Goal: Task Accomplishment & Management: Manage account settings

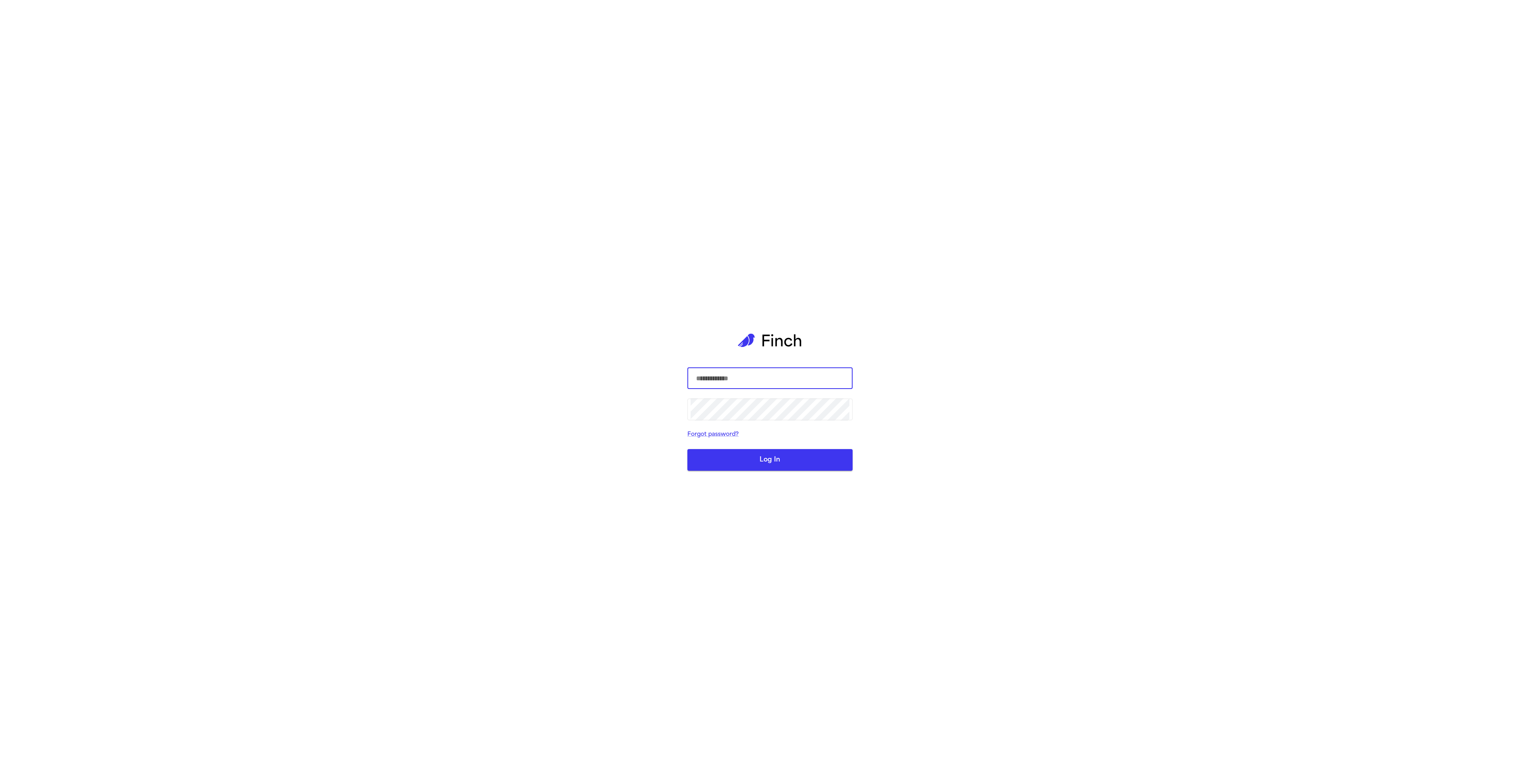
click at [0, 784] on com-1password-button at bounding box center [0, 784] width 0 height 0
type input "**********"
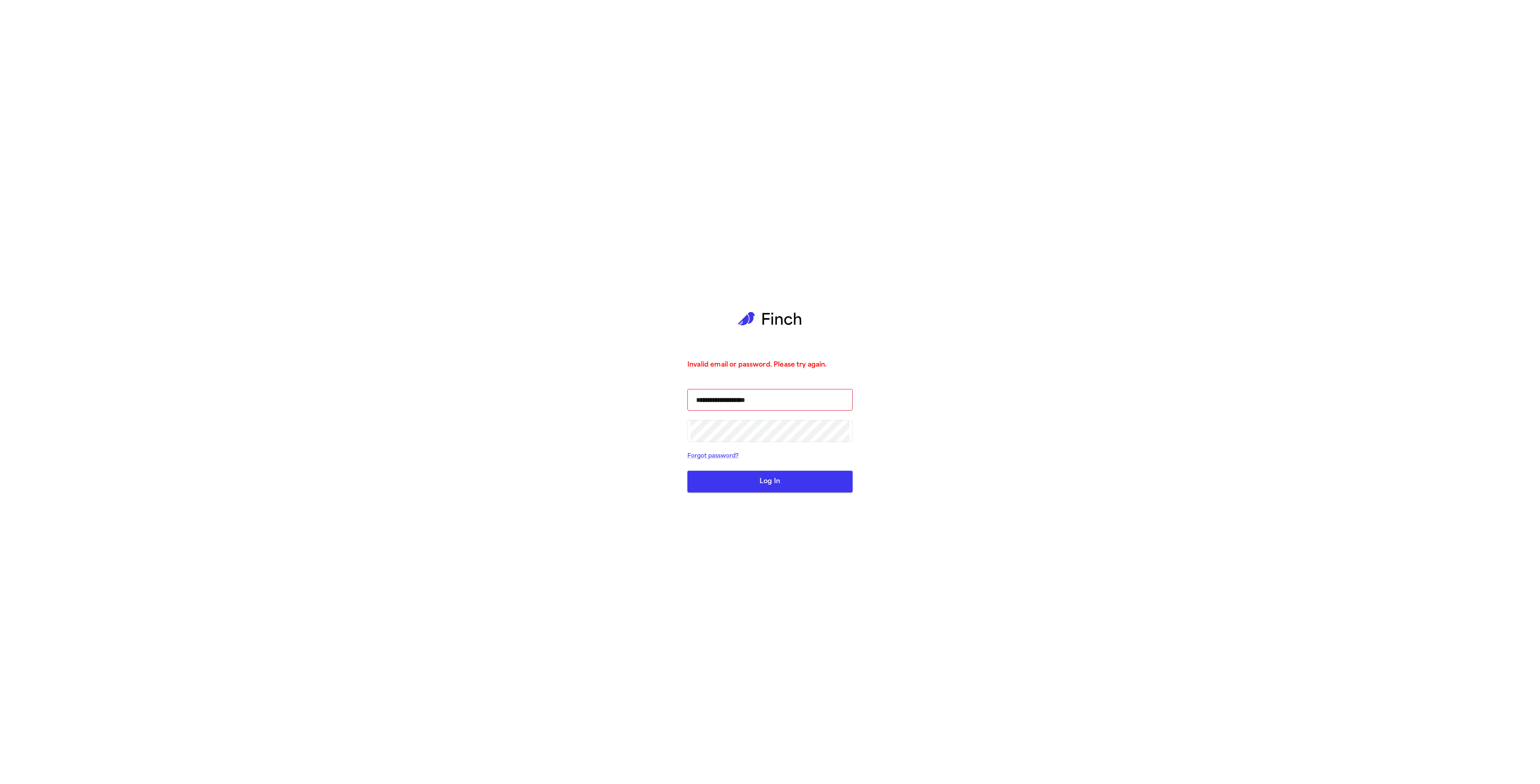
click at [769, 478] on button "Log In" at bounding box center [770, 482] width 165 height 22
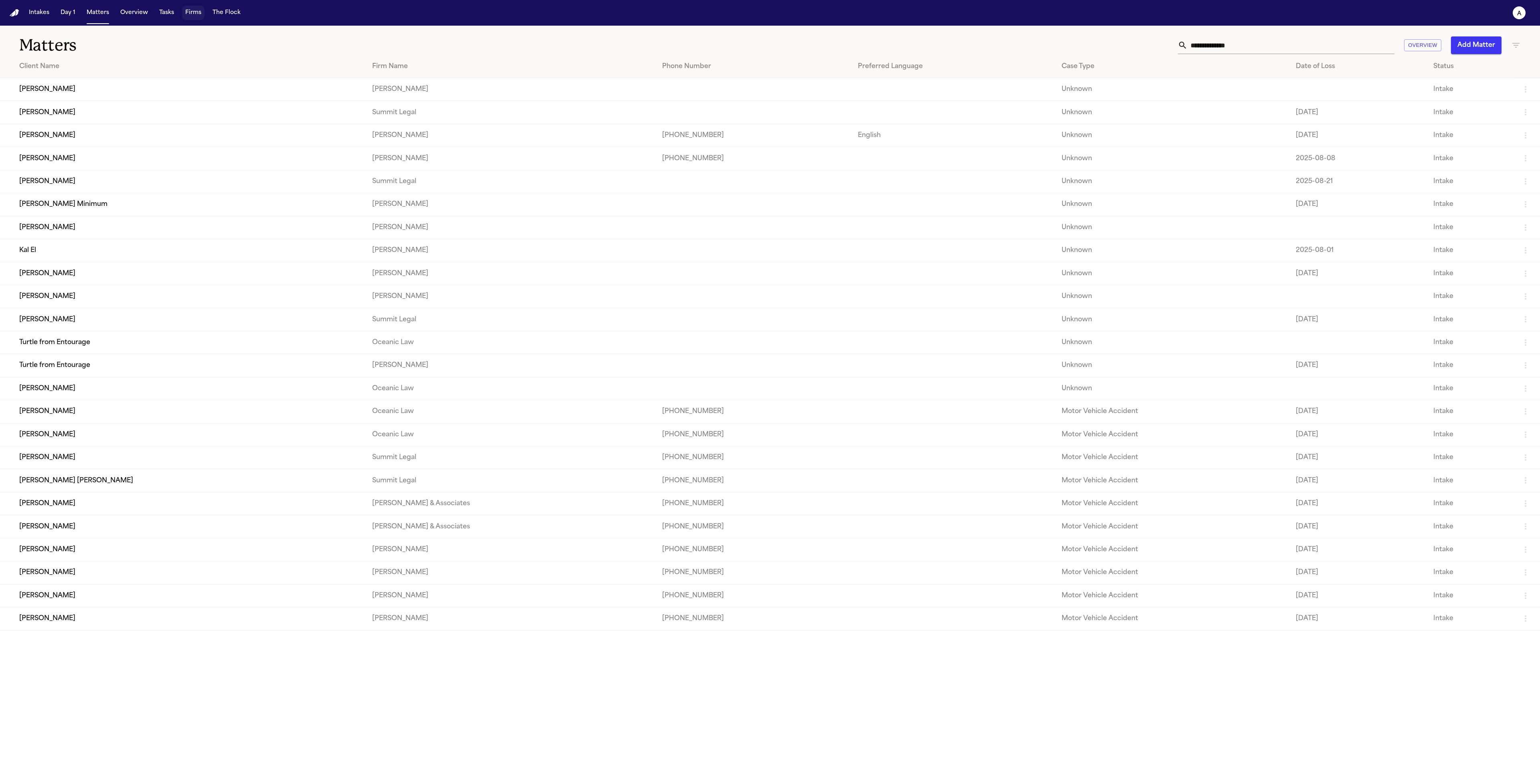
click at [192, 12] on button "Firms" at bounding box center [193, 13] width 23 height 14
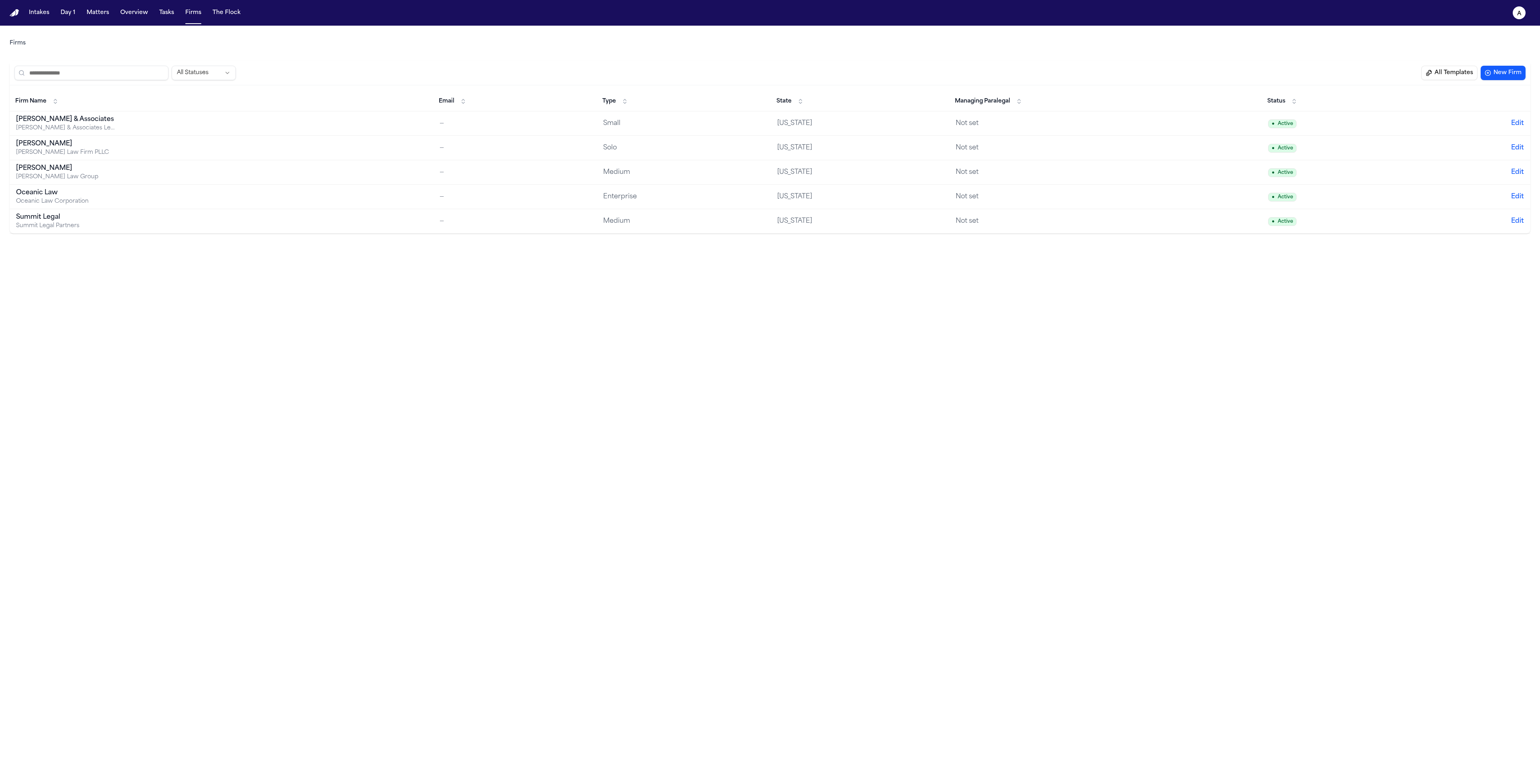
click at [1454, 73] on button "All Templates" at bounding box center [1449, 73] width 56 height 14
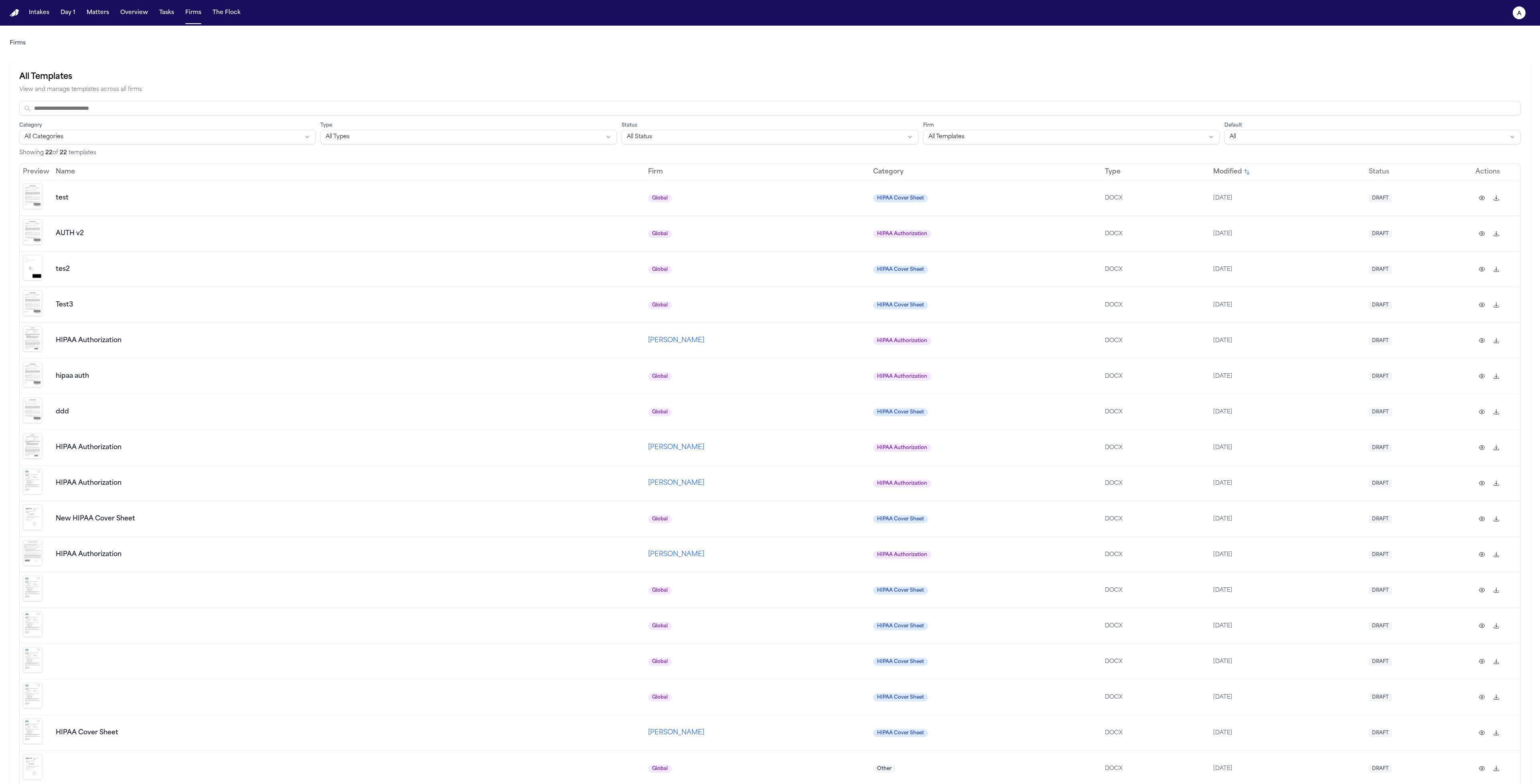
click at [35, 201] on img "Preview template" at bounding box center [33, 196] width 19 height 26
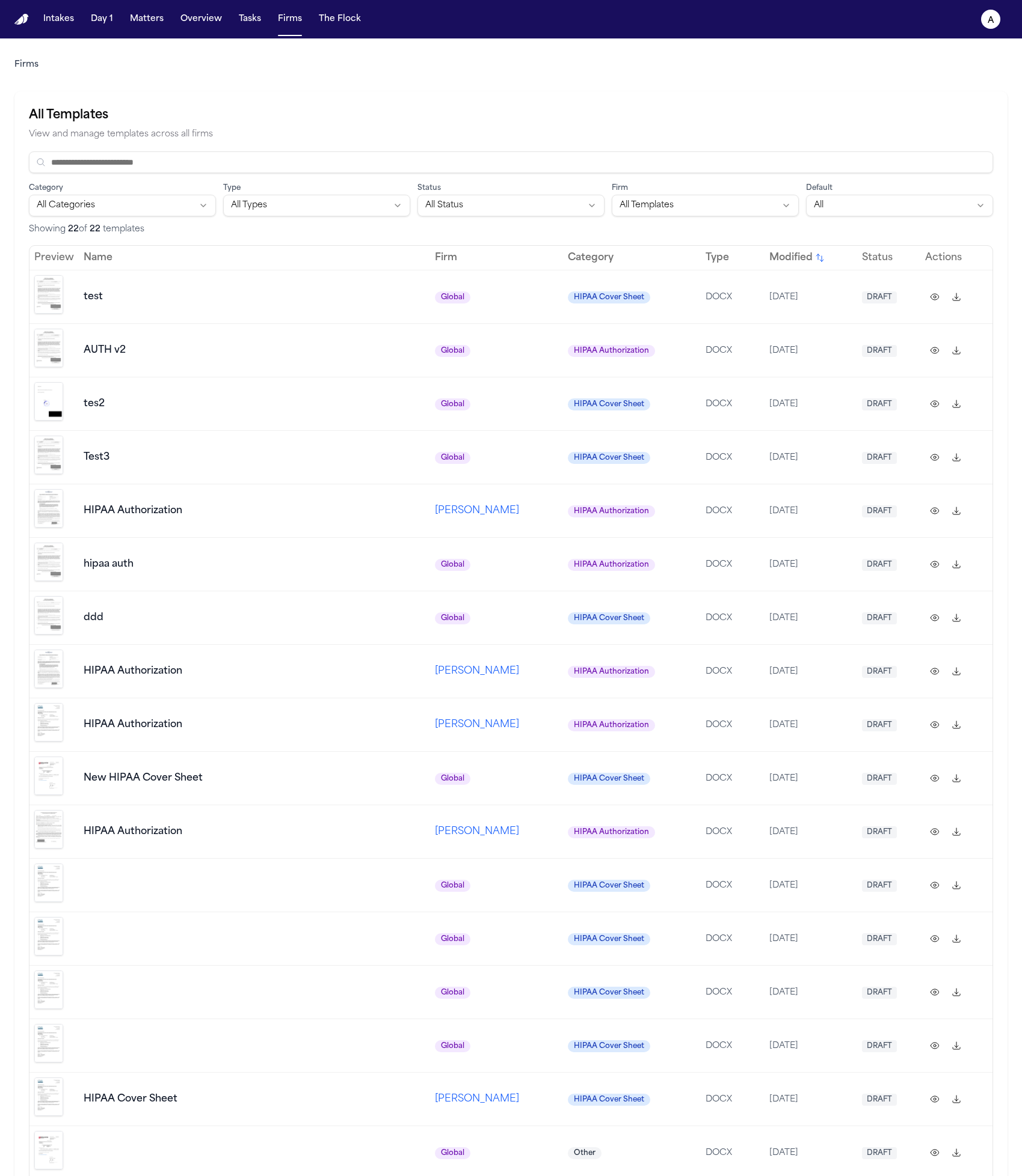
click at [437, 613] on span "Global" at bounding box center [452, 618] width 36 height 12
click at [563, 651] on td "HIPAA Authorization" at bounding box center [631, 670] width 138 height 53
click at [437, 458] on td "Global" at bounding box center [496, 456] width 133 height 53
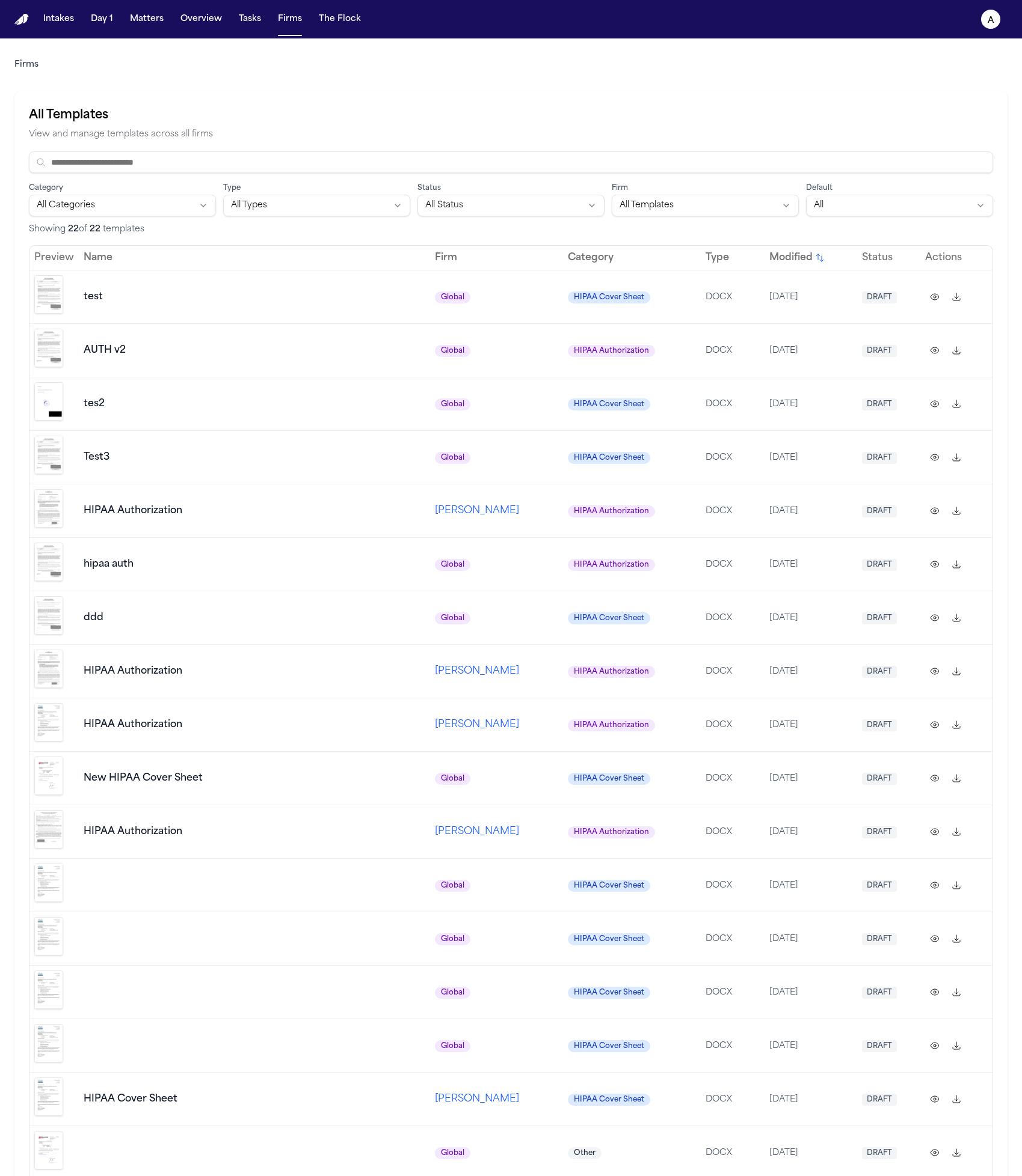
click at [437, 458] on td "Global" at bounding box center [496, 456] width 133 height 53
click at [700, 200] on html "Intakes Day 1 Matters Overview Tasks Firms The Flock a Firms All Templates View…" at bounding box center [511, 588] width 1022 height 1176
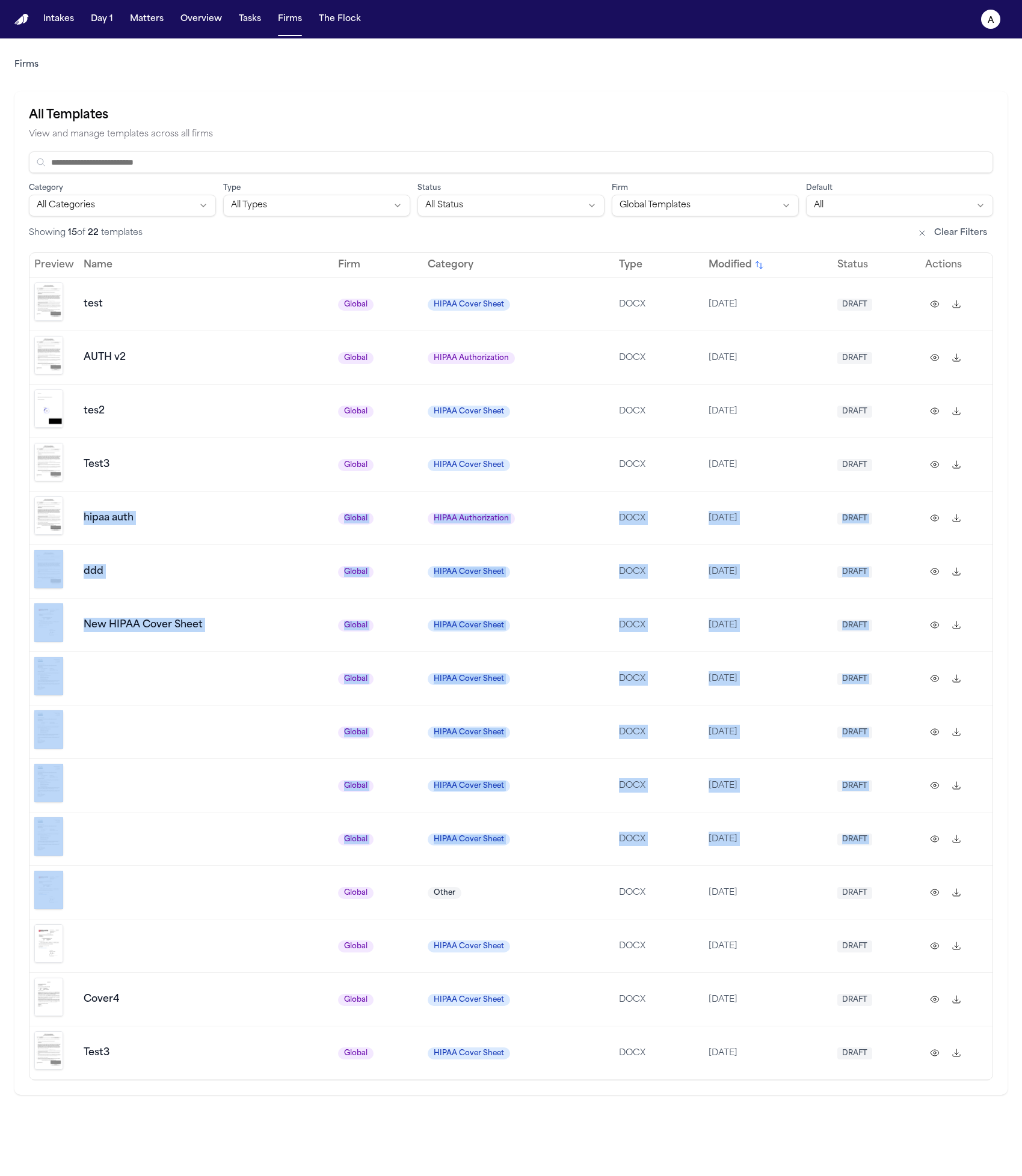
drag, startPoint x: 283, startPoint y: 863, endPoint x: 215, endPoint y: 488, distance: 381.1
click at [215, 488] on tbody "test Global HIPAA Cover Sheet DOCX 10/5/2025 DRAFT AUTH v2 Global HIPAA Authori…" at bounding box center [511, 678] width 963 height 803
click at [252, 758] on td at bounding box center [207, 784] width 255 height 53
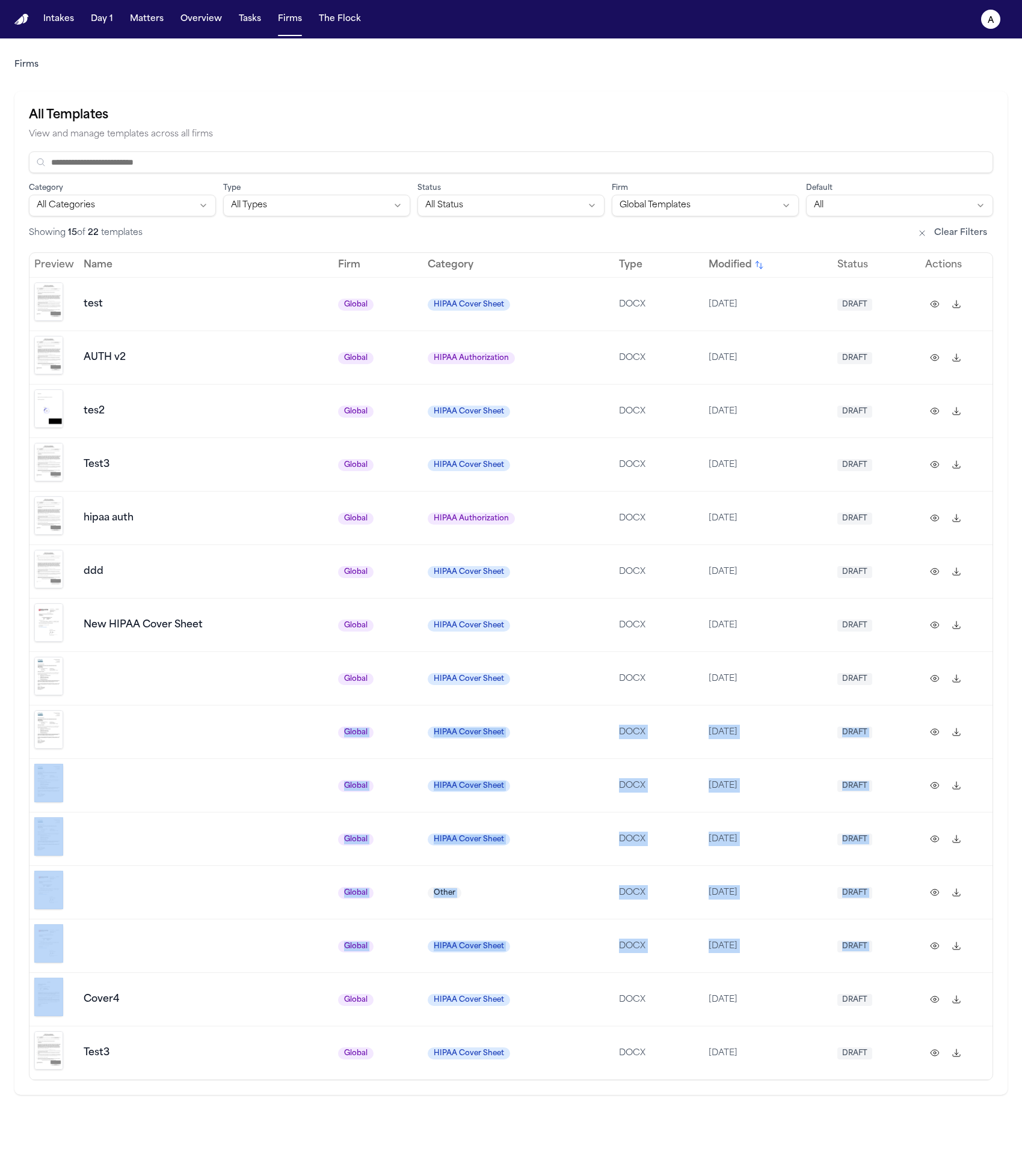
drag, startPoint x: 233, startPoint y: 951, endPoint x: 209, endPoint y: 696, distance: 256.1
click at [209, 694] on tbody "test Global HIPAA Cover Sheet DOCX 10/5/2025 DRAFT AUTH v2 Global HIPAA Authori…" at bounding box center [511, 678] width 963 height 803
click at [251, 919] on td at bounding box center [207, 945] width 255 height 53
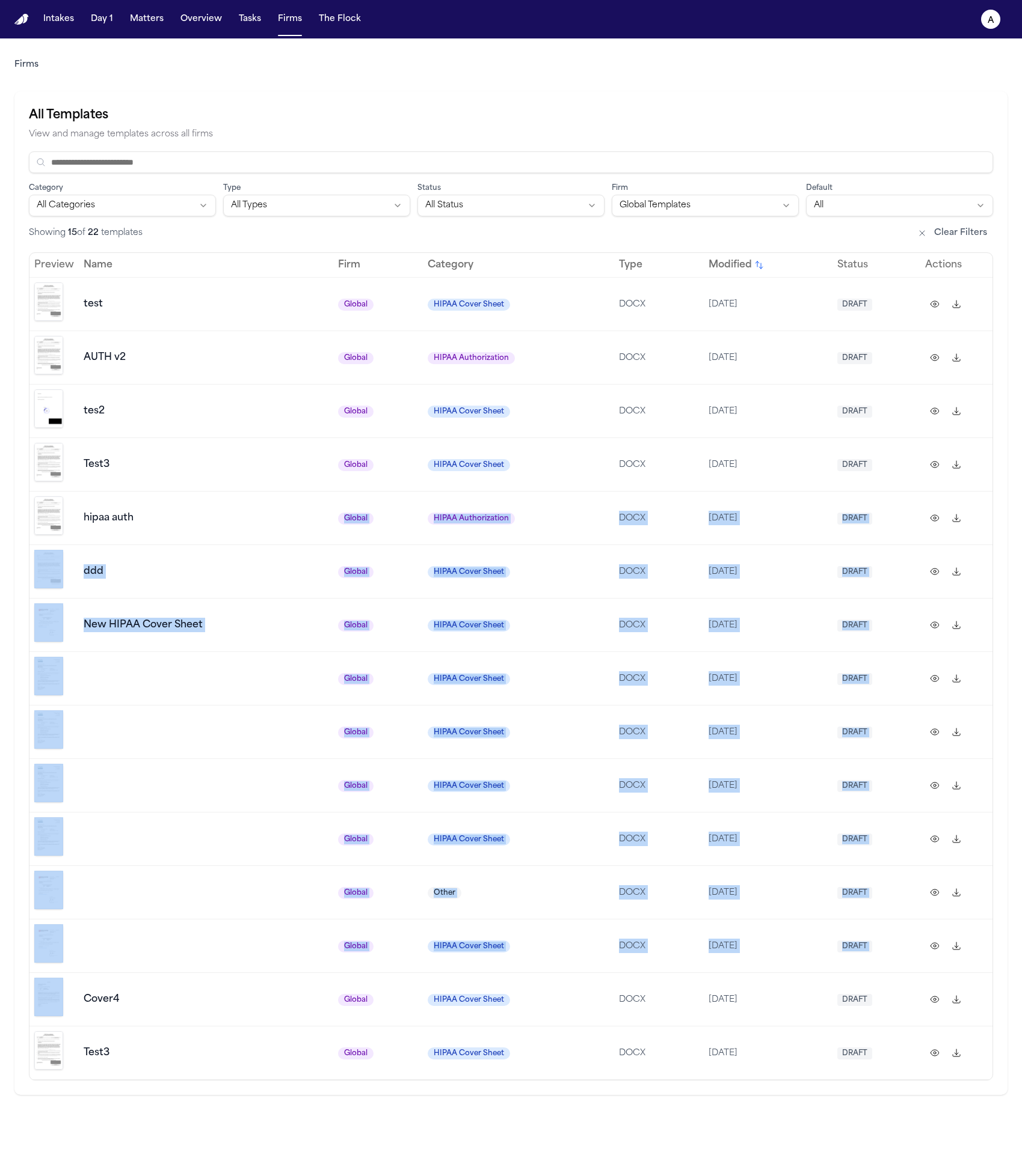
drag, startPoint x: 228, startPoint y: 904, endPoint x: 177, endPoint y: 508, distance: 399.3
click at [177, 508] on tbody "test Global HIPAA Cover Sheet DOCX 10/5/2025 DRAFT AUTH v2 Global HIPAA Authori…" at bounding box center [511, 678] width 963 height 803
click at [229, 571] on td "ddd" at bounding box center [207, 571] width 255 height 53
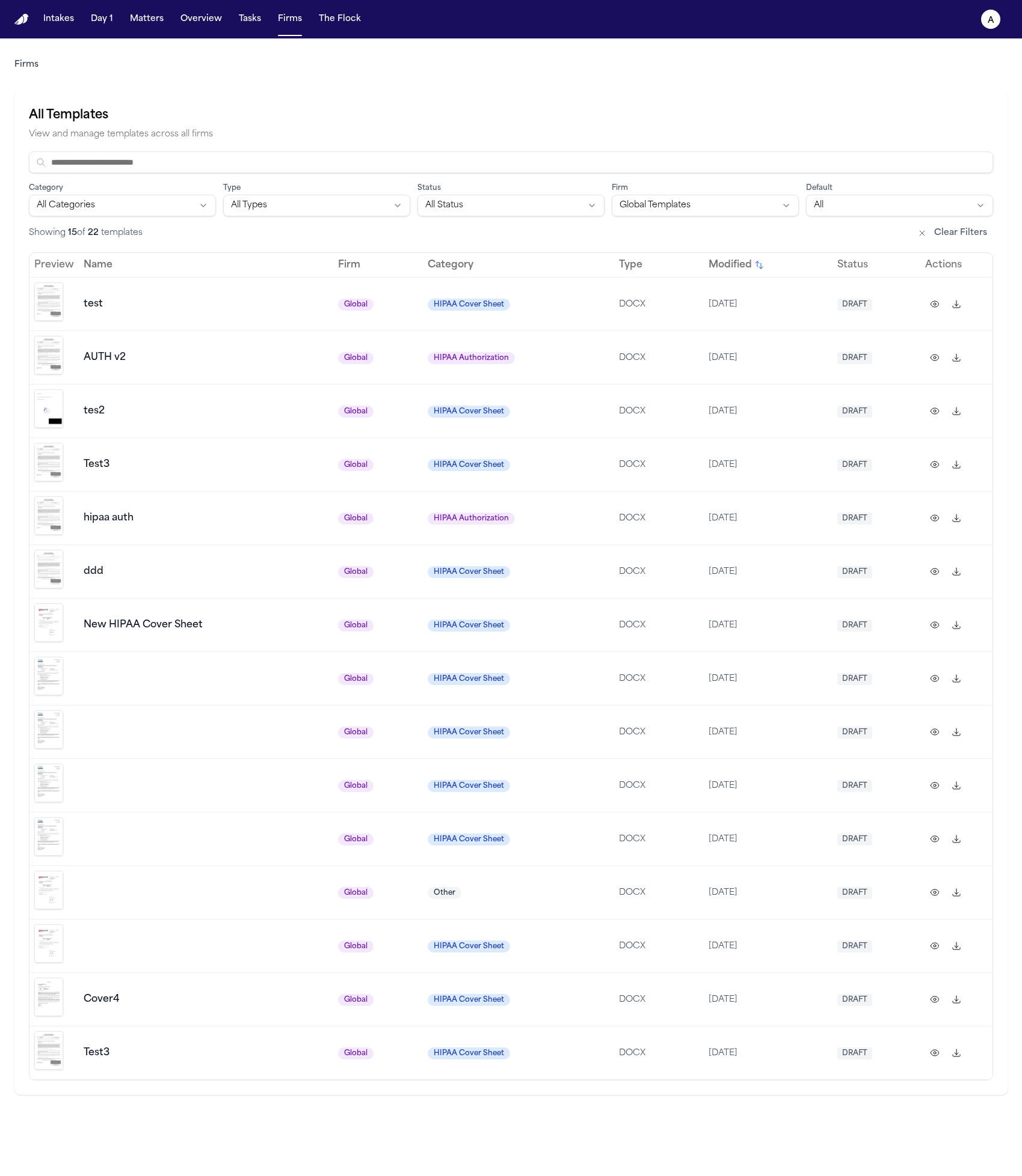
click at [228, 387] on td "tes2" at bounding box center [207, 410] width 255 height 53
click at [245, 317] on td "test" at bounding box center [207, 303] width 255 height 53
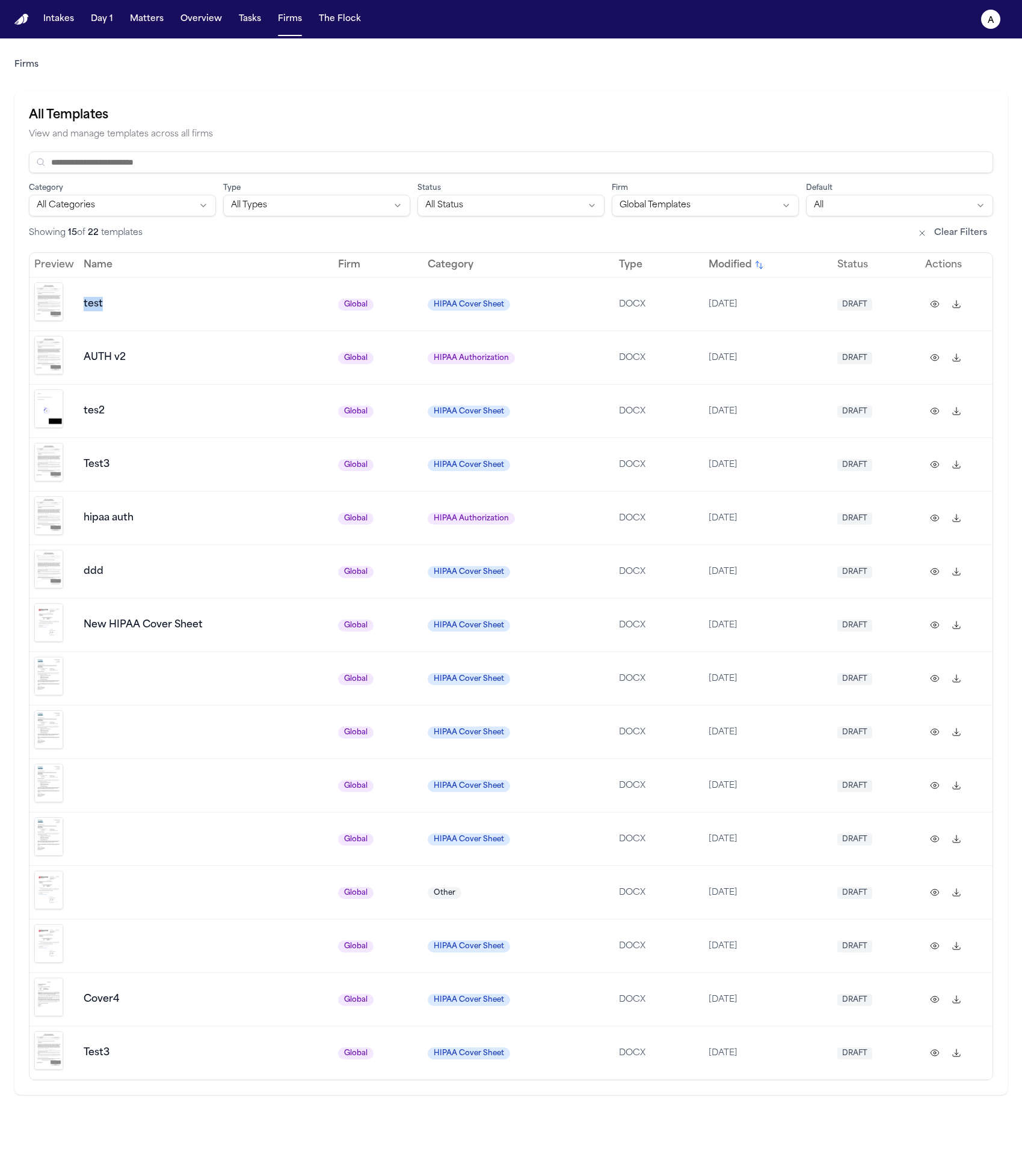
click at [245, 317] on td "test" at bounding box center [207, 303] width 255 height 53
click at [245, 359] on div "AUTH v2" at bounding box center [207, 357] width 245 height 14
click at [235, 374] on td "AUTH v2" at bounding box center [207, 357] width 255 height 53
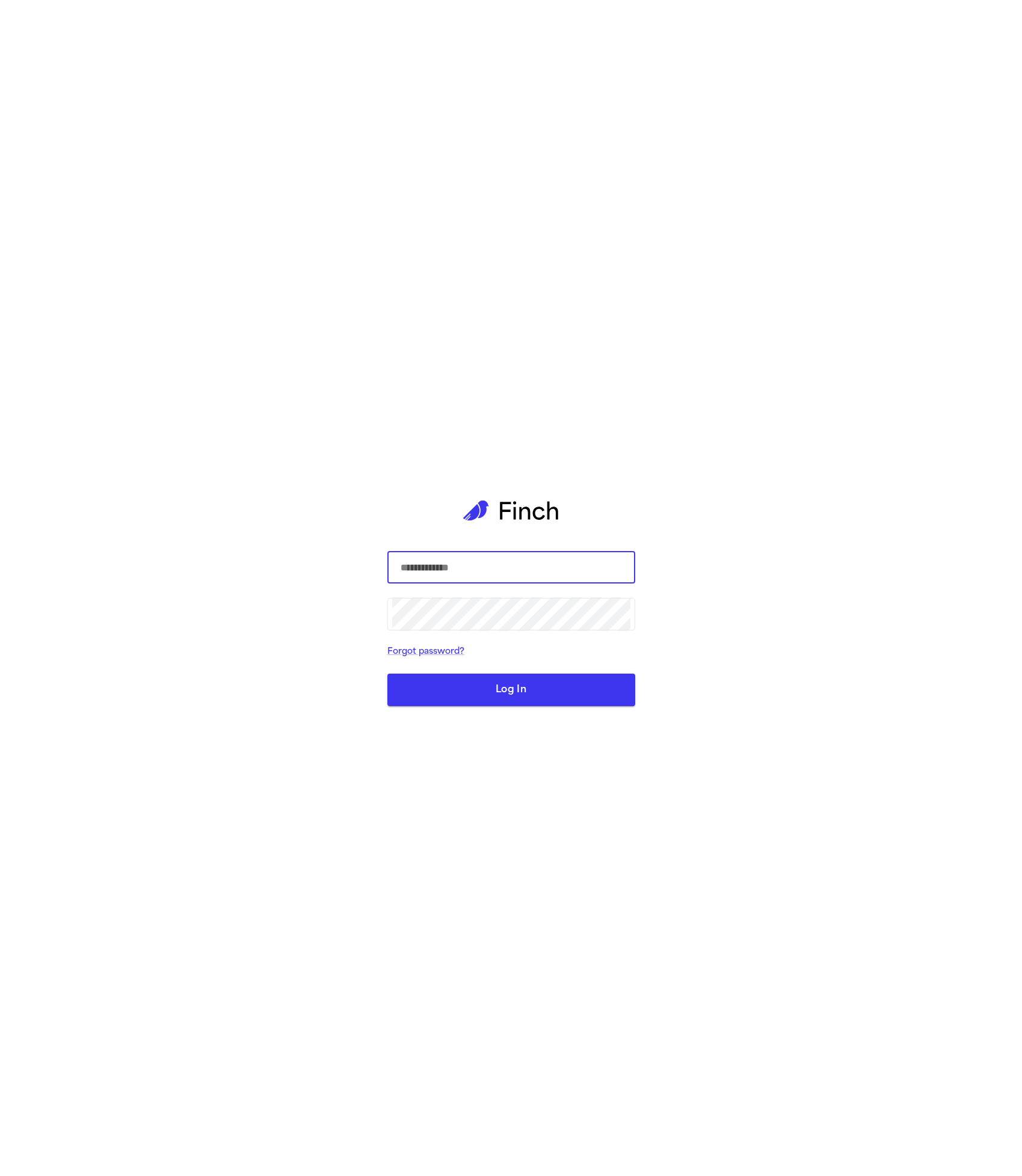
click at [477, 563] on input "text" at bounding box center [511, 567] width 238 height 34
click at [0, 1176] on com-1password-button at bounding box center [0, 1176] width 0 height 0
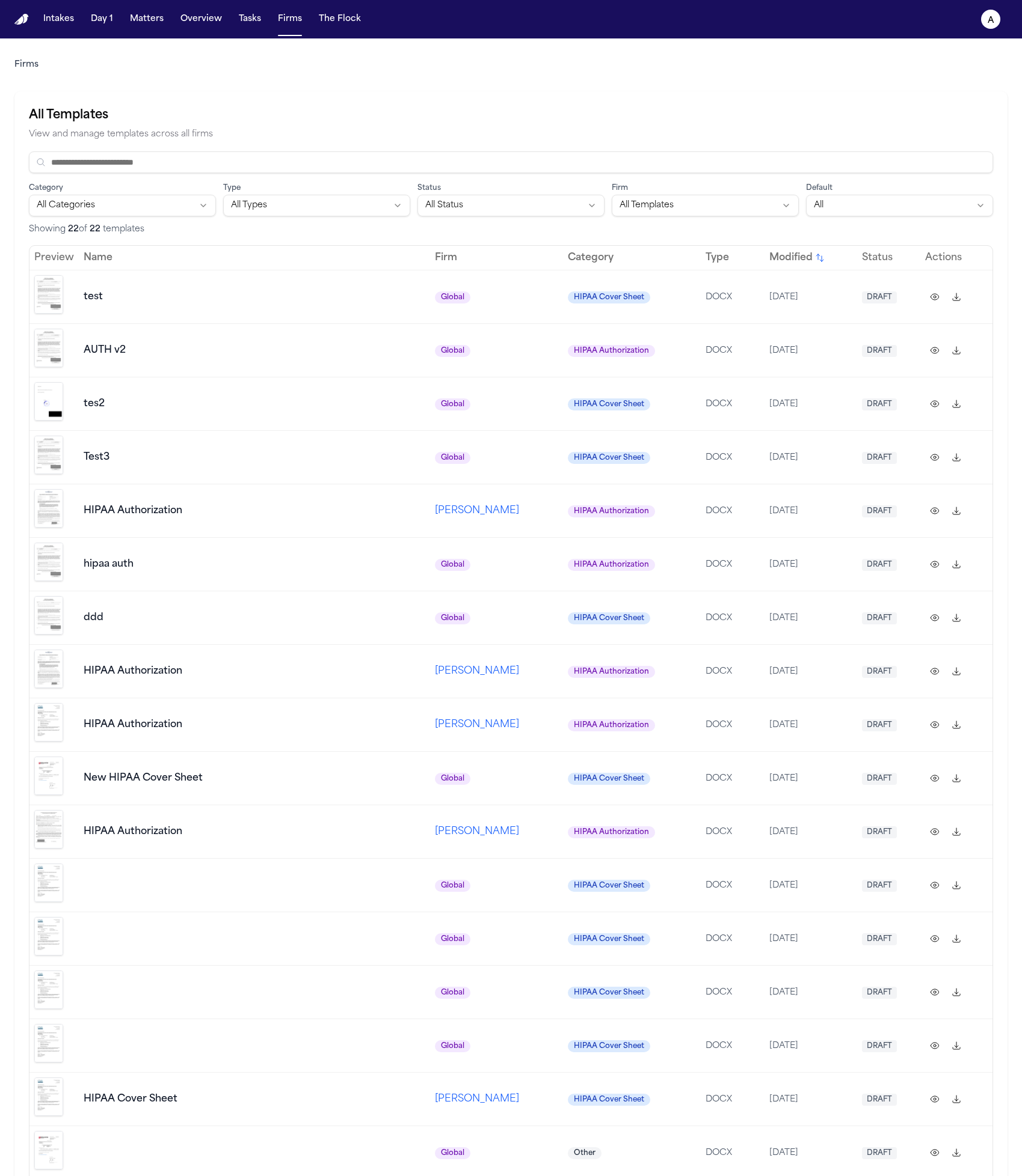
click at [887, 284] on td "DRAFT" at bounding box center [888, 296] width 63 height 53
click at [931, 299] on button at bounding box center [934, 297] width 19 height 19
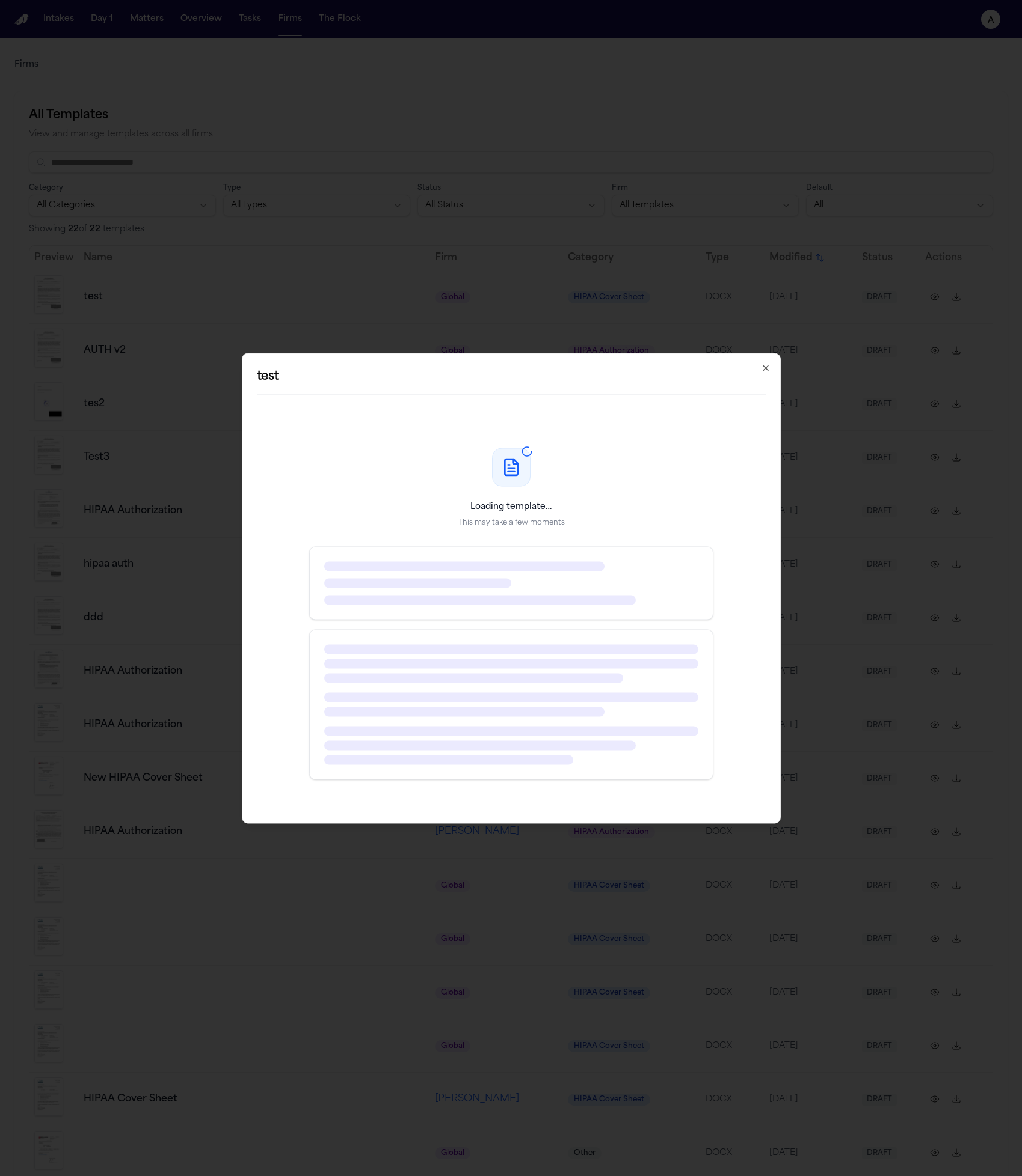
click at [764, 366] on icon "button" at bounding box center [765, 368] width 10 height 10
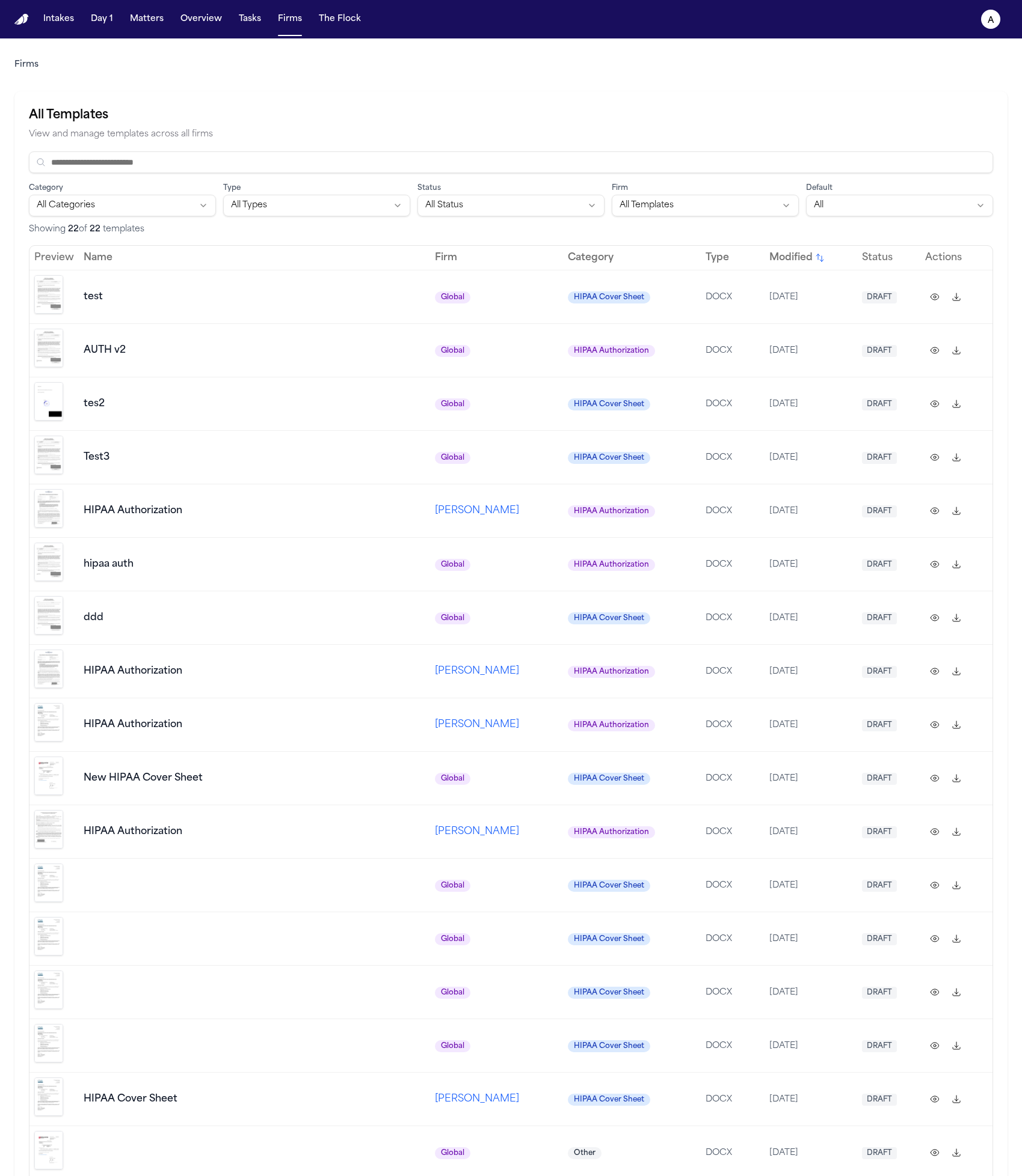
click at [43, 358] on img "Preview template" at bounding box center [49, 348] width 29 height 39
click at [47, 509] on img "Preview template" at bounding box center [49, 508] width 29 height 39
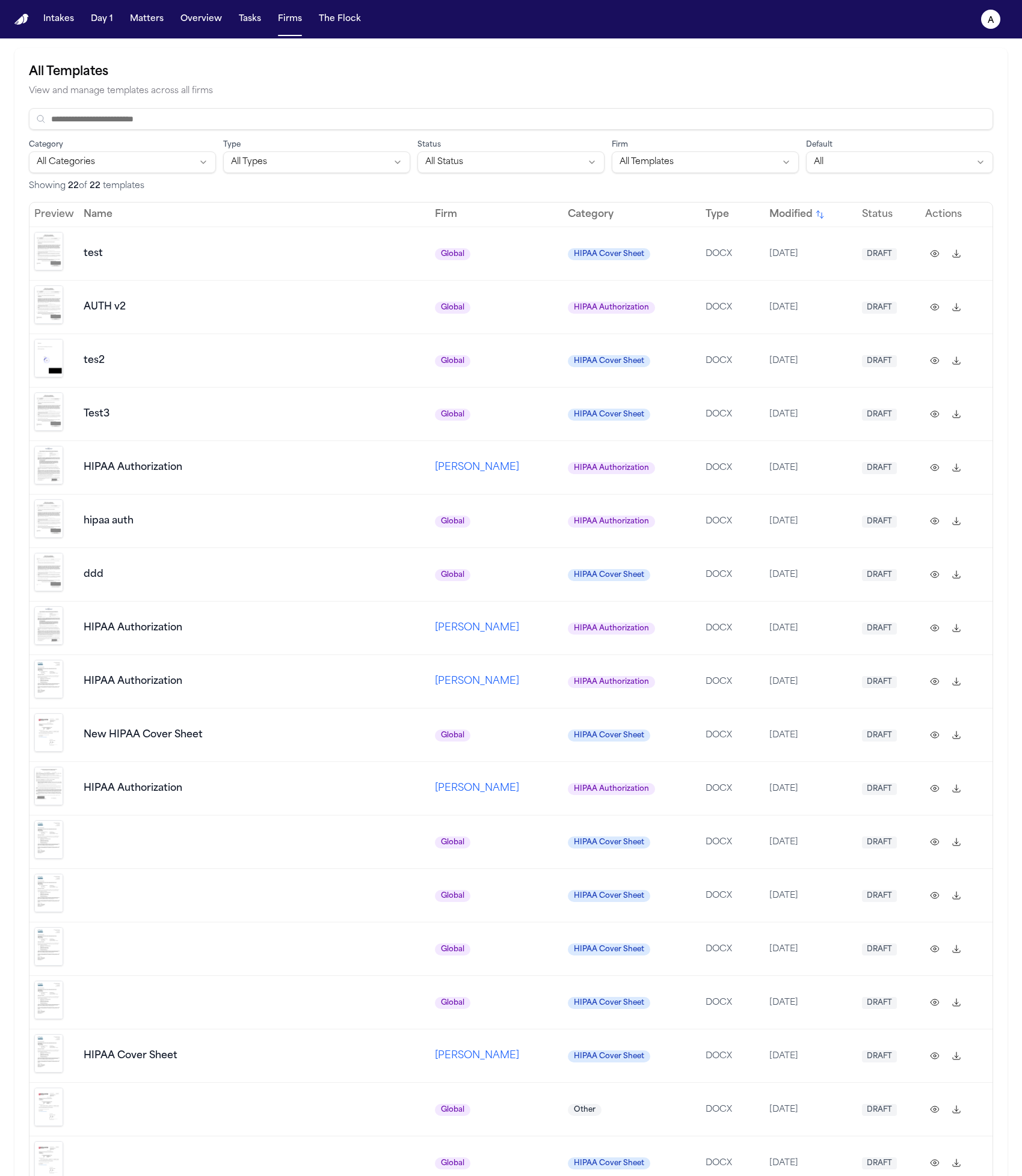
click at [55, 660] on img "Preview template" at bounding box center [49, 679] width 29 height 39
click at [55, 655] on td at bounding box center [54, 681] width 49 height 53
click at [54, 611] on img "Preview template" at bounding box center [49, 626] width 29 height 39
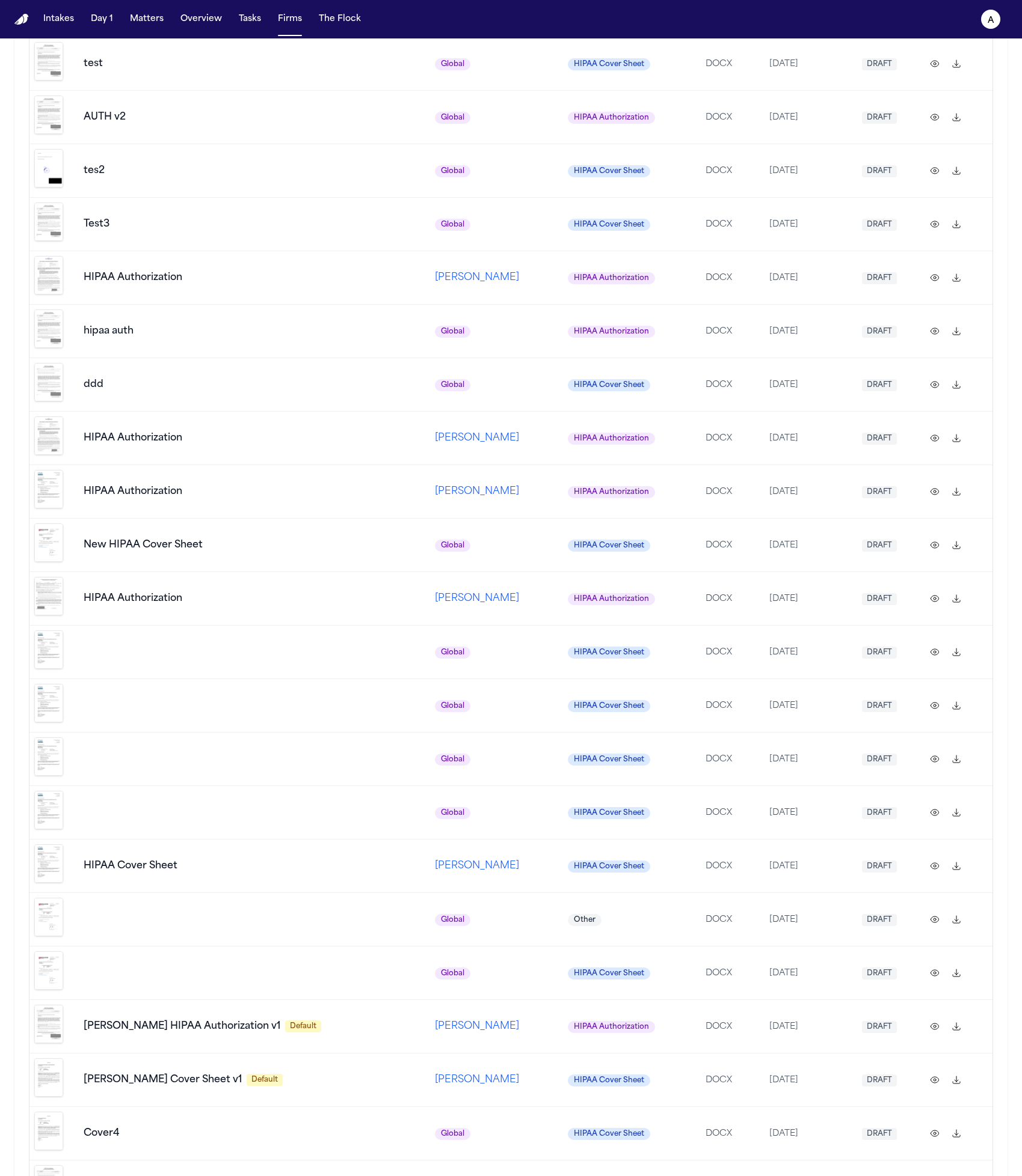
click at [57, 1005] on img "Preview template" at bounding box center [49, 1025] width 29 height 39
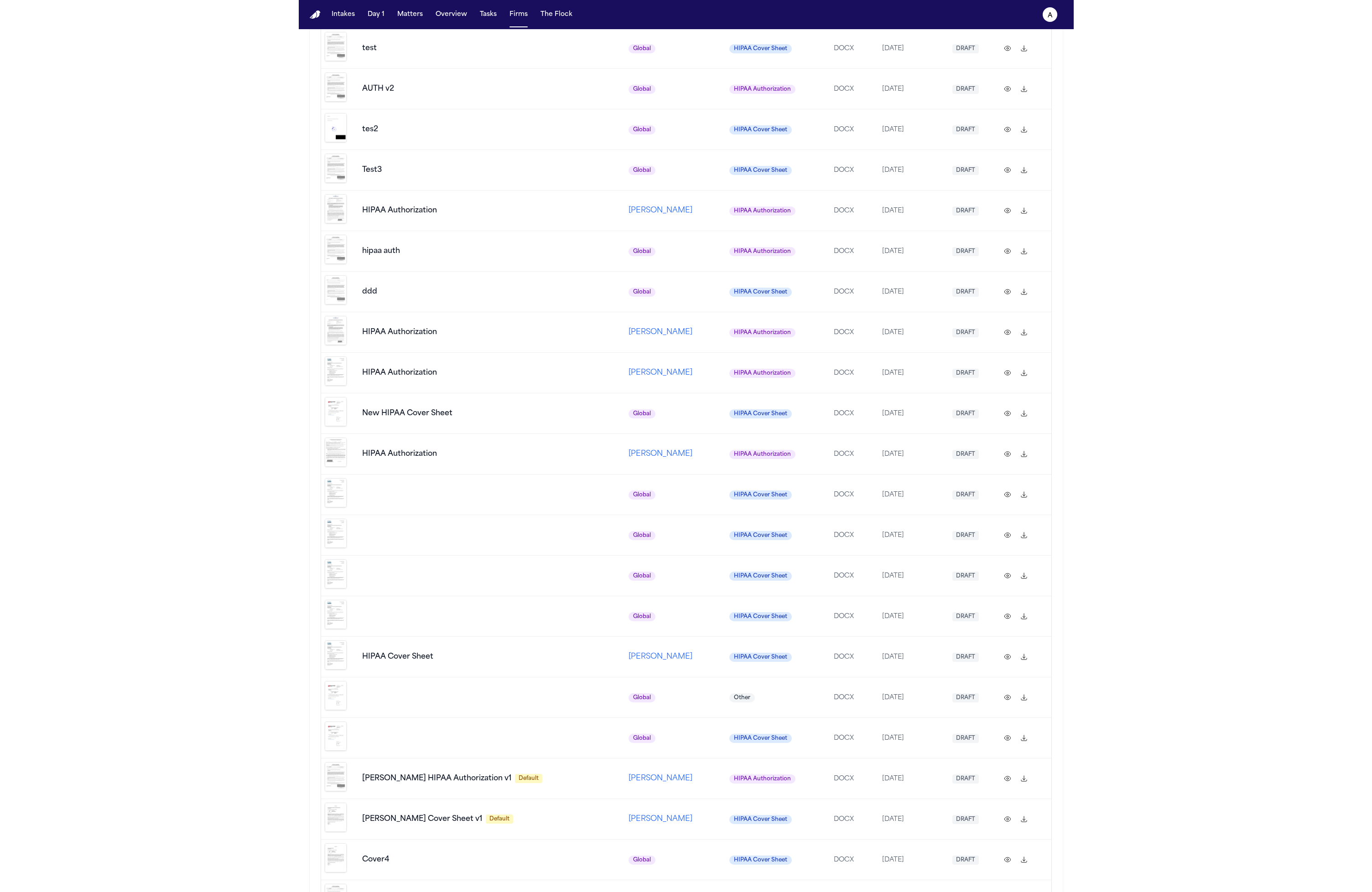
scroll to position [0, 0]
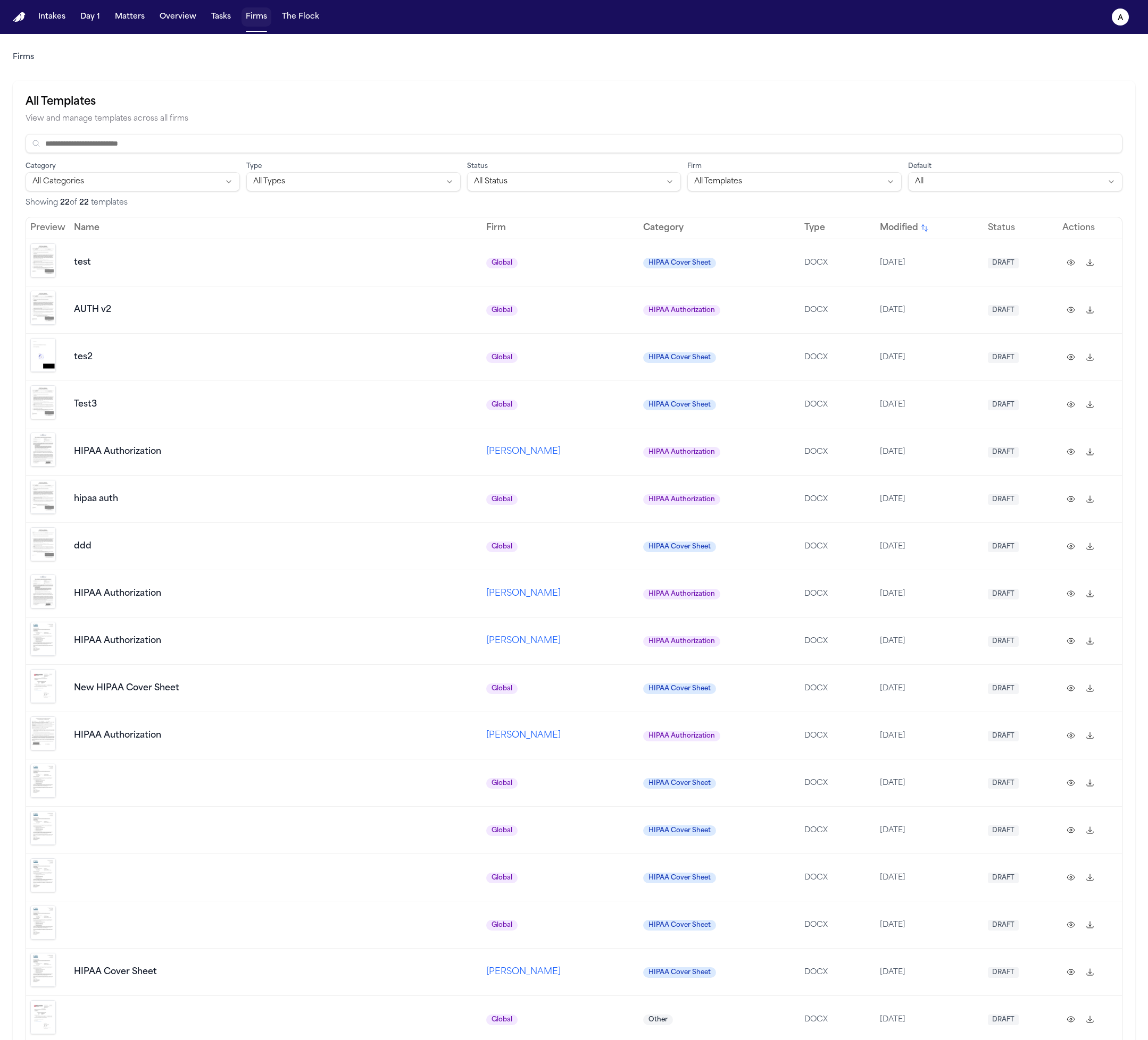
click at [262, 23] on button "Firms" at bounding box center [256, 17] width 30 height 19
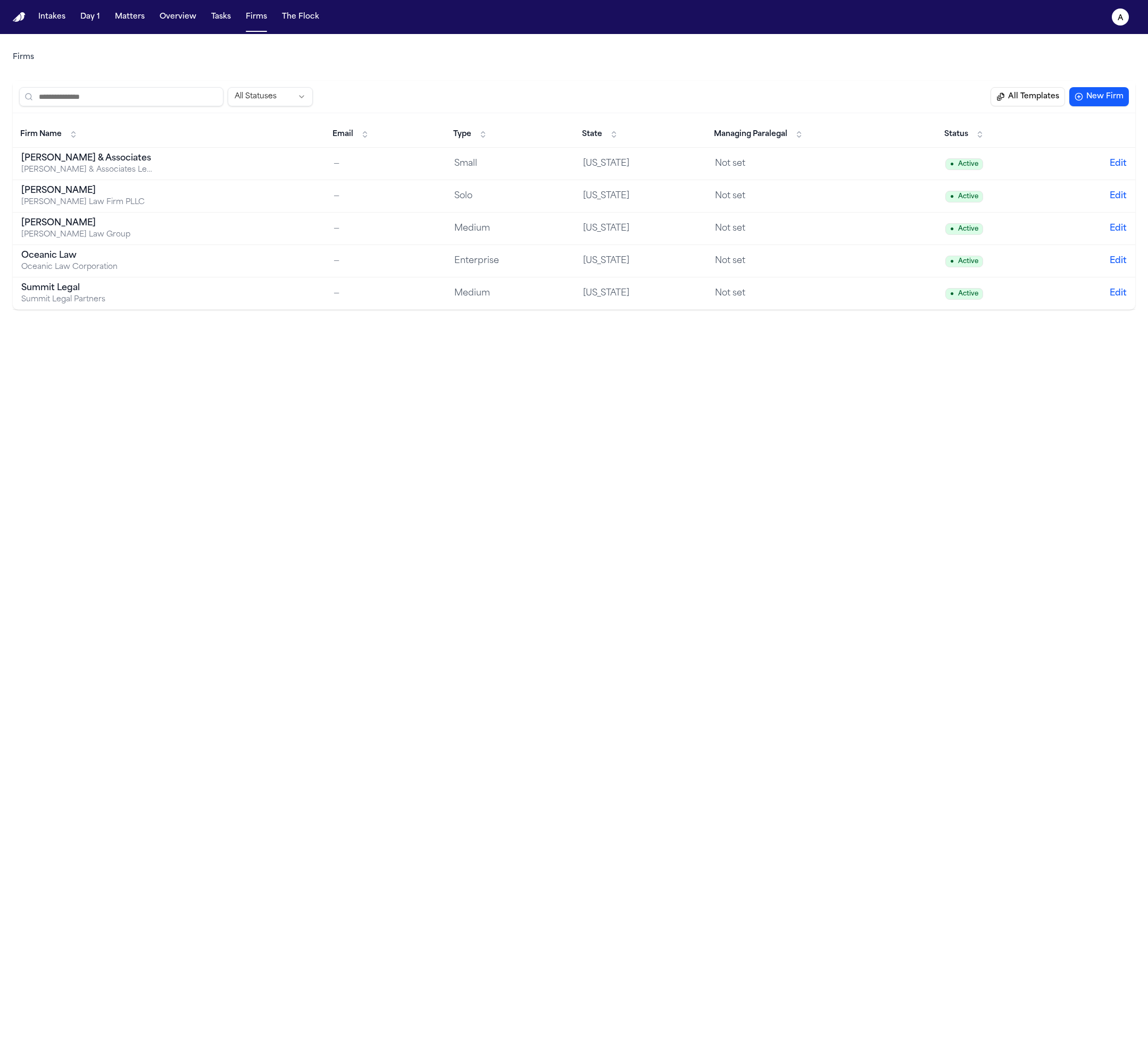
click at [131, 206] on div "Hecht Law Firm PLLC" at bounding box center [88, 202] width 133 height 10
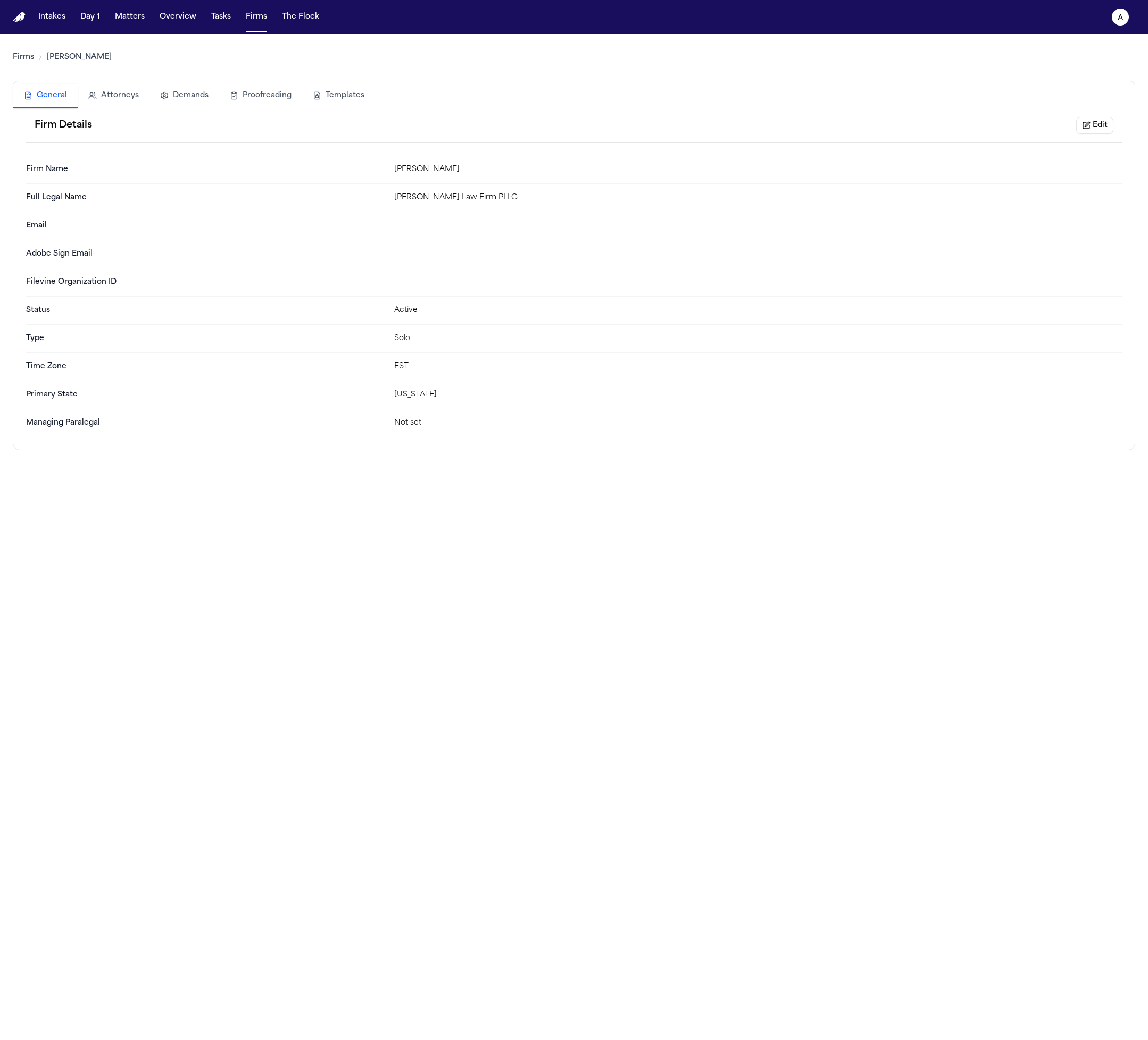
click at [362, 96] on button "Templates" at bounding box center [338, 95] width 73 height 23
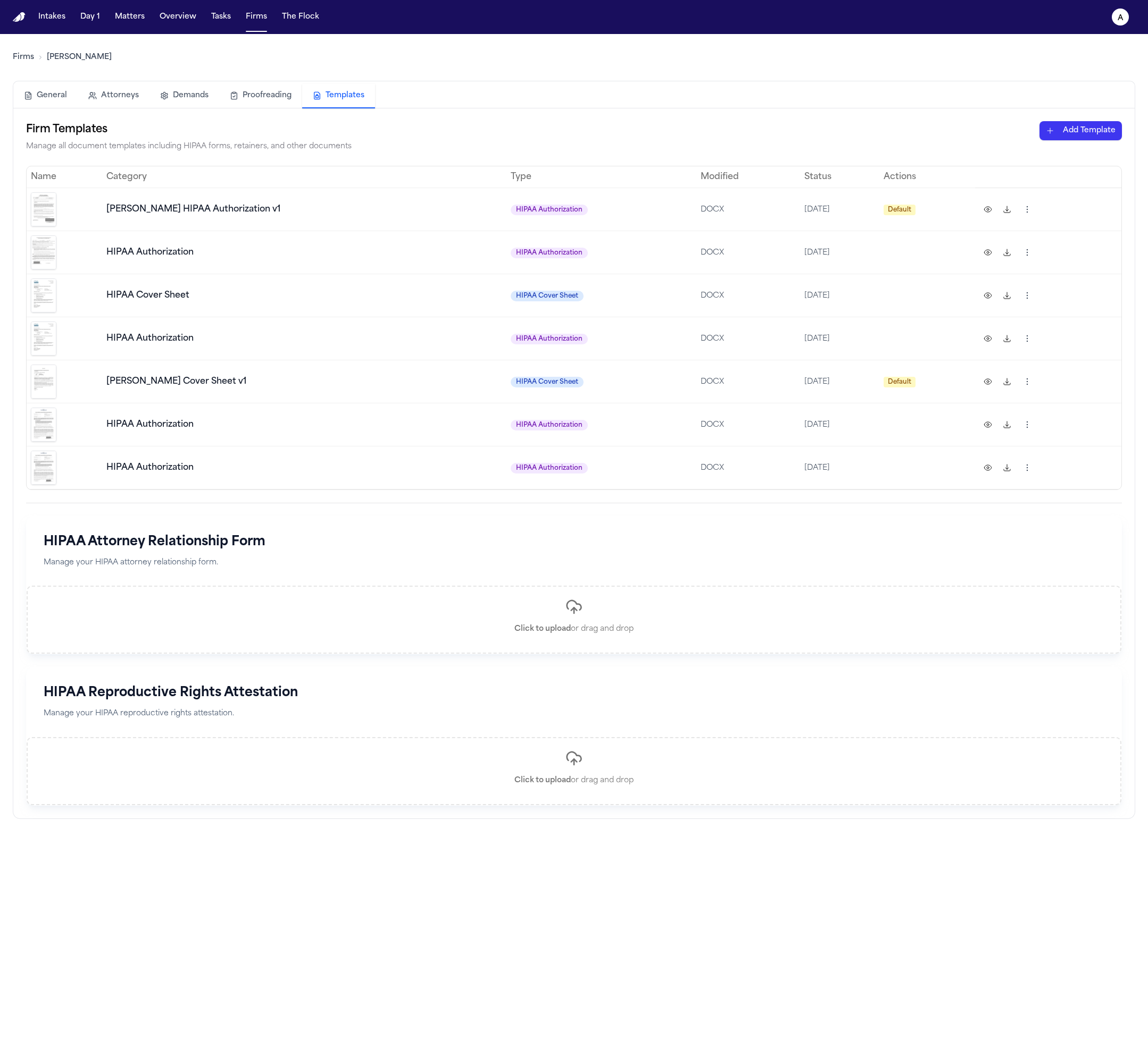
click at [167, 291] on span "HIPAA Cover Sheet" at bounding box center [148, 295] width 83 height 9
copy span "HIPAA Cover Sheet"
click at [263, 436] on td "HIPAA Authorization" at bounding box center [305, 424] width 405 height 43
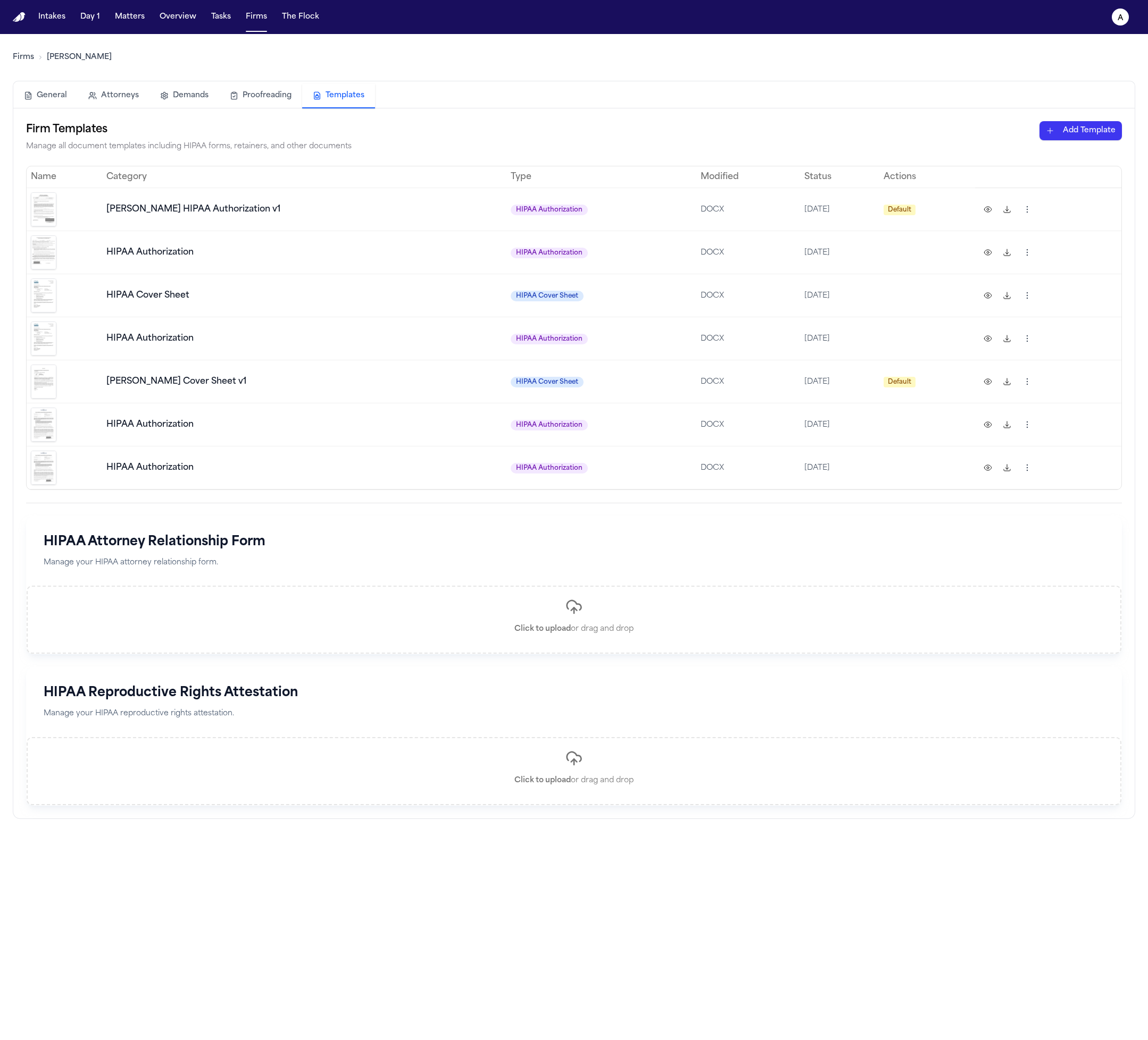
click at [263, 436] on td "HIPAA Authorization" at bounding box center [305, 424] width 405 height 43
click at [903, 246] on html "Intakes Day 1 Matters Overview Tasks Firms The Flock a Firms Hecht General Atto…" at bounding box center [574, 520] width 1148 height 1040
click at [586, 272] on html "Intakes Day 1 Matters Overview Tasks Firms The Flock a Firms Hecht General Atto…" at bounding box center [574, 520] width 1148 height 1040
click at [903, 250] on html "Intakes Day 1 Matters Overview Tasks Firms The Flock a Firms Hecht General Atto…" at bounding box center [574, 520] width 1148 height 1040
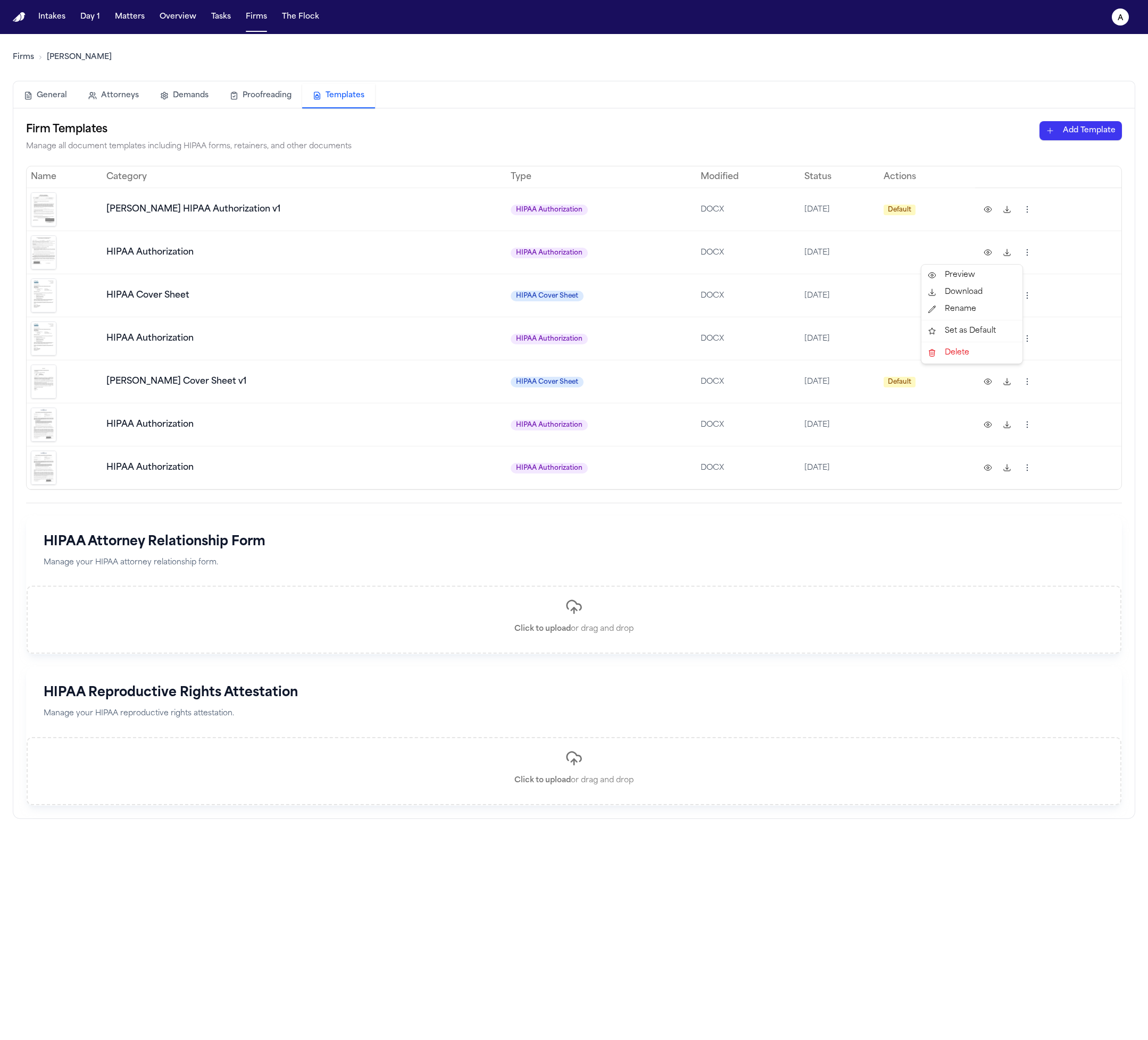
click at [903, 311] on div "Rename" at bounding box center [971, 310] width 96 height 17
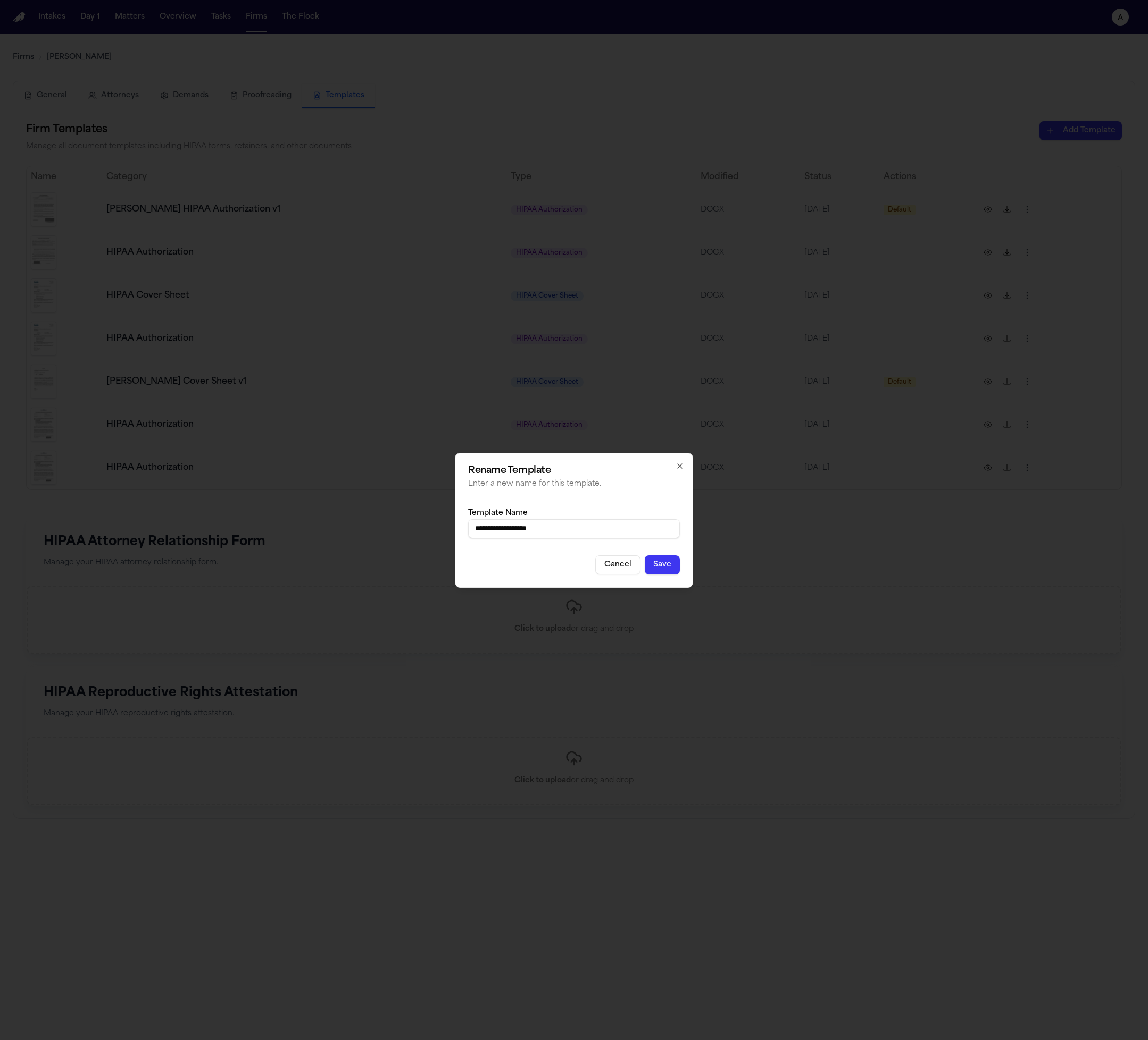
click at [637, 526] on input "**********" at bounding box center [574, 529] width 212 height 19
type input "**********"
click at [665, 566] on button "Save" at bounding box center [661, 565] width 35 height 19
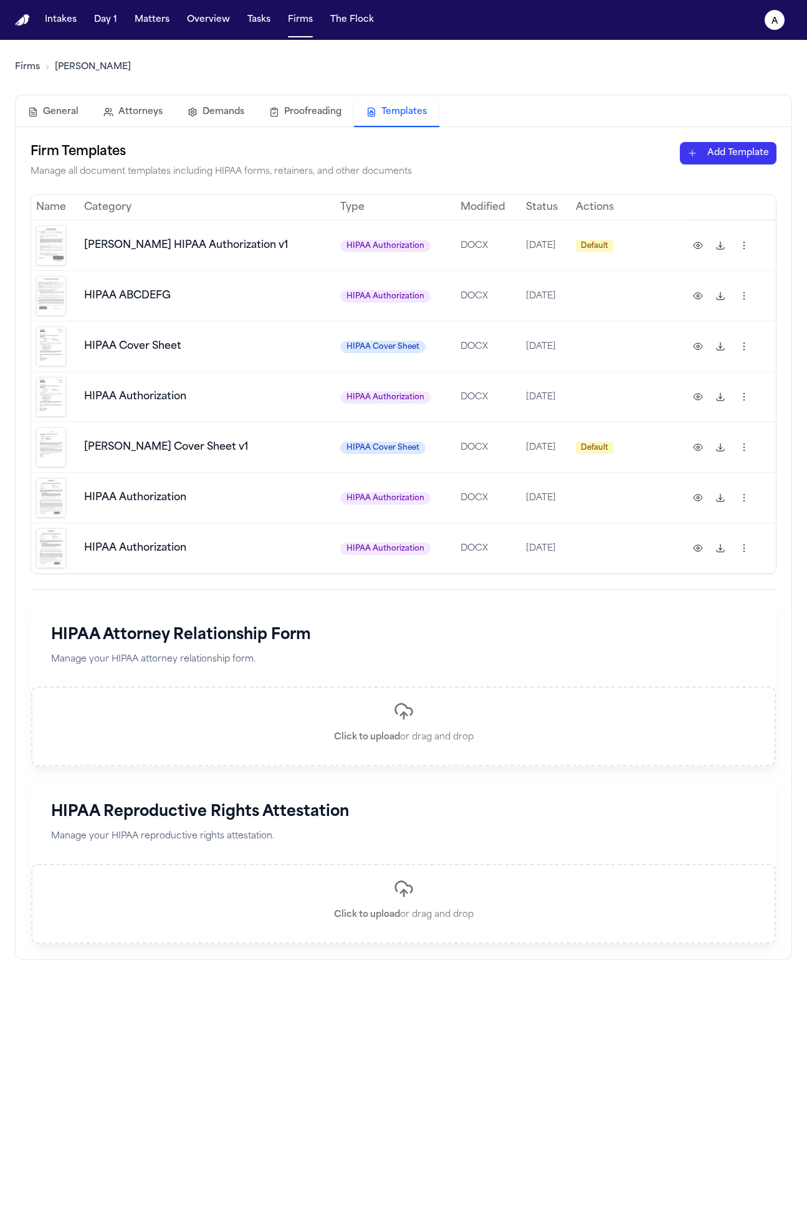
click at [769, 334] on td at bounding box center [729, 346] width 93 height 50
click at [738, 296] on html "Intakes Day 1 Matters Overview Tasks Firms The Flock a Firms Hecht General Atto…" at bounding box center [403, 609] width 807 height 1219
click at [737, 410] on div "Delete" at bounding box center [686, 414] width 113 height 20
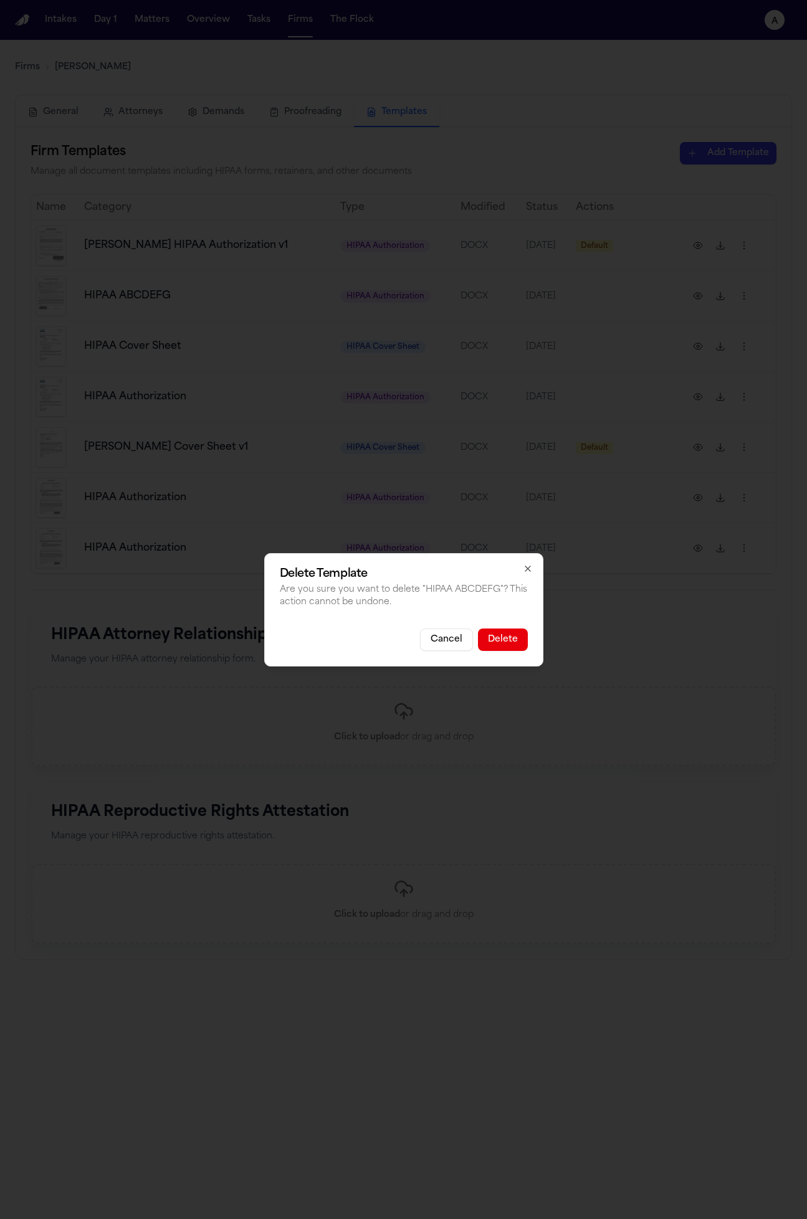
click at [510, 633] on button "Delete" at bounding box center [503, 640] width 50 height 22
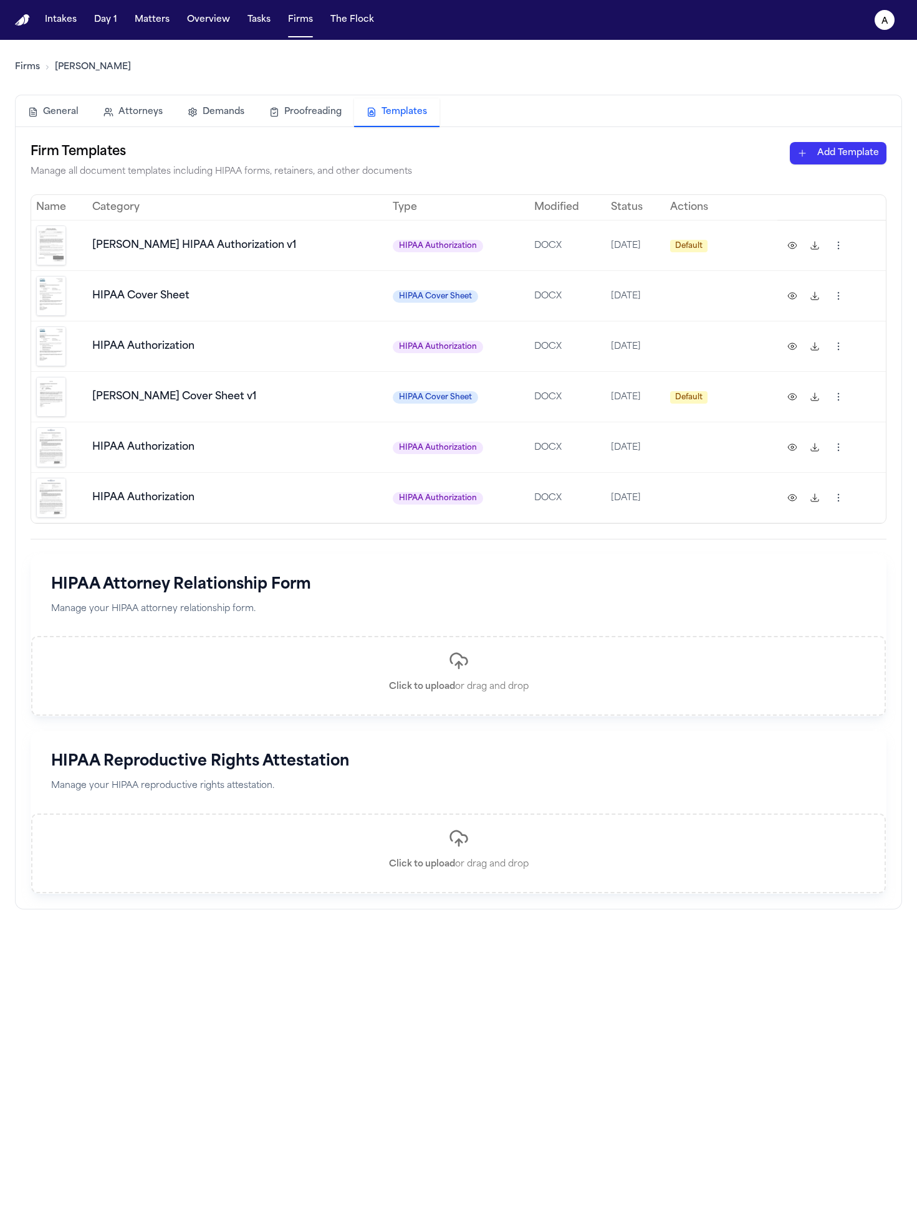
click at [815, 575] on h1 "HIPAA Attorney Relationship Form" at bounding box center [458, 585] width 814 height 20
click at [301, 13] on button "Firms" at bounding box center [300, 20] width 35 height 22
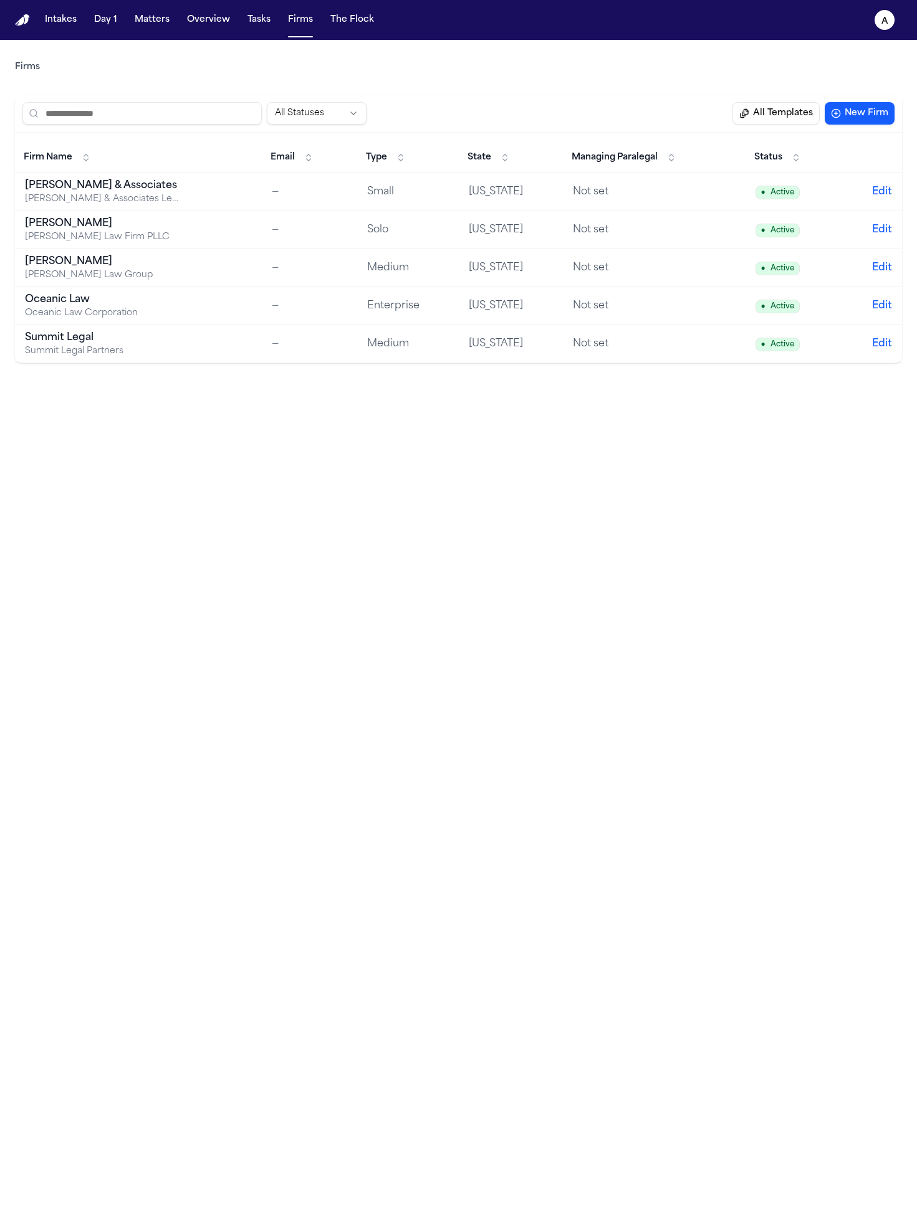
click at [788, 118] on button "All Templates" at bounding box center [775, 113] width 87 height 22
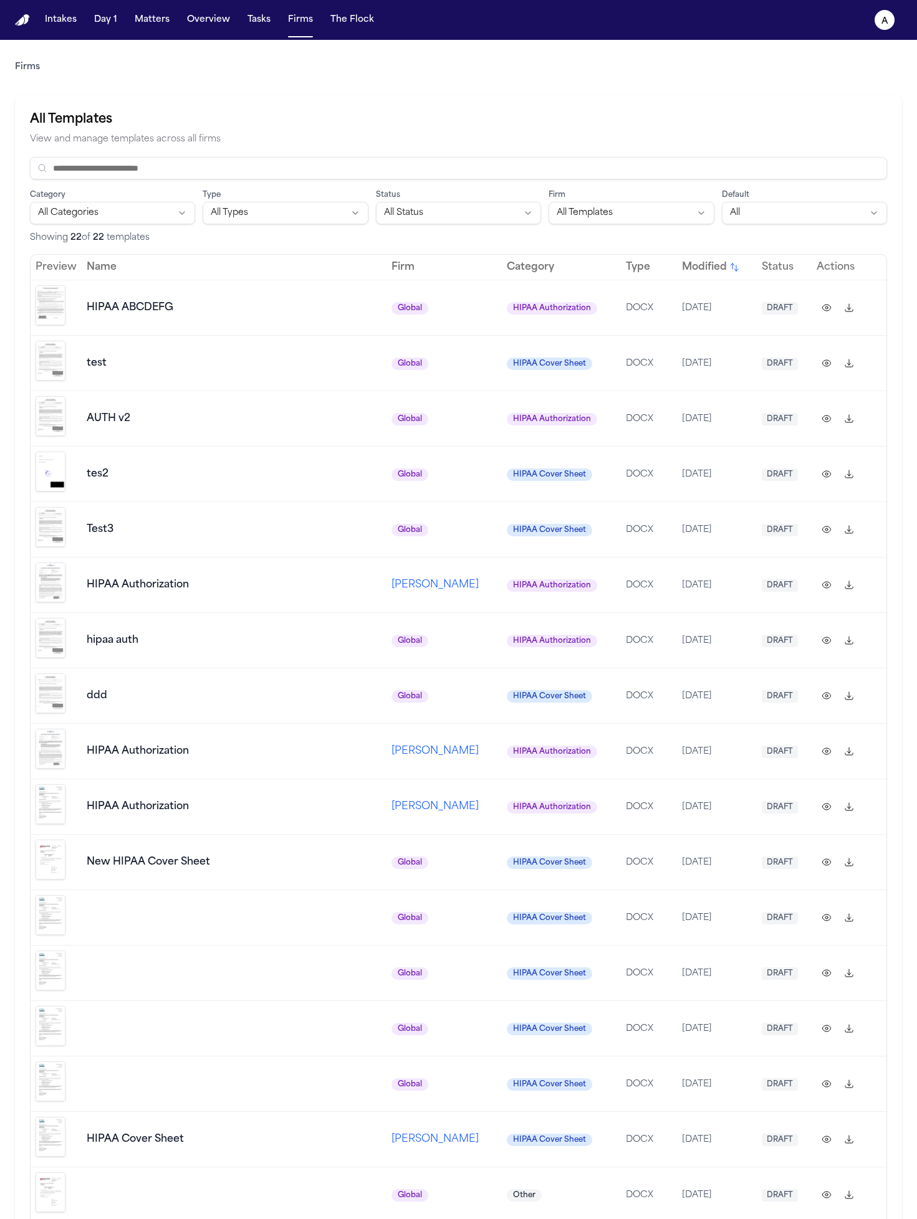
click at [682, 312] on span "[DATE]" at bounding box center [697, 307] width 30 height 9
click at [816, 308] on button at bounding box center [826, 308] width 20 height 20
click at [291, 23] on button "Firms" at bounding box center [300, 20] width 35 height 22
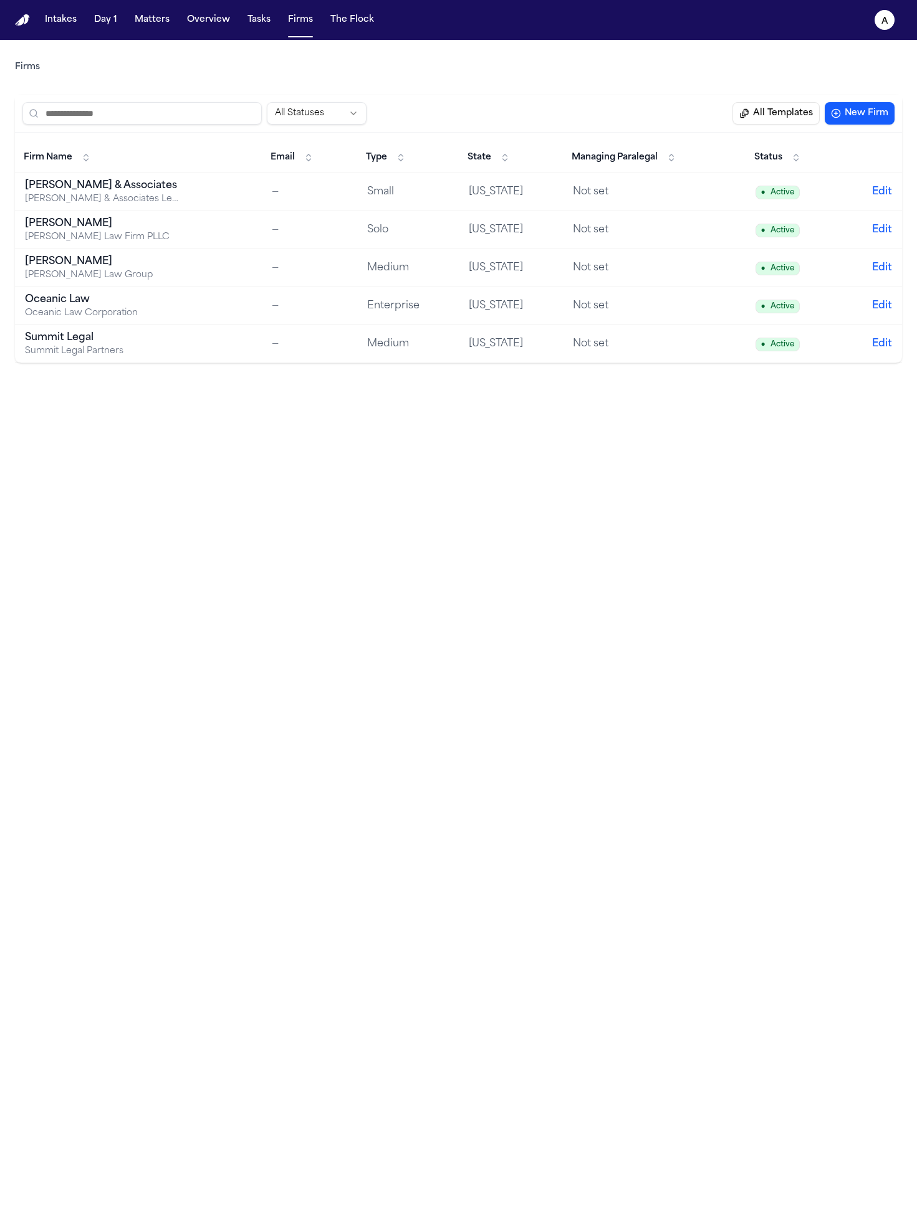
click at [125, 236] on div "Hecht Law Firm PLLC" at bounding box center [103, 237] width 156 height 12
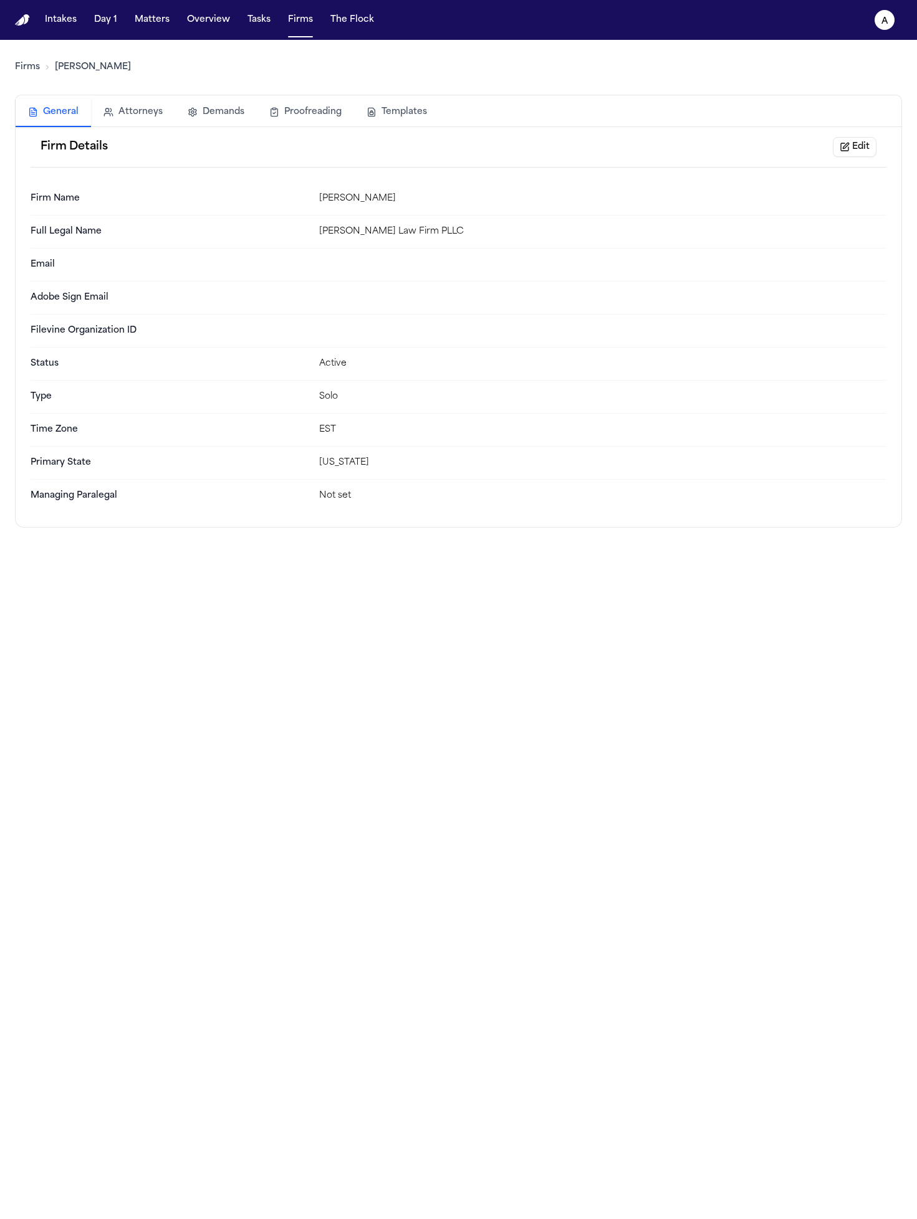
click at [412, 103] on button "Templates" at bounding box center [396, 111] width 85 height 27
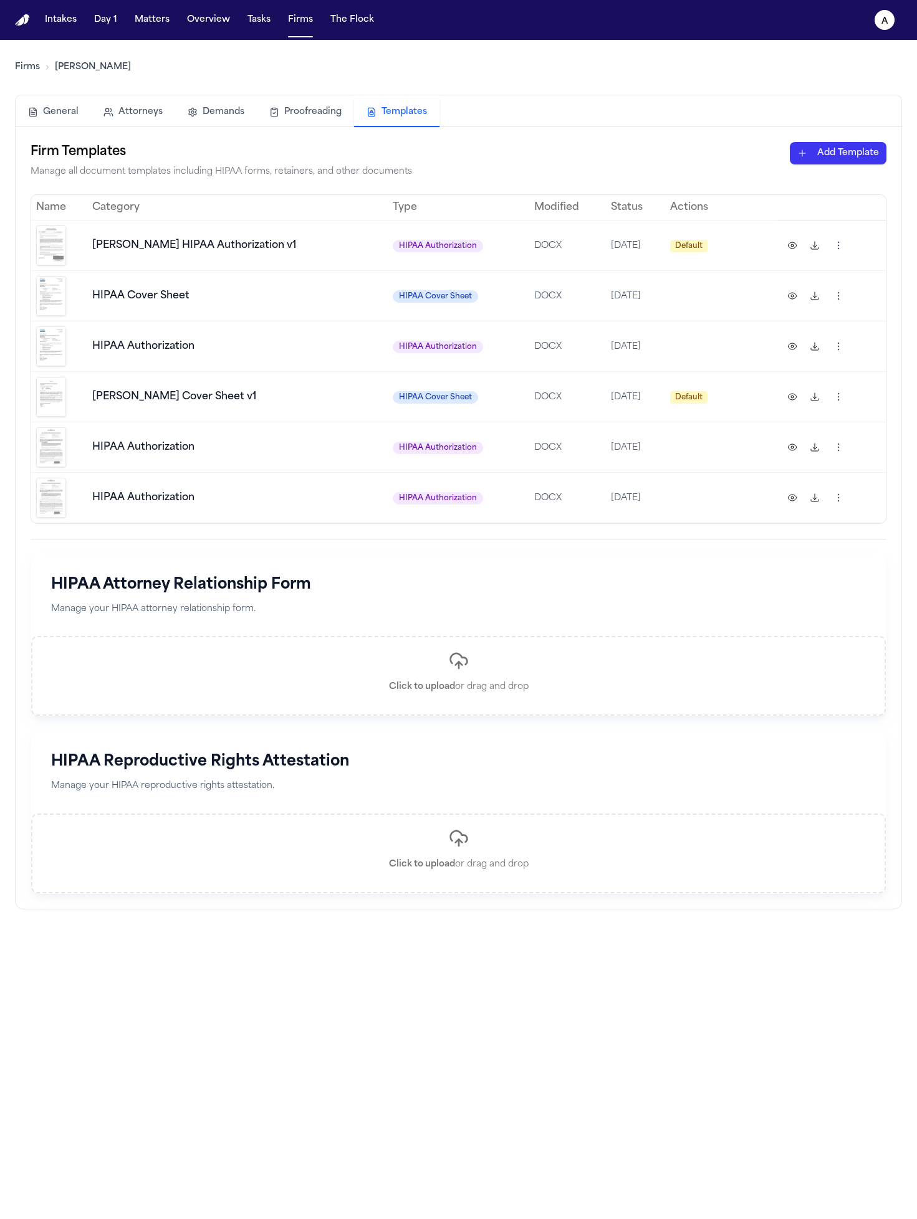
click at [354, 98] on button "Templates" at bounding box center [396, 112] width 85 height 29
click at [821, 350] on html "Intakes Day 1 Matters Overview Tasks Firms The Flock a Firms Hecht General Atto…" at bounding box center [458, 609] width 917 height 1219
click at [819, 369] on div "Preview" at bounding box center [778, 373] width 113 height 20
click at [55, 293] on img at bounding box center [51, 296] width 30 height 40
click at [52, 301] on img at bounding box center [51, 296] width 30 height 40
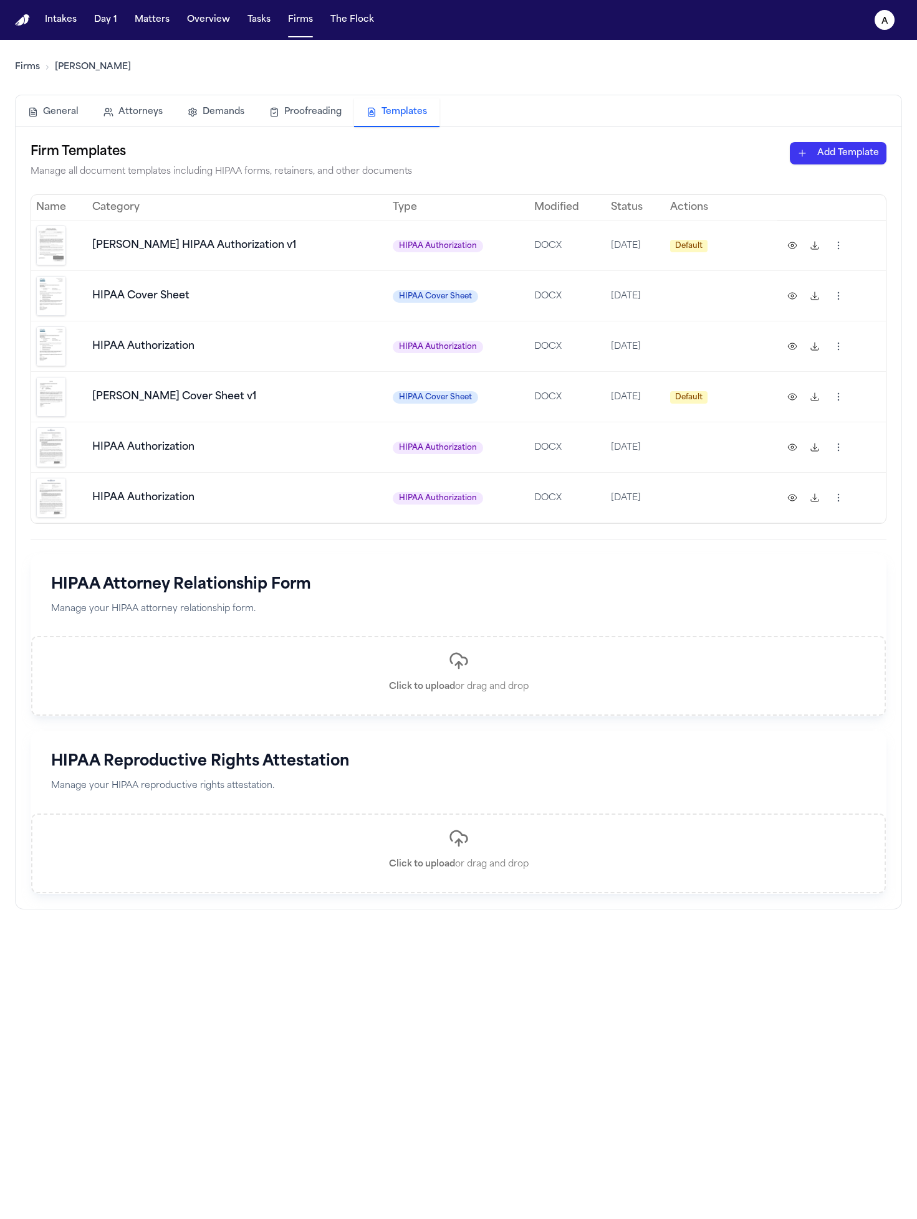
click at [782, 298] on button at bounding box center [792, 296] width 20 height 20
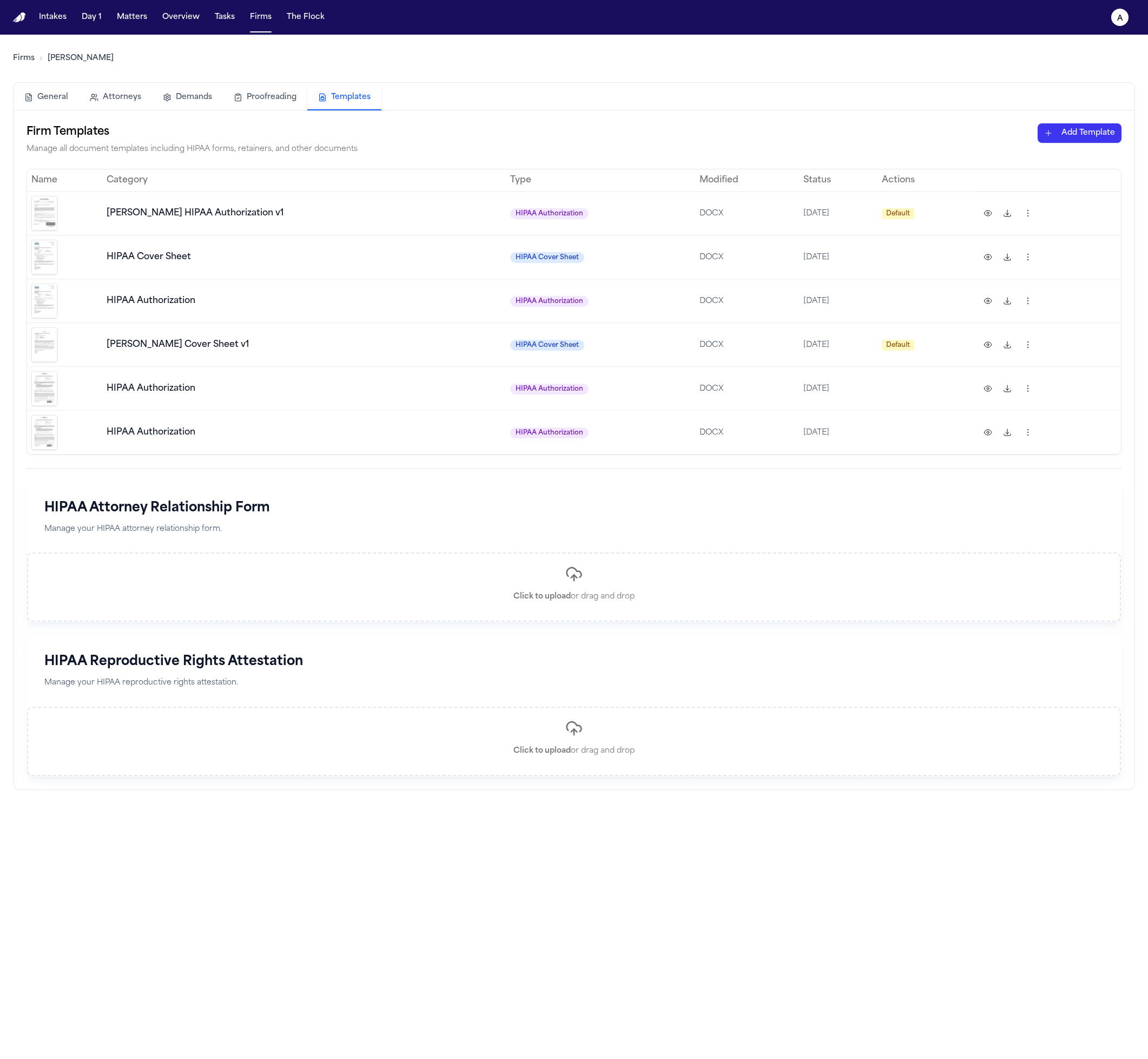
click at [39, 263] on img at bounding box center [44, 257] width 26 height 35
click at [62, 288] on td at bounding box center [64, 301] width 76 height 43
click at [43, 305] on img at bounding box center [44, 301] width 26 height 35
click at [919, 301] on button at bounding box center [988, 301] width 17 height 17
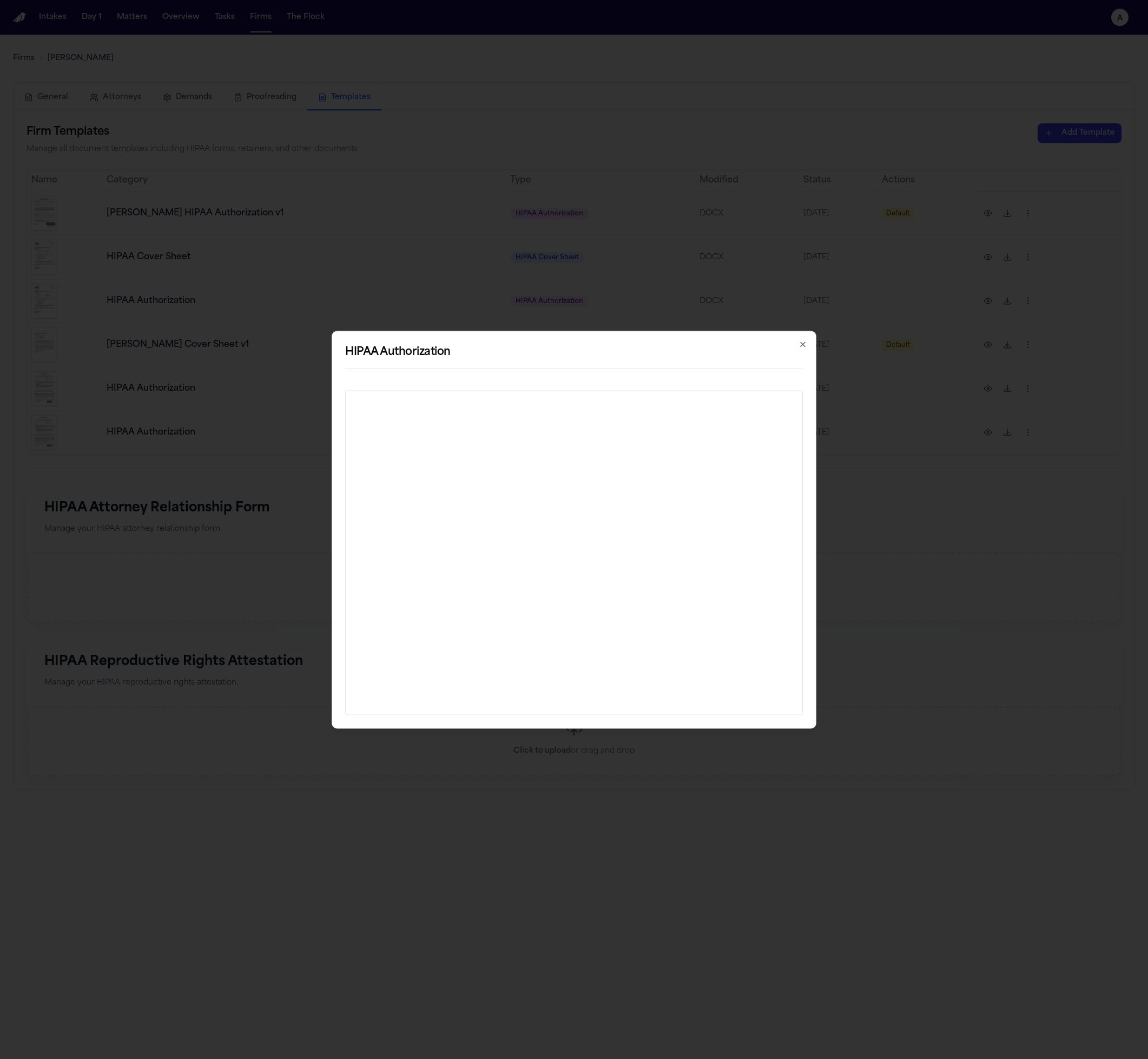
click at [803, 347] on icon "button" at bounding box center [803, 344] width 9 height 9
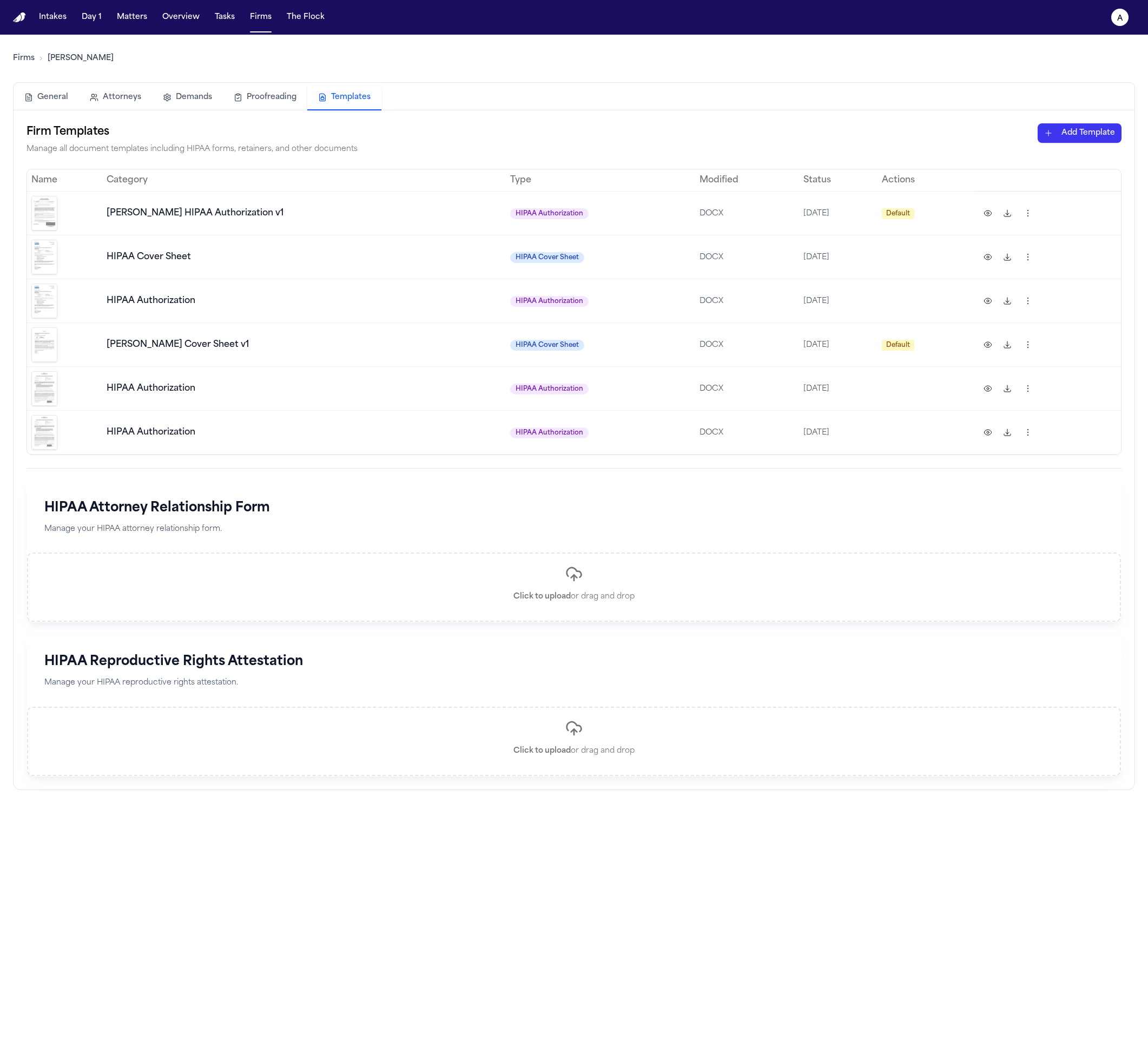
click at [919, 257] on html "Intakes Day 1 Matters Overview Tasks Firms The Flock a Firms Hecht General Atto…" at bounding box center [574, 529] width 1148 height 1059
click at [919, 320] on div "Rename" at bounding box center [972, 315] width 98 height 17
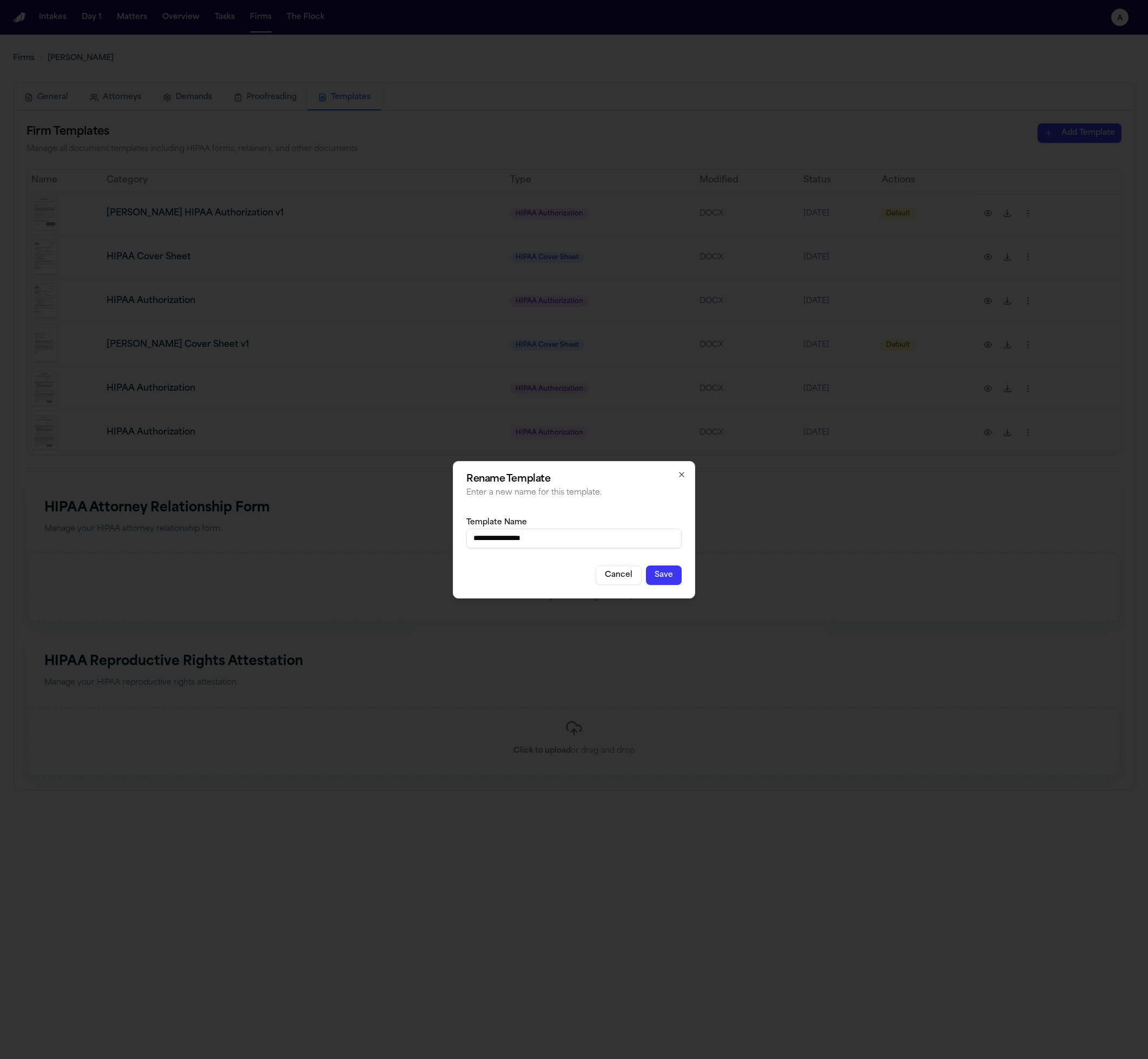
click at [575, 532] on input "**********" at bounding box center [574, 539] width 215 height 19
click at [576, 536] on input "**********" at bounding box center [574, 539] width 215 height 19
type input "**********"
click at [675, 581] on button "Save" at bounding box center [663, 575] width 36 height 19
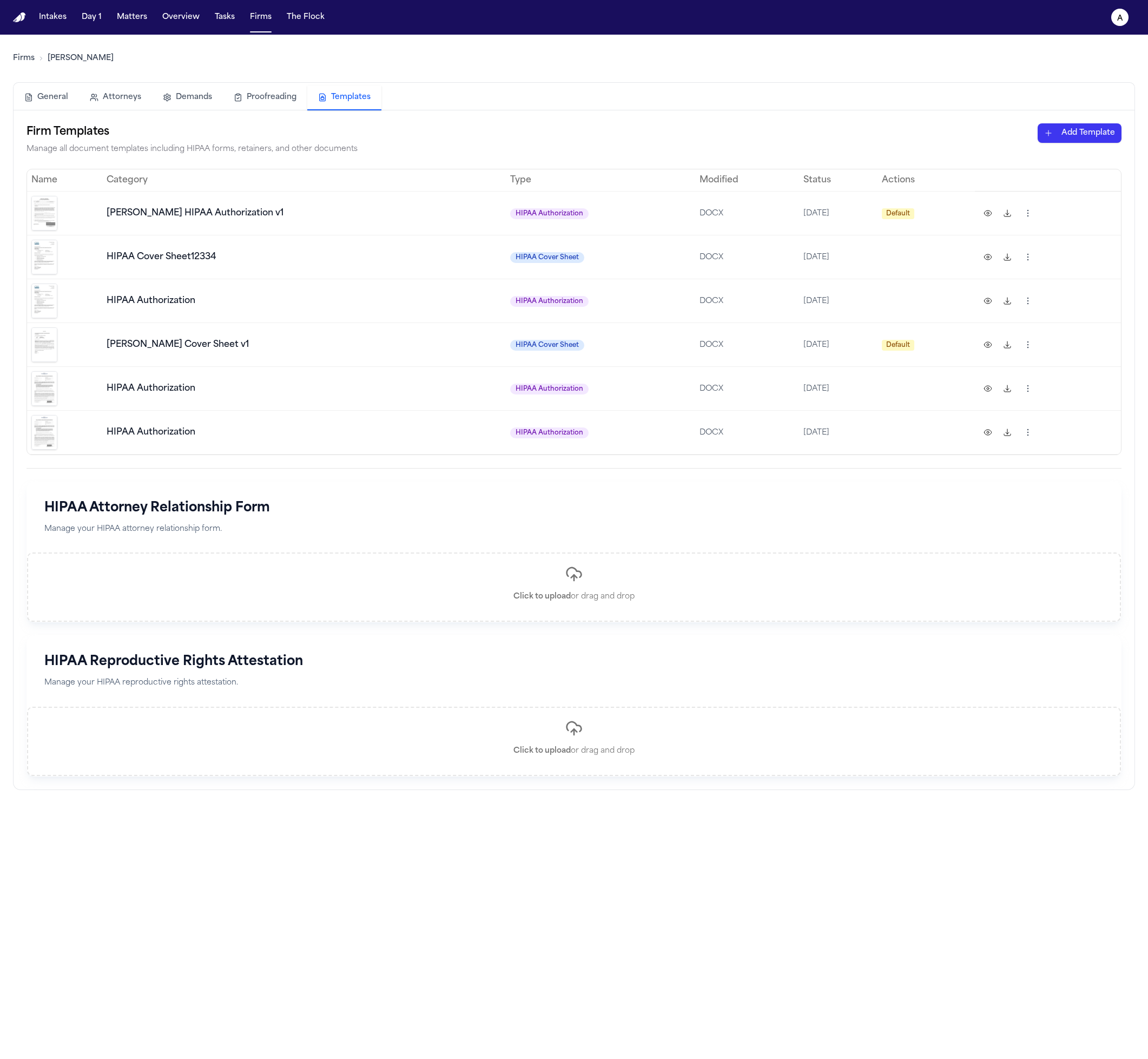
click at [919, 274] on td at bounding box center [1048, 256] width 146 height 43
click at [919, 256] on html "Intakes Day 1 Matters Overview Tasks Firms The Flock a Firms Hecht General Atto…" at bounding box center [574, 529] width 1148 height 1059
click at [919, 364] on div "Delete" at bounding box center [972, 360] width 98 height 17
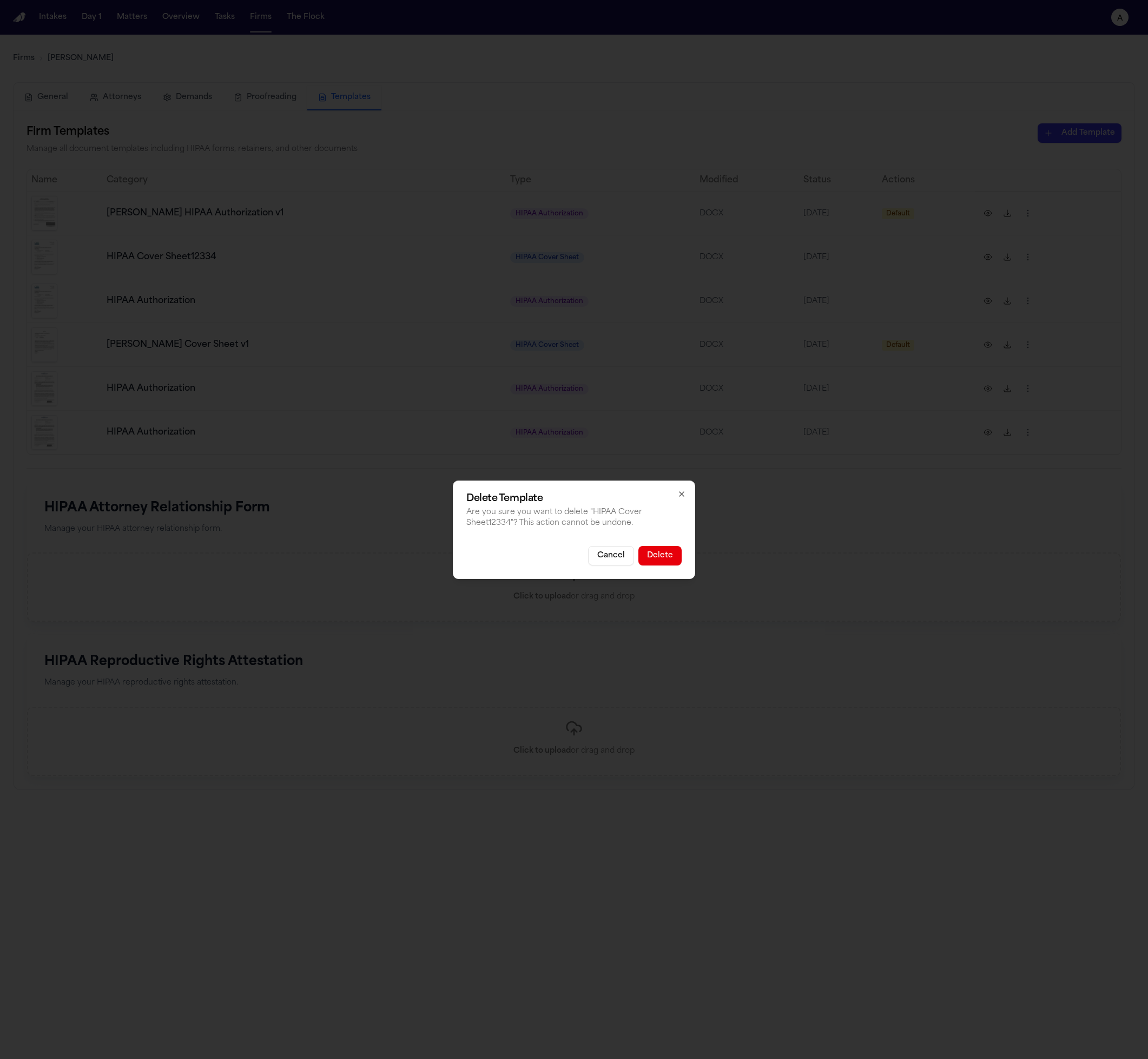
click at [654, 558] on button "Delete" at bounding box center [660, 556] width 43 height 19
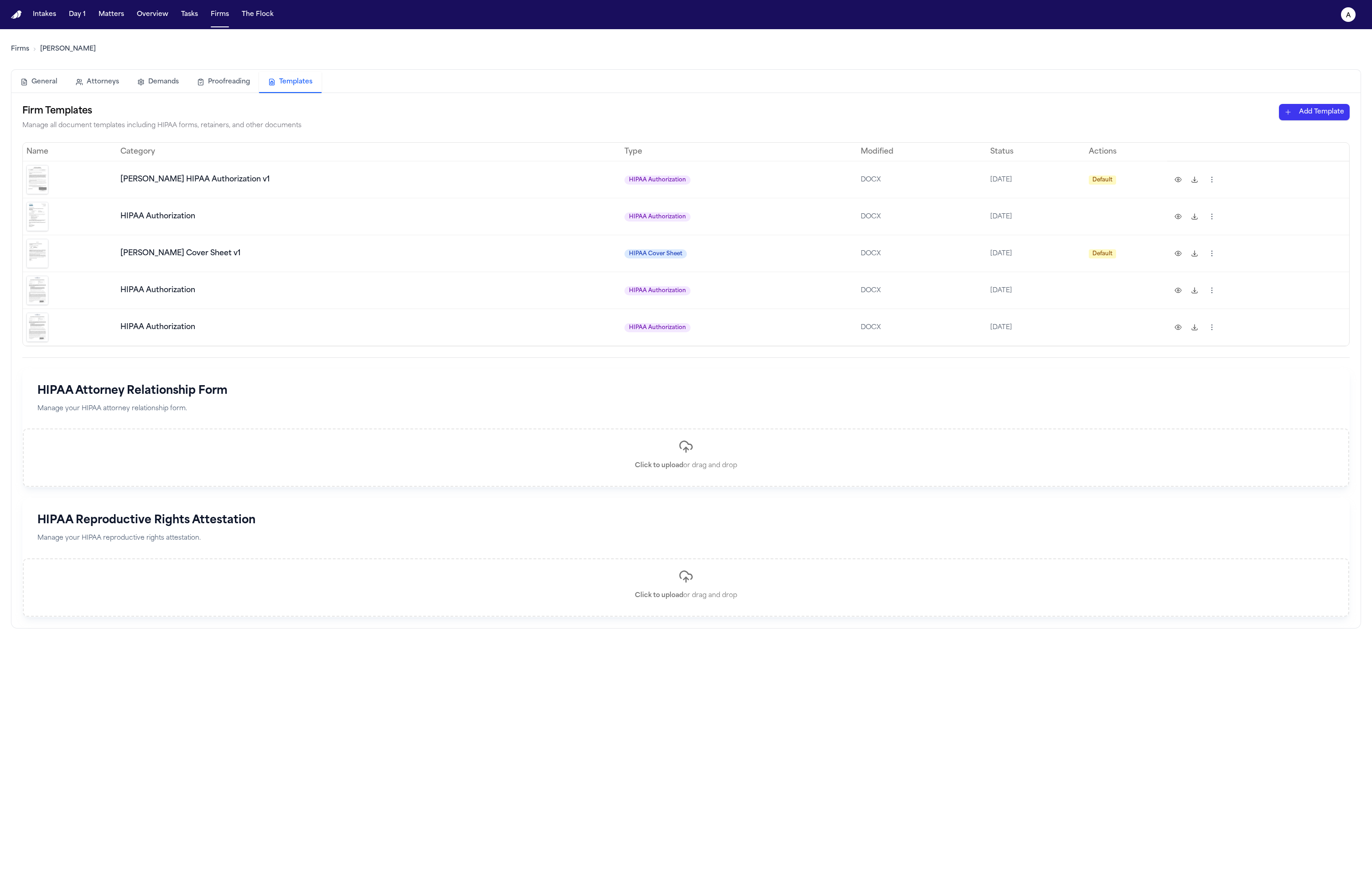
click at [35, 252] on img at bounding box center [37, 253] width 22 height 29
drag, startPoint x: 41, startPoint y: 250, endPoint x: 43, endPoint y: 246, distance: 4.5
click at [41, 250] on img at bounding box center [37, 253] width 22 height 29
click at [192, 8] on button "Tasks" at bounding box center [189, 15] width 24 height 16
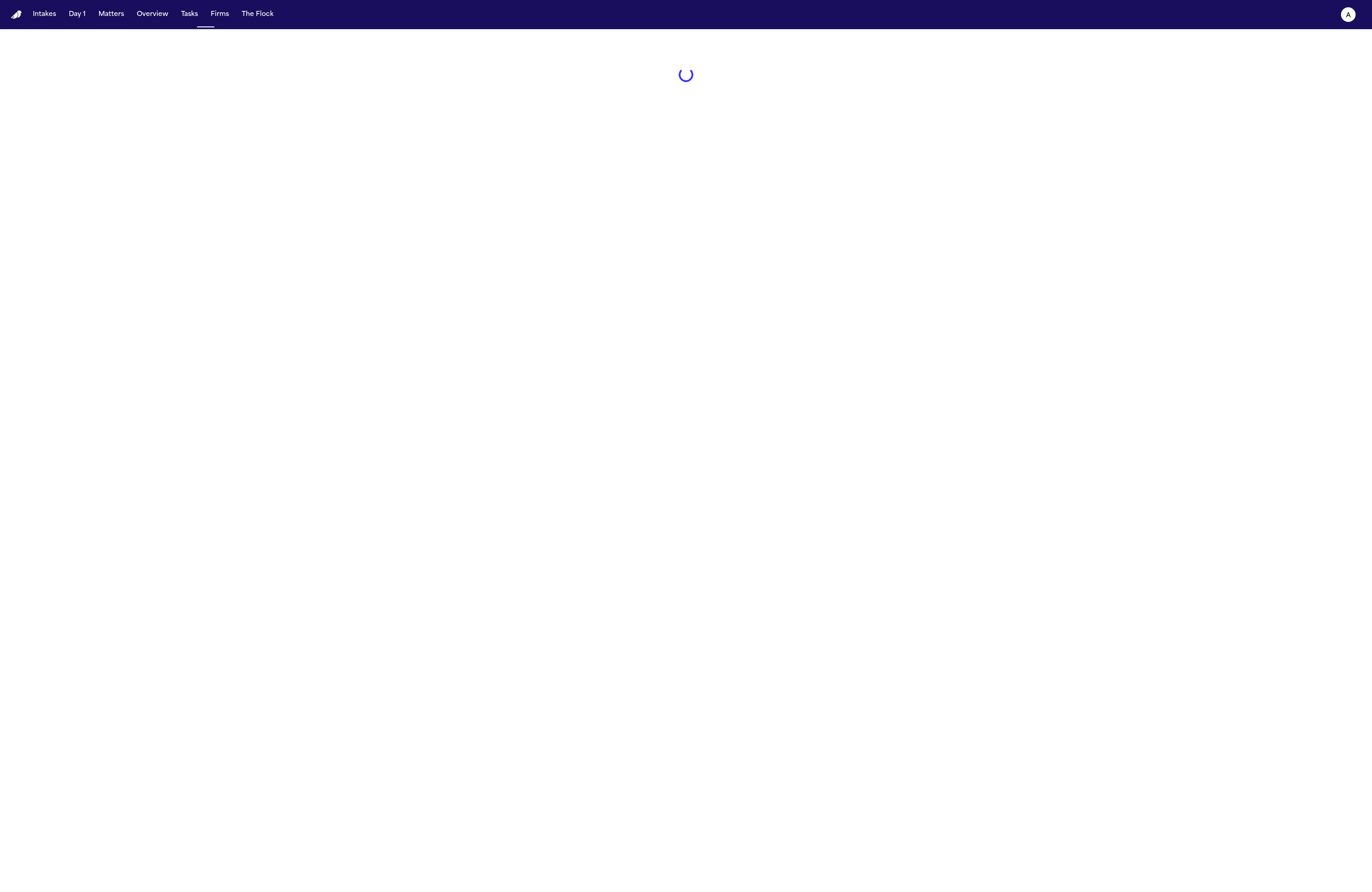
click at [201, 12] on div "Intakes Day 1 Matters Overview Tasks Firms The Flock" at bounding box center [153, 15] width 248 height 16
click at [207, 15] on button "Firms" at bounding box center [220, 15] width 26 height 16
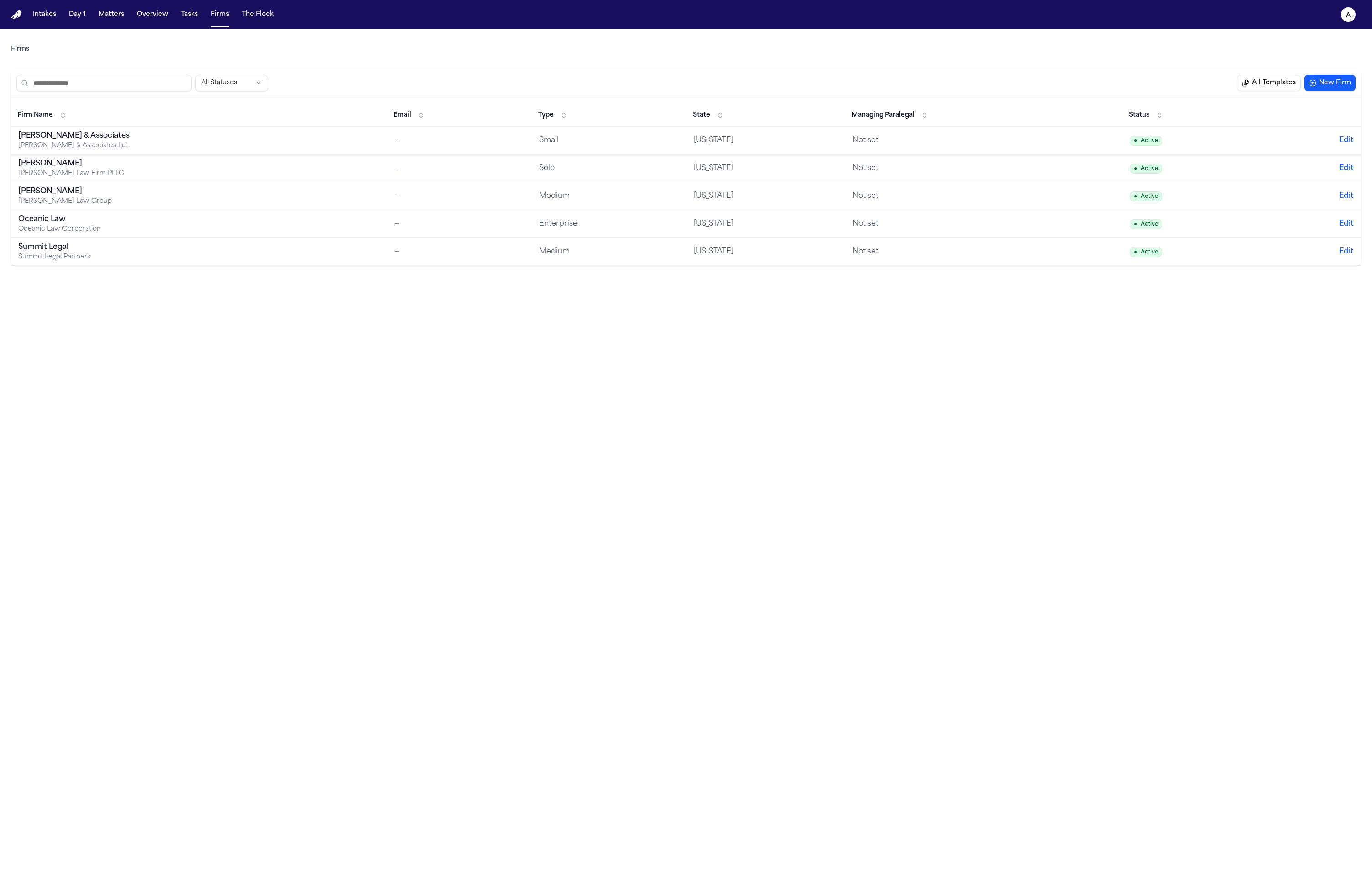
click at [775, 83] on button "All Templates" at bounding box center [1269, 83] width 64 height 16
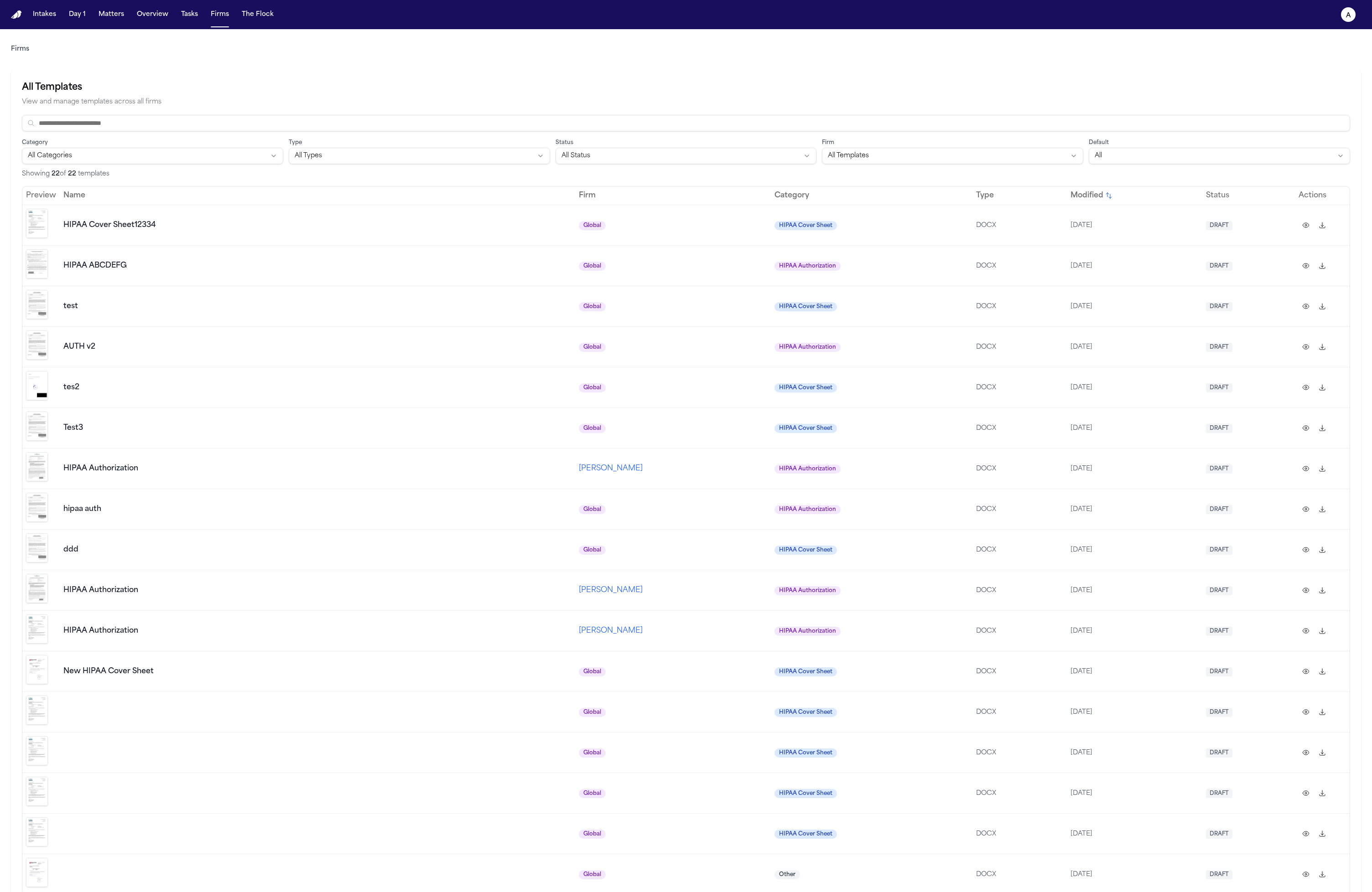
click at [160, 286] on td "test" at bounding box center [318, 306] width 515 height 40
click at [50, 307] on td at bounding box center [41, 306] width 37 height 40
click at [23, 313] on td at bounding box center [41, 306] width 37 height 40
click at [36, 307] on img "Preview template" at bounding box center [37, 304] width 22 height 29
click at [45, 375] on img "Preview template" at bounding box center [37, 386] width 22 height 29
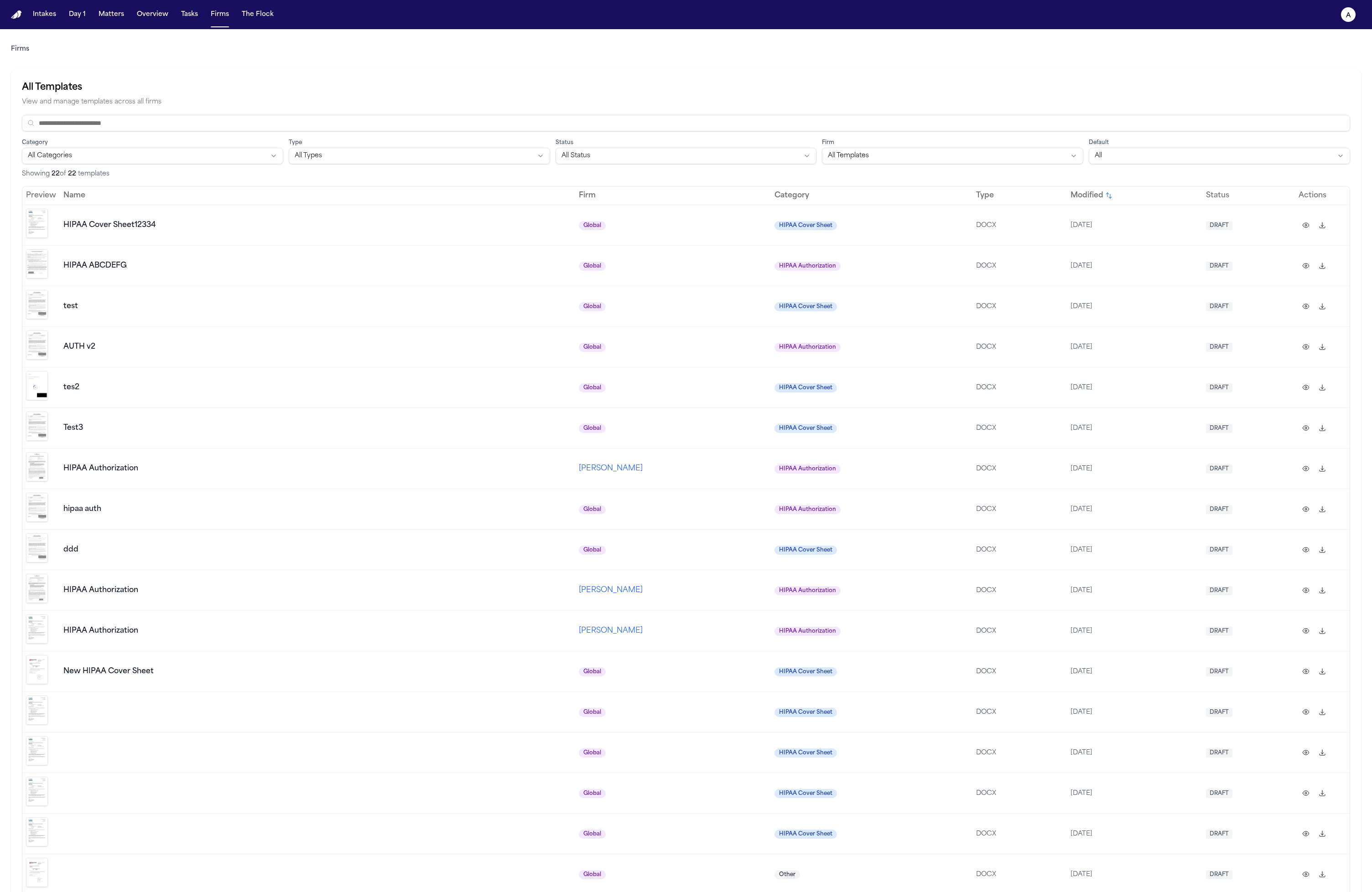
click at [42, 455] on img "Preview template" at bounding box center [37, 467] width 22 height 29
click at [33, 579] on img "Preview template" at bounding box center [37, 588] width 22 height 29
click at [38, 655] on img "Preview template" at bounding box center [37, 670] width 22 height 29
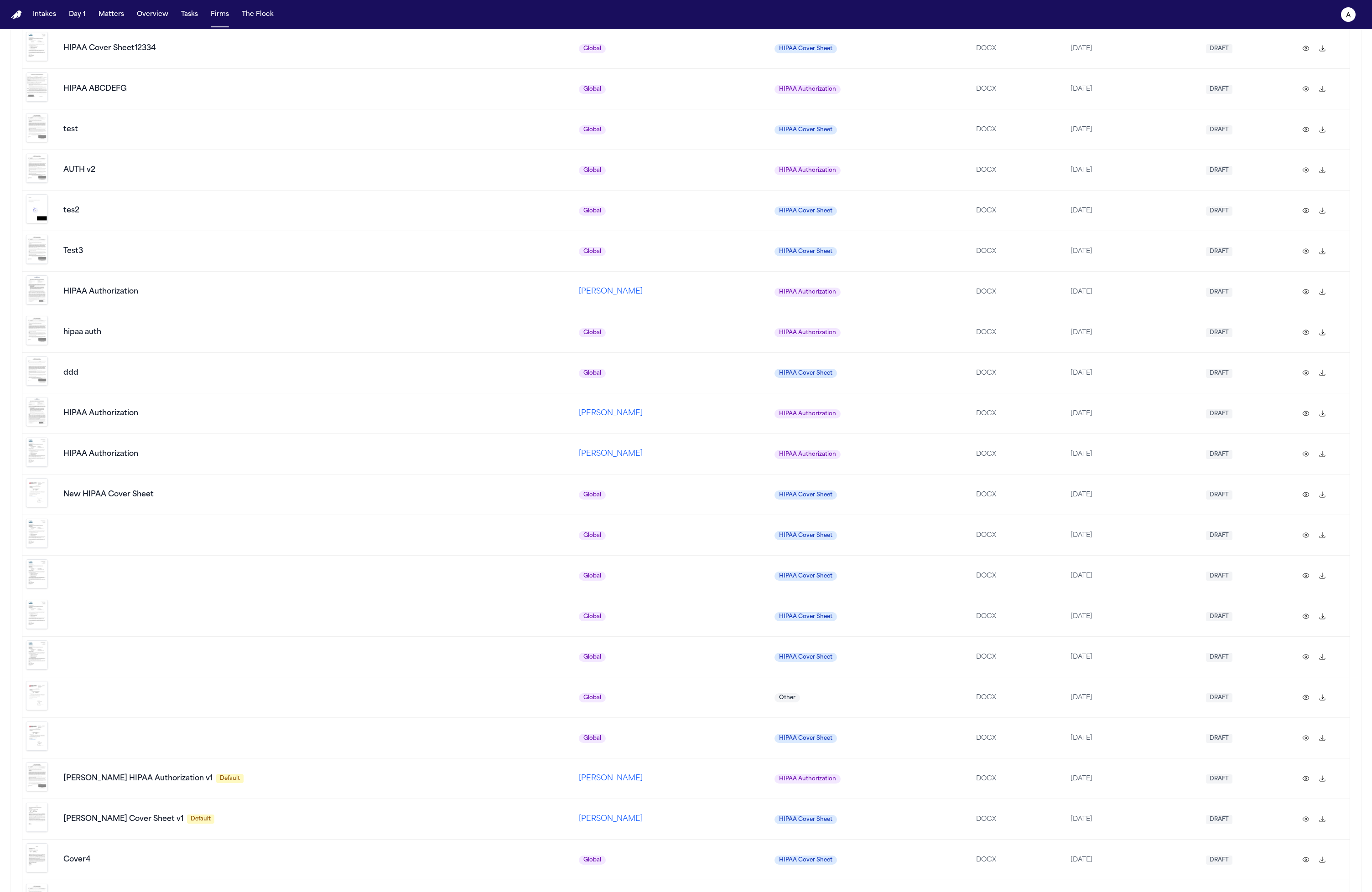
click at [37, 762] on img "Preview template" at bounding box center [37, 777] width 22 height 29
click at [192, 453] on td "HIPAA Authorization" at bounding box center [318, 454] width 515 height 40
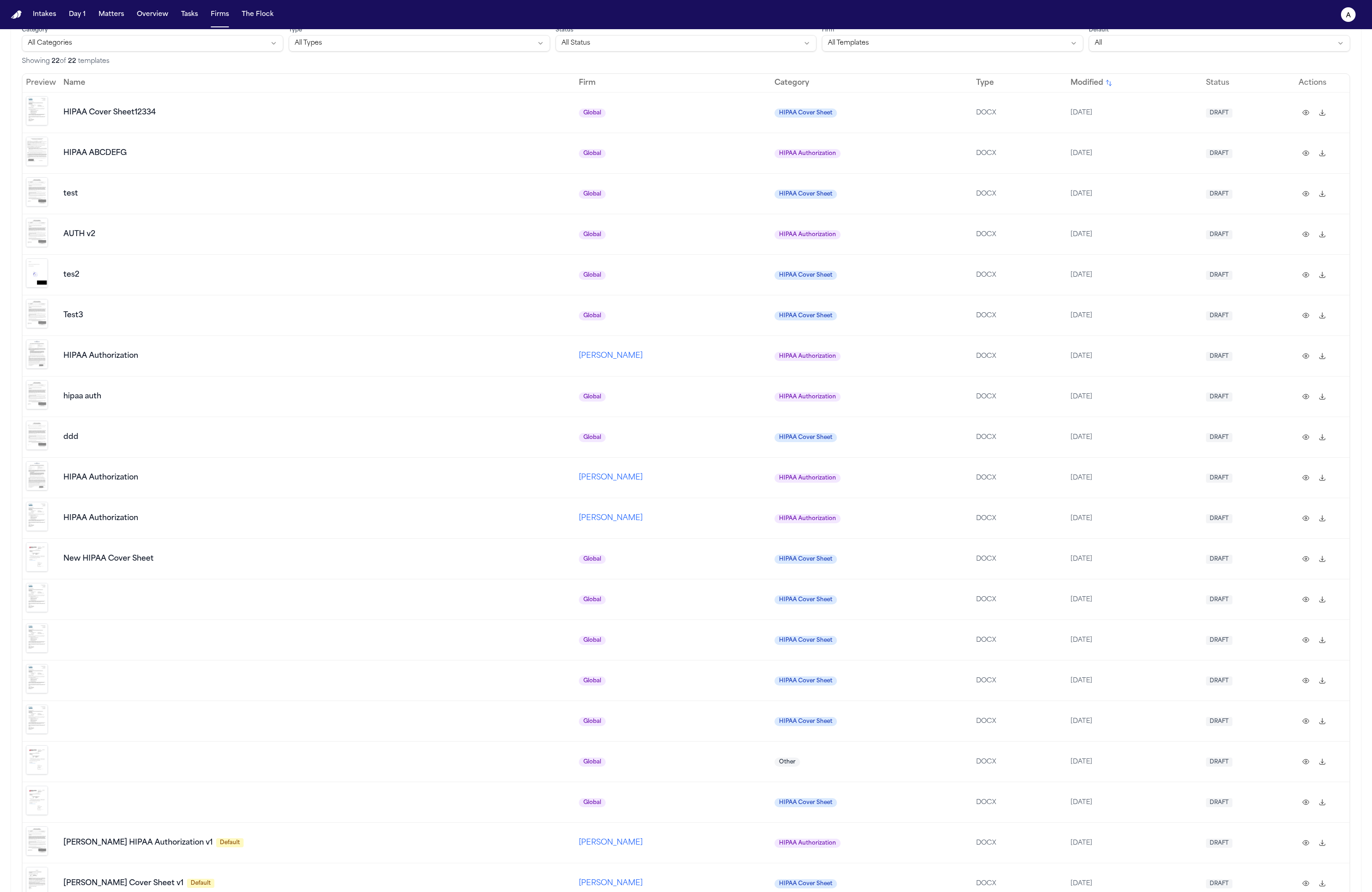
scroll to position [0, 0]
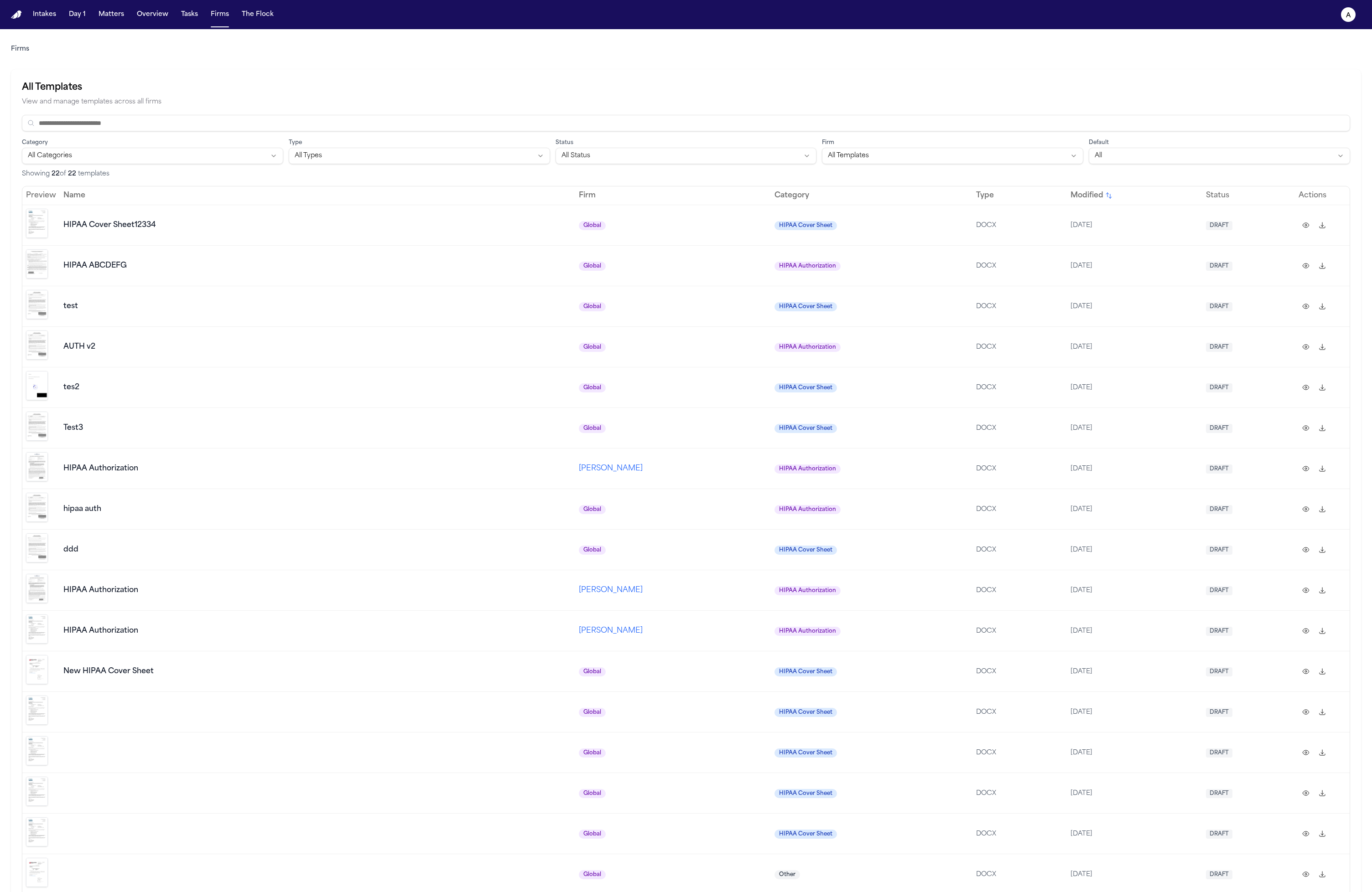
click at [36, 303] on img "Preview template" at bounding box center [37, 304] width 22 height 29
click at [259, 469] on td "HIPAA Authorization" at bounding box center [318, 468] width 515 height 40
click at [775, 263] on button at bounding box center [1306, 266] width 15 height 15
click at [775, 274] on td "DOCX" at bounding box center [1019, 265] width 94 height 40
drag, startPoint x: 989, startPoint y: 274, endPoint x: 784, endPoint y: 285, distance: 205.3
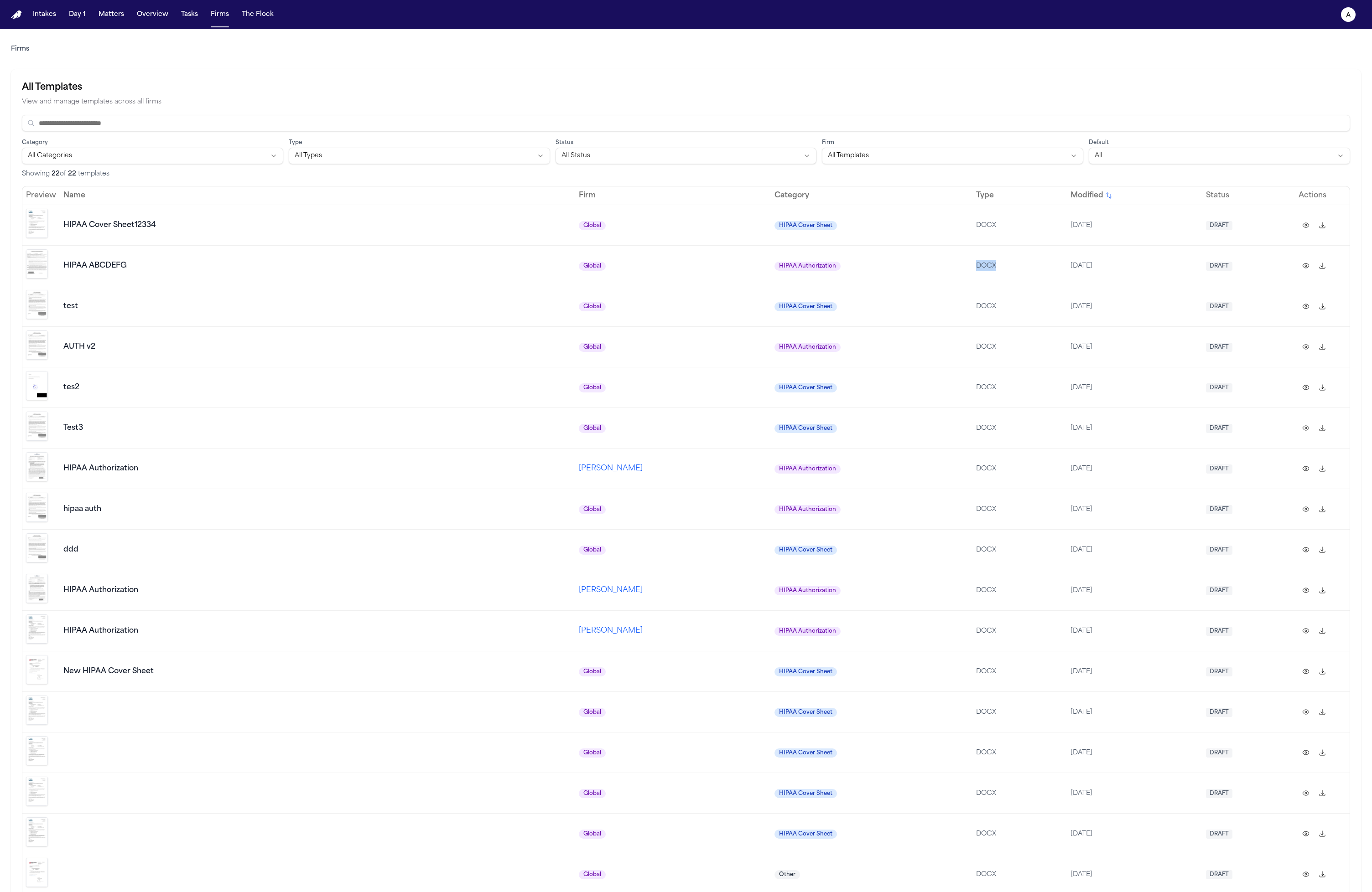
click at [775, 284] on tbody "HIPAA Cover Sheet12334 Global HIPAA Cover Sheet DOCX 10/6/2025 DRAFT HIPAA ABCD…" at bounding box center [686, 651] width 1327 height 893
click at [288, 267] on div "HIPAA ABCDEFG" at bounding box center [318, 266] width 508 height 11
click at [274, 312] on td "test" at bounding box center [318, 306] width 515 height 40
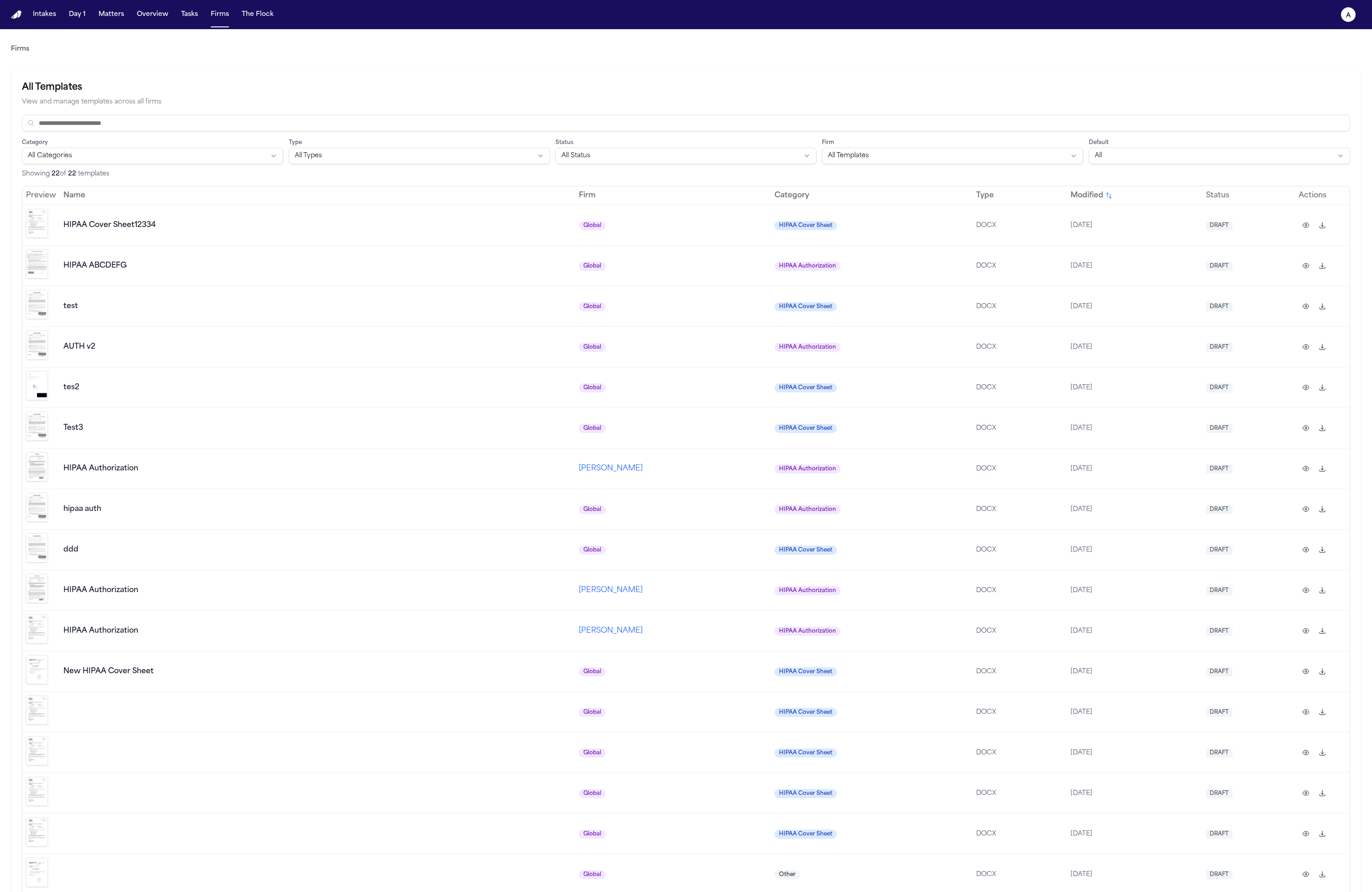
click at [274, 312] on td "test" at bounding box center [318, 306] width 515 height 40
click at [434, 463] on div "HIPAA Authorization" at bounding box center [318, 468] width 508 height 11
click at [436, 463] on div "HIPAA Authorization" at bounding box center [318, 468] width 508 height 11
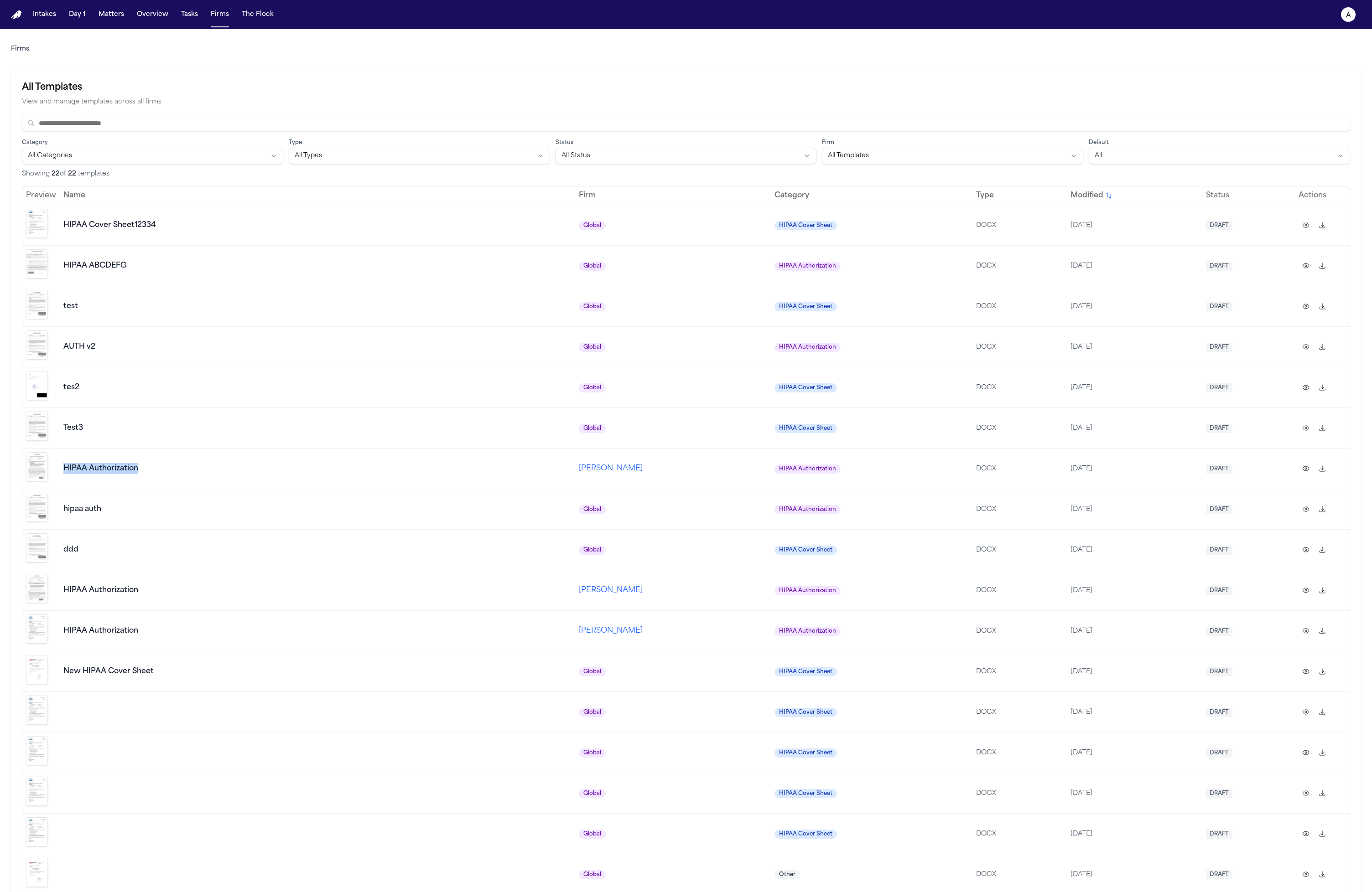
click at [436, 463] on div "HIPAA Authorization" at bounding box center [318, 468] width 508 height 11
click at [426, 511] on td "hipaa auth" at bounding box center [318, 509] width 515 height 40
click at [446, 550] on td "ddd" at bounding box center [318, 549] width 515 height 40
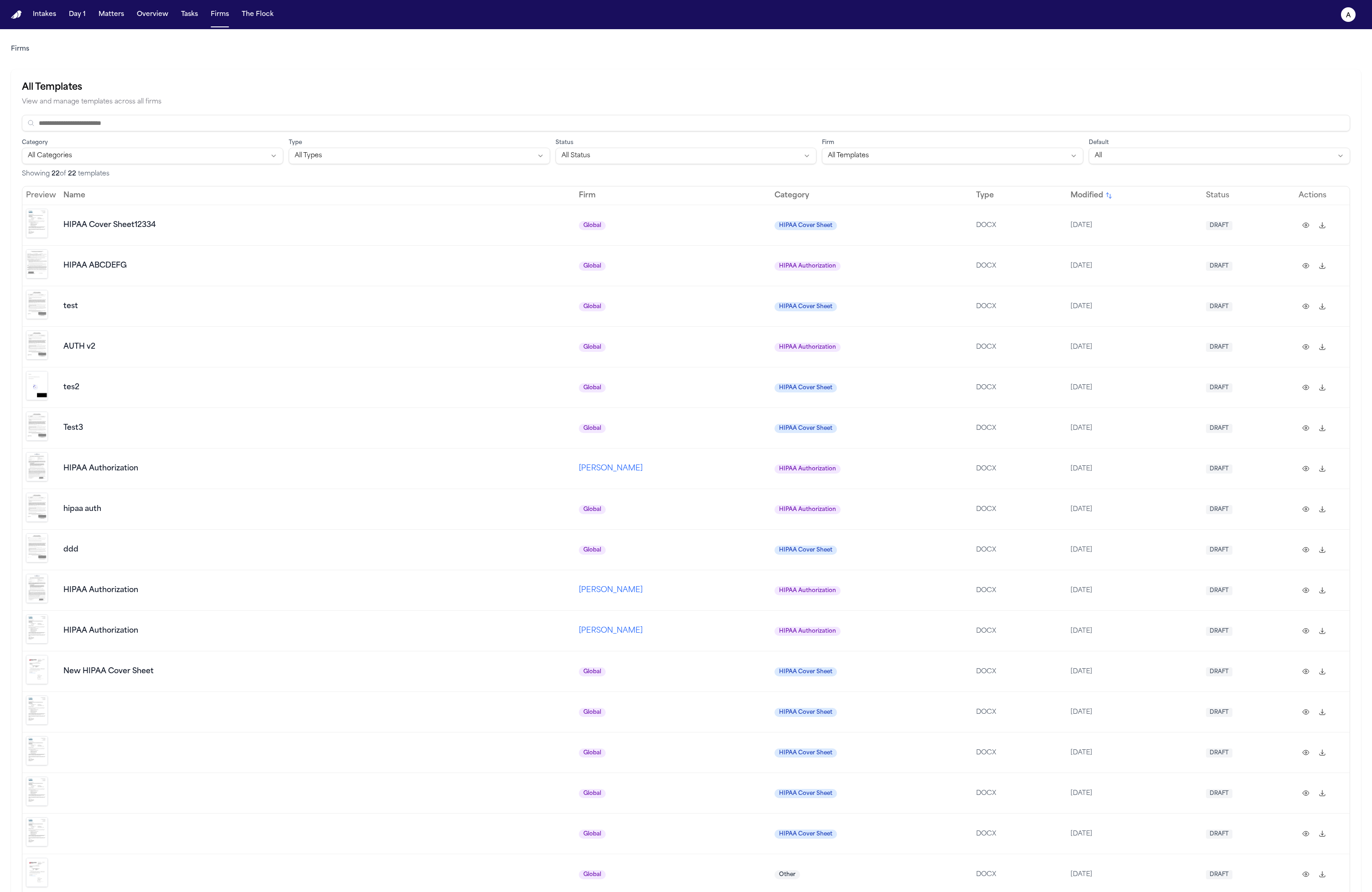
scroll to position [5, 0]
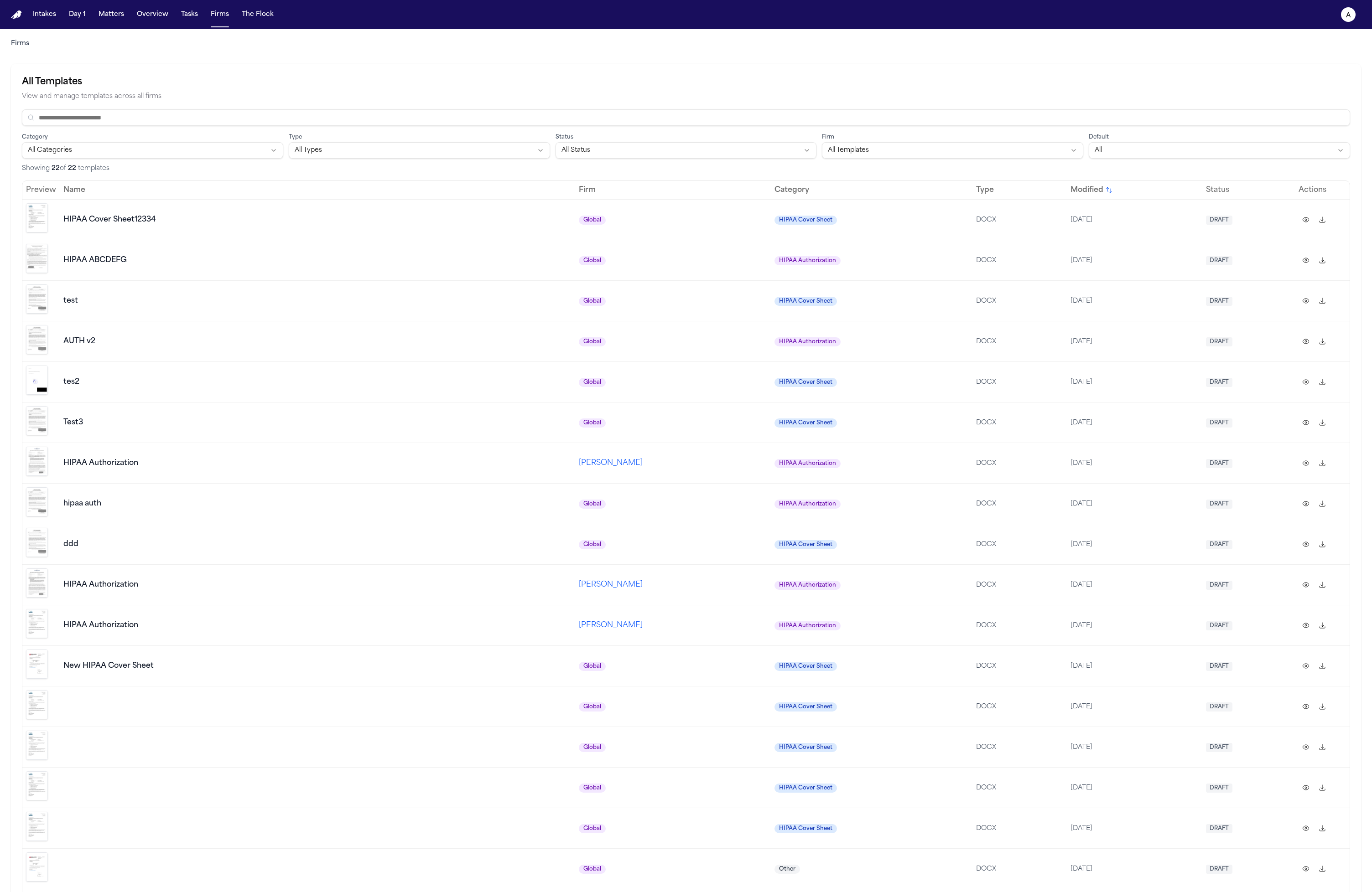
click at [775, 402] on td "HIPAA Cover Sheet" at bounding box center [872, 422] width 202 height 40
click at [775, 443] on td "HIPAA Authorization" at bounding box center [872, 462] width 202 height 40
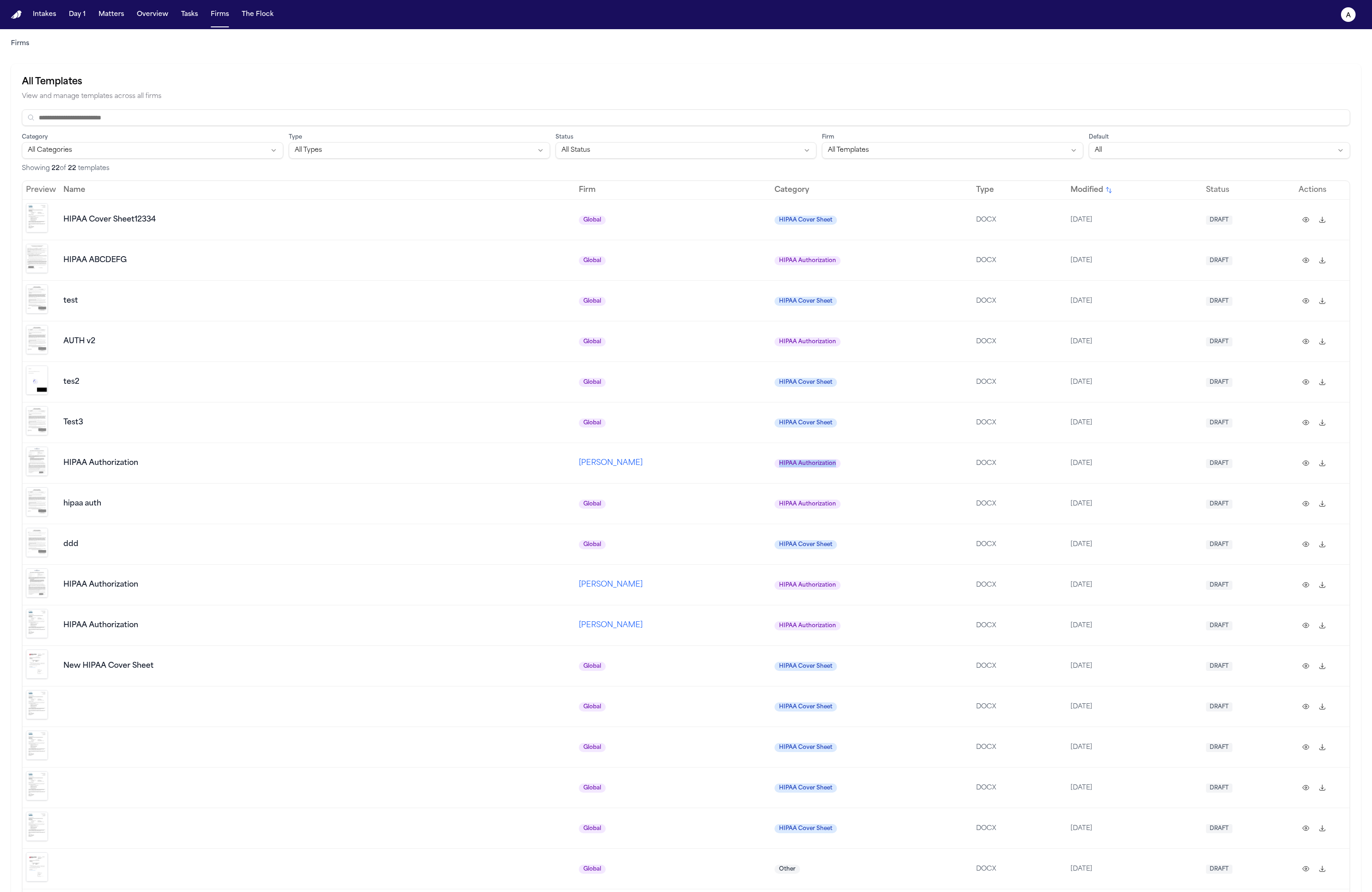
click at [775, 443] on td "HIPAA Authorization" at bounding box center [872, 462] width 202 height 40
click at [771, 492] on td "HIPAA Authorization" at bounding box center [872, 503] width 202 height 40
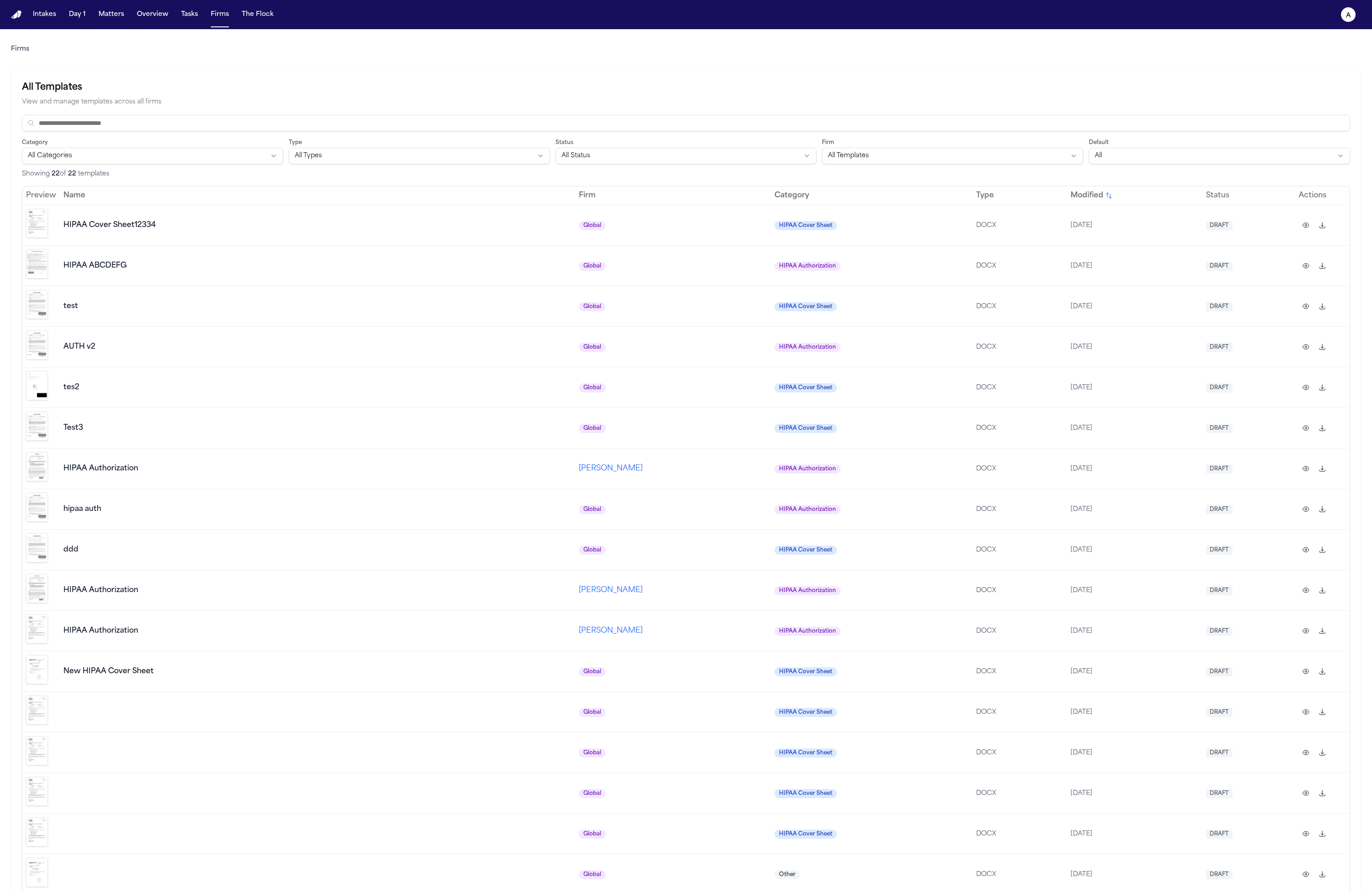
scroll to position [177, 0]
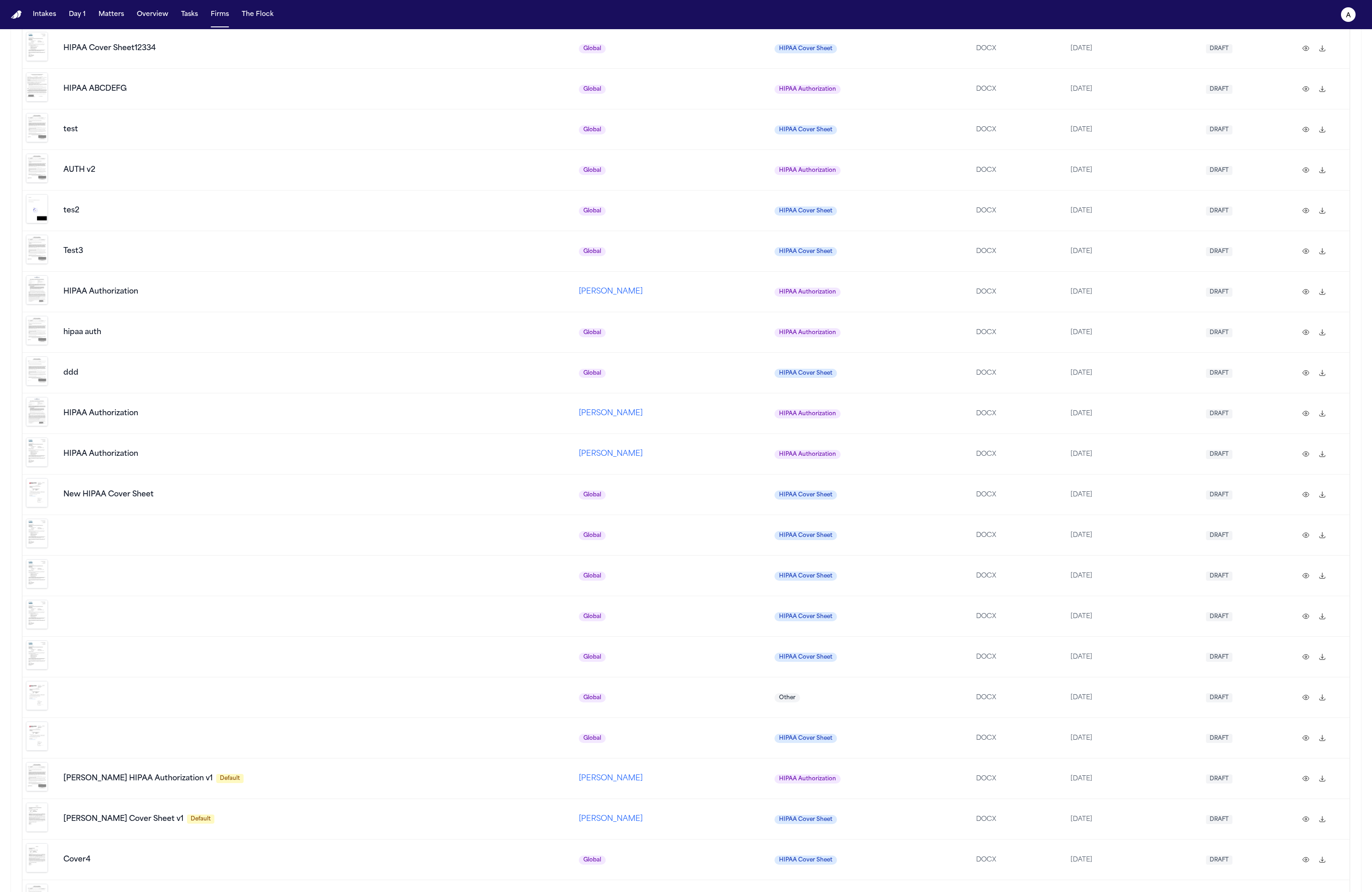
click at [327, 312] on td "hipaa auth" at bounding box center [318, 331] width 515 height 40
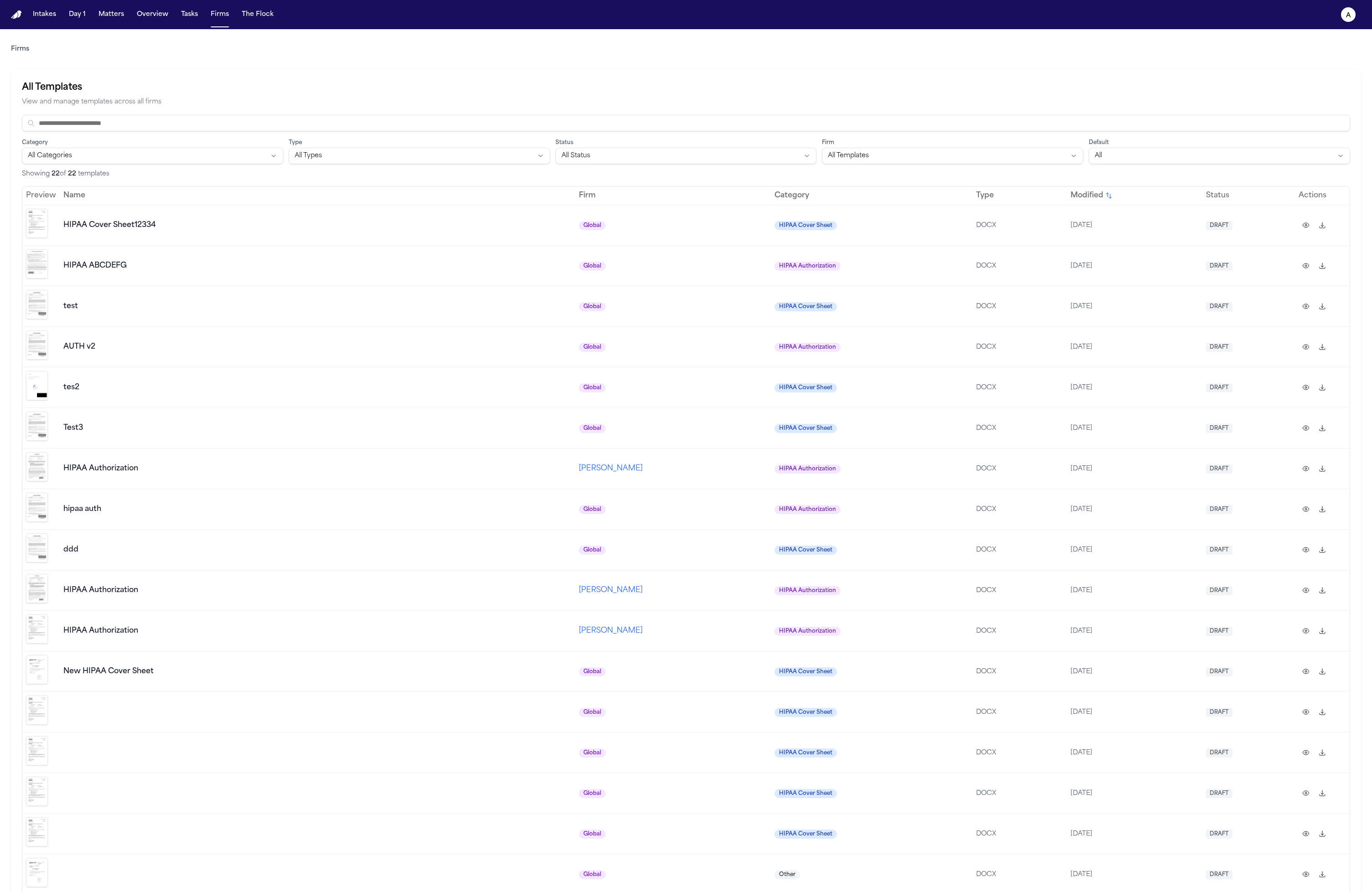
click at [579, 465] on span "[PERSON_NAME]" at bounding box center [611, 469] width 64 height 7
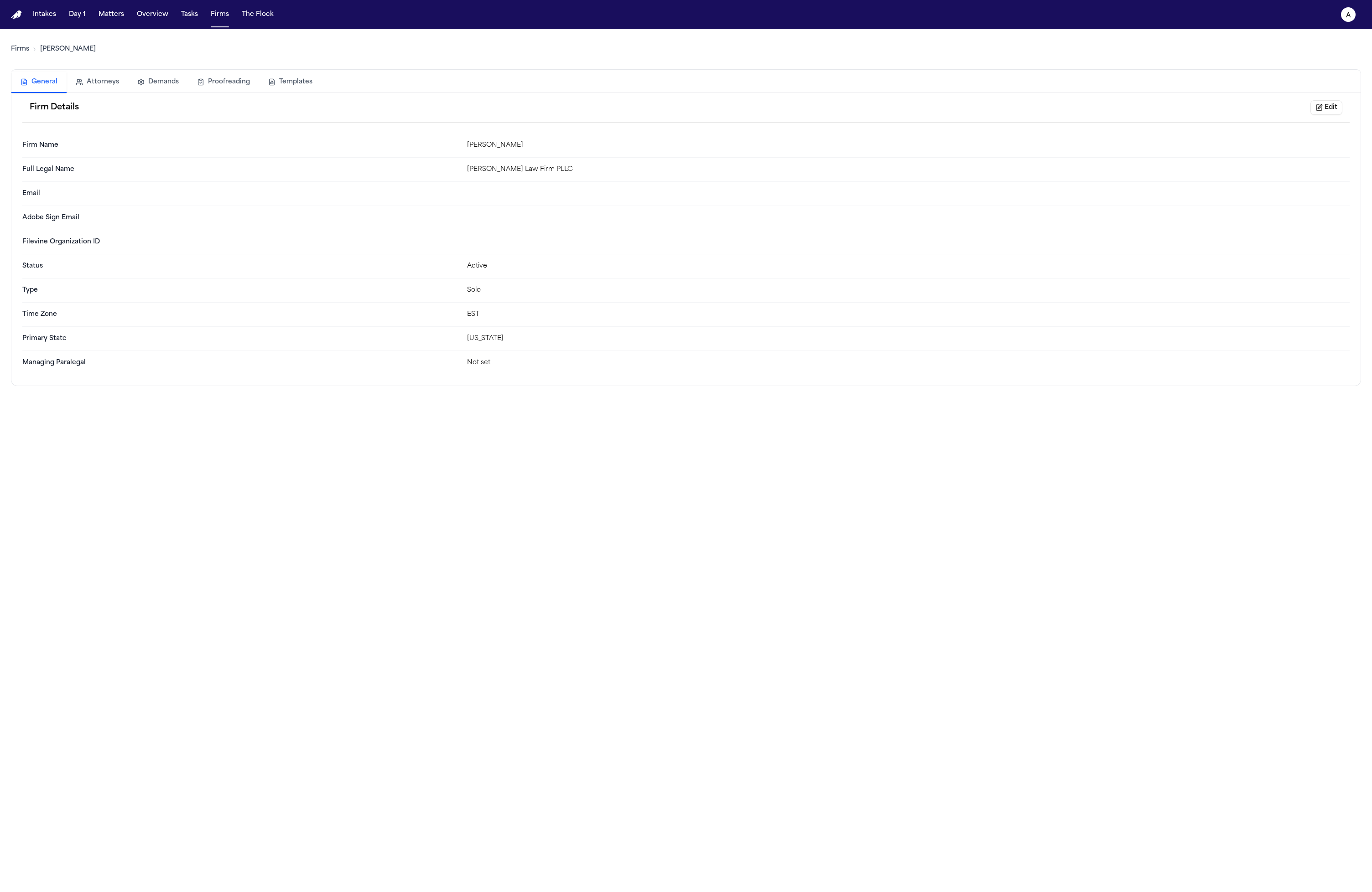
click at [152, 81] on button "Demands" at bounding box center [158, 81] width 60 height 20
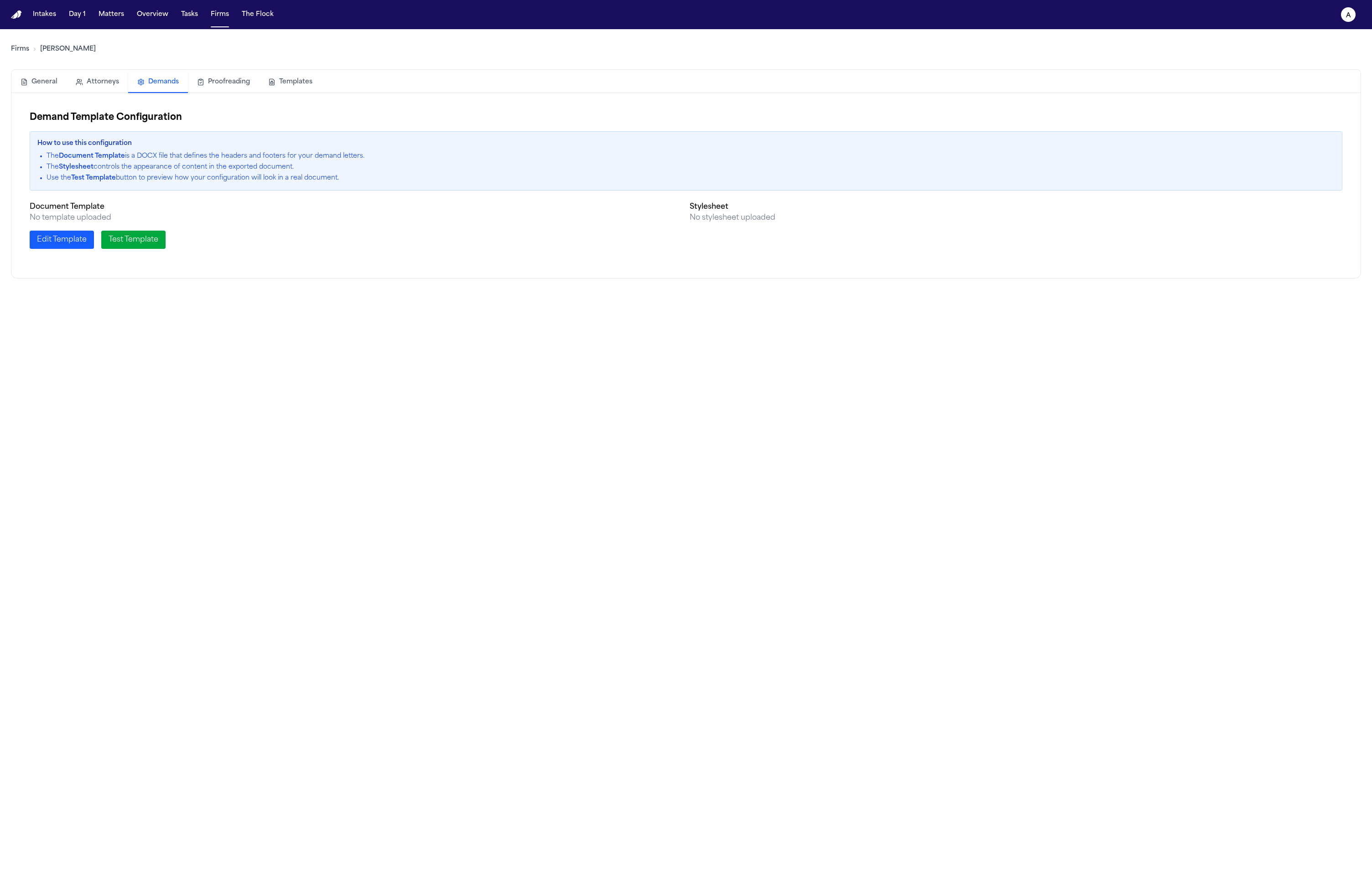
click at [297, 91] on button "Templates" at bounding box center [290, 81] width 62 height 20
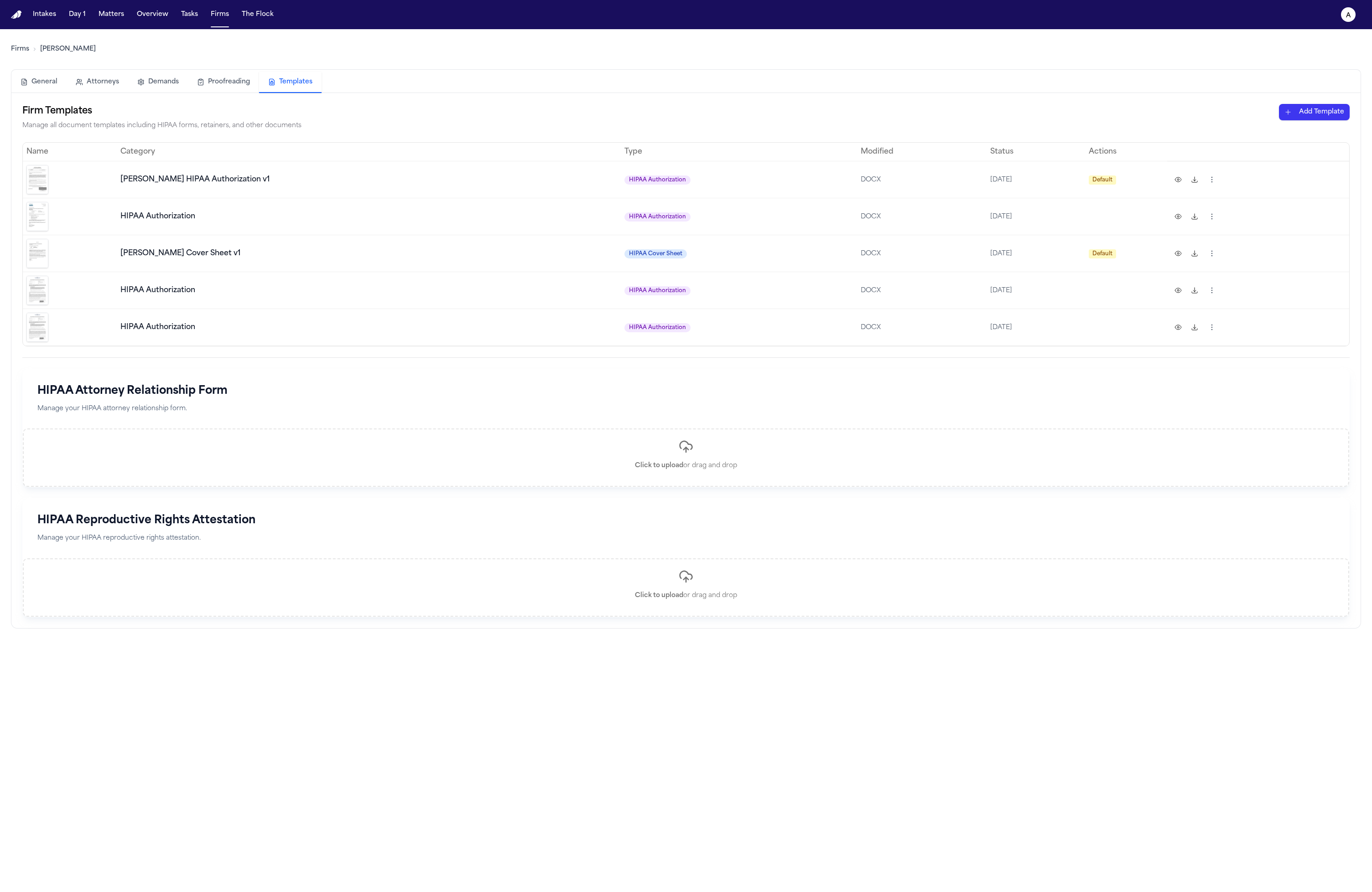
click at [15, 54] on link "Firms" at bounding box center [20, 49] width 18 height 9
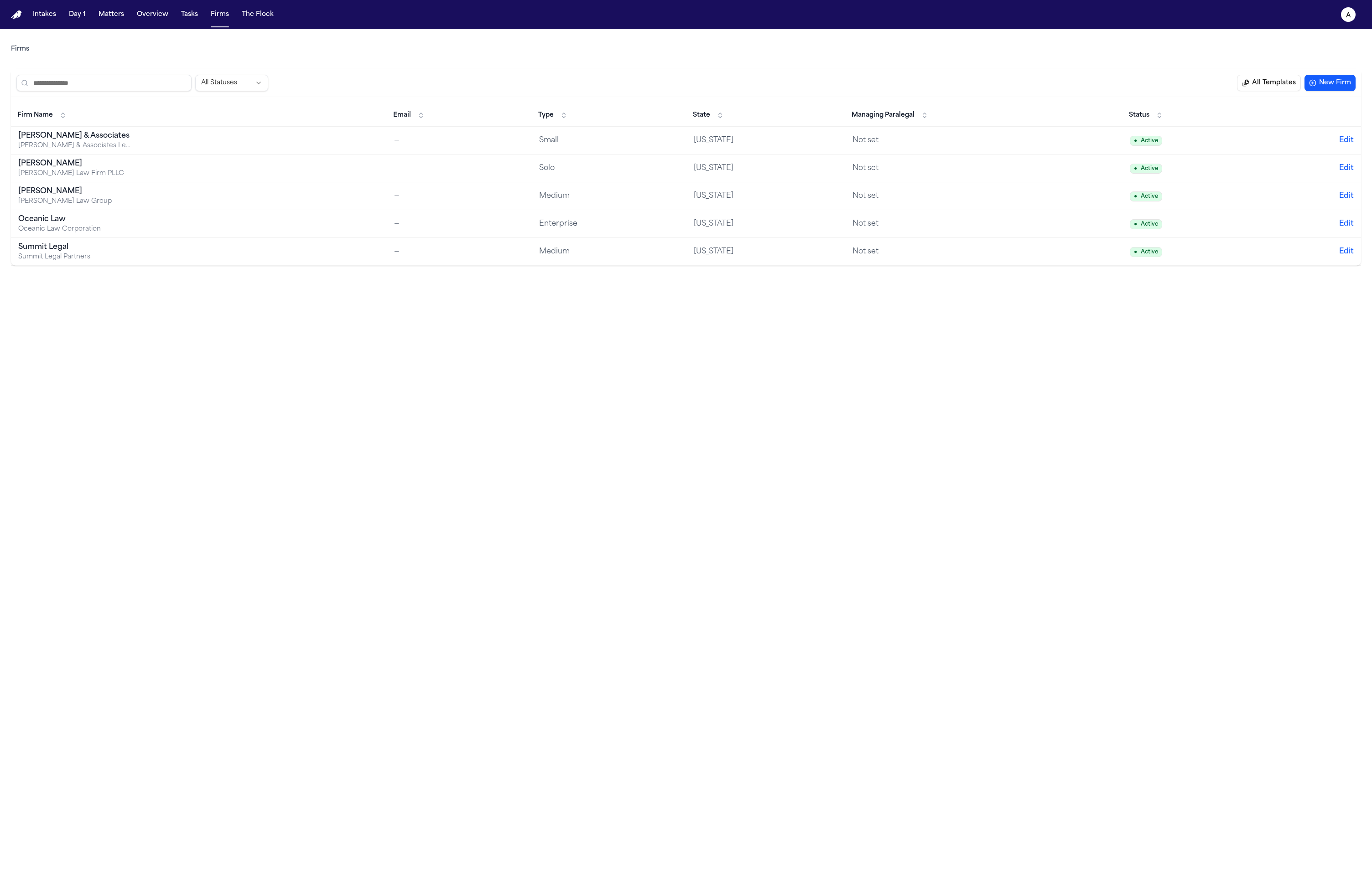
click at [775, 82] on button "All Templates" at bounding box center [1269, 83] width 64 height 16
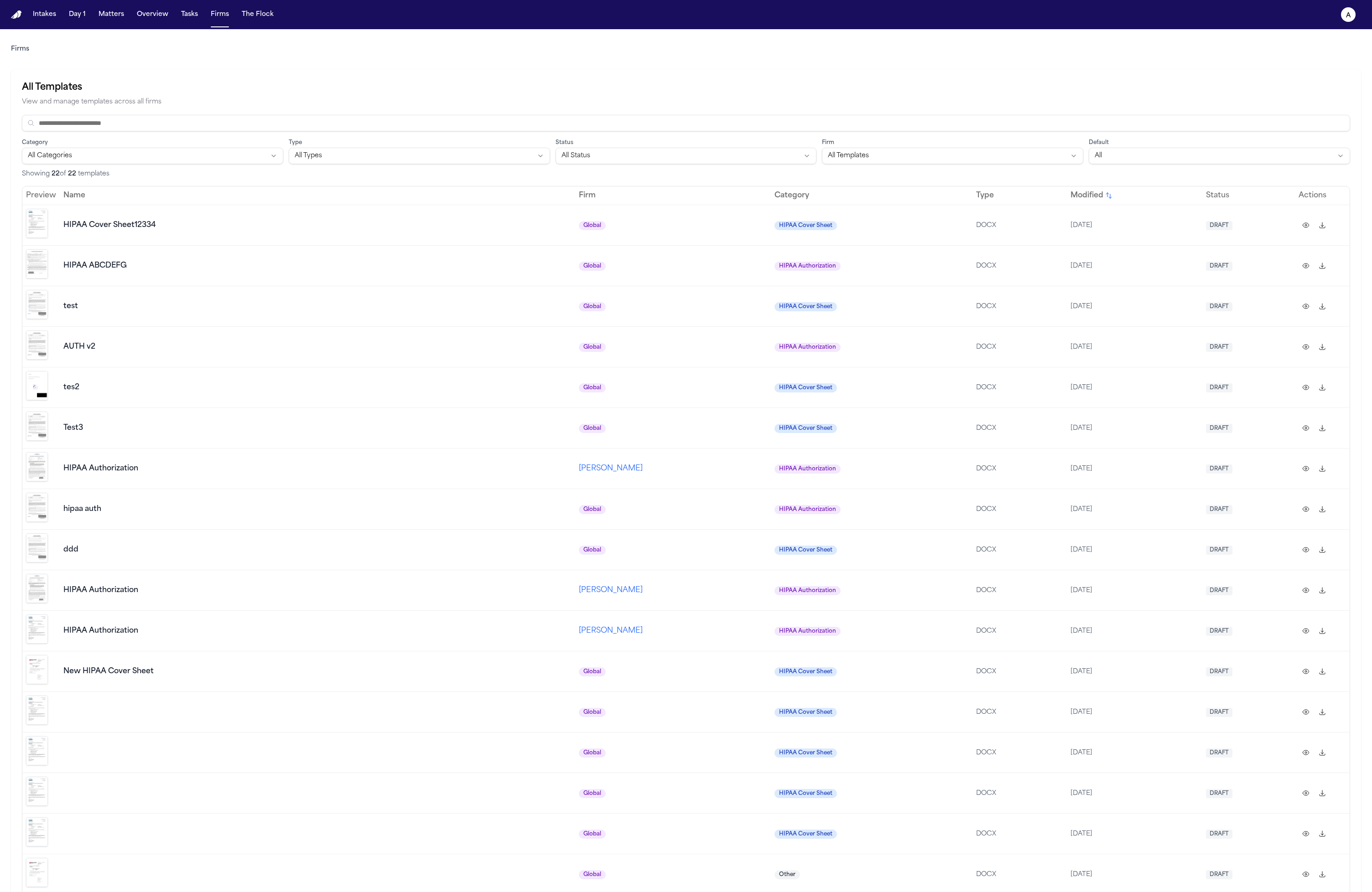
click at [775, 465] on span "DOCX" at bounding box center [985, 468] width 20 height 7
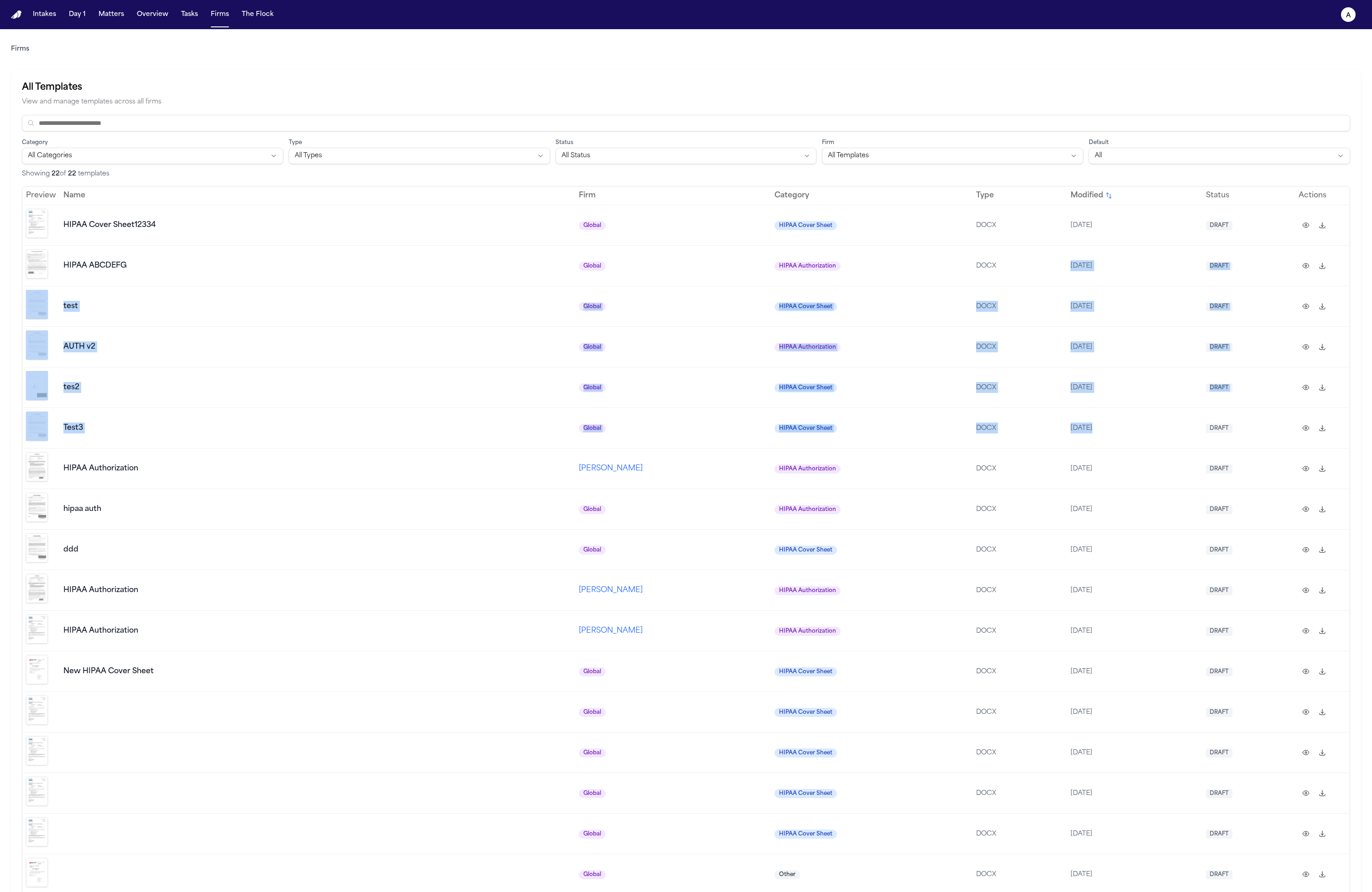
drag, startPoint x: 1259, startPoint y: 409, endPoint x: 1182, endPoint y: 247, distance: 179.4
click at [775, 247] on tbody "HIPAA Cover Sheet12334 Global HIPAA Cover Sheet DOCX 10/6/2025 DRAFT HIPAA ABCD…" at bounding box center [686, 651] width 1327 height 893
click at [775, 246] on td "DRAFT" at bounding box center [1248, 265] width 92 height 40
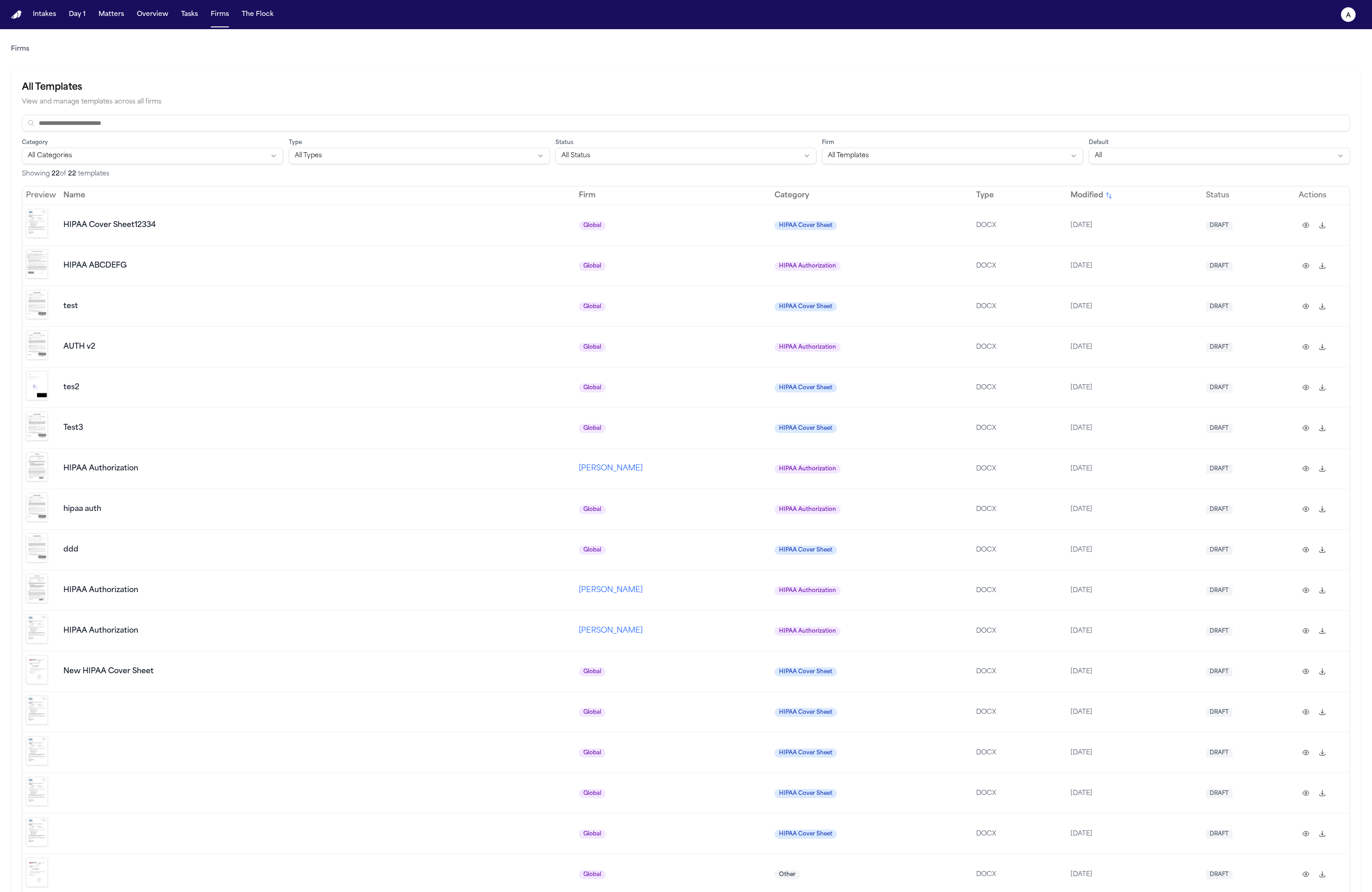
click at [775, 241] on td "DRAFT" at bounding box center [1248, 225] width 92 height 40
click at [775, 292] on td "DRAFT" at bounding box center [1248, 306] width 92 height 40
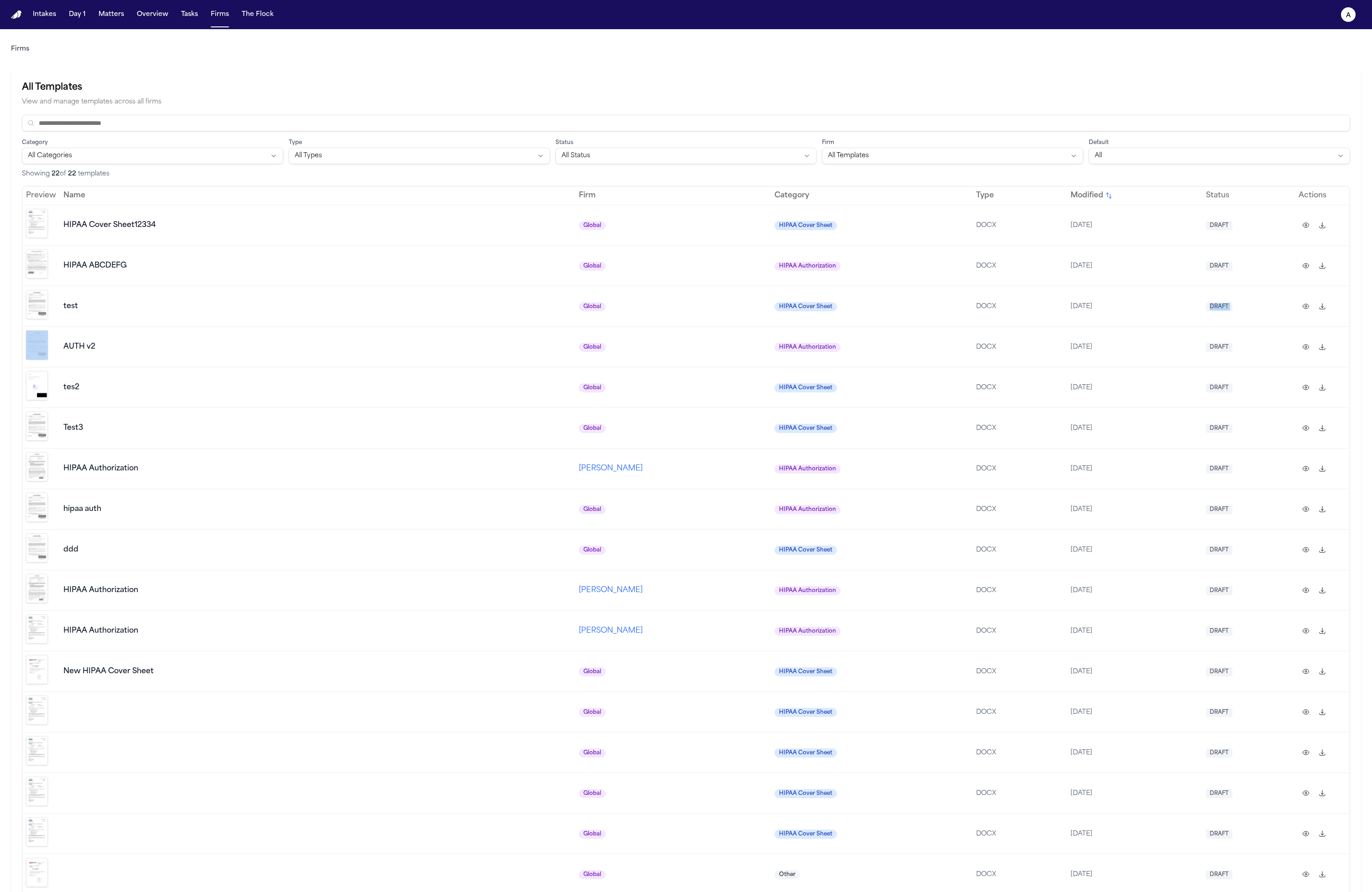
click at [775, 292] on td "DRAFT" at bounding box center [1248, 306] width 92 height 40
click at [775, 344] on td "[DATE]" at bounding box center [1134, 346] width 135 height 40
click at [775, 448] on td "HIPAA Authorization" at bounding box center [872, 468] width 202 height 40
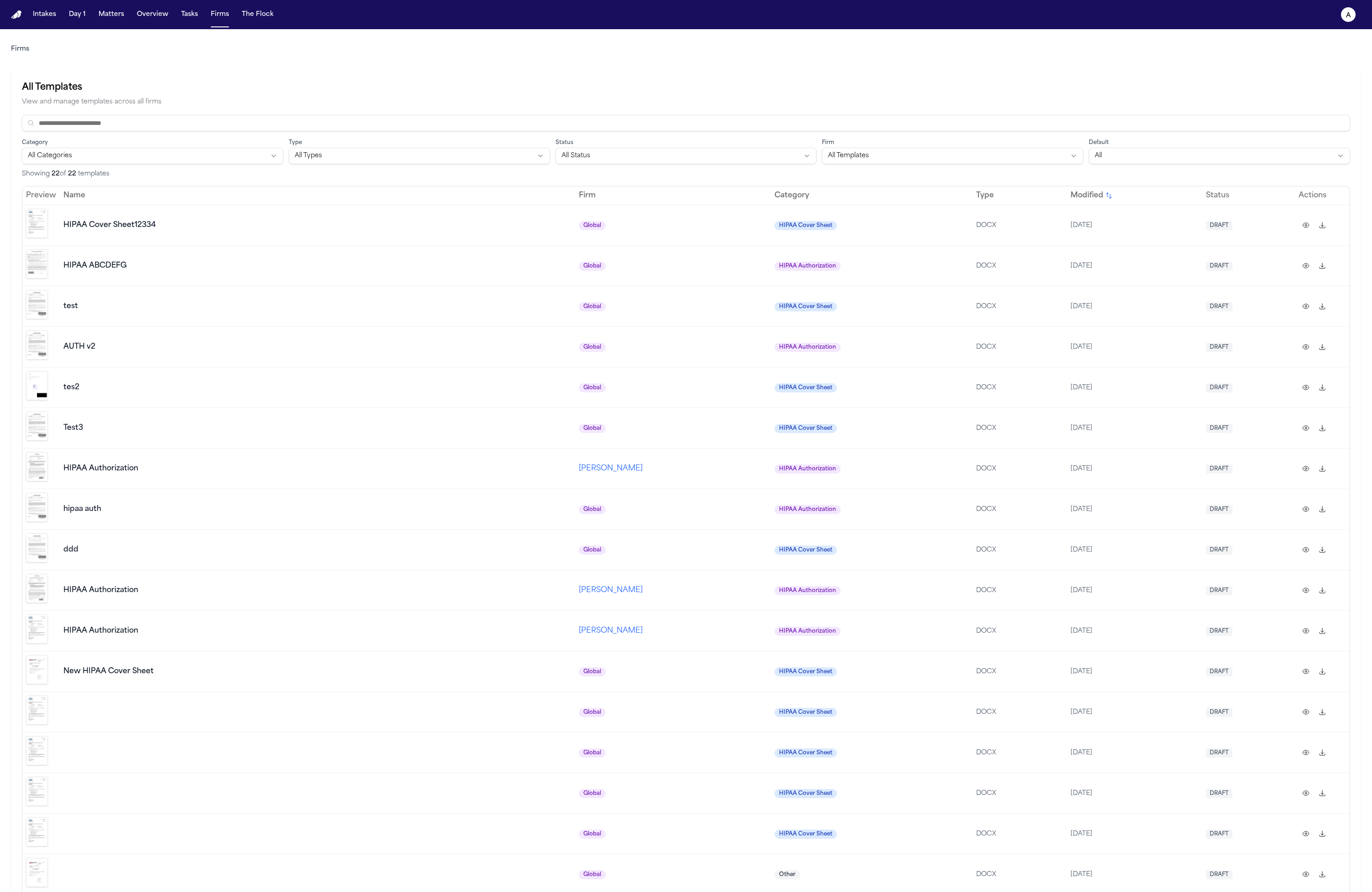
click at [775, 432] on td "[DATE]" at bounding box center [1134, 427] width 135 height 40
click at [775, 489] on td "[DATE]" at bounding box center [1134, 509] width 135 height 40
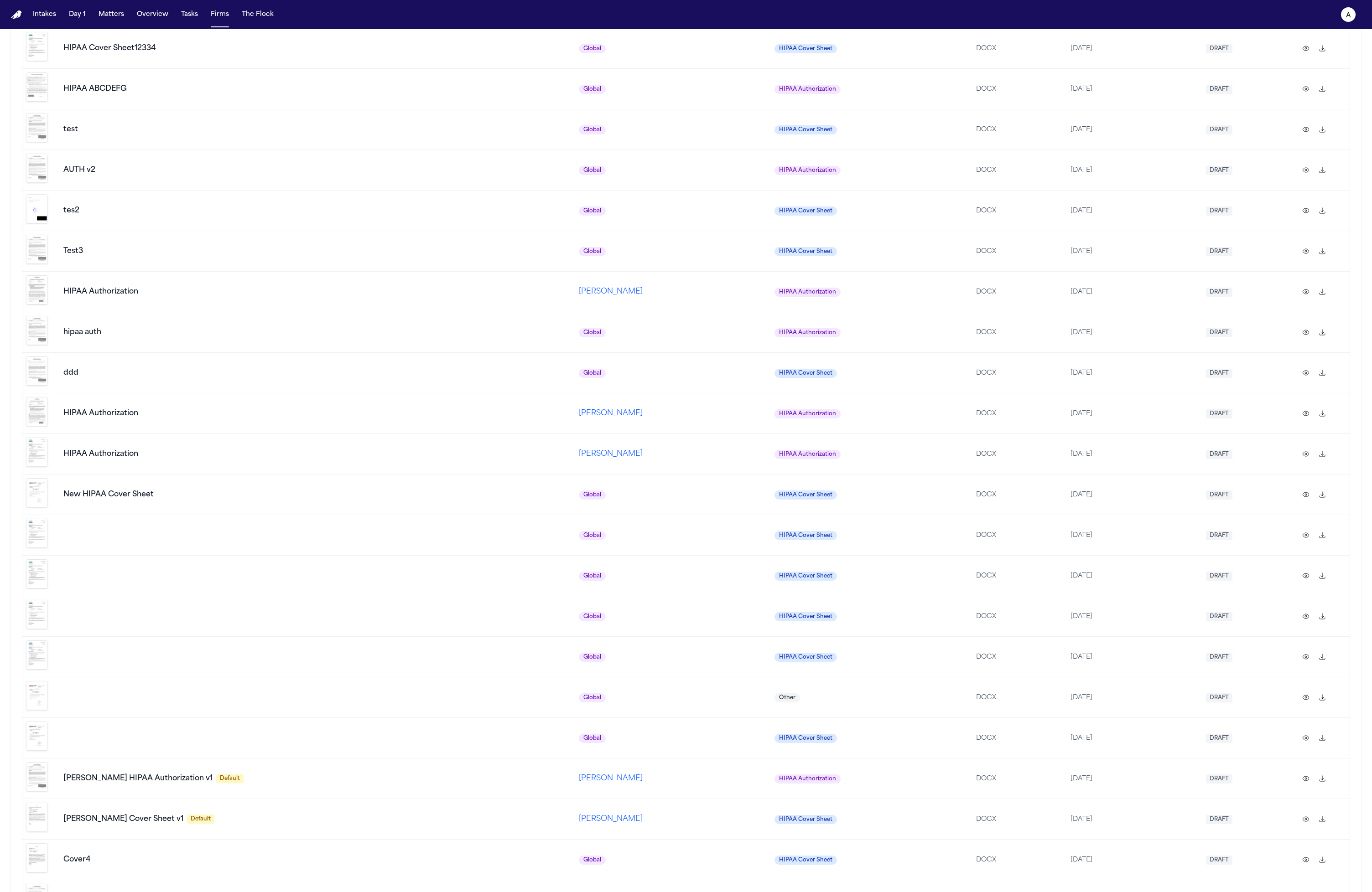
click at [98, 26] on nav "Intakes Day 1 Matters Overview Tasks Firms The Flock a" at bounding box center [686, 15] width 1372 height 29
click at [102, 18] on button "Matters" at bounding box center [111, 15] width 33 height 16
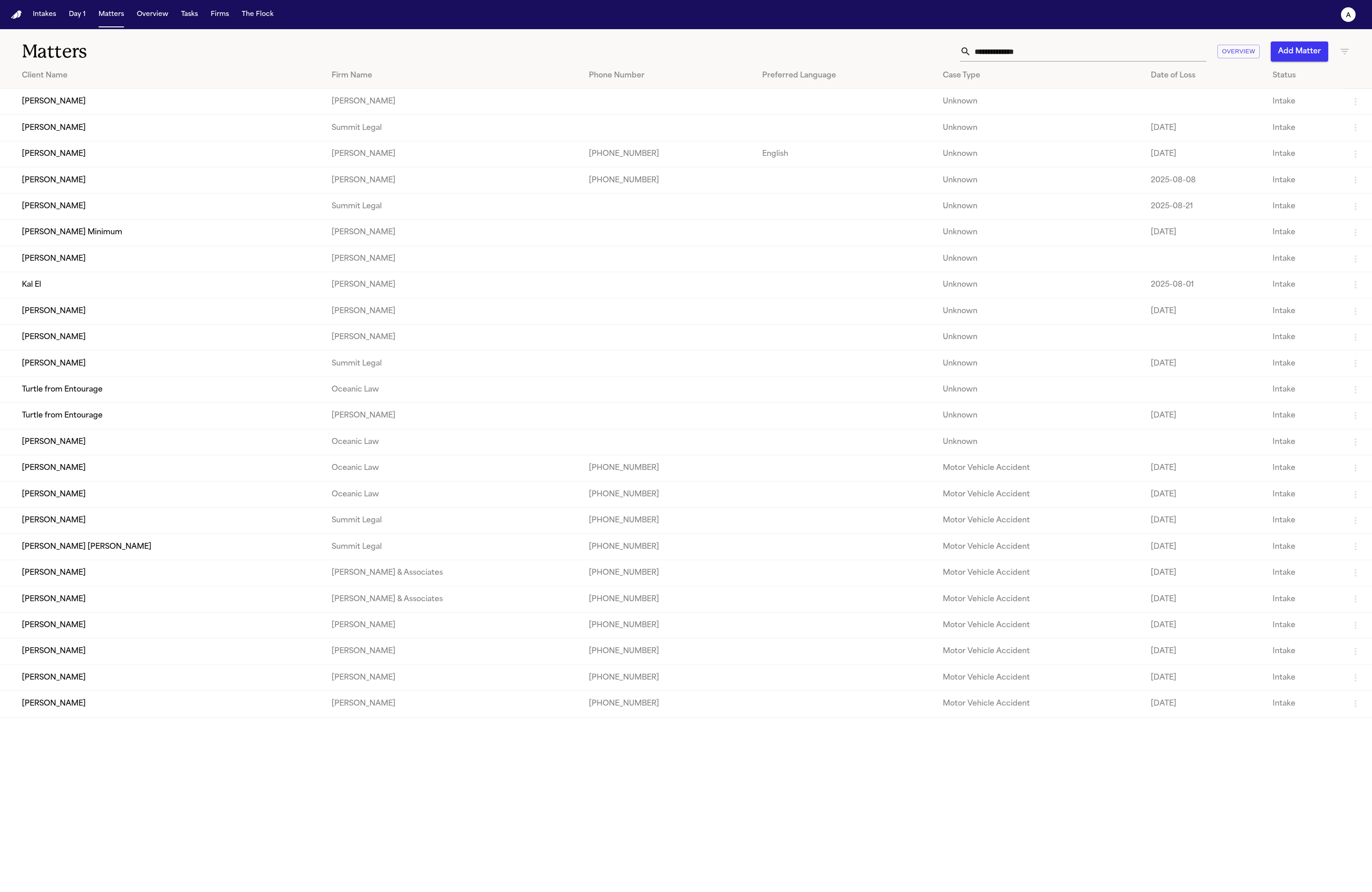
click at [66, 193] on td "Lisa Rada" at bounding box center [162, 181] width 324 height 26
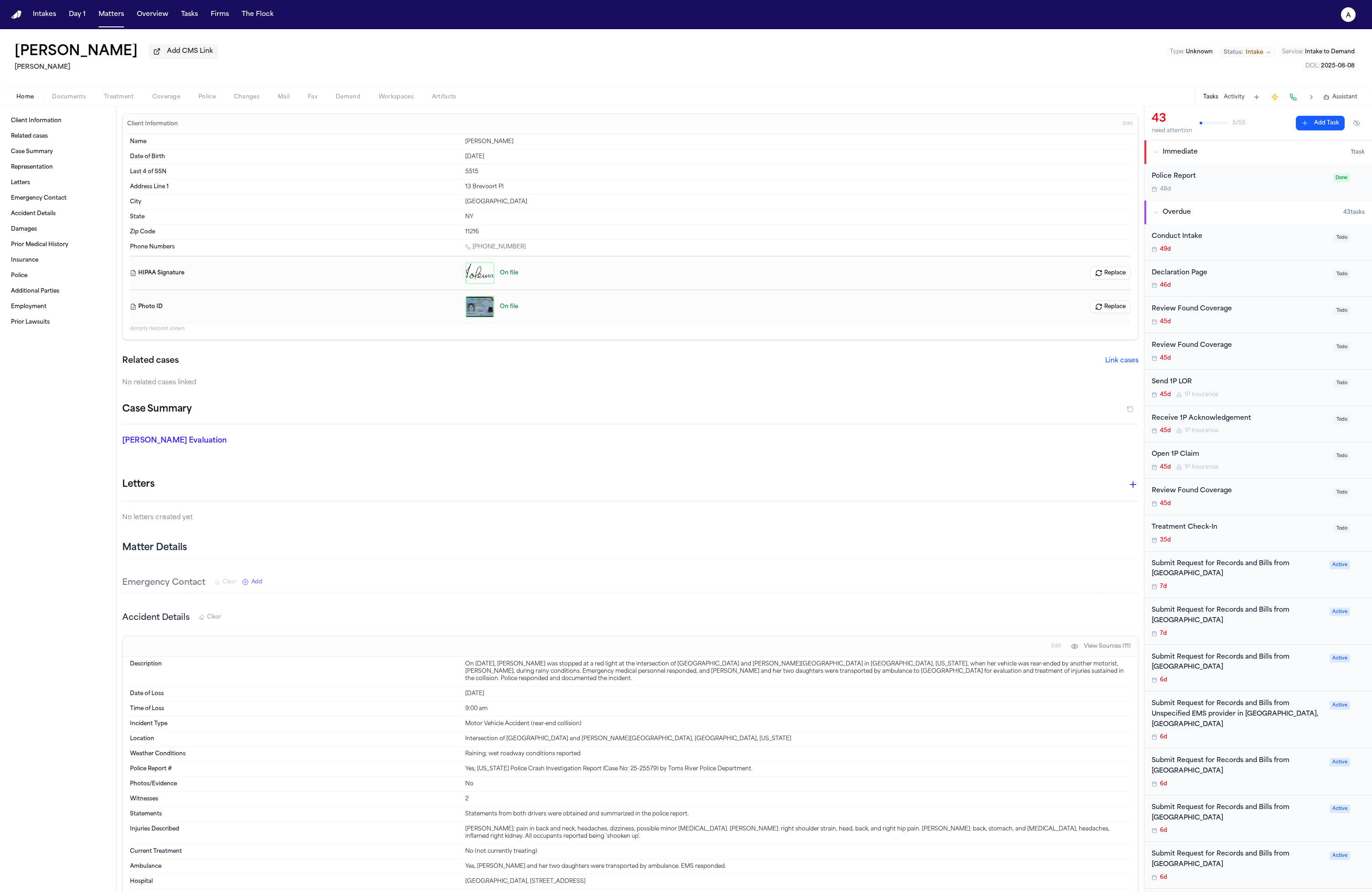
click at [131, 101] on span "Treatment" at bounding box center [119, 97] width 30 height 7
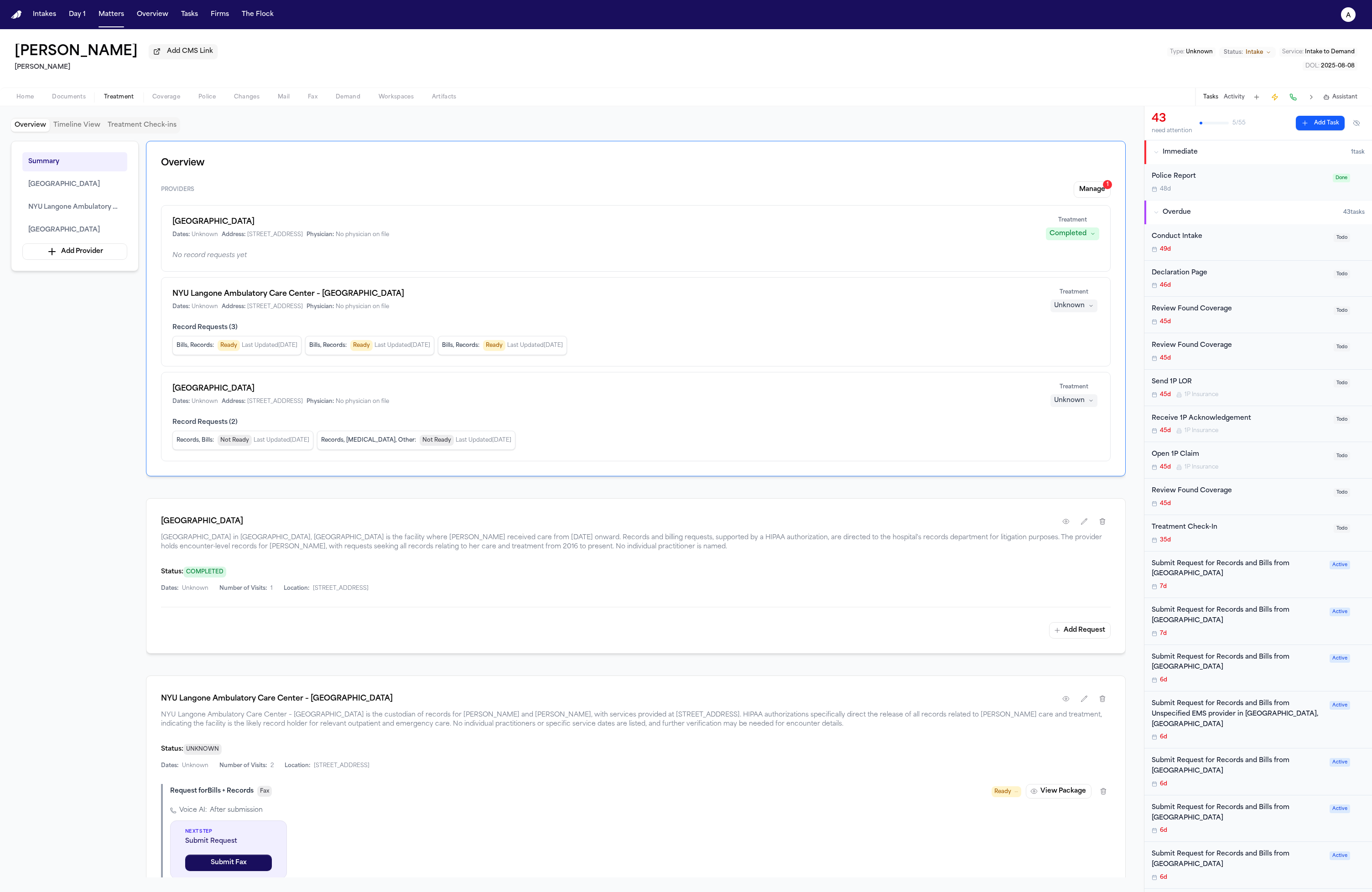
scroll to position [179, 0]
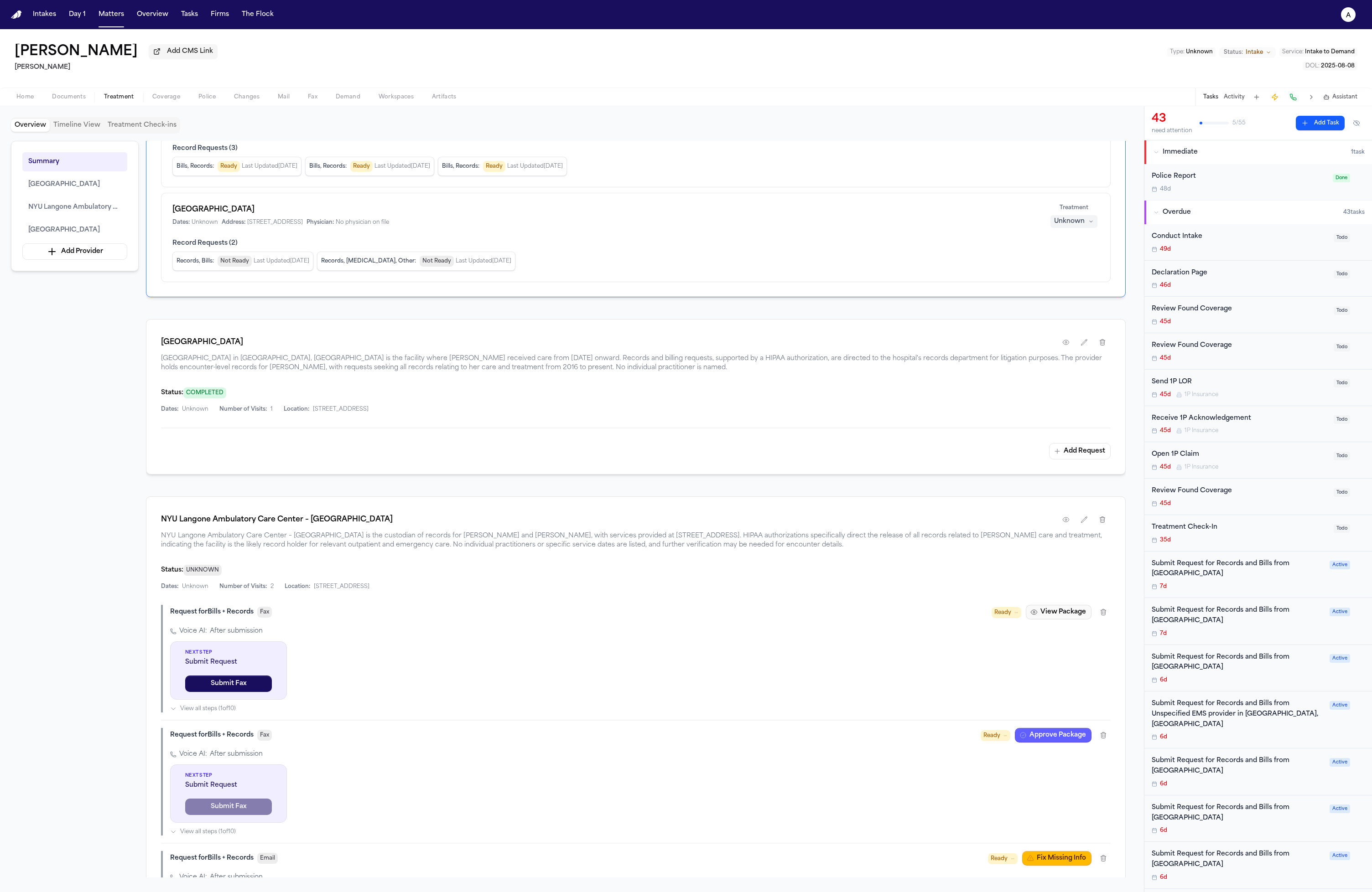
click at [775, 617] on button "View Package" at bounding box center [1059, 612] width 66 height 15
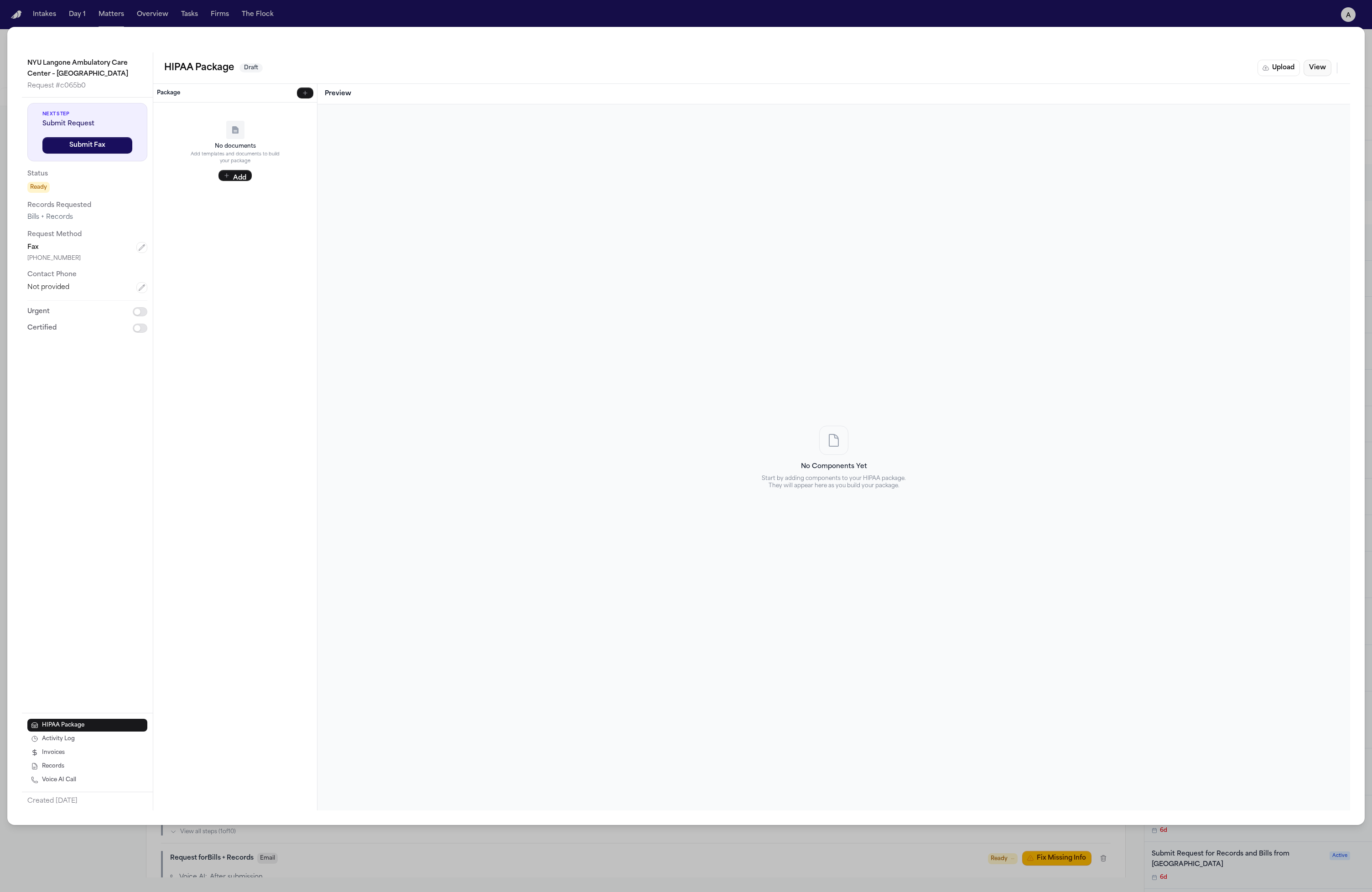
click at [775, 68] on button "View" at bounding box center [1318, 68] width 28 height 16
click at [198, 221] on div at bounding box center [235, 447] width 164 height 727
click at [67, 225] on div "Next Step Submit Request Submit Fax Status Ready Records Requested Bills + Reco…" at bounding box center [87, 218] width 120 height 231
click at [775, 64] on button "Edit" at bounding box center [1319, 68] width 23 height 16
click at [561, 280] on div "No Components Yet Start by adding components to your HIPAA package. They will a…" at bounding box center [834, 457] width 1018 height 692
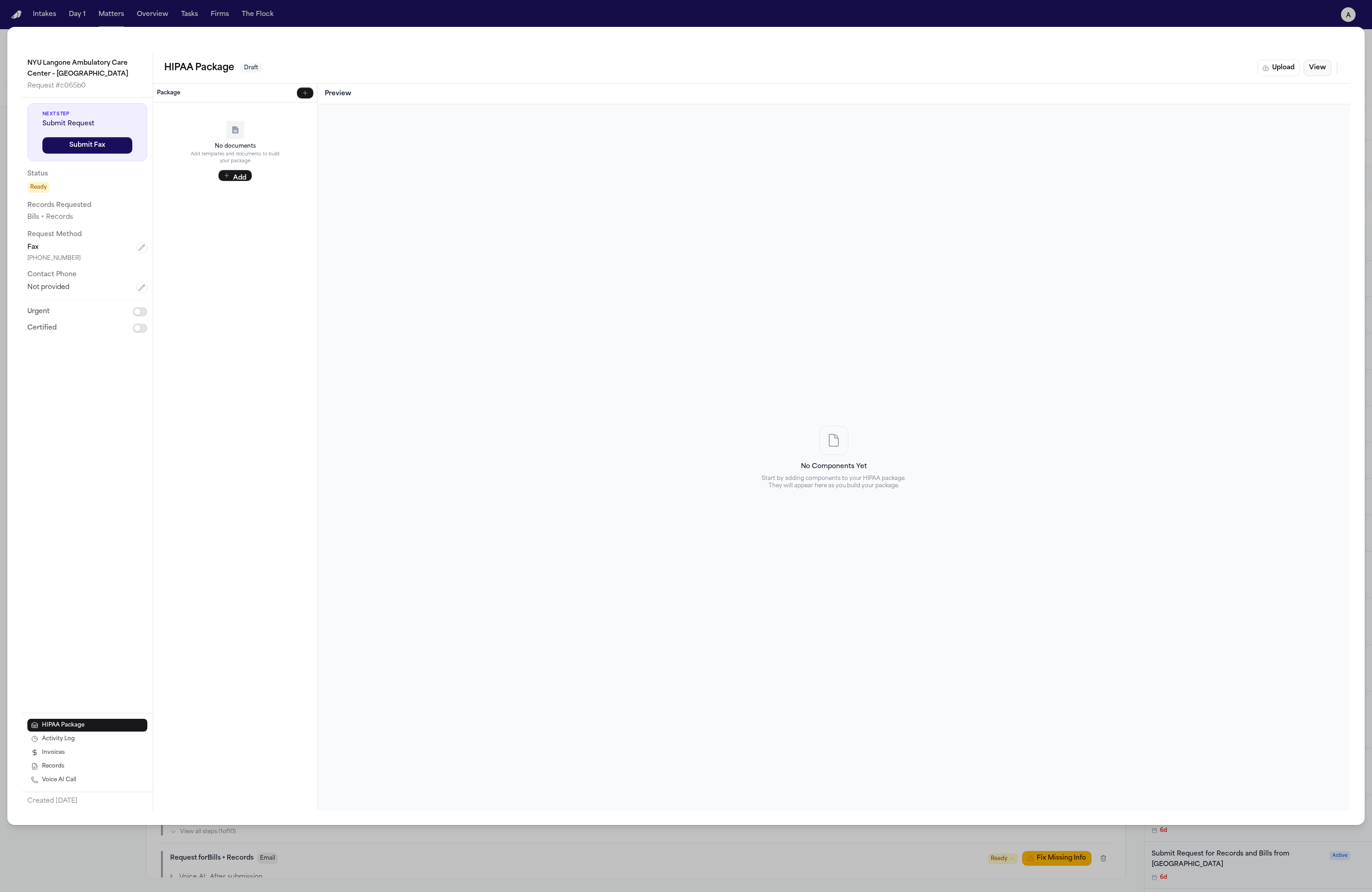
click at [775, 75] on button "View" at bounding box center [1318, 68] width 28 height 16
click at [775, 72] on button "Edit" at bounding box center [1319, 68] width 23 height 16
click at [775, 216] on div "No Components Yet Start by adding components to your HIPAA package. They will a…" at bounding box center [834, 457] width 1018 height 692
click at [775, 74] on div "Upload View" at bounding box center [1299, 68] width 82 height 16
click at [775, 72] on button "View" at bounding box center [1318, 68] width 28 height 16
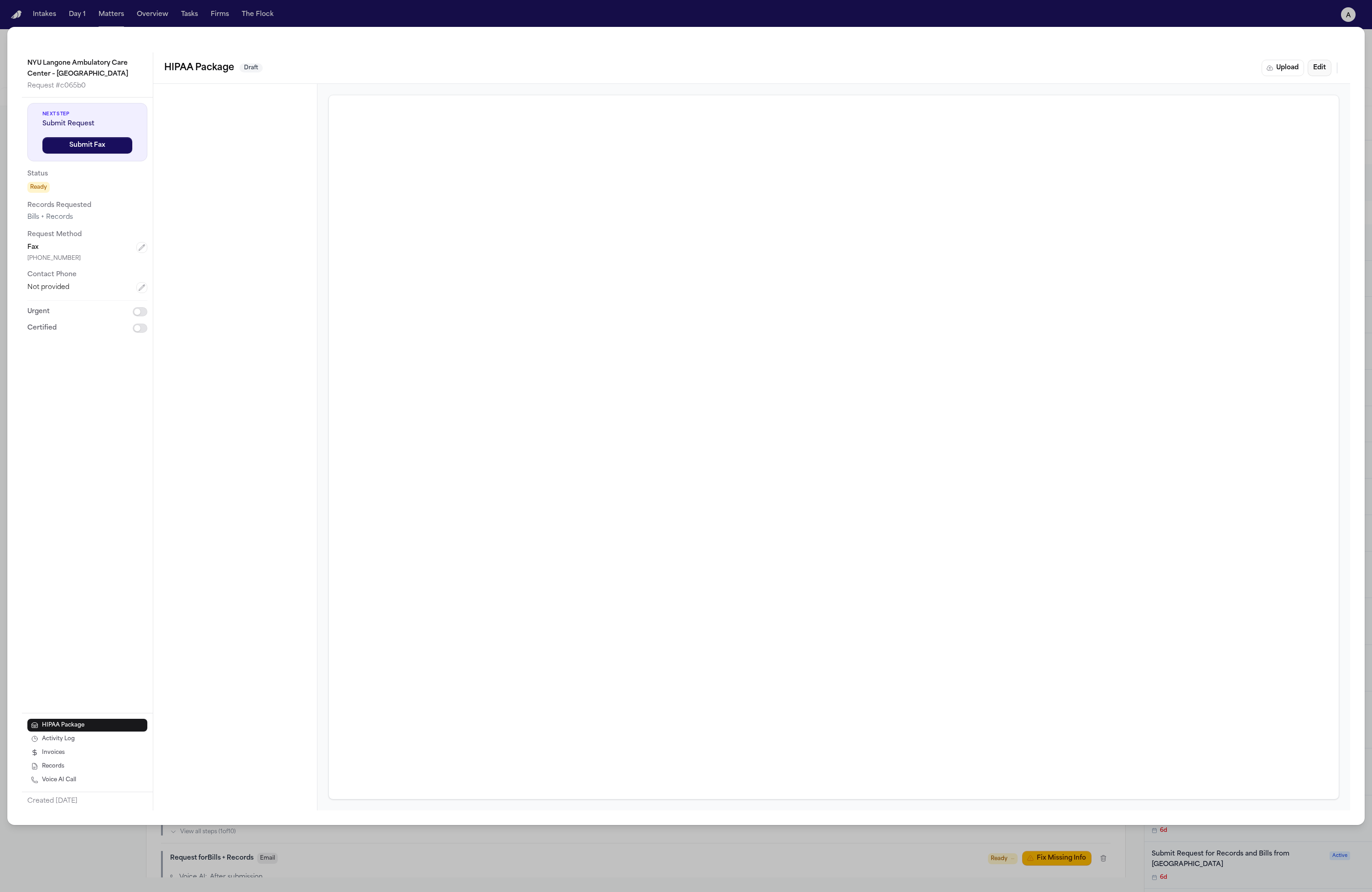
click at [775, 73] on button "Edit" at bounding box center [1319, 68] width 23 height 16
click at [775, 225] on div "No Components Yet Start by adding components to your HIPAA package. They will a…" at bounding box center [851, 457] width 982 height 692
click at [775, 69] on button "View" at bounding box center [1318, 68] width 28 height 16
click at [775, 73] on button "Edit" at bounding box center [1319, 68] width 23 height 16
click at [775, 183] on div "No Components Yet Start by adding components to your HIPAA package. They will a…" at bounding box center [851, 457] width 982 height 692
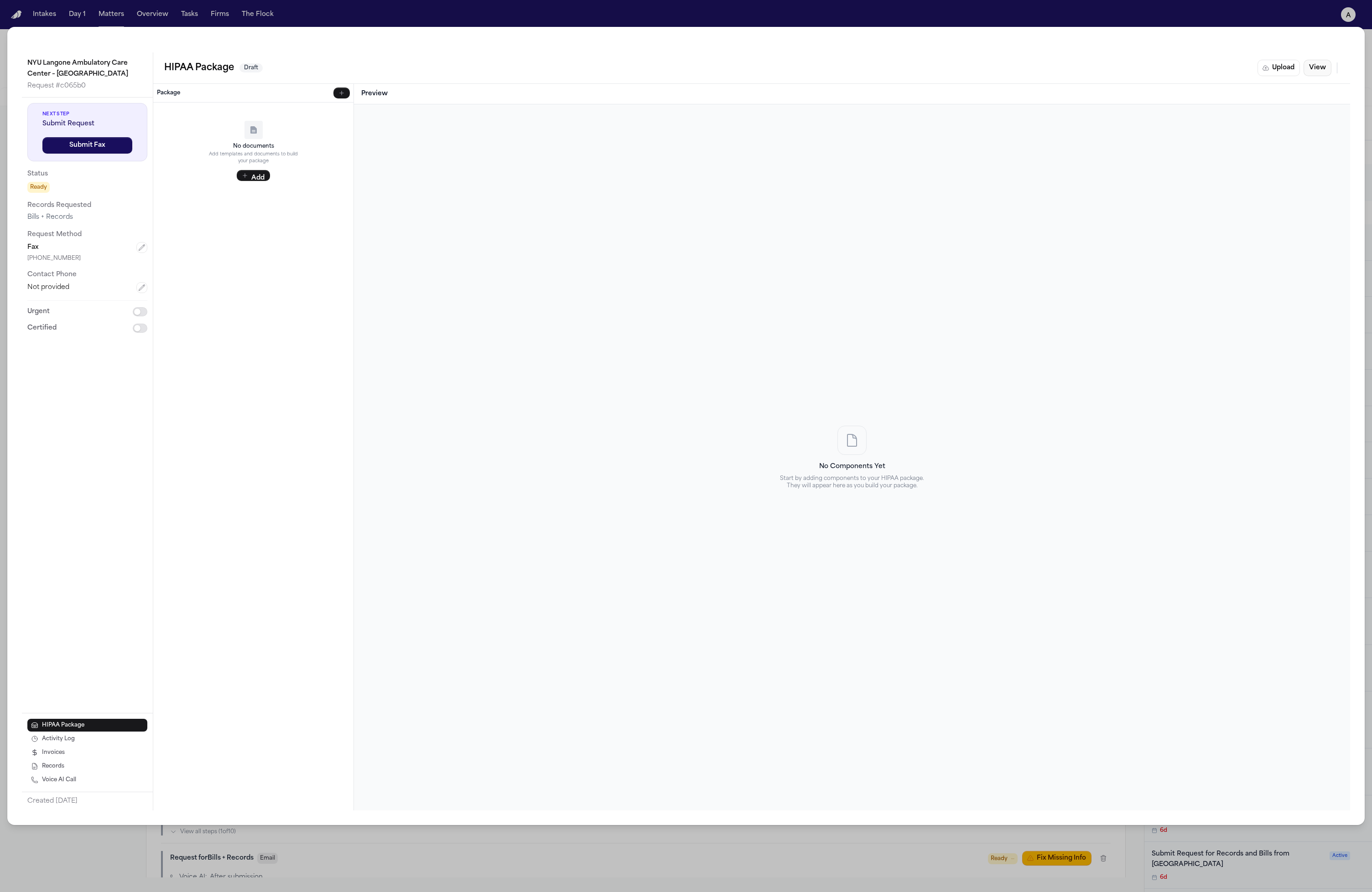
click at [775, 62] on button "View" at bounding box center [1318, 68] width 28 height 16
click at [775, 73] on button "Edit" at bounding box center [1319, 68] width 23 height 16
click at [775, 73] on button "View" at bounding box center [1318, 68] width 28 height 16
click at [775, 73] on button "Edit" at bounding box center [1319, 68] width 23 height 16
drag, startPoint x: 548, startPoint y: 342, endPoint x: 405, endPoint y: 318, distance: 145.0
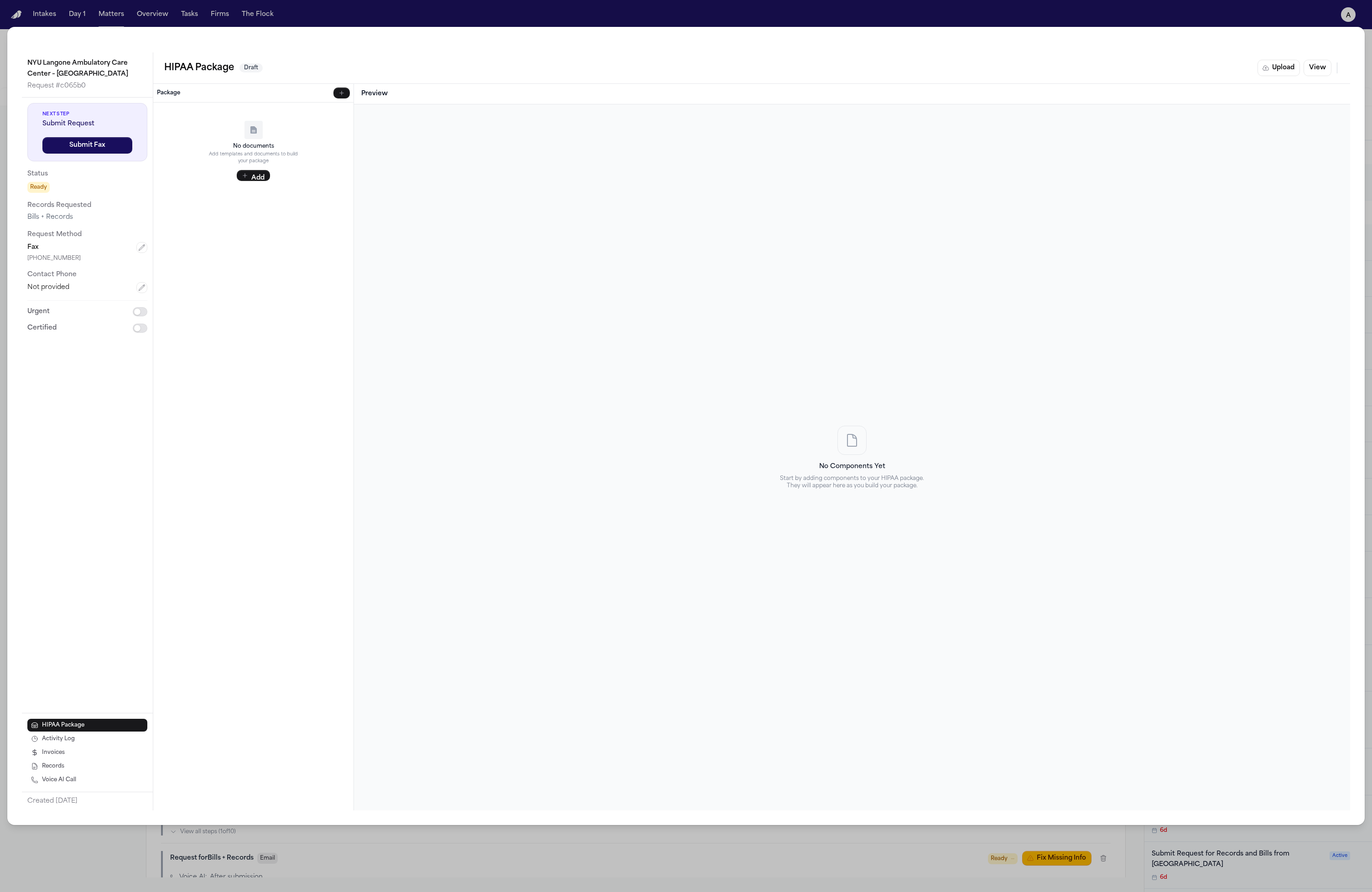
click at [534, 342] on div "No Components Yet Start by adding components to your HIPAA package. They will a…" at bounding box center [851, 457] width 982 height 692
click at [775, 72] on button "View" at bounding box center [1318, 68] width 28 height 16
click at [775, 73] on button "Edit" at bounding box center [1319, 68] width 23 height 16
click at [487, 197] on div "No Components Yet Start by adding components to your HIPAA package. They will a…" at bounding box center [851, 457] width 982 height 692
click at [352, 248] on div "No documents Add templates and documents to build your package Add" at bounding box center [253, 457] width 201 height 708
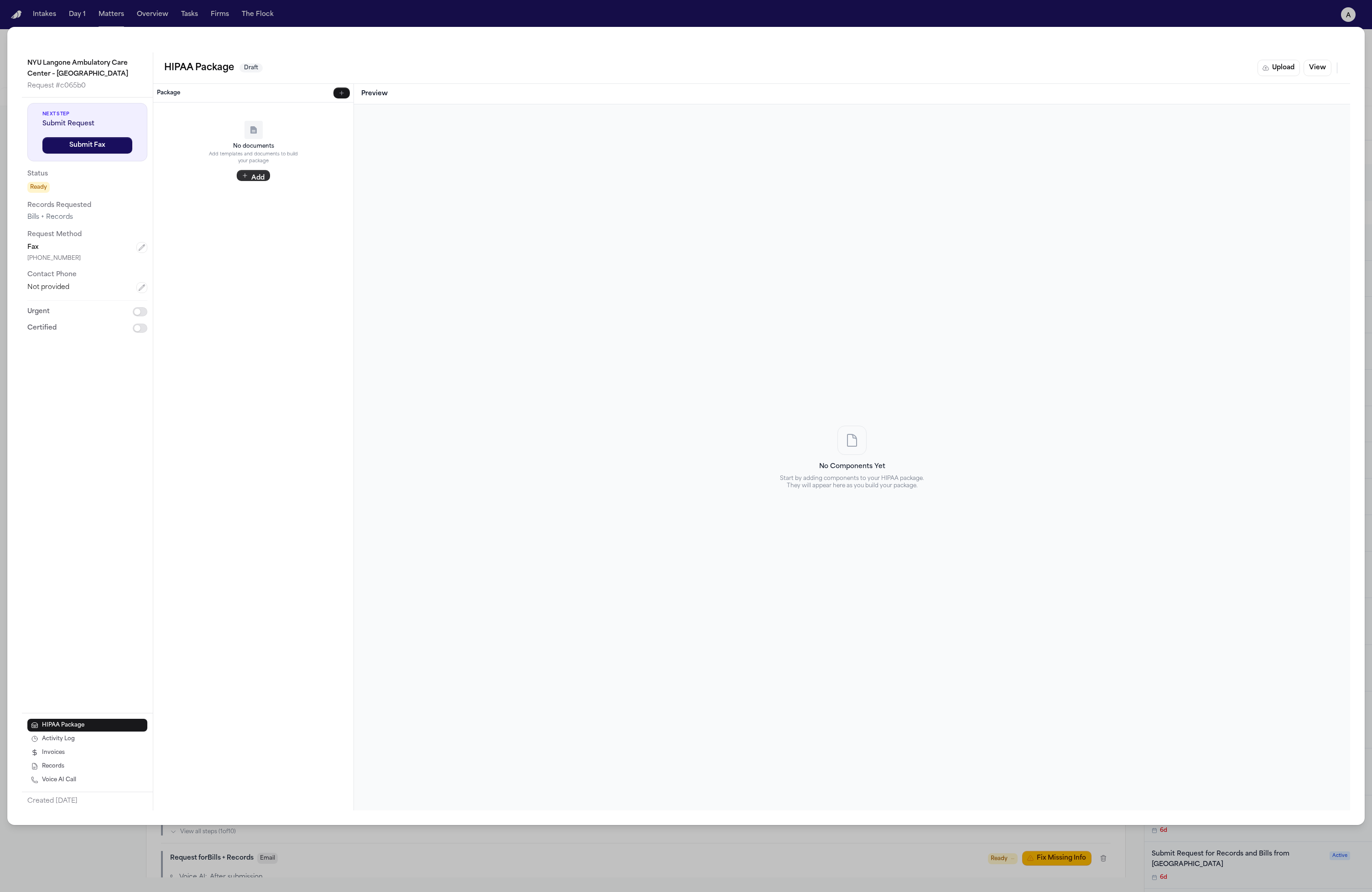
click at [257, 178] on button "Add" at bounding box center [253, 175] width 33 height 11
click at [286, 124] on p "Auto-filled merge fields" at bounding box center [261, 122] width 171 height 7
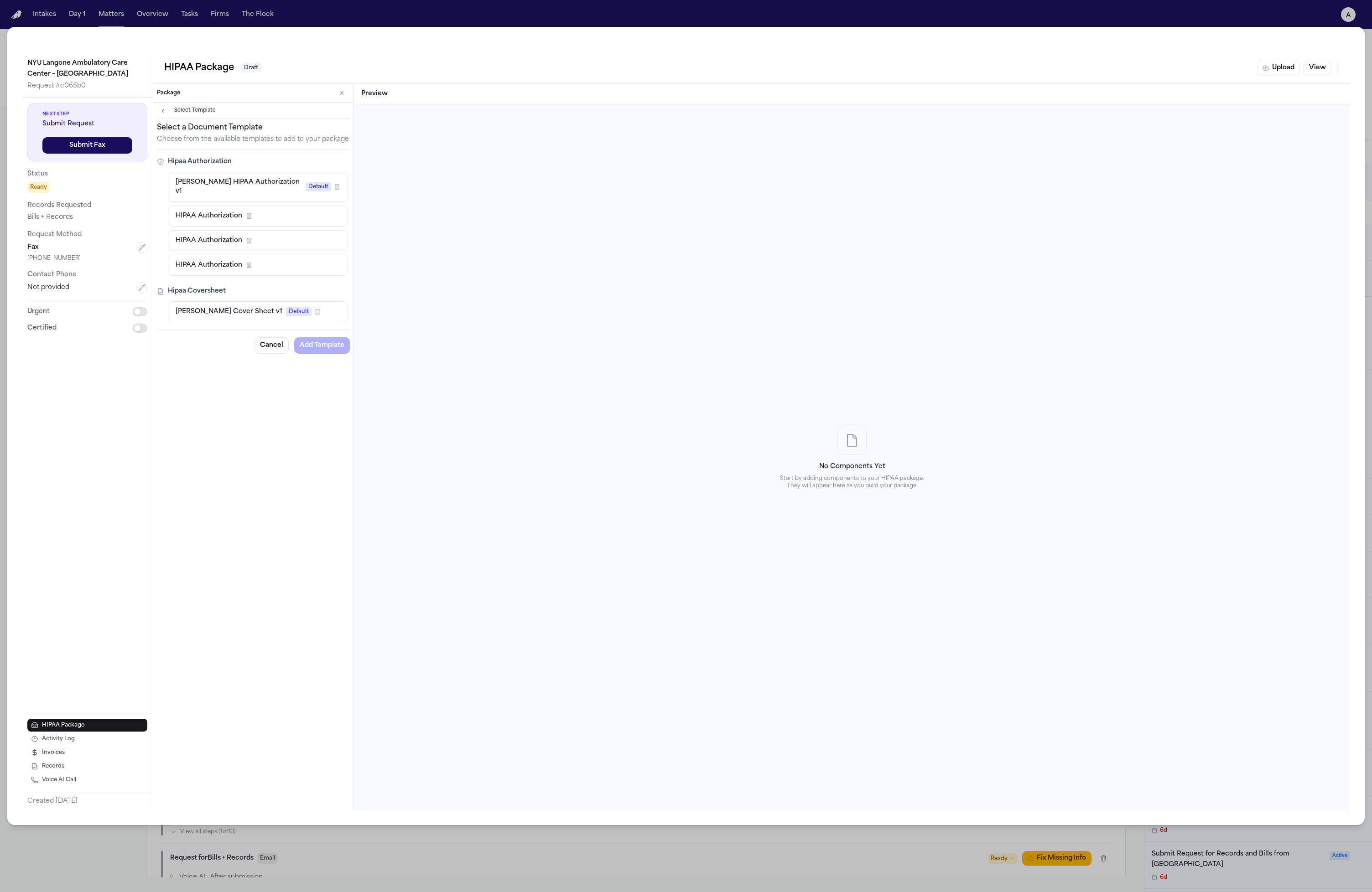
click at [305, 182] on span "Default" at bounding box center [318, 187] width 26 height 9
click at [336, 342] on button "Add Template" at bounding box center [322, 345] width 56 height 16
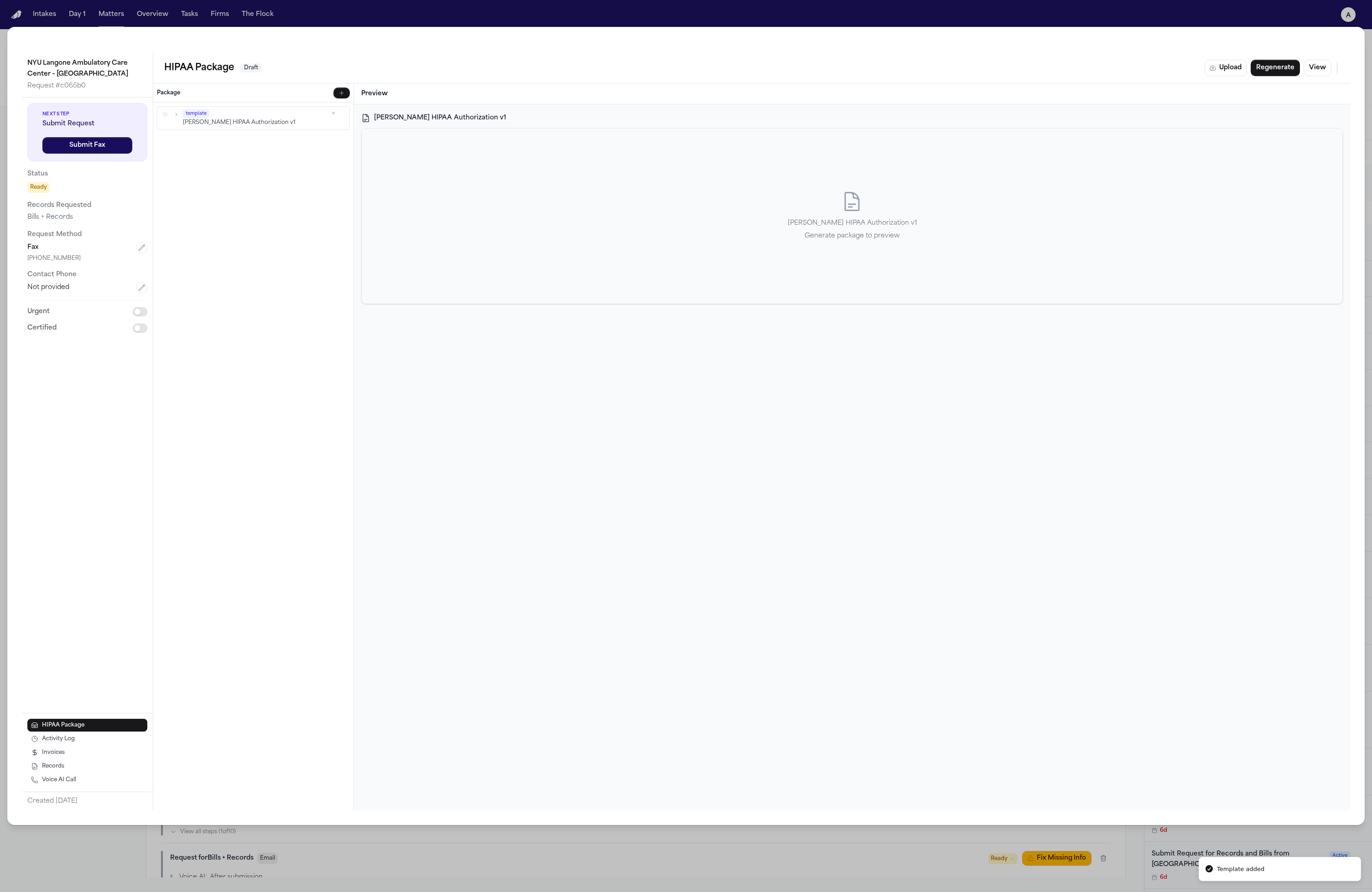
click at [559, 367] on div "Hecht HIPAA Authorization v1 Hecht HIPAA Authorization v1 Generate package to p…" at bounding box center [852, 457] width 996 height 706
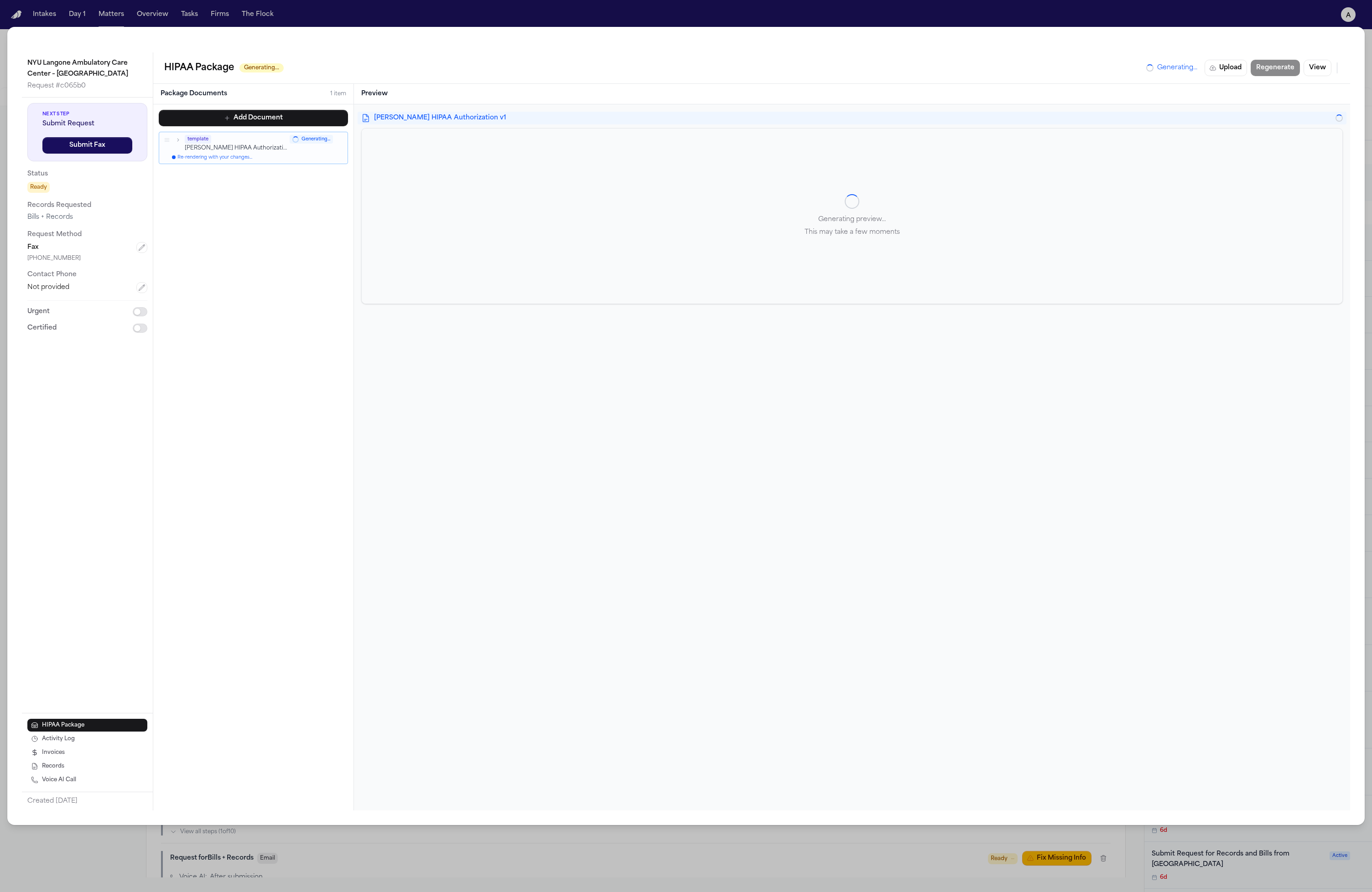
click at [644, 310] on div "Hecht HIPAA Authorization v1 Generating preview... This may take a few moments" at bounding box center [852, 457] width 996 height 706
click at [279, 120] on button "Add Document" at bounding box center [253, 118] width 190 height 16
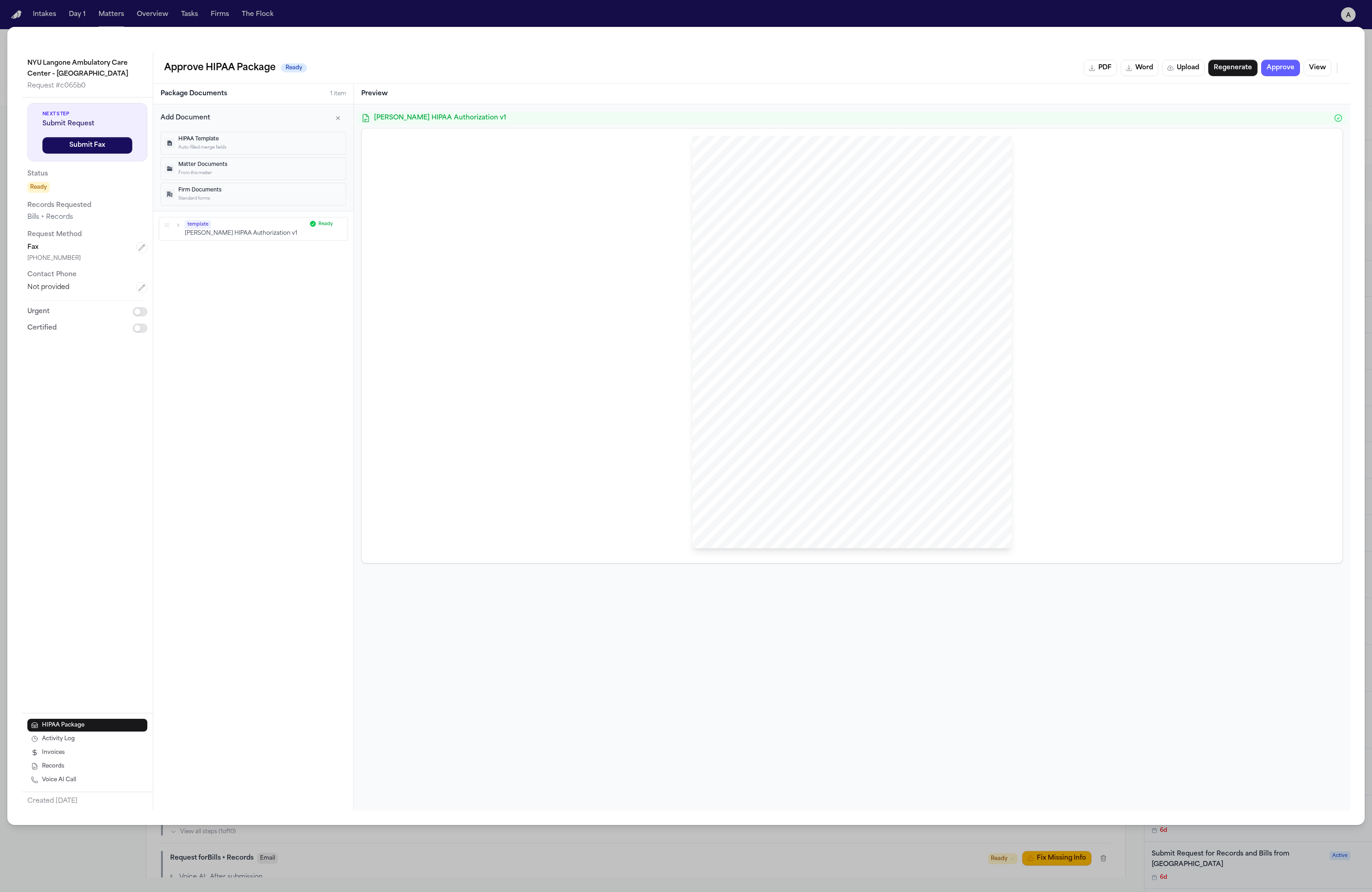
click at [258, 177] on button "Matter Documents From this matter" at bounding box center [253, 168] width 186 height 23
select select "**********"
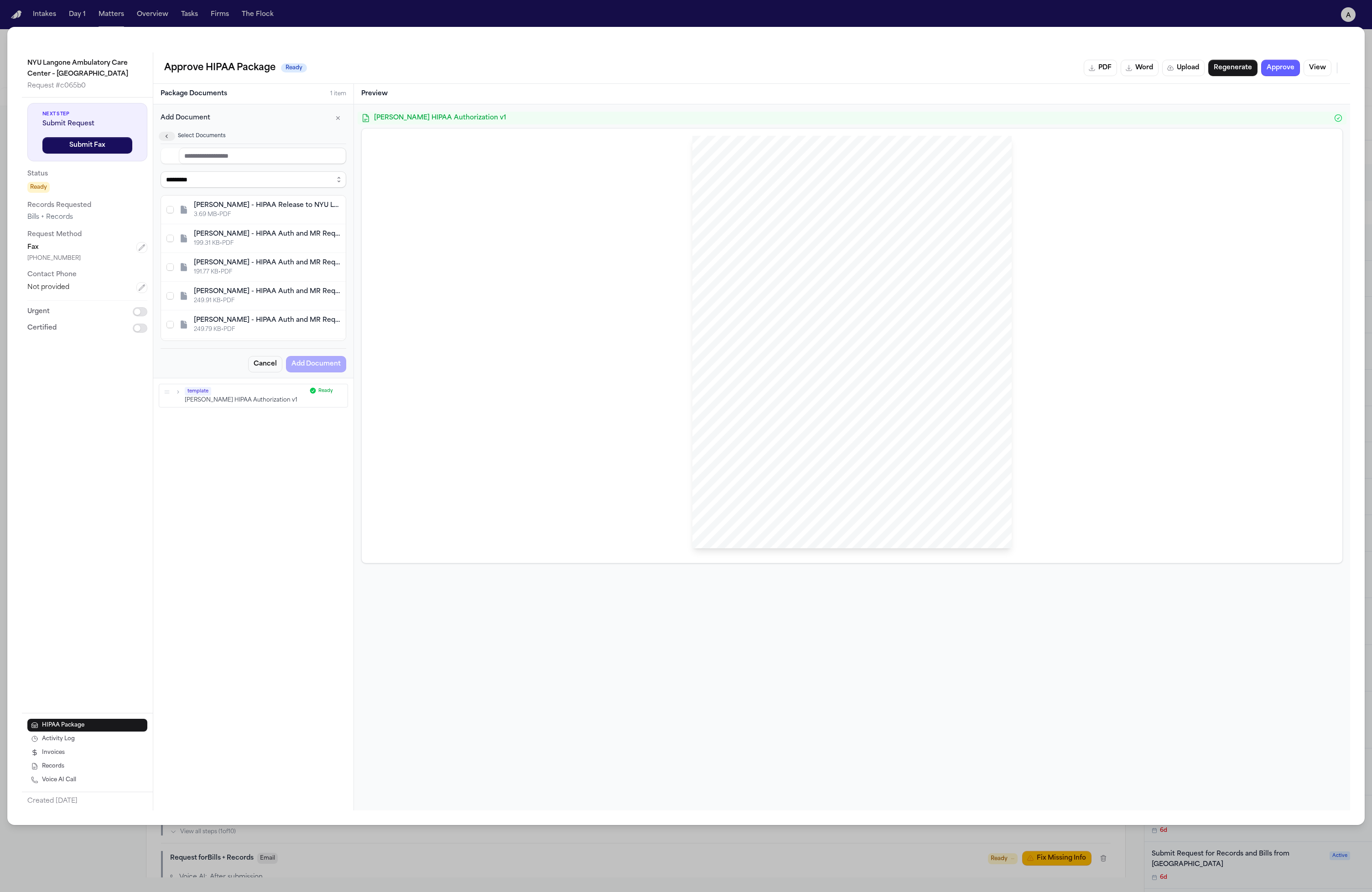
click at [161, 135] on button "button" at bounding box center [167, 136] width 16 height 9
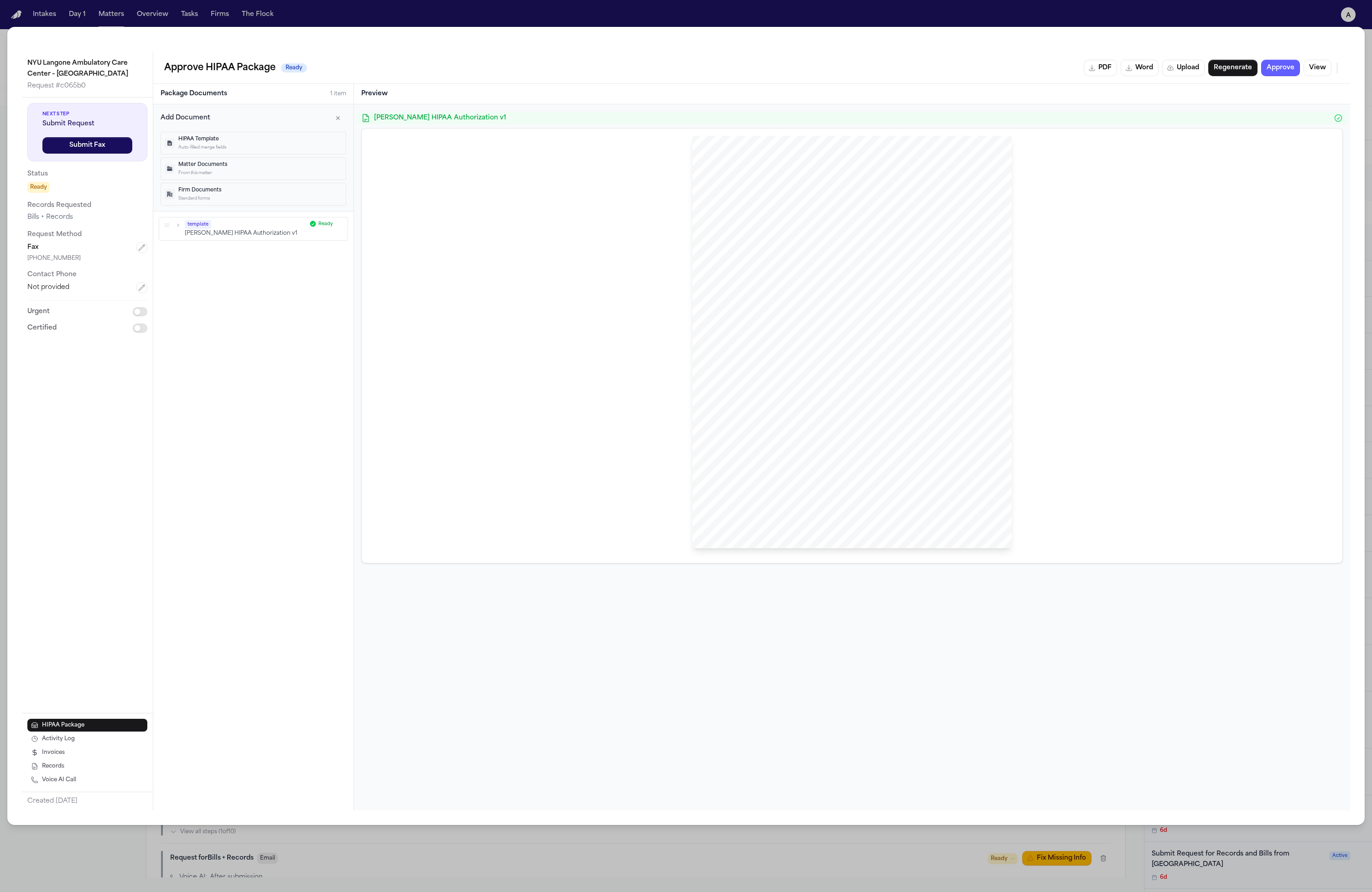
click at [246, 177] on button "Matter Documents From this matter" at bounding box center [253, 168] width 186 height 23
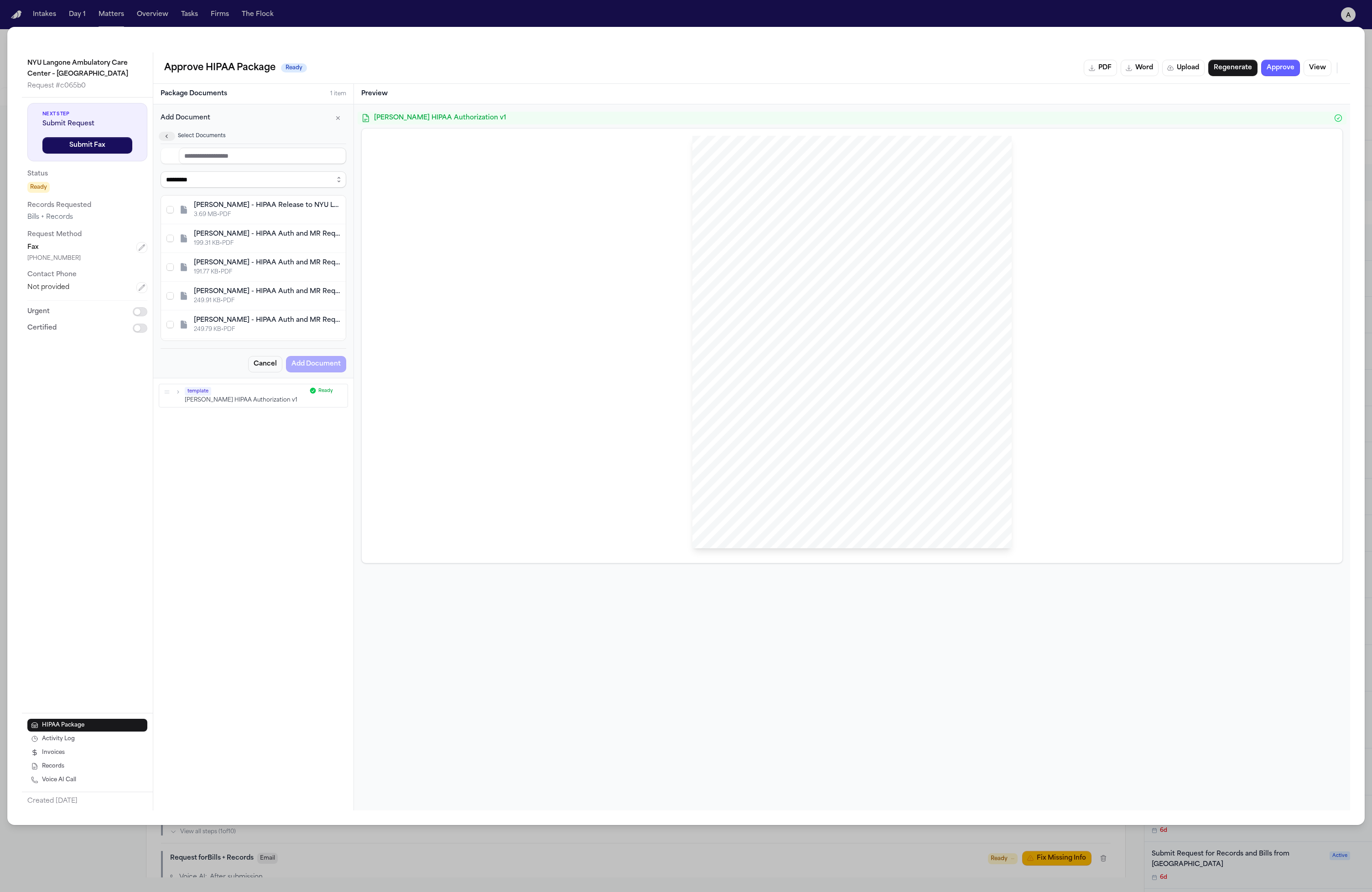
click at [162, 136] on button "button" at bounding box center [167, 136] width 16 height 9
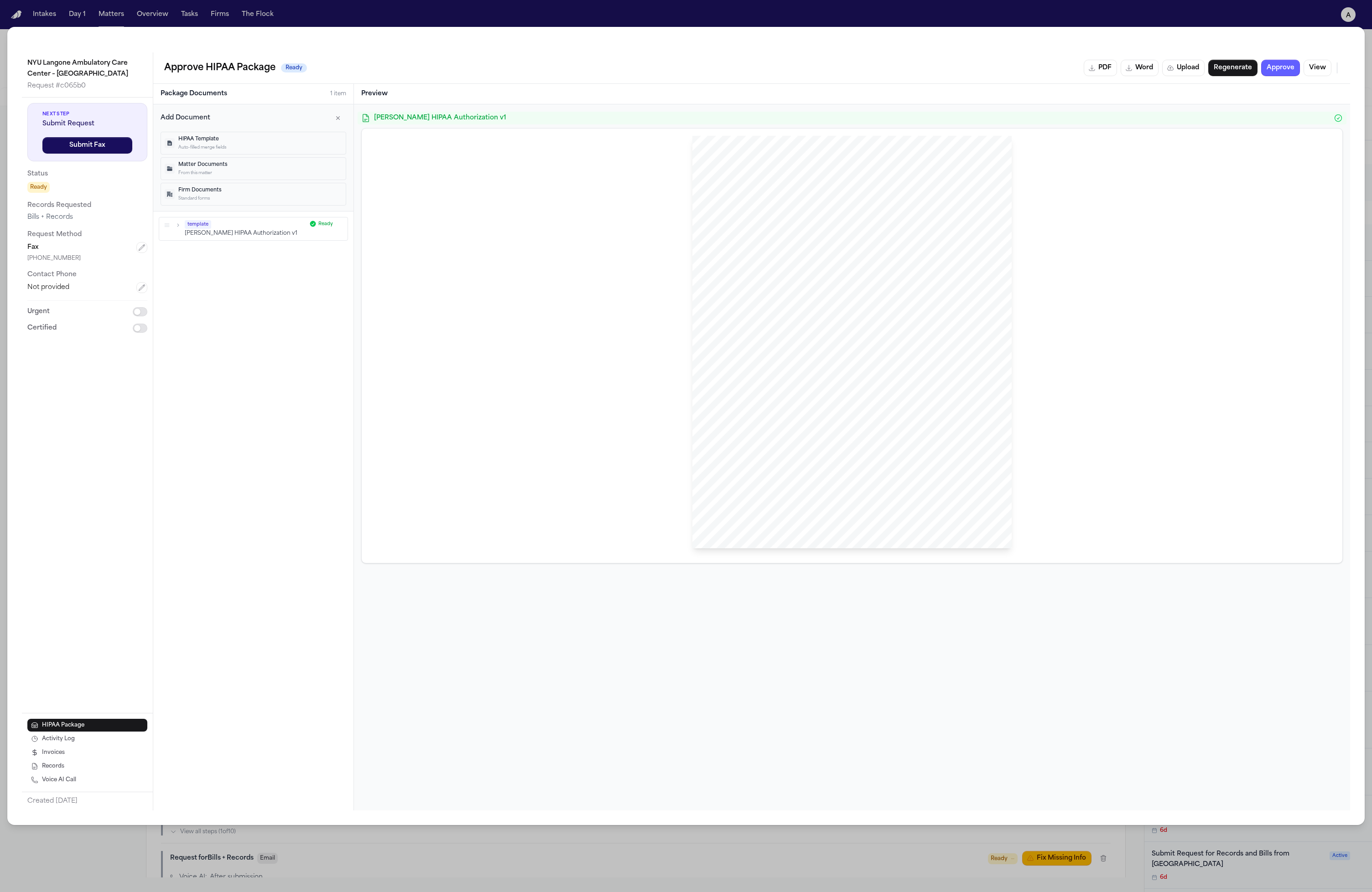
click at [755, 313] on span "which can include tuberculosis, venereal diseases," at bounding box center [782, 312] width 104 height 5
click at [775, 507] on div "HIPAA Privacy Authorization For Disclosure of Protected Health Information Rele…" at bounding box center [852, 342] width 319 height 413
click at [237, 257] on div "template Hecht HIPAA Authorization v1 Ready" at bounding box center [253, 247] width 188 height 23
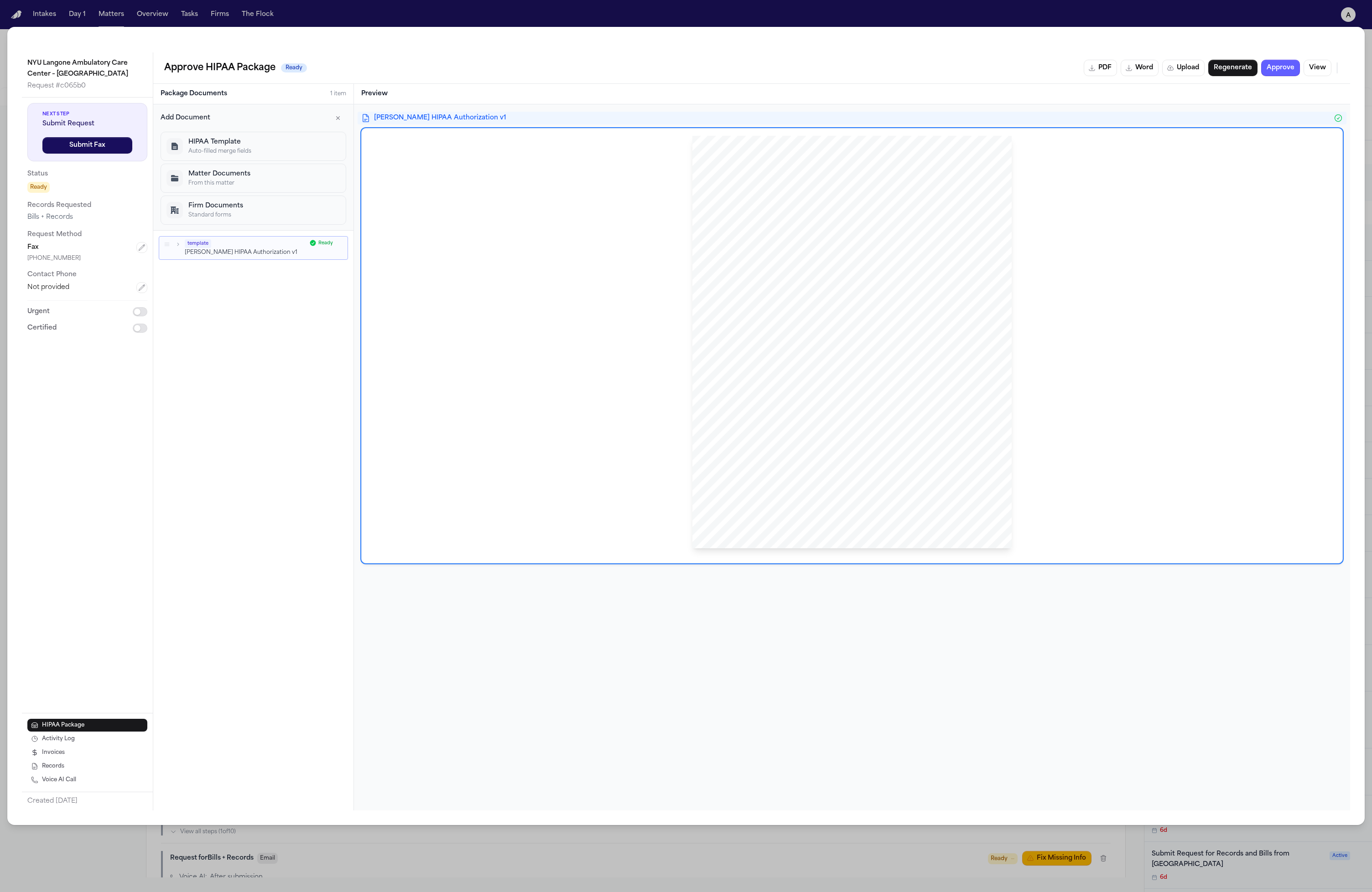
click at [167, 246] on icon "button" at bounding box center [167, 244] width 7 height 7
click at [176, 246] on icon "button" at bounding box center [178, 244] width 7 height 7
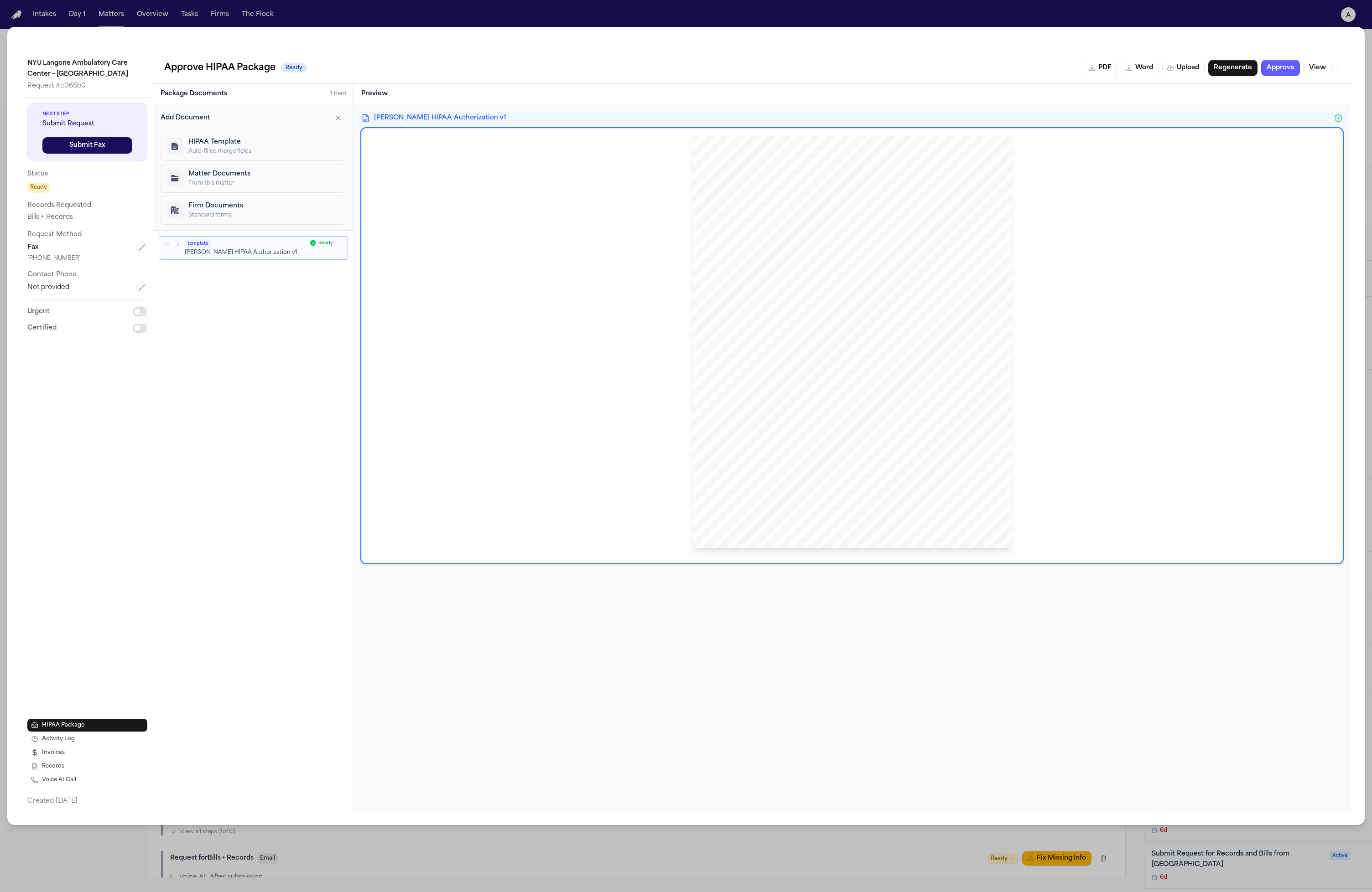
click at [234, 346] on div "template Hecht HIPAA Authorization v1 Ready To pick up a draggable item, press …" at bounding box center [253, 520] width 201 height 580
click at [348, 118] on div "Add Document HIPAA Template Auto-filled merge fields Matter Documents From this…" at bounding box center [253, 168] width 201 height 126
click at [345, 118] on button "button" at bounding box center [338, 118] width 16 height 16
drag, startPoint x: 718, startPoint y: 240, endPoint x: 727, endPoint y: 197, distance: 43.9
click at [727, 197] on div "HIPAA Privacy Authorization For Disclosure of Protected Health Information Rele…" at bounding box center [852, 342] width 319 height 413
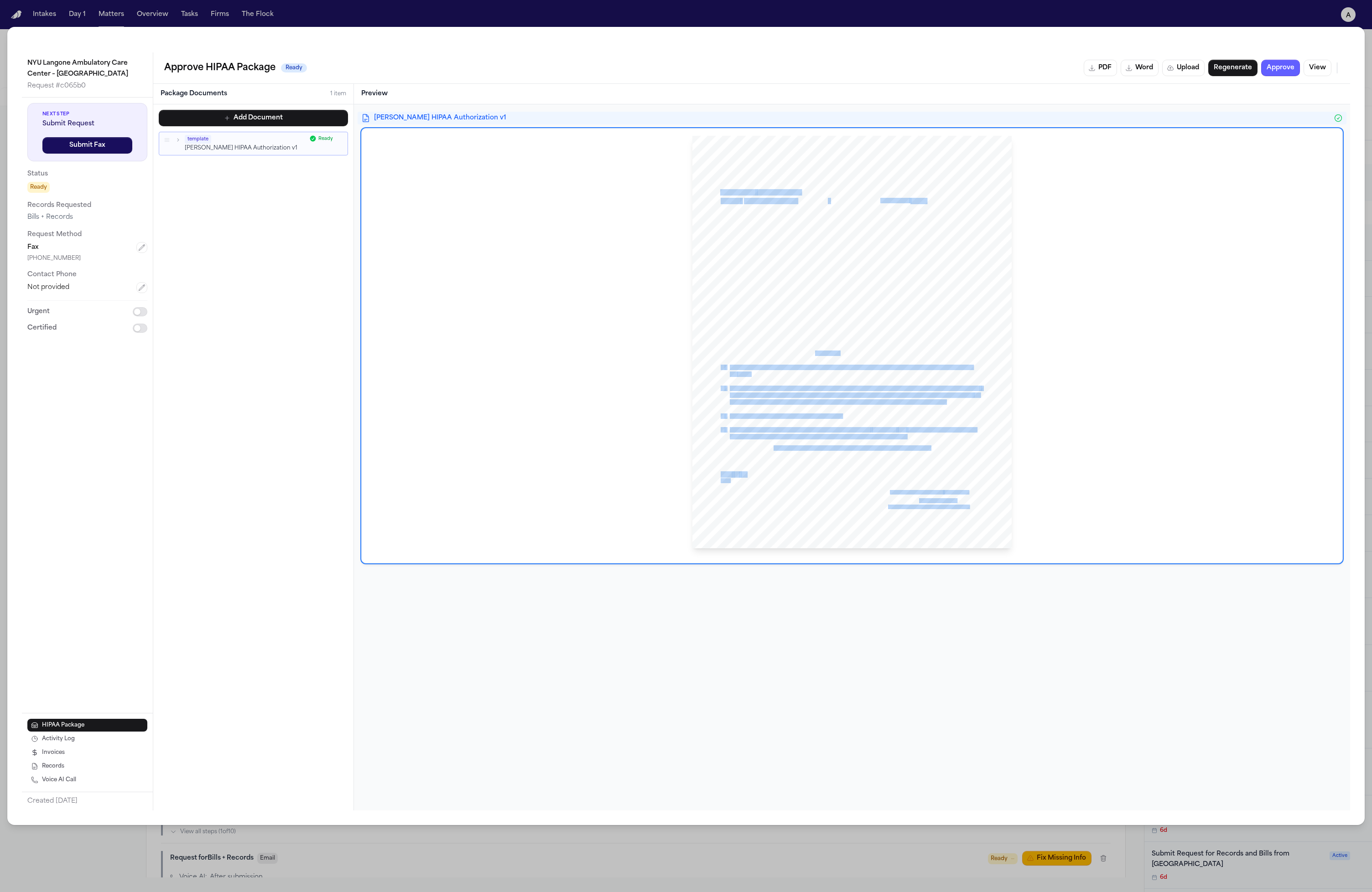
drag, startPoint x: 727, startPoint y: 197, endPoint x: 816, endPoint y: 356, distance: 182.2
click at [775, 356] on div "HIPAA Privacy Authorization For Disclosure of Protected Health Information Rele…" at bounding box center [852, 342] width 319 height 413
click at [775, 356] on span "no longer be protected by the Federal Privacy Rules." at bounding box center [785, 353] width 110 height 5
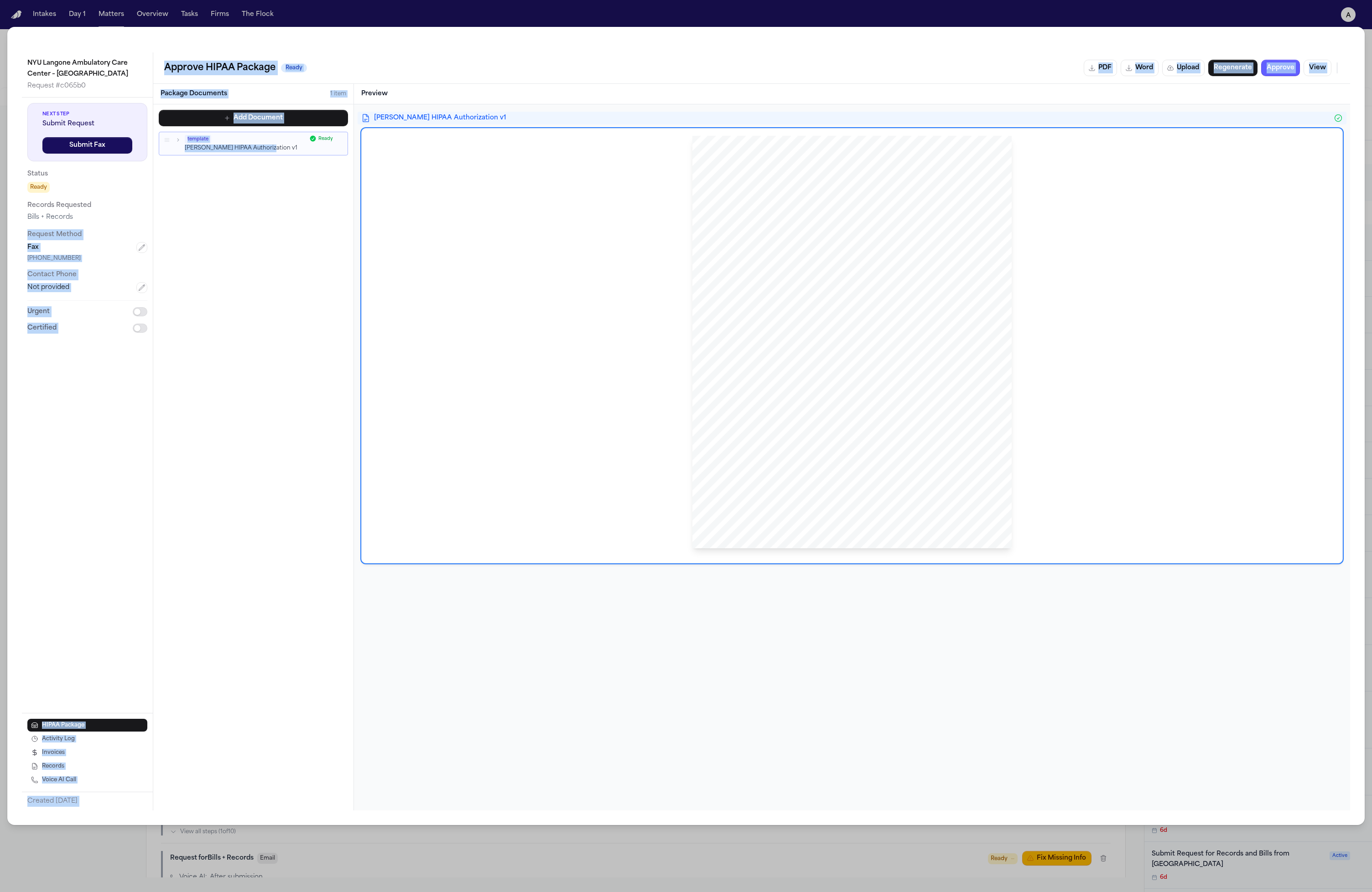
drag, startPoint x: 218, startPoint y: 323, endPoint x: 138, endPoint y: 221, distance: 129.6
click at [139, 222] on div "NYU Langone Ambulatory Care Center – Cobble Hill Request # c065b0 Next Step Sub…" at bounding box center [686, 432] width 1328 height 758
click at [229, 246] on div "Add Document template Hecht HIPAA Authorization v1 Ready To pick up a draggable…" at bounding box center [253, 457] width 201 height 706
drag, startPoint x: 246, startPoint y: 301, endPoint x: 32, endPoint y: 225, distance: 227.1
click at [37, 231] on div "NYU Langone Ambulatory Care Center – Cobble Hill Request # c065b0 Next Step Sub…" at bounding box center [686, 432] width 1328 height 758
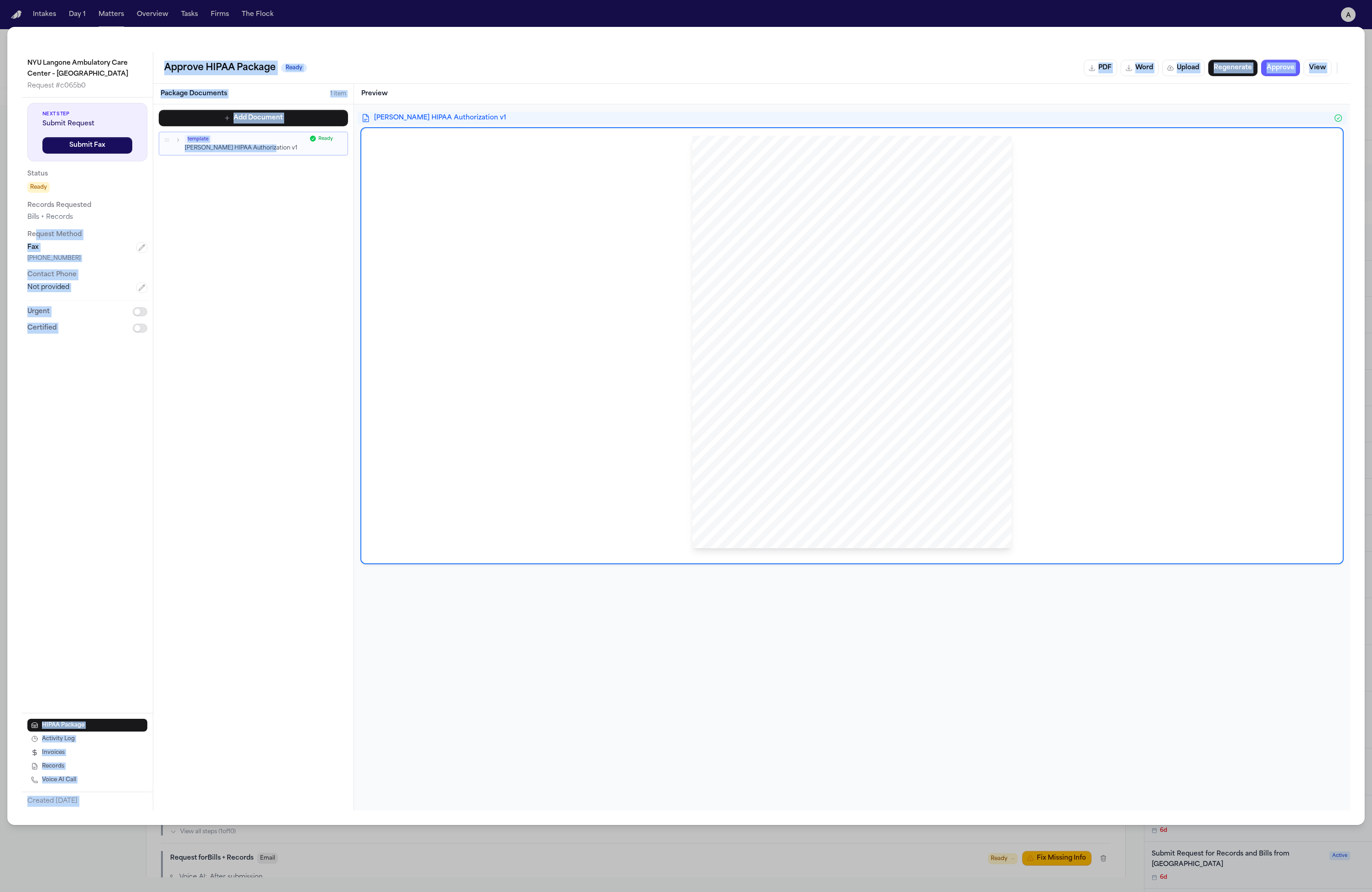
click at [277, 244] on div "Add Document template Hecht HIPAA Authorization v1 Ready To pick up a draggable…" at bounding box center [253, 457] width 201 height 706
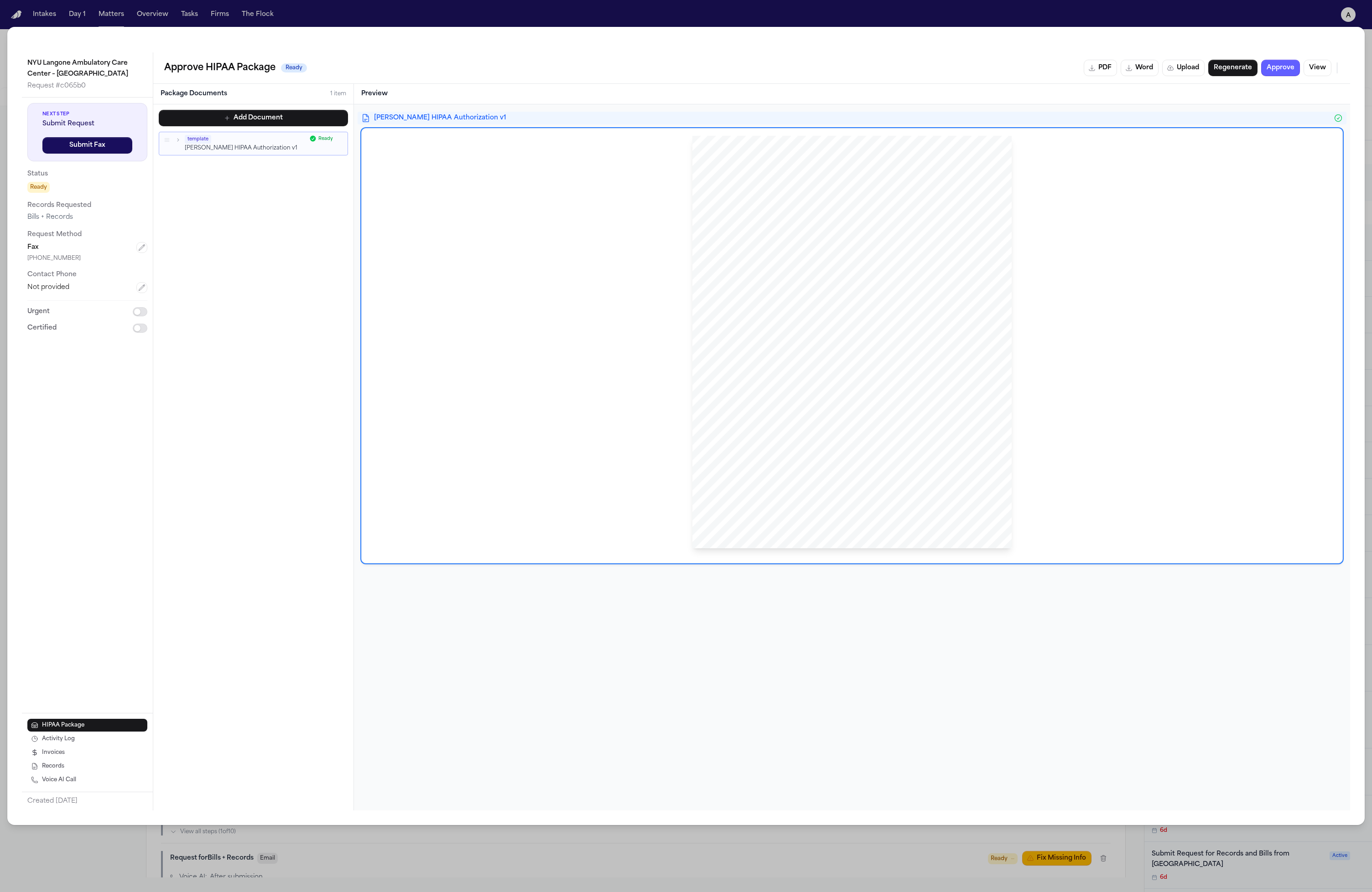
click at [327, 99] on div "Package Documents 1 item" at bounding box center [253, 94] width 201 height 20
click at [411, 271] on div "HIPAA Privacy Authorization For Disclosure of Protected Health Information Rele…" at bounding box center [852, 346] width 966 height 420
drag, startPoint x: 618, startPoint y: 336, endPoint x: 974, endPoint y: 421, distance: 366.0
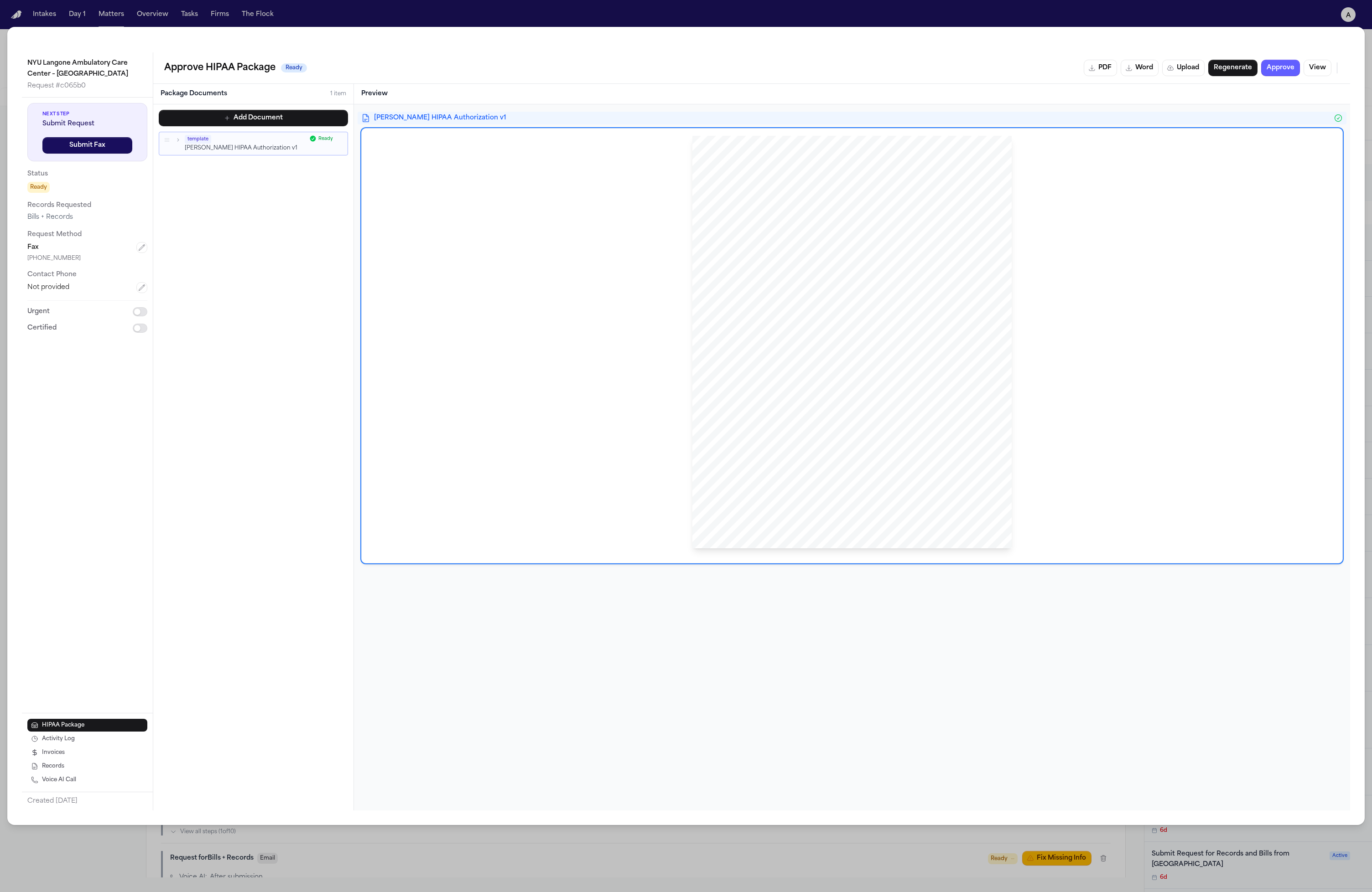
click at [775, 367] on div "HIPAA Privacy Authorization For Disclosure of Protected Health Information Rele…" at bounding box center [852, 346] width 966 height 420
drag, startPoint x: 928, startPoint y: 485, endPoint x: 959, endPoint y: 521, distance: 47.5
click at [775, 485] on div "HIPAA Privacy Authorization For Disclosure of Protected Health Information Rele…" at bounding box center [852, 342] width 319 height 413
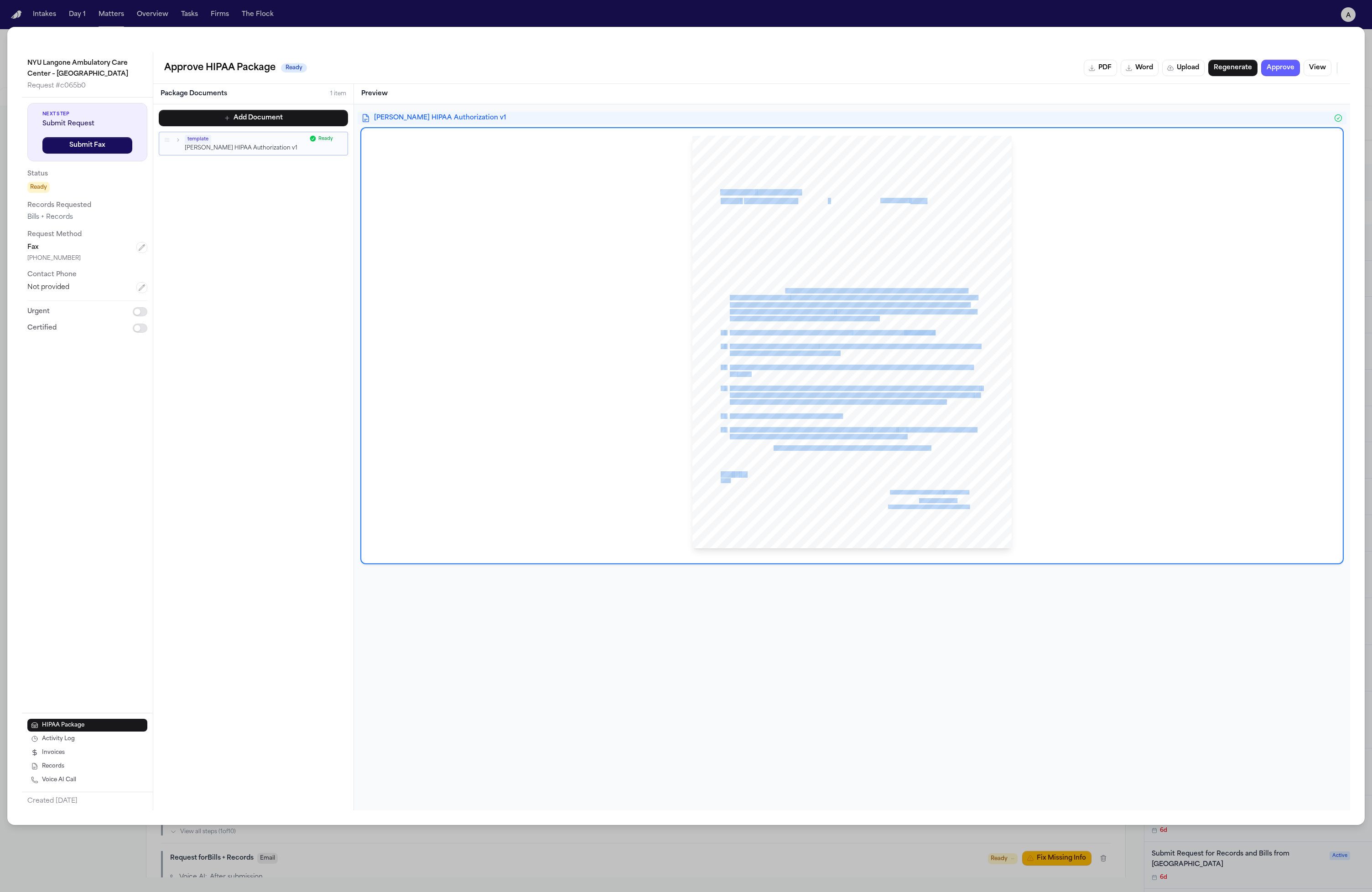
drag, startPoint x: 966, startPoint y: 522, endPoint x: 786, endPoint y: 288, distance: 295.2
click at [775, 288] on div "HIPAA Privacy Authorization For Disclosure of Protected Health Information Rele…" at bounding box center [852, 342] width 319 height 413
click at [775, 289] on span "understand that medical _information may include records, if any, relating to t…" at bounding box center [849, 291] width 238 height 5
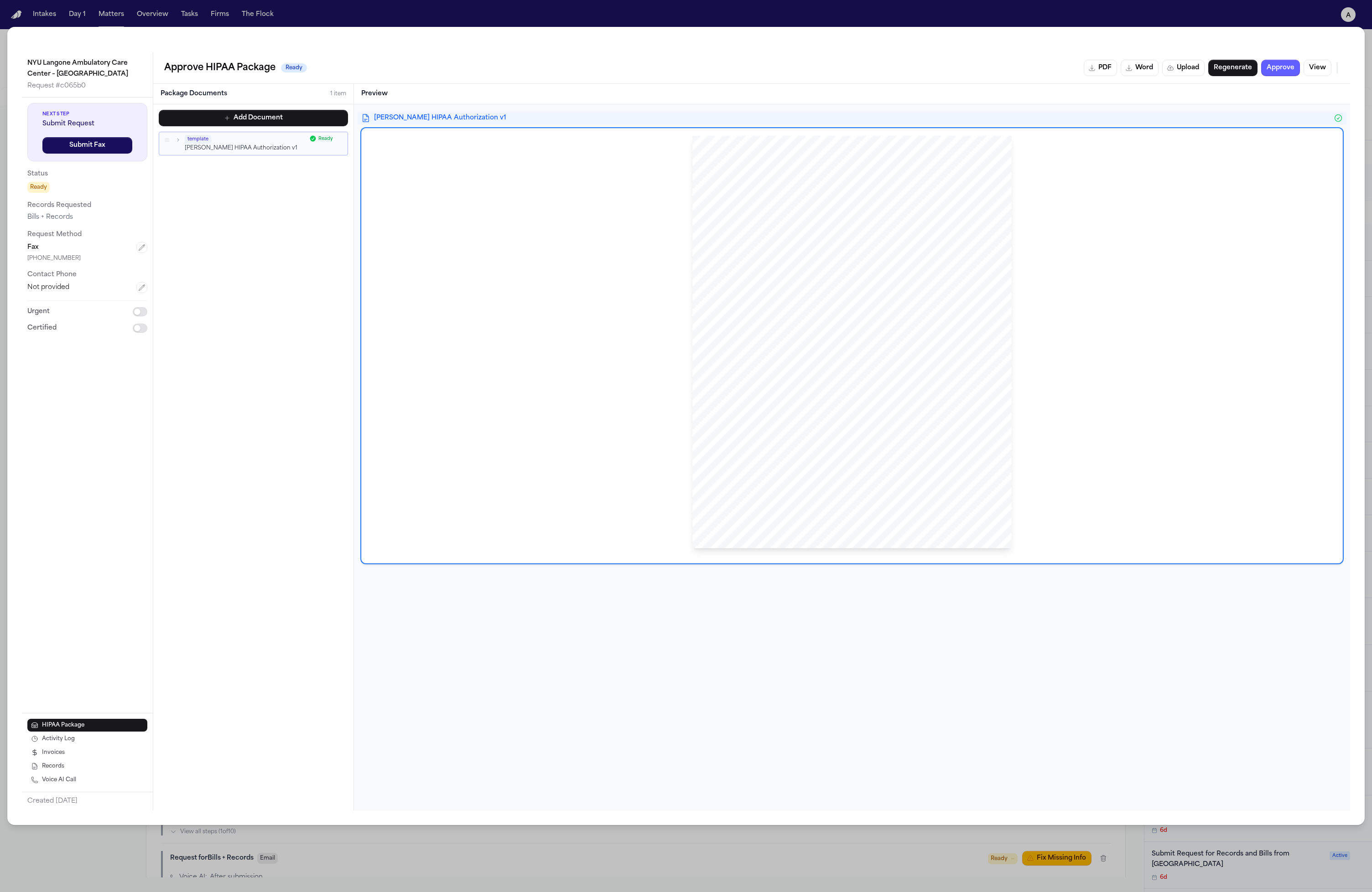
click at [775, 389] on div "HIPAA Privacy Authorization For Disclosure of Protected Health Information Rele…" at bounding box center [852, 346] width 966 height 420
click at [775, 414] on div "HIPAA Privacy Authorization For Disclosure of Protected Health Information Rele…" at bounding box center [852, 342] width 319 height 413
click at [250, 636] on div "Add Document template Hecht HIPAA Authorization v1 Ready To pick up a draggable…" at bounding box center [253, 457] width 201 height 706
click at [396, 613] on div "[PERSON_NAME] HIPAA Authorization v1 HIPAA Privacy Authorization For Disclosure…" at bounding box center [852, 457] width 996 height 706
click at [422, 539] on div "HIPAA Privacy Authorization For Disclosure of Protected Health Information Rele…" at bounding box center [852, 346] width 966 height 420
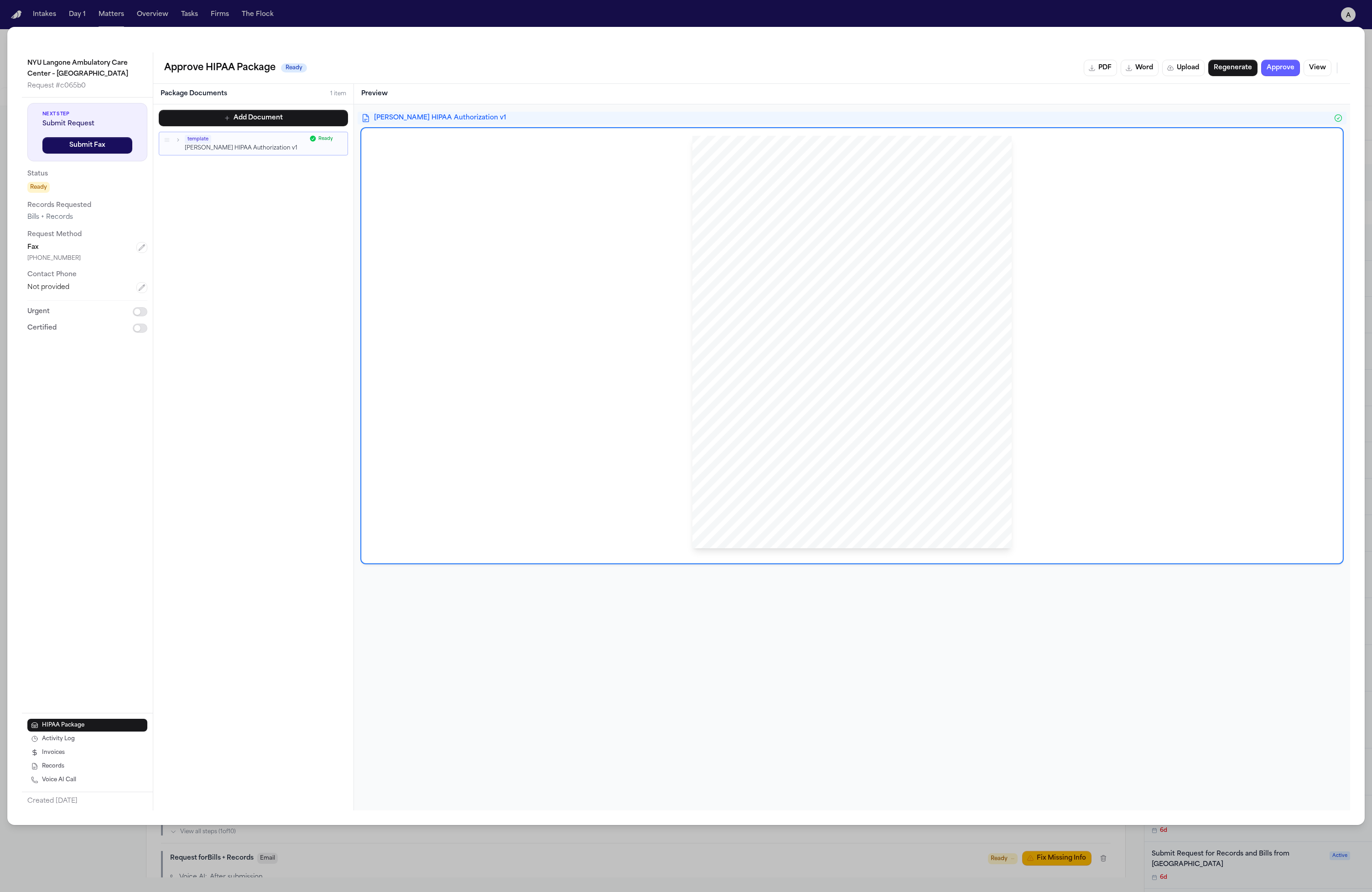
drag, startPoint x: 987, startPoint y: 473, endPoint x: 977, endPoint y: 323, distance: 150.3
click at [775, 325] on div "HIPAA Privacy Authorization For Disclosure of Protected Health Information Rele…" at bounding box center [852, 342] width 319 height 413
click at [775, 394] on div "HIPAA Privacy Authorization For Disclosure of Protected Health Information Rele…" at bounding box center [852, 346] width 966 height 420
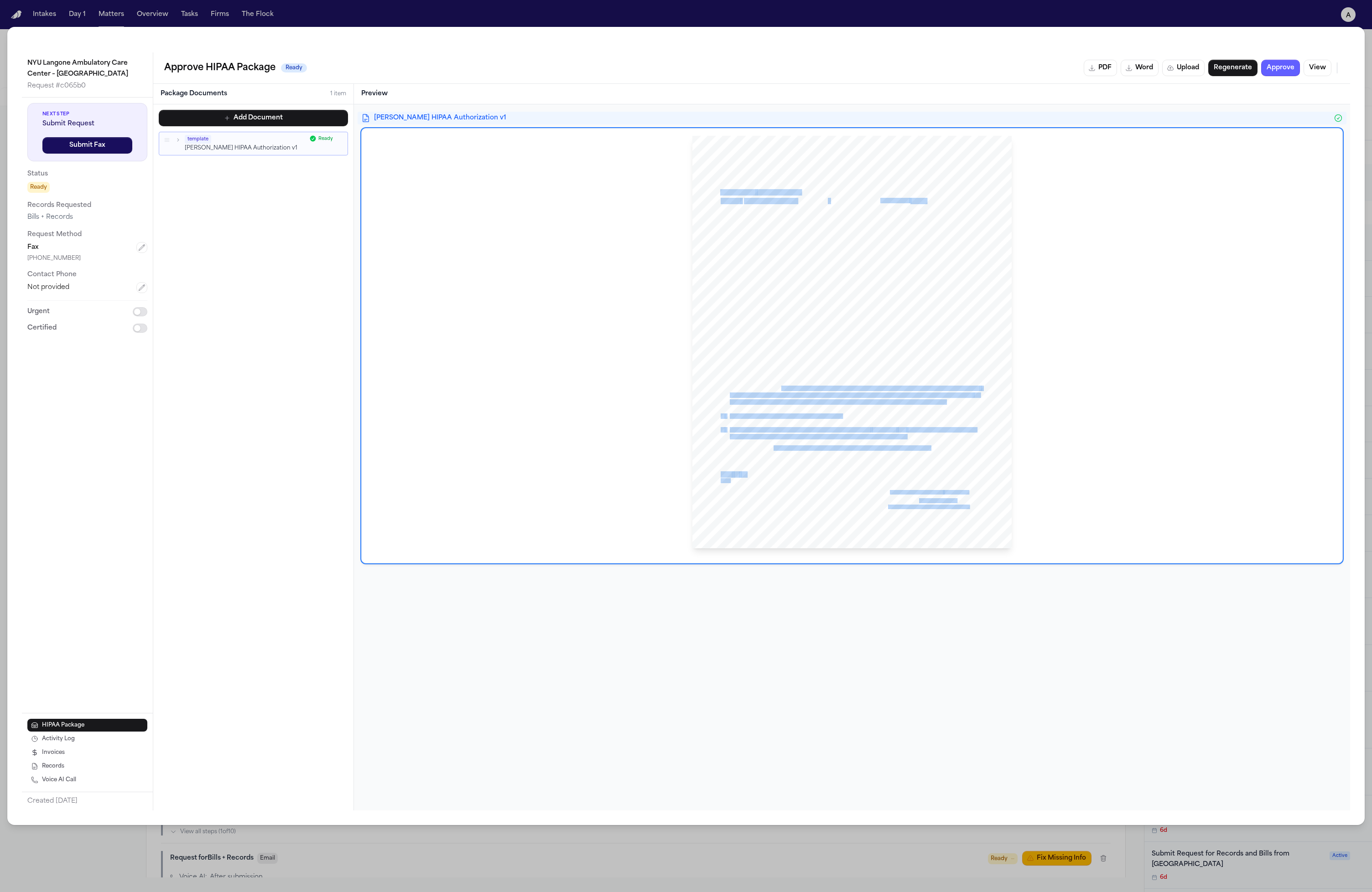
drag, startPoint x: 969, startPoint y: 481, endPoint x: 780, endPoint y: 384, distance: 212.4
click at [775, 385] on div "HIPAA Privacy Authorization For Disclosure of Protected Health Information Rele…" at bounding box center [852, 342] width 319 height 413
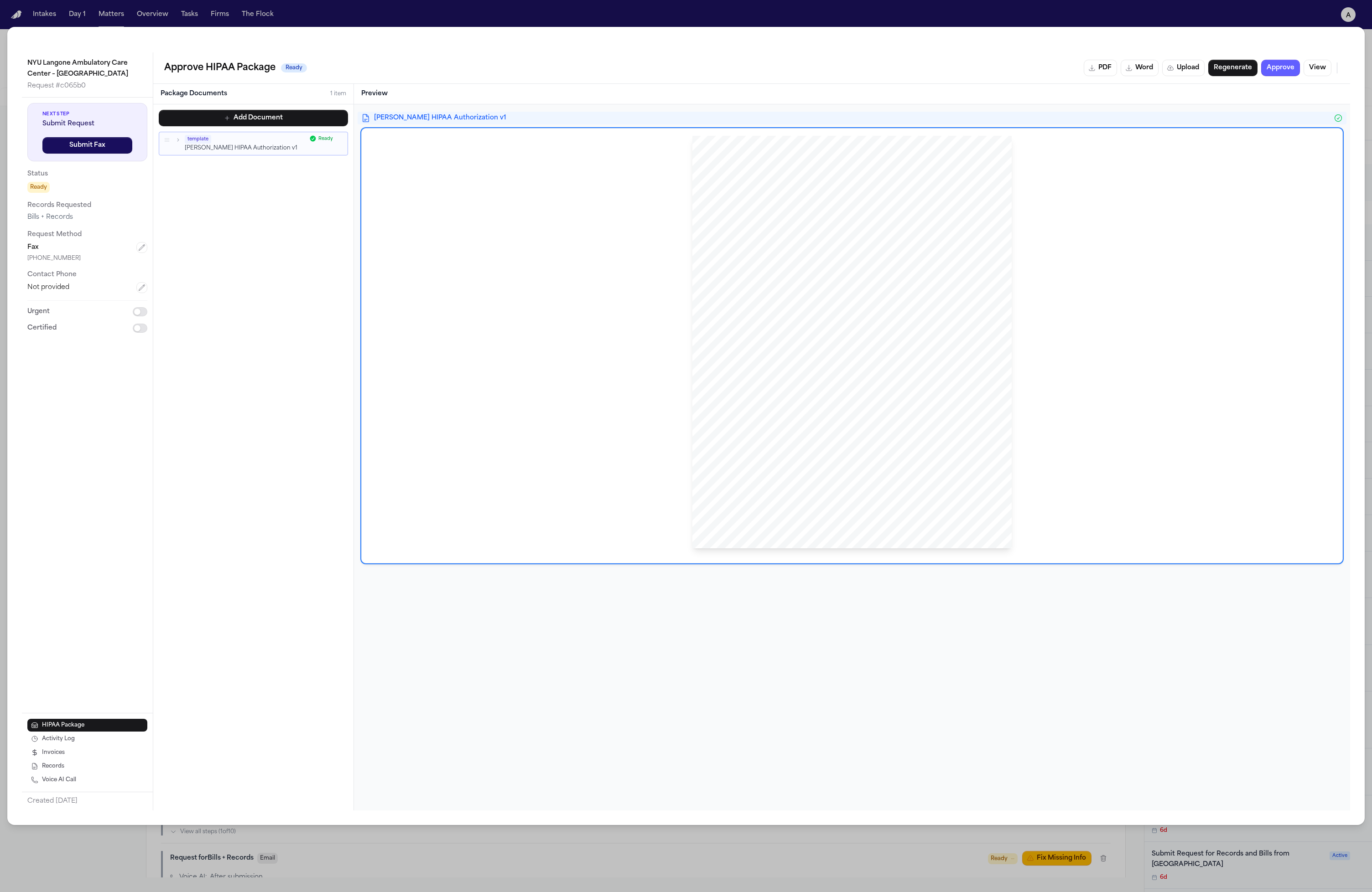
click at [775, 393] on span "must do so in writing and send it to the hospital, doctor, or other custodian o…" at bounding box center [851, 395] width 242 height 5
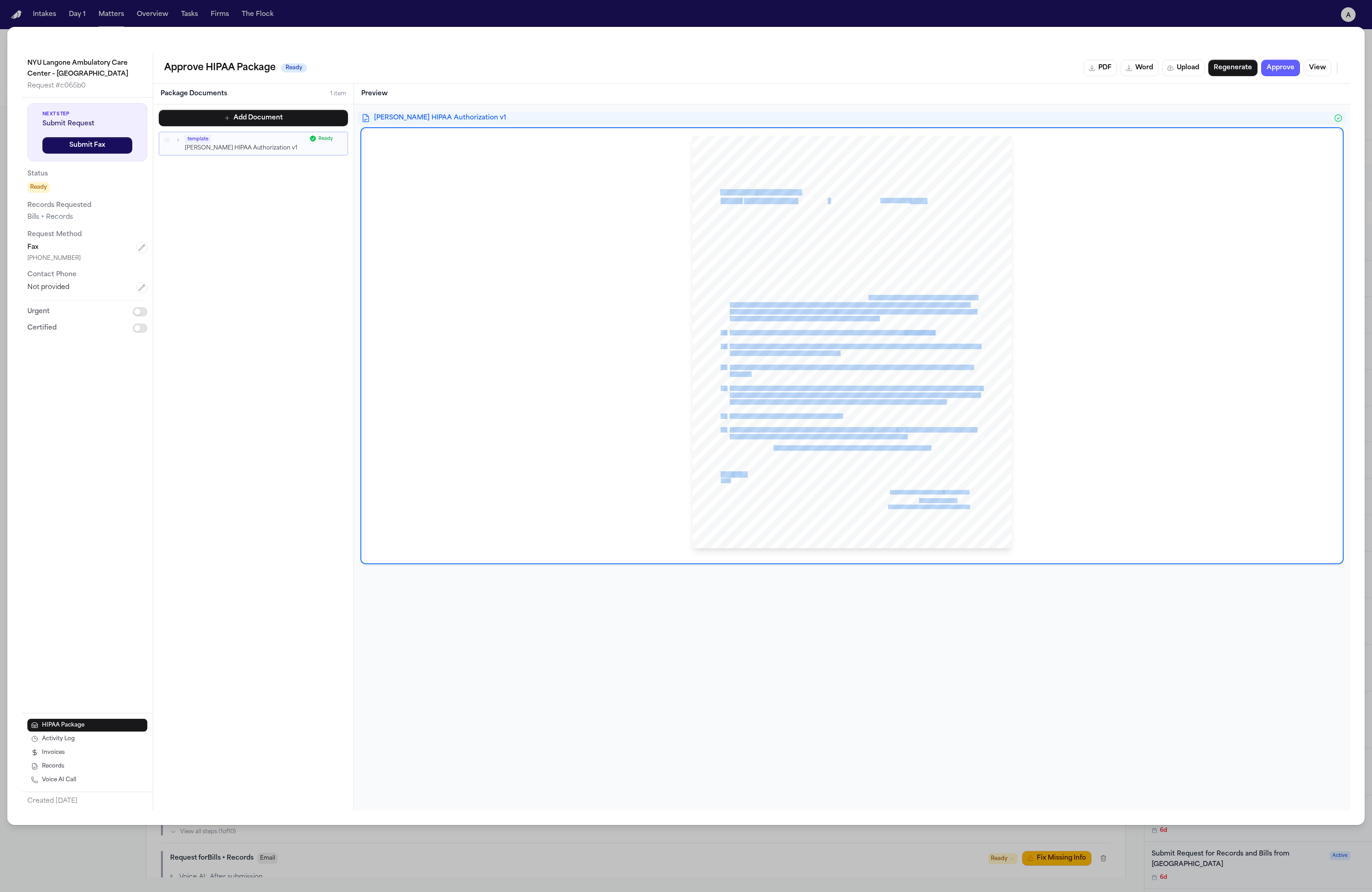
drag, startPoint x: 837, startPoint y: 484, endPoint x: 868, endPoint y: 300, distance: 186.6
click at [775, 299] on div "HIPAA Privacy Authorization For Disclosure of Protected Health Information Rele…" at bounding box center [852, 342] width 319 height 413
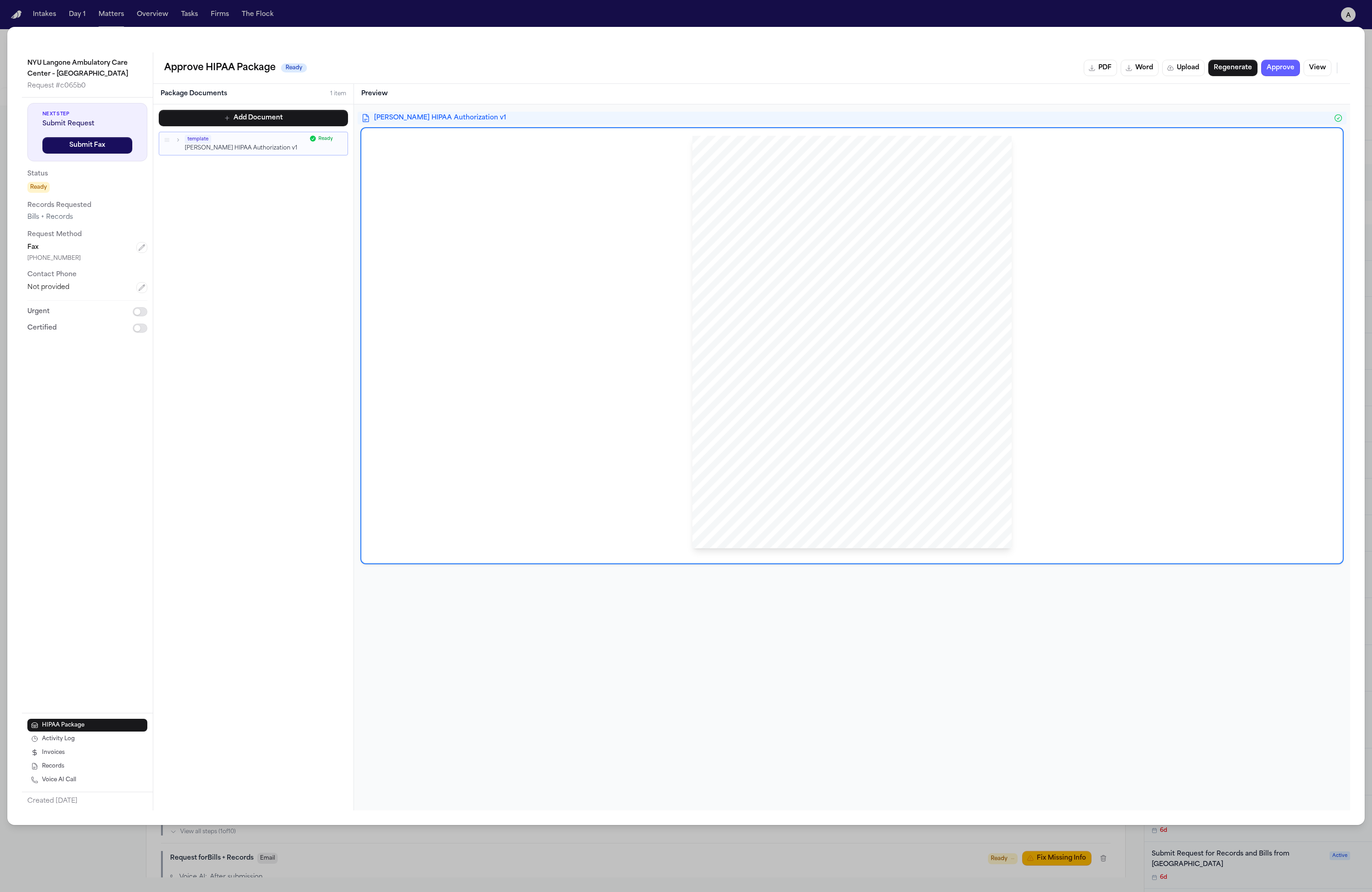
click at [775, 303] on span "information regarding [MEDICAL_DATA] and infections, defined by [US_STATE] Depa…" at bounding box center [850, 305] width 240 height 5
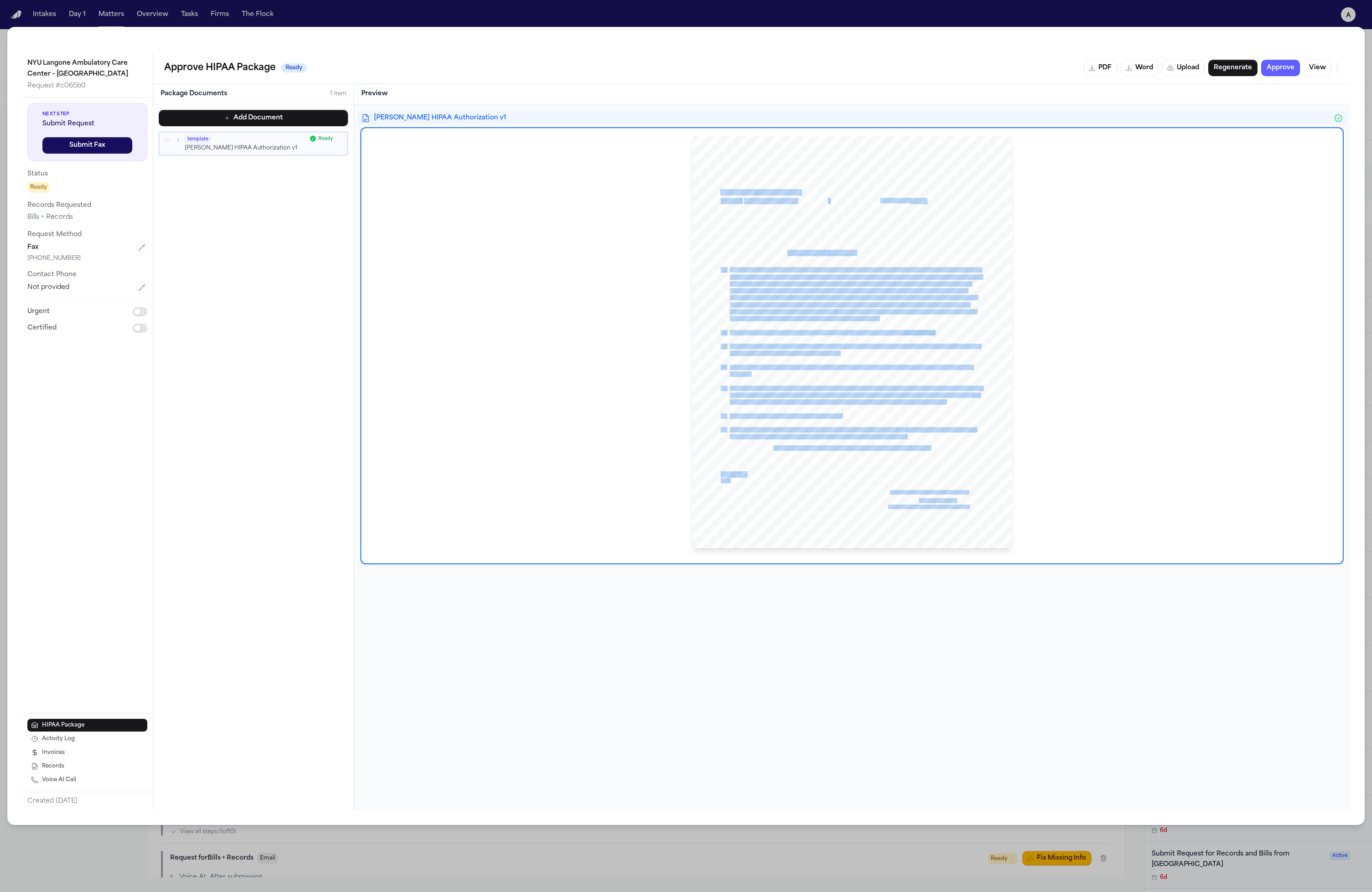
drag, startPoint x: 792, startPoint y: 271, endPoint x: 926, endPoint y: 480, distance: 248.3
click at [775, 479] on div "HIPAA Privacy Authorization For Disclosure of Protected Health Information Rele…" at bounding box center [852, 342] width 319 height 413
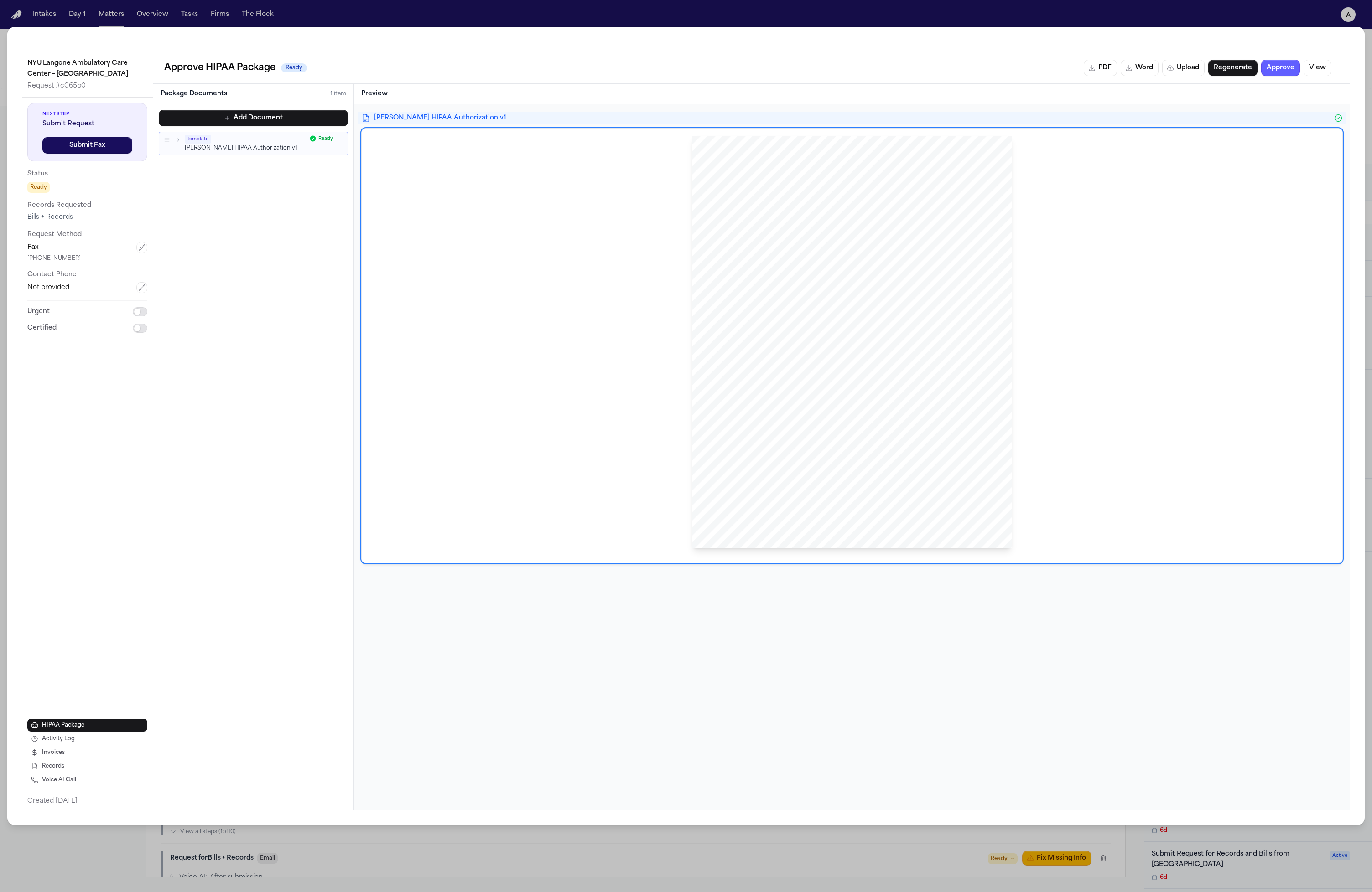
click at [775, 481] on div "HIPAA Privacy Authorization For Disclosure of Protected Health Information Rele…" at bounding box center [852, 342] width 319 height 413
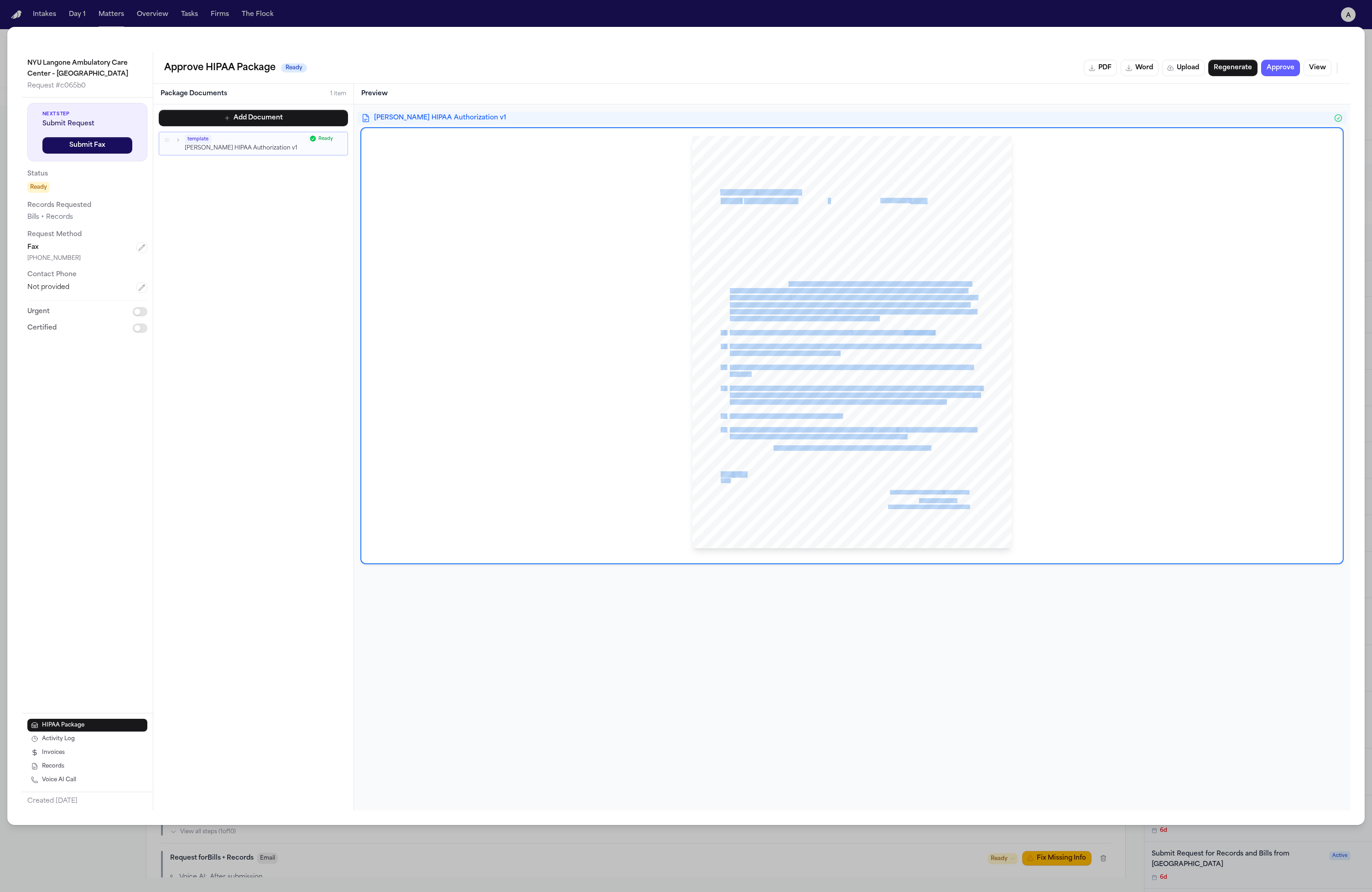
drag, startPoint x: 984, startPoint y: 527, endPoint x: 788, endPoint y: 281, distance: 314.5
click at [775, 281] on div "HIPAA Privacy Authorization For Disclosure of Protected Health Information Rele…" at bounding box center [852, 342] width 319 height 413
click at [775, 282] on span "tographs, electronic and digital files and any other records, unless I expressl…" at bounding box center [860, 284] width 222 height 5
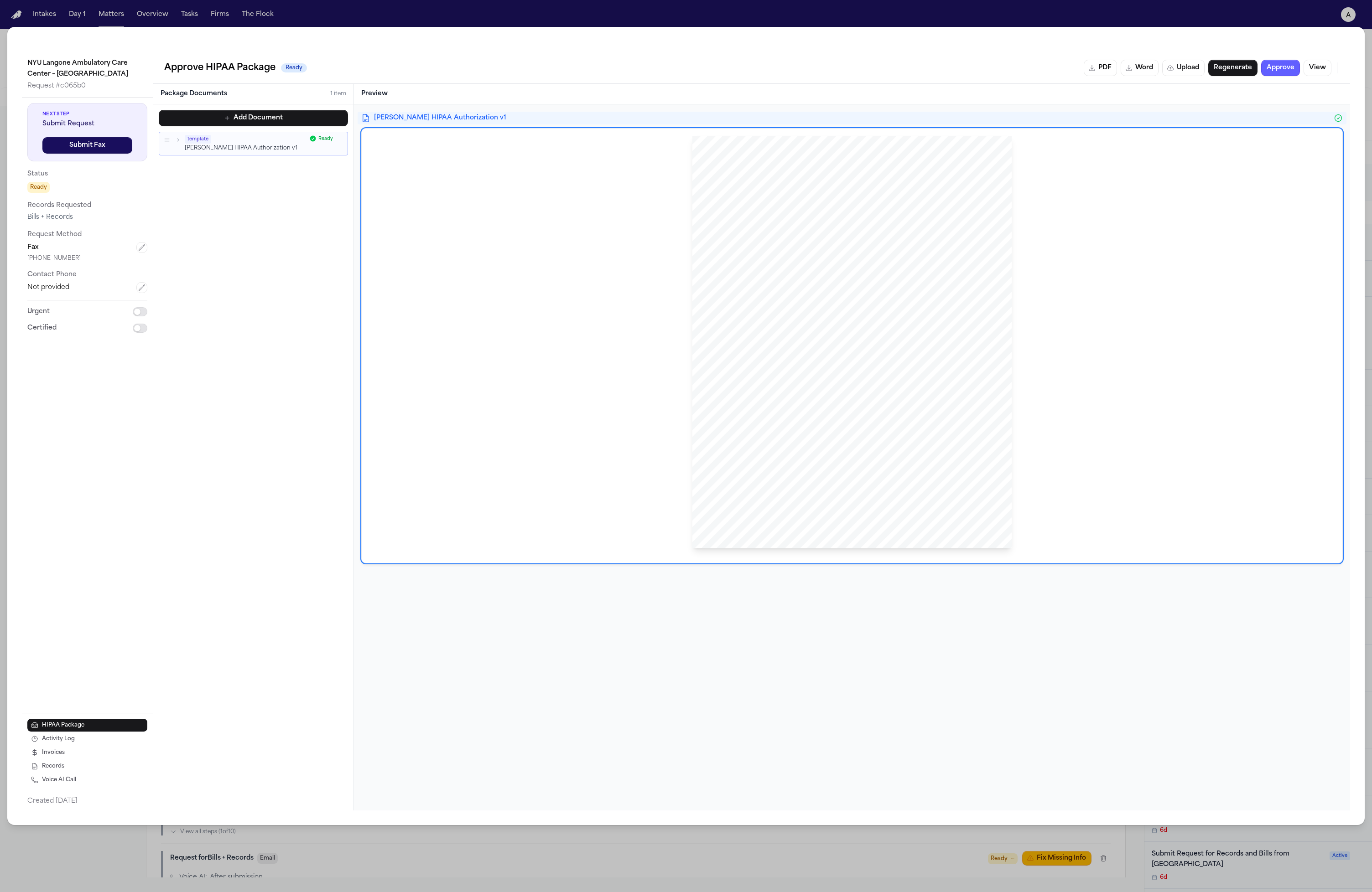
click at [775, 345] on span "osed pursuant to this authorization may be disclosed by the recipient and may" at bounding box center [899, 346] width 162 height 5
click at [775, 307] on span "information regarding [MEDICAL_DATA] and infections, defined by [US_STATE] Depa…" at bounding box center [850, 305] width 240 height 5
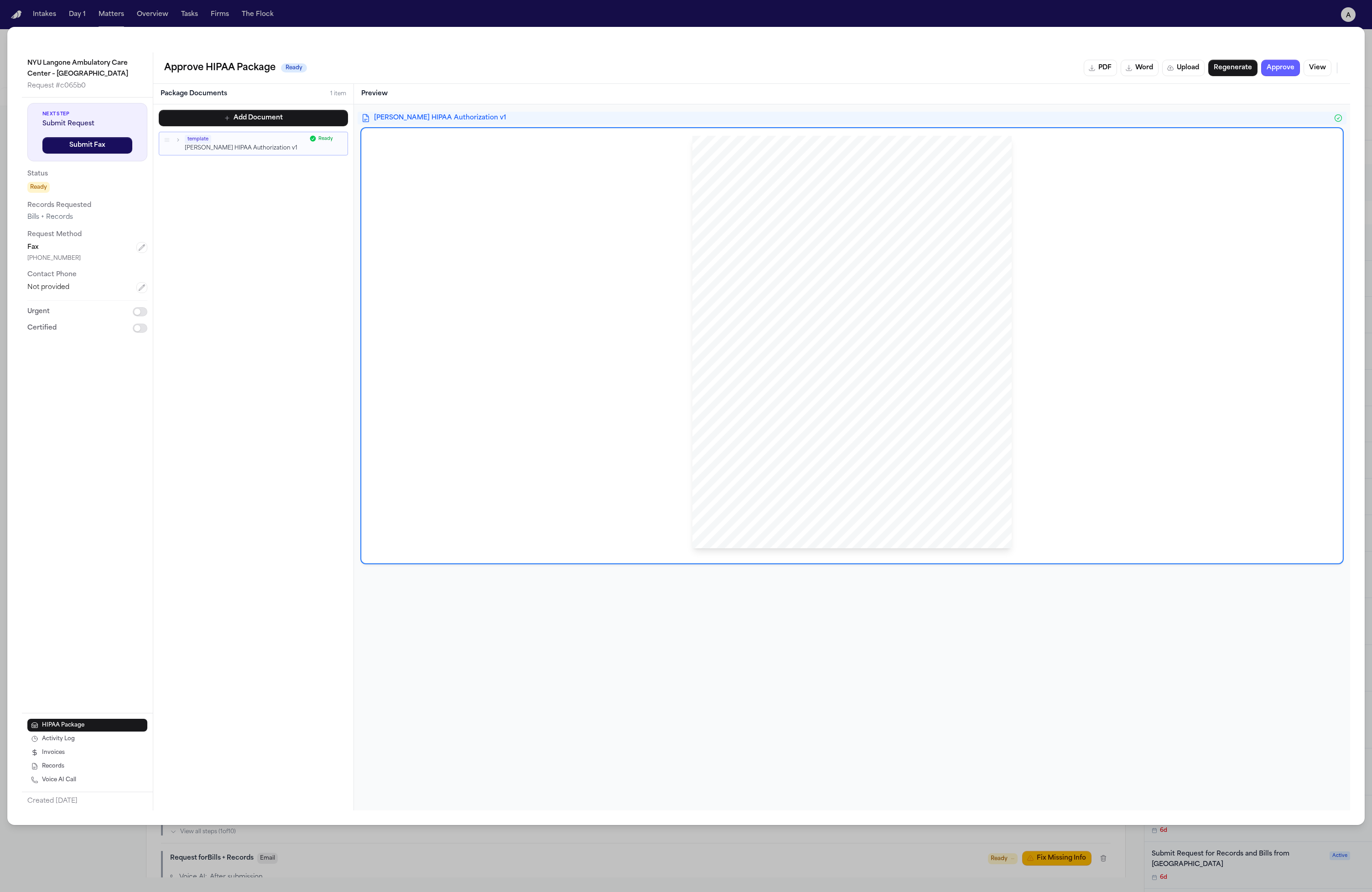
click at [775, 307] on span "information regarding [MEDICAL_DATA] and infections, defined by [US_STATE] Depa…" at bounding box center [850, 305] width 240 height 5
click at [775, 312] on span "which can include tuberculosis, venereal diseases," at bounding box center [782, 312] width 104 height 5
click at [775, 351] on div "HIPAA Privacy Authorization For Disclosure of Protected Health Information Rele…" at bounding box center [852, 342] width 319 height 413
click at [175, 140] on icon "button" at bounding box center [178, 140] width 7 height 7
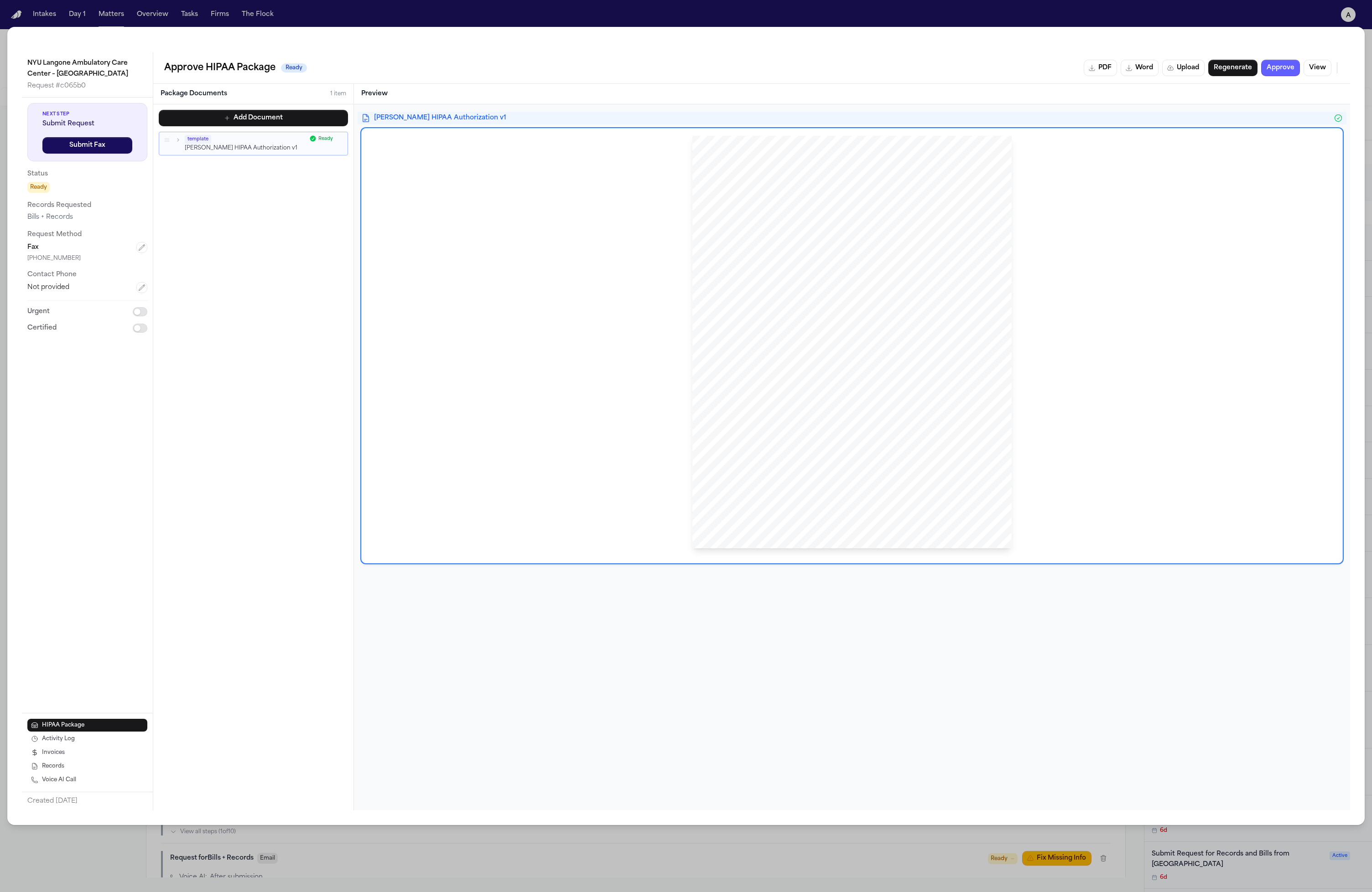
click at [295, 211] on div "Add Document template Hecht HIPAA Authorization v1 Ready To pick up a draggable…" at bounding box center [253, 457] width 201 height 706
click at [216, 143] on div "template" at bounding box center [245, 139] width 122 height 9
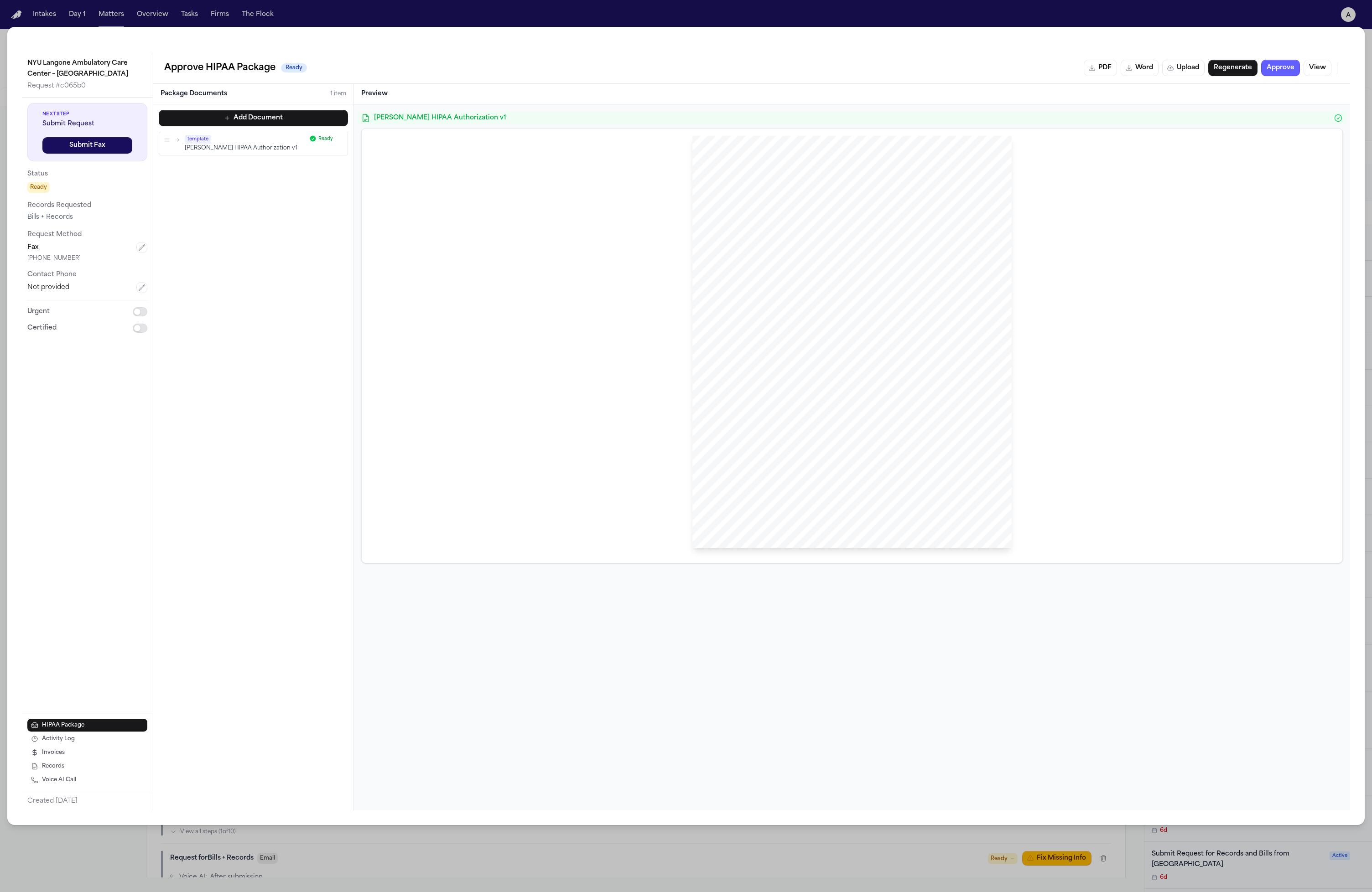
click at [225, 120] on icon "button" at bounding box center [227, 118] width 7 height 7
click at [222, 251] on p "[PERSON_NAME] HIPAA Authorization v1" at bounding box center [245, 255] width 122 height 8
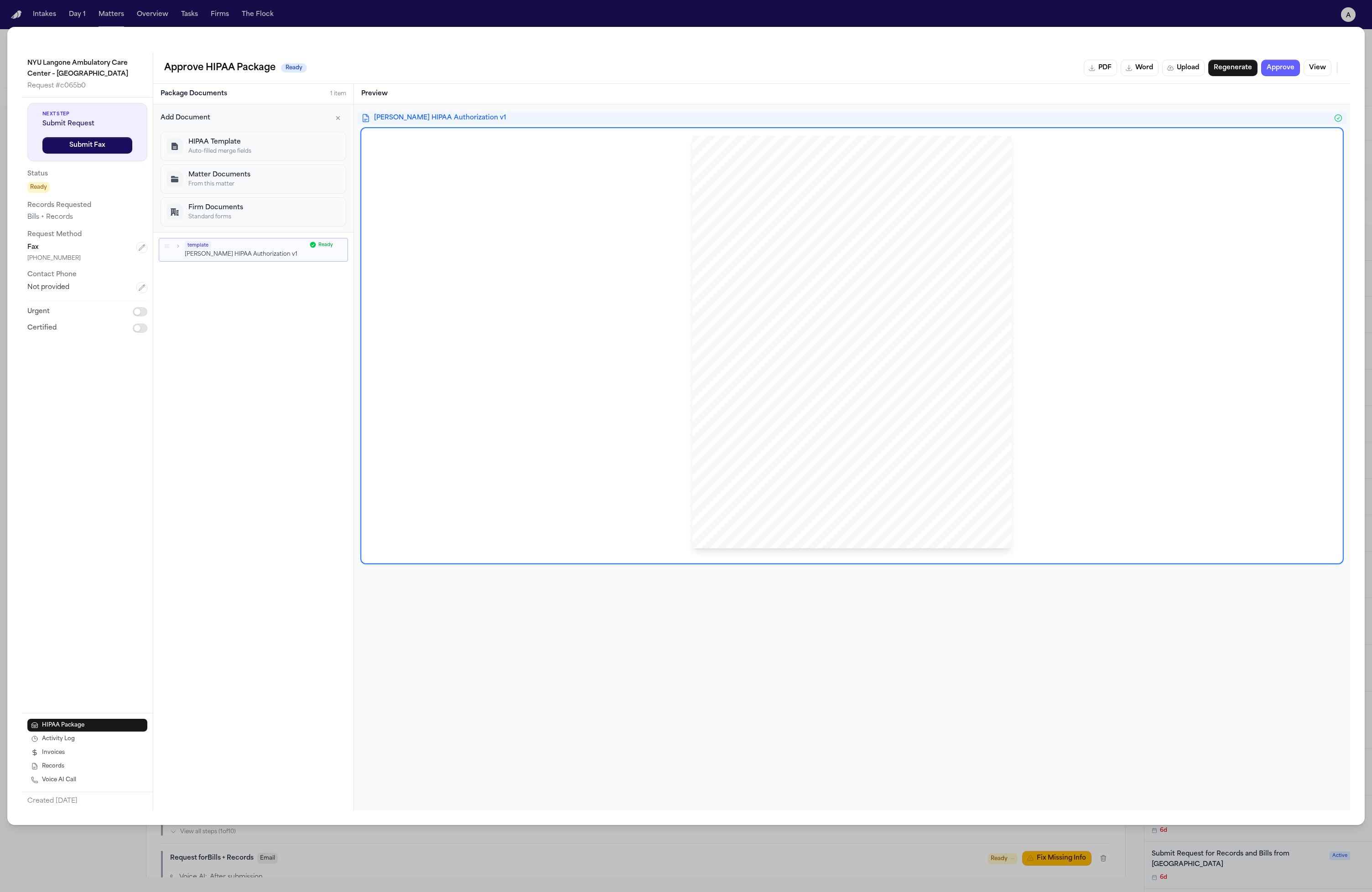
click at [283, 138] on p "HIPAA Template" at bounding box center [264, 142] width 152 height 9
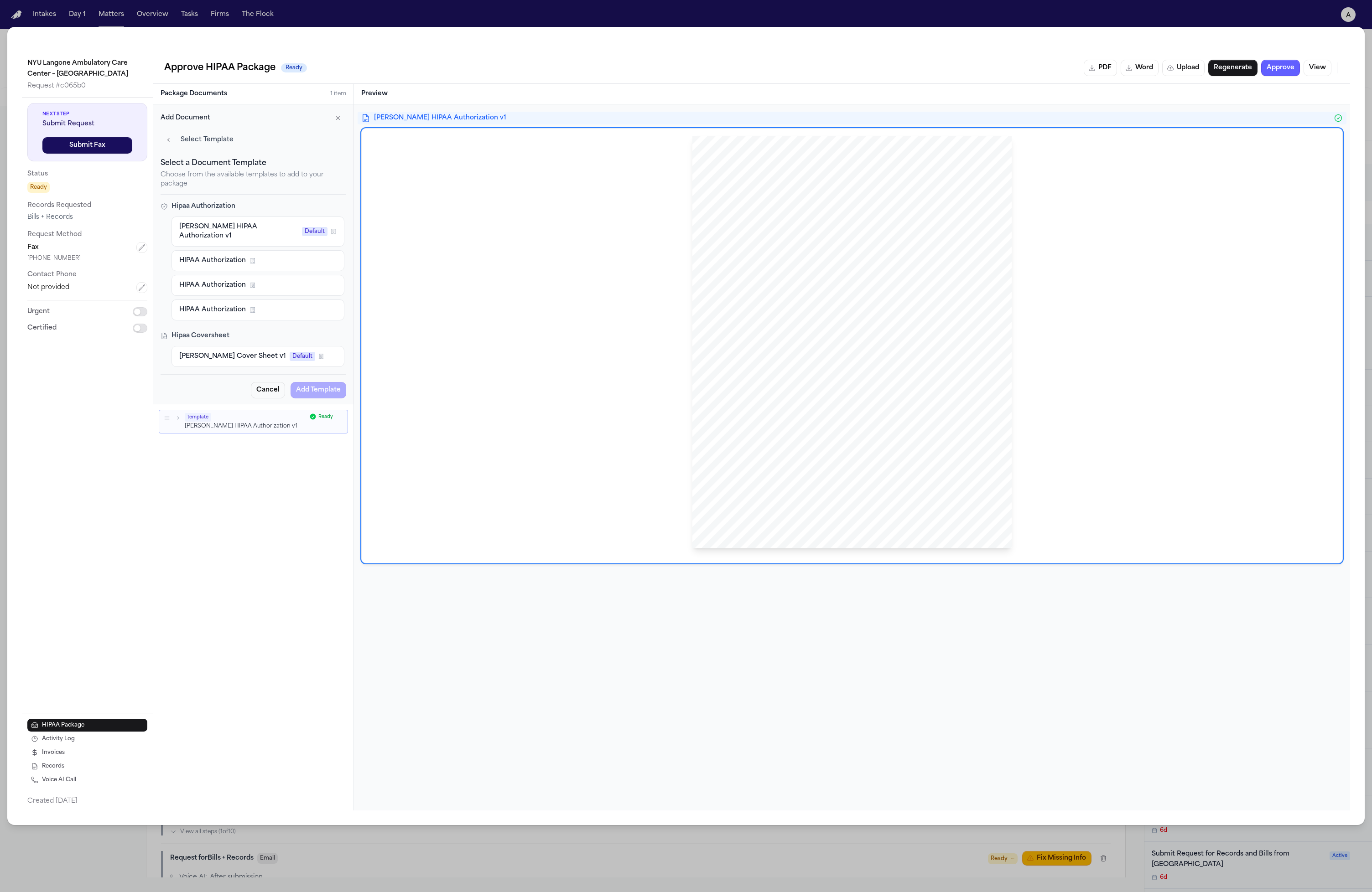
drag, startPoint x: 313, startPoint y: 224, endPoint x: 308, endPoint y: 197, distance: 27.5
click at [308, 197] on div "Select a Document Template Choose from the available templates to add to your p…" at bounding box center [253, 278] width 186 height 241
click at [305, 204] on h4 "Hipaa Authorization" at bounding box center [252, 206] width 184 height 9
click at [234, 331] on h4 "Hipaa Coversheet" at bounding box center [252, 336] width 184 height 9
click at [242, 198] on div "Select a Document Template Choose from the available templates to add to your p…" at bounding box center [253, 278] width 186 height 241
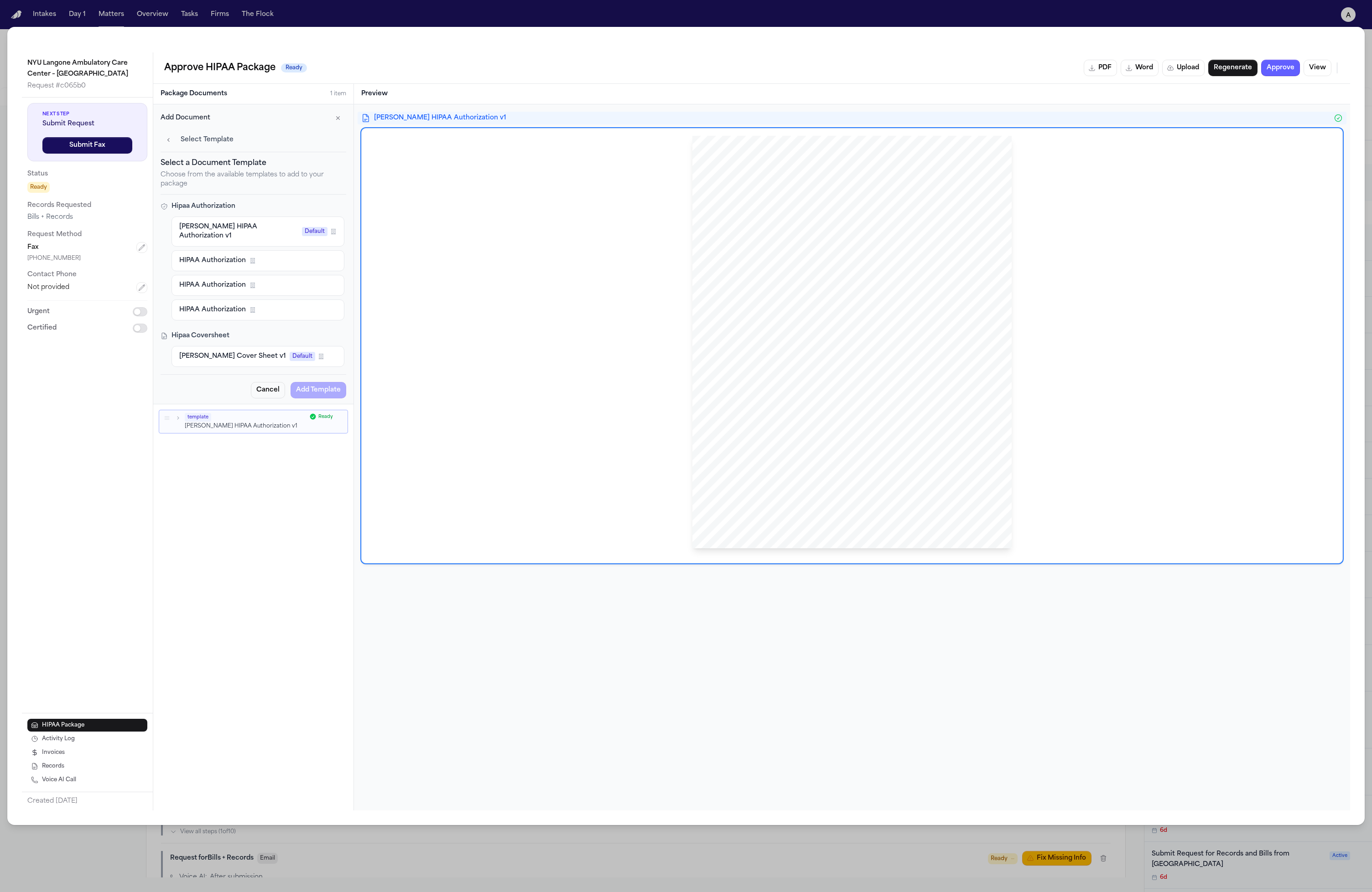
click at [239, 172] on p "Choose from the available templates to add to your package" at bounding box center [253, 179] width 186 height 18
click at [231, 256] on span "HIPAA Authorization" at bounding box center [212, 261] width 67 height 9
click at [258, 299] on button "HIPAA Authorization Firm Template" at bounding box center [258, 310] width 173 height 21
click at [304, 281] on button "HIPAA Authorization Firm Template" at bounding box center [258, 285] width 173 height 21
click at [295, 256] on div "HIPAA Authorization Firm Template" at bounding box center [258, 261] width 157 height 9
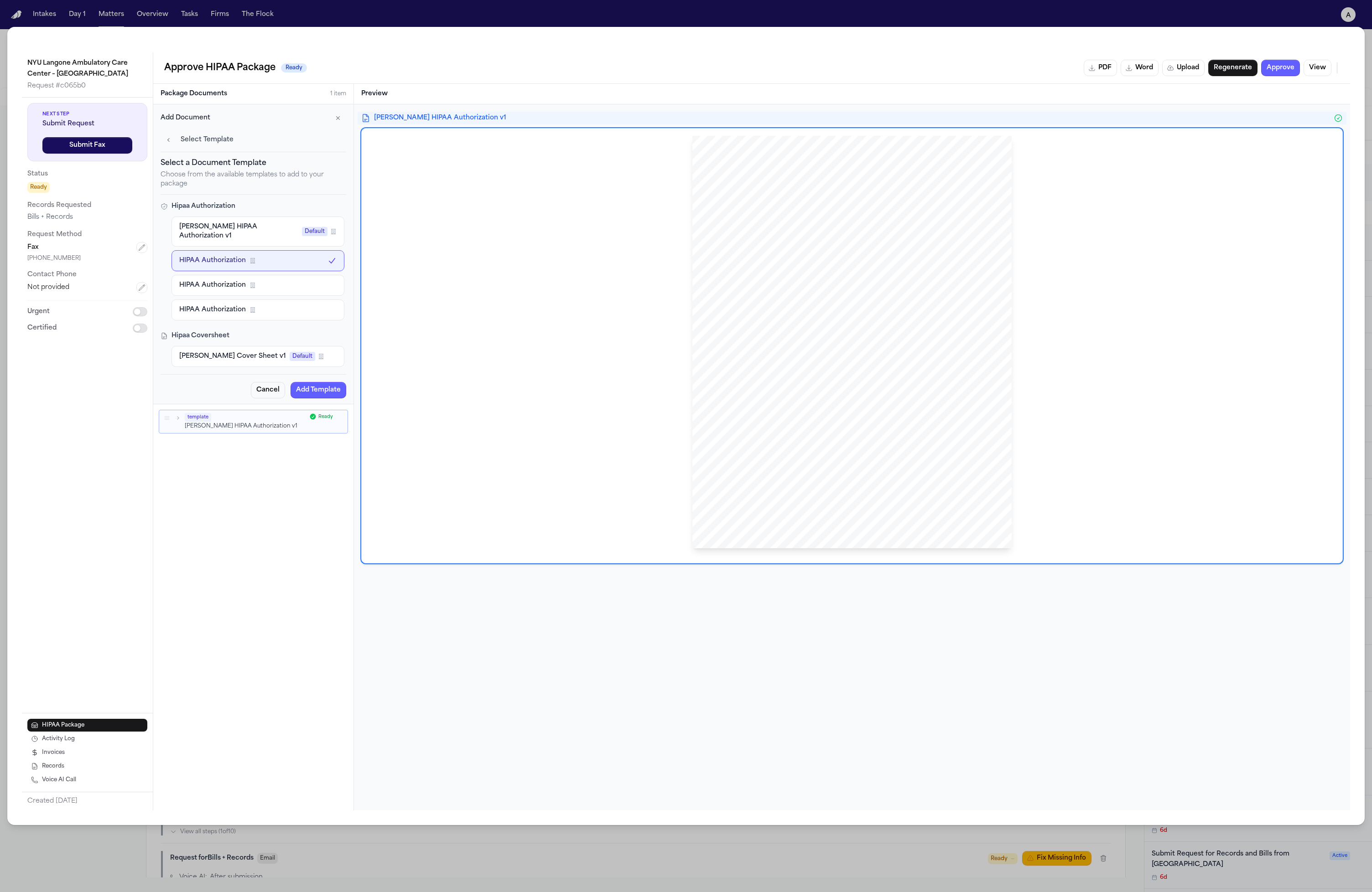
click at [296, 239] on div "Hecht HIPAA Authorization v1 Default Firm Template HIPAA Authorization Firm Tem…" at bounding box center [258, 269] width 173 height 104
click at [285, 217] on button "Hecht HIPAA Authorization v1 Default Firm Template" at bounding box center [258, 231] width 173 height 30
click at [272, 250] on button "HIPAA Authorization Firm Template" at bounding box center [258, 261] width 173 height 21
click at [280, 299] on button "HIPAA Authorization Firm Template" at bounding box center [258, 310] width 173 height 21
click at [302, 315] on div "Hipaa Authorization Hecht HIPAA Authorization v1 Default Firm Template HIPAA Au…" at bounding box center [253, 285] width 186 height 165
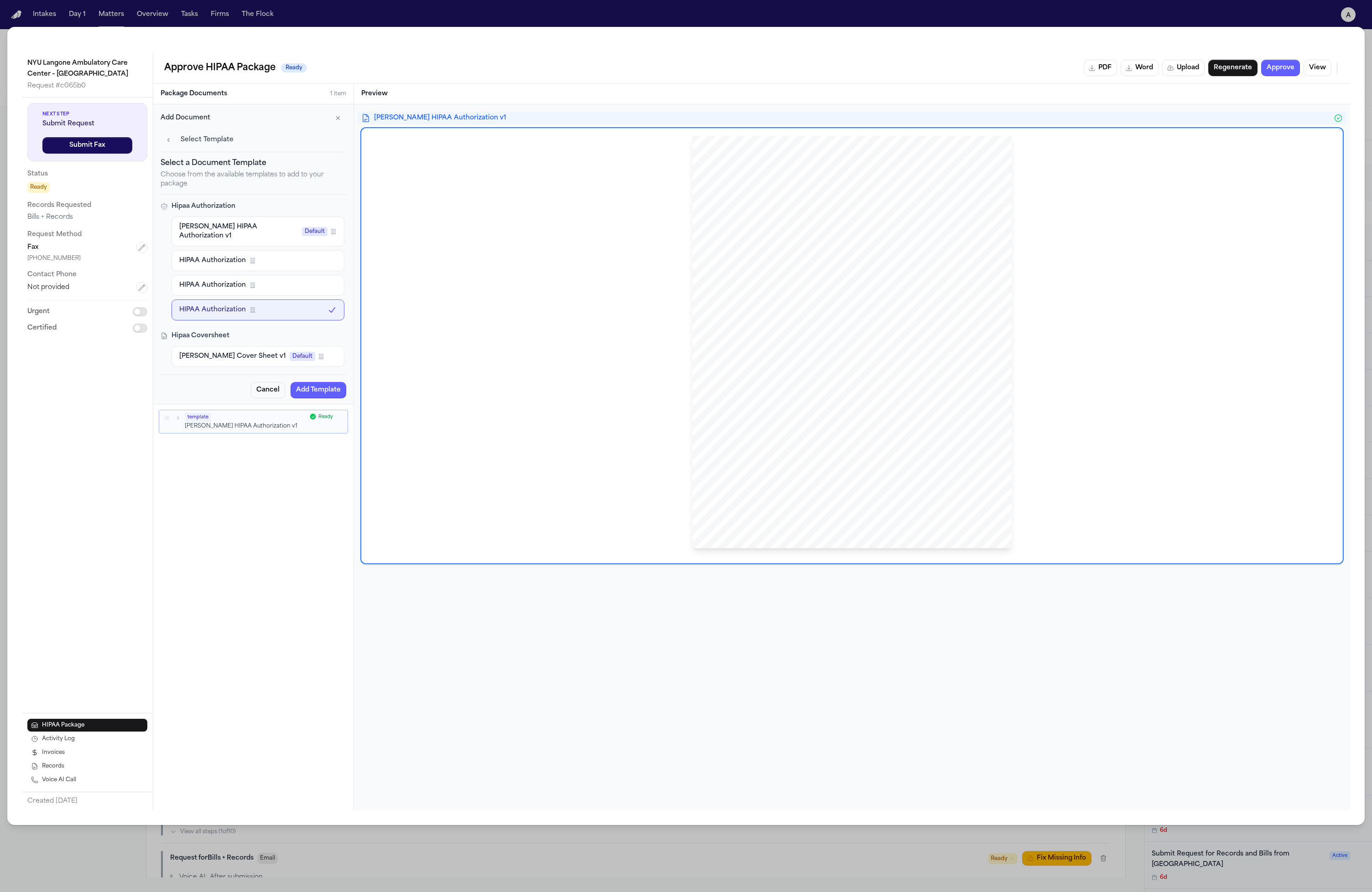
click at [280, 355] on button "Hecht Cover Sheet v1 Default Firm Template" at bounding box center [258, 356] width 173 height 21
click at [253, 287] on div "Hecht HIPAA Authorization v1 Default Firm Template HIPAA Authorization Firm Tem…" at bounding box center [258, 269] width 173 height 104
click at [261, 289] on div "Hecht HIPAA Authorization v1 Default Firm Template HIPAA Authorization Firm Tem…" at bounding box center [258, 269] width 173 height 104
click at [333, 391] on button "Add Template" at bounding box center [318, 400] width 56 height 16
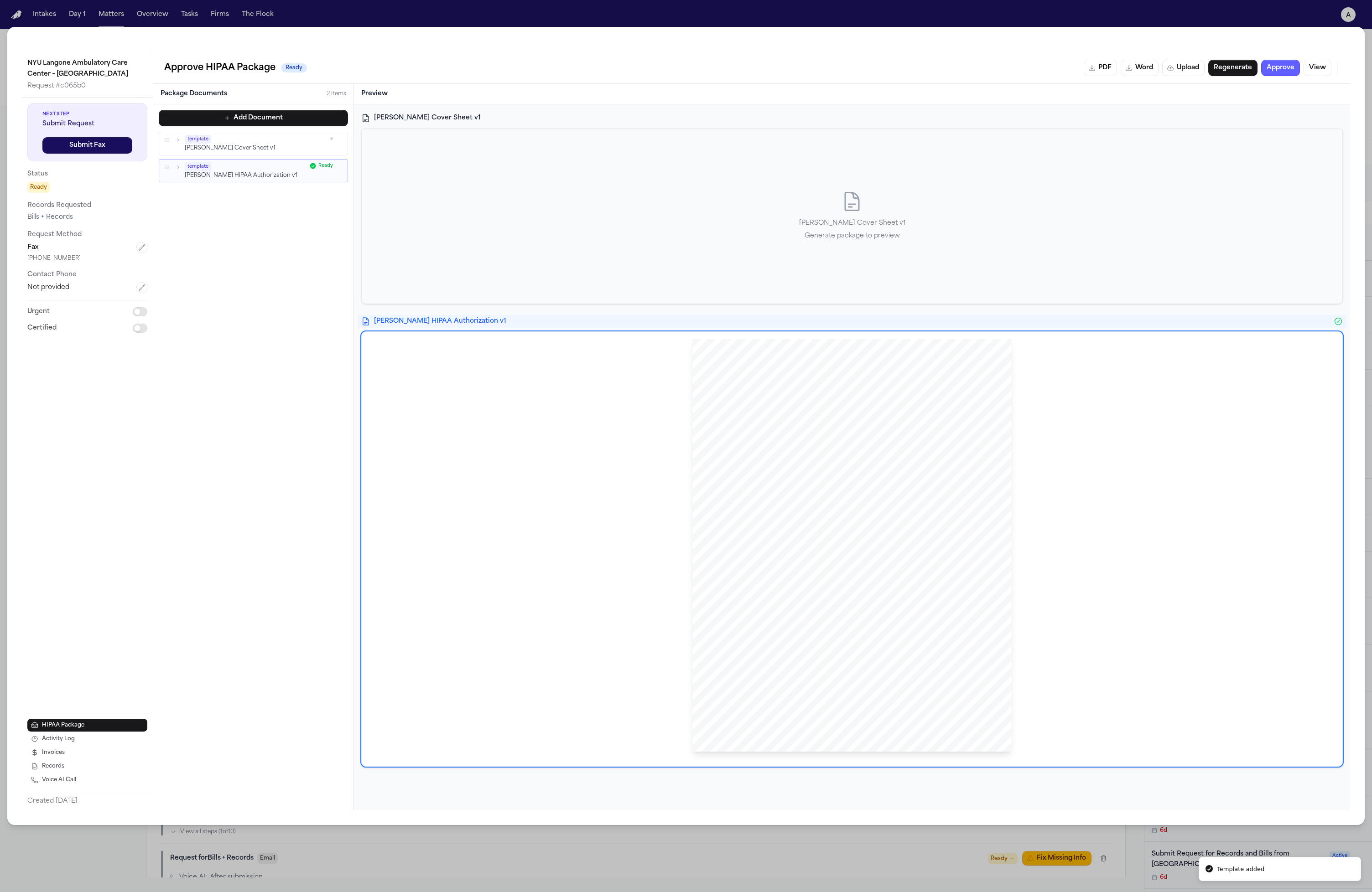
click at [775, 302] on div "Hecht Cover Sheet v1 Generate package to preview" at bounding box center [852, 216] width 981 height 175
click at [775, 263] on div "Hecht Cover Sheet v1 Generate package to preview" at bounding box center [852, 216] width 981 height 175
click at [775, 234] on p "Generate package to preview" at bounding box center [852, 236] width 106 height 11
click at [775, 225] on p "Hecht Cover Sheet v1" at bounding box center [852, 223] width 106 height 11
click at [775, 204] on icon at bounding box center [852, 201] width 22 height 22
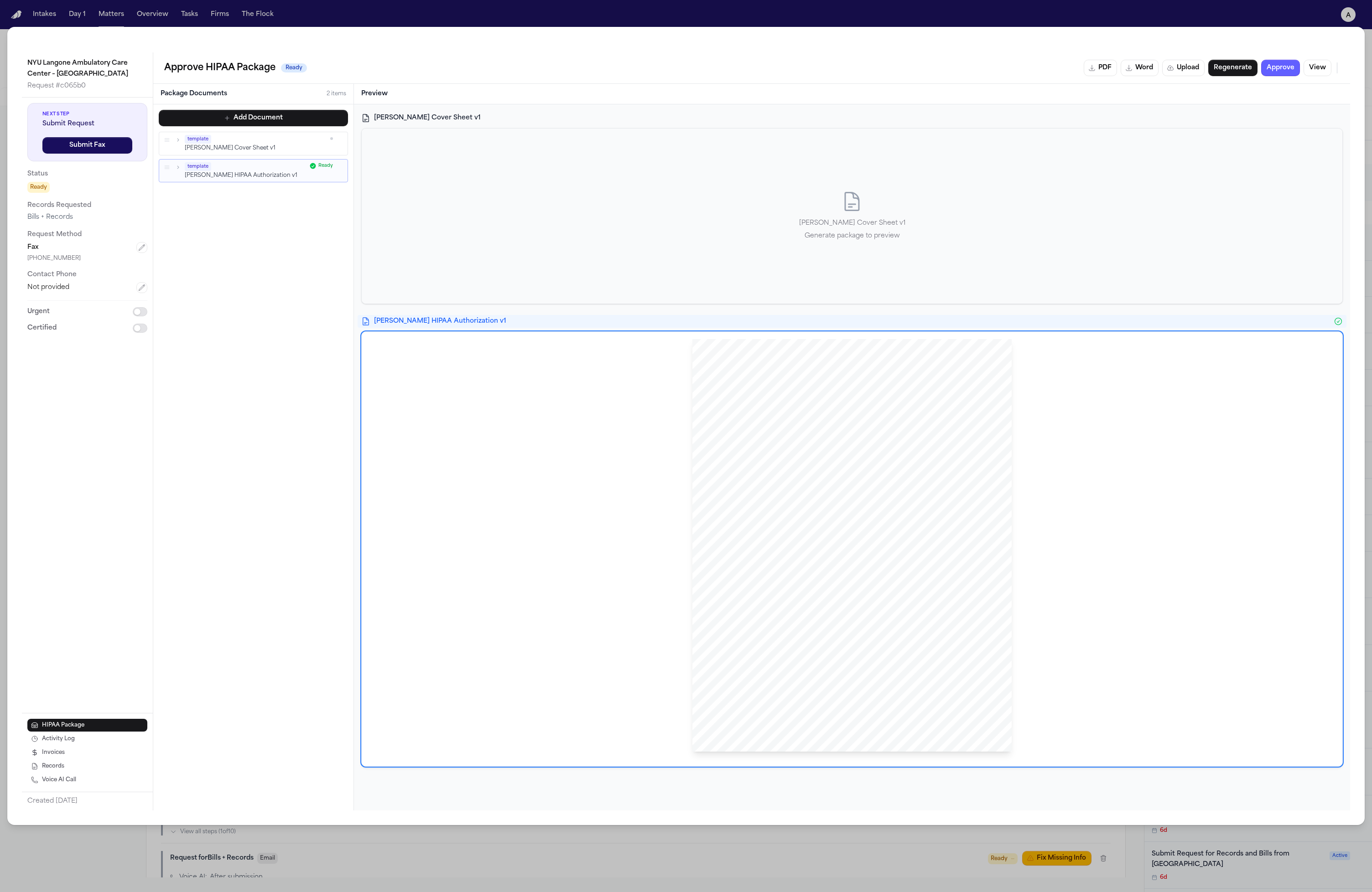
click at [775, 247] on div "Hecht Cover Sheet v1 Generate package to preview" at bounding box center [852, 216] width 981 height 175
click at [775, 176] on div "Hecht Cover Sheet v1 Generate package to preview" at bounding box center [852, 216] width 981 height 175
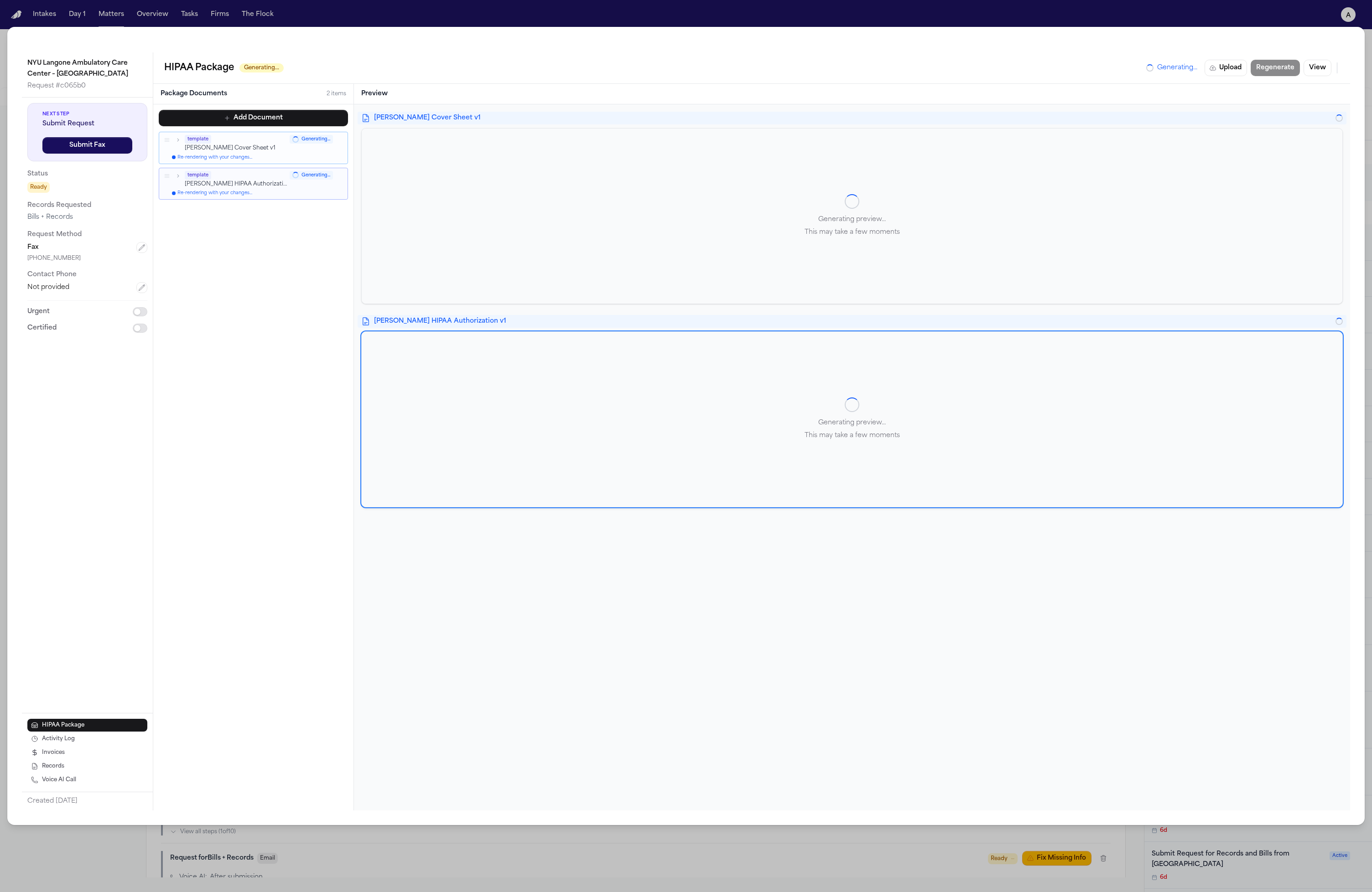
click at [775, 305] on div "Hecht Cover Sheet v1 Generating preview... This may take a few moments Hecht HI…" at bounding box center [851, 310] width 982 height 396
click at [775, 202] on div "Generating preview... This may take a few moments" at bounding box center [852, 216] width 95 height 44
click at [775, 269] on div "Generating preview... This may take a few moments" at bounding box center [852, 216] width 981 height 175
click at [775, 464] on div "Generating preview... This may take a few moments" at bounding box center [852, 419] width 981 height 175
click at [661, 325] on span "Hecht HIPAA Authorization v1" at bounding box center [853, 321] width 958 height 9
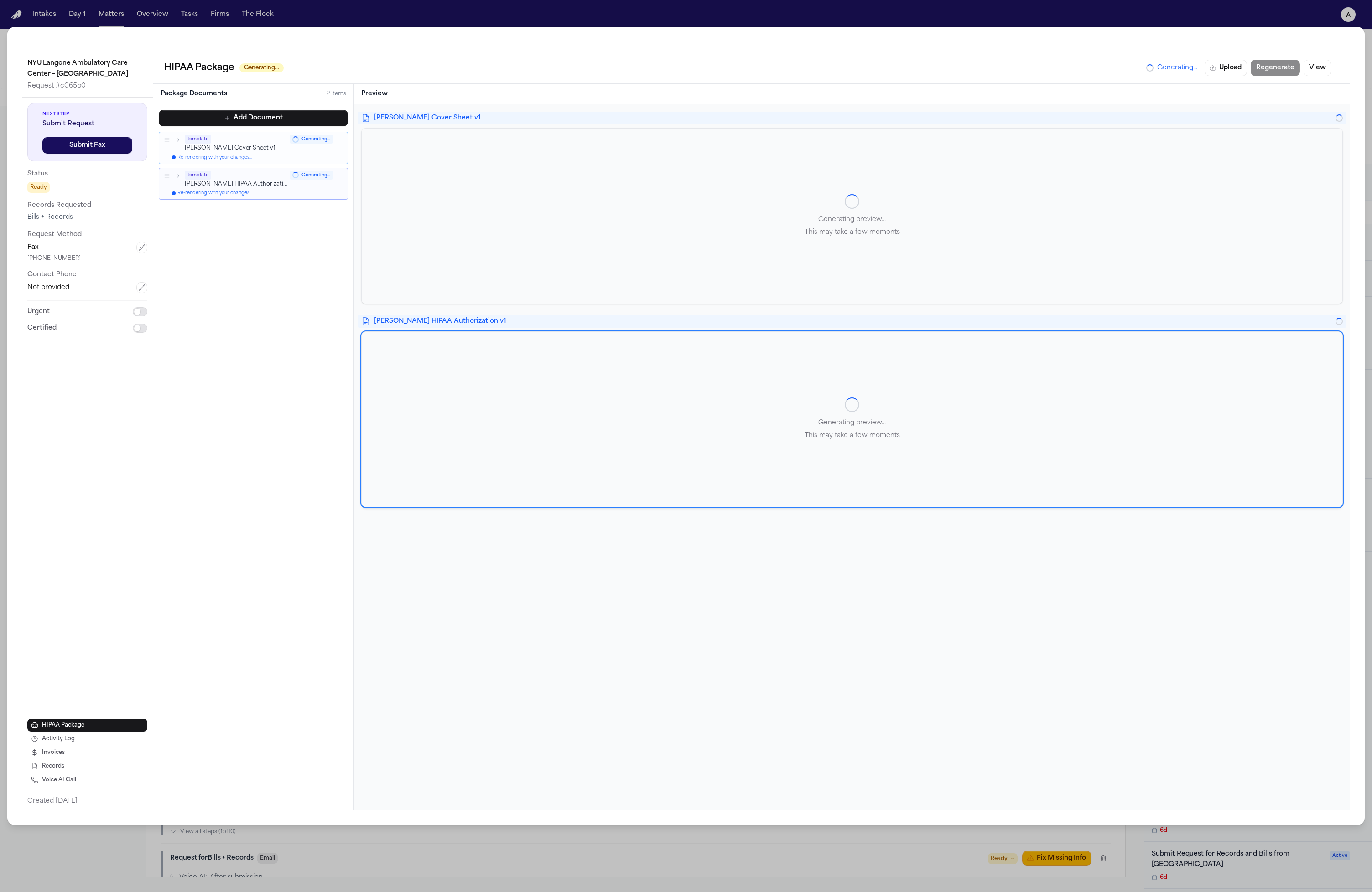
click at [693, 125] on div "Hecht Cover Sheet v1 Generating preview... This may take a few moments" at bounding box center [851, 208] width 982 height 192
click at [732, 107] on div "Hecht Cover Sheet v1 Generating preview... This may take a few moments Hecht HI…" at bounding box center [852, 457] width 996 height 706
click at [733, 112] on div "Hecht Cover Sheet v1" at bounding box center [851, 118] width 989 height 12
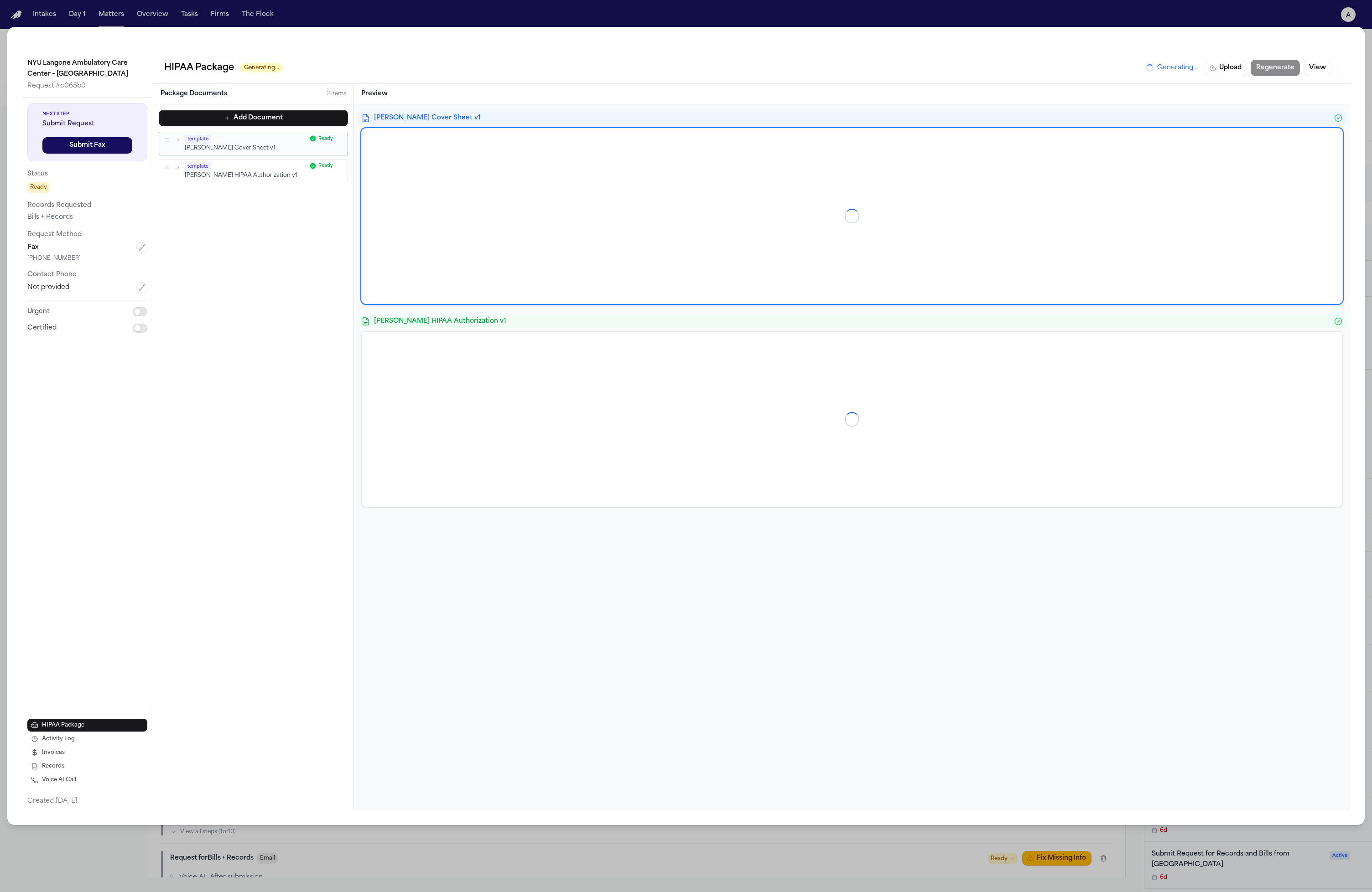
click at [690, 255] on div at bounding box center [852, 216] width 981 height 175
click at [703, 363] on div "Hecht Cover Sheet v1 Hecht HIPAA Authorization v1" at bounding box center [852, 457] width 996 height 706
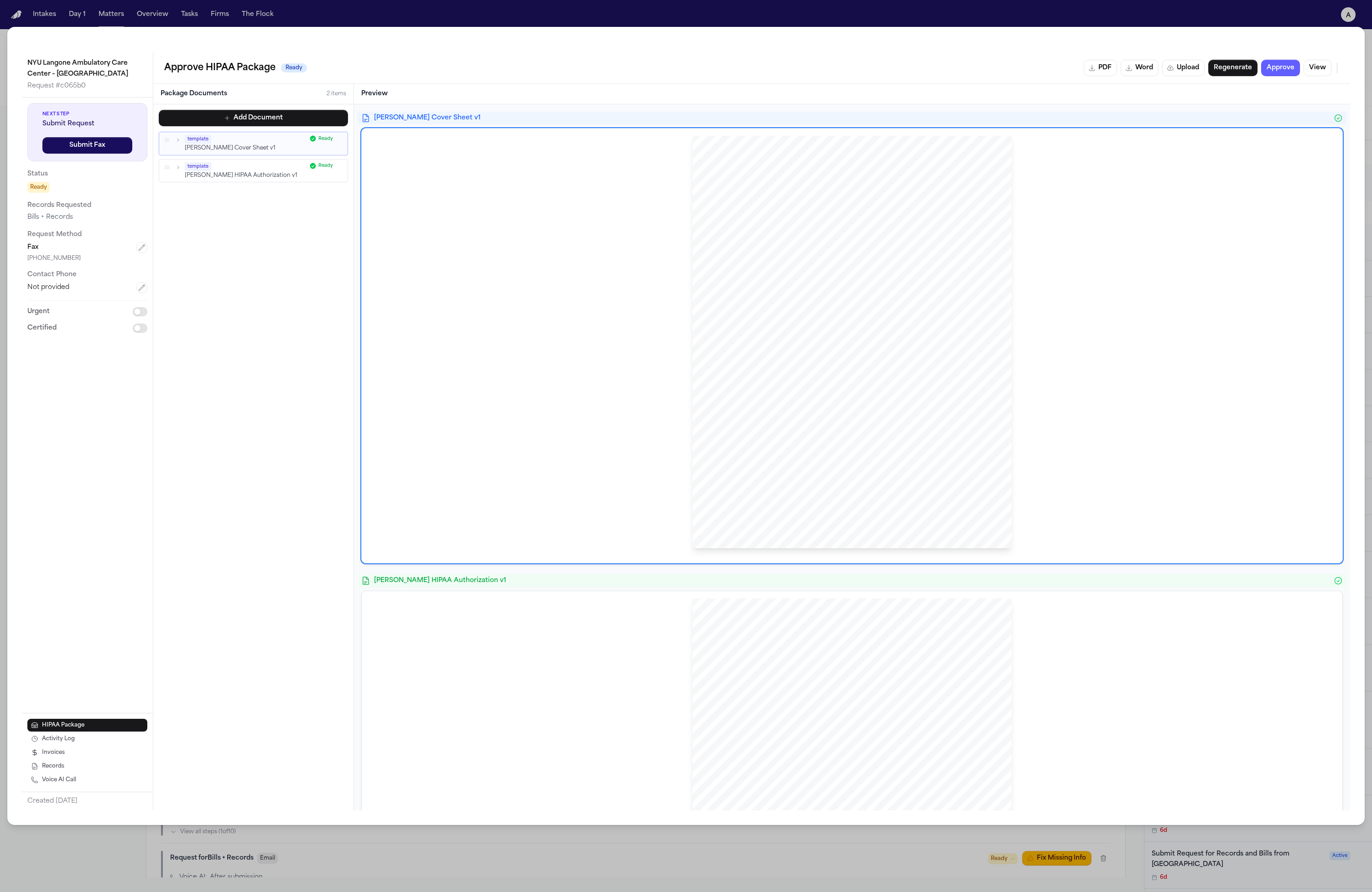
click at [775, 280] on div "Hecht Sent Via FAX: (212) 263 - 8917 NYU Langone Ambulatory Care Center – Cobbl…" at bounding box center [852, 342] width 319 height 413
drag, startPoint x: 791, startPoint y: 278, endPoint x: 810, endPoint y: 142, distance: 137.3
click at [775, 141] on div "Hecht Sent Via FAX: (212) 263 - 8917 NYU Langone Ambulatory Care Center – Cobbl…" at bounding box center [852, 342] width 319 height 413
click at [775, 301] on span "The matter for which they are requesting records does not involve a complaint" at bounding box center [873, 304] width 196 height 7
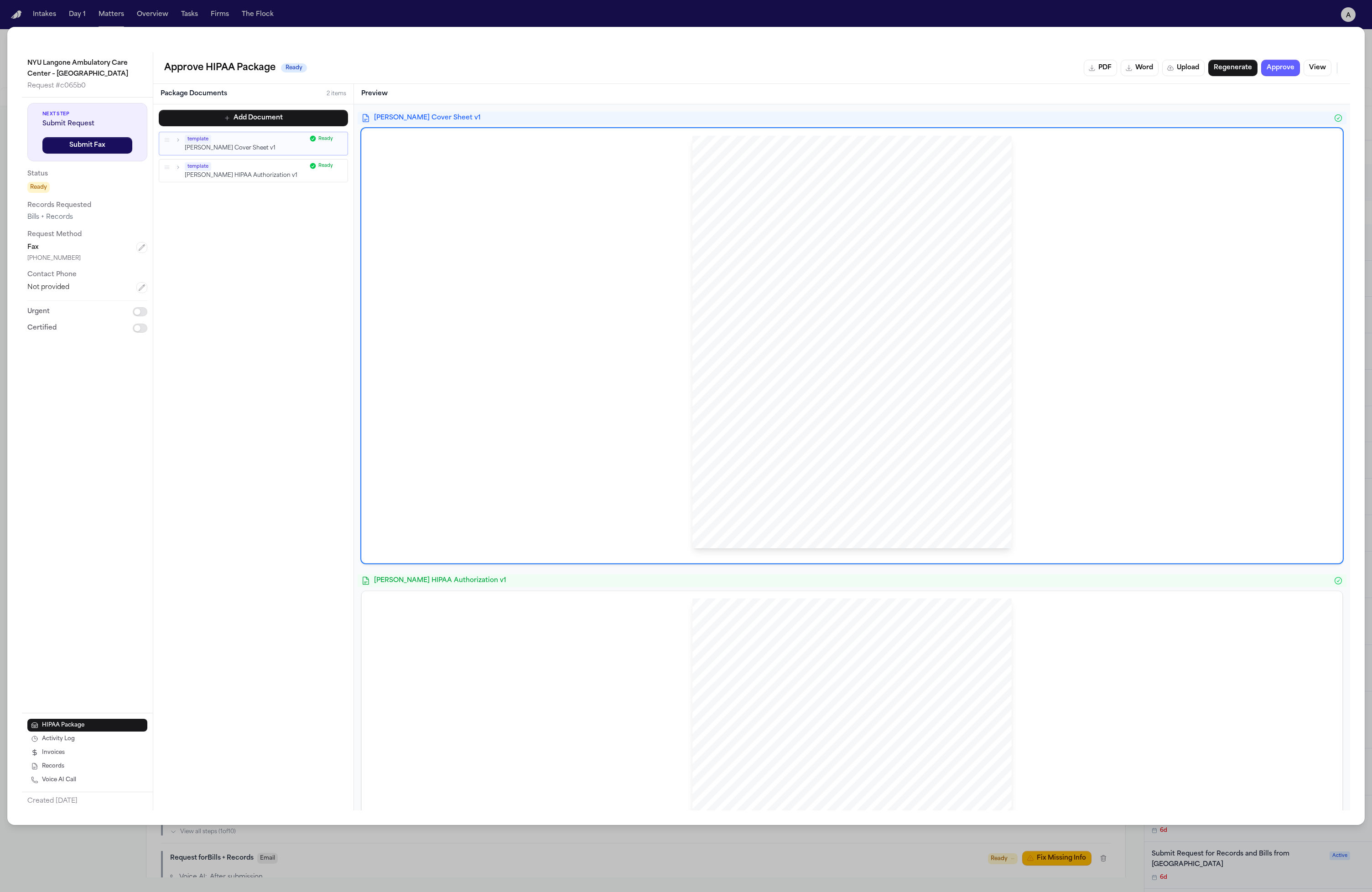
click at [775, 301] on span "The matter for which they are requesting records does not involve a complaint" at bounding box center [873, 304] width 196 height 7
drag, startPoint x: 820, startPoint y: 299, endPoint x: 809, endPoint y: 310, distance: 15.6
click at [775, 301] on span "The matter for which they are requesting records does not involve a complaint" at bounding box center [873, 304] width 196 height 7
click at [761, 383] on span "provide a detailed statement of costs associated with meeting this request." at bounding box center [825, 383] width 182 height 7
drag, startPoint x: 849, startPoint y: 422, endPoint x: 757, endPoint y: 238, distance: 205.7
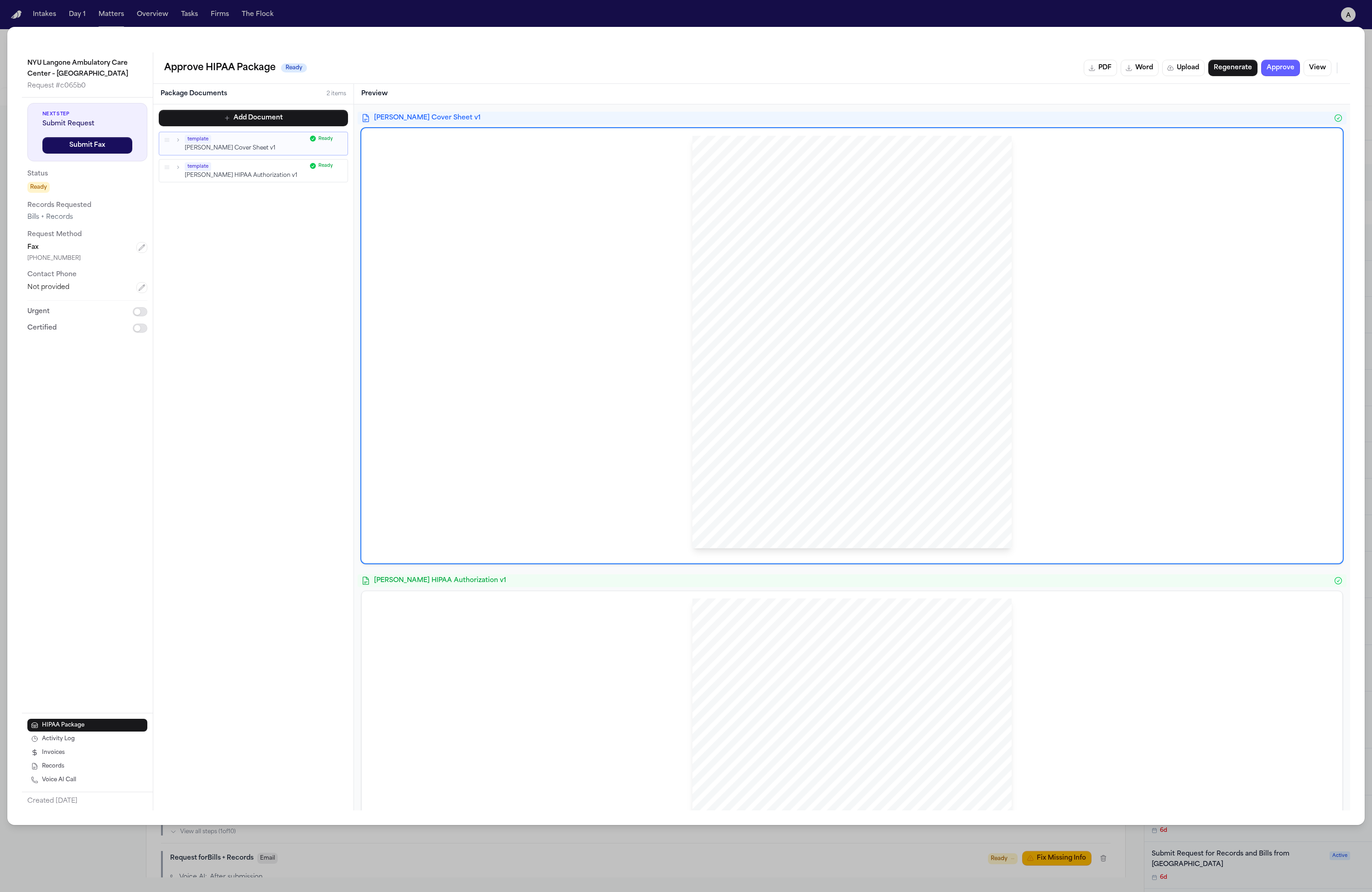
click at [757, 238] on div "Hecht Sent Via FAX: (212) 263 - 8917 NYU Langone Ambulatory Care Center – Cobbl…" at bounding box center [852, 342] width 319 height 413
click at [763, 298] on span "(EHR), under the" at bounding box center [778, 296] width 44 height 7
click at [764, 298] on span "(EHR), under the" at bounding box center [778, 296] width 44 height 7
drag, startPoint x: 764, startPoint y: 298, endPoint x: 780, endPoint y: 376, distance: 79.6
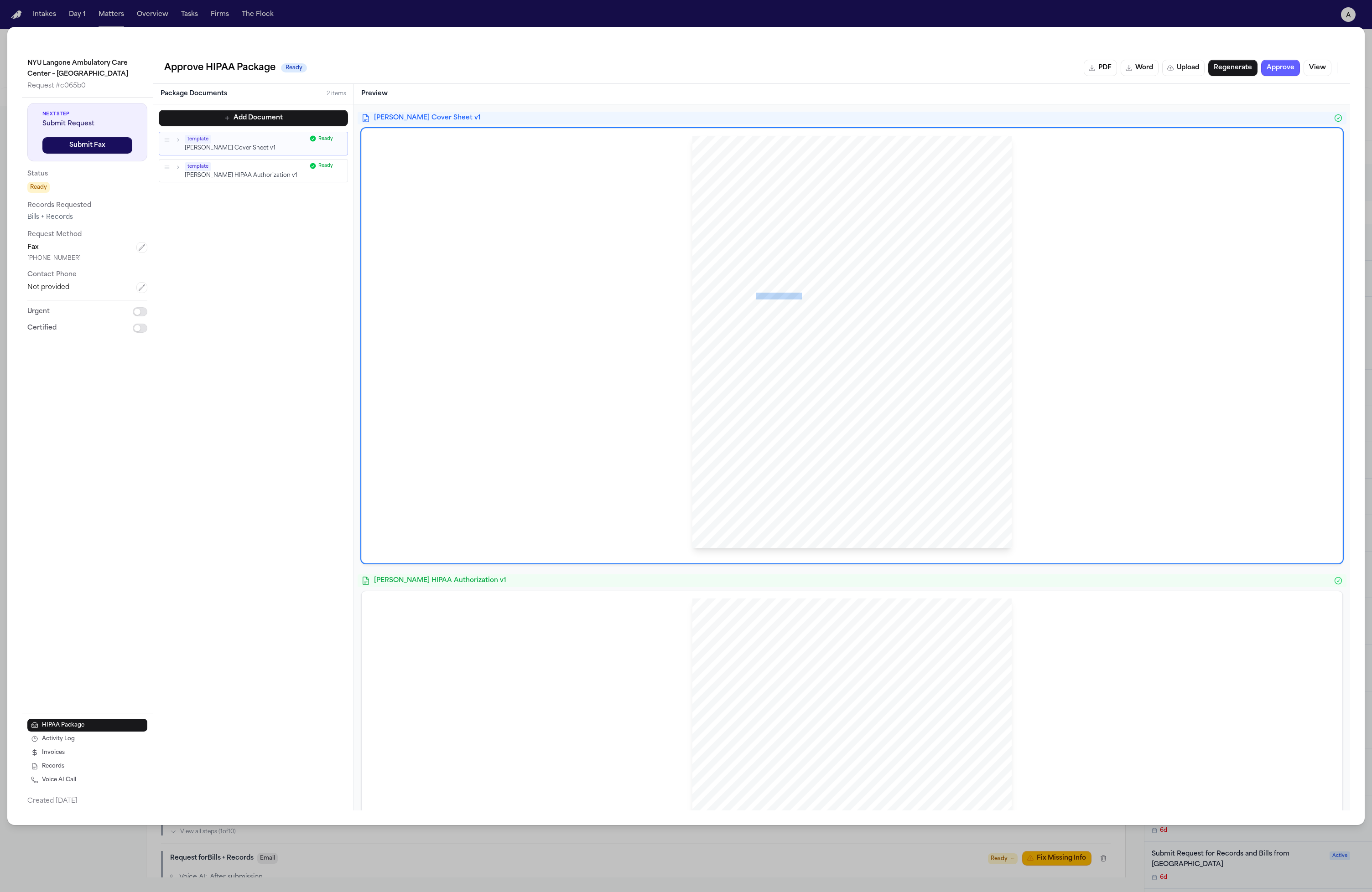
click at [764, 298] on span "(EHR), under the" at bounding box center [778, 296] width 44 height 7
click at [772, 406] on div "Hecht Sent Via FAX: (212) 263 - 8917 NYU Langone Ambulatory Care Center – Cobbl…" at bounding box center [852, 342] width 319 height 413
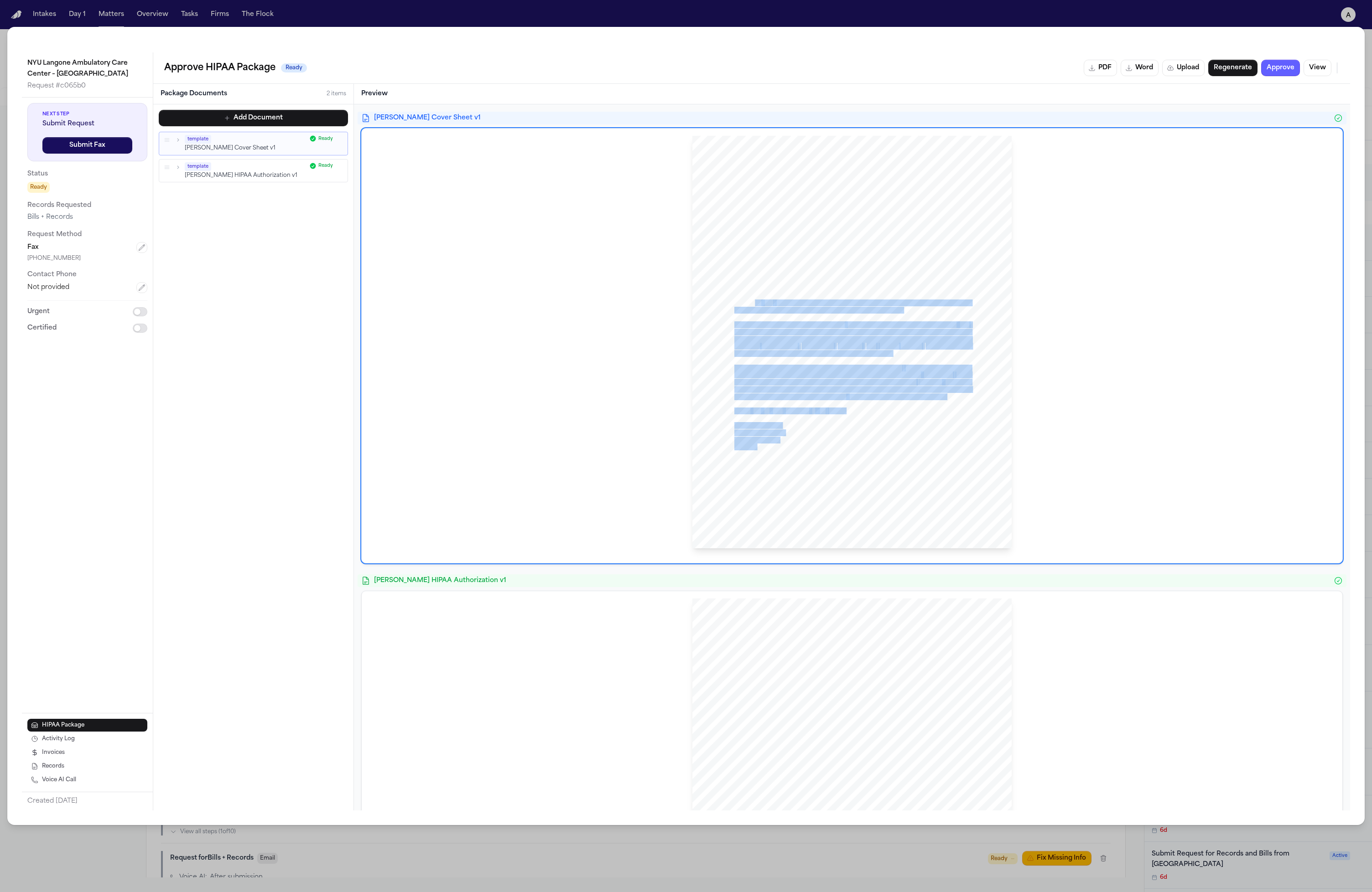
drag, startPoint x: 764, startPoint y: 375, endPoint x: 751, endPoint y: 301, distance: 75.1
click at [751, 301] on div "Hecht Sent Via FAX: (212) 263 - 8917 NYU Langone Ambulatory Care Center – Cobbl…" at bounding box center [852, 342] width 319 height 413
click at [751, 301] on span "(HITECH)" at bounding box center [747, 304] width 27 height 7
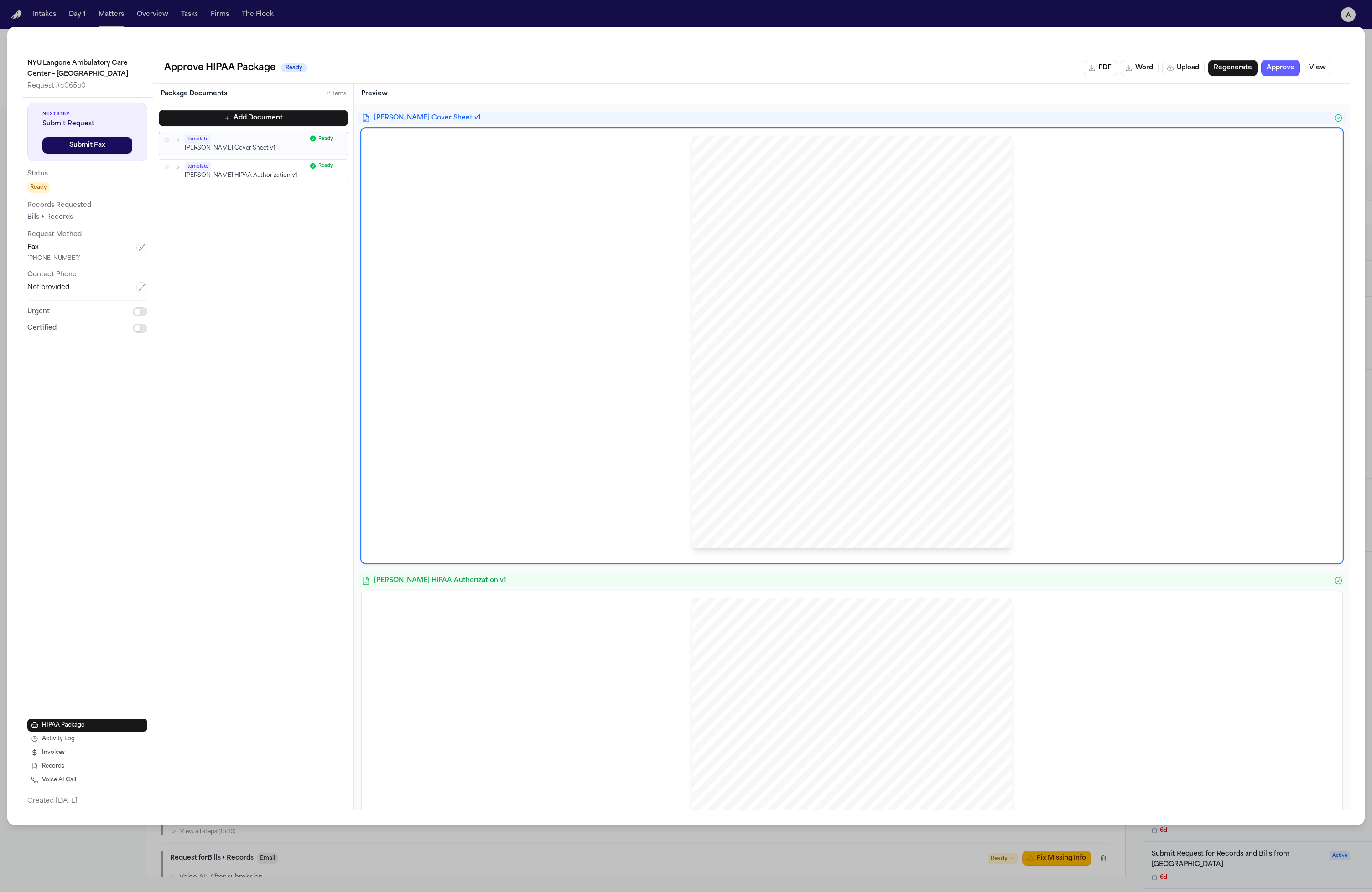
drag, startPoint x: 734, startPoint y: 284, endPoint x: 819, endPoint y: 428, distance: 167.2
click at [775, 428] on div "Hecht Sent Via FAX: (212) 263 - 8917 NYU Langone Ambulatory Care Center – Cobbl…" at bounding box center [852, 342] width 319 height 413
click at [775, 427] on div "Hecht Sent Via FAX: (212) 263 - 8917 NYU Langone Ambulatory Care Center – Cobbl…" at bounding box center [852, 342] width 319 height 413
drag, startPoint x: 954, startPoint y: 395, endPoint x: 740, endPoint y: 352, distance: 218.3
click at [737, 351] on div "Hecht Sent Via FAX: (212) 263 - 8917 NYU Langone Ambulatory Care Center – Cobbl…" at bounding box center [852, 342] width 319 height 413
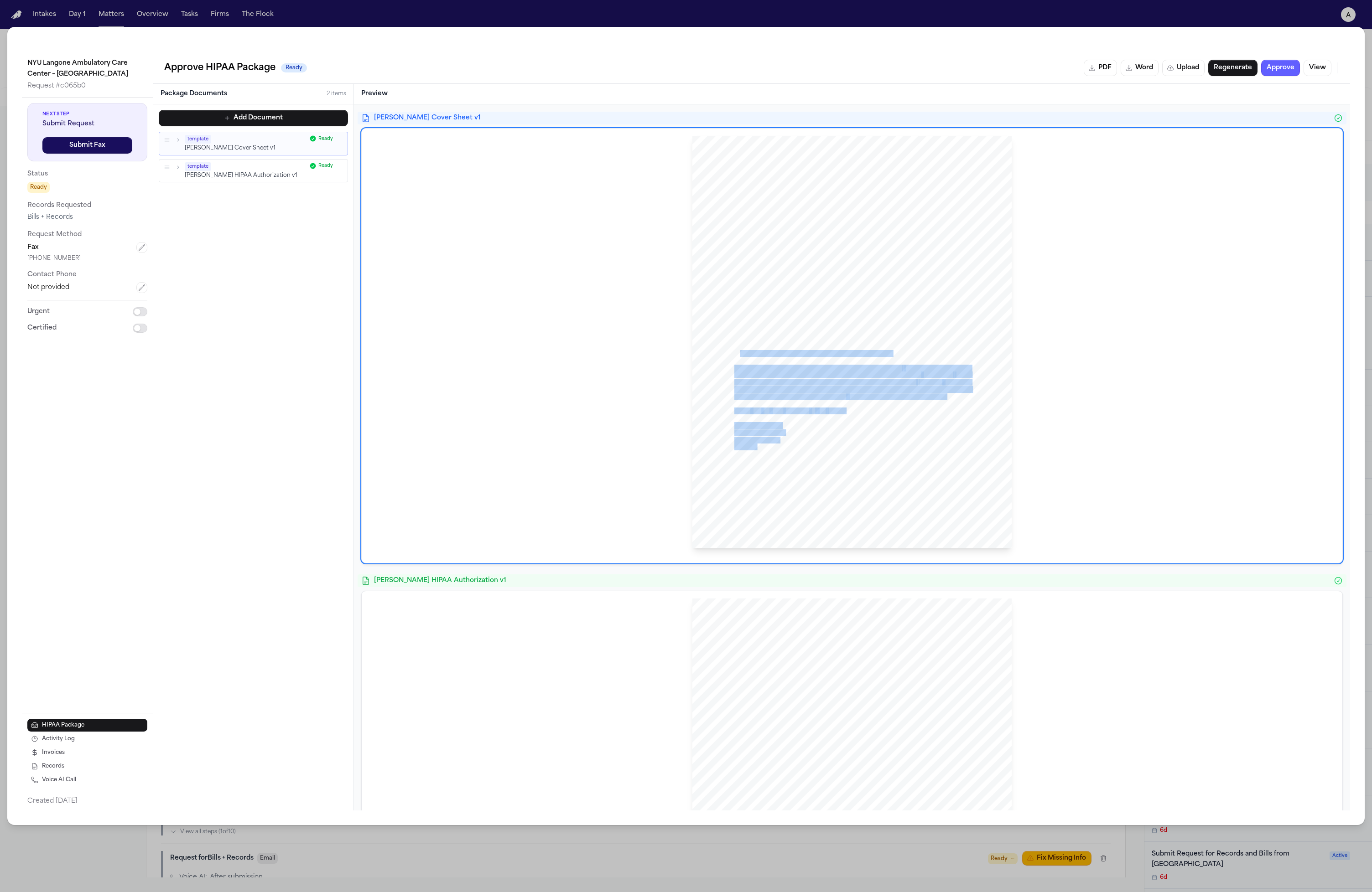
click at [744, 359] on div "Hecht Sent Via FAX: (212) 263 - 8917 NYU Langone Ambulatory Care Center – Cobbl…" at bounding box center [852, 342] width 319 height 413
drag, startPoint x: 734, startPoint y: 326, endPoint x: 930, endPoint y: 428, distance: 221.0
click at [775, 428] on div "Hecht Sent Via FAX: (212) 263 - 8917 NYU Langone Ambulatory Care Center – Cobbl…" at bounding box center [852, 342] width 319 height 413
drag, startPoint x: 925, startPoint y: 430, endPoint x: 811, endPoint y: 315, distance: 161.9
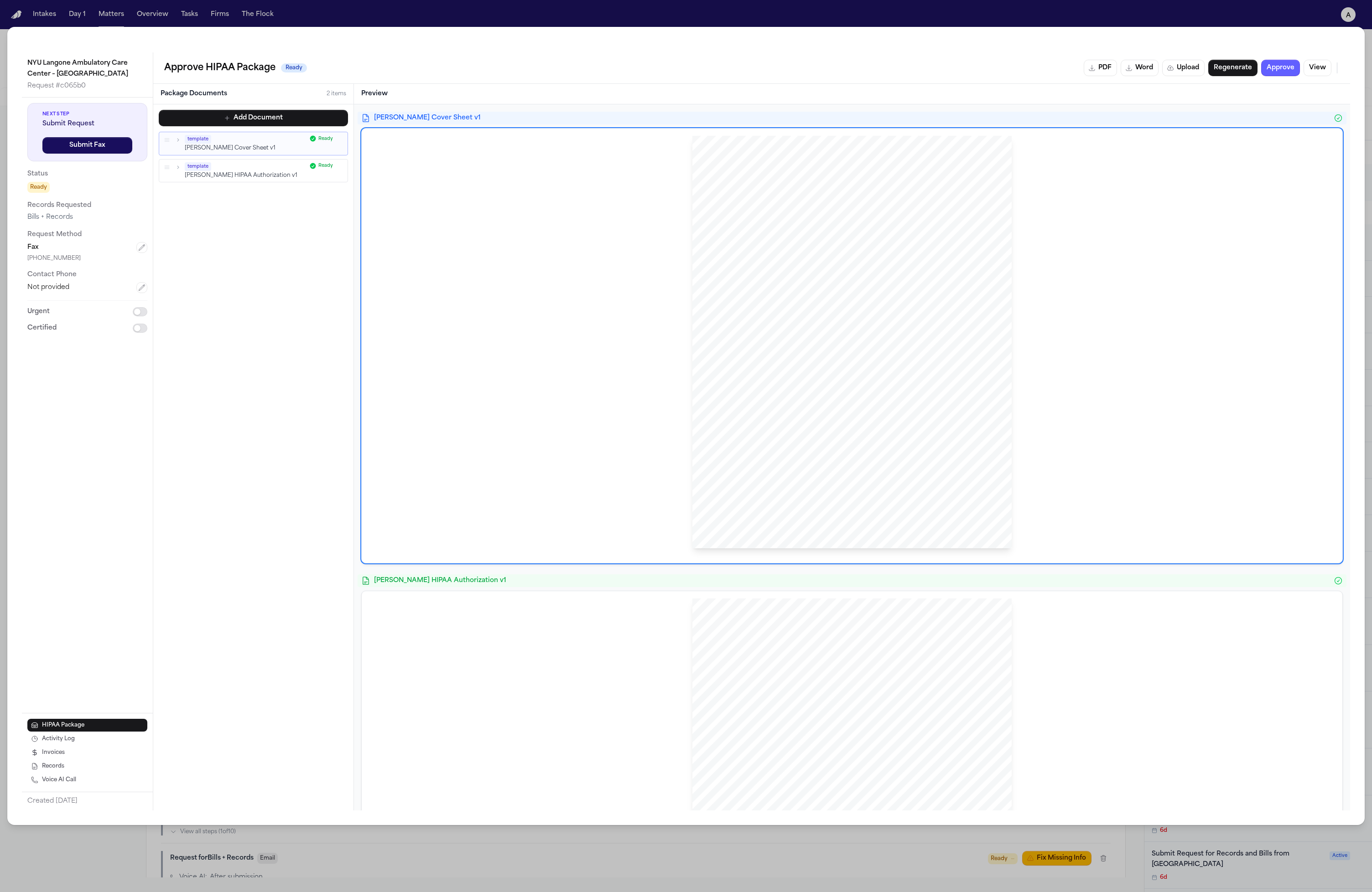
click at [775, 315] on div "Hecht Sent Via FAX: (212) 263 - 8917 NYU Langone Ambulatory Care Center – Cobbl…" at bounding box center [852, 342] width 319 height 413
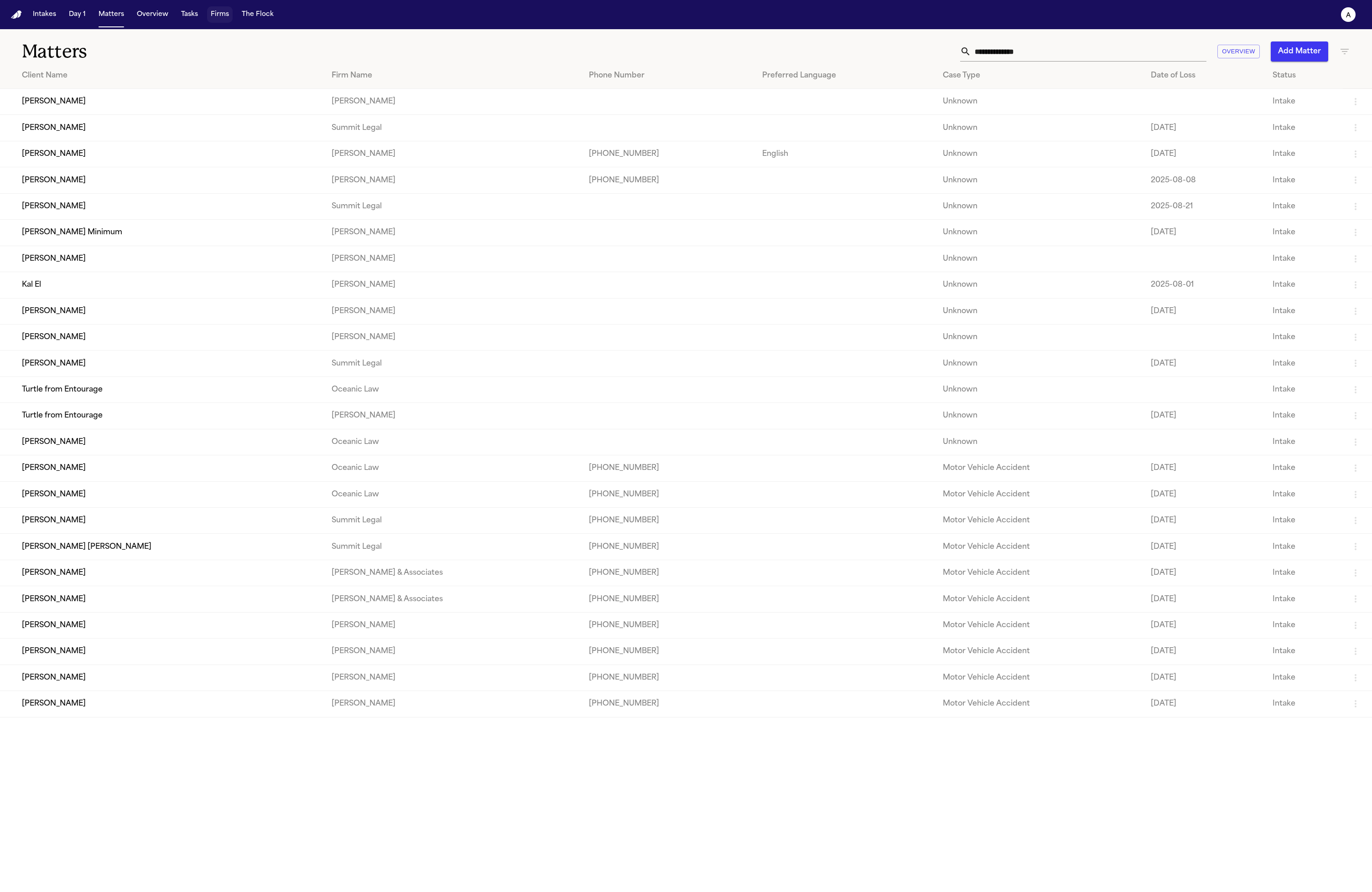
click at [218, 18] on button "Firms" at bounding box center [220, 15] width 26 height 16
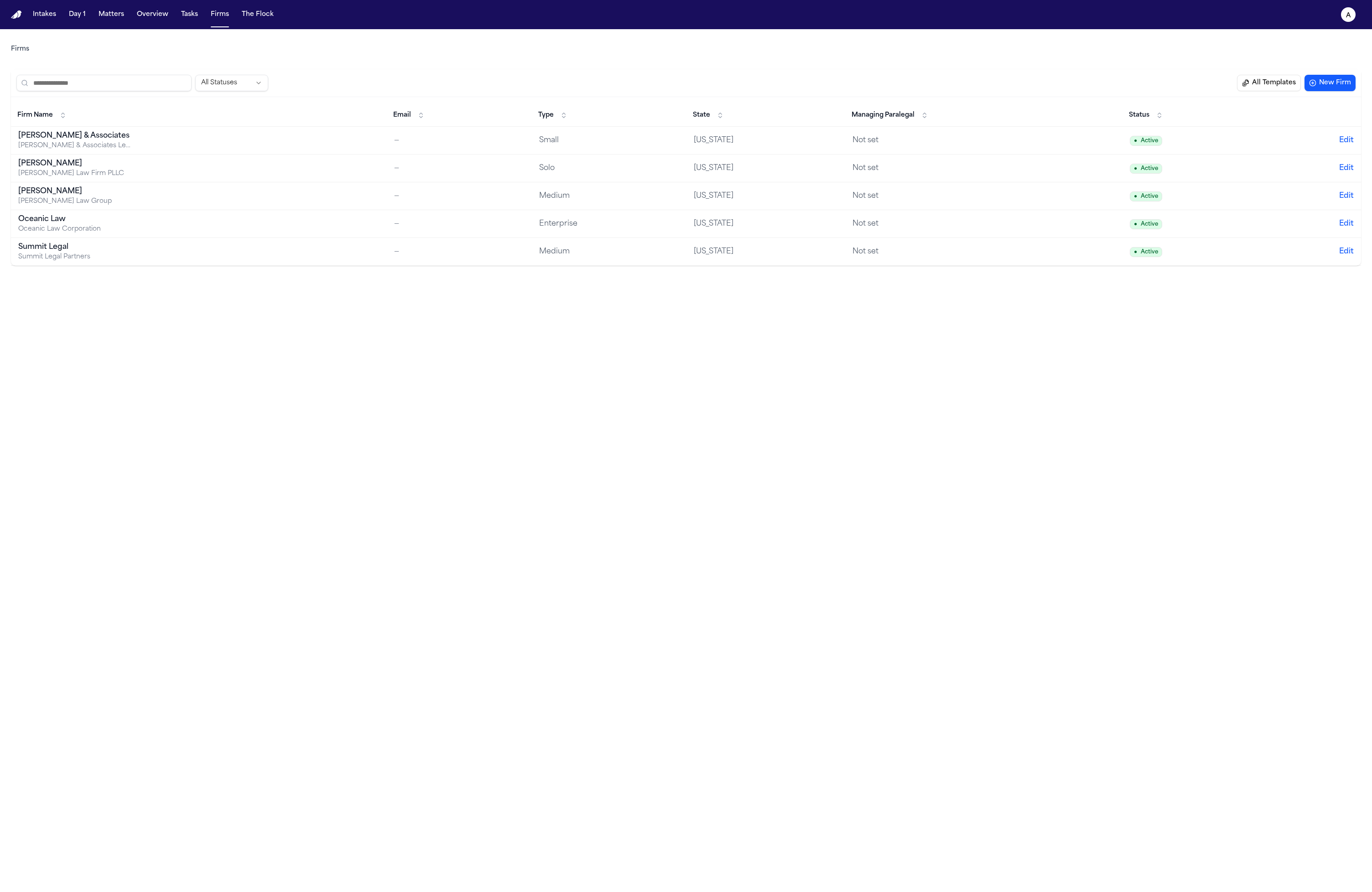
click at [158, 162] on td "Hecht Hecht Law Firm PLLC" at bounding box center [198, 168] width 376 height 28
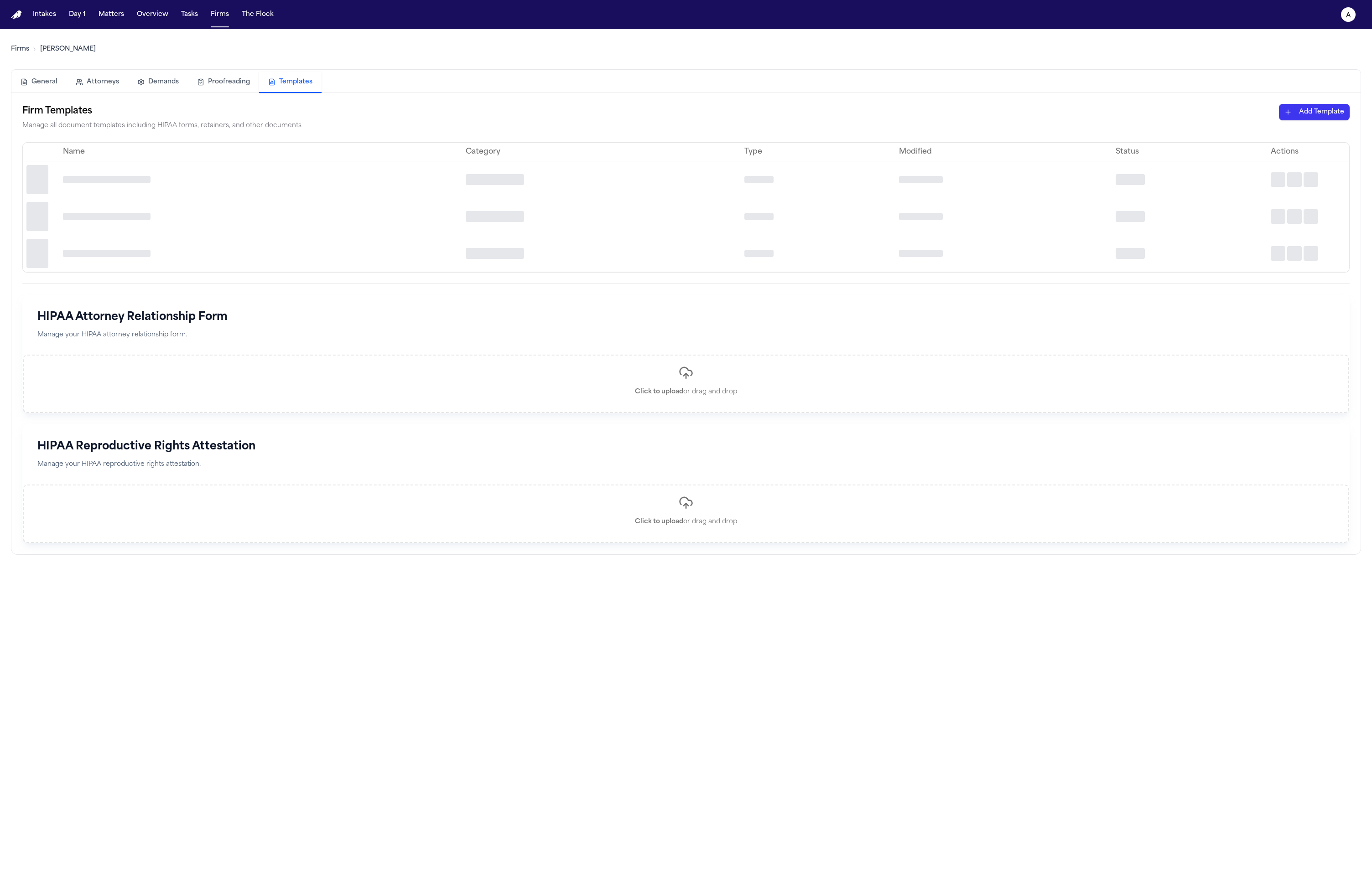
click at [312, 84] on button "Templates" at bounding box center [290, 82] width 62 height 21
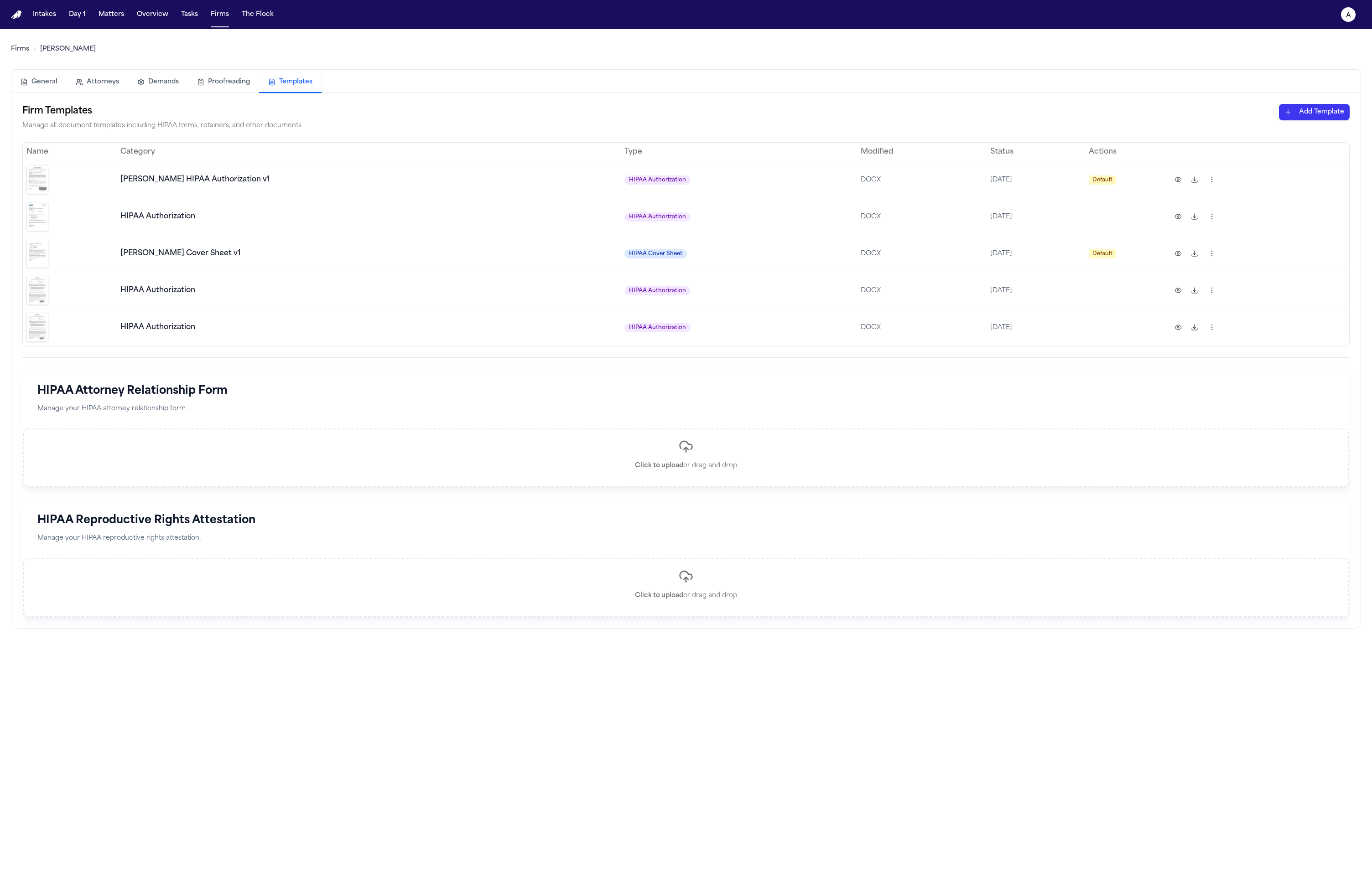
click at [35, 252] on img at bounding box center [37, 253] width 22 height 29
click at [1171, 257] on button at bounding box center [1178, 253] width 15 height 15
click at [40, 176] on img at bounding box center [37, 180] width 22 height 29
click at [41, 200] on td at bounding box center [70, 216] width 94 height 37
drag, startPoint x: 29, startPoint y: 220, endPoint x: 36, endPoint y: 217, distance: 7.6
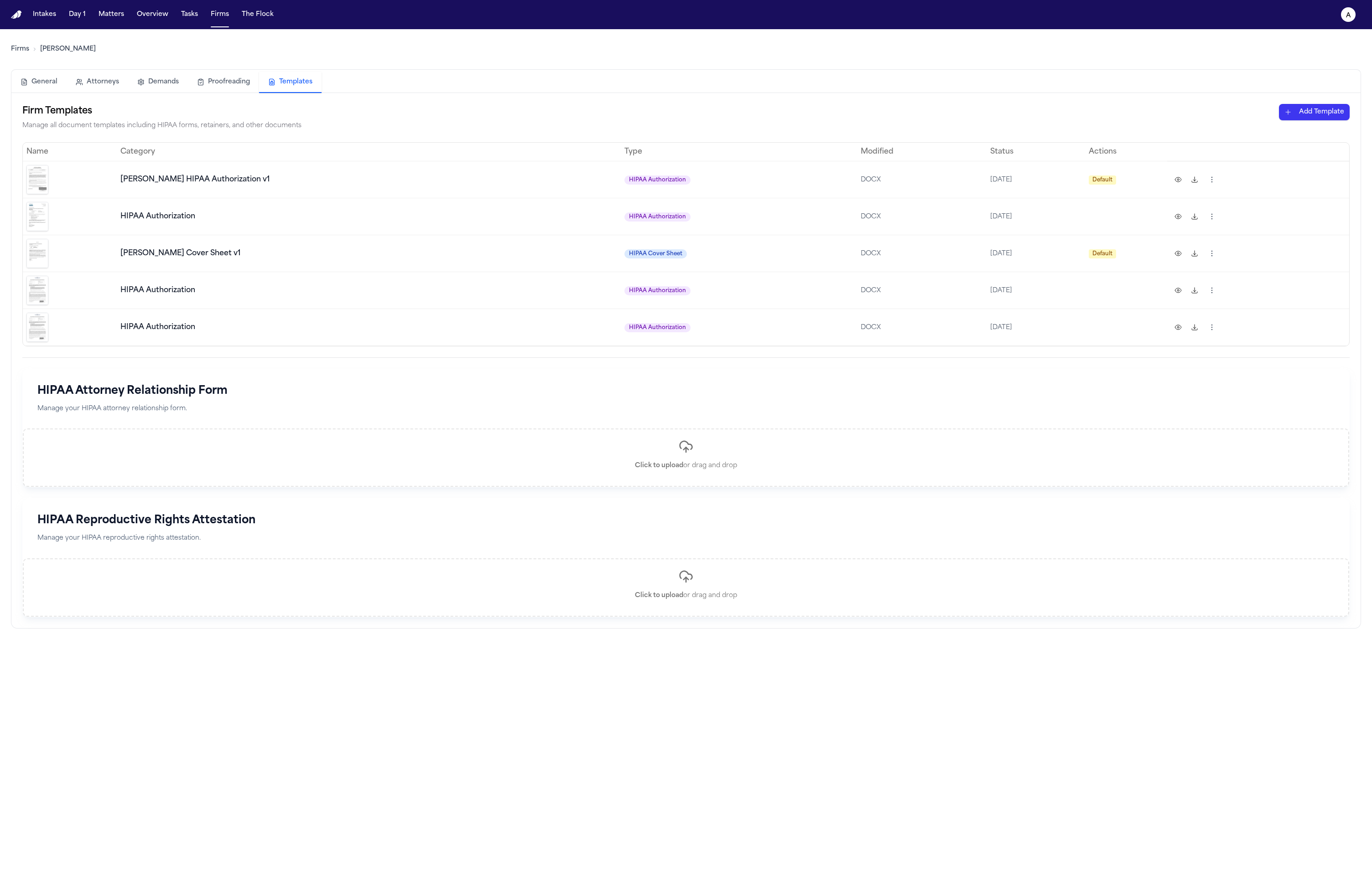
click at [29, 220] on img at bounding box center [37, 217] width 22 height 29
click at [1171, 182] on button at bounding box center [1178, 180] width 15 height 15
click at [36, 222] on img at bounding box center [37, 217] width 22 height 29
click at [1198, 247] on html "Intakes Day 1 Matters Overview Tasks Firms The Flock a Firms Hecht General Atto…" at bounding box center [686, 446] width 1372 height 892
click at [1183, 323] on div "Preview Download Rename Default Template Delete" at bounding box center [1159, 306] width 88 height 86
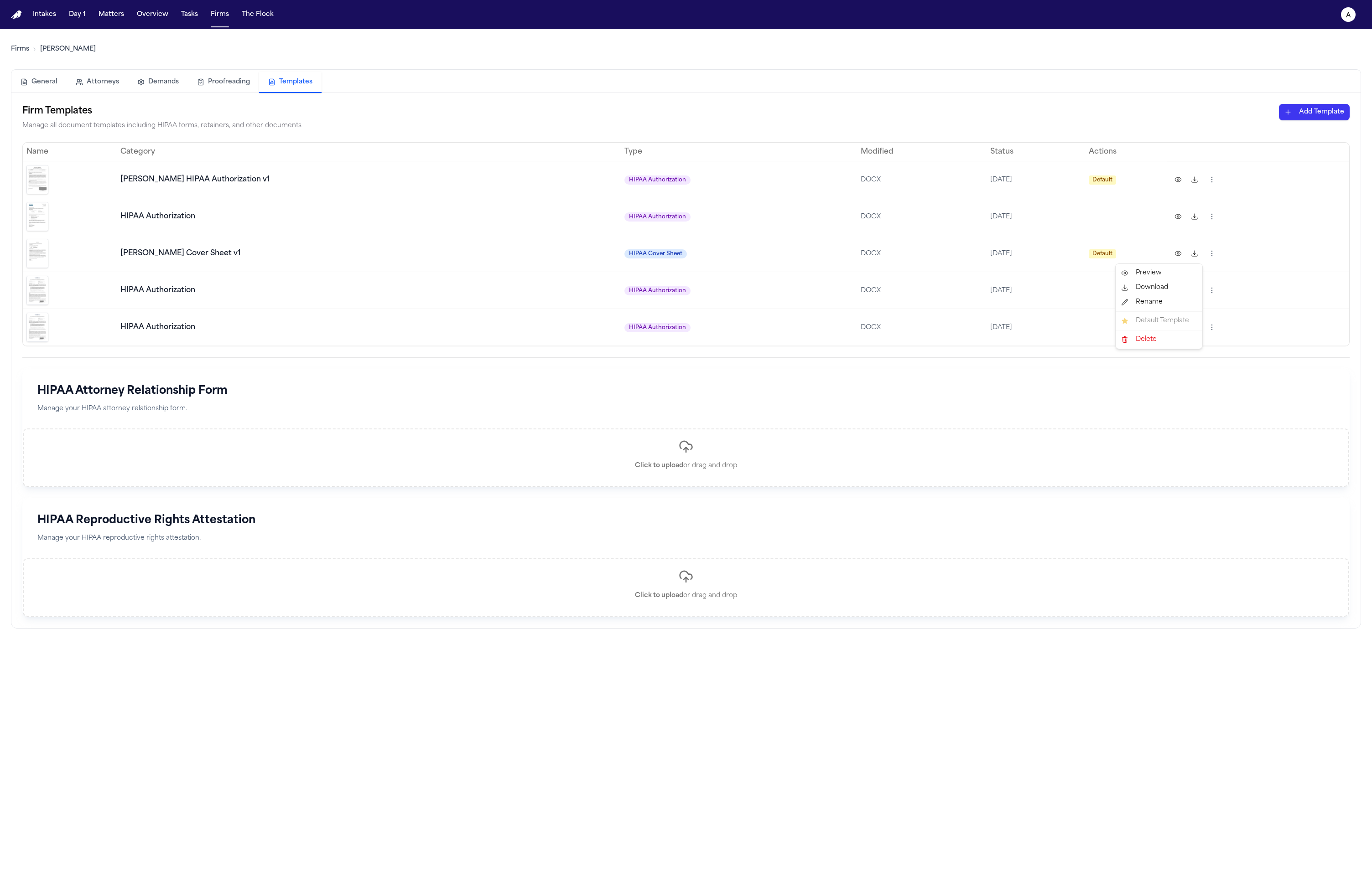
click at [1289, 274] on html "Intakes Day 1 Matters Overview Tasks Firms The Flock a Firms Hecht General Atto…" at bounding box center [686, 446] width 1372 height 892
click at [1193, 293] on html "Intakes Day 1 Matters Overview Tasks Firms The Flock a Firms Hecht General Atto…" at bounding box center [686, 446] width 1372 height 892
click at [1280, 302] on html "Intakes Day 1 Matters Overview Tasks Firms The Flock a Firms Hecht General Atto…" at bounding box center [686, 446] width 1372 height 892
click at [239, 9] on button "The Flock" at bounding box center [258, 15] width 40 height 16
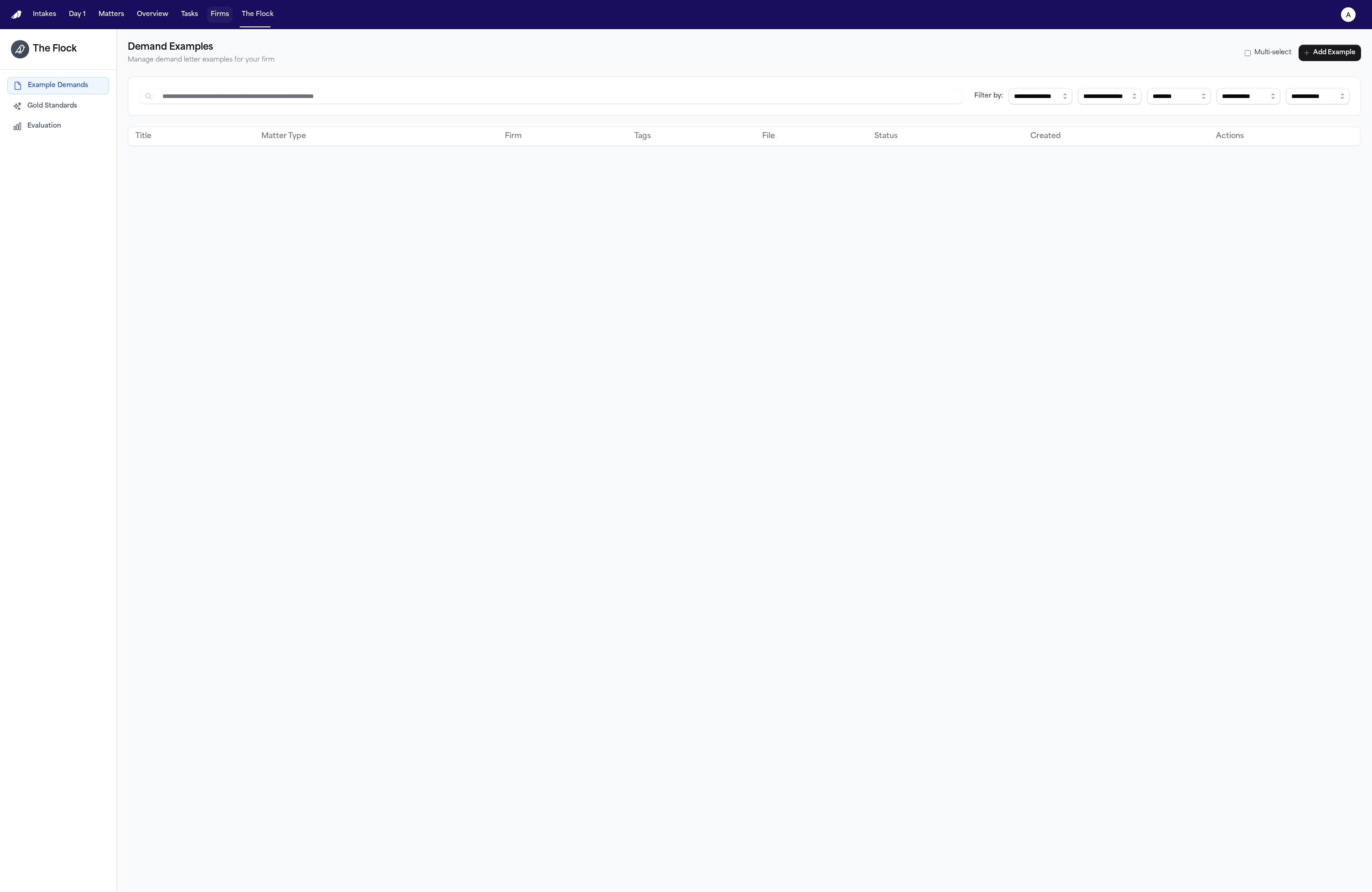
click at [217, 15] on button "Firms" at bounding box center [220, 15] width 26 height 16
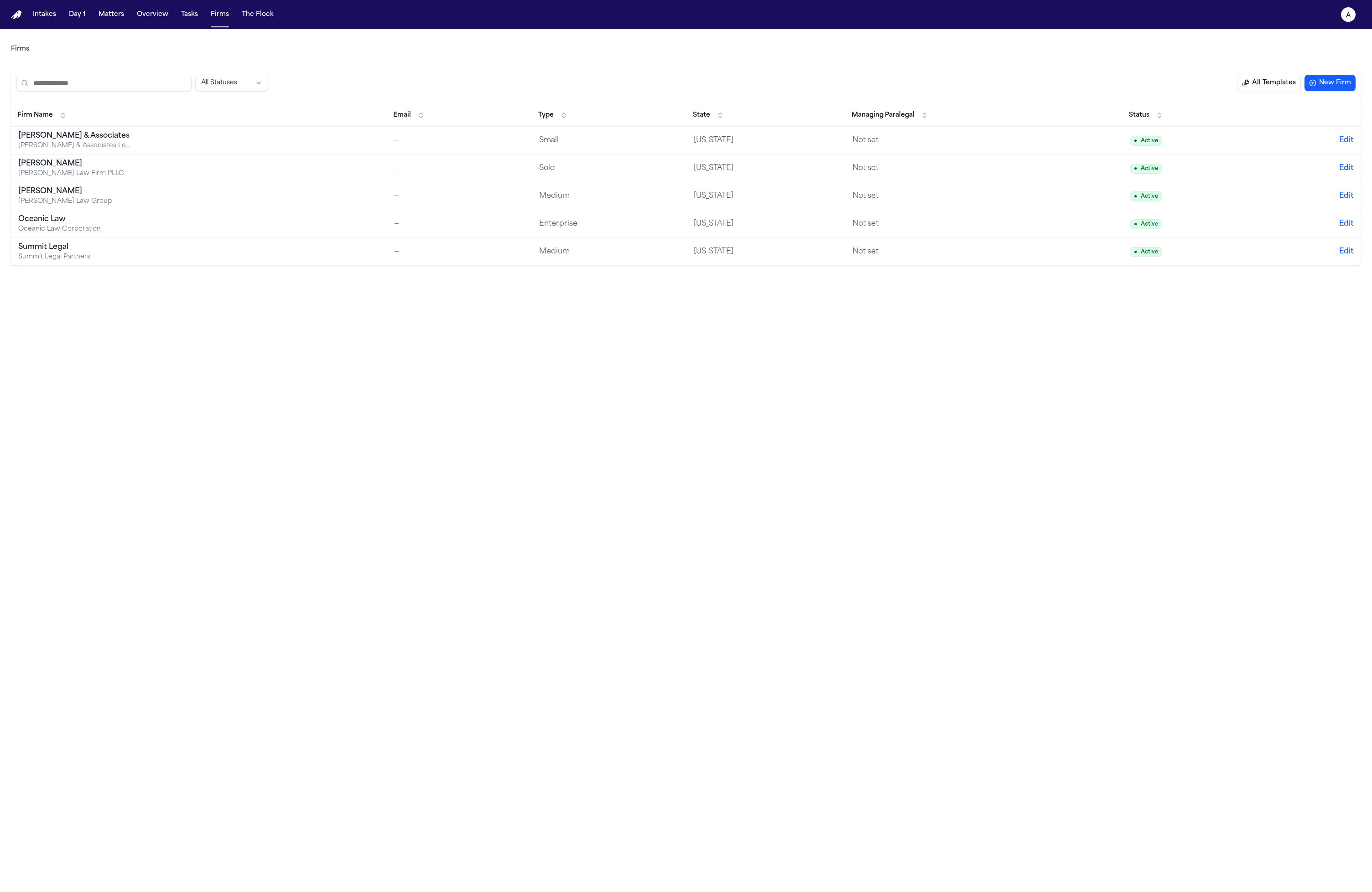
click at [1272, 83] on button "All Templates" at bounding box center [1269, 83] width 64 height 16
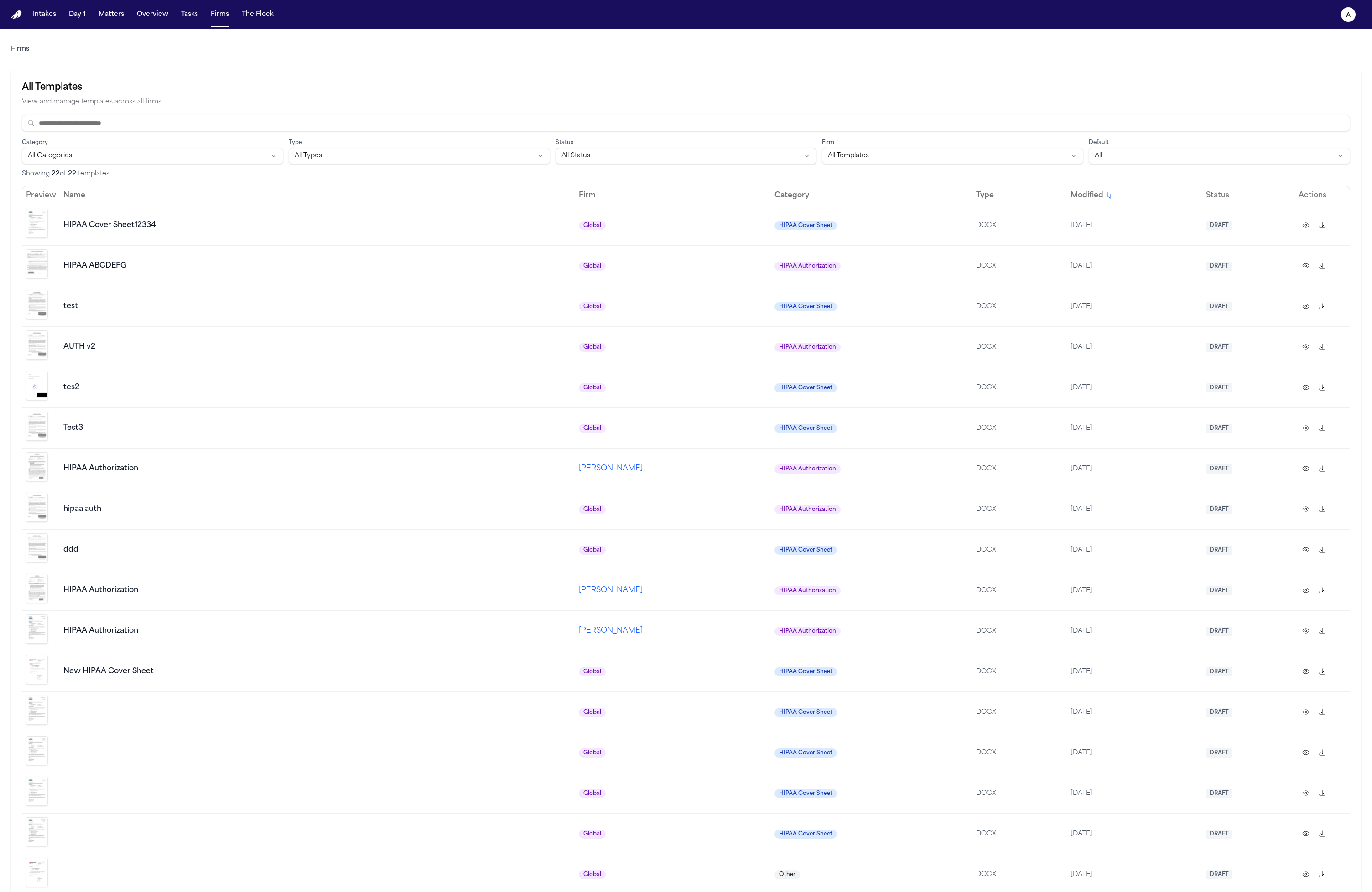
click at [319, 310] on td "test" at bounding box center [318, 306] width 515 height 40
click at [194, 342] on div "AUTH v2" at bounding box center [318, 347] width 508 height 11
click at [24, 345] on td at bounding box center [41, 346] width 37 height 40
click at [37, 345] on img "Preview template" at bounding box center [37, 345] width 22 height 29
click at [43, 384] on img "Preview template" at bounding box center [37, 386] width 22 height 29
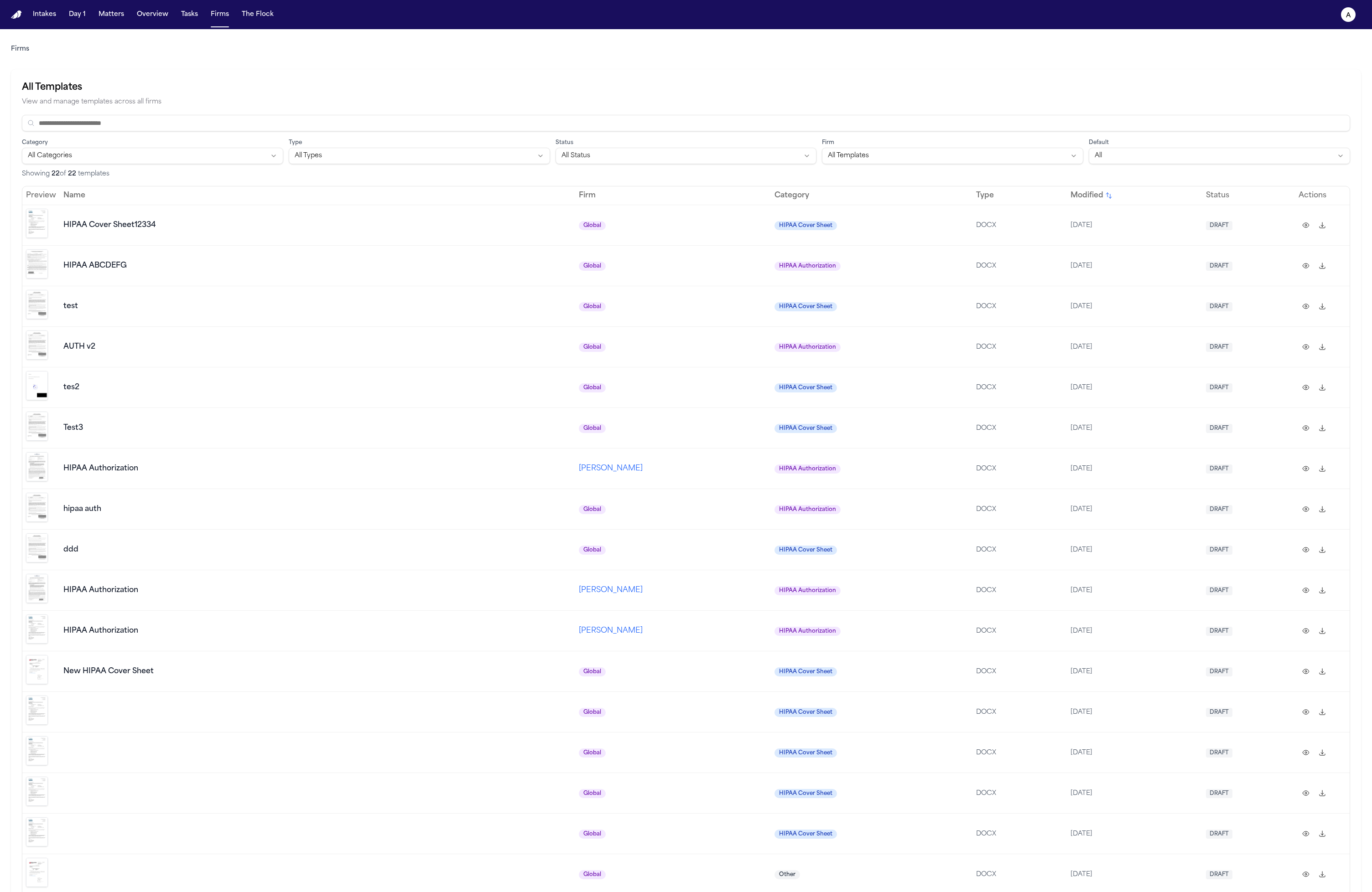
click at [47, 347] on img "Preview template" at bounding box center [37, 345] width 22 height 29
click at [44, 307] on img "Preview template" at bounding box center [37, 304] width 22 height 29
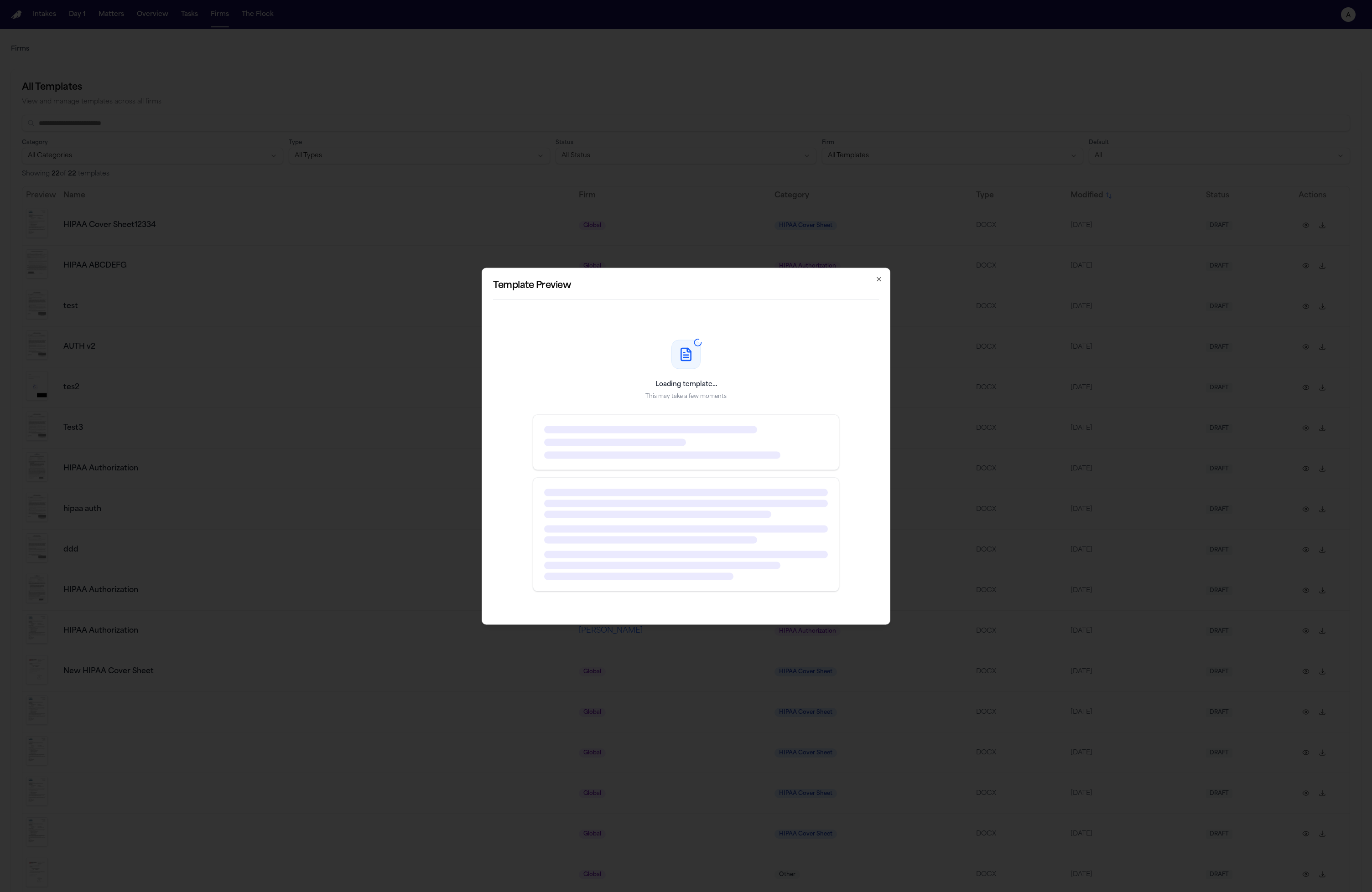
click at [665, 377] on div "Loading template… This may take a few moments" at bounding box center [686, 465] width 386 height 296
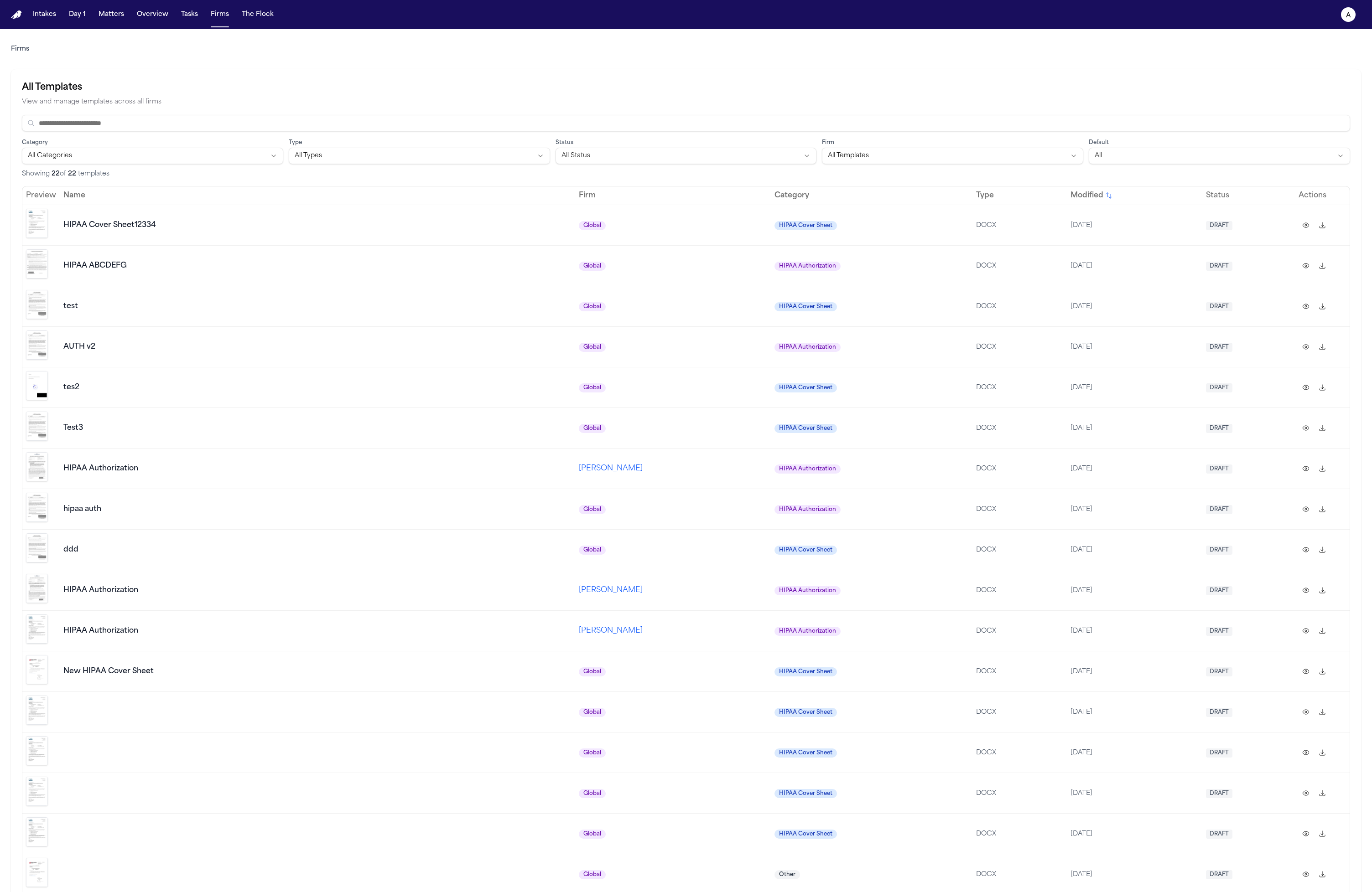
click at [44, 382] on img "Preview template" at bounding box center [37, 386] width 22 height 29
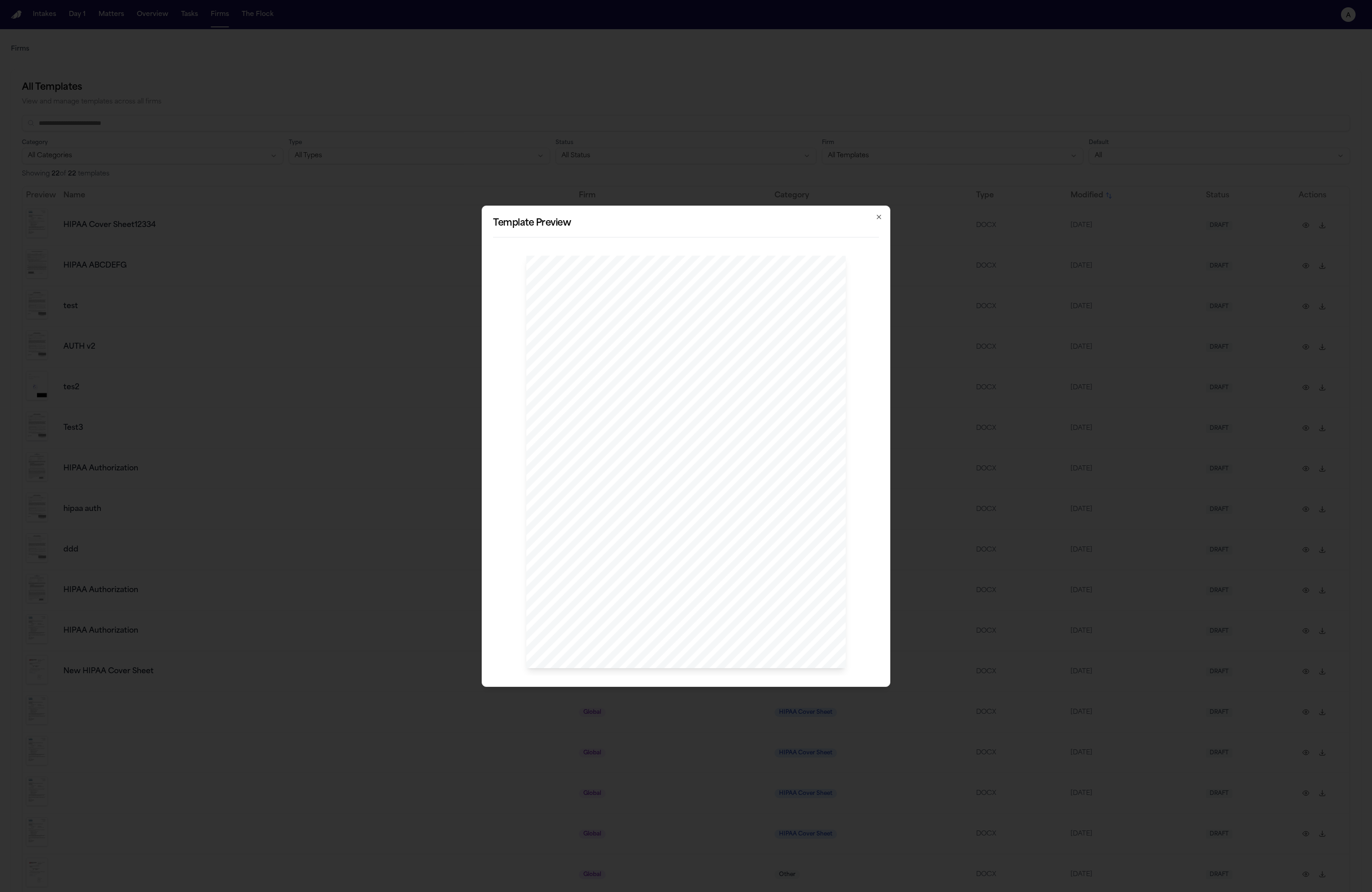
click at [663, 423] on div "Test Document Hello to whom it may concern blah blah my name is {{ name }} Test…" at bounding box center [686, 462] width 319 height 413
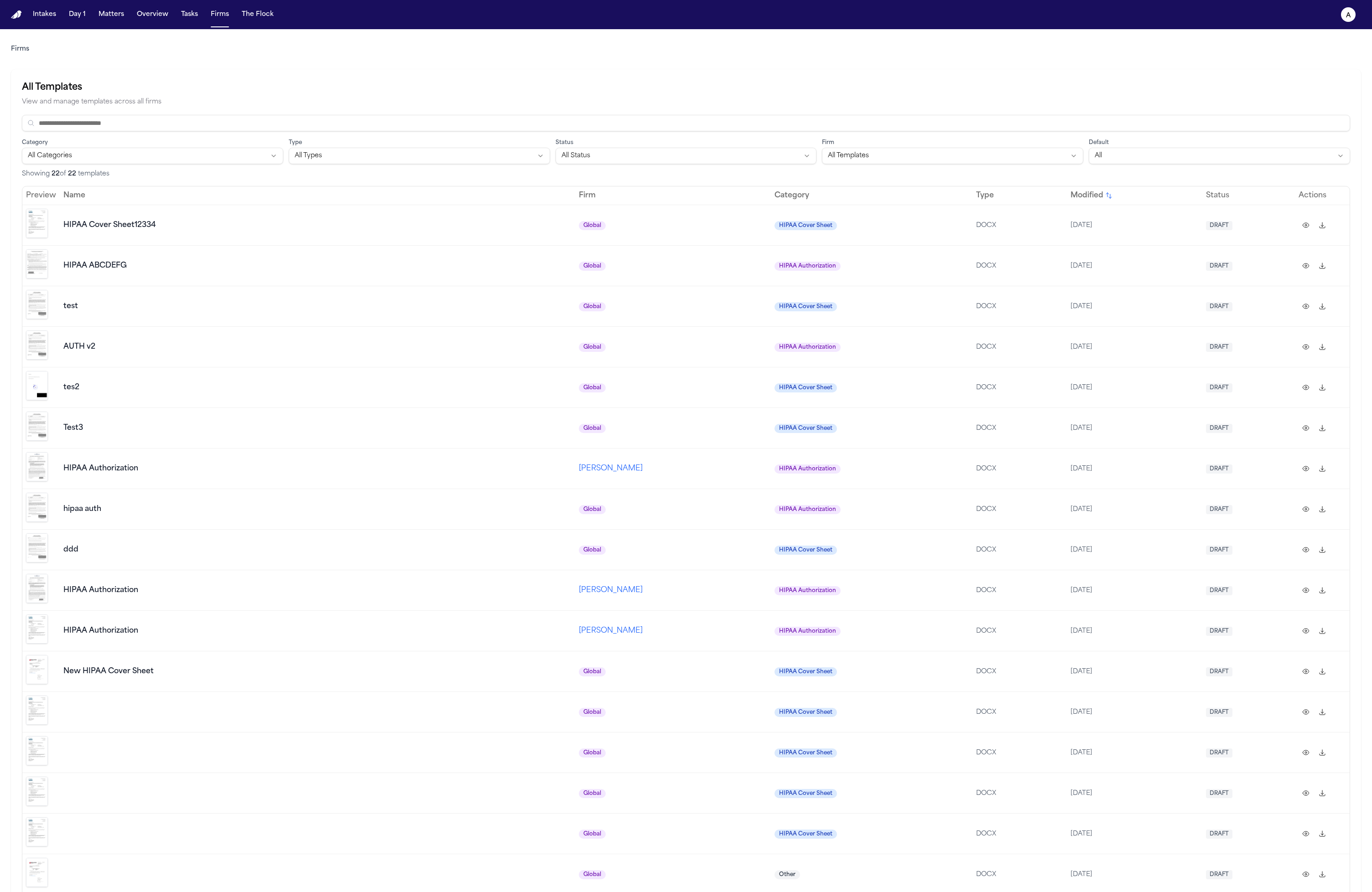
click at [42, 384] on img "Preview template" at bounding box center [37, 386] width 22 height 29
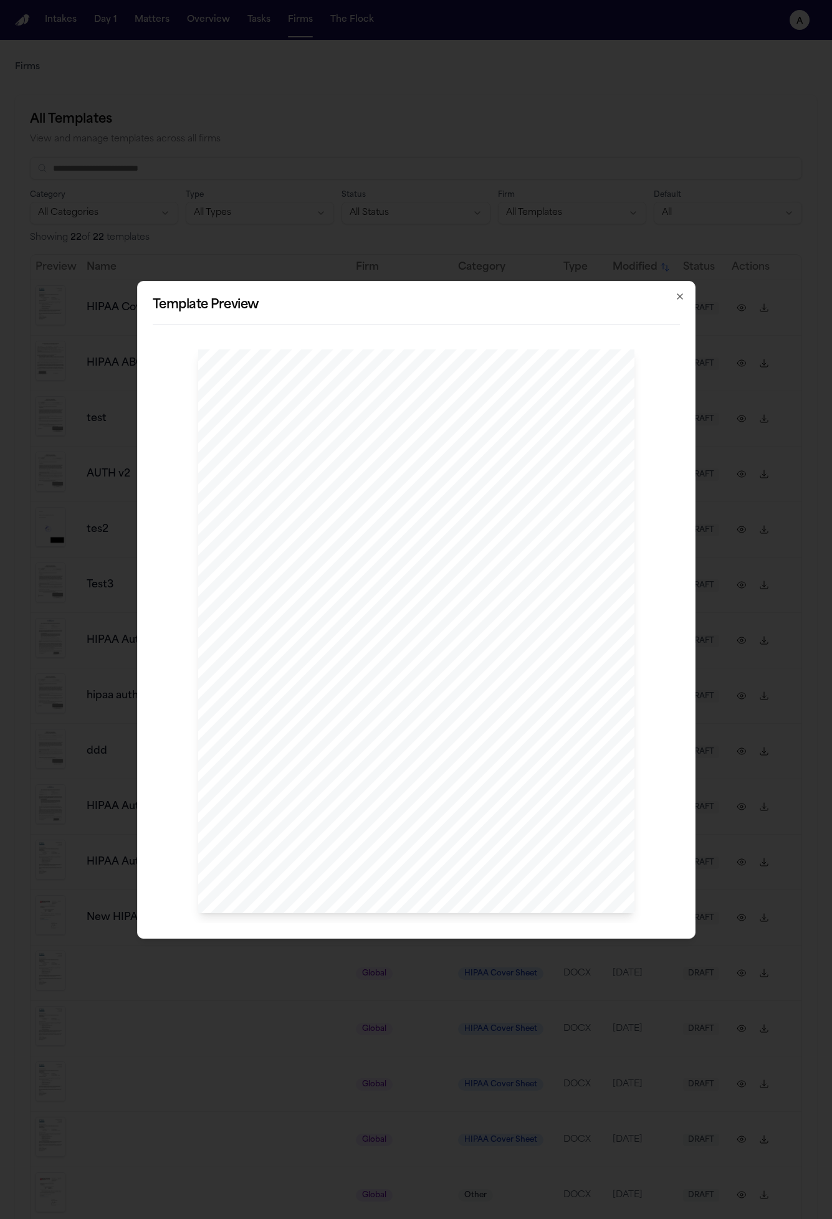
click at [656, 343] on div "Test Document Hello to whom it may concern blah blah my name is {{ name }} Test…" at bounding box center [416, 629] width 527 height 589
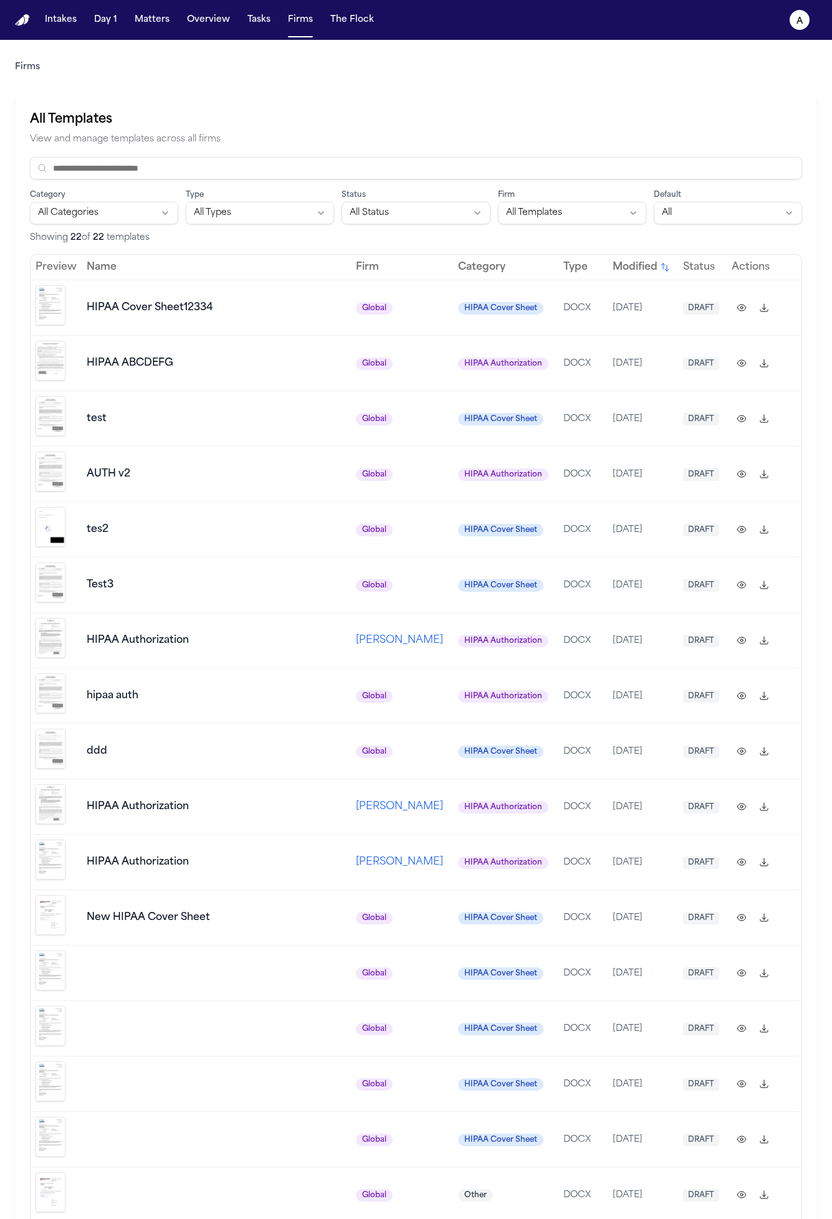
click at [58, 525] on img "Preview template" at bounding box center [51, 527] width 30 height 40
click at [52, 521] on img "Preview template" at bounding box center [51, 527] width 30 height 40
click at [57, 414] on img "Preview template" at bounding box center [51, 416] width 30 height 40
click at [65, 577] on img "Preview template" at bounding box center [51, 583] width 30 height 40
click at [356, 636] on span "[PERSON_NAME]" at bounding box center [399, 641] width 87 height 10
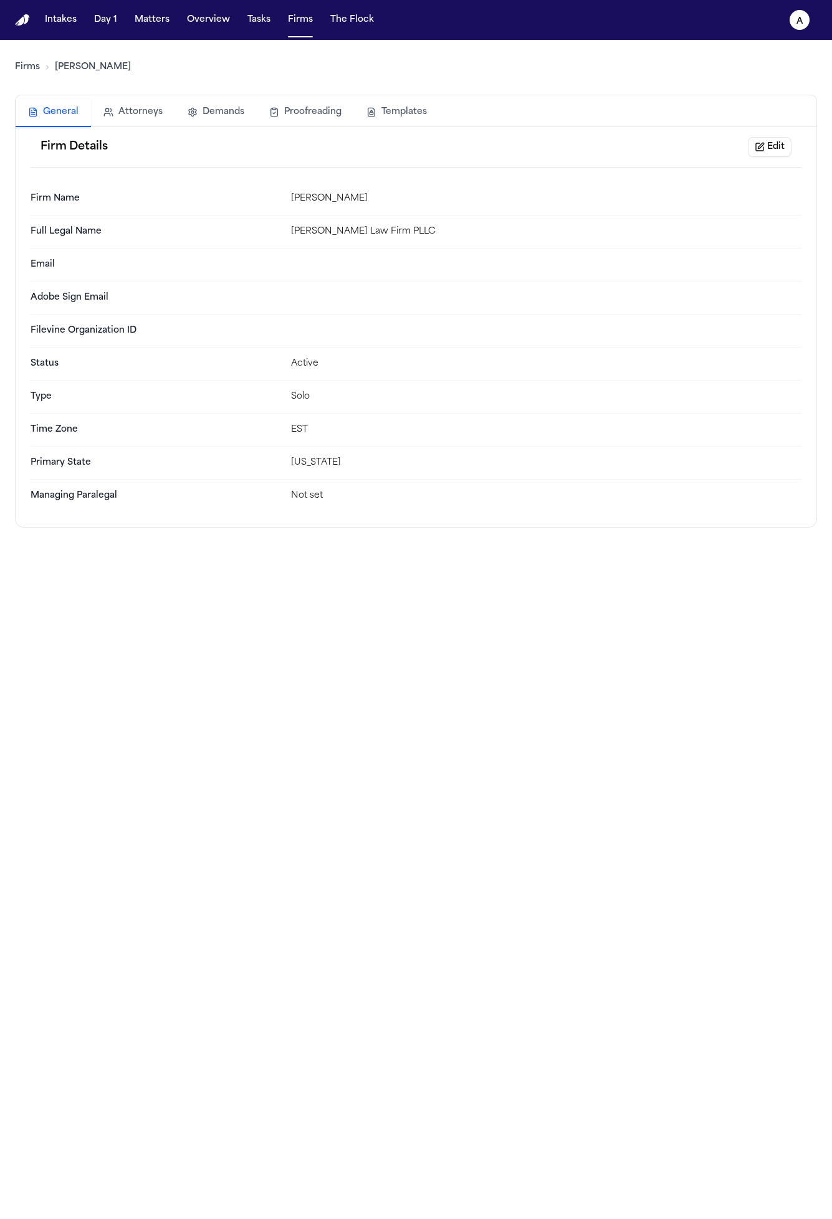
click at [402, 111] on button "Templates" at bounding box center [396, 111] width 85 height 27
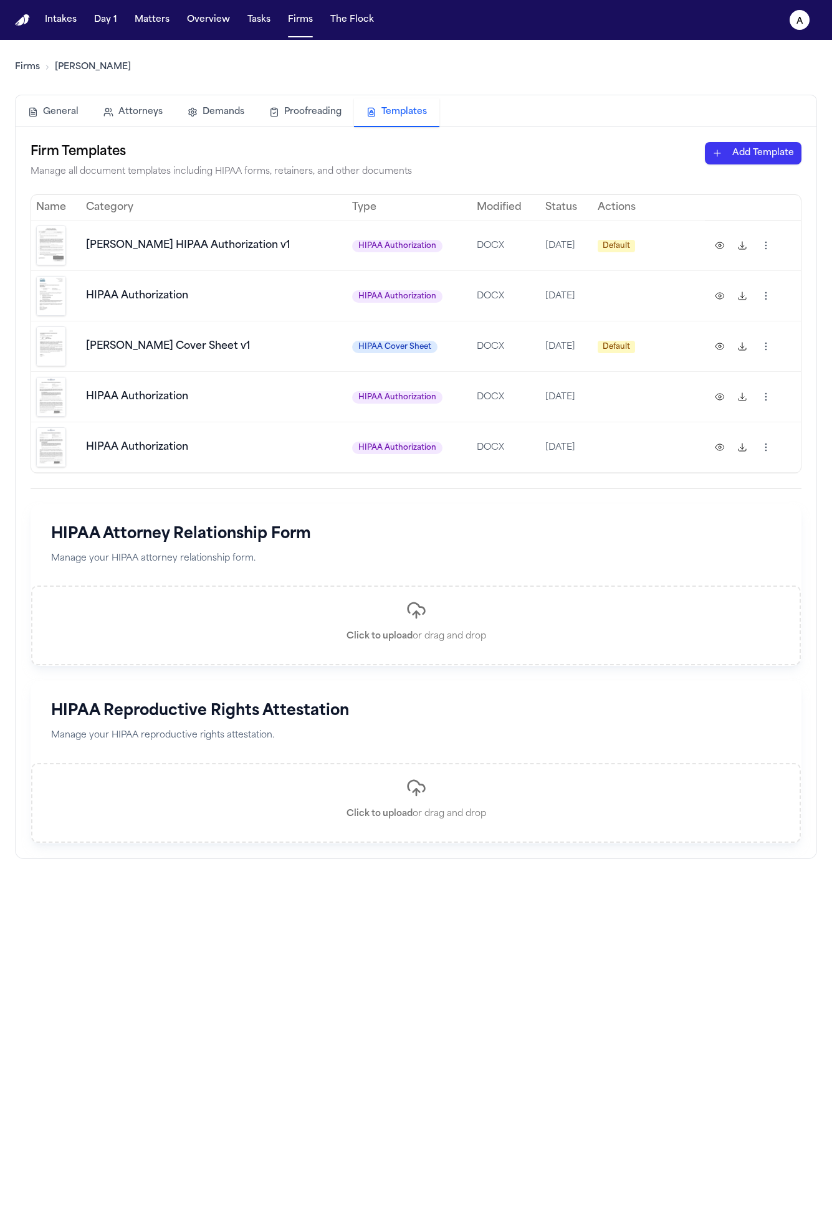
click at [45, 355] on img at bounding box center [51, 346] width 30 height 40
click at [87, 340] on td "[PERSON_NAME] Cover Sheet v1" at bounding box center [214, 346] width 266 height 50
click at [50, 279] on img at bounding box center [51, 296] width 30 height 40
click at [712, 296] on button at bounding box center [720, 296] width 20 height 20
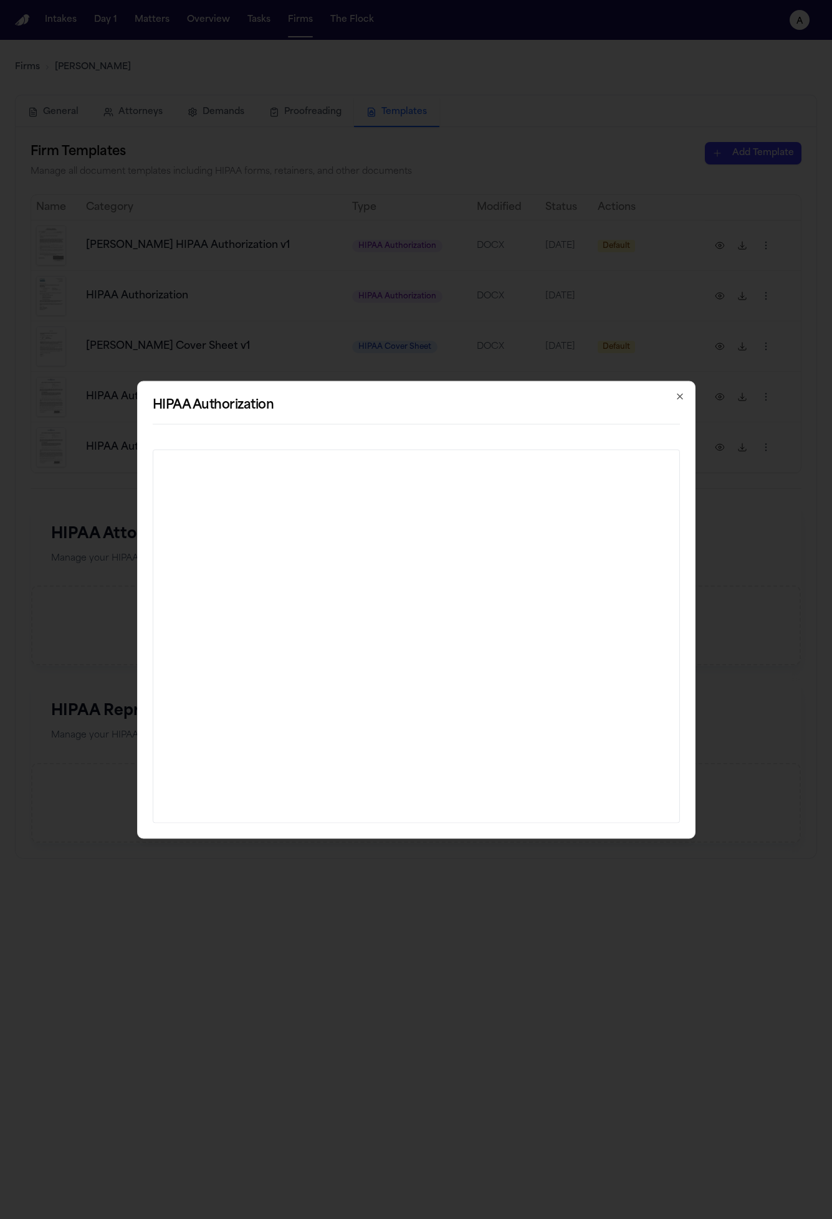
click at [614, 381] on div "HIPAA Authorization Close" at bounding box center [416, 610] width 558 height 458
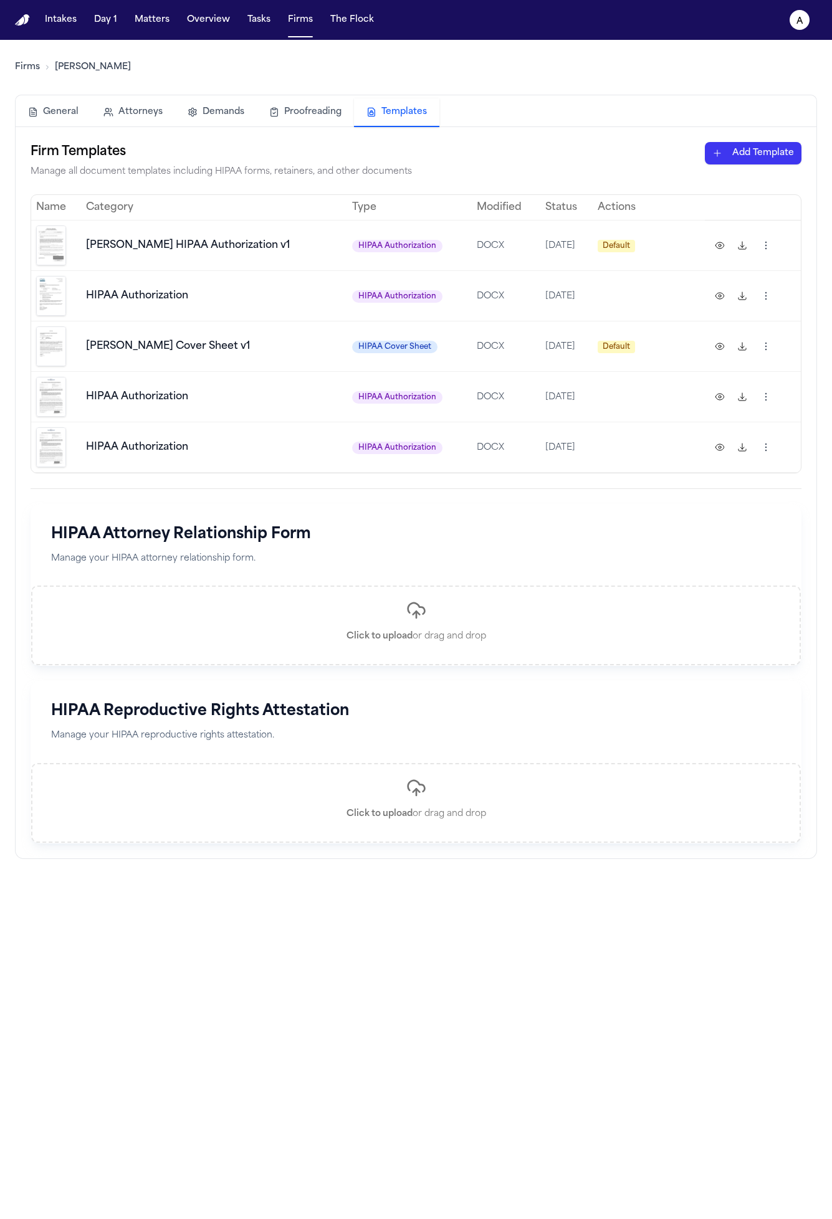
click at [710, 406] on button at bounding box center [720, 397] width 20 height 20
click at [710, 447] on button at bounding box center [720, 447] width 20 height 20
click at [710, 244] on button at bounding box center [720, 246] width 20 height 20
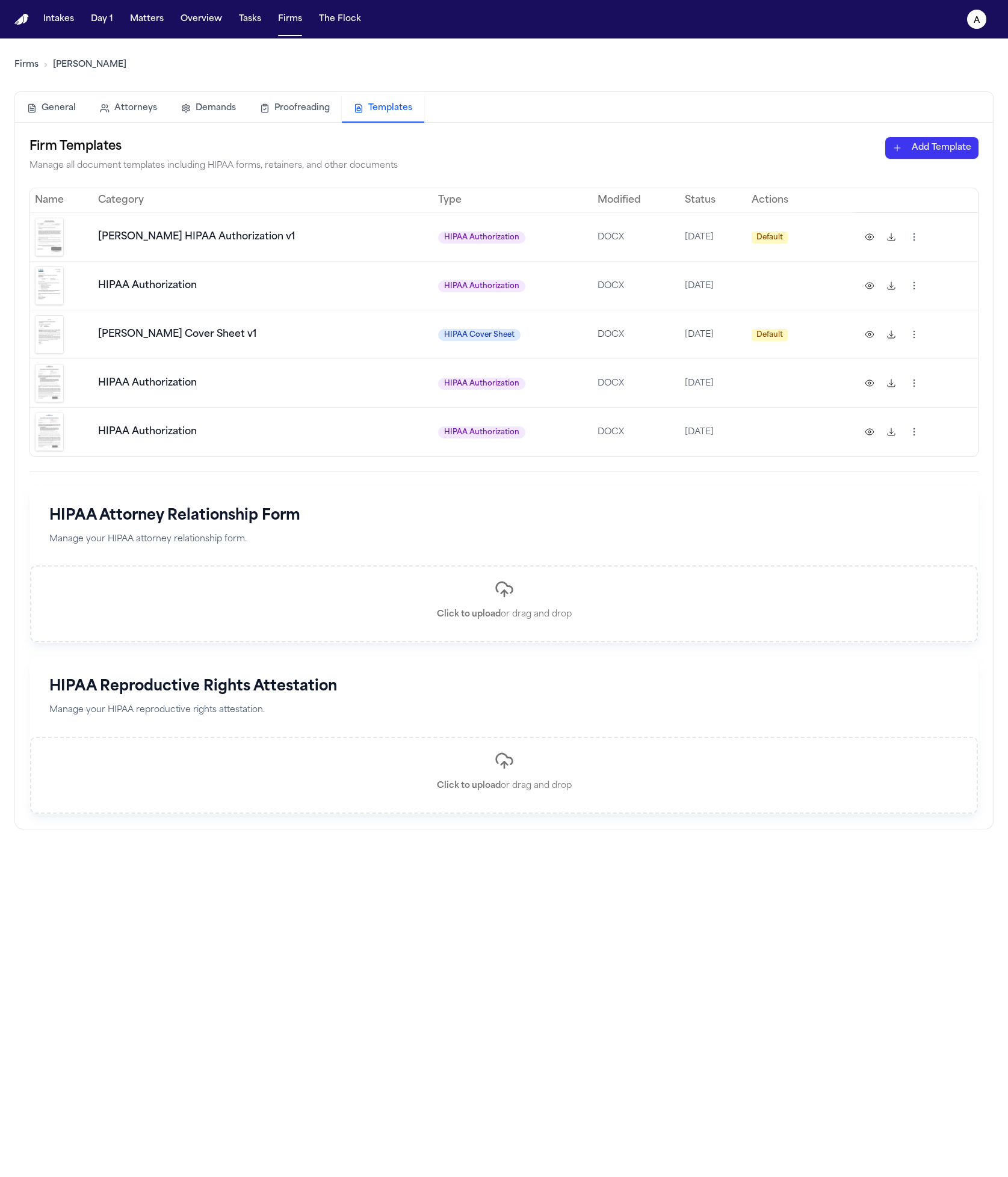
click at [802, 430] on button at bounding box center [869, 432] width 19 height 19
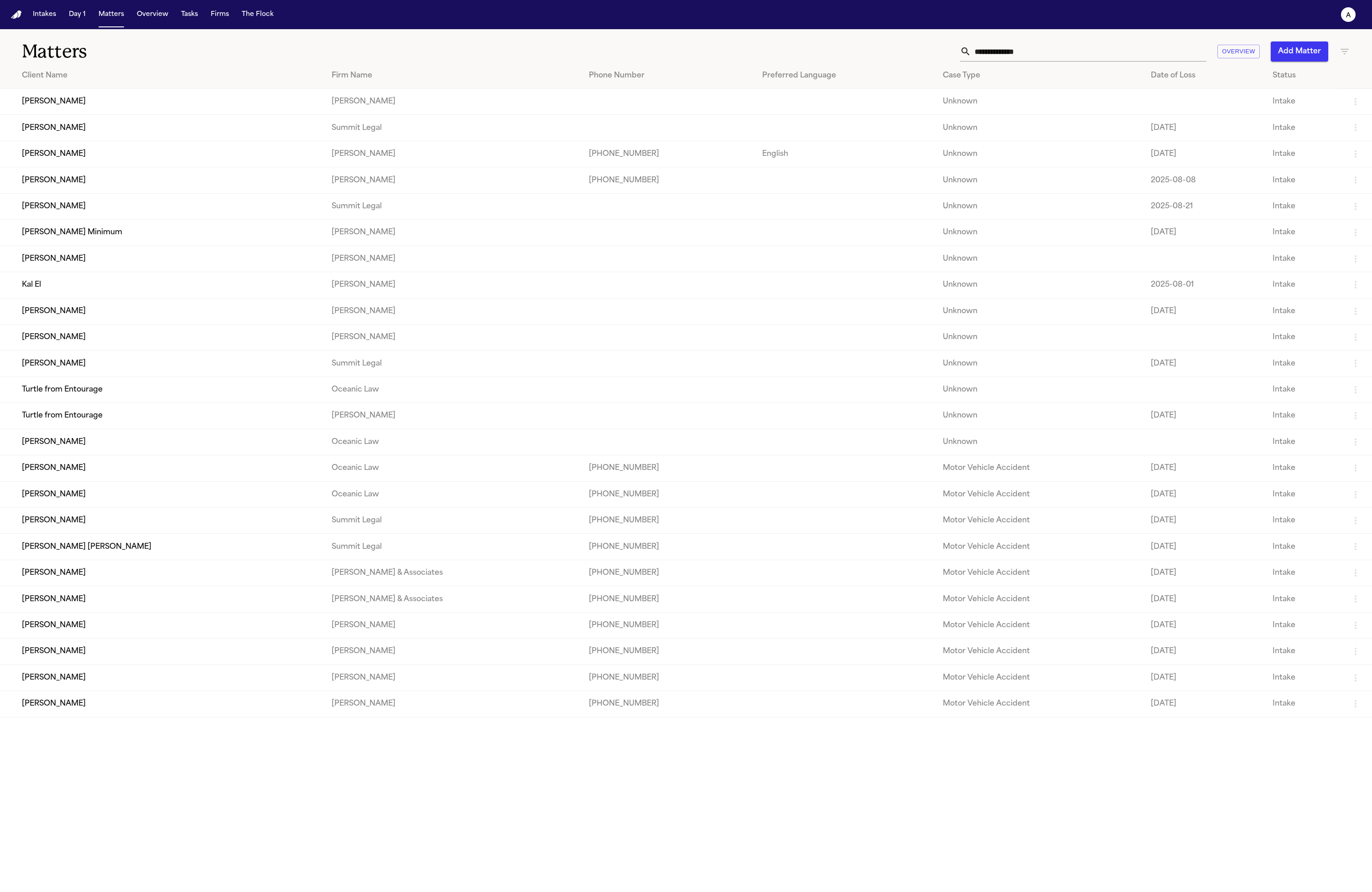
click at [94, 190] on td "[PERSON_NAME]" at bounding box center [162, 181] width 324 height 26
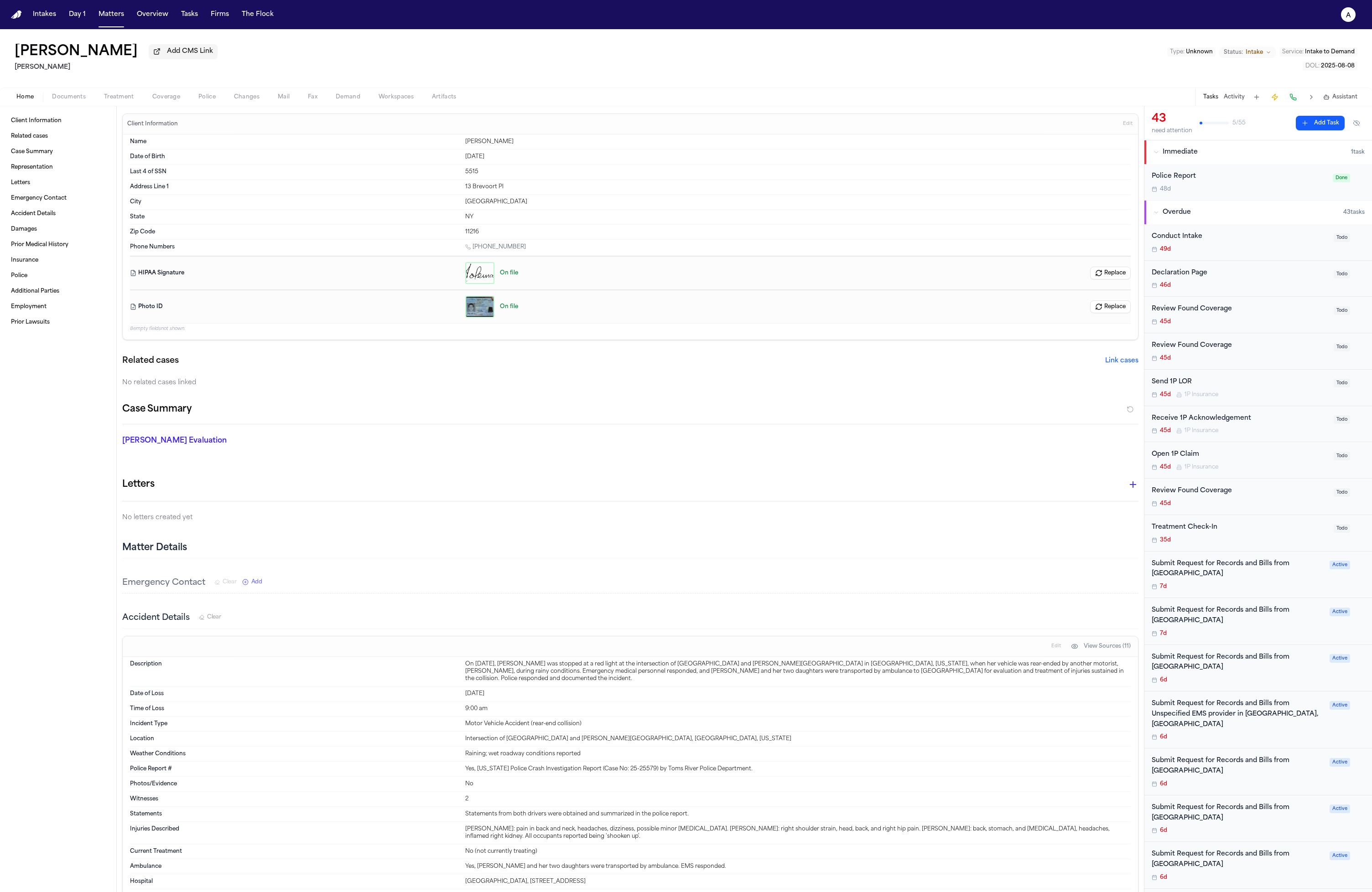
click at [117, 101] on span "Treatment" at bounding box center [119, 97] width 30 height 7
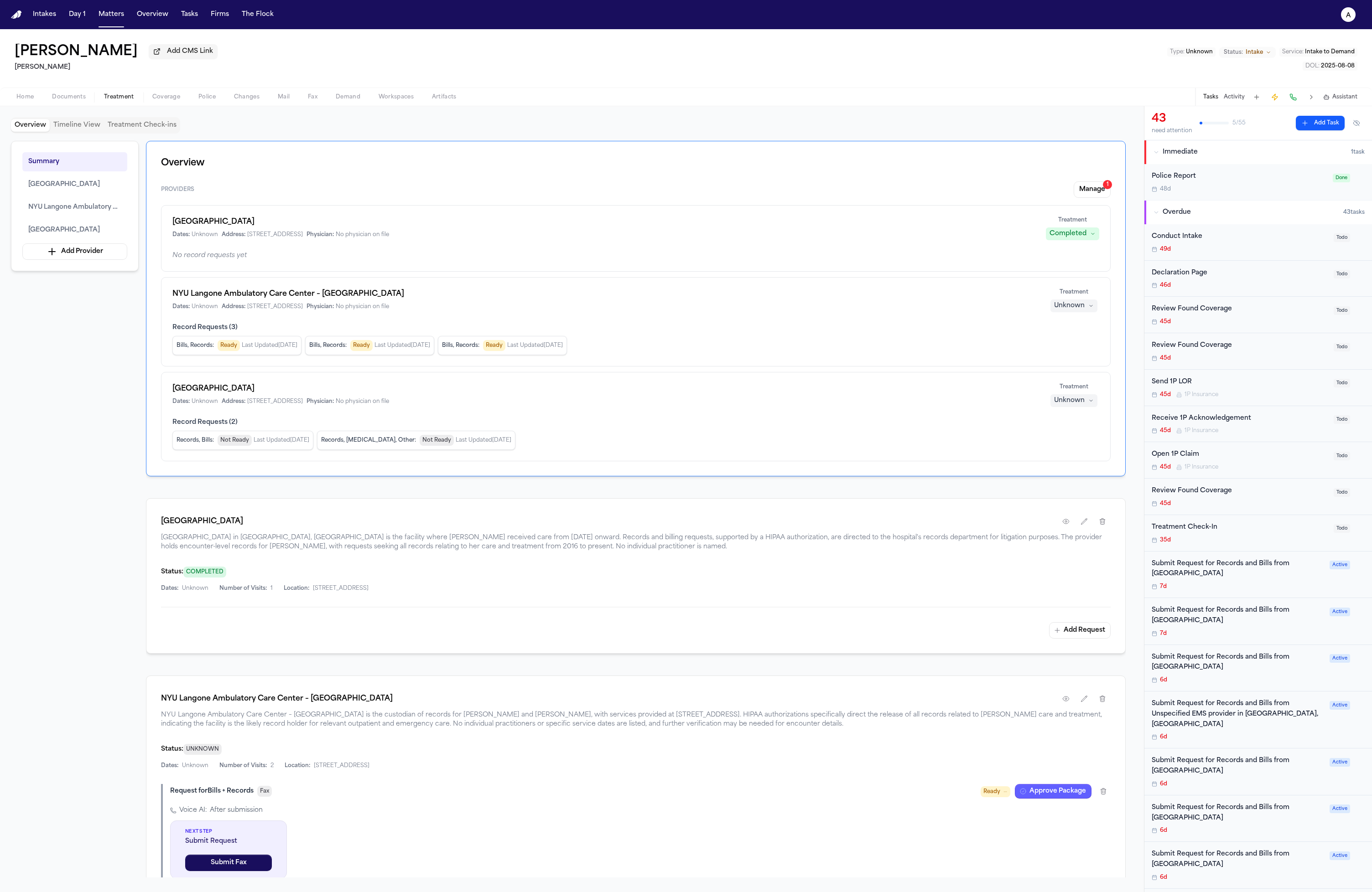
scroll to position [133, 0]
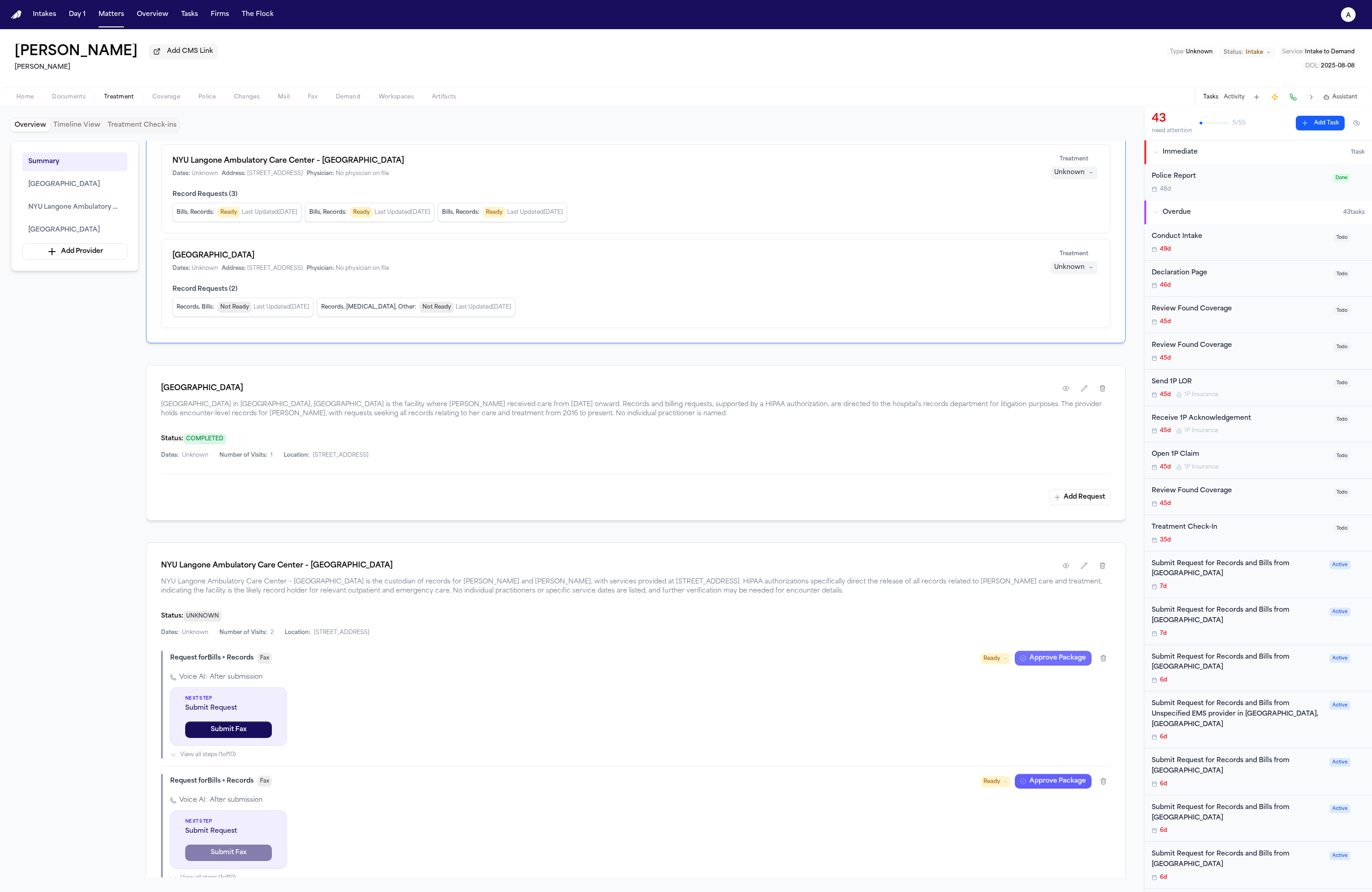
click at [1048, 660] on button "Approve Package" at bounding box center [1053, 659] width 77 height 15
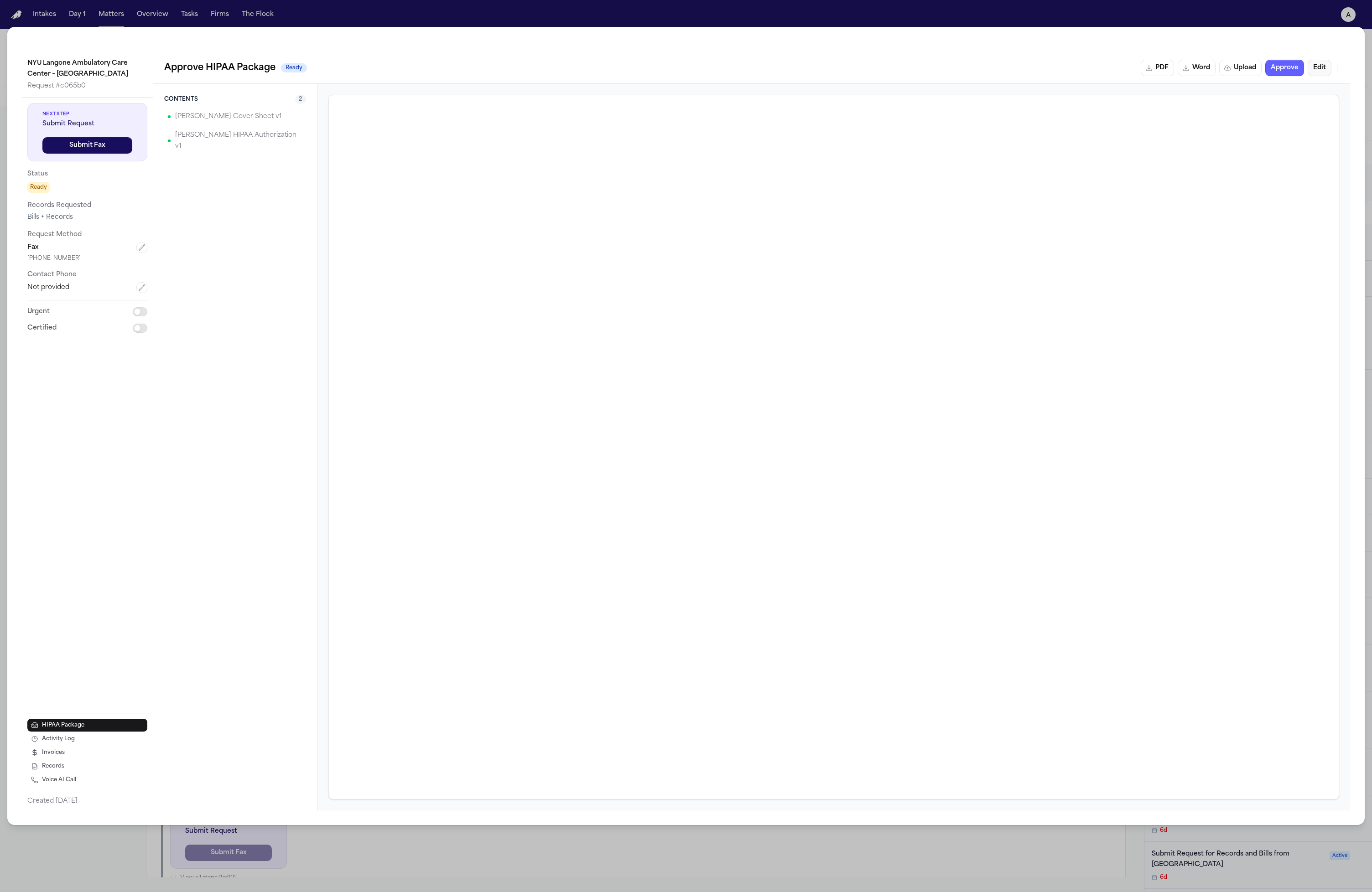
click at [1328, 74] on button "Edit" at bounding box center [1319, 68] width 23 height 16
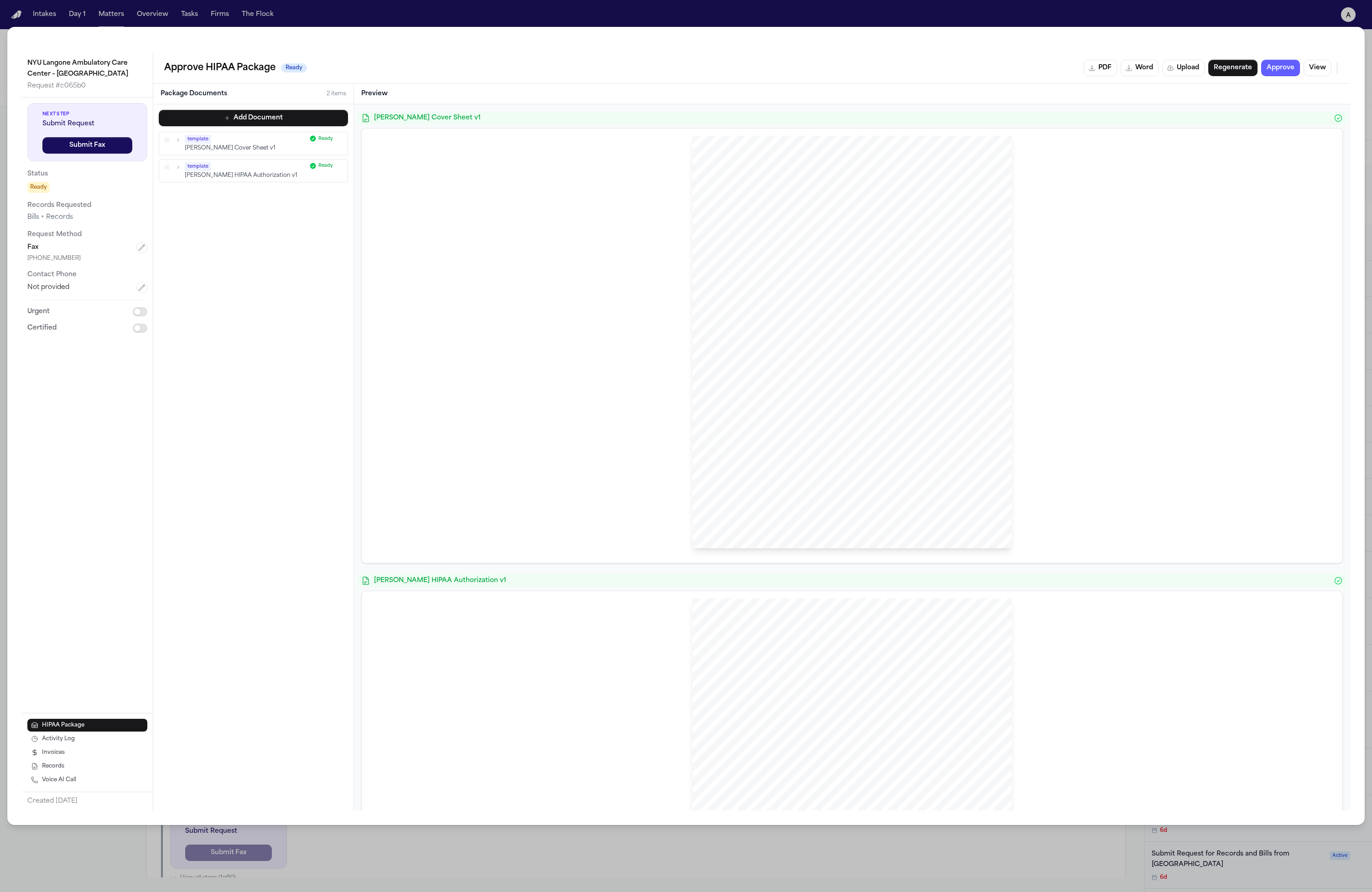
click at [238, 145] on p "[PERSON_NAME] Cover Sheet v1" at bounding box center [245, 149] width 122 height 8
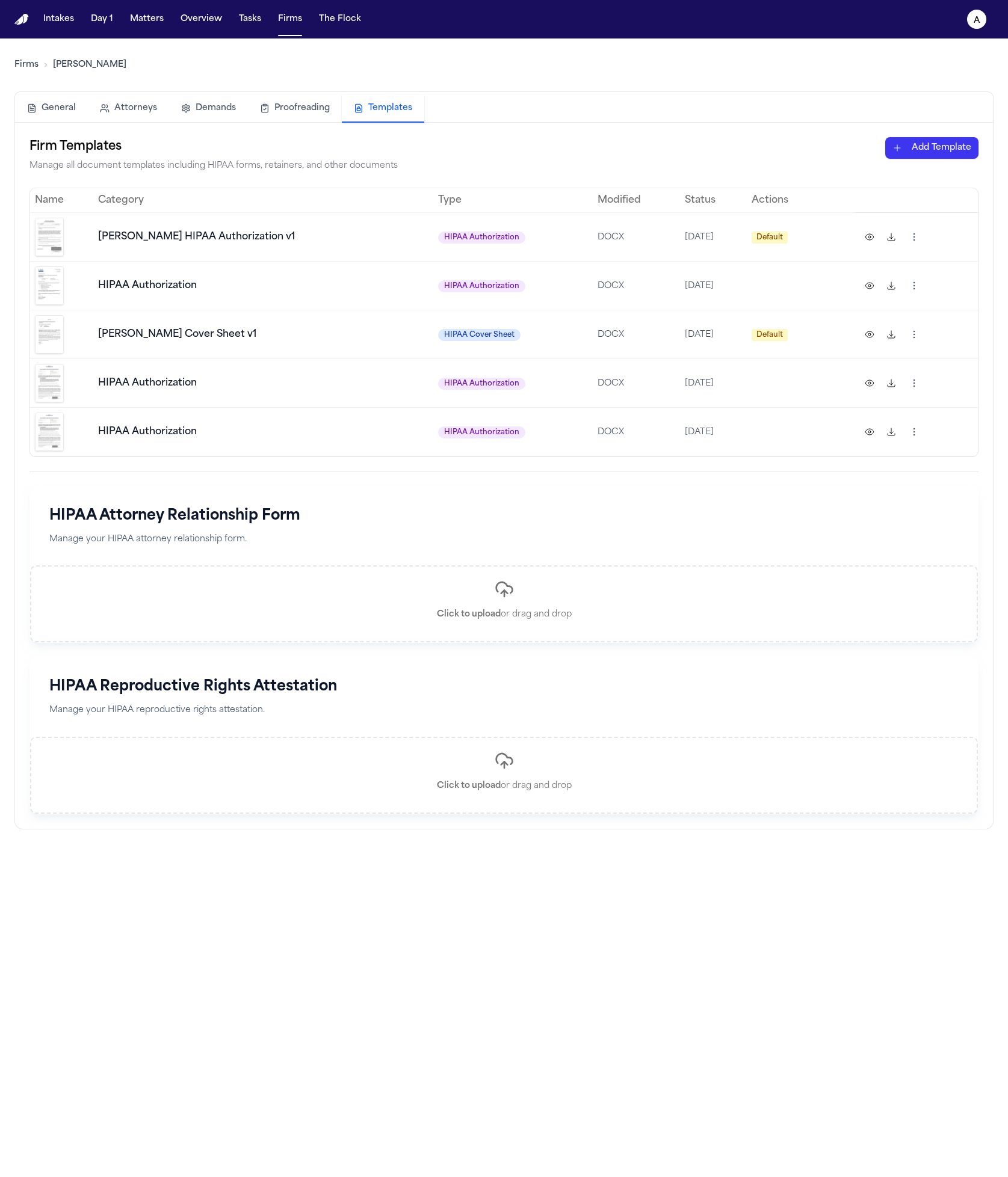
click at [859, 434] on button at bounding box center [869, 432] width 19 height 19
click at [859, 427] on button at bounding box center [869, 432] width 19 height 19
click at [25, 70] on link "Firms" at bounding box center [26, 65] width 24 height 12
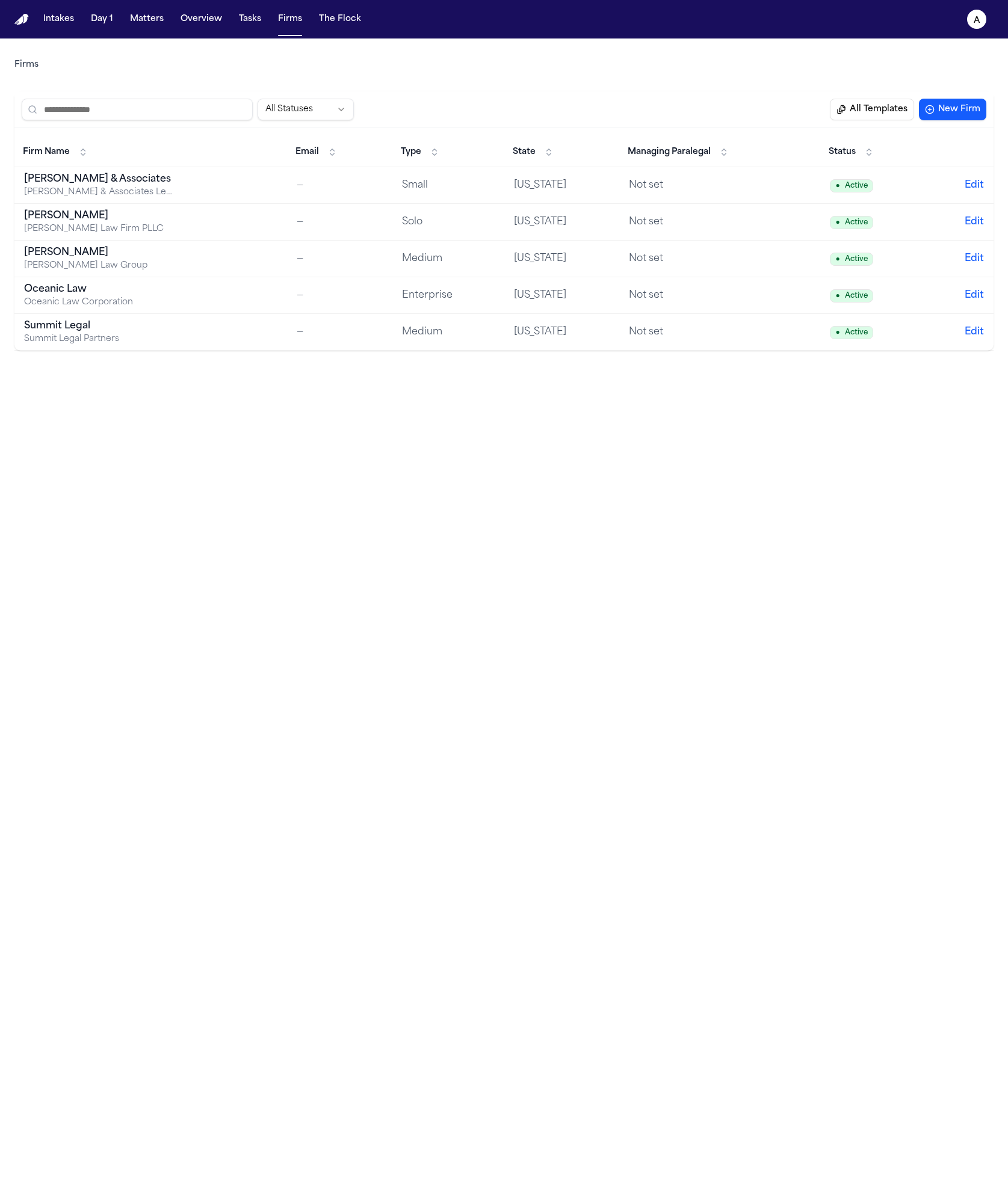
click at [872, 106] on button "All Templates" at bounding box center [871, 109] width 84 height 21
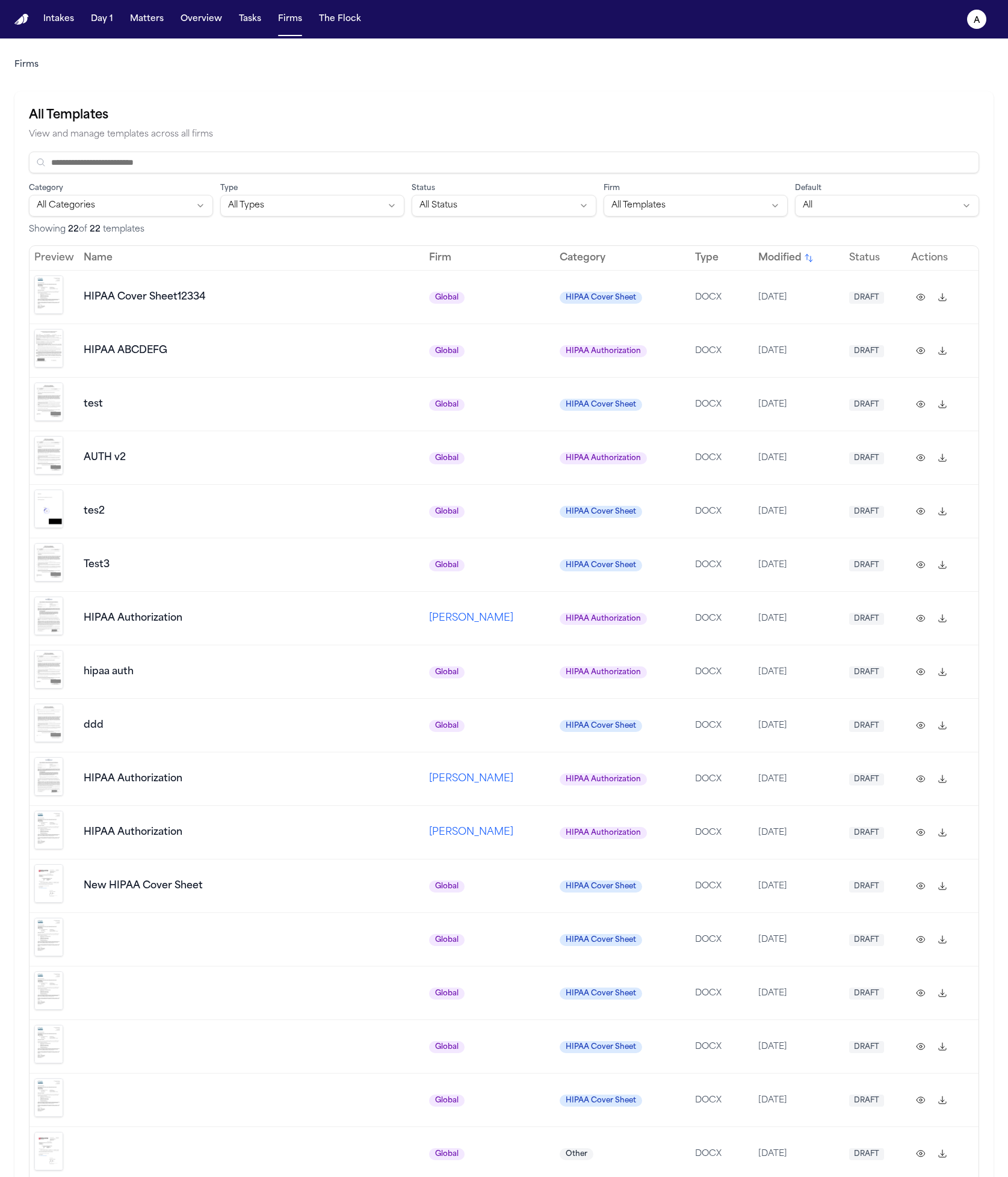
scroll to position [234, 0]
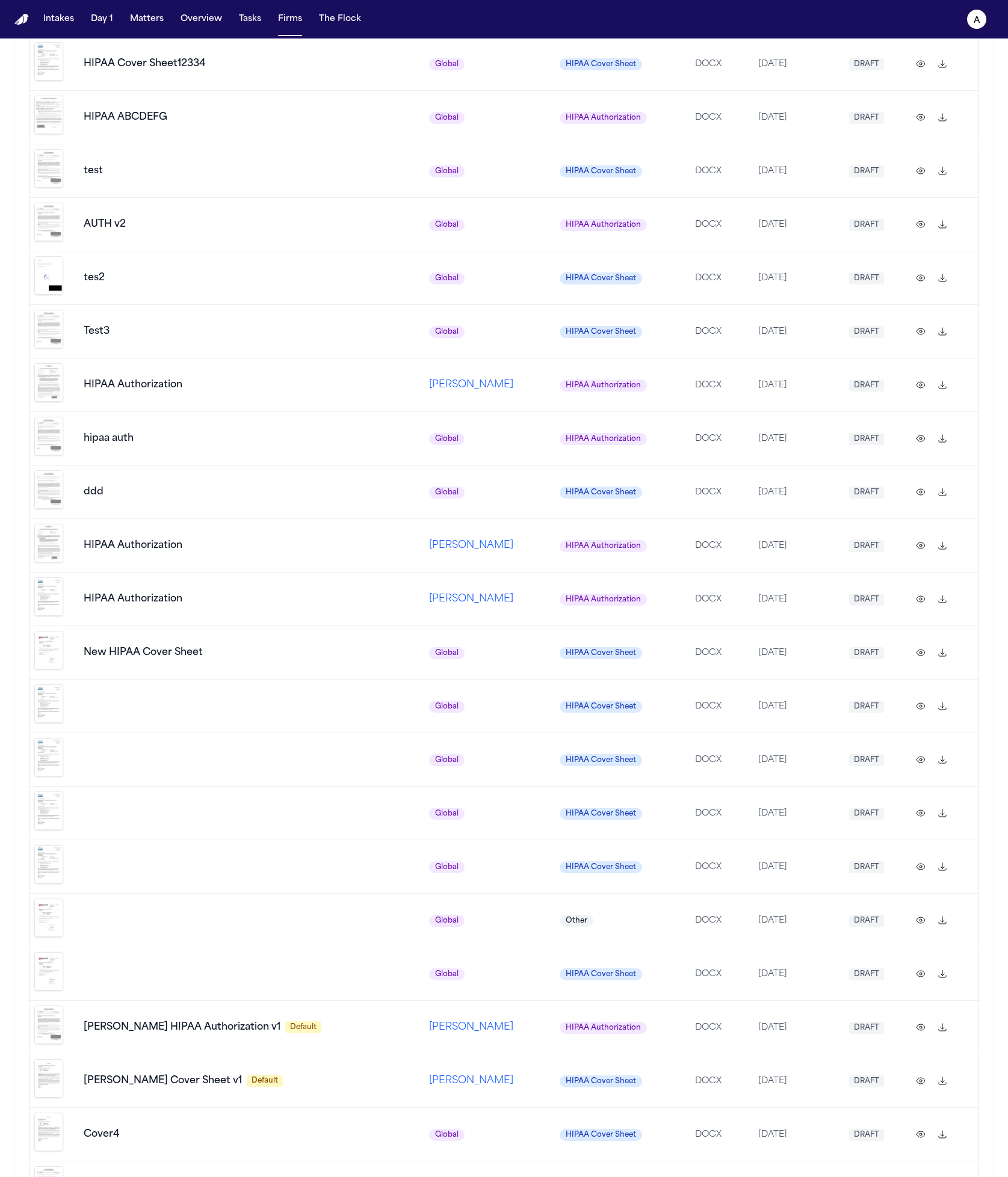
click at [47, 1059] on img "Preview template" at bounding box center [49, 1079] width 29 height 39
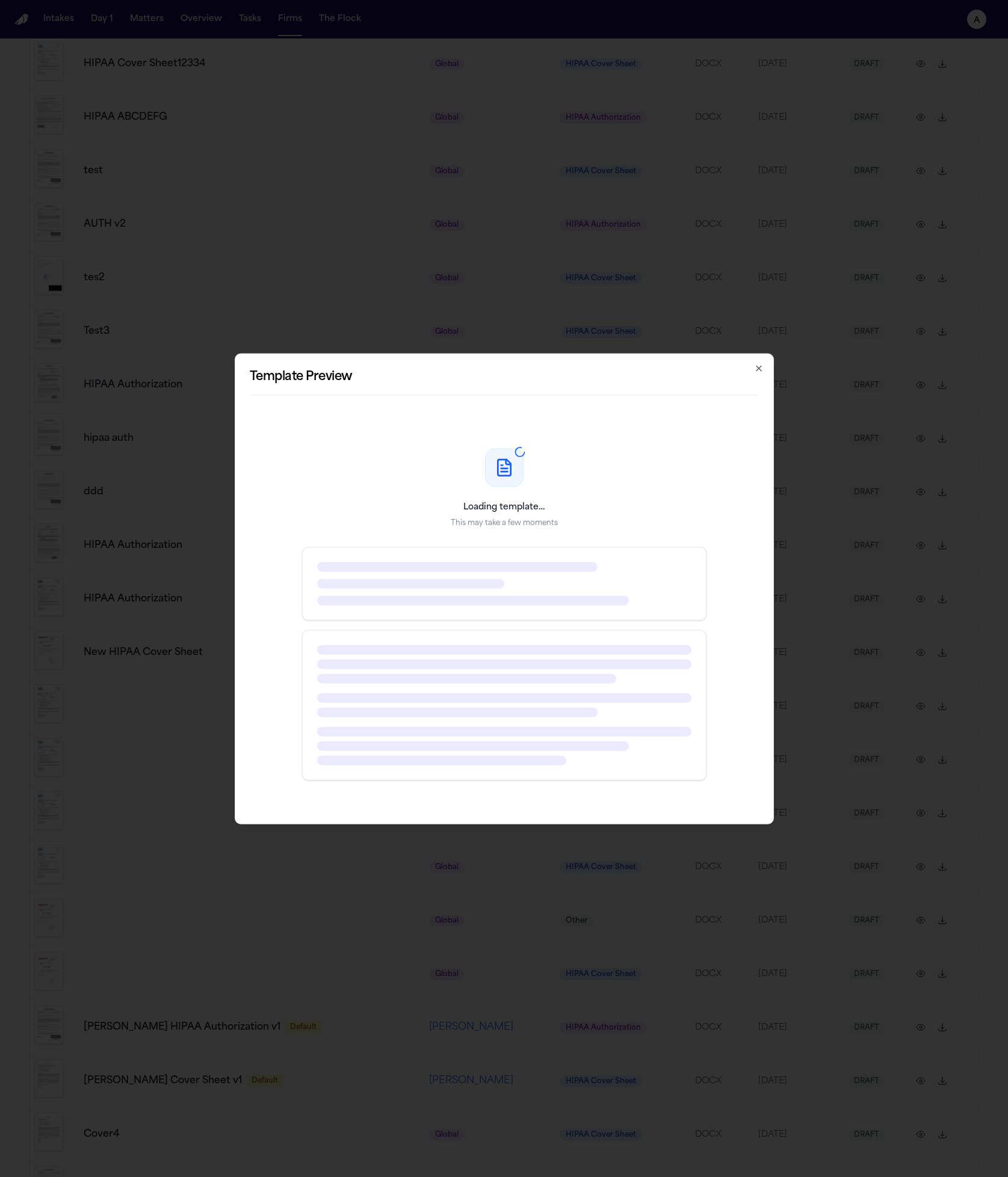
drag, startPoint x: 793, startPoint y: 1051, endPoint x: 814, endPoint y: 1048, distance: 21.2
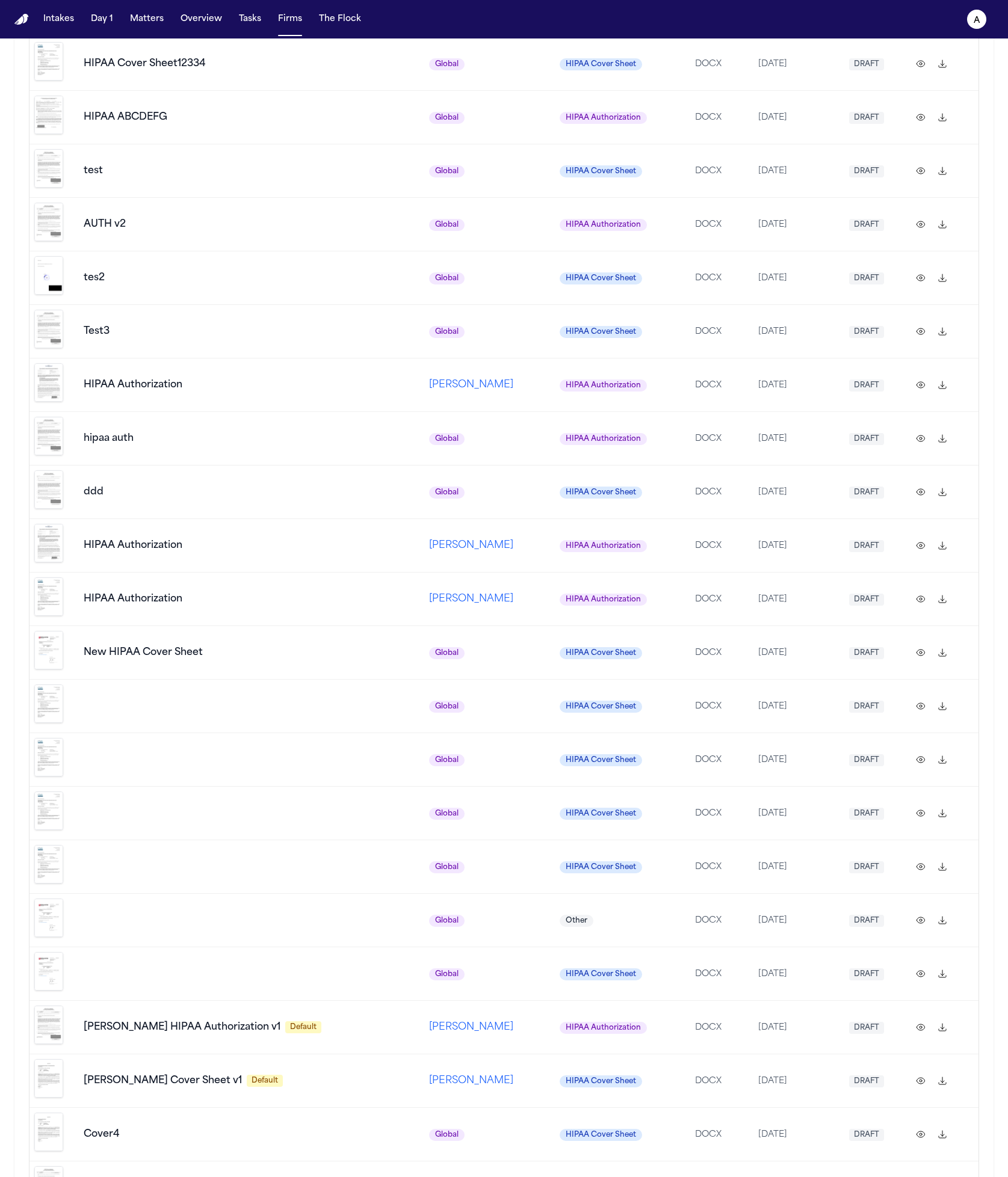
click at [922, 1072] on button at bounding box center [920, 1081] width 19 height 19
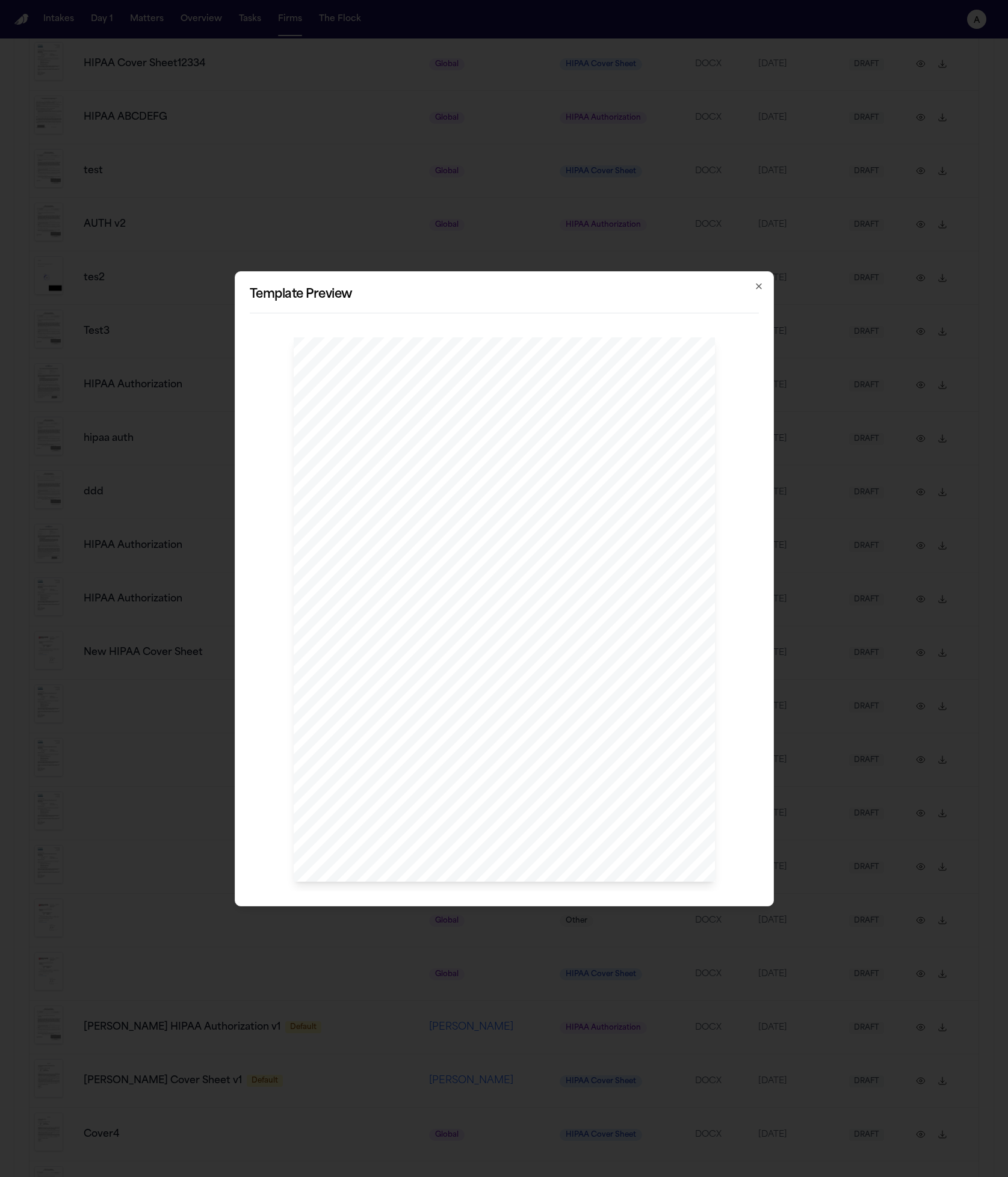
drag, startPoint x: 502, startPoint y: 667, endPoint x: 482, endPoint y: 525, distance: 143.4
click at [482, 525] on div "[PERSON_NAME] & Associates Sent Via FAX: (123) 456 - 7890 [GEOGRAPHIC_DATA][STR…" at bounding box center [504, 610] width 421 height 546
click at [561, 688] on div "Johnson & Associates Sent Via FAX: (123) 456 - 7890 Phoenix General Hospital 78…" at bounding box center [504, 610] width 421 height 546
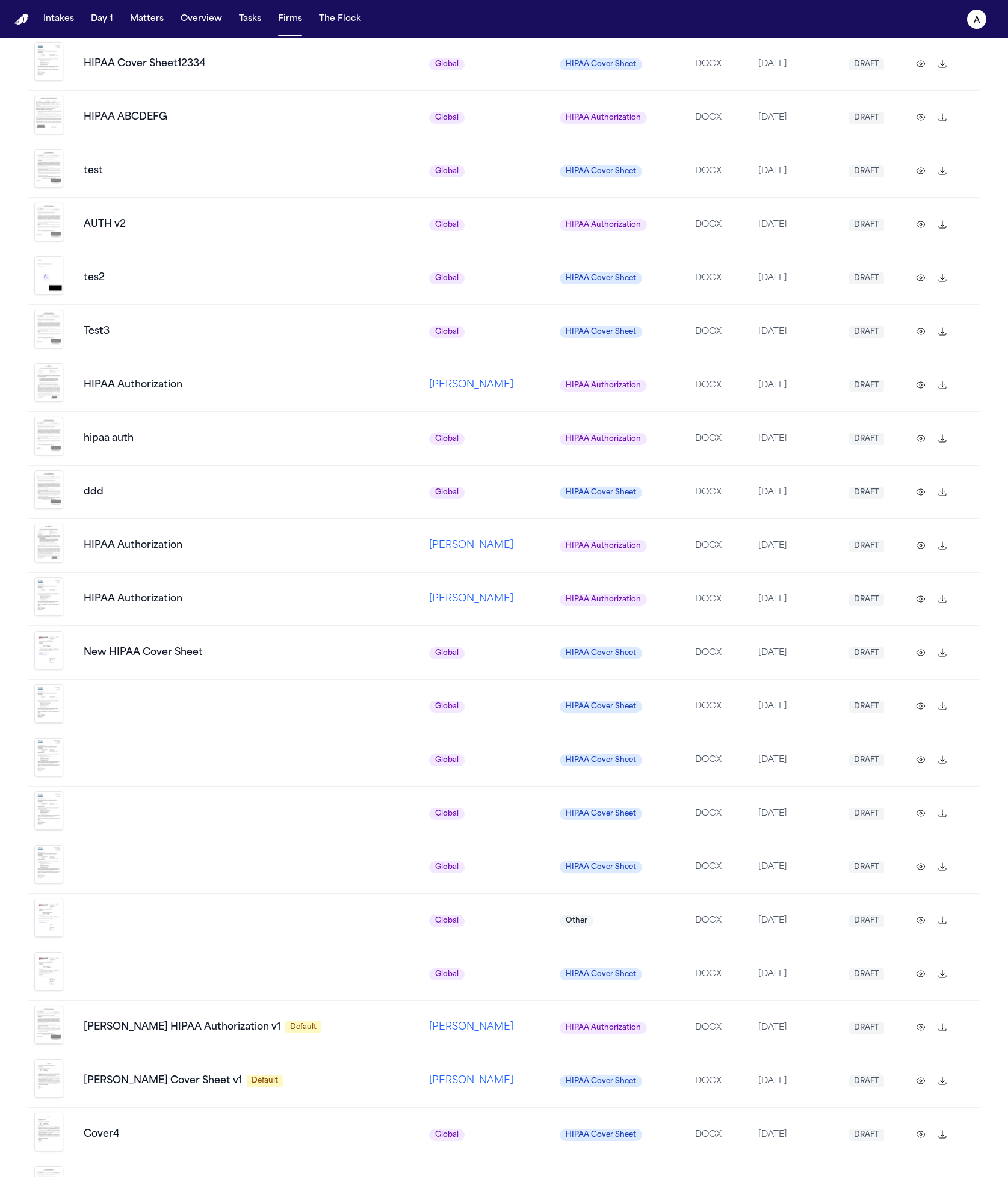
click at [915, 1125] on button at bounding box center [920, 1135] width 19 height 19
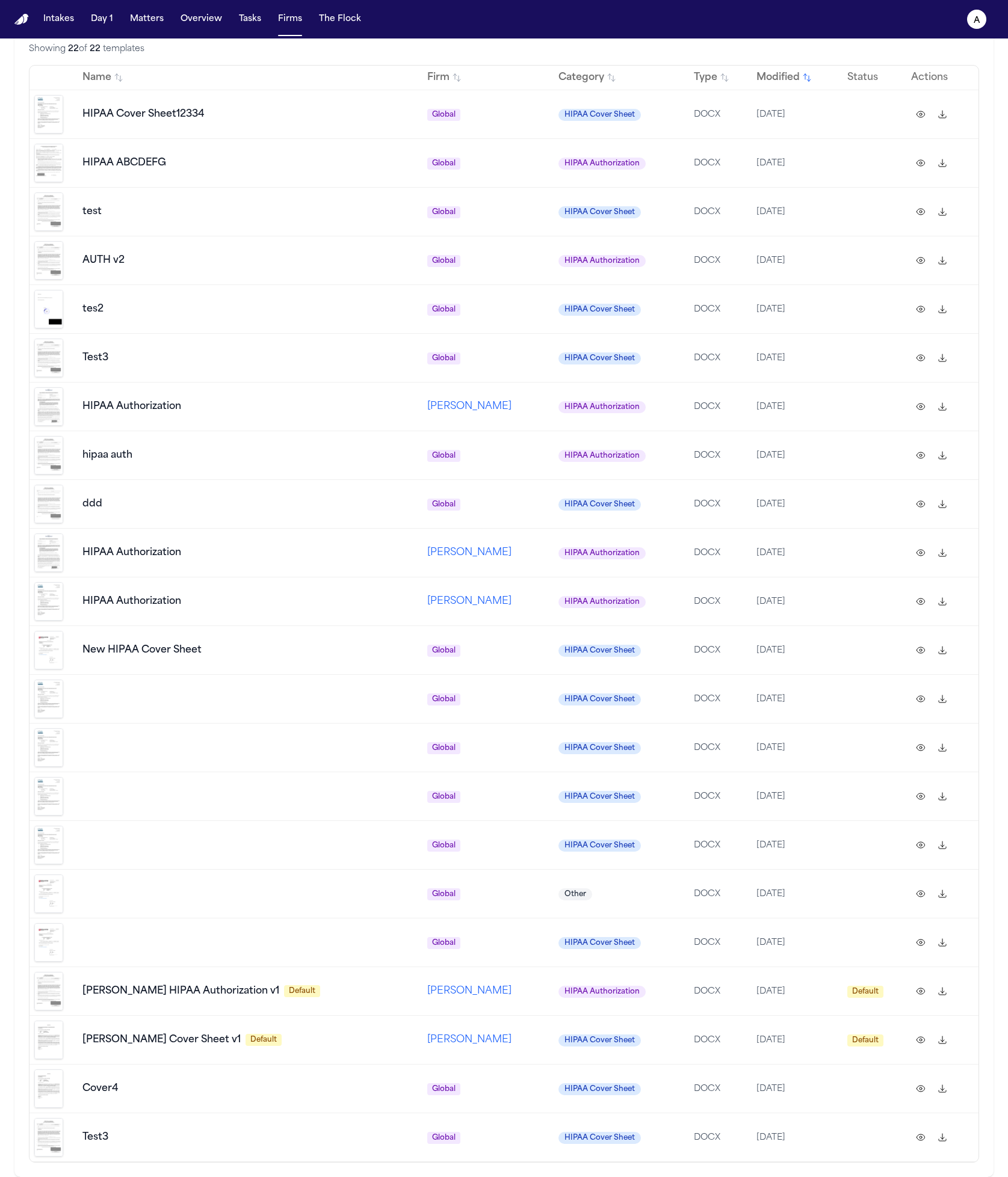
scroll to position [0, 0]
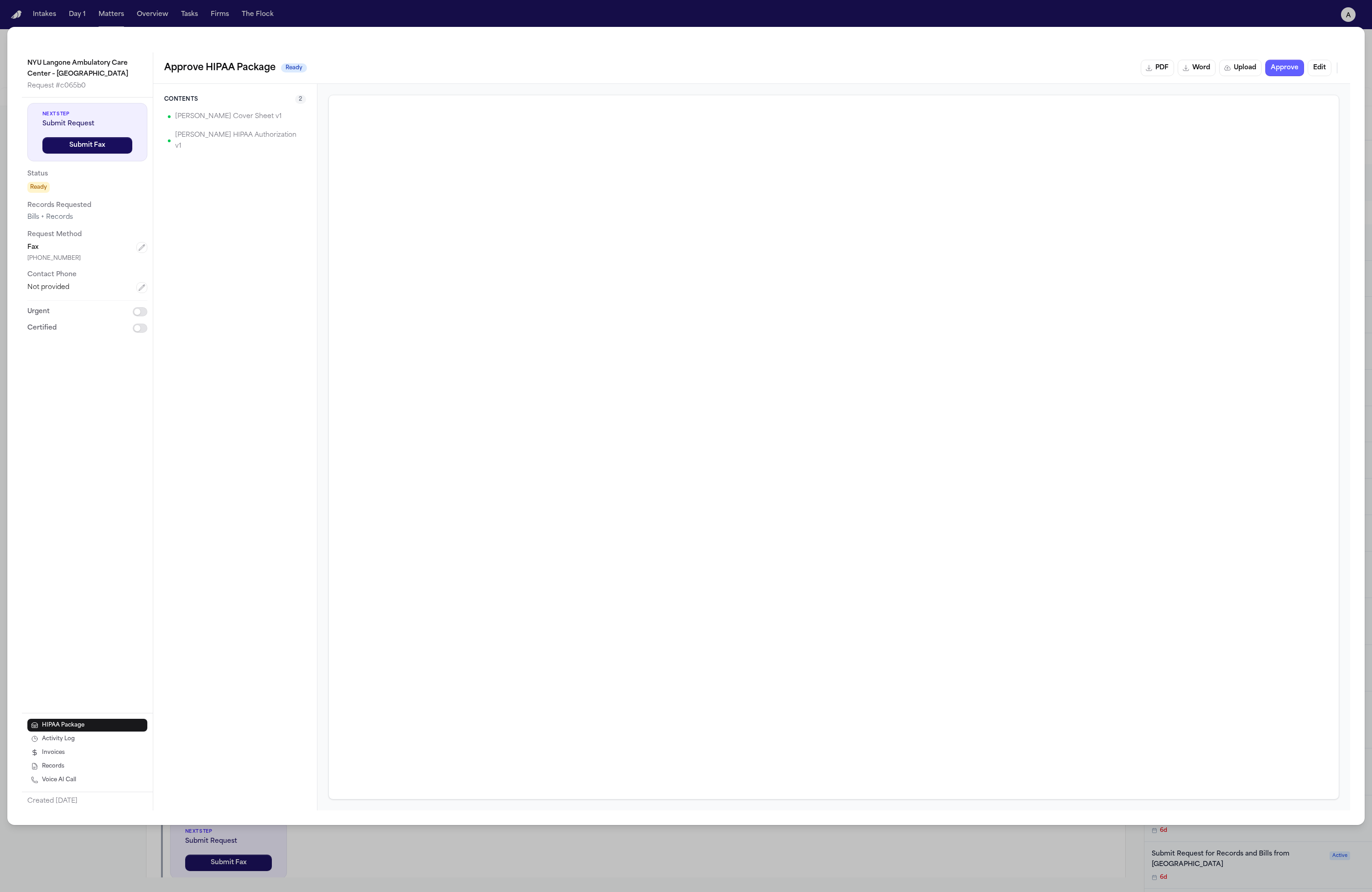
click at [1315, 64] on button "Edit" at bounding box center [1319, 68] width 23 height 16
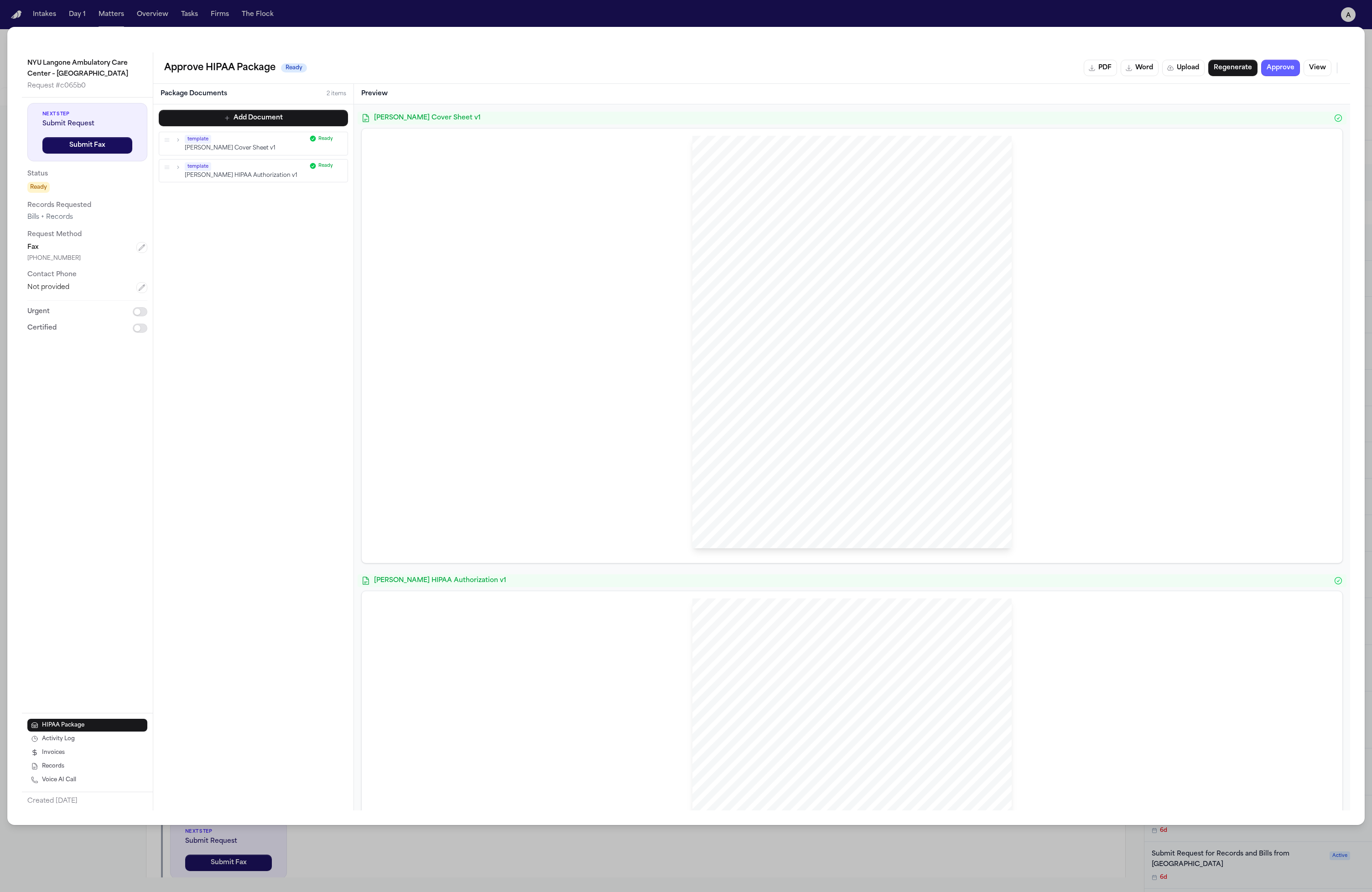
click at [177, 139] on icon "button" at bounding box center [178, 140] width 7 height 7
click at [177, 140] on icon "button" at bounding box center [178, 140] width 7 height 7
click at [255, 114] on button "Add Document" at bounding box center [253, 118] width 190 height 16
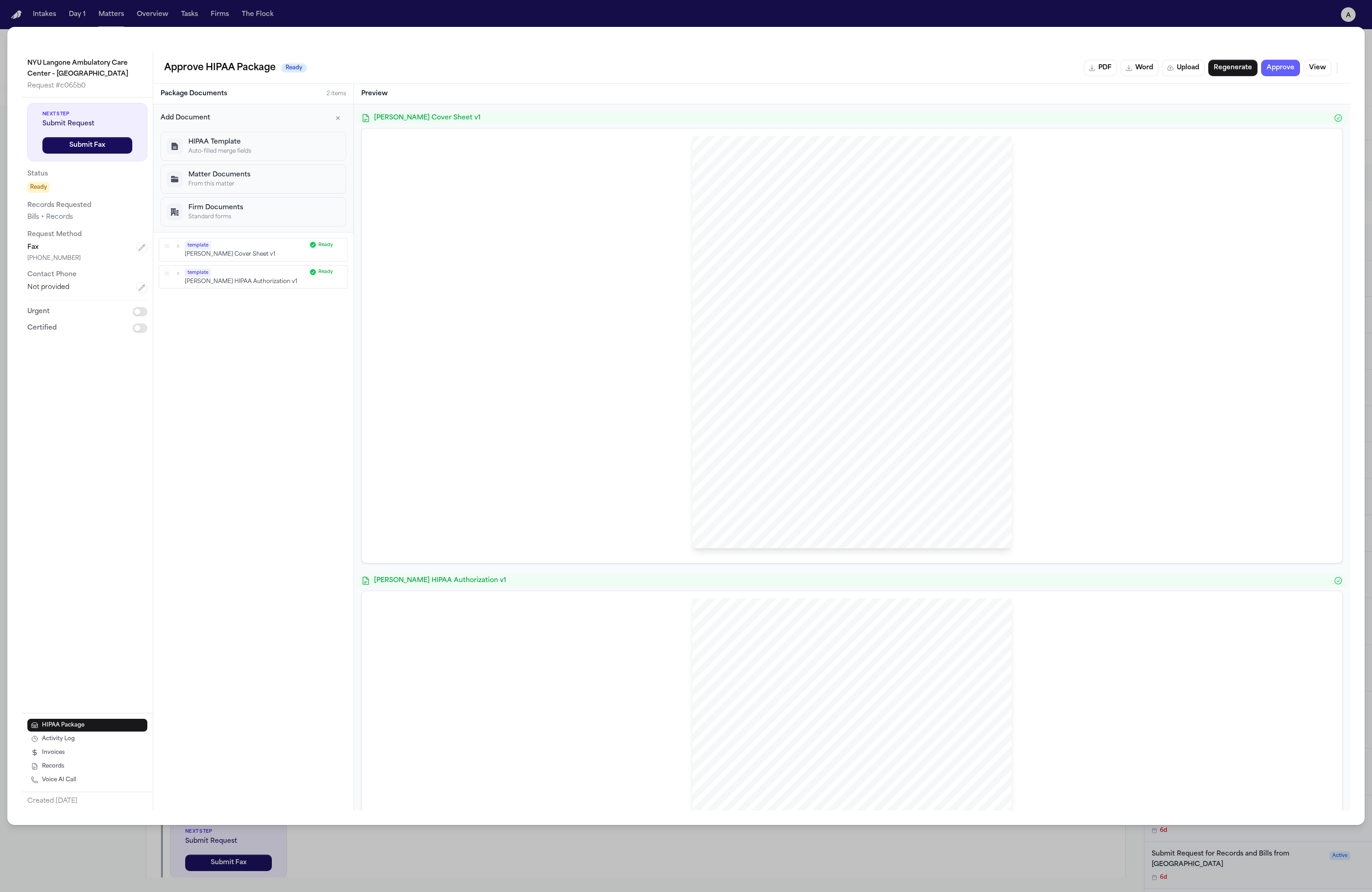
click at [264, 145] on p "HIPAA Template" at bounding box center [264, 142] width 152 height 9
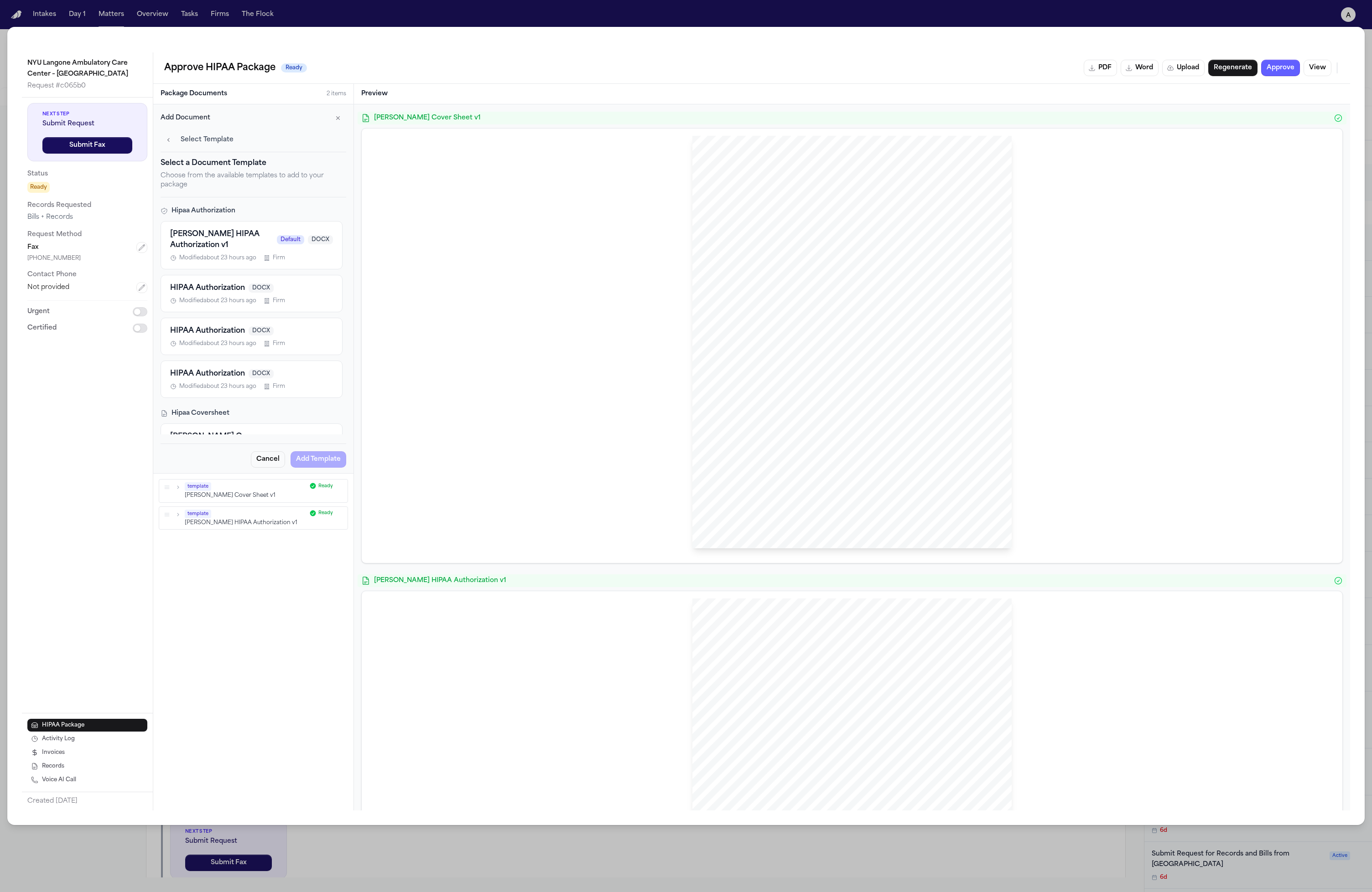
click at [193, 145] on div "Select Template" at bounding box center [253, 142] width 186 height 20
click at [194, 141] on span "Select Template" at bounding box center [207, 140] width 53 height 9
click at [157, 143] on div "Add Document Select Template Select a Document Template Choose from the availab…" at bounding box center [253, 289] width 201 height 369
click at [166, 142] on icon "button" at bounding box center [169, 140] width 7 height 7
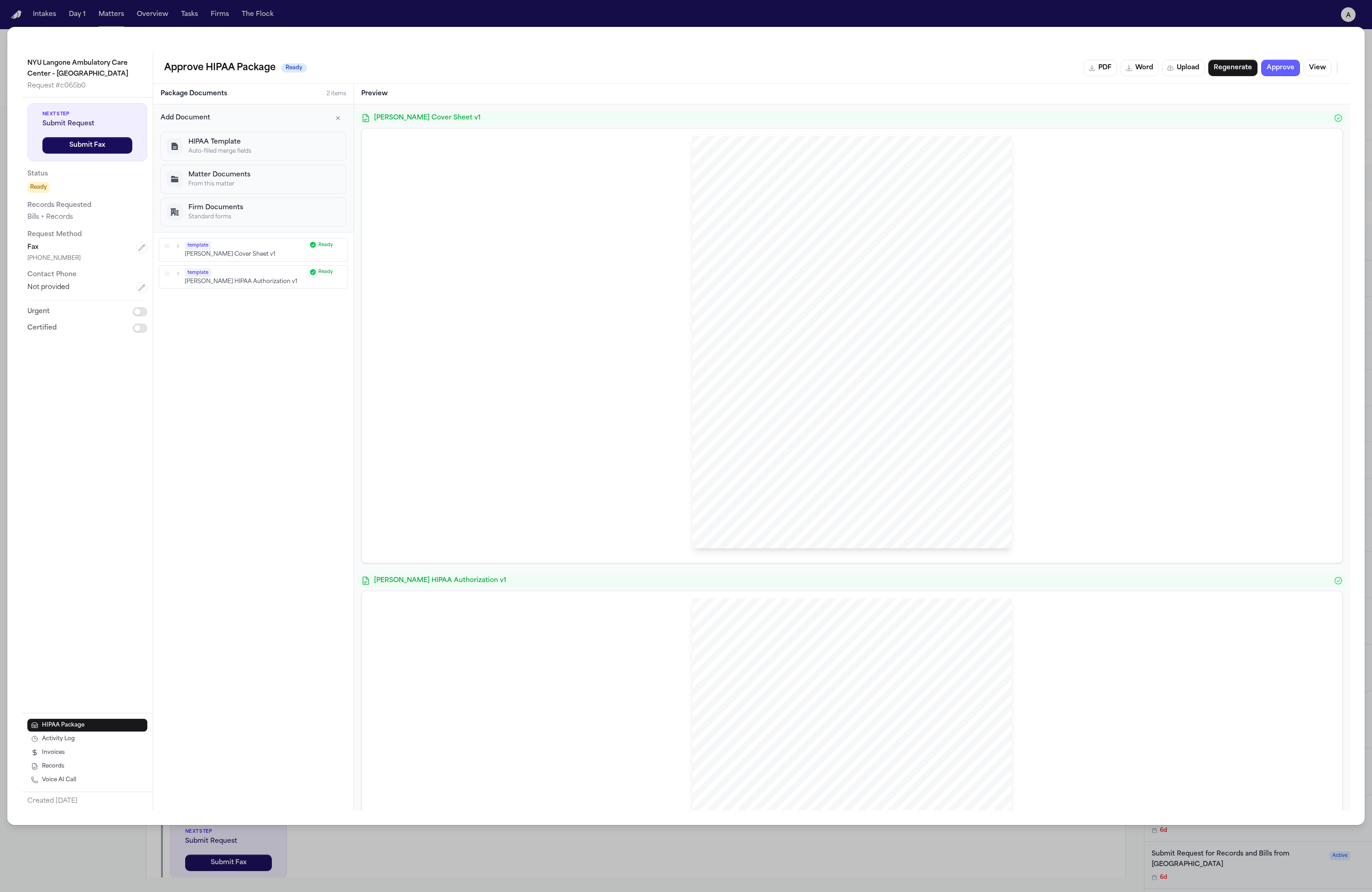
click at [268, 173] on p "Matter Documents" at bounding box center [264, 175] width 152 height 9
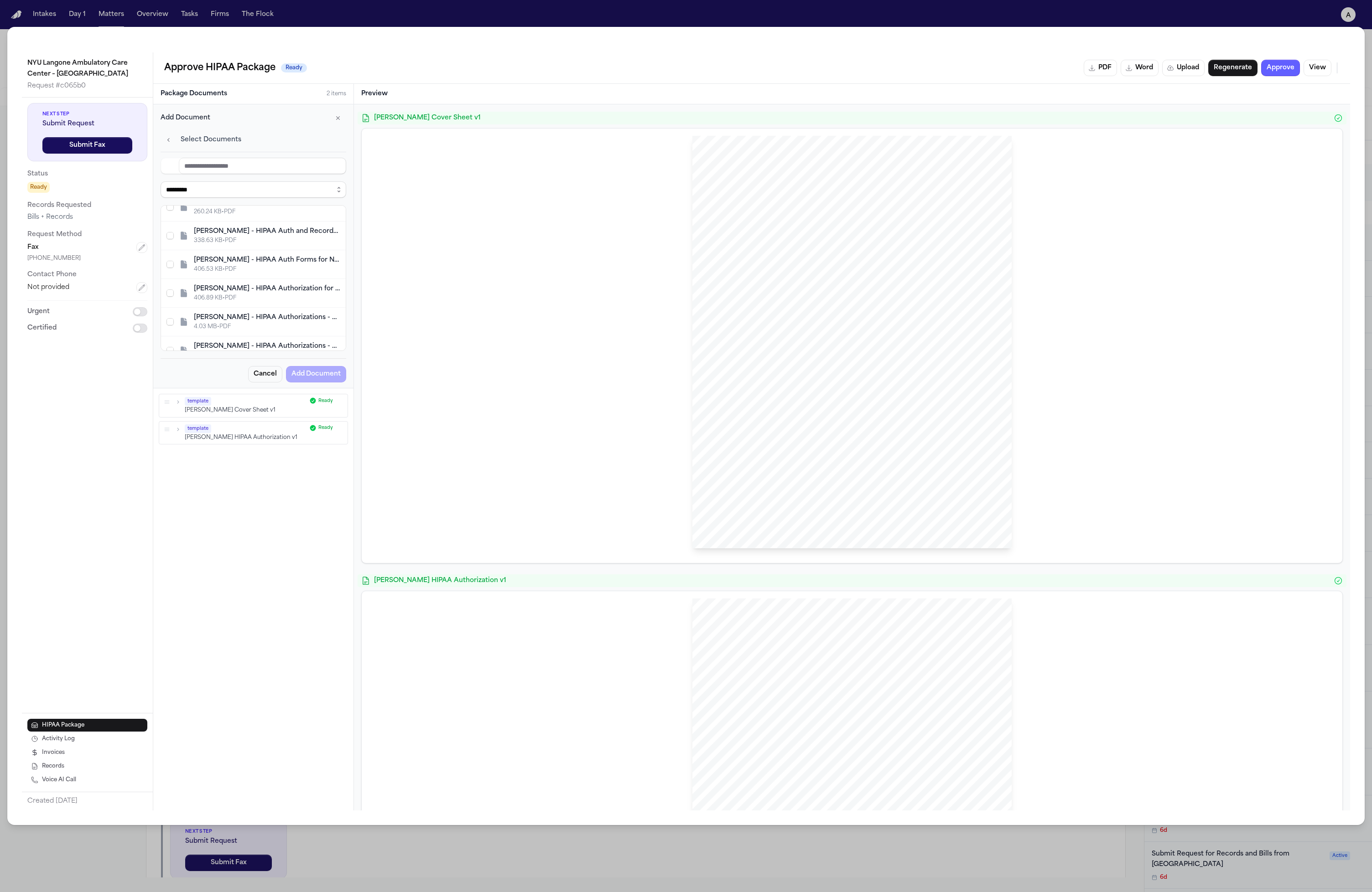
scroll to position [182, 0]
click at [255, 378] on button "Cancel" at bounding box center [265, 374] width 34 height 16
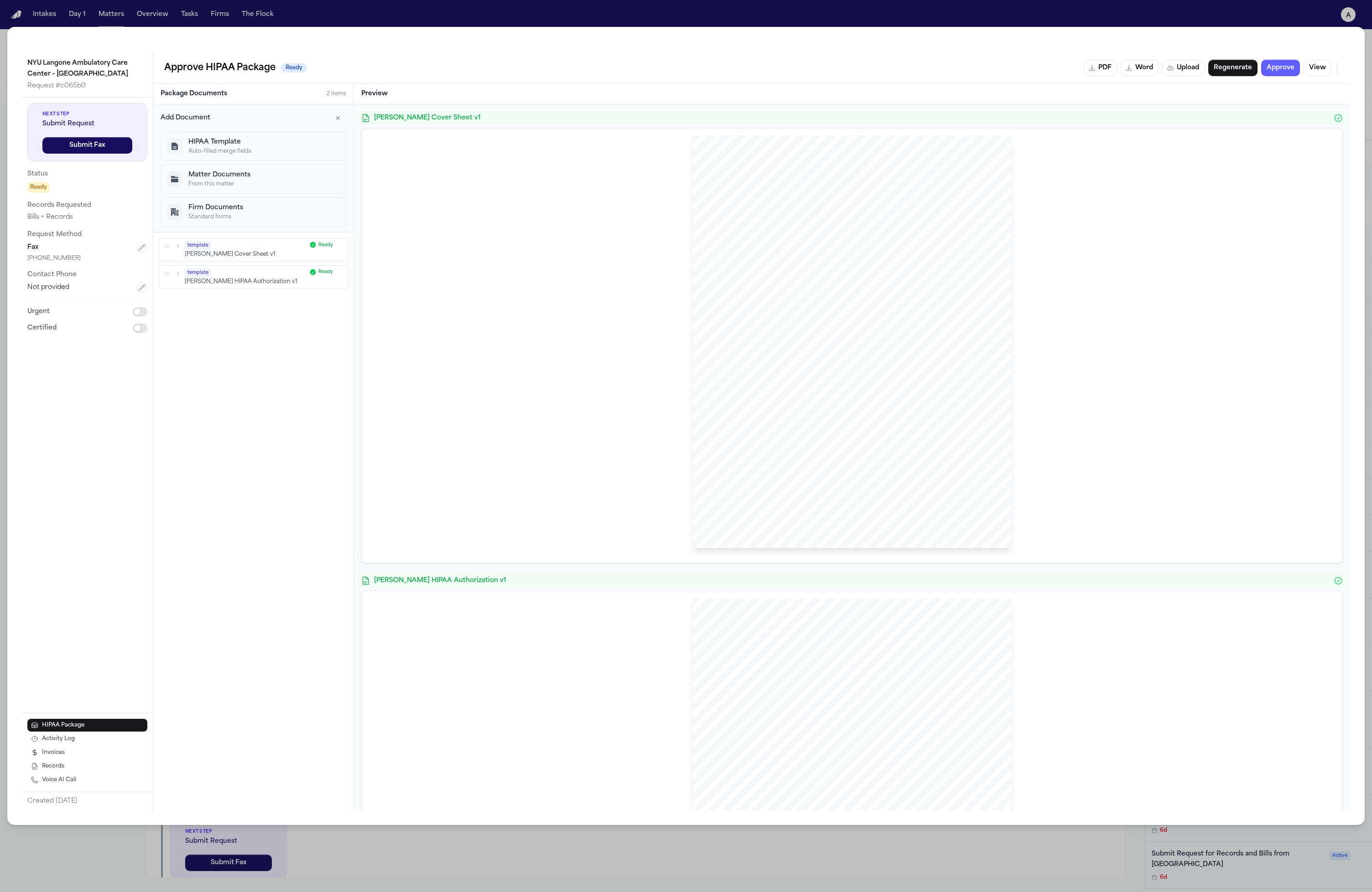
click at [238, 157] on button "HIPAA Template Auto-filled merge fields" at bounding box center [253, 146] width 186 height 29
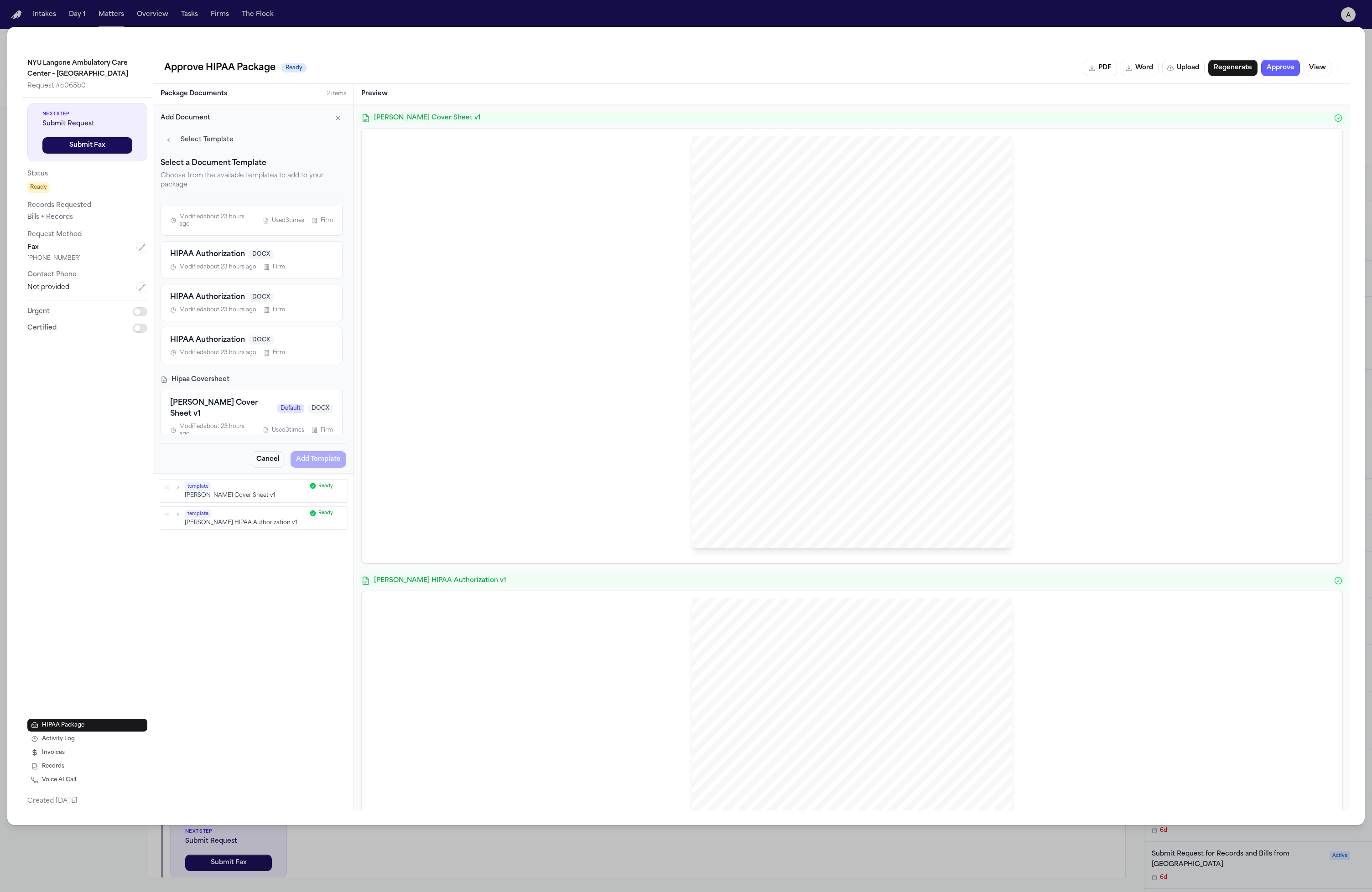
scroll to position [0, 0]
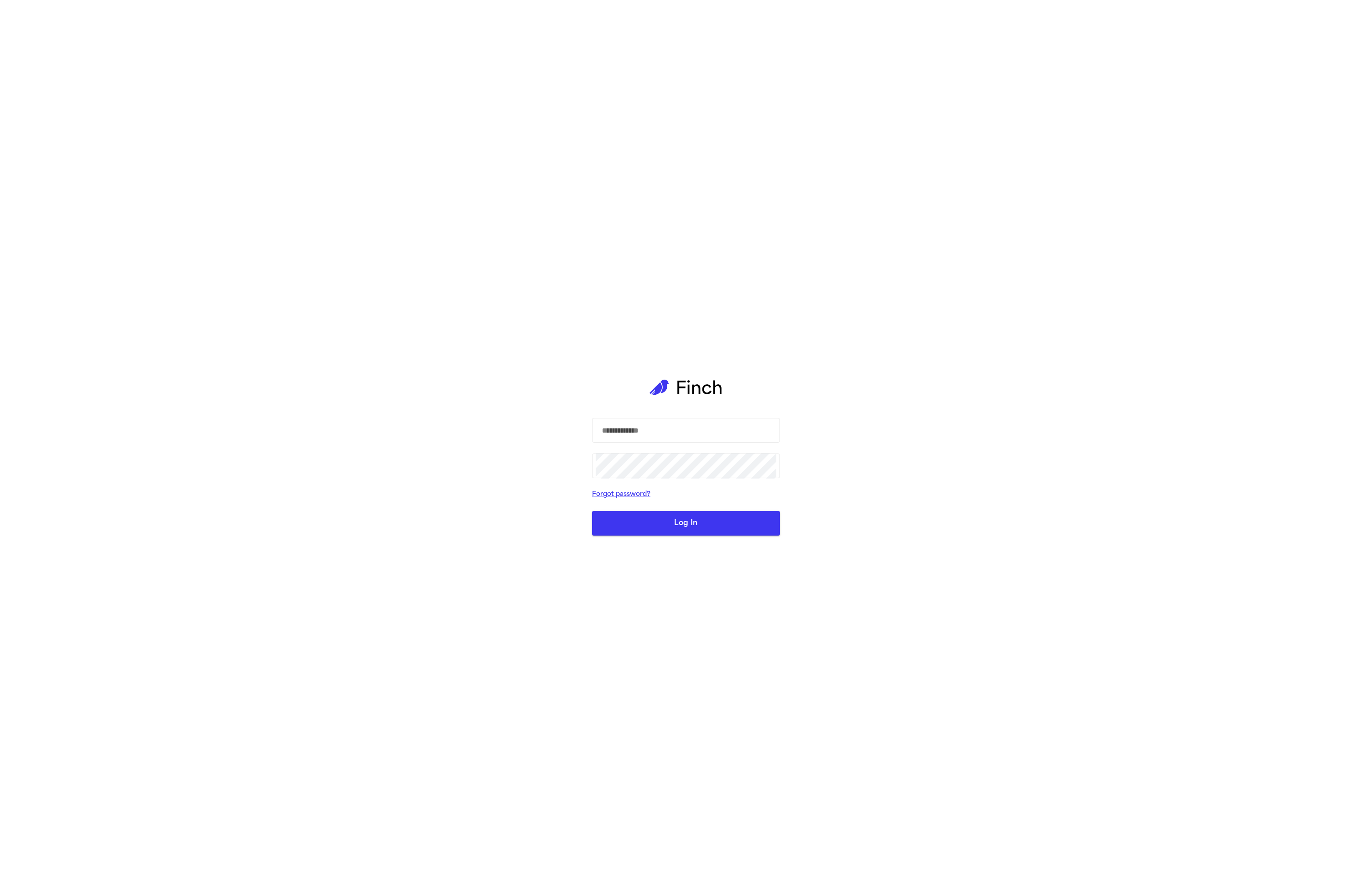
click at [733, 341] on div "​ ​ Forgot password? Log In" at bounding box center [686, 446] width 188 height 892
drag, startPoint x: 756, startPoint y: 413, endPoint x: 761, endPoint y: 427, distance: 14.9
click at [756, 413] on div "​ ​ Forgot password? Log In" at bounding box center [686, 446] width 188 height 892
click at [737, 424] on body "​ ​ Forgot password? Log In" at bounding box center [686, 446] width 1372 height 892
click at [0, 892] on com-1password-button at bounding box center [0, 892] width 0 height 0
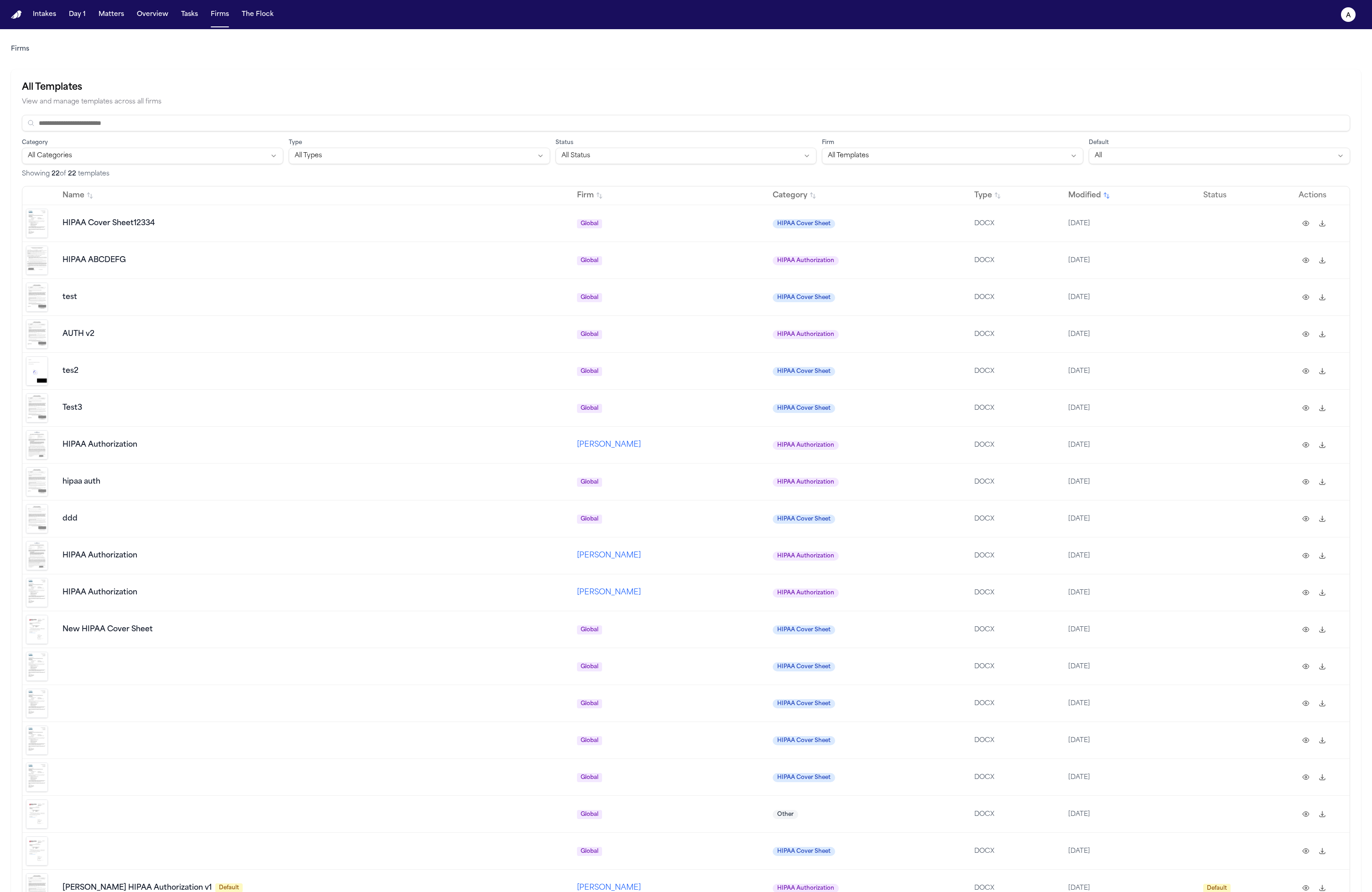
click at [764, 223] on div at bounding box center [1322, 223] width 48 height 15
click at [42, 228] on img at bounding box center [37, 223] width 22 height 29
click at [55, 258] on td at bounding box center [41, 260] width 37 height 37
click at [31, 269] on img at bounding box center [37, 261] width 22 height 29
click at [764, 262] on button at bounding box center [1306, 261] width 15 height 15
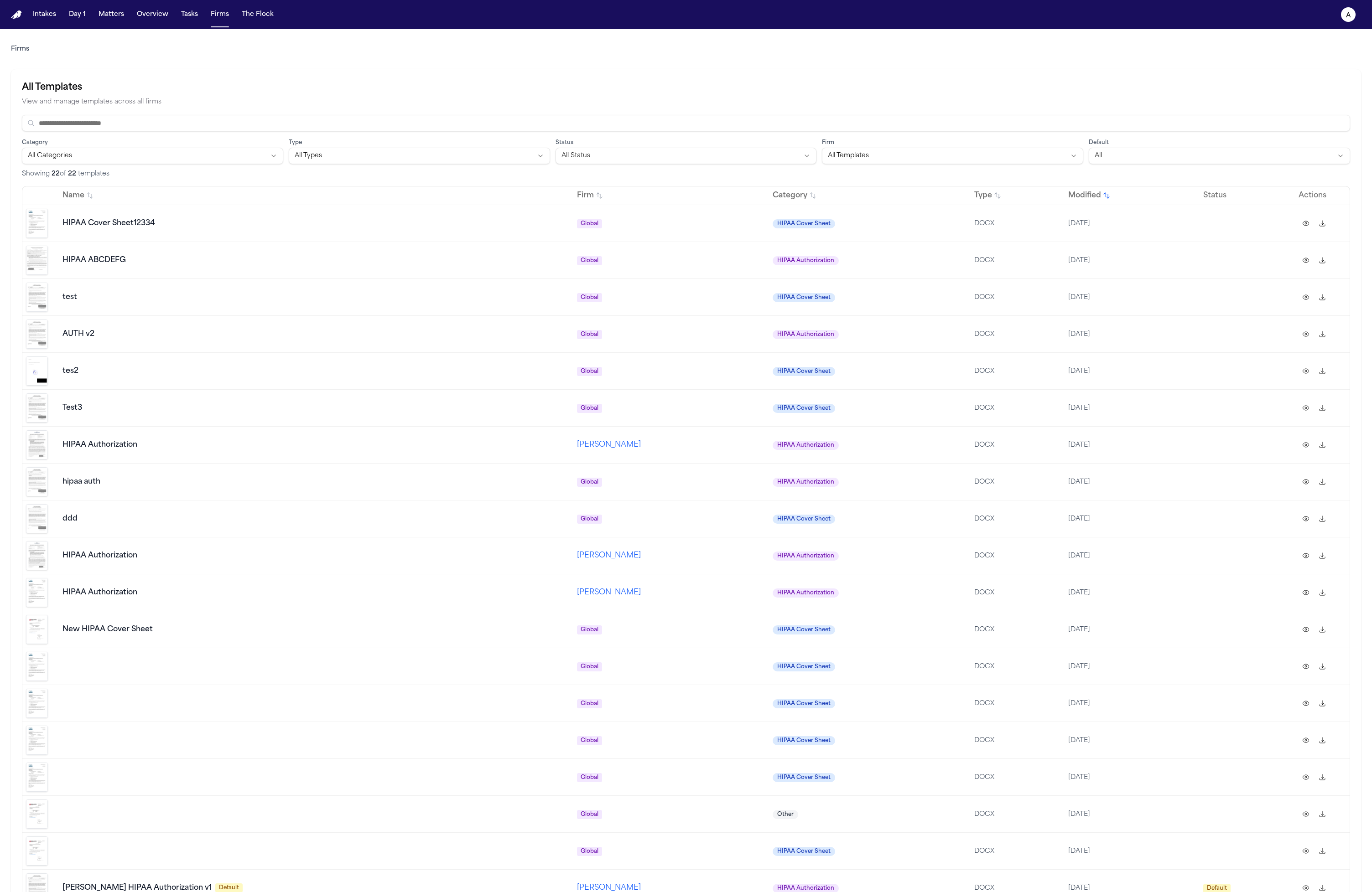
click at [764, 335] on button at bounding box center [1306, 334] width 15 height 15
click at [44, 375] on img at bounding box center [37, 371] width 22 height 29
click at [40, 381] on img at bounding box center [37, 371] width 22 height 29
click at [41, 419] on img at bounding box center [37, 408] width 22 height 29
click at [42, 508] on td at bounding box center [41, 519] width 37 height 37
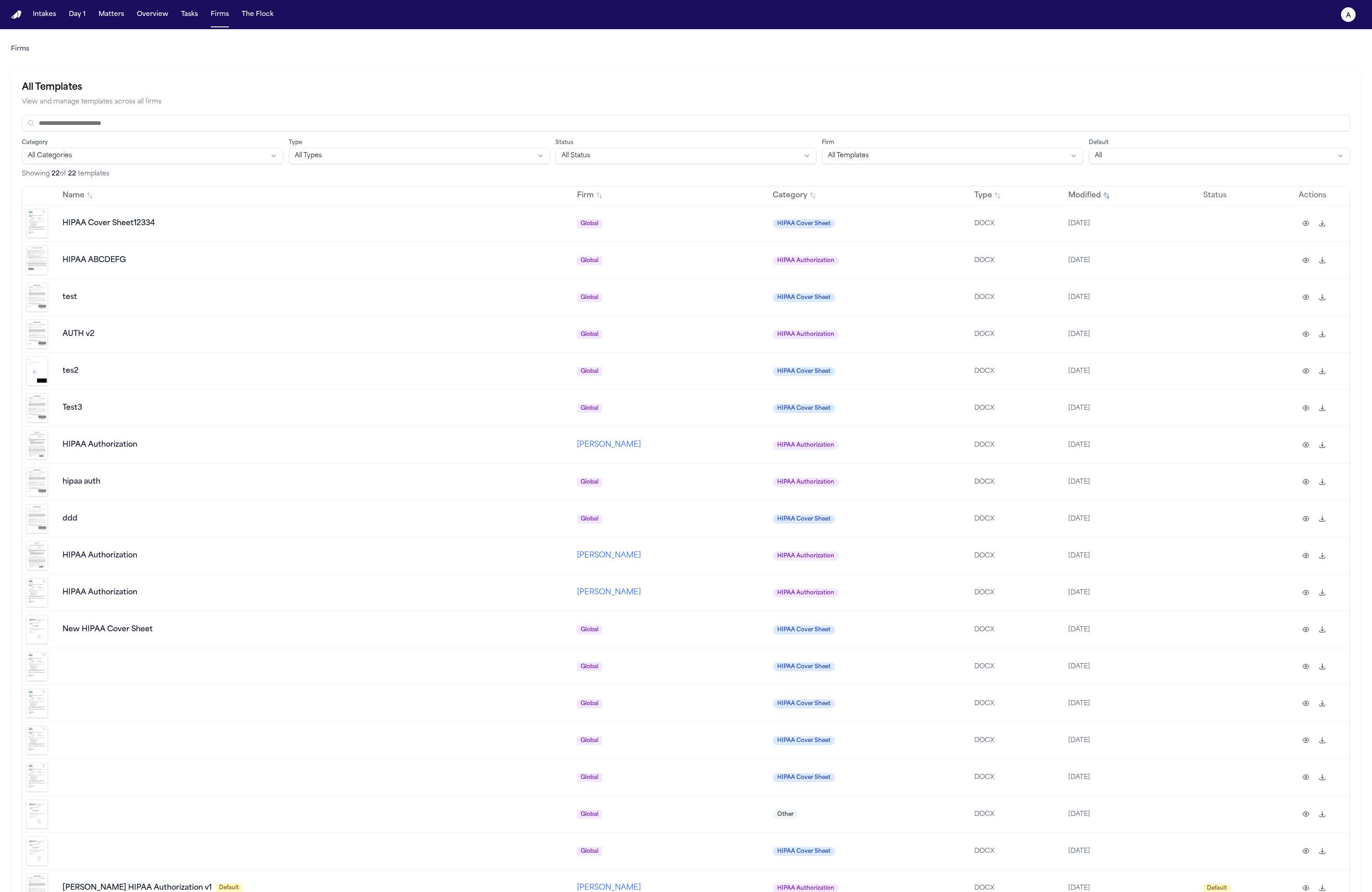
click at [51, 533] on td at bounding box center [41, 519] width 37 height 37
click at [764, 18] on button "a" at bounding box center [1348, 14] width 26 height 20
click at [764, 83] on div "Intakes Day 1 Matters Overview Tasks Firms The Flock a Firms All Templates View…" at bounding box center [686, 446] width 1372 height 892
click at [209, 11] on button "Firms" at bounding box center [220, 15] width 26 height 16
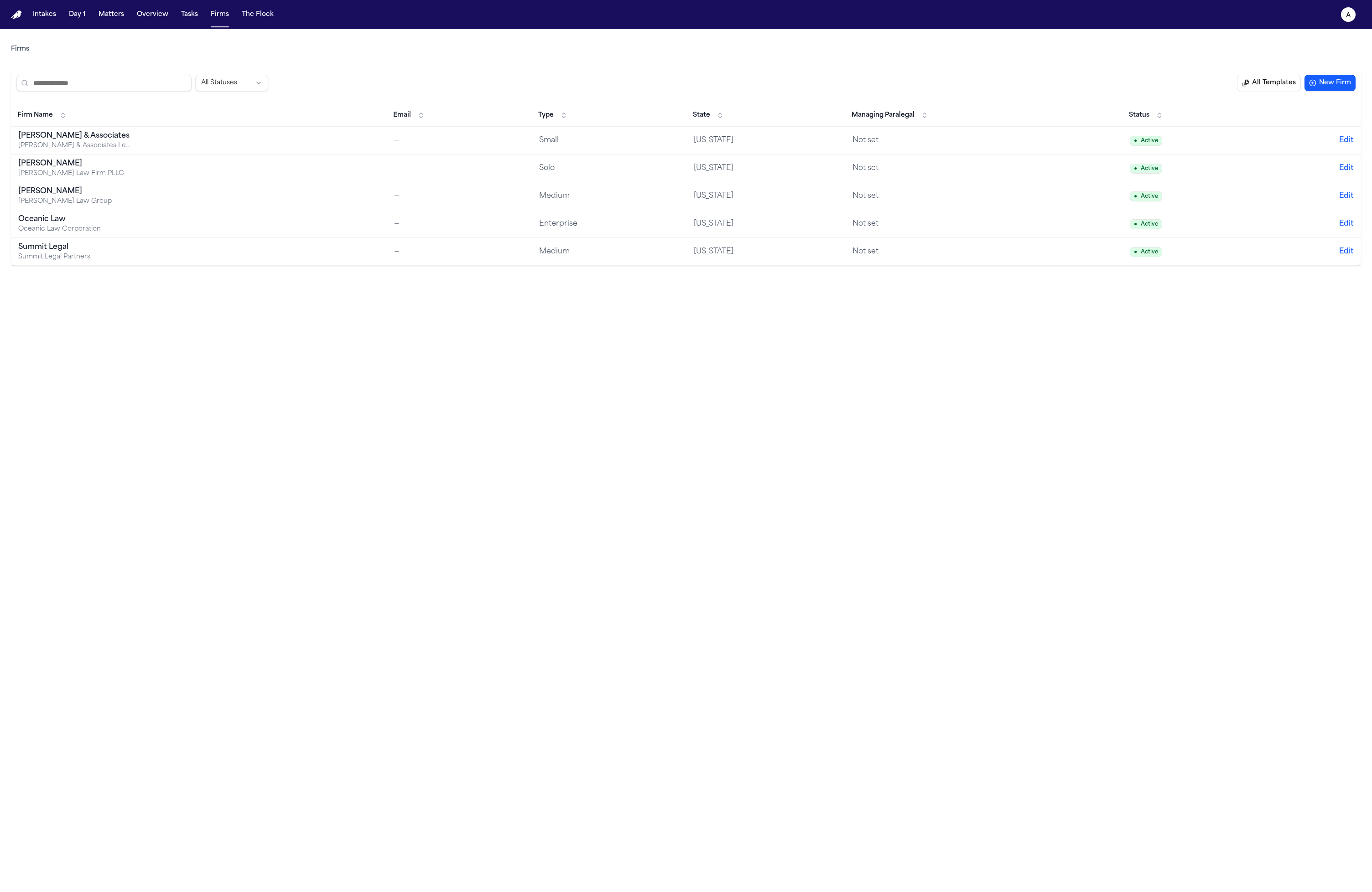
click at [264, 288] on main "Firms All Statuses All Templates New Firm Firm Name Email Type State Managing P…" at bounding box center [686, 460] width 1372 height 863
click at [333, 166] on td "[PERSON_NAME] [PERSON_NAME] Law Firm PLLC" at bounding box center [198, 168] width 376 height 28
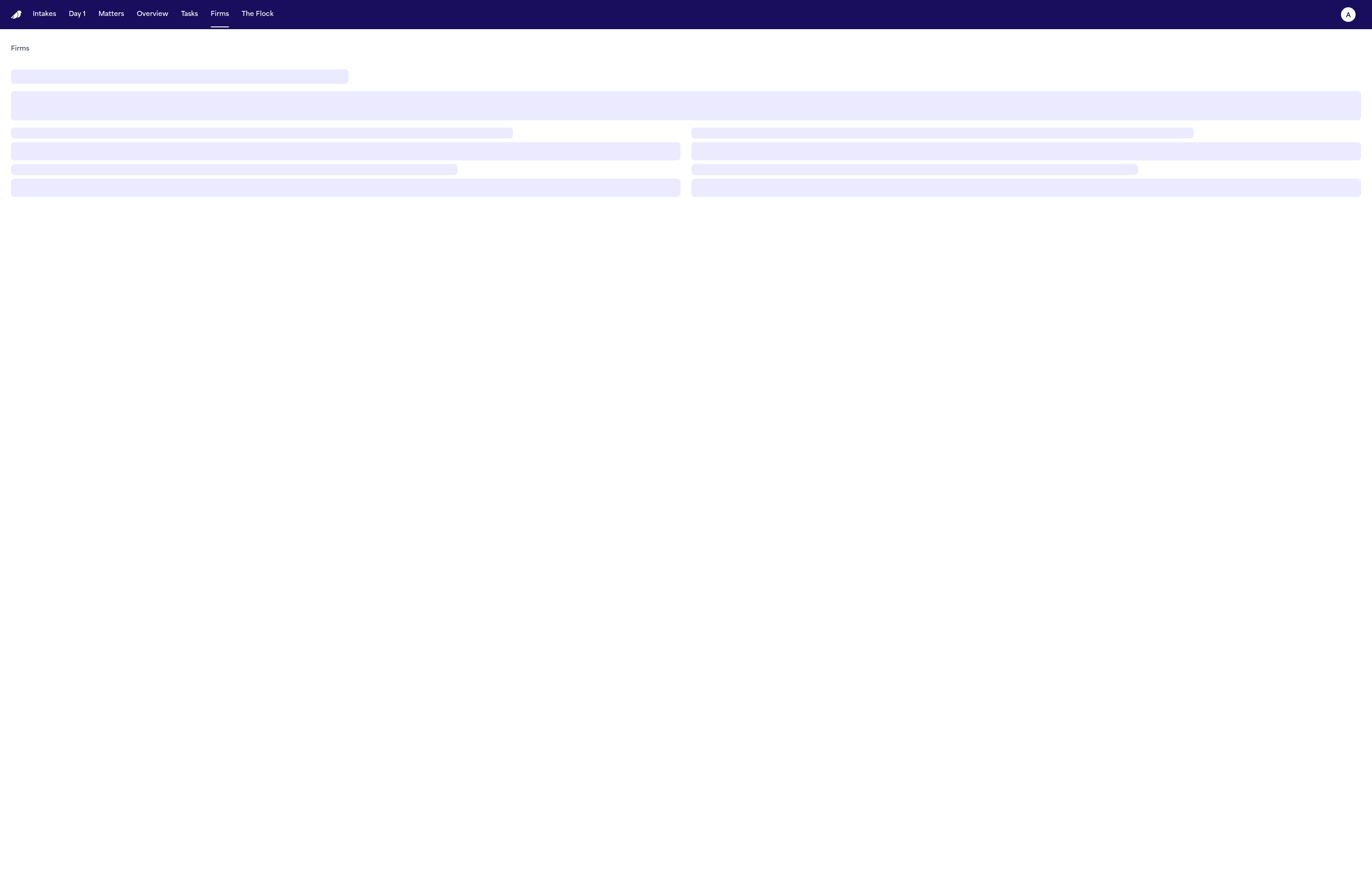
click at [712, 358] on main "Firms" at bounding box center [686, 460] width 1372 height 863
click at [764, 177] on div at bounding box center [1026, 162] width 670 height 70
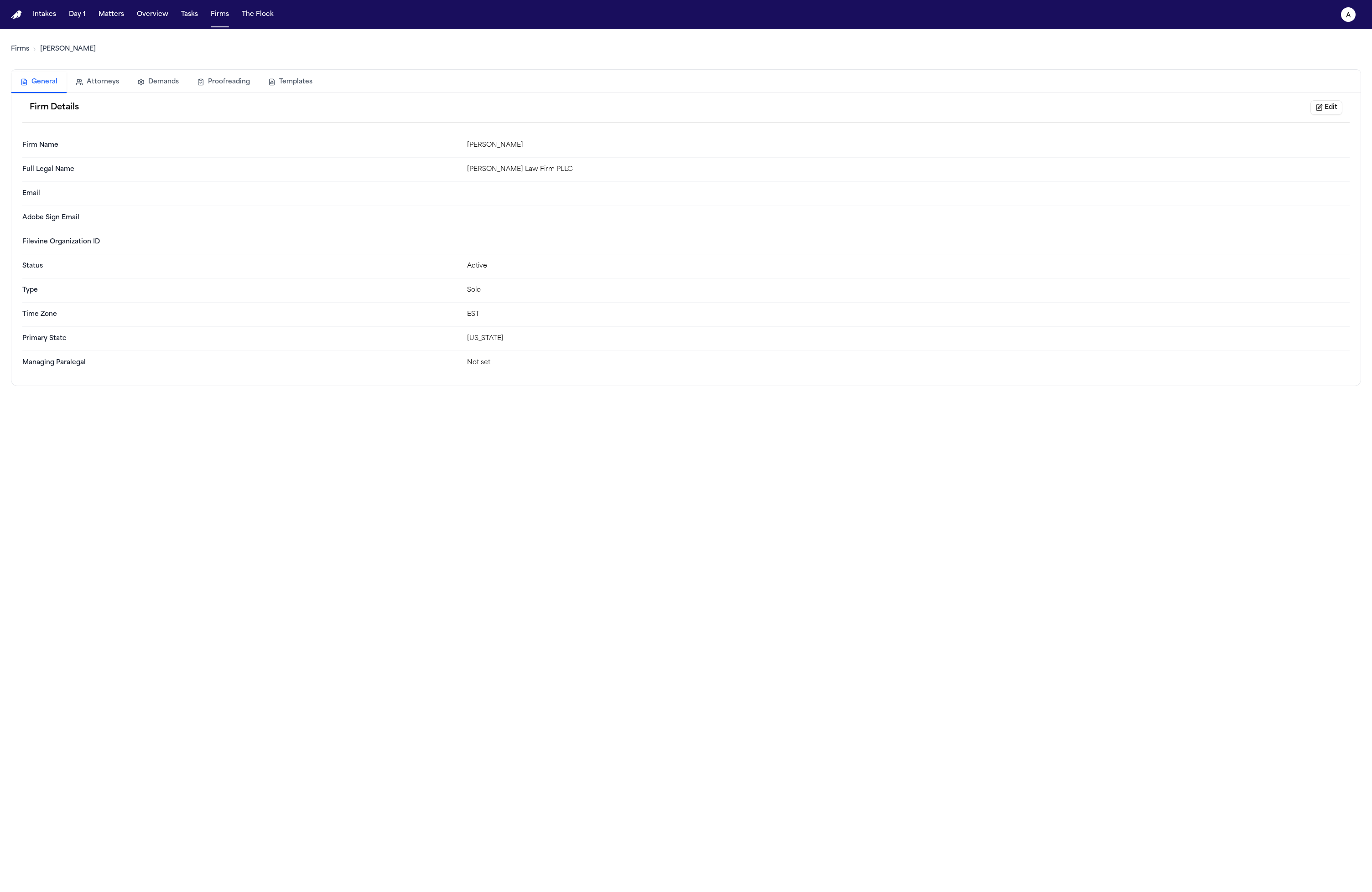
click at [310, 84] on button "Templates" at bounding box center [290, 81] width 62 height 20
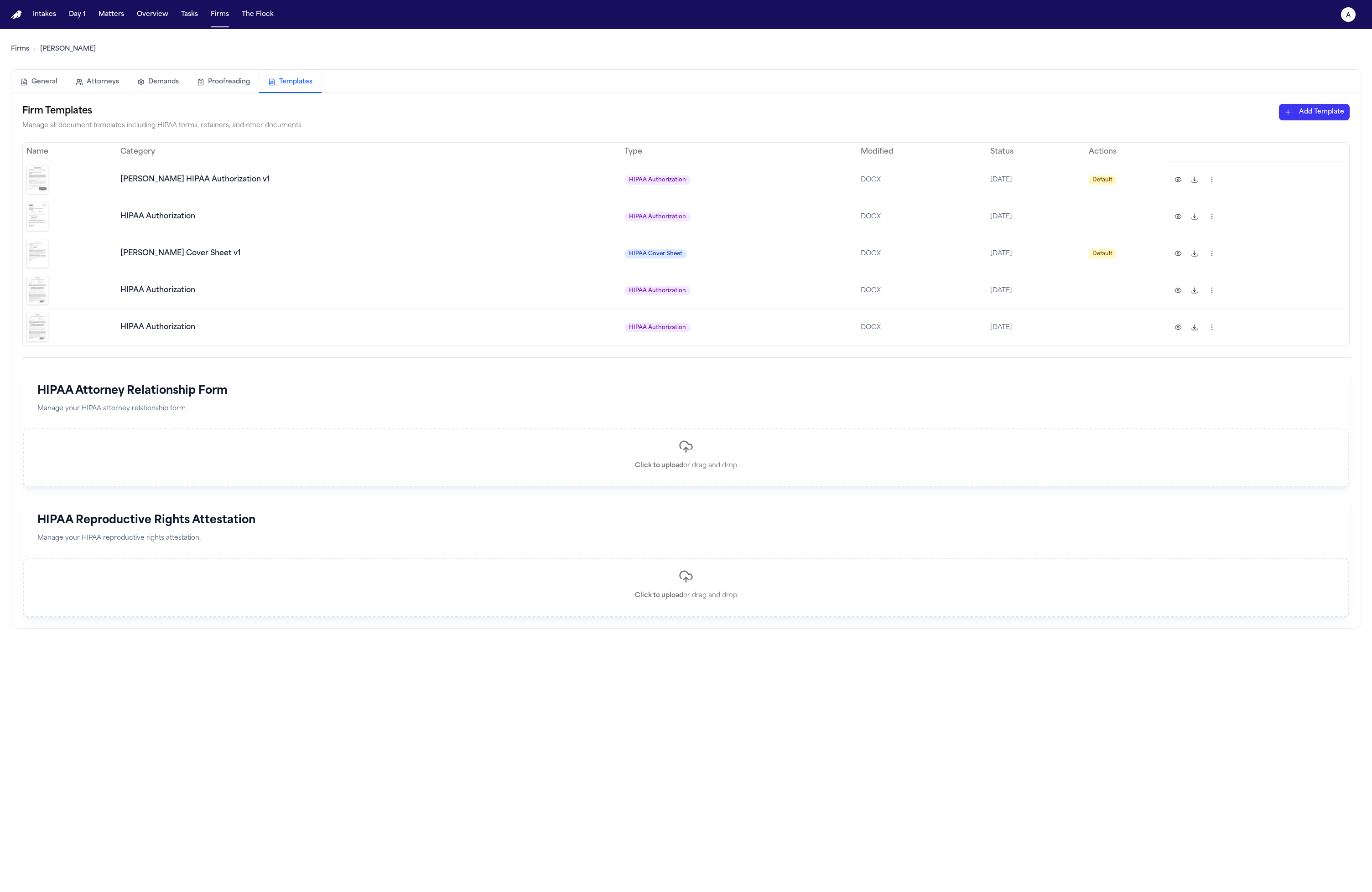
click at [232, 199] on td "HIPAA Authorization" at bounding box center [369, 216] width 504 height 37
click at [40, 213] on img at bounding box center [37, 217] width 22 height 29
click at [1171, 218] on button at bounding box center [1178, 217] width 15 height 15
click at [41, 214] on img at bounding box center [37, 217] width 22 height 29
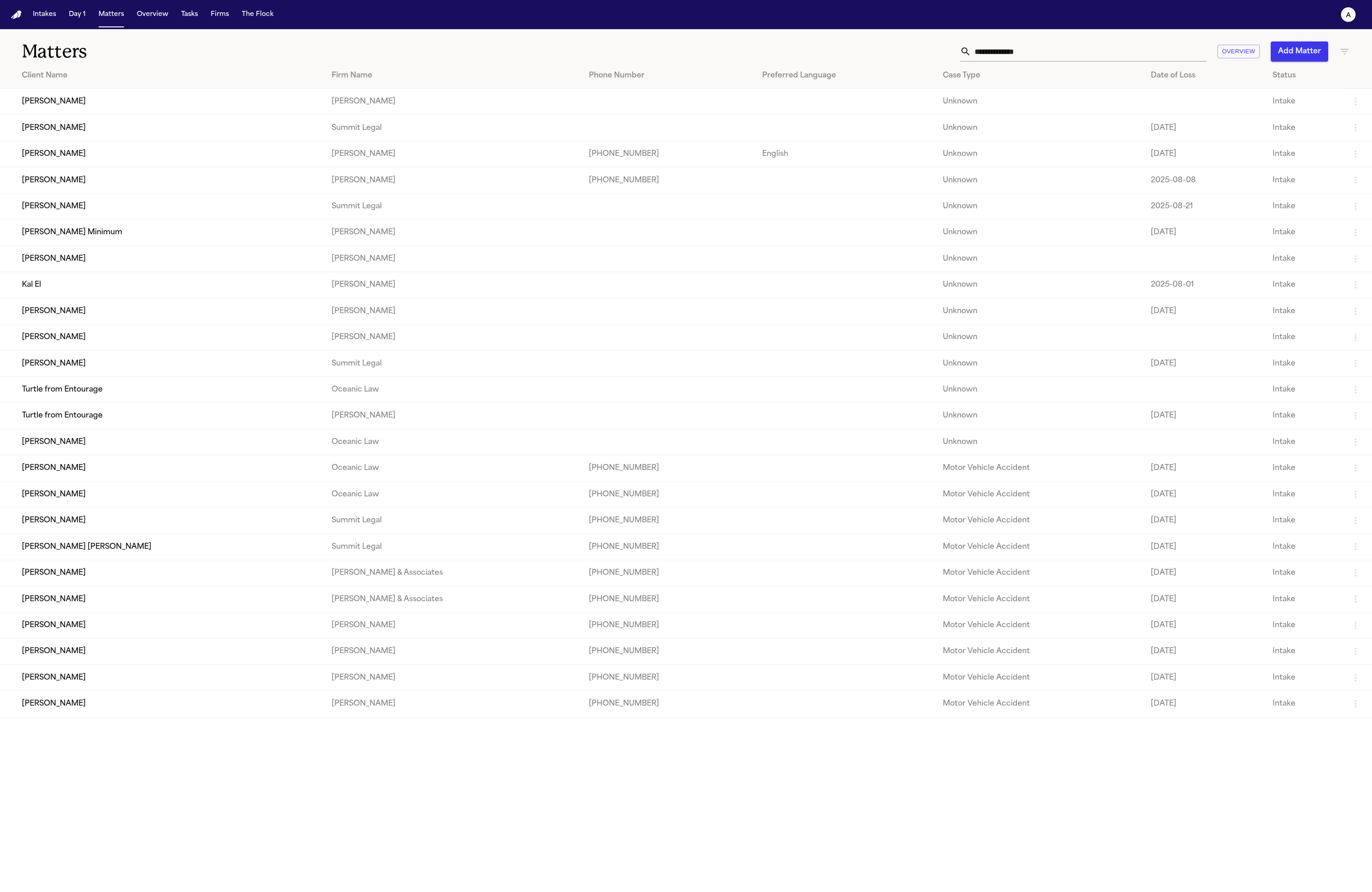
click at [116, 190] on td "Lisa Rada" at bounding box center [162, 181] width 324 height 26
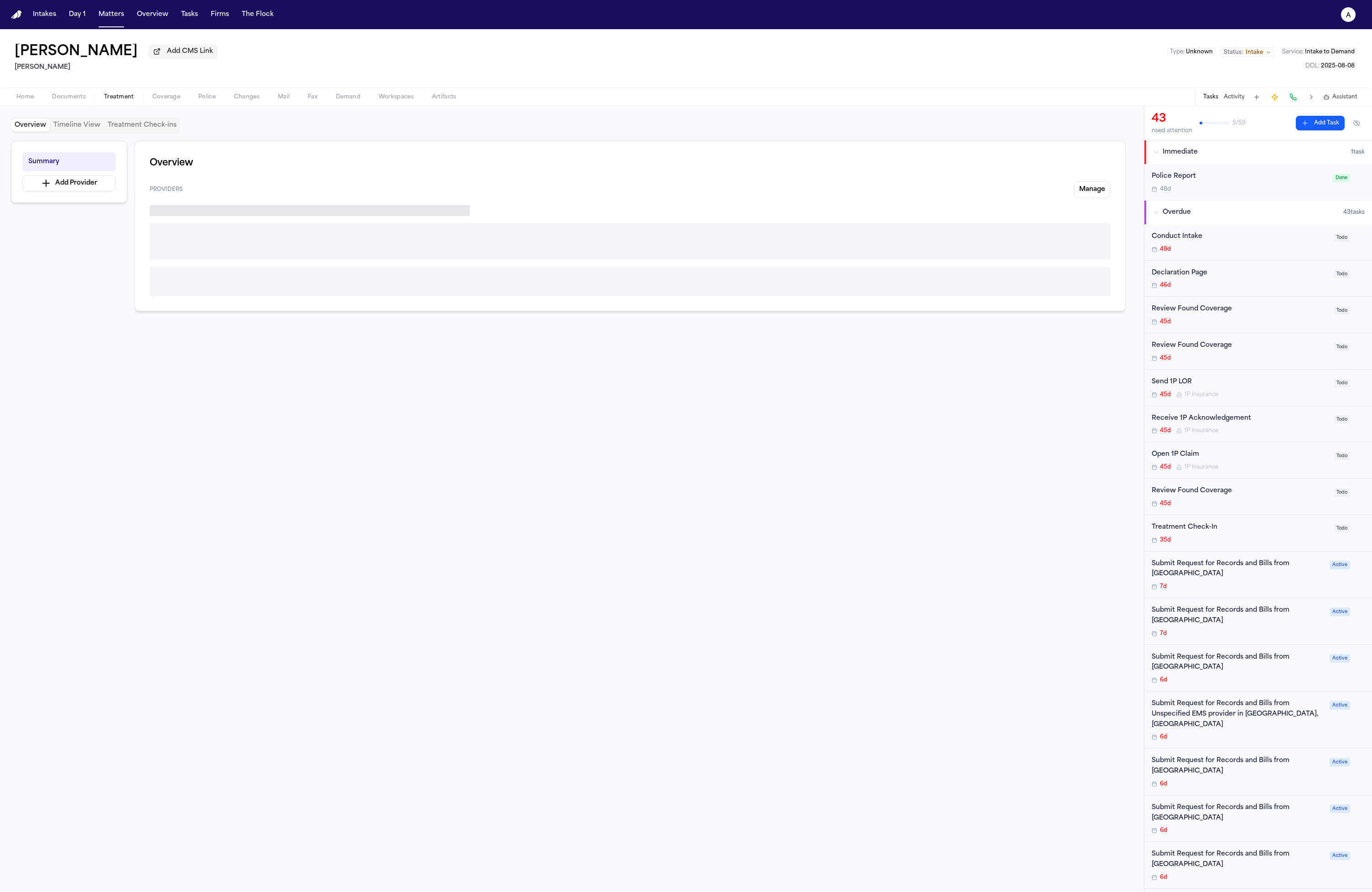
click at [138, 94] on button "Treatment" at bounding box center [119, 97] width 48 height 11
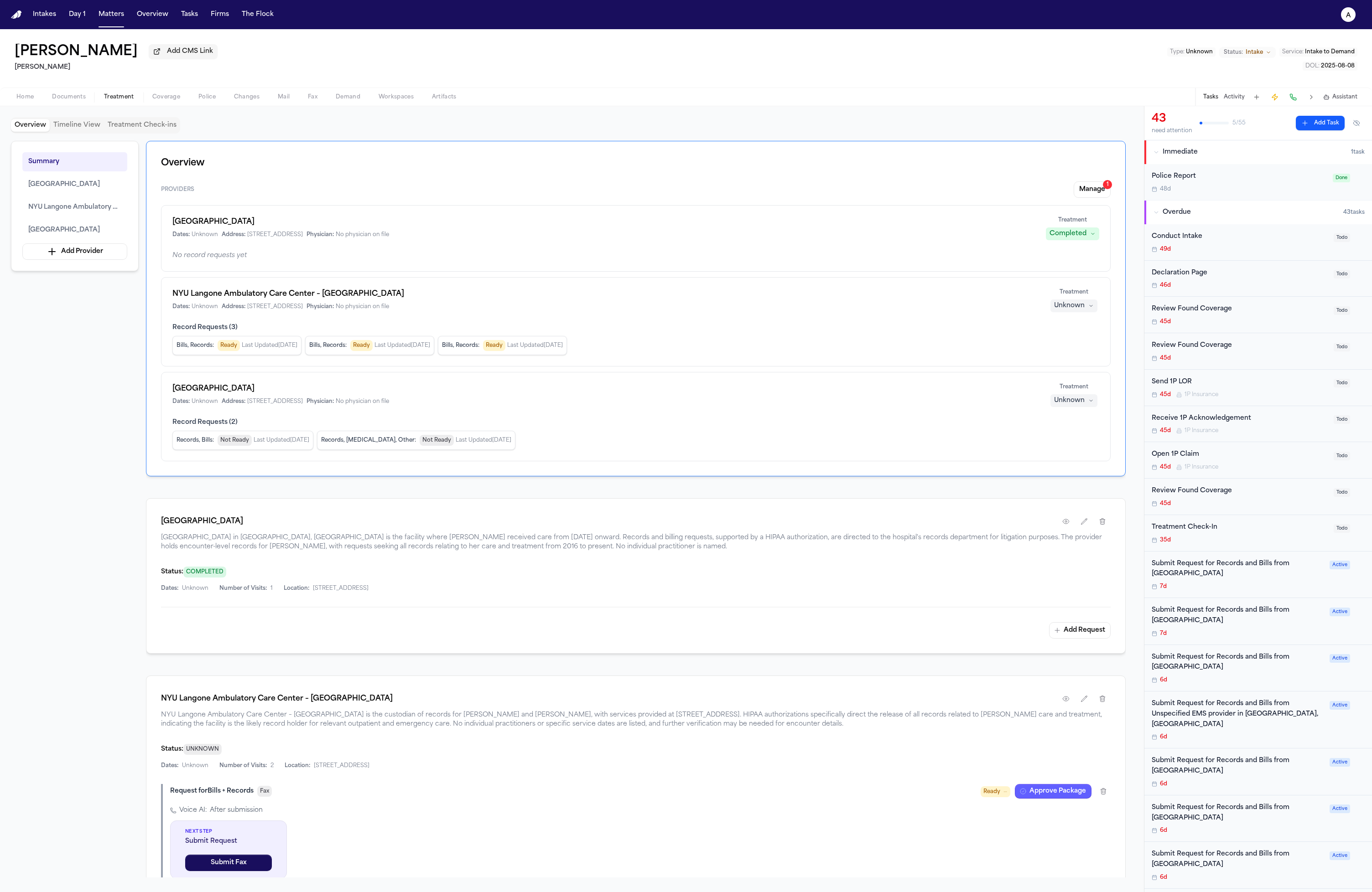
scroll to position [85, 0]
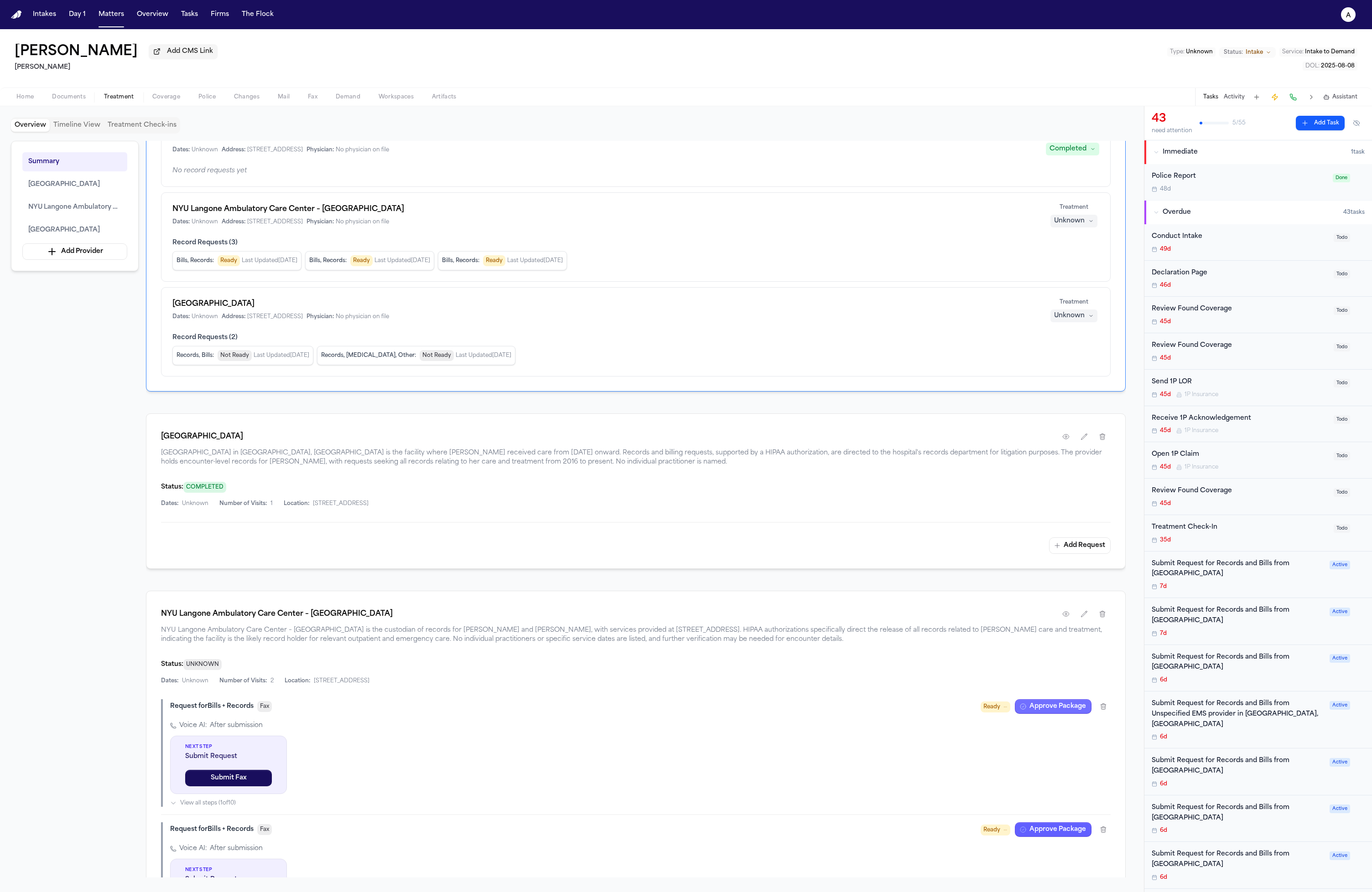
click at [1067, 714] on button "Approve Package" at bounding box center [1053, 707] width 77 height 15
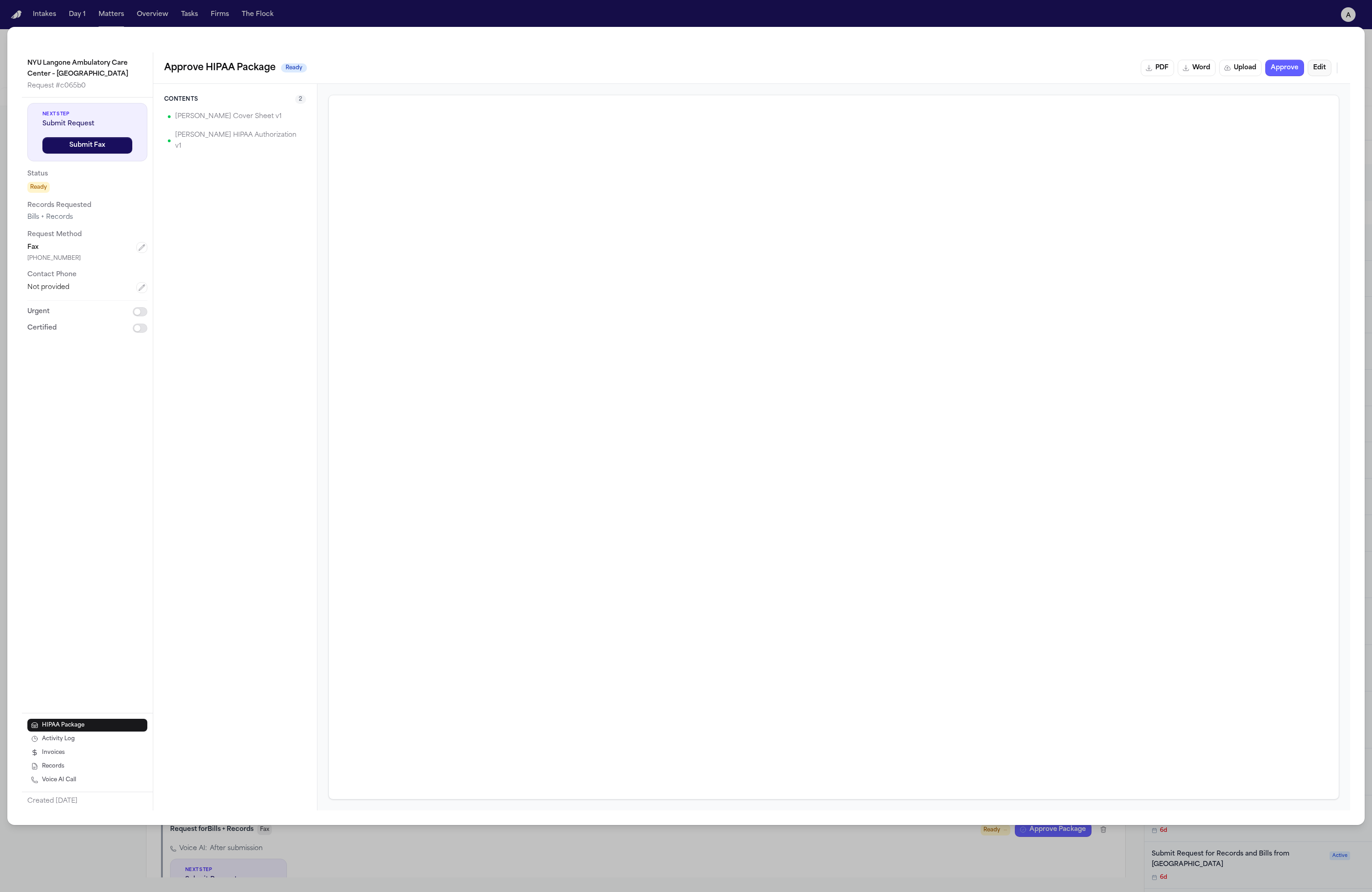
click at [1327, 70] on button "Edit" at bounding box center [1319, 68] width 23 height 16
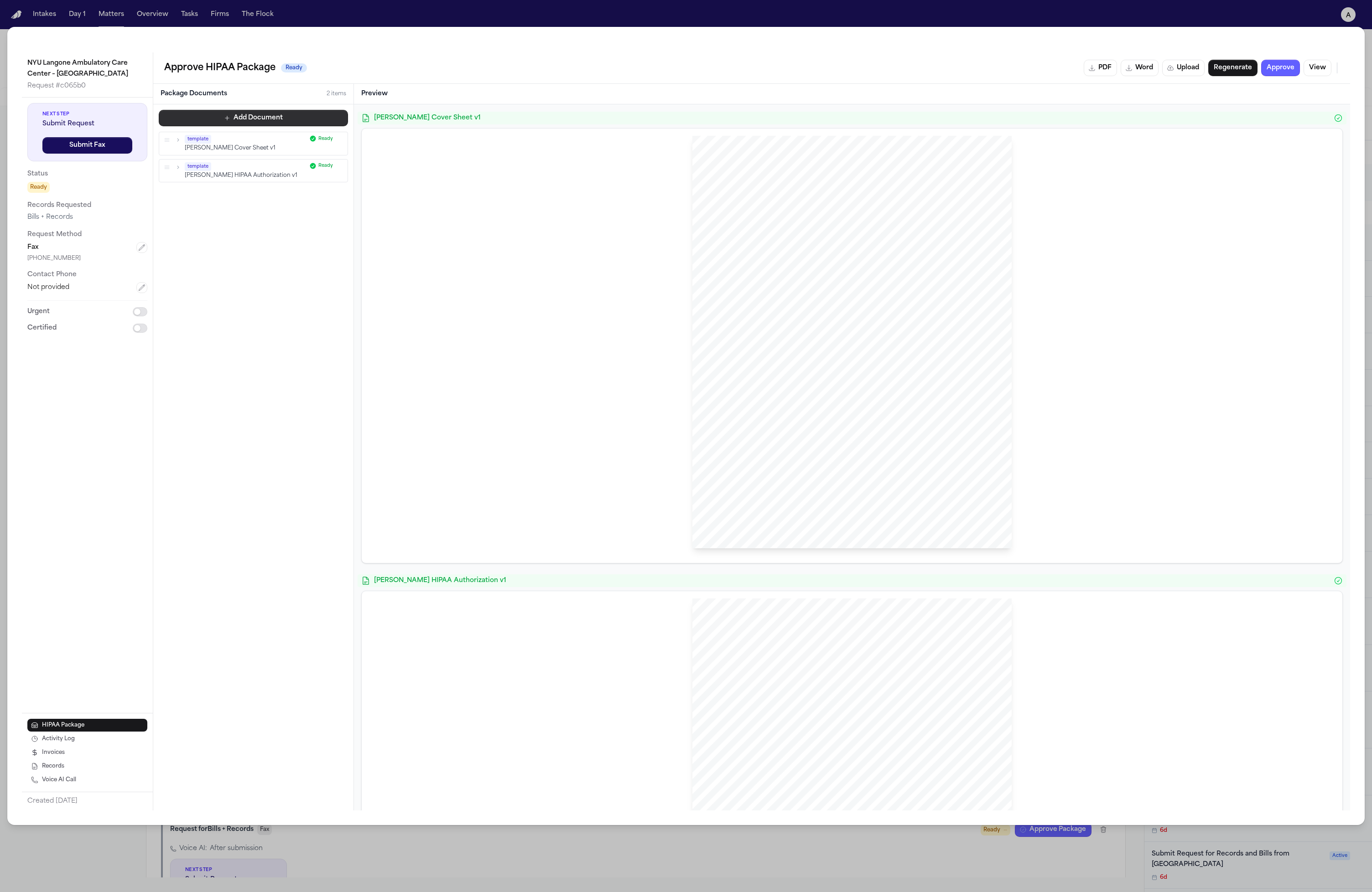
click at [242, 112] on button "Add Document" at bounding box center [253, 118] width 190 height 16
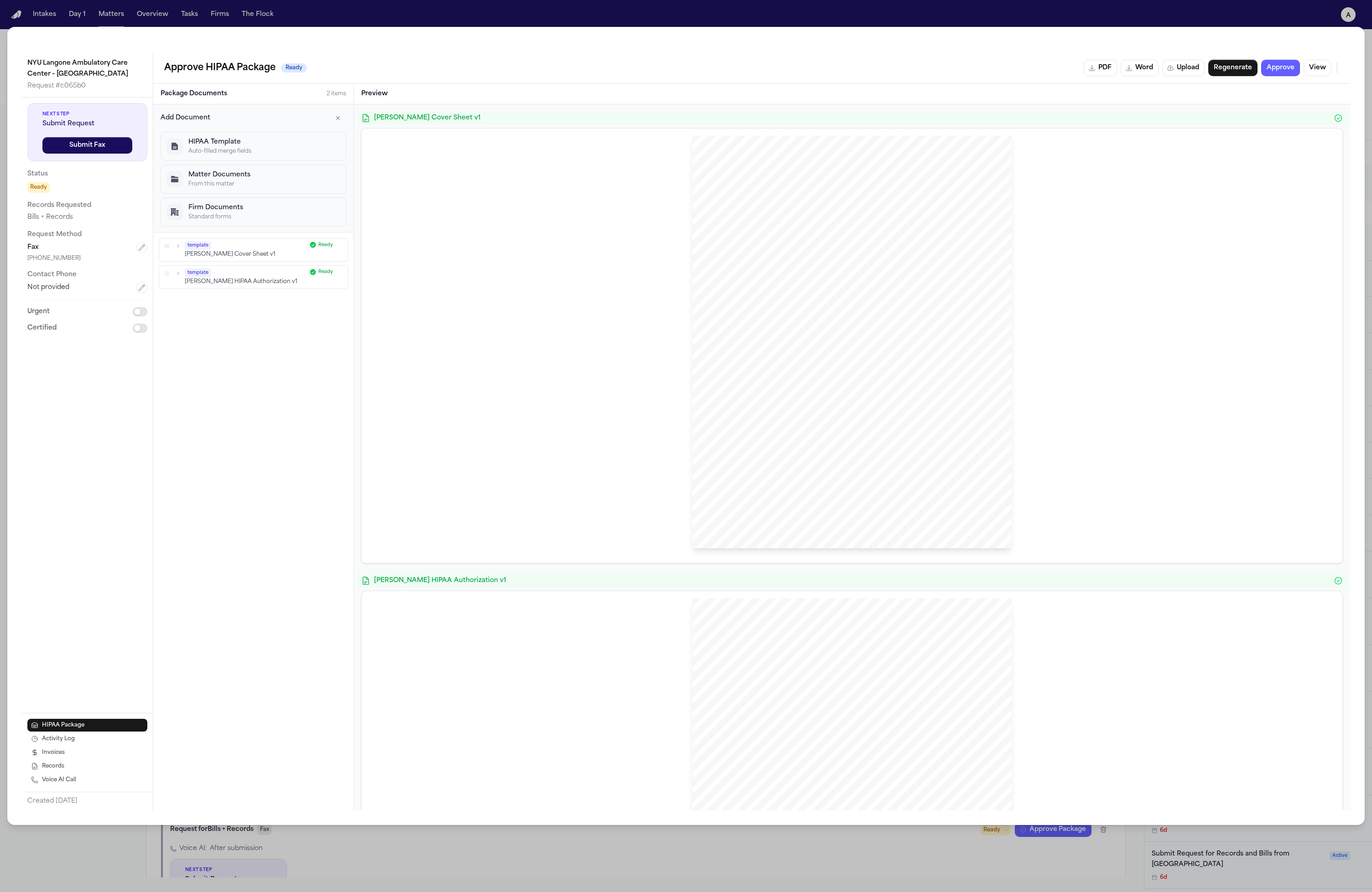
click at [264, 144] on p "HIPAA Template" at bounding box center [264, 142] width 152 height 9
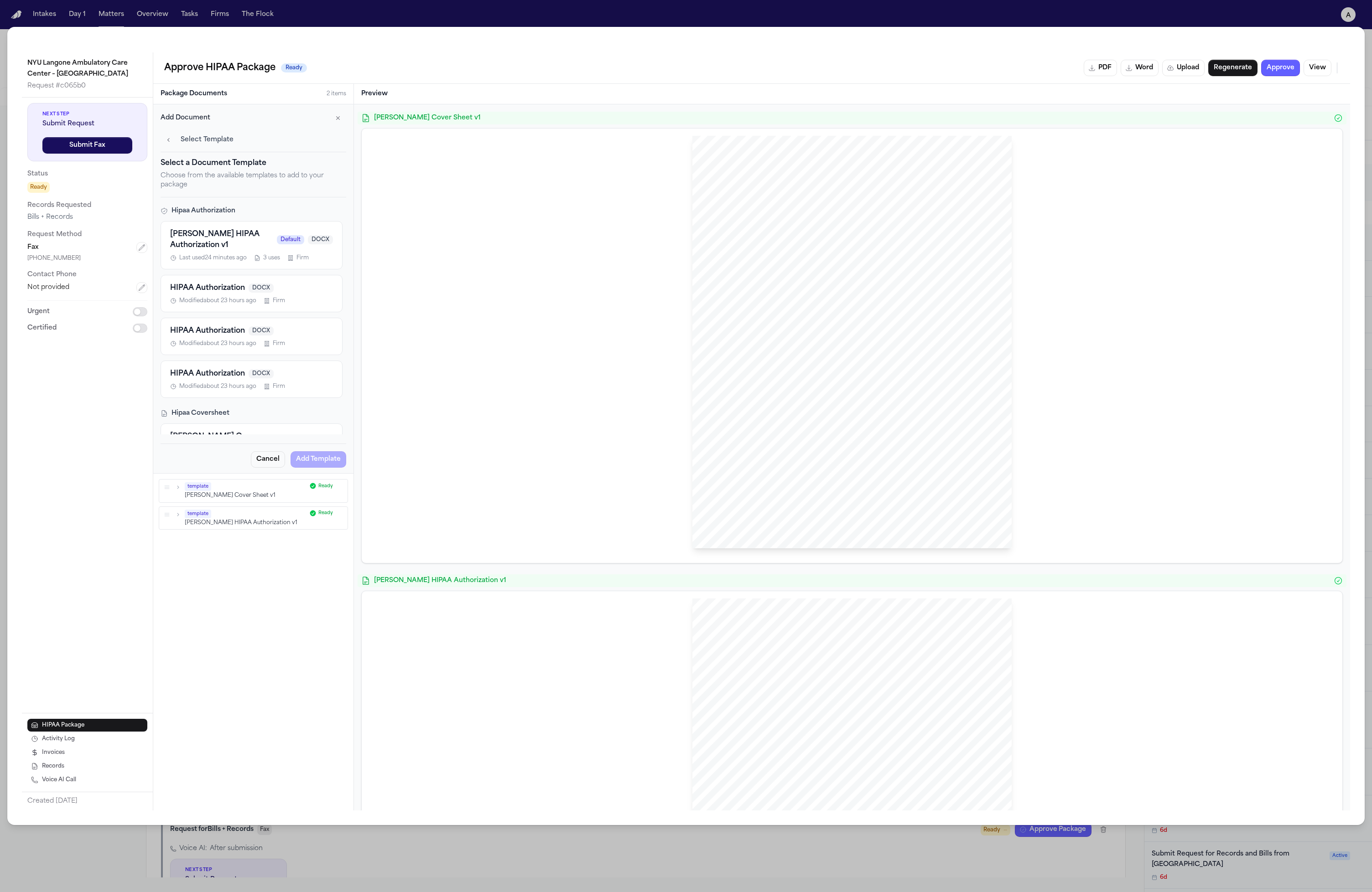
scroll to position [26, 0]
click at [220, 233] on span "Last used 24 minutes ago" at bounding box center [213, 232] width 67 height 7
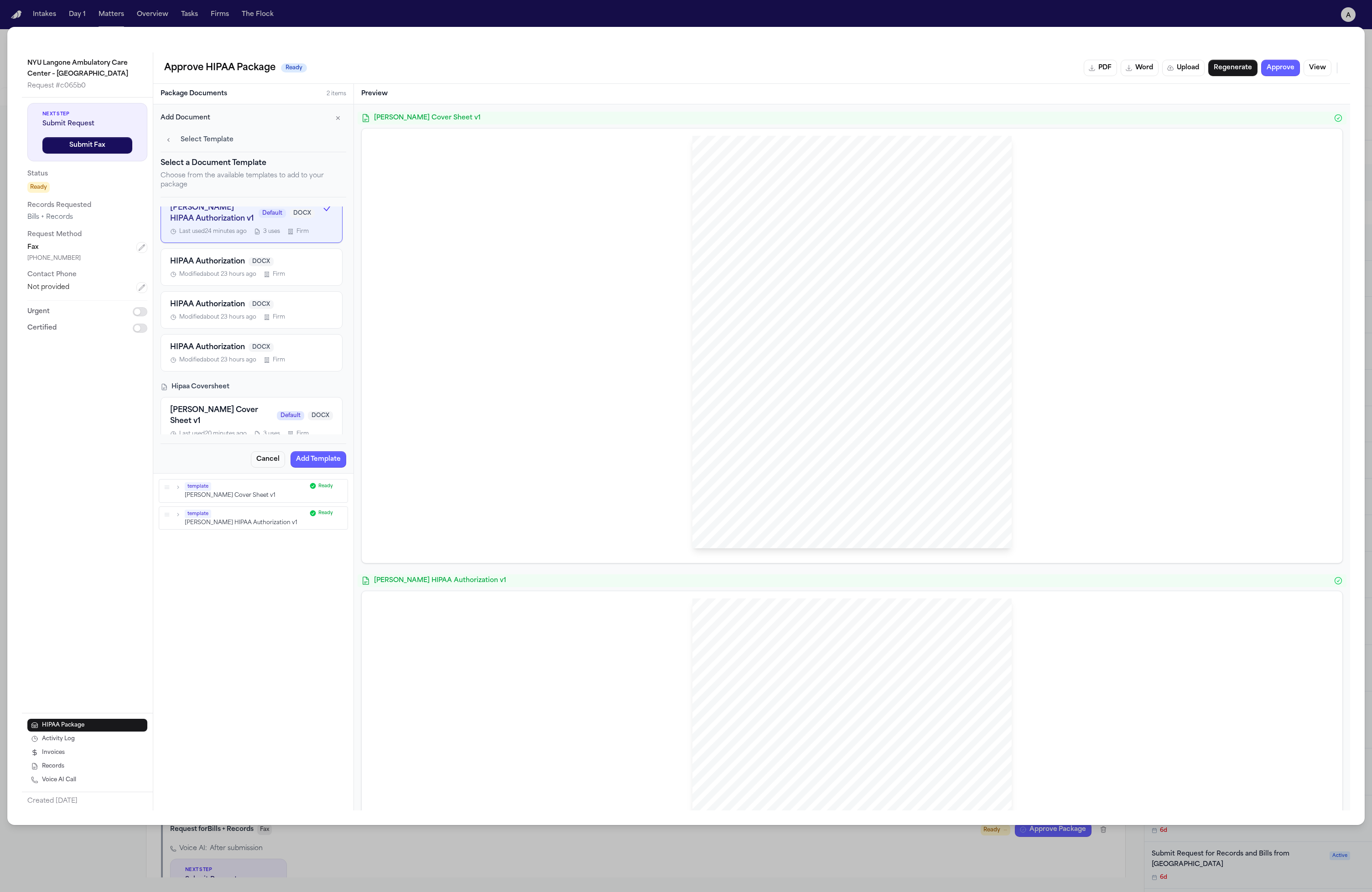
click at [247, 308] on div "HIPAA Authorization DOCX" at bounding box center [251, 304] width 163 height 11
click at [215, 225] on div "Hecht HIPAA Authorization v1 Default DOCX Last used 24 minutes ago 3 uses Firm" at bounding box center [251, 219] width 163 height 33
click at [223, 278] on span "Modified about 23 hours ago" at bounding box center [217, 274] width 77 height 7
click at [231, 231] on span "Last used 24 minutes ago" at bounding box center [213, 232] width 67 height 7
click at [233, 286] on button "HIPAA Authorization DOCX Modified about 23 hours ago Firm" at bounding box center [251, 267] width 182 height 37
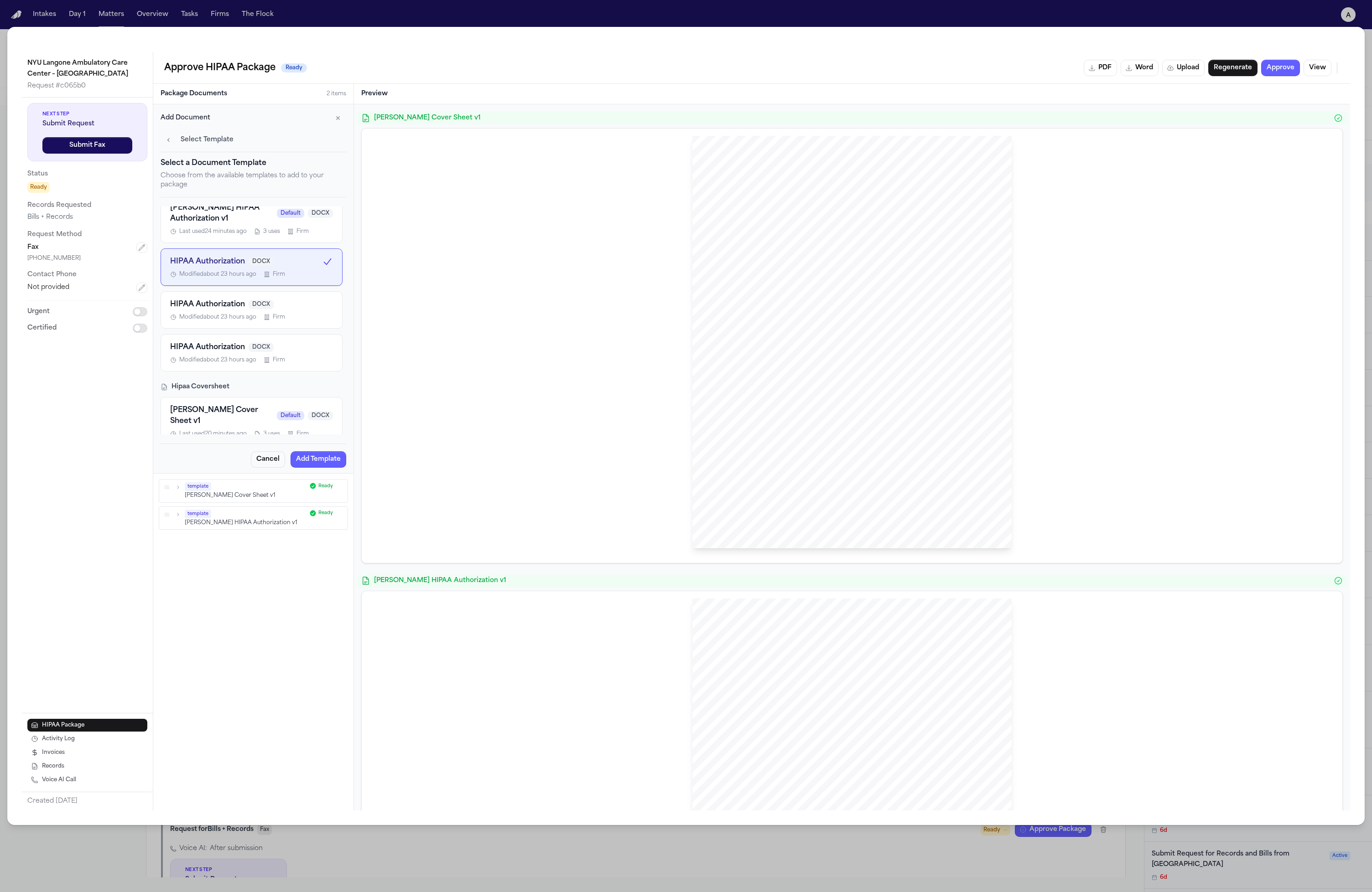
click at [236, 236] on span "Last used 24 minutes ago" at bounding box center [213, 232] width 67 height 7
click at [239, 310] on span "HIPAA Authorization" at bounding box center [207, 304] width 75 height 11
click at [233, 347] on span "HIPAA Authorization" at bounding box center [207, 347] width 75 height 11
click at [261, 263] on span "DOCX" at bounding box center [261, 261] width 25 height 9
click at [255, 325] on button "HIPAA Authorization DOCX Modified about 23 hours ago Firm" at bounding box center [251, 310] width 182 height 37
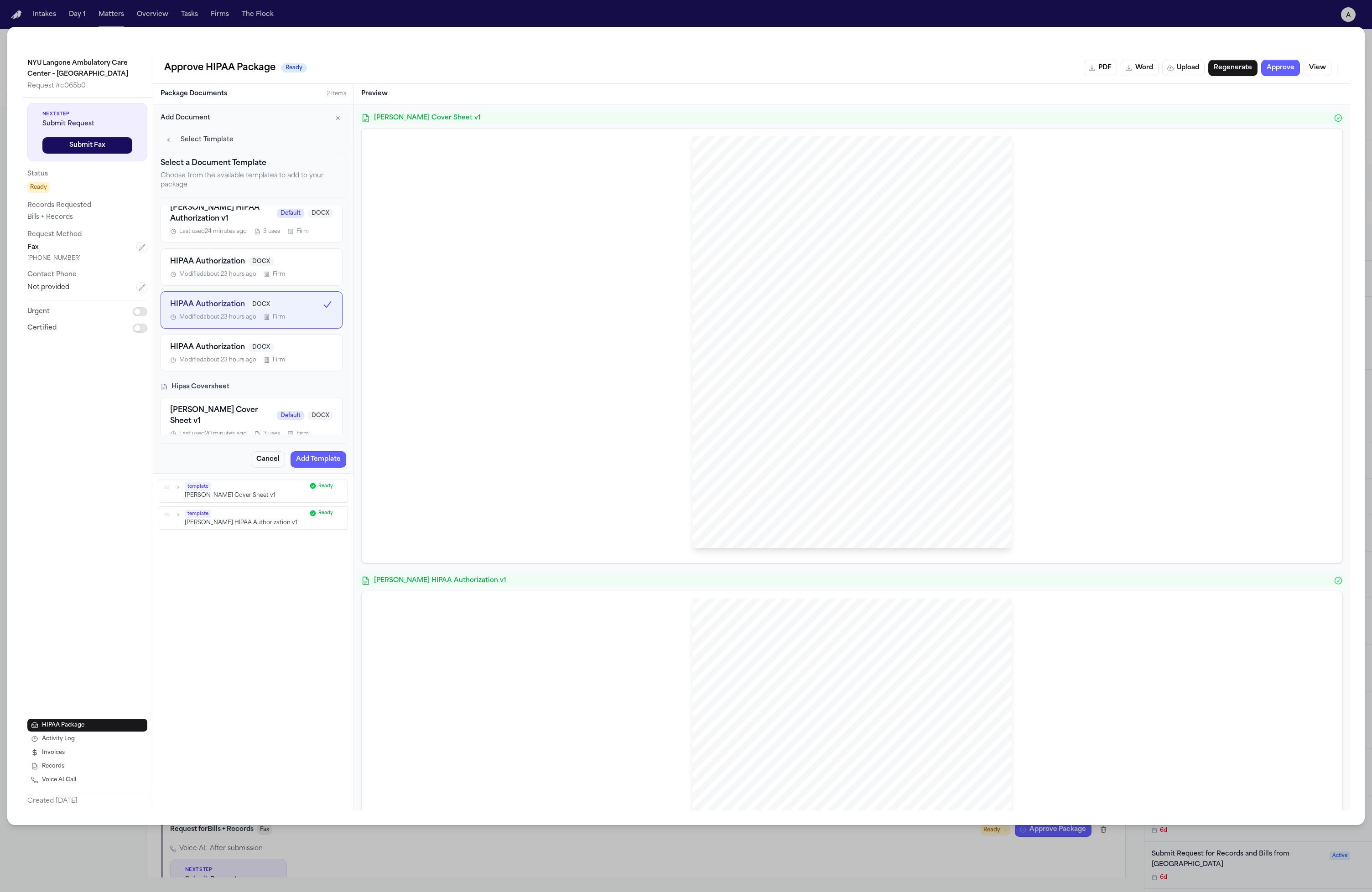
click at [232, 371] on button "HIPAA Authorization DOCX Modified about 23 hours ago Firm" at bounding box center [251, 353] width 182 height 37
click at [253, 314] on span "Modified about 23 hours ago" at bounding box center [217, 318] width 77 height 7
click at [221, 246] on div "Hecht HIPAA Authorization v1 Default DOCX Last used 24 minutes ago 3 uses Firm …" at bounding box center [251, 283] width 182 height 177
click at [235, 211] on span "[PERSON_NAME] HIPAA Authorization v1" at bounding box center [221, 214] width 103 height 22
click at [235, 243] on button "Hecht HIPAA Authorization v1 Default DOCX Last used 24 minutes ago 3 uses Firm" at bounding box center [251, 219] width 182 height 48
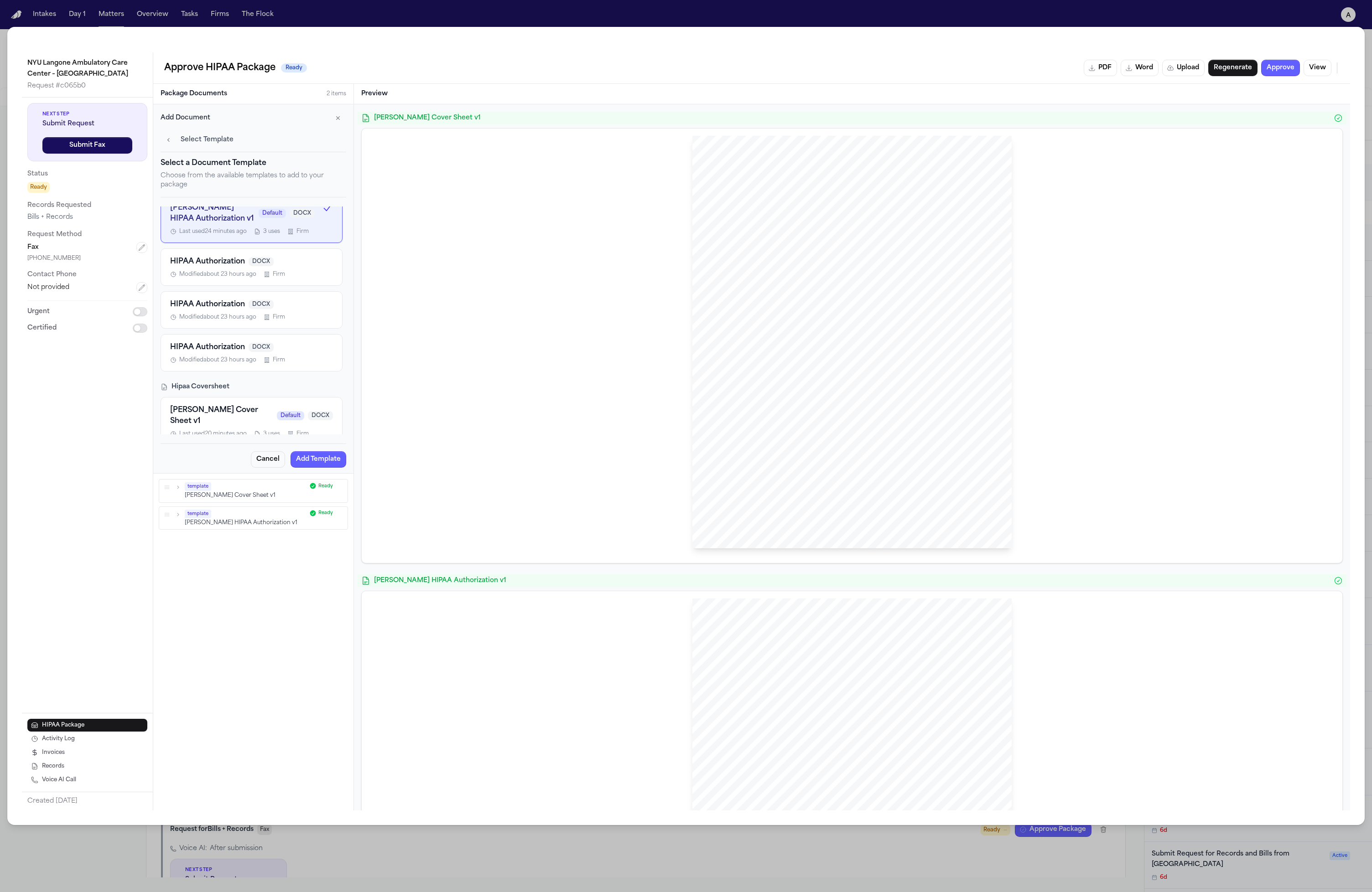
click at [228, 310] on span "HIPAA Authorization" at bounding box center [207, 304] width 75 height 11
click at [228, 354] on div "HIPAA Authorization DOCX Modified about 23 hours ago Firm" at bounding box center [251, 353] width 163 height 22
click at [215, 245] on div "Hecht HIPAA Authorization v1 Default DOCX Last used 24 minutes ago 3 uses Firm …" at bounding box center [251, 283] width 182 height 177
click at [218, 235] on span "Last used 24 minutes ago" at bounding box center [213, 232] width 67 height 7
click at [231, 310] on span "HIPAA Authorization" at bounding box center [207, 304] width 75 height 11
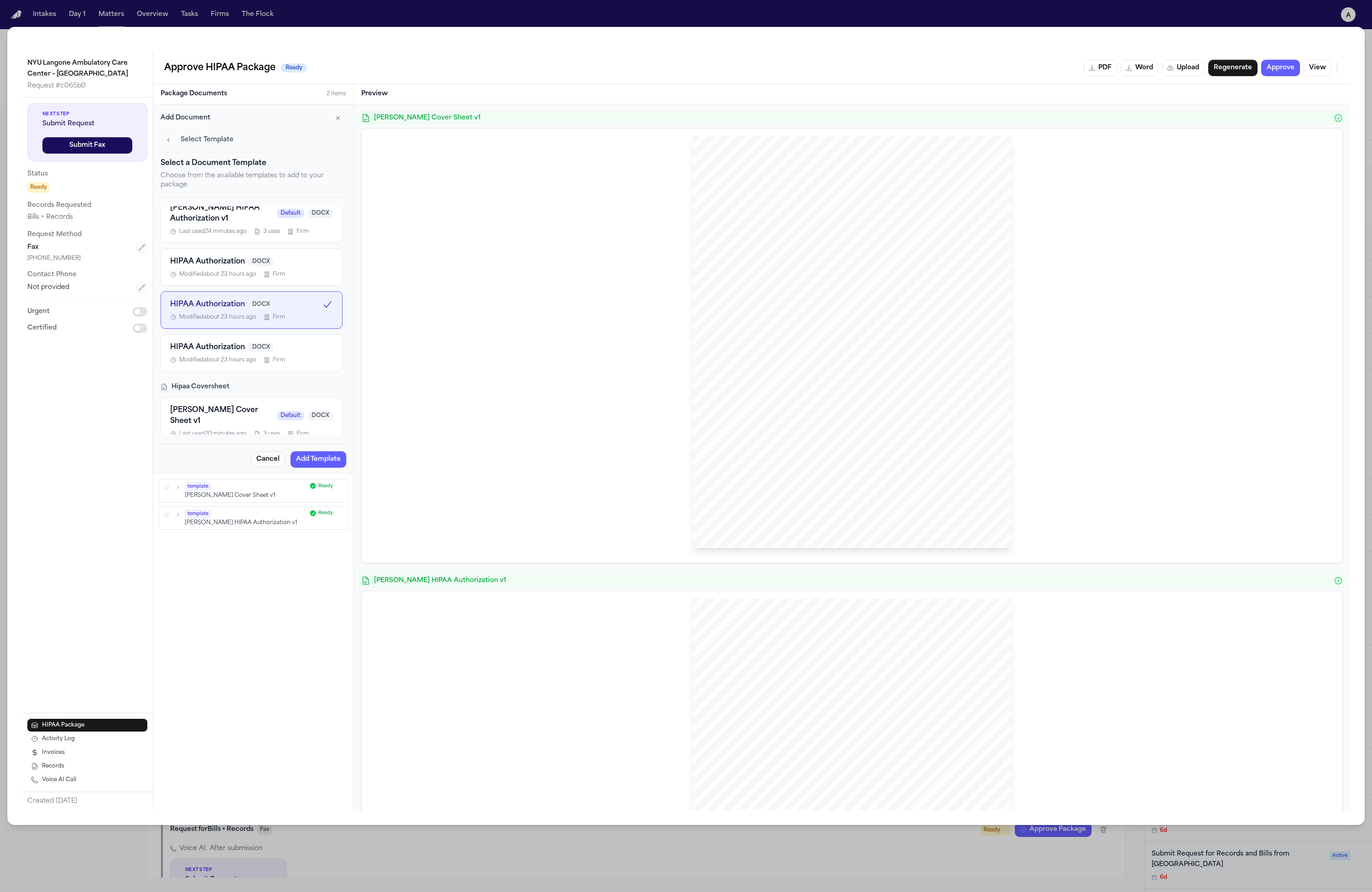
click at [229, 260] on span "HIPAA Authorization" at bounding box center [207, 261] width 75 height 11
click at [237, 335] on button "HIPAA Authorization DOCX Modified about 23 hours ago Firm" at bounding box center [251, 353] width 182 height 37
click at [249, 231] on div "Last used 24 minutes ago 3 uses Firm" at bounding box center [251, 232] width 163 height 7
click at [240, 307] on span "HIPAA Authorization" at bounding box center [207, 304] width 75 height 11
click at [235, 257] on span "HIPAA Authorization" at bounding box center [207, 261] width 75 height 11
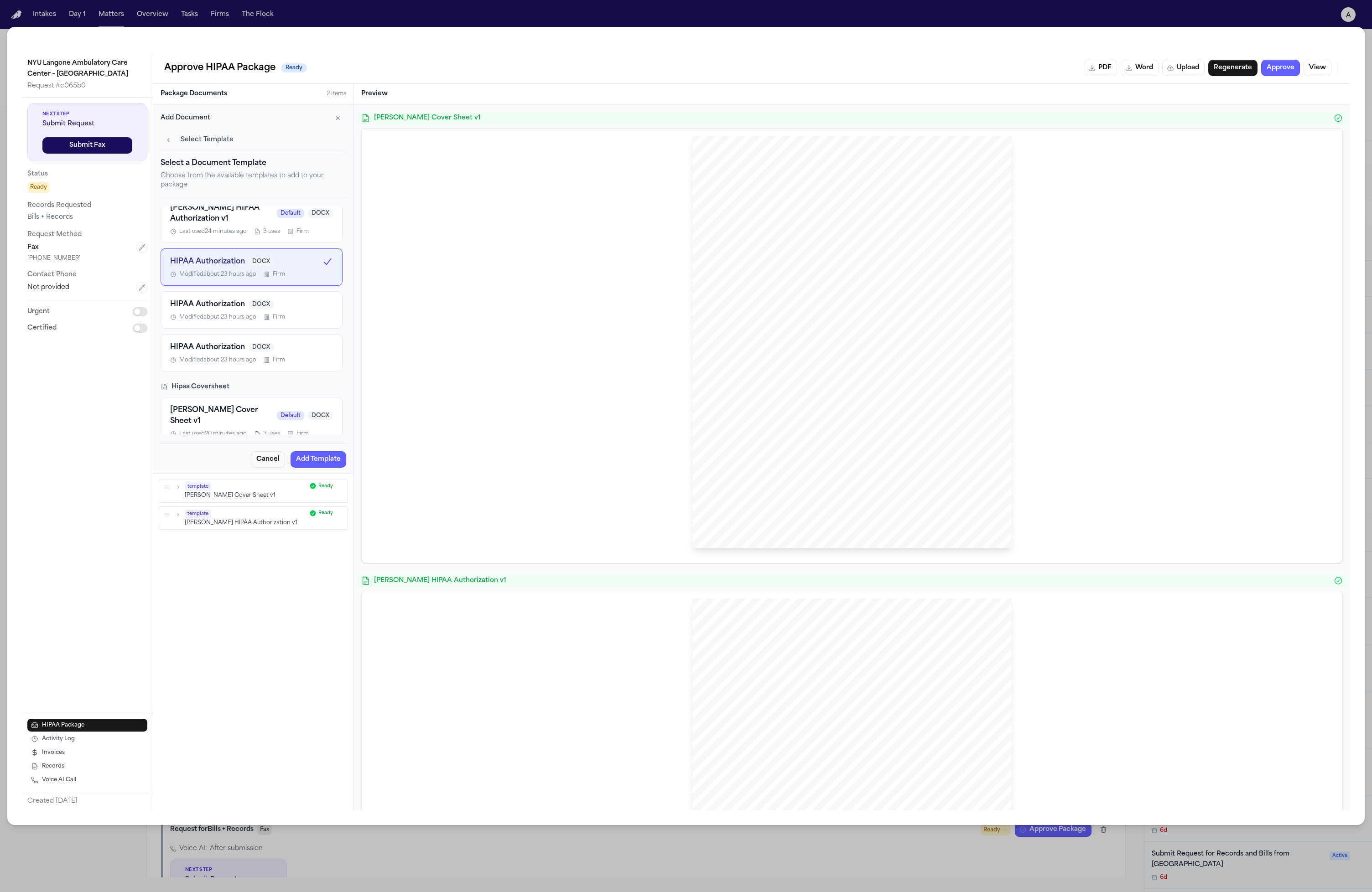
click at [225, 304] on span "HIPAA Authorization" at bounding box center [207, 304] width 75 height 11
click at [203, 368] on button "HIPAA Authorization DOCX Modified about 23 hours ago Firm" at bounding box center [251, 353] width 182 height 37
drag, startPoint x: 204, startPoint y: 420, endPoint x: 200, endPoint y: 424, distance: 5.7
click at [200, 430] on span "Last used 20 minutes ago" at bounding box center [213, 434] width 67 height 7
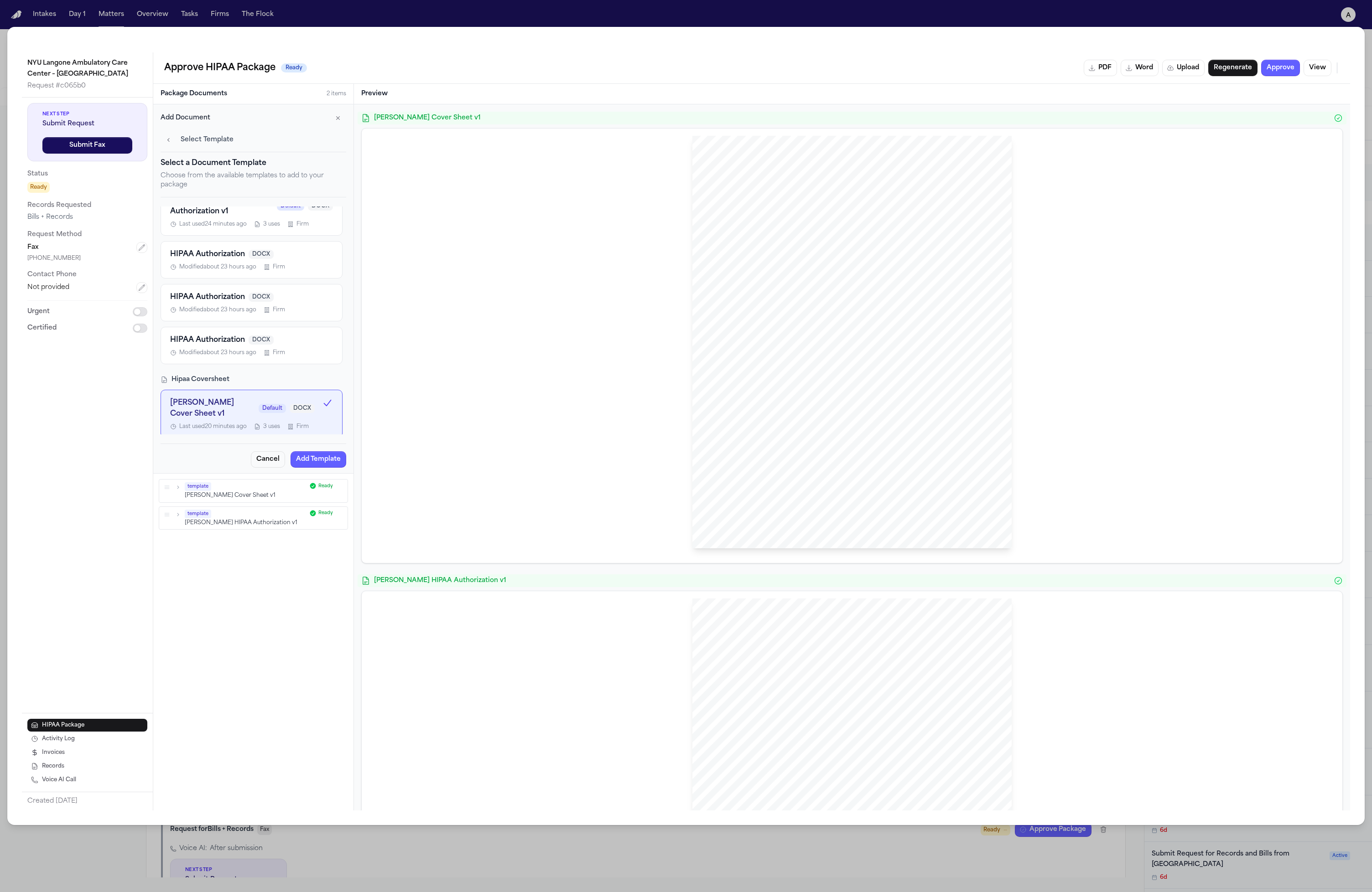
click at [223, 397] on span "[PERSON_NAME] Cover Sheet v1" at bounding box center [212, 408] width 85 height 22
click at [232, 353] on span "Modified about 23 hours ago" at bounding box center [217, 353] width 77 height 7
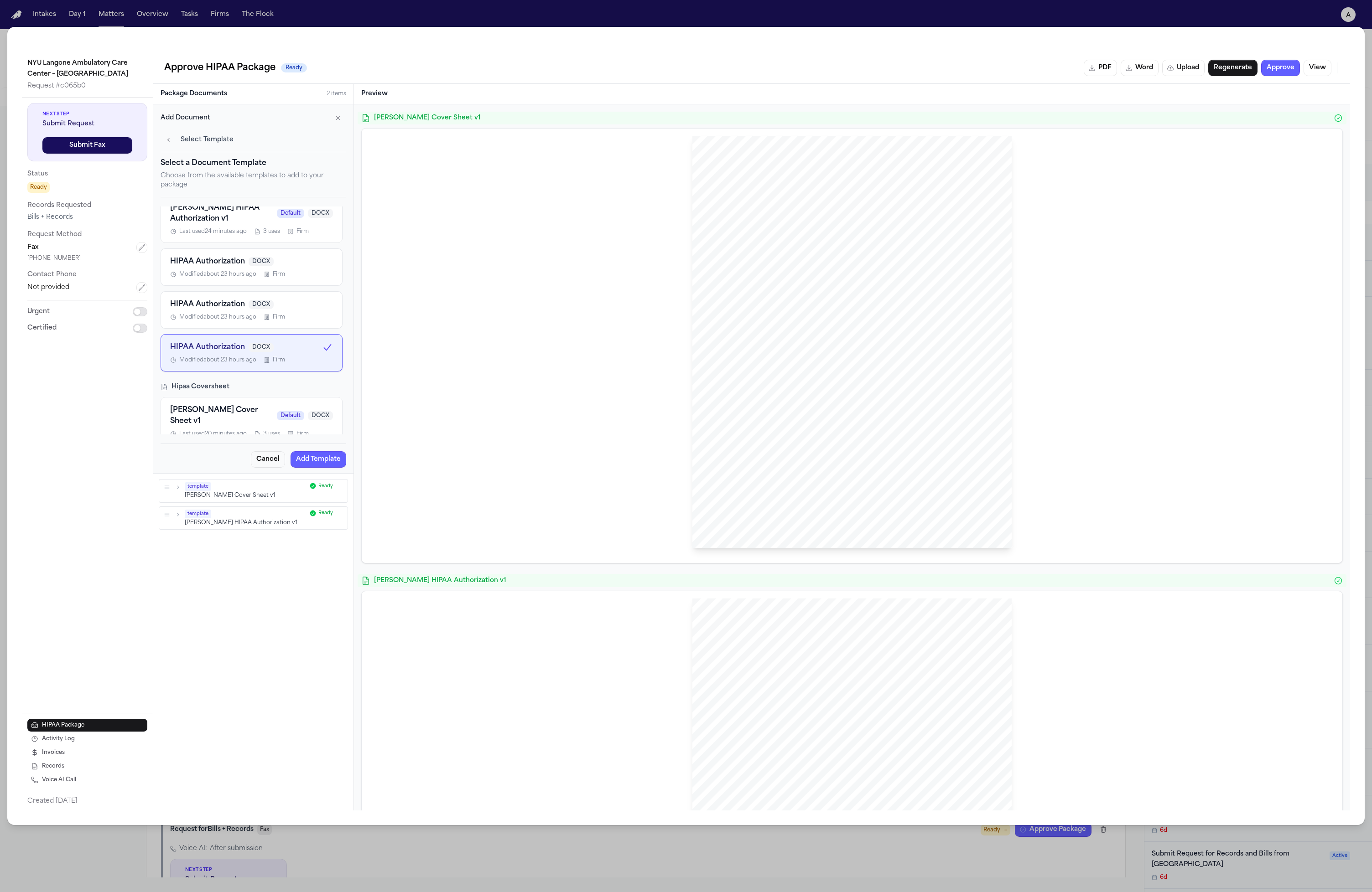
click at [214, 430] on span "Last used 20 minutes ago" at bounding box center [213, 434] width 67 height 7
click at [234, 372] on div "Hipaa Authorization Hecht HIPAA Authorization v1 Default DOCX Last used 24 minu…" at bounding box center [253, 321] width 186 height 228
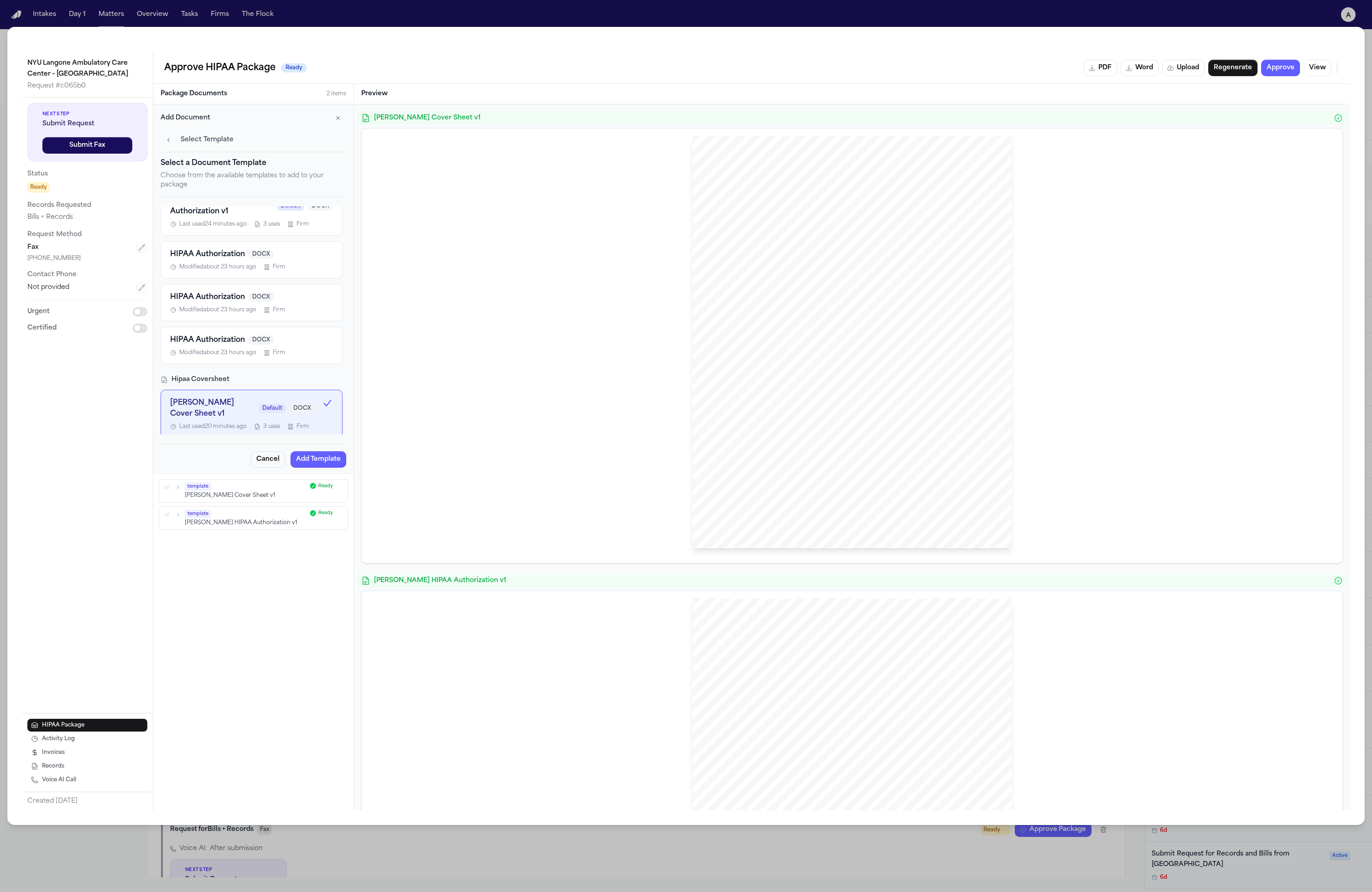
click at [239, 423] on span "Last used 20 minutes ago" at bounding box center [213, 427] width 67 height 7
click at [247, 323] on div "Hecht HIPAA Authorization v1 Default DOCX Last used 24 minutes ago 3 uses Firm …" at bounding box center [251, 276] width 182 height 177
click at [242, 356] on span "Modified about 23 hours ago" at bounding box center [217, 353] width 77 height 7
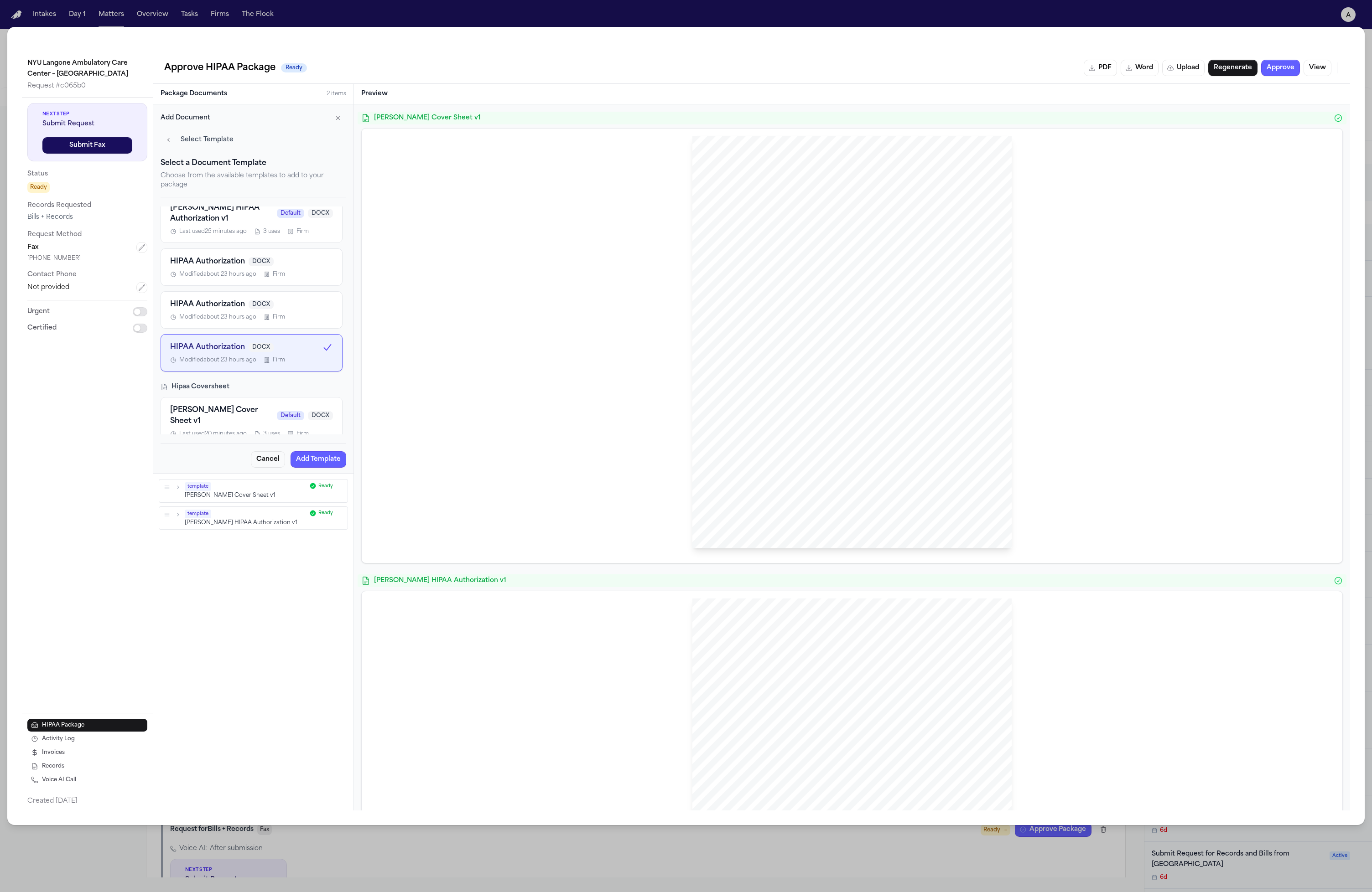
click at [239, 273] on span "Modified about 23 hours ago" at bounding box center [217, 274] width 77 height 7
click at [238, 318] on span "Modified about 23 hours ago" at bounding box center [217, 318] width 77 height 7
click at [233, 257] on span "HIPAA Authorization" at bounding box center [207, 261] width 75 height 11
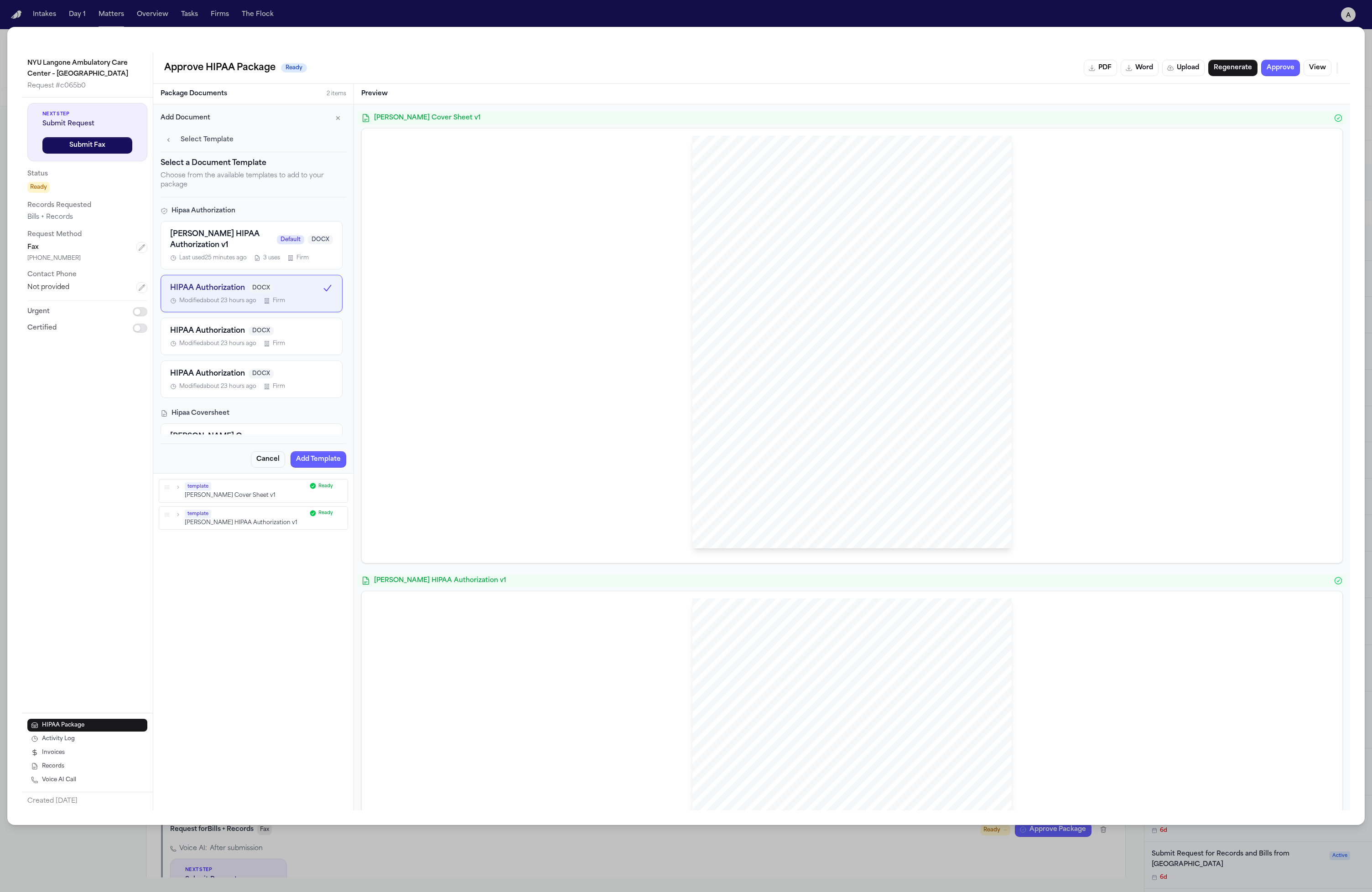
click at [246, 207] on h4 "Hipaa Authorization" at bounding box center [251, 211] width 182 height 9
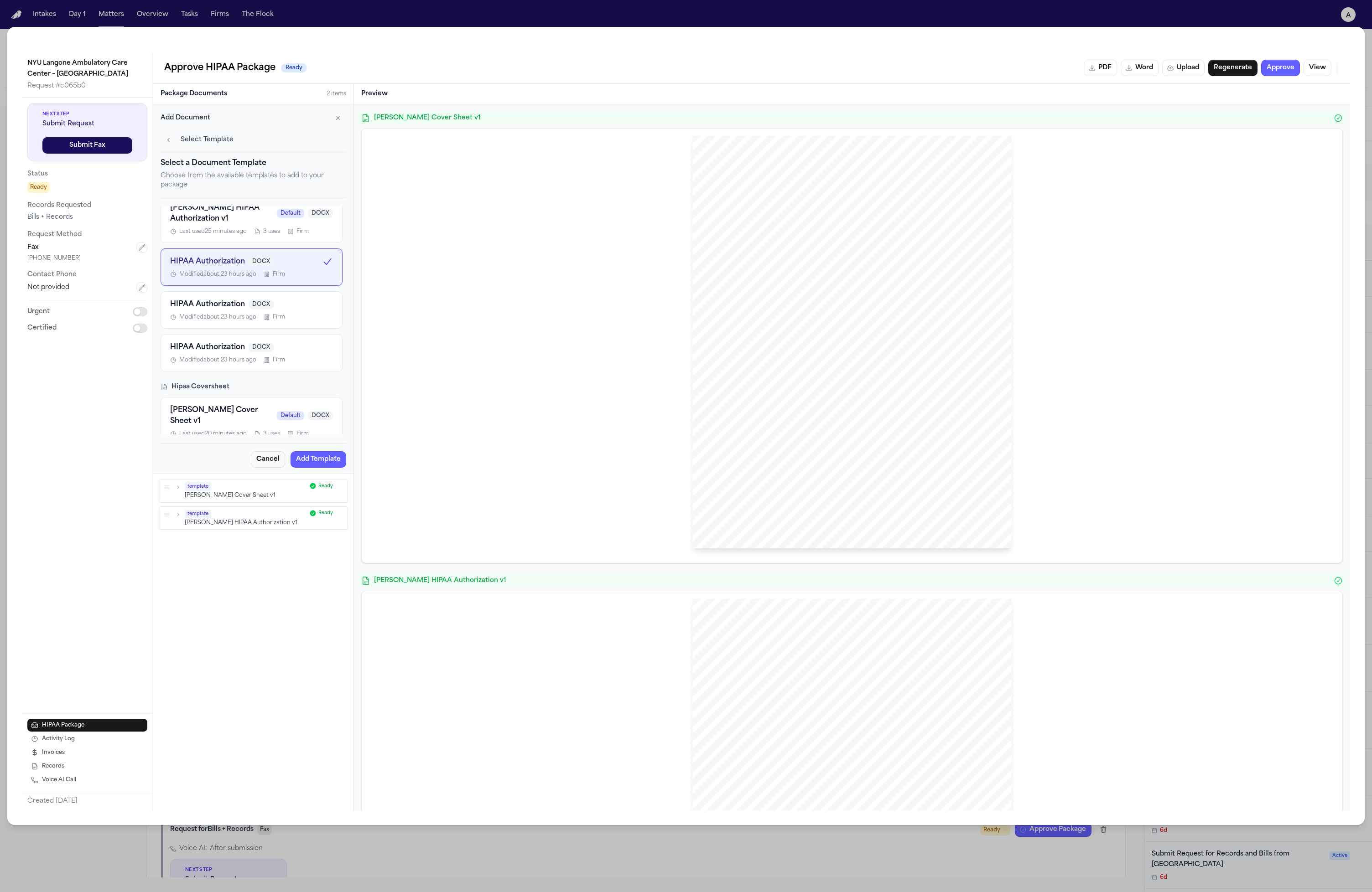
click at [236, 356] on span "Modified about 23 hours ago" at bounding box center [217, 360] width 77 height 7
click at [236, 252] on button "HIPAA Authorization DOCX Modified about 23 hours ago Firm" at bounding box center [251, 267] width 182 height 37
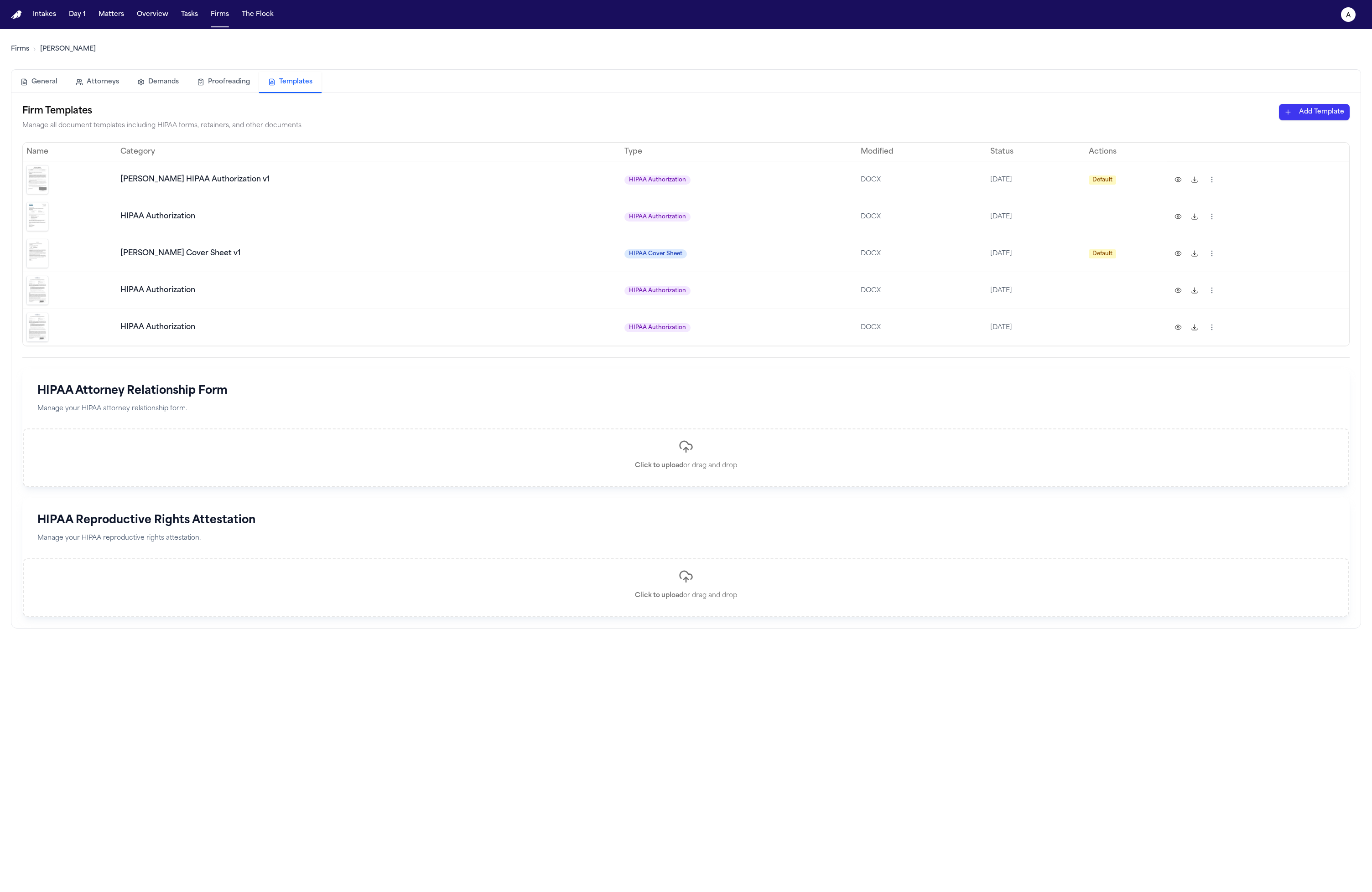
click at [1171, 290] on button at bounding box center [1178, 291] width 15 height 15
click at [42, 222] on img at bounding box center [37, 217] width 22 height 29
click at [24, 51] on link "Firms" at bounding box center [20, 49] width 18 height 9
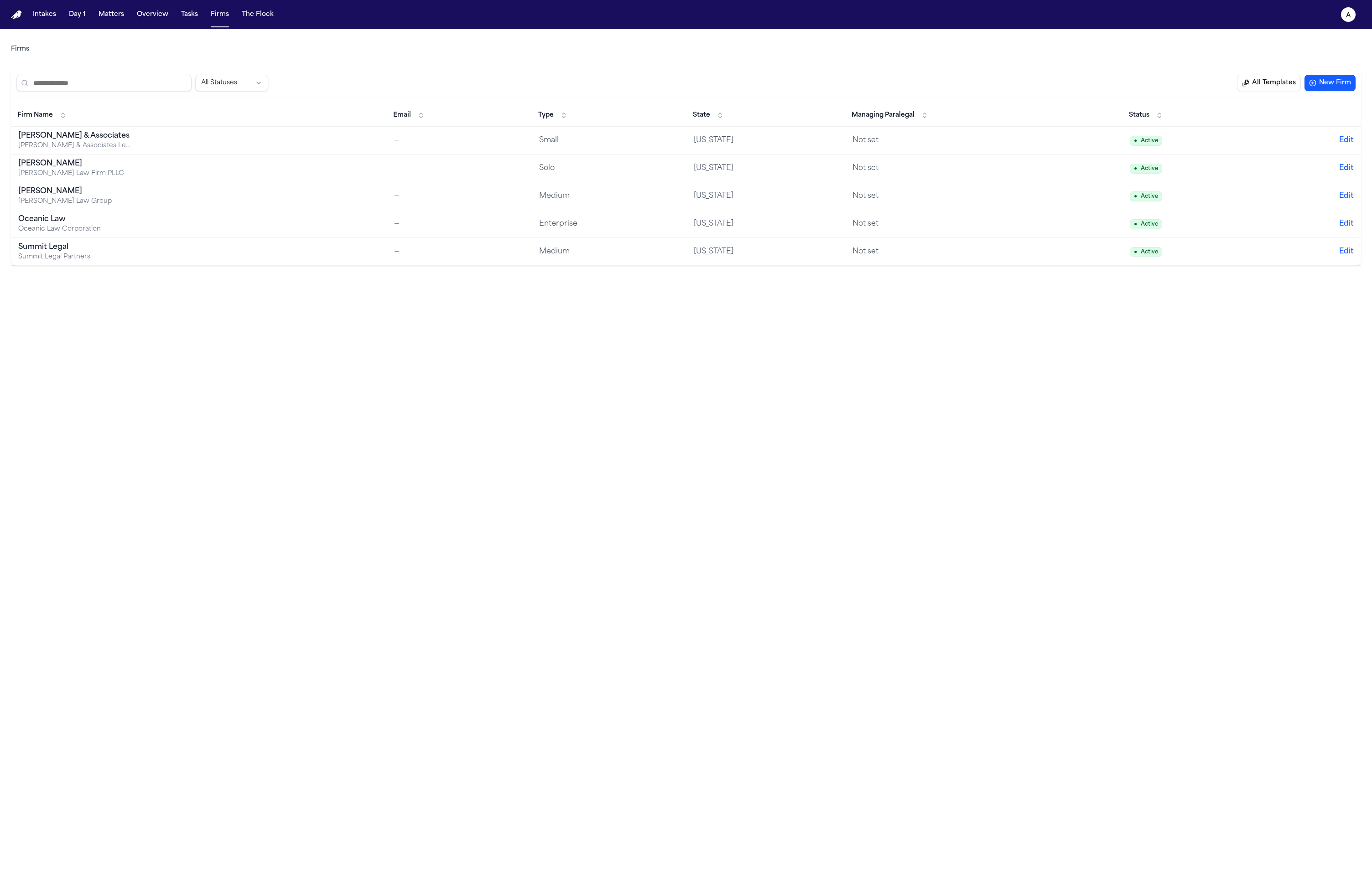
click at [1272, 88] on button "All Templates" at bounding box center [1269, 83] width 64 height 16
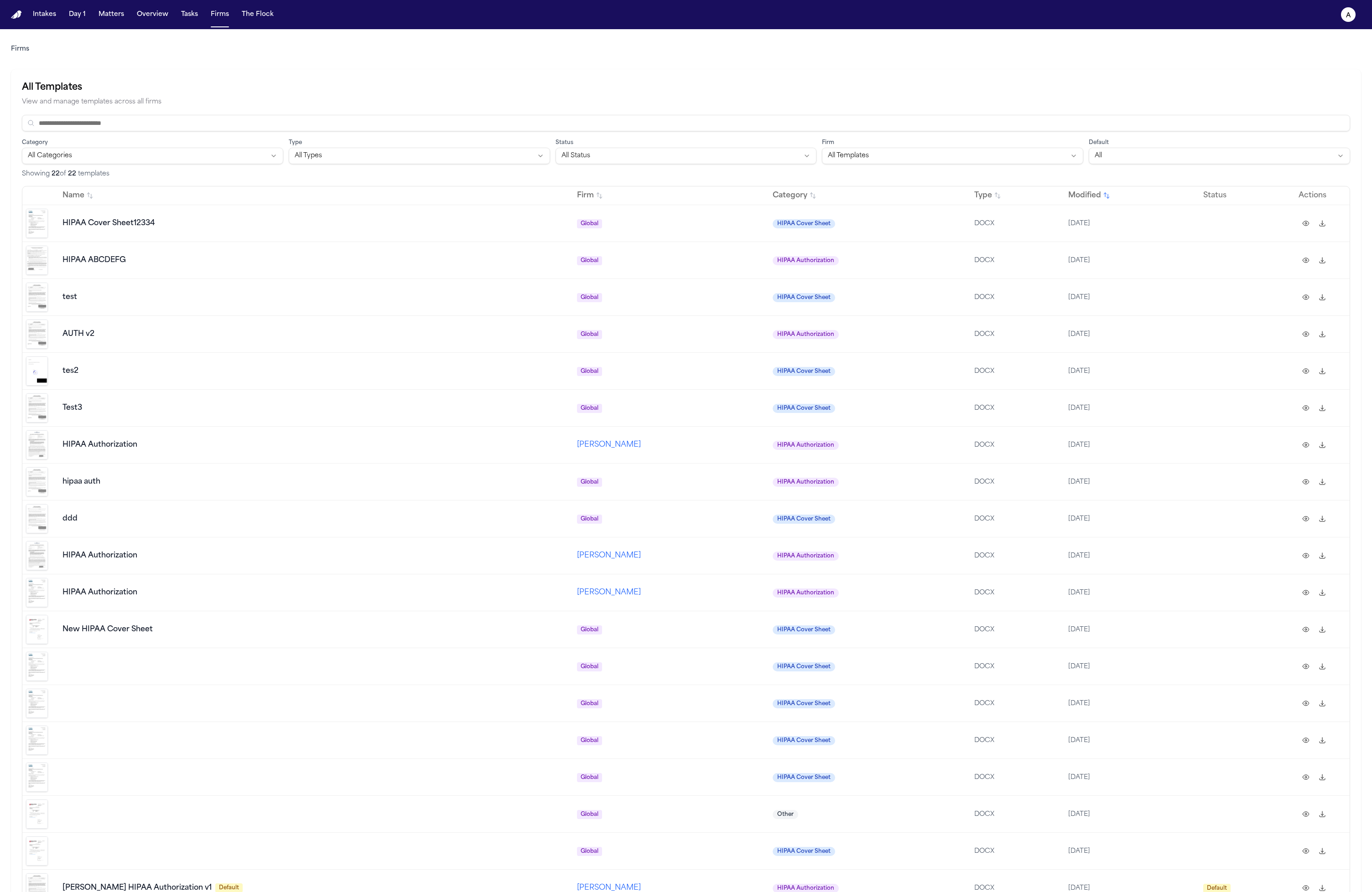
click at [43, 404] on img at bounding box center [37, 408] width 22 height 29
click at [1308, 446] on button at bounding box center [1306, 445] width 15 height 15
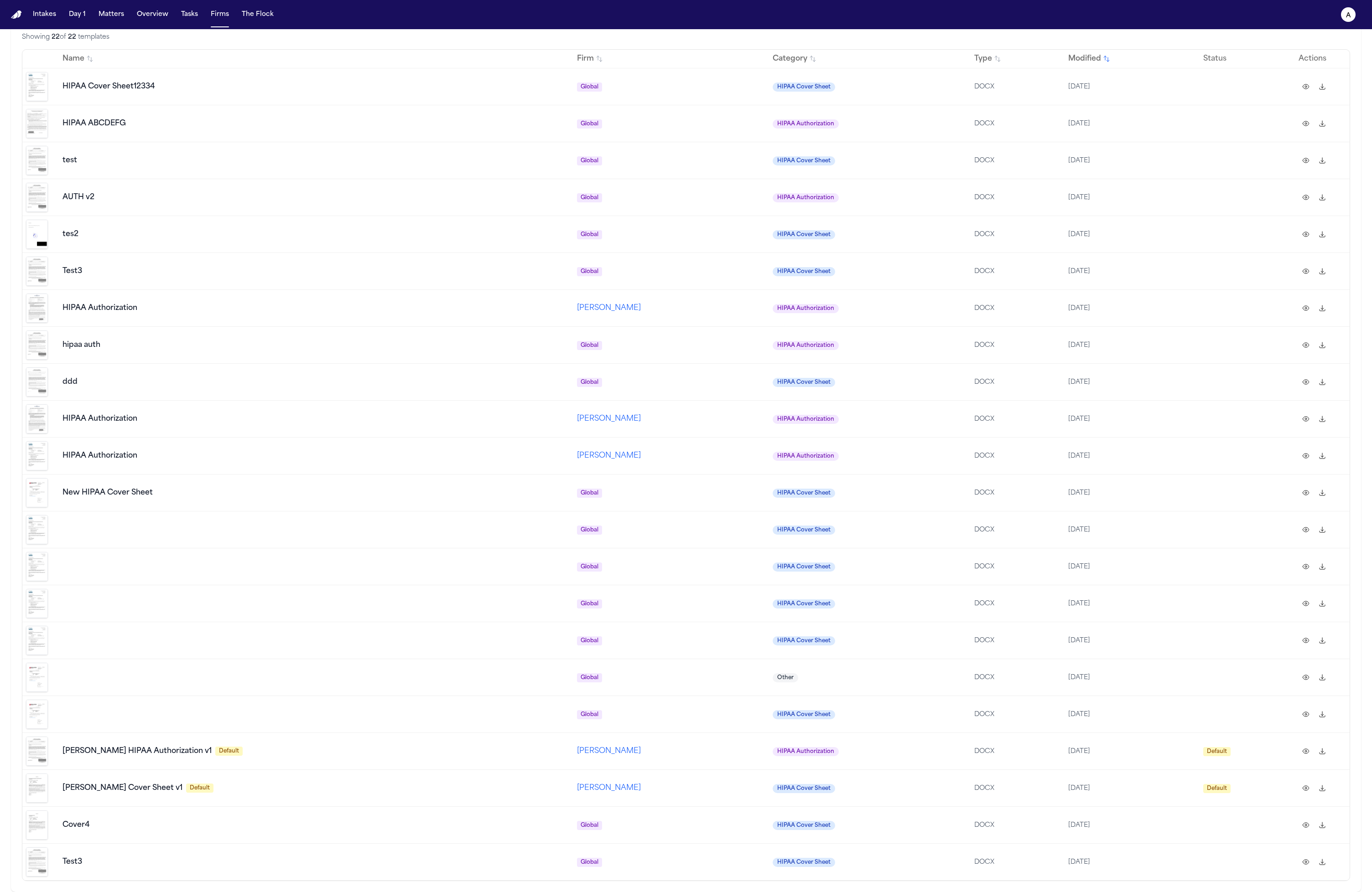
scroll to position [78, 0]
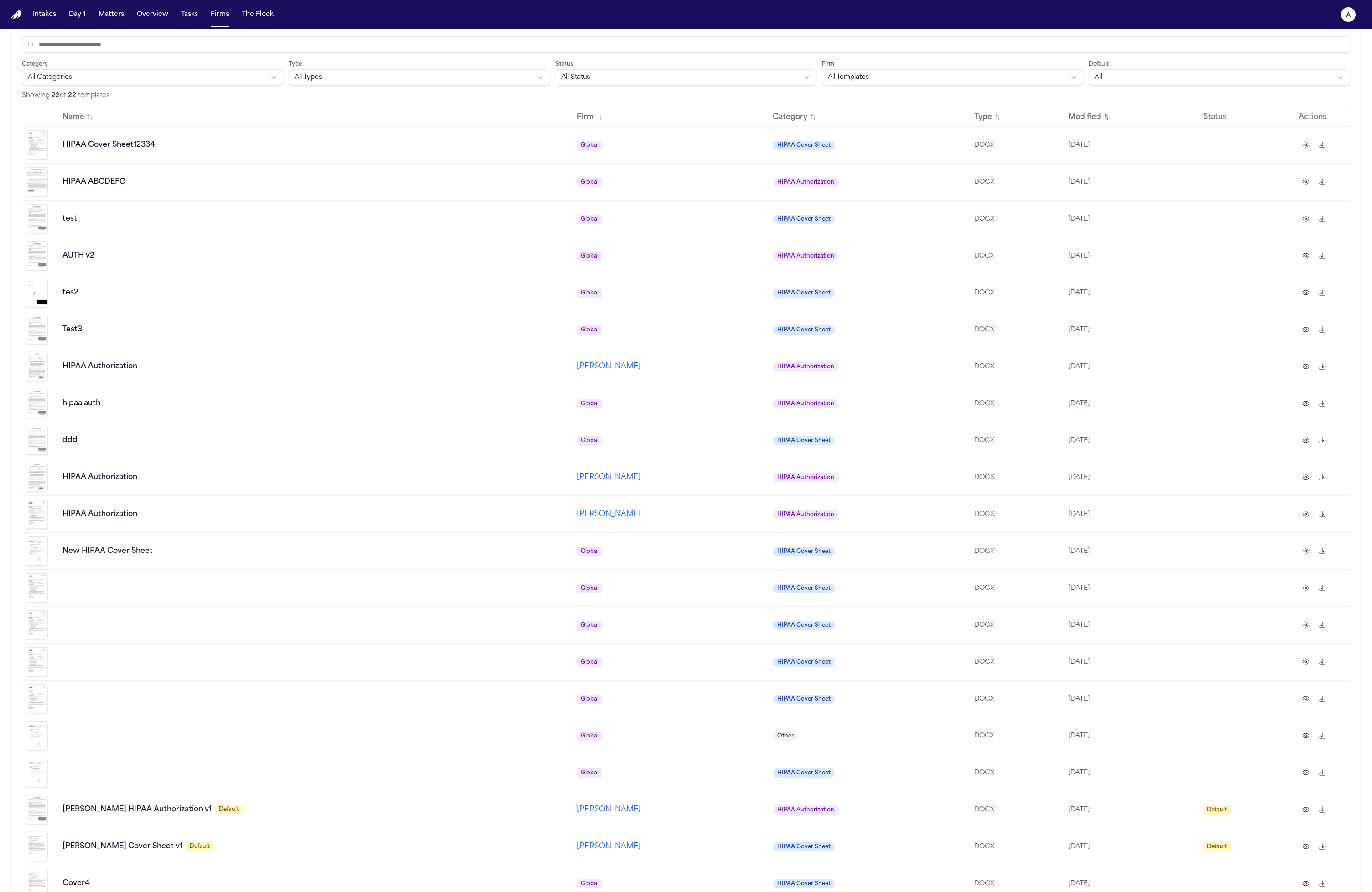
click at [1300, 370] on button at bounding box center [1306, 367] width 15 height 15
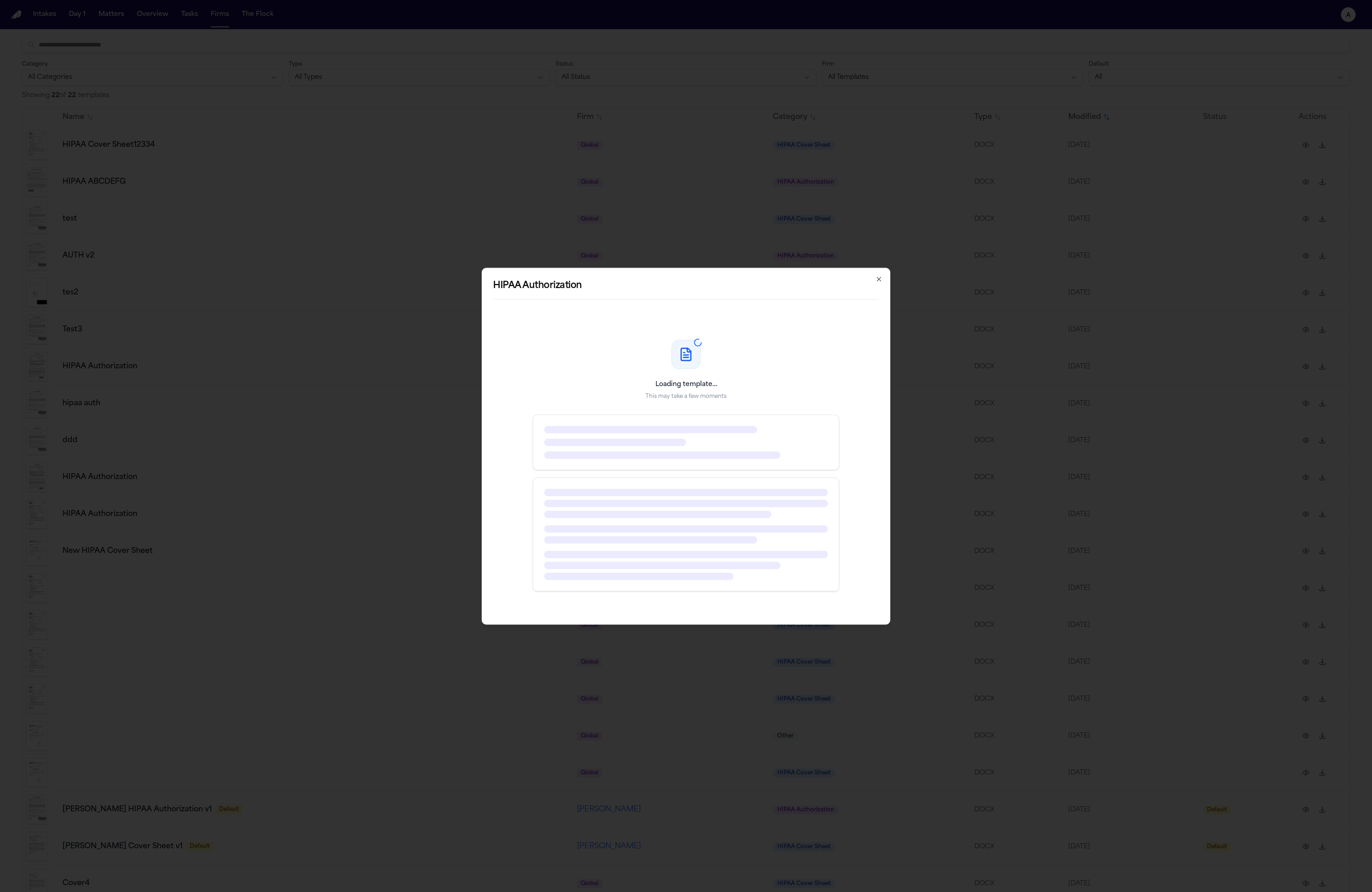
click at [762, 469] on div at bounding box center [686, 442] width 307 height 56
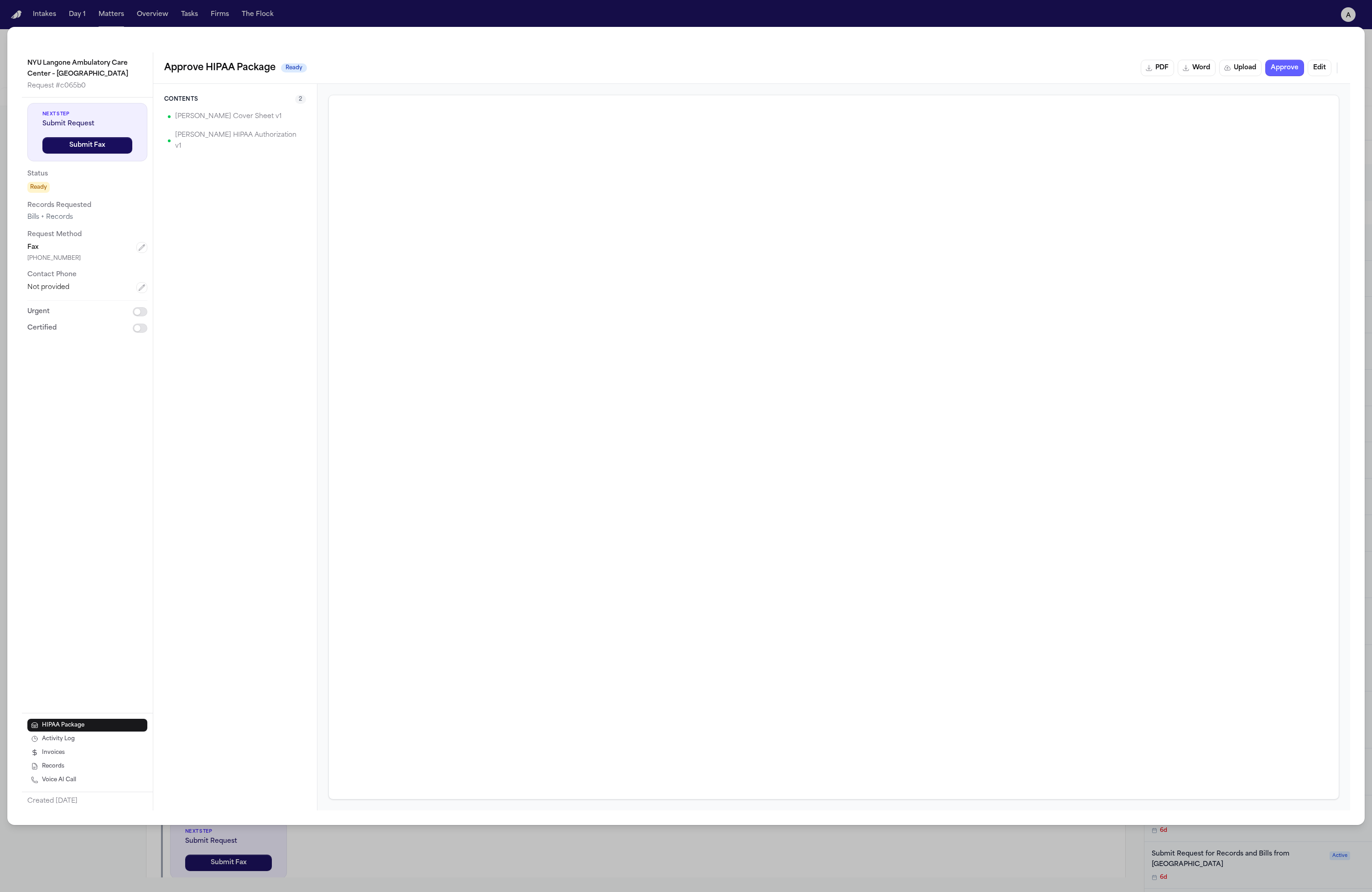
click at [213, 15] on div "NYU Langone Ambulatory Care Center – [GEOGRAPHIC_DATA] Request # c065b0 Next St…" at bounding box center [686, 446] width 1372 height 892
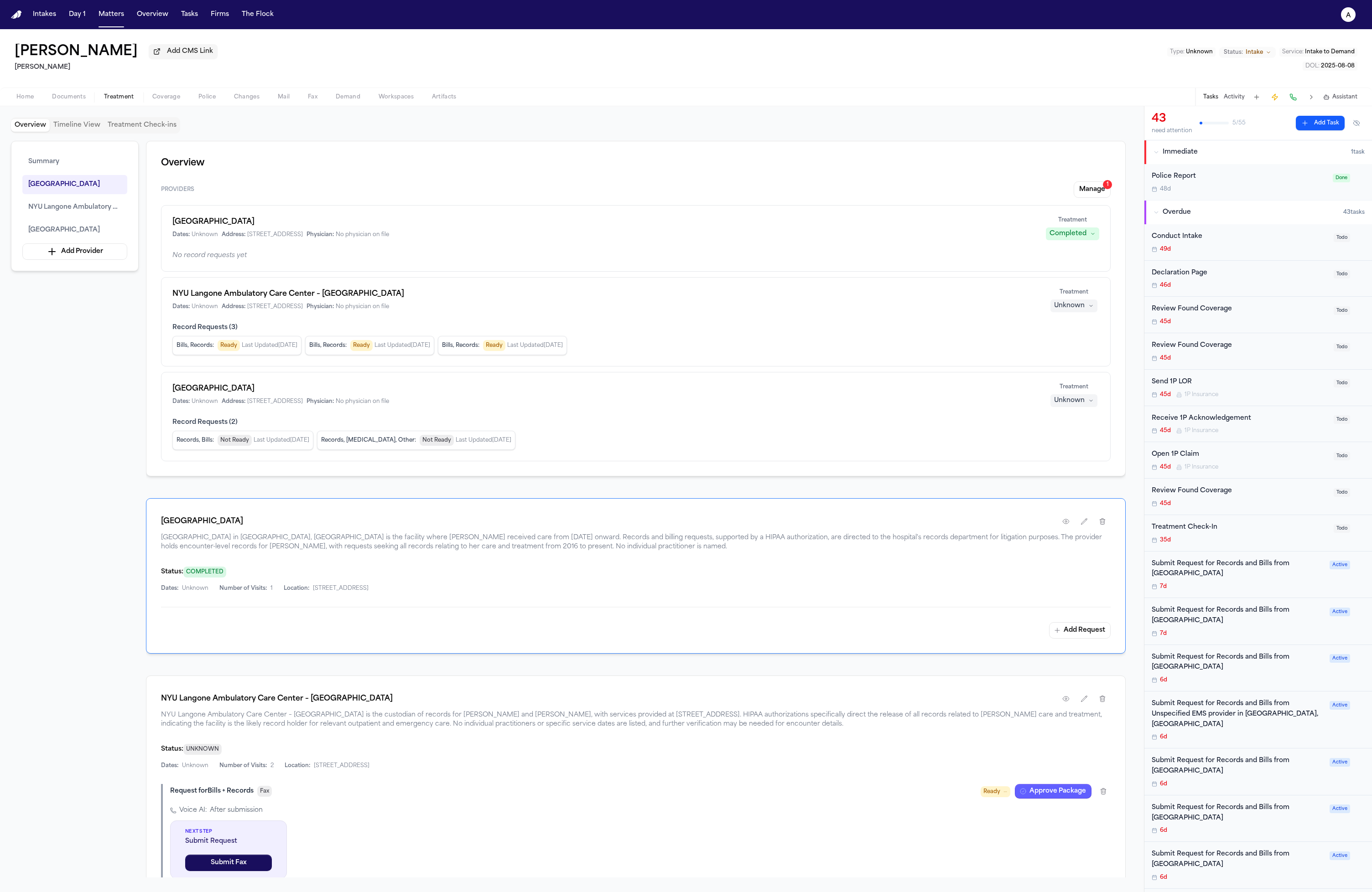
click at [204, 19] on div "Intakes Day 1 Matters Overview Tasks Firms The Flock" at bounding box center [153, 15] width 248 height 16
click at [209, 18] on button "Firms" at bounding box center [220, 15] width 26 height 16
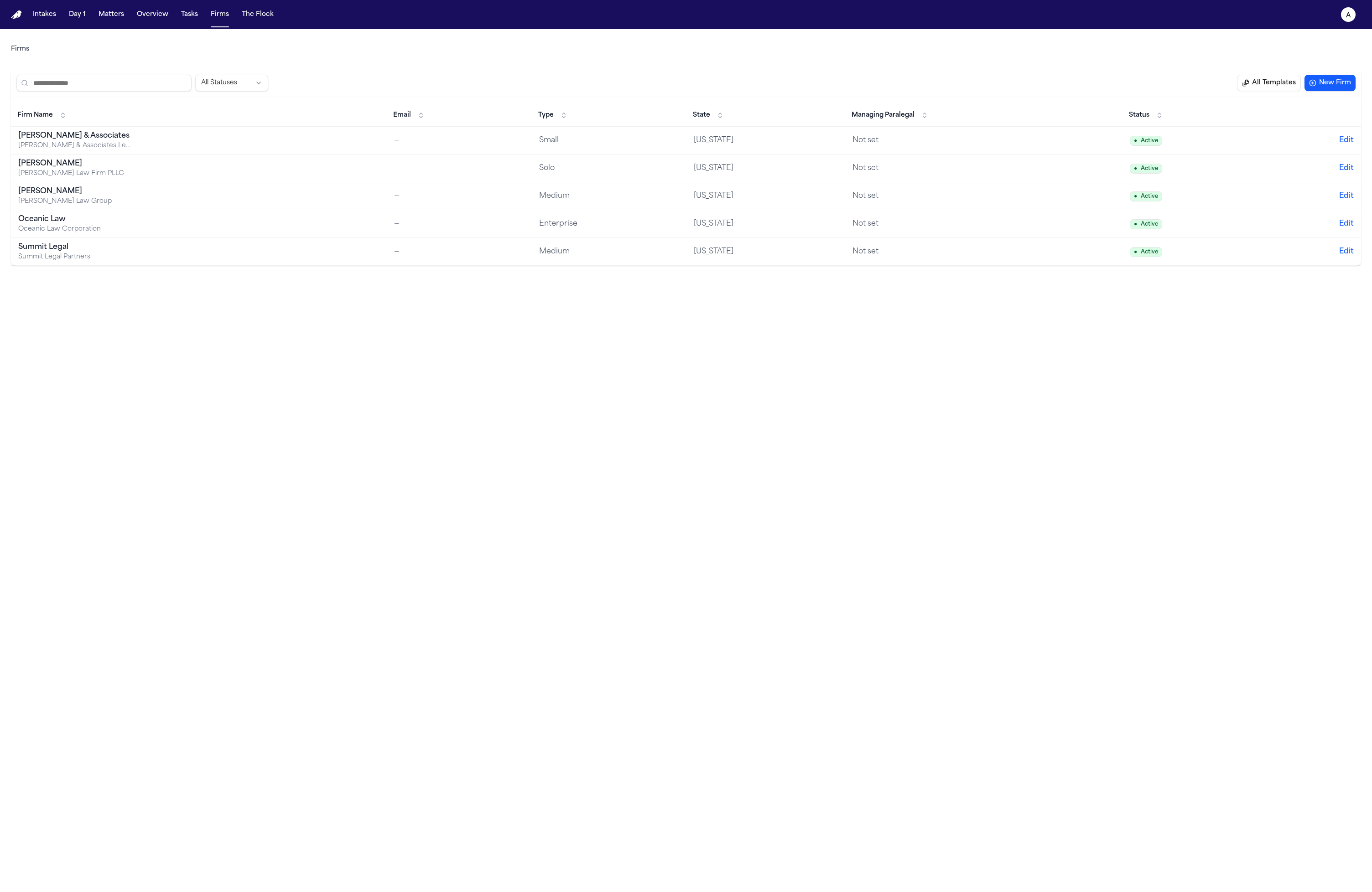
click at [79, 164] on div "[PERSON_NAME]" at bounding box center [75, 163] width 114 height 11
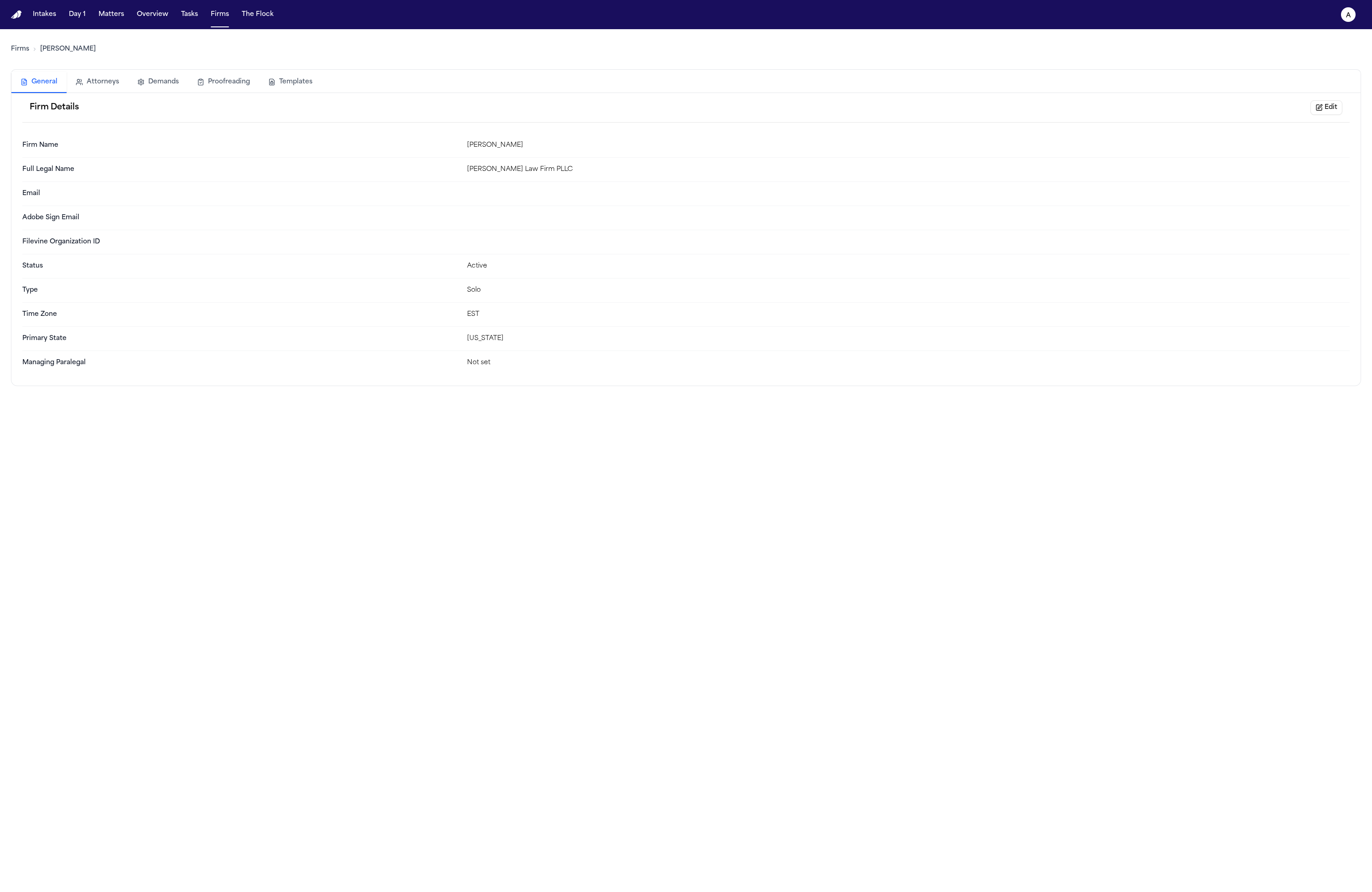
click at [285, 83] on button "Templates" at bounding box center [290, 81] width 62 height 20
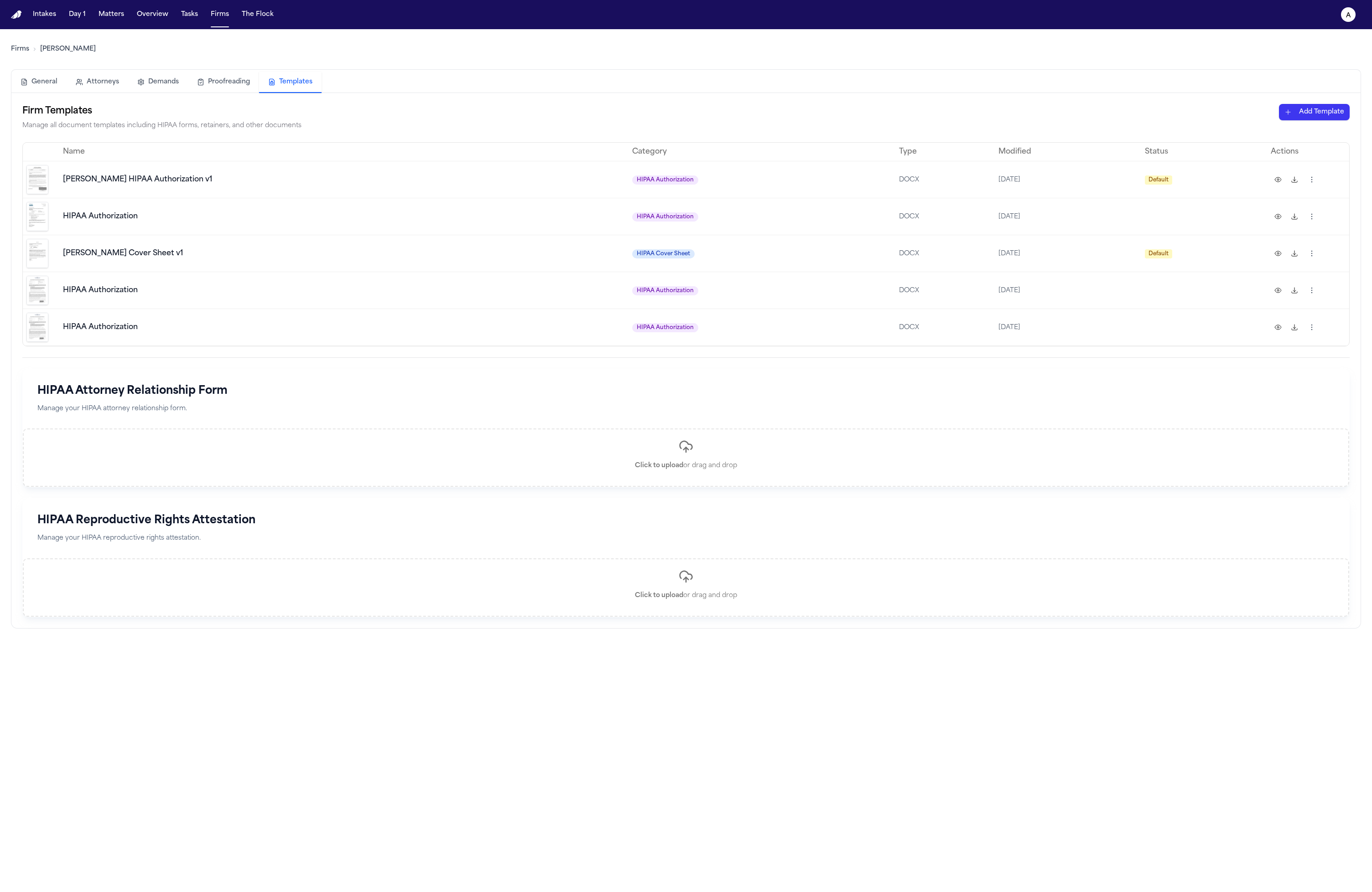
click at [29, 219] on img at bounding box center [37, 217] width 22 height 29
click at [36, 220] on img at bounding box center [37, 217] width 22 height 29
click at [1273, 218] on button at bounding box center [1278, 217] width 15 height 15
click at [1283, 285] on button at bounding box center [1278, 291] width 15 height 15
click at [37, 216] on img at bounding box center [37, 217] width 22 height 29
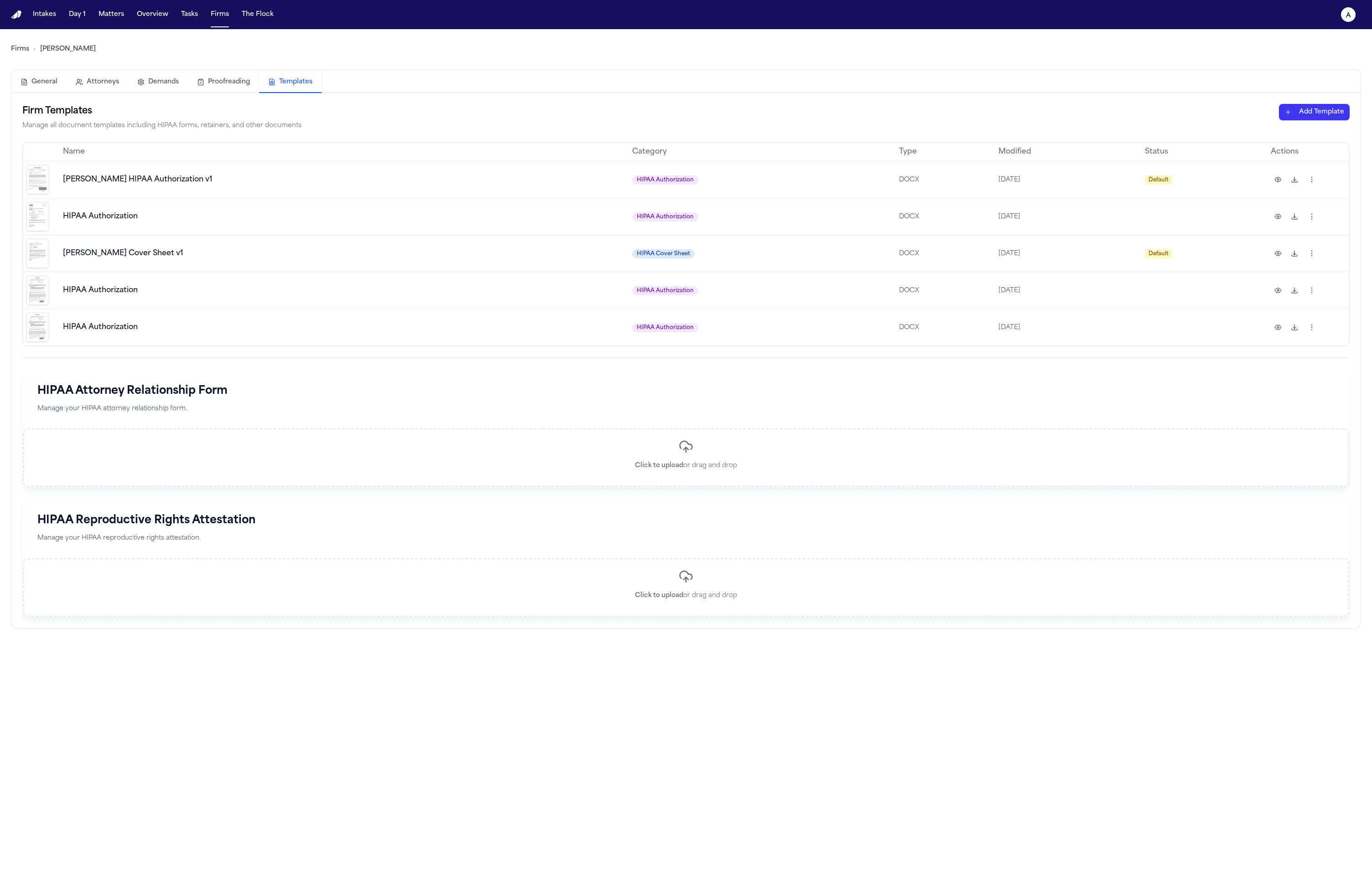
click at [44, 181] on img at bounding box center [37, 180] width 22 height 29
click at [141, 241] on td "[PERSON_NAME] Cover Sheet v1" at bounding box center [344, 253] width 570 height 37
click at [318, 354] on div "Firm Templates Manage all document templates including HIPAA forms, retainers, …" at bounding box center [686, 361] width 1327 height 514
click at [114, 320] on td "HIPAA Authorization" at bounding box center [344, 327] width 570 height 37
click at [38, 188] on img at bounding box center [37, 180] width 22 height 29
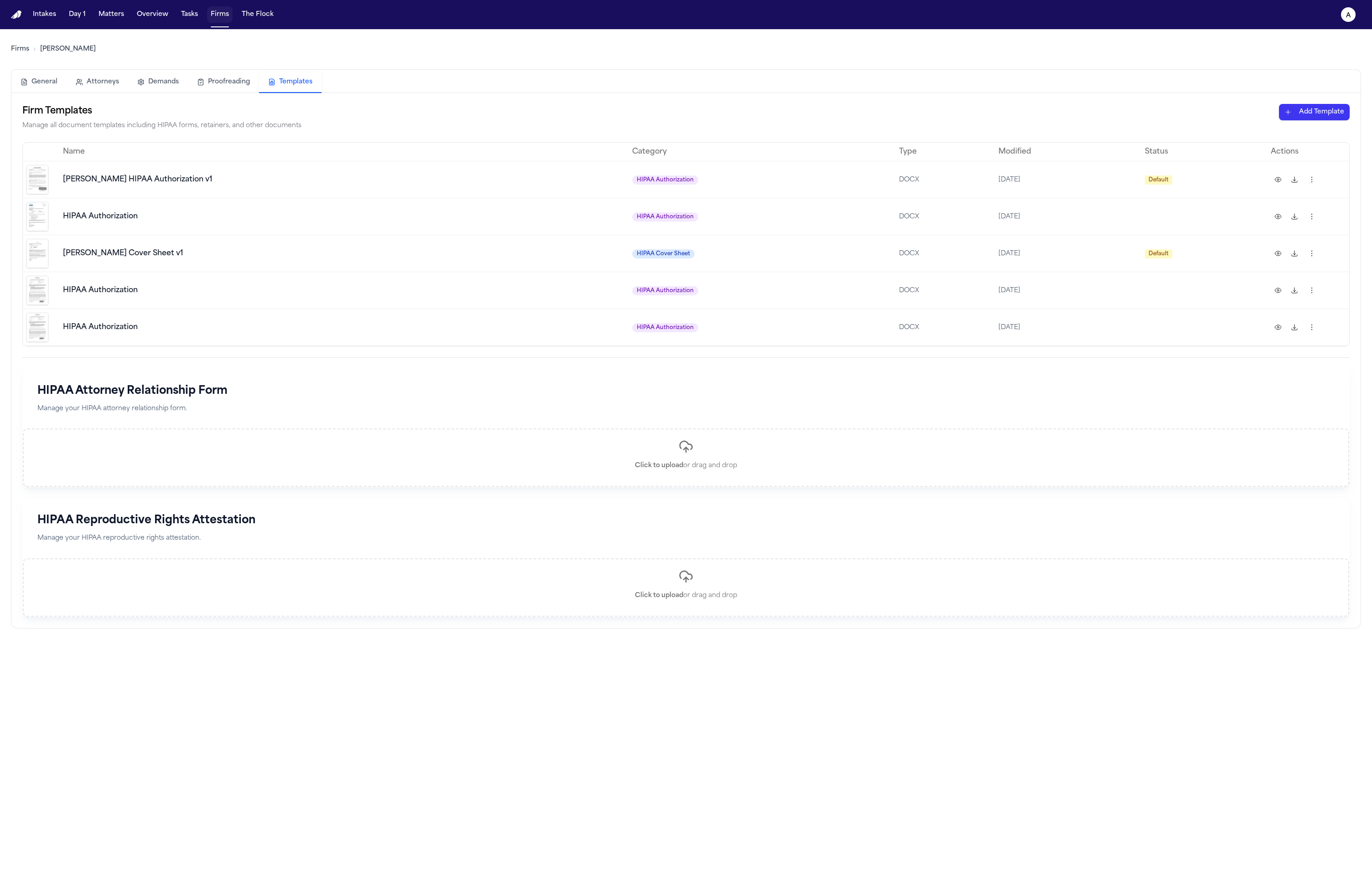
click at [212, 19] on button "Firms" at bounding box center [220, 15] width 26 height 16
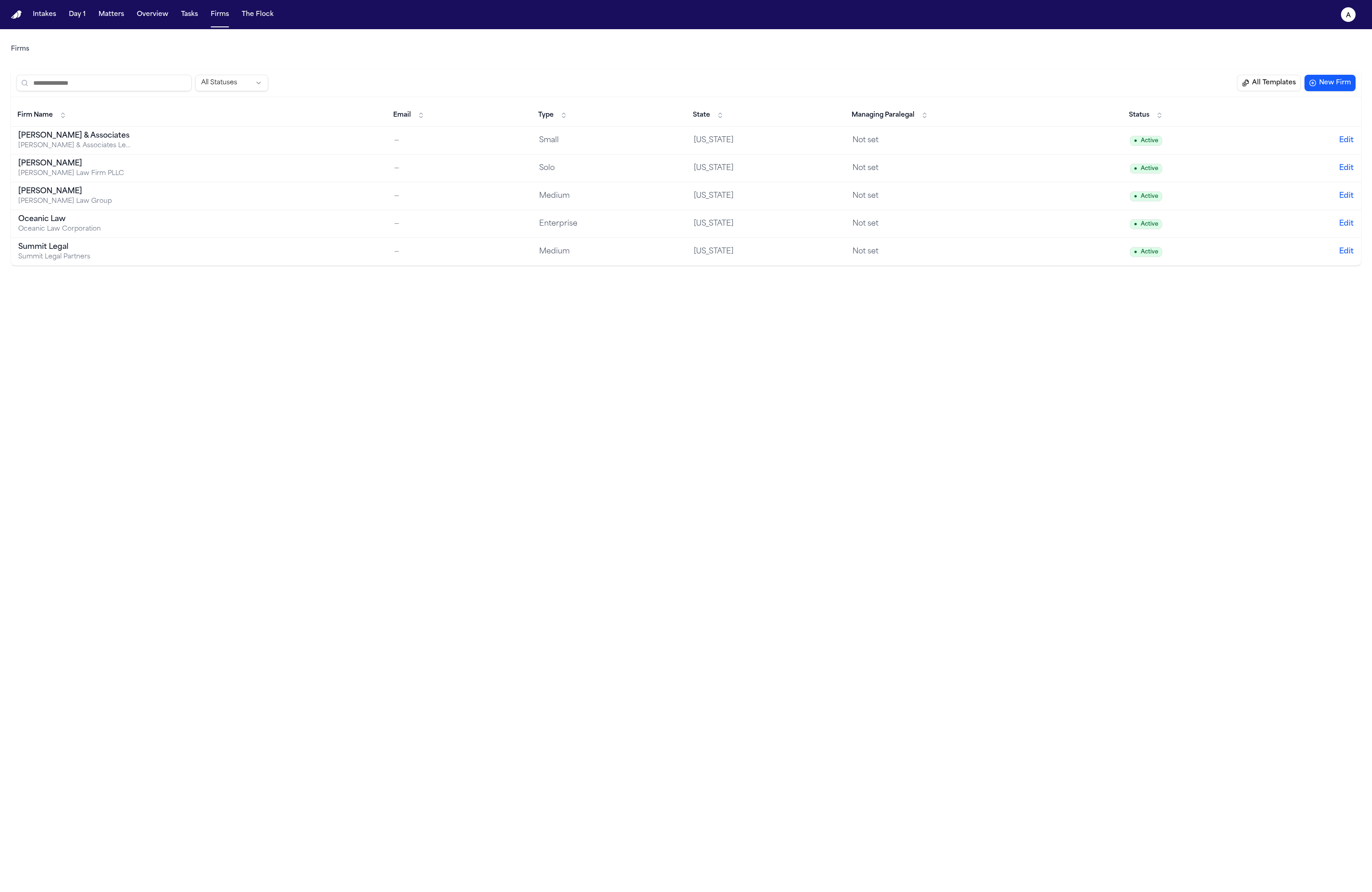
click at [1255, 87] on button "All Templates" at bounding box center [1269, 83] width 64 height 16
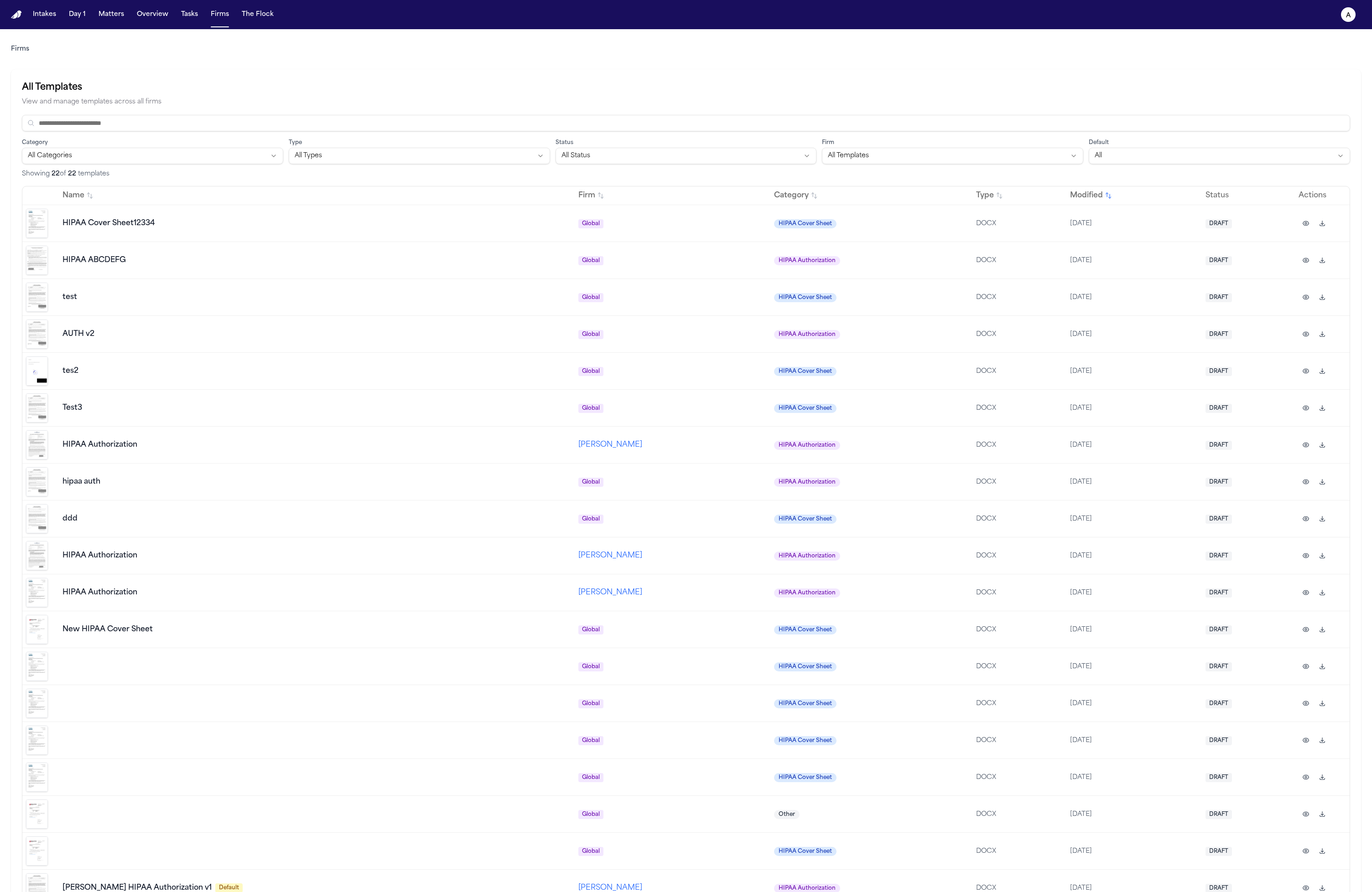
click at [36, 525] on img at bounding box center [37, 519] width 22 height 29
click at [578, 449] on span "[PERSON_NAME]" at bounding box center [610, 445] width 64 height 7
click at [43, 441] on img at bounding box center [37, 445] width 22 height 29
click at [1308, 444] on icon "button" at bounding box center [1306, 445] width 7 height 7
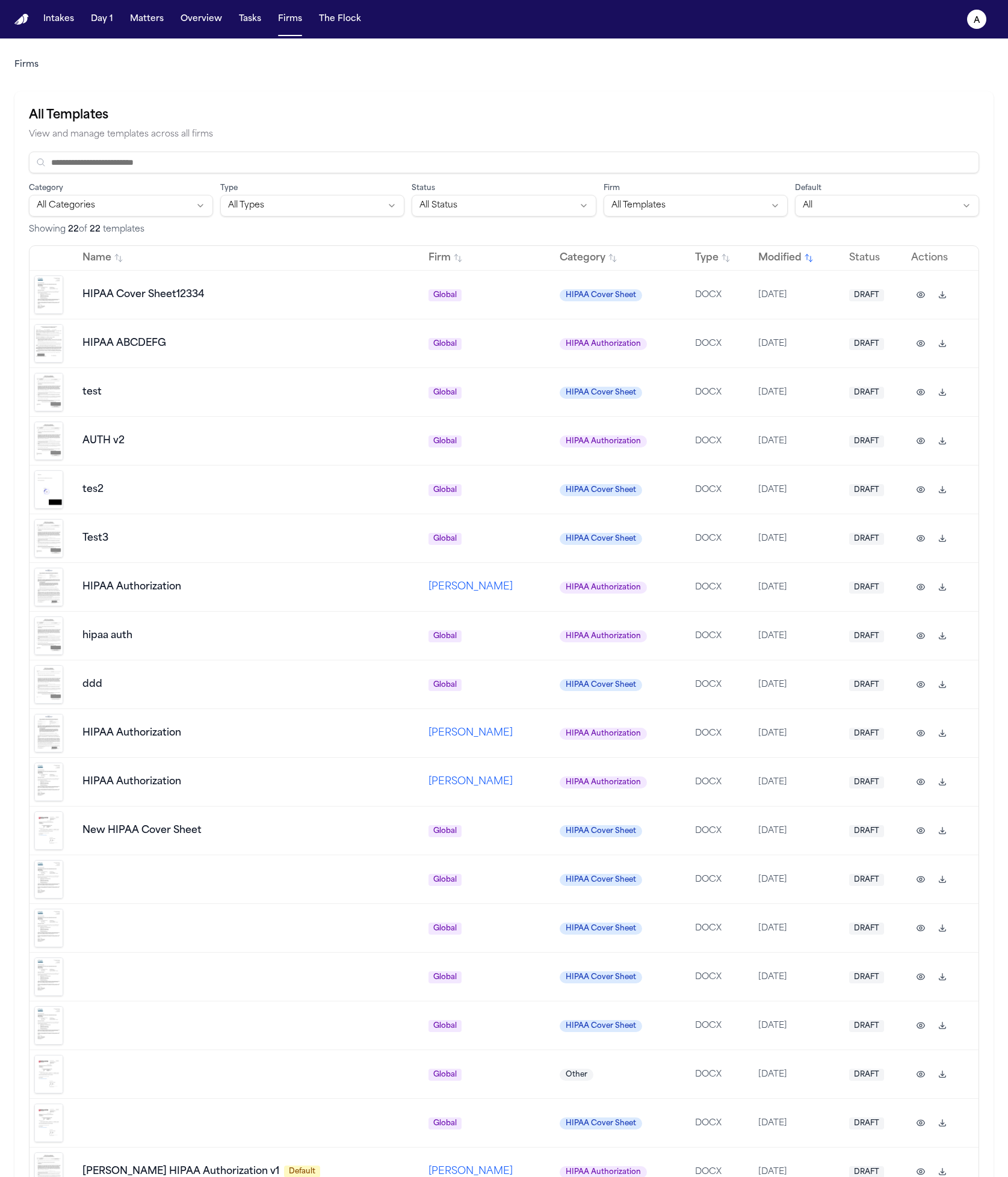
click at [922, 587] on icon "button" at bounding box center [920, 587] width 10 height 10
click at [920, 584] on icon "button" at bounding box center [921, 587] width 8 height 6
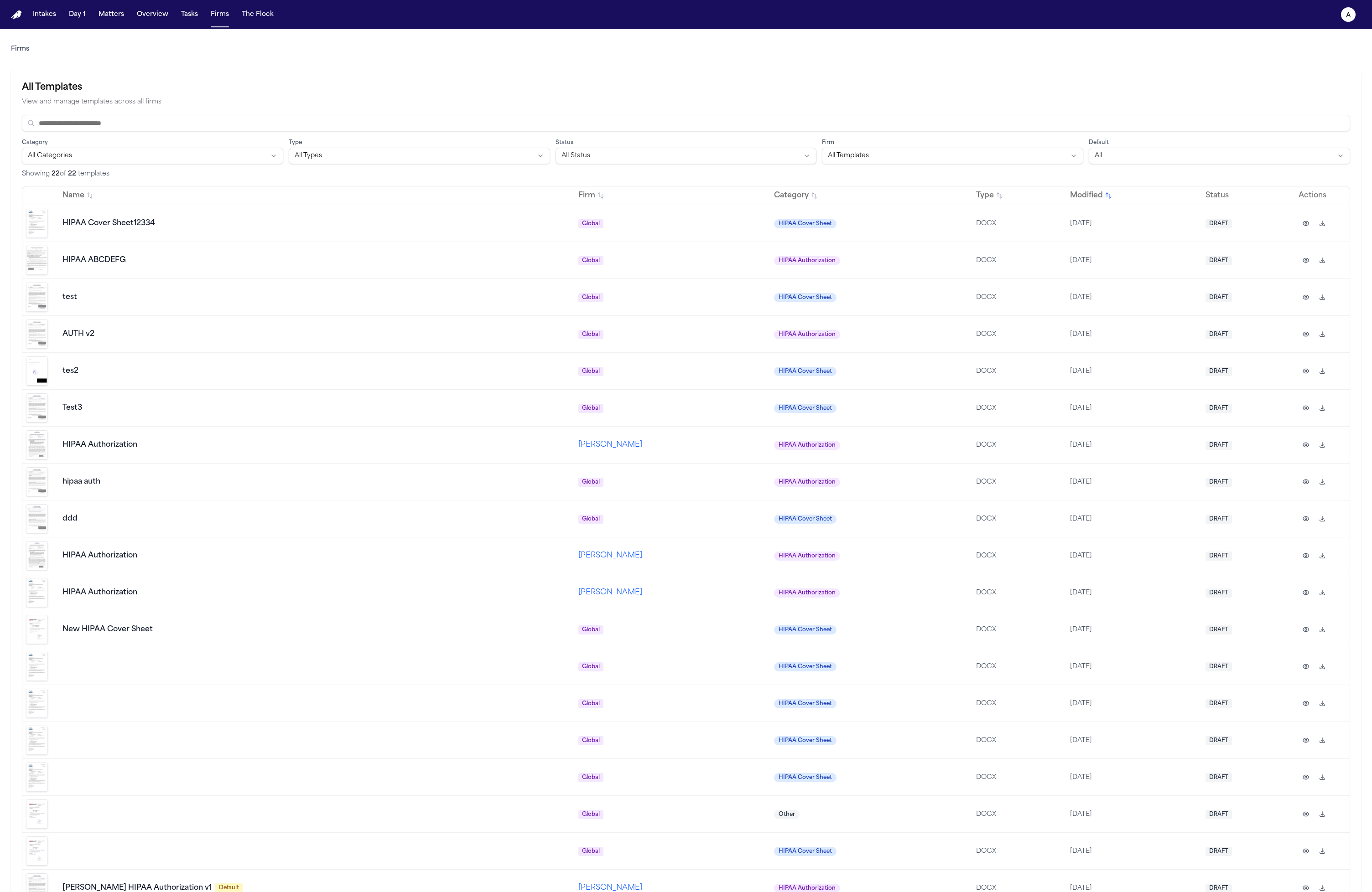
click at [1304, 451] on button "button" at bounding box center [1306, 445] width 15 height 15
click at [1302, 447] on icon "button" at bounding box center [1306, 445] width 7 height 7
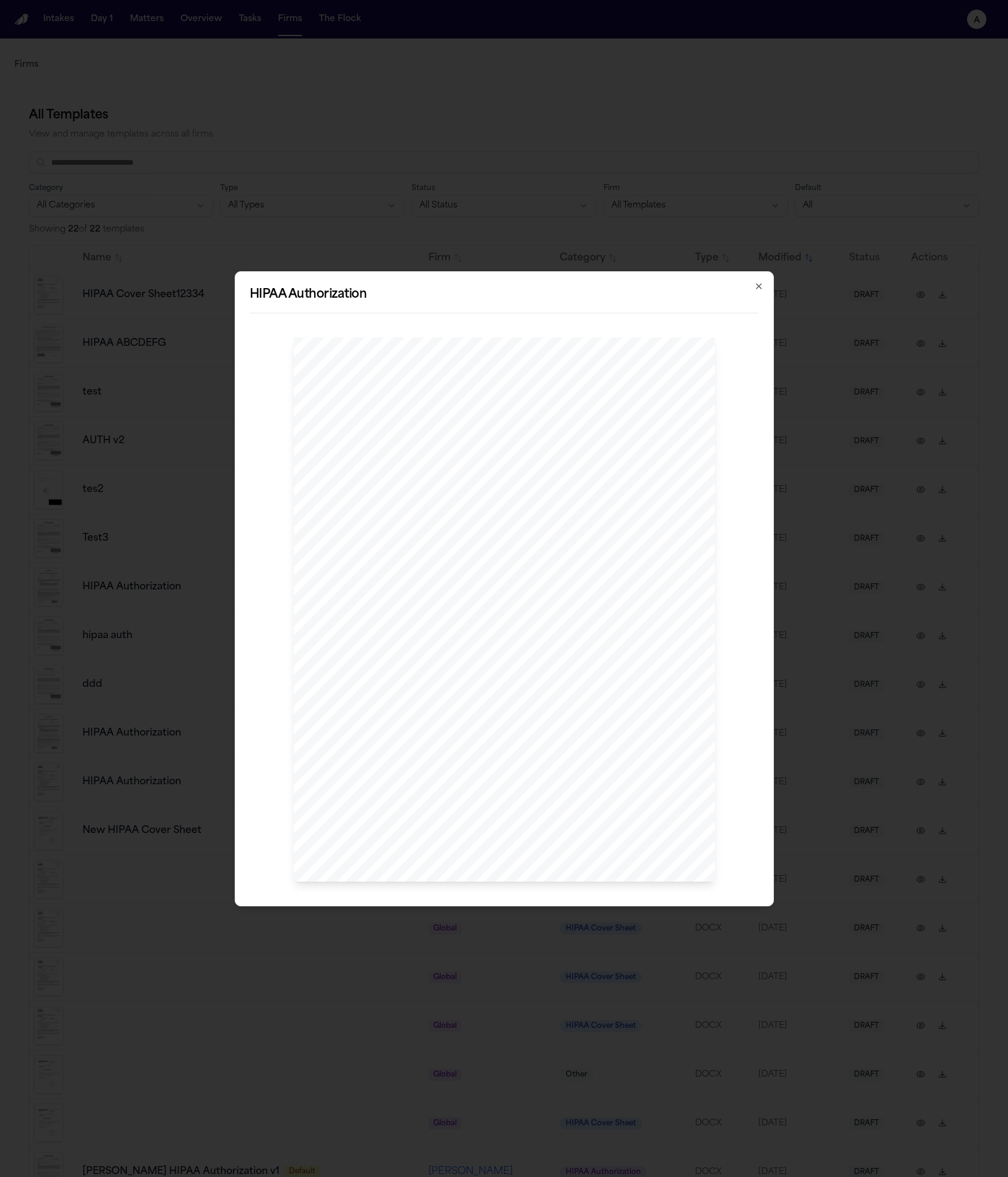
drag, startPoint x: 965, startPoint y: 512, endPoint x: 962, endPoint y: 521, distance: 9.5
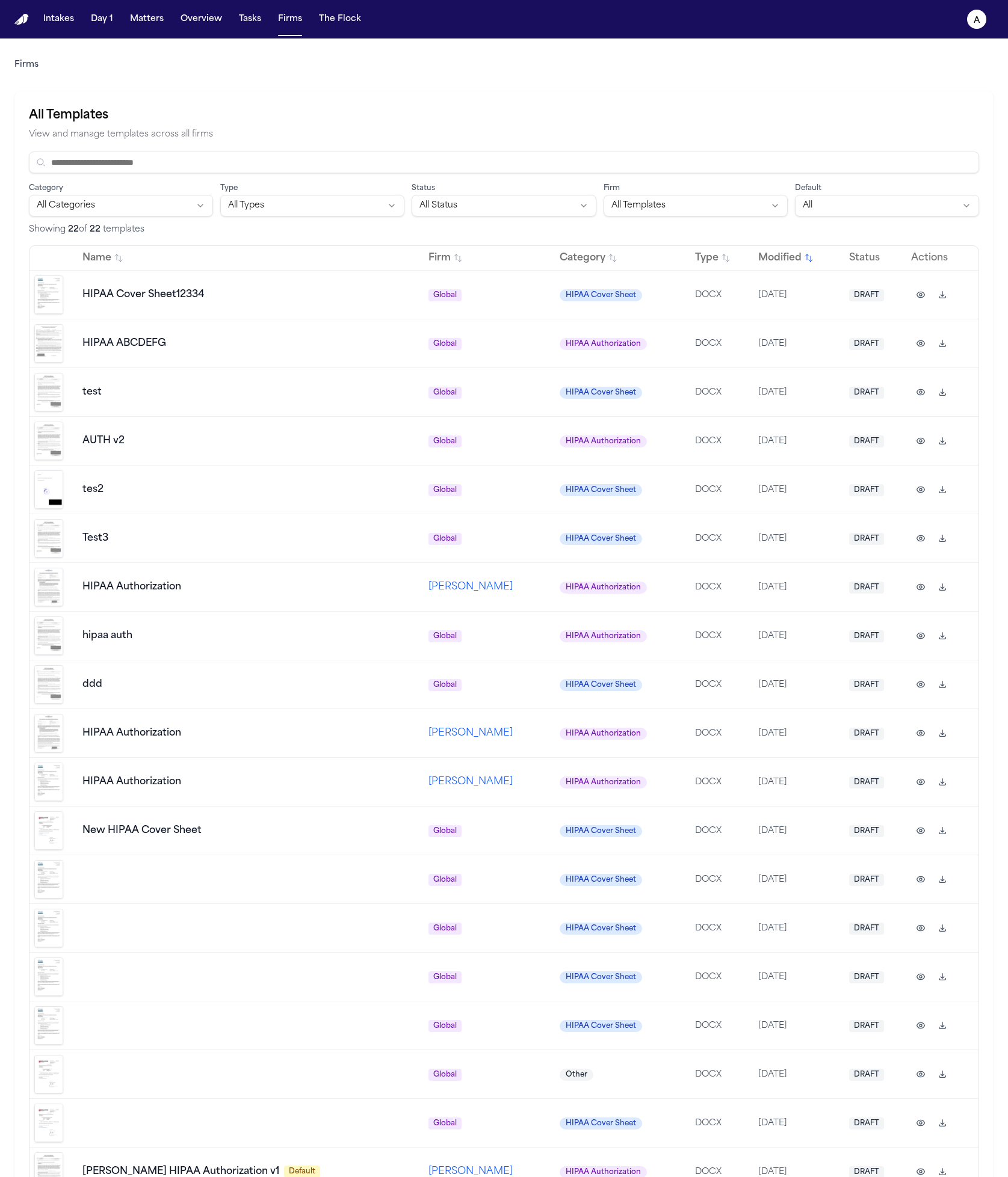
click at [919, 536] on icon "button" at bounding box center [920, 539] width 10 height 10
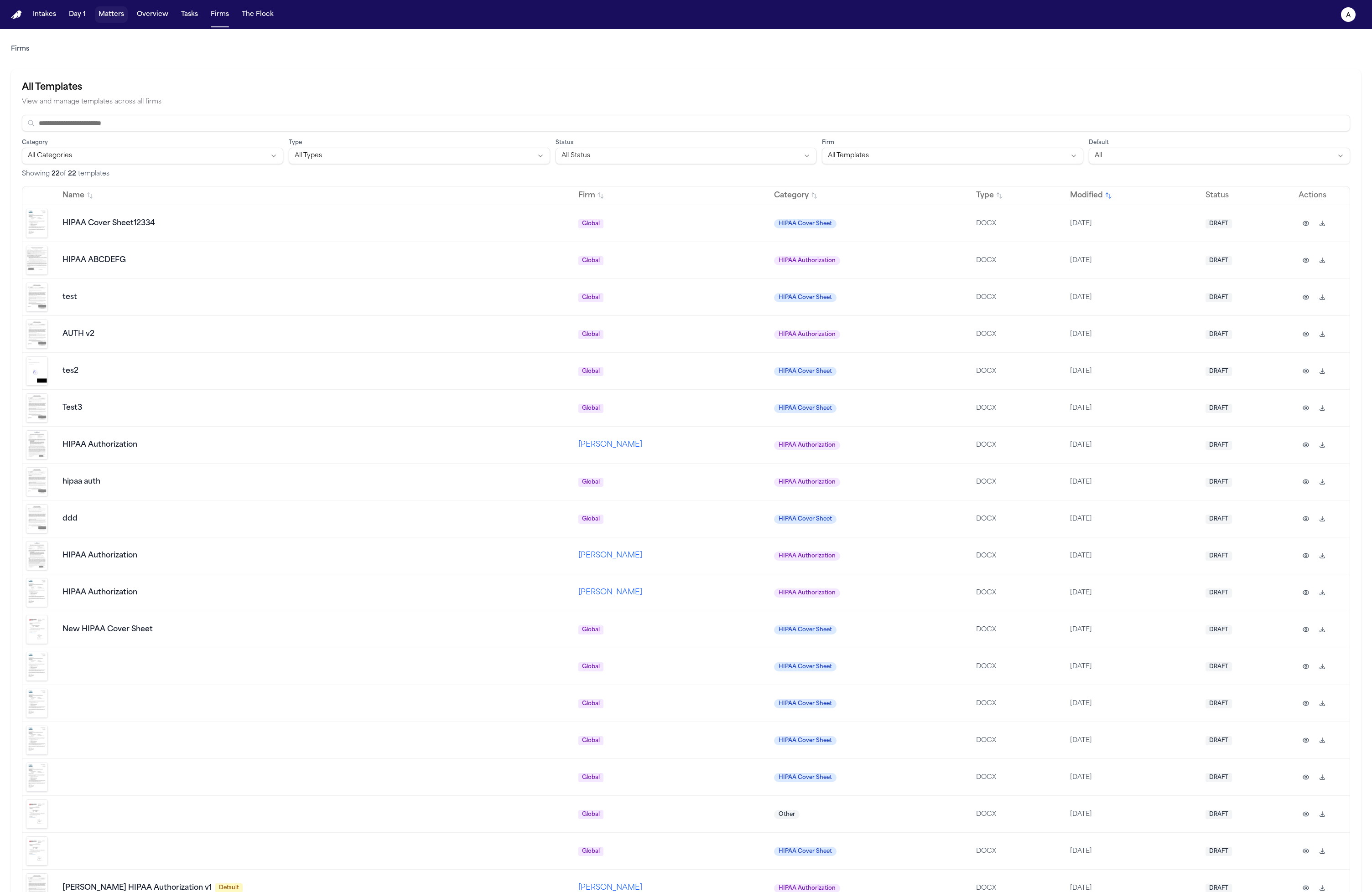
click at [118, 10] on button "Matters" at bounding box center [111, 15] width 33 height 16
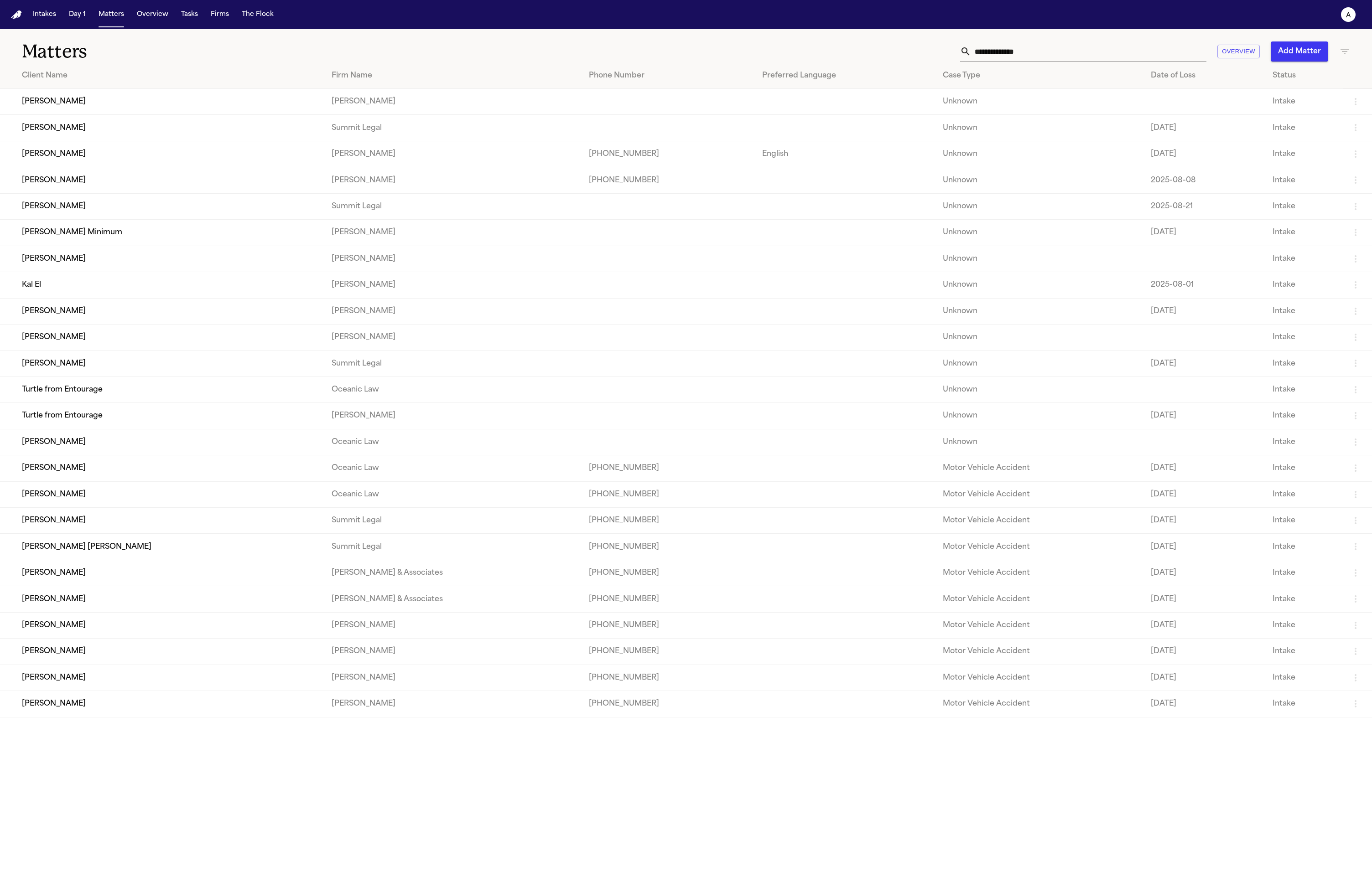
click at [83, 182] on td "[PERSON_NAME]" at bounding box center [162, 181] width 324 height 26
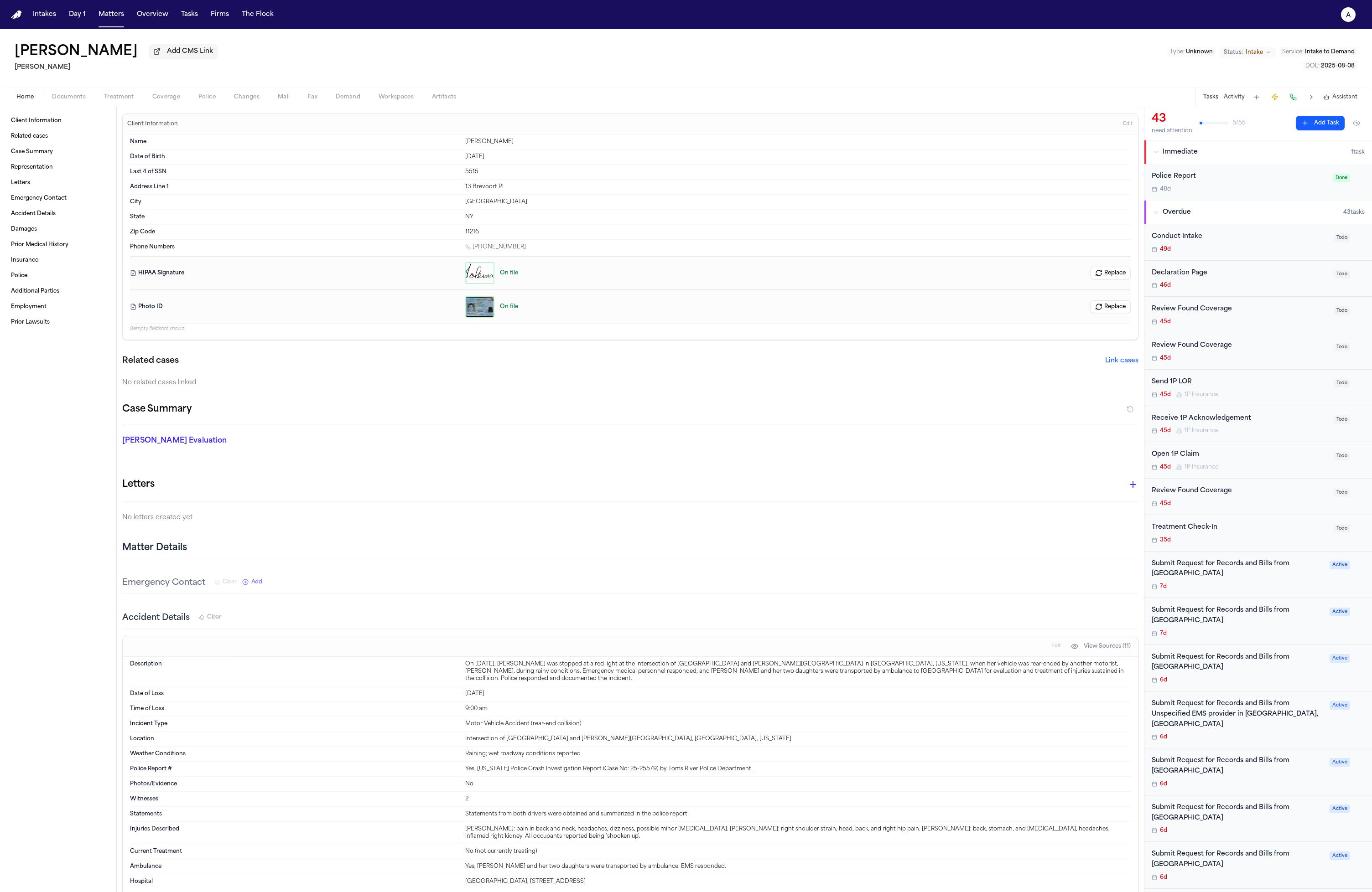
click at [120, 100] on span "Treatment" at bounding box center [119, 97] width 30 height 7
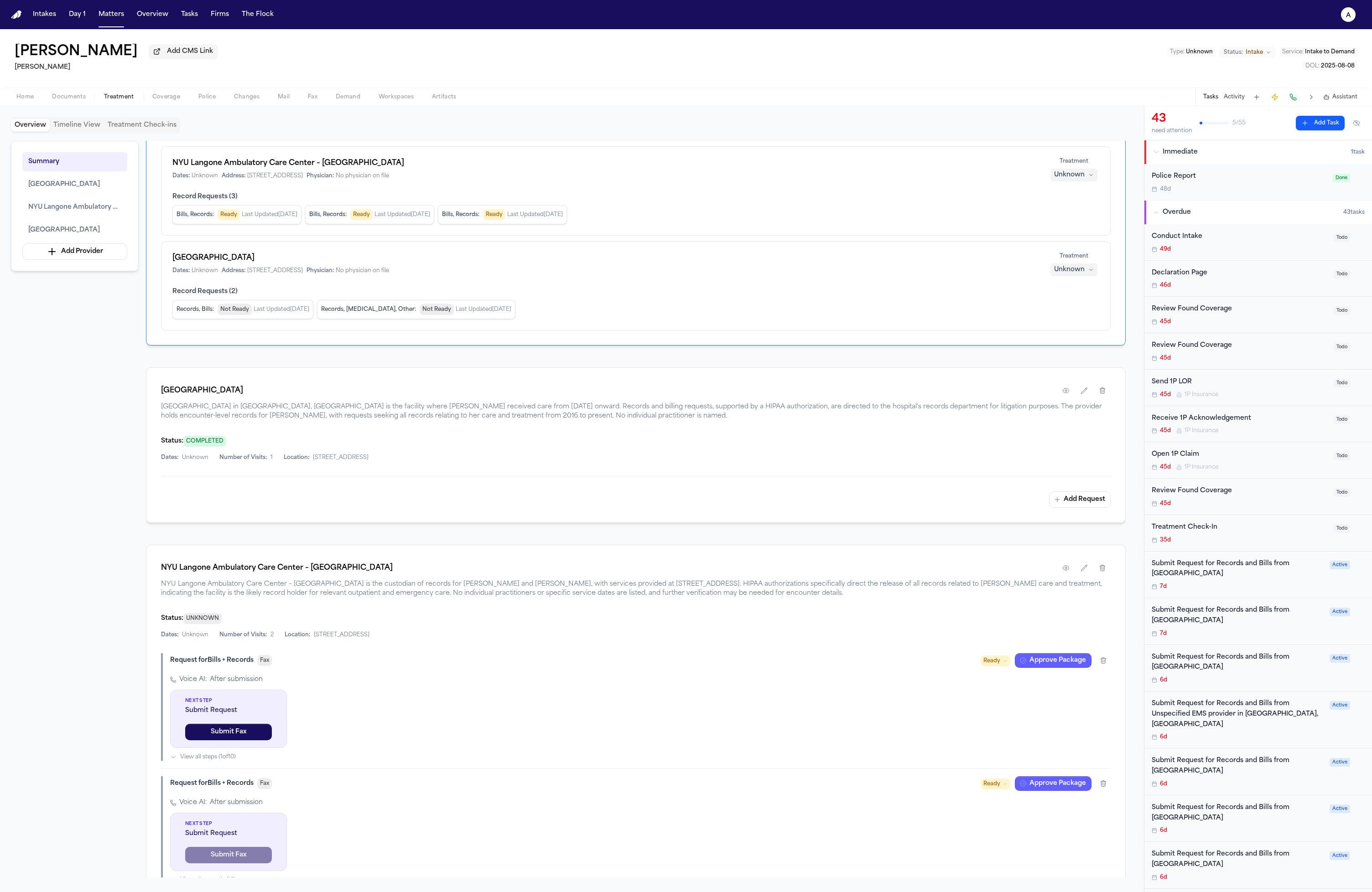
scroll to position [303, 0]
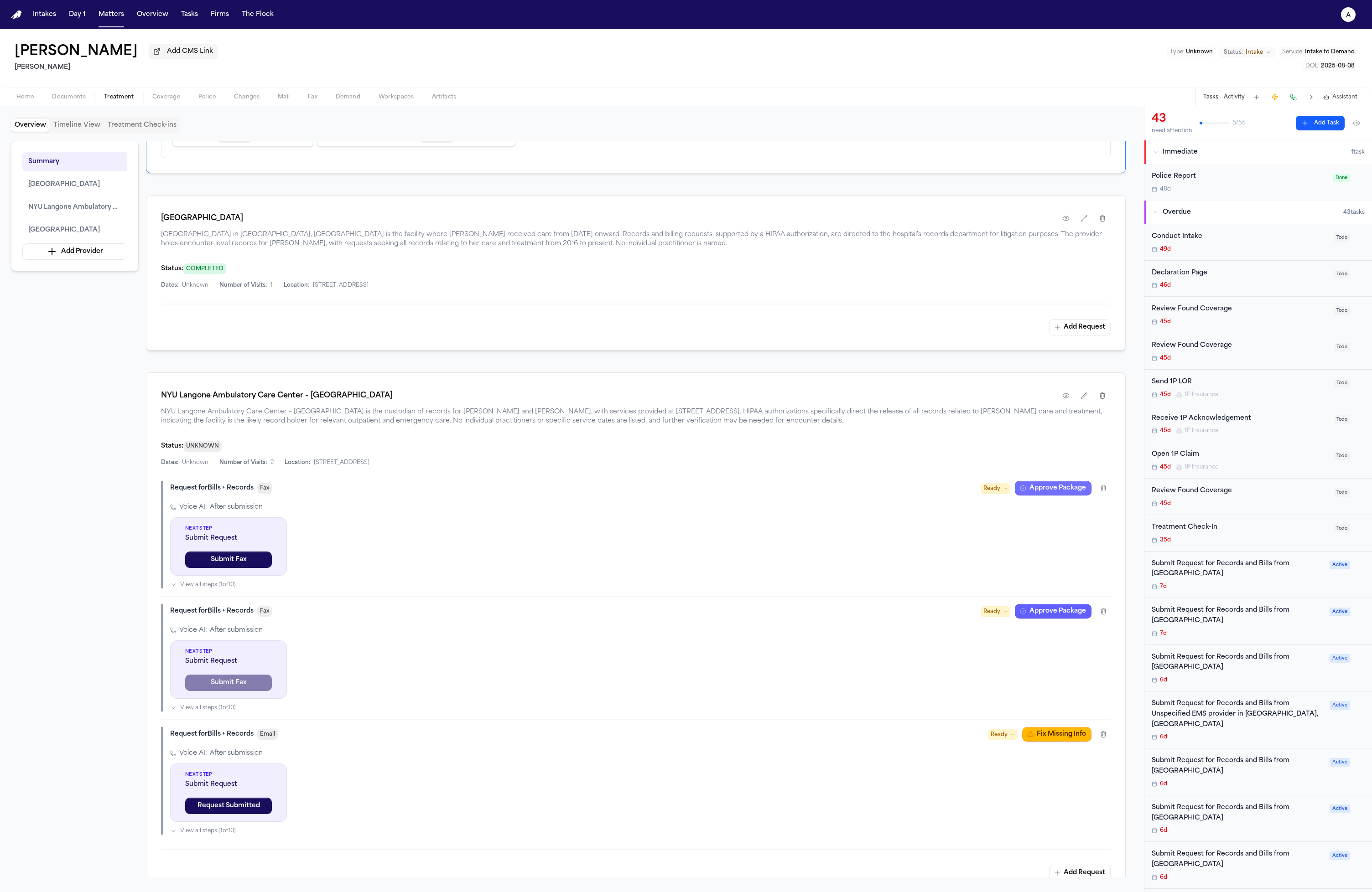
click at [1065, 490] on button "Approve Package" at bounding box center [1053, 488] width 77 height 15
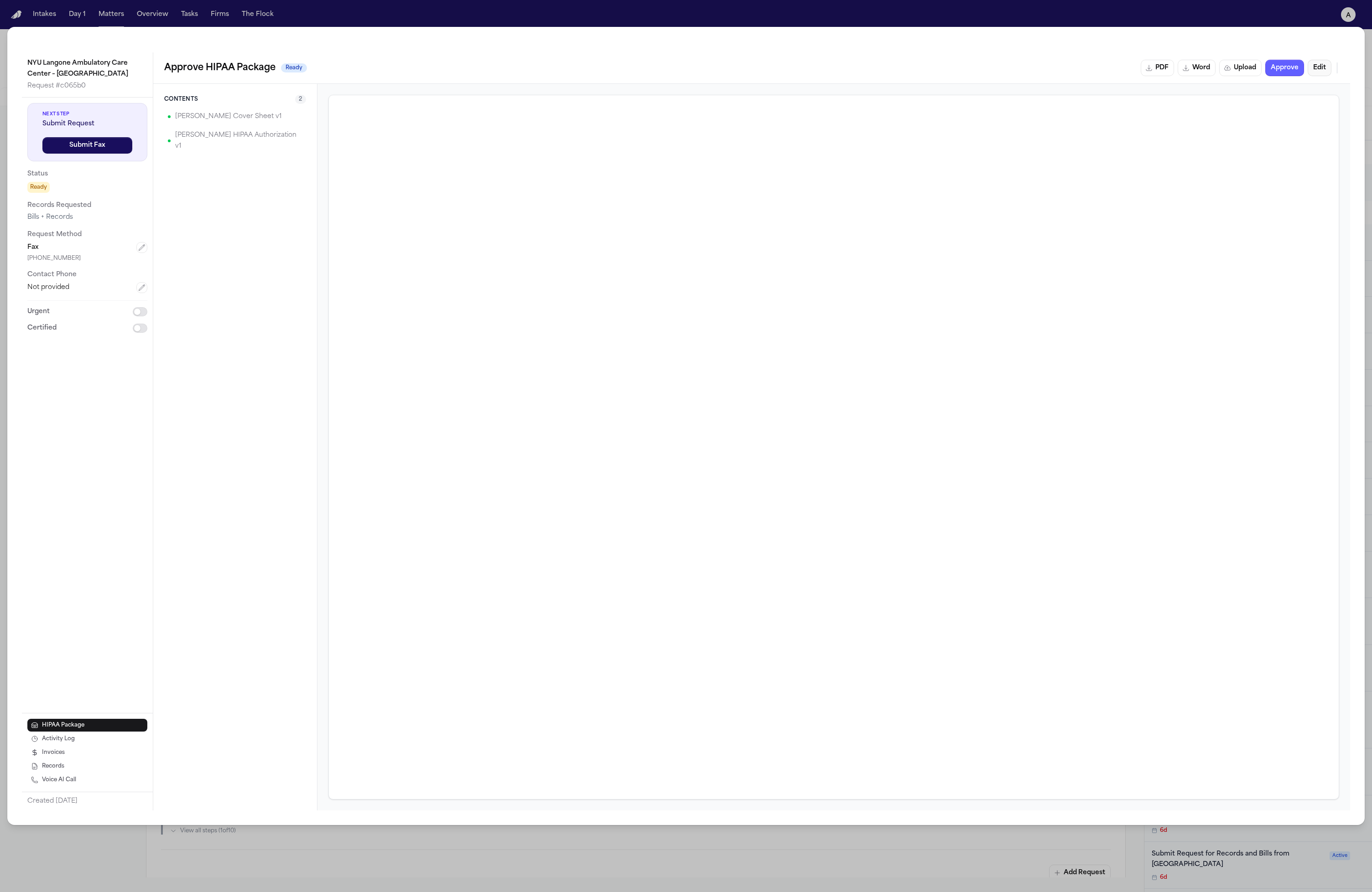
click at [1331, 71] on button "Edit" at bounding box center [1319, 68] width 23 height 16
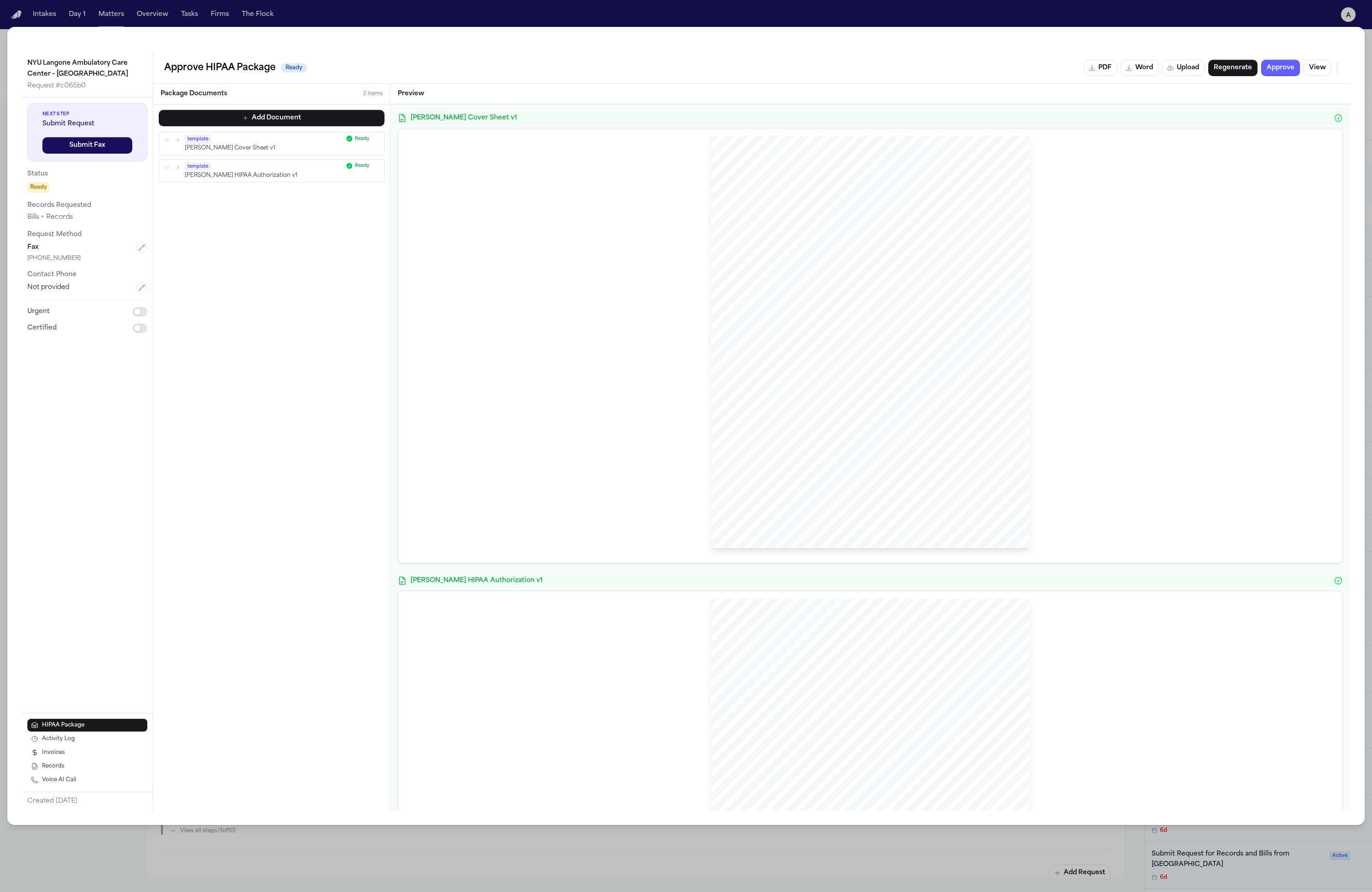
click at [581, 138] on div "[PERSON_NAME] Sent Via FAX: (212) 263 - 8917 NYU Langone Ambulatory Care Center…" at bounding box center [870, 346] width 930 height 420
click at [589, 125] on div "[PERSON_NAME] Cover Sheet v1 [PERSON_NAME] Sent Via FAX: (212) 263 - 8917 NYU L…" at bounding box center [870, 337] width 945 height 451
click at [737, 285] on div "[PERSON_NAME] Sent Via FAX: (212) 263 - 8917 NYU Langone Ambulatory Care Center…" at bounding box center [870, 342] width 319 height 413
click at [715, 647] on div "HIPAA Privacy Authorization For Disclosure of Protected Health Information Rele…" at bounding box center [870, 805] width 319 height 413
click at [678, 588] on div "[PERSON_NAME] HIPAA Authorization v1 HIPAA Privacy Authorization For Disclosure…" at bounding box center [870, 800] width 945 height 451
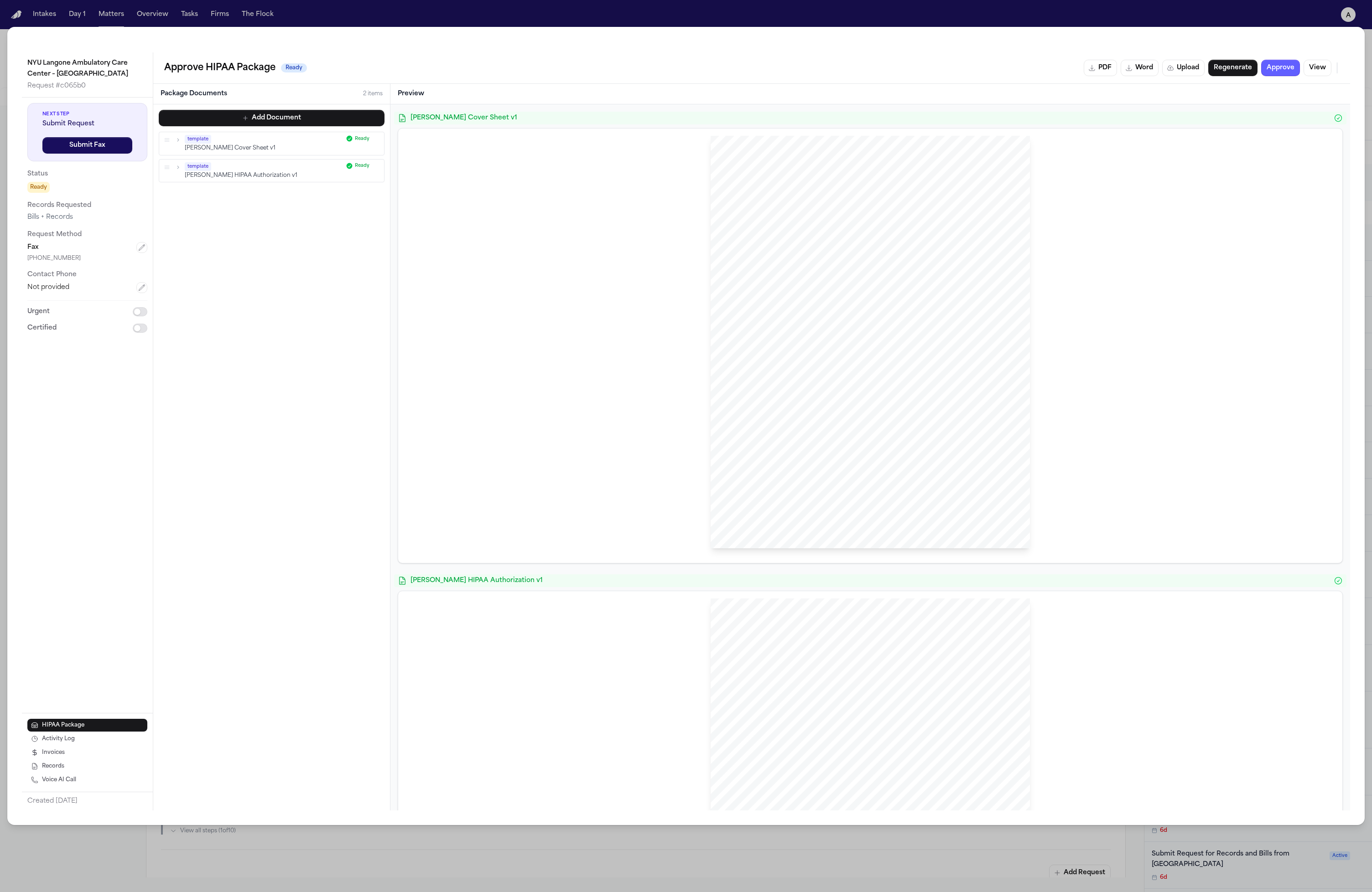
click at [687, 577] on span "[PERSON_NAME] HIPAA Authorization v1" at bounding box center [870, 581] width 920 height 9
click at [691, 577] on span "[PERSON_NAME] HIPAA Authorization v1" at bounding box center [870, 581] width 920 height 9
click at [744, 362] on div "[PERSON_NAME] Sent Via FAX: (212) 263 - 8917 NYU Langone Ambulatory Care Center…" at bounding box center [870, 342] width 319 height 413
click at [771, 101] on div "Preview" at bounding box center [870, 94] width 960 height 20
click at [772, 119] on span "[PERSON_NAME] Cover Sheet v1" at bounding box center [870, 118] width 920 height 9
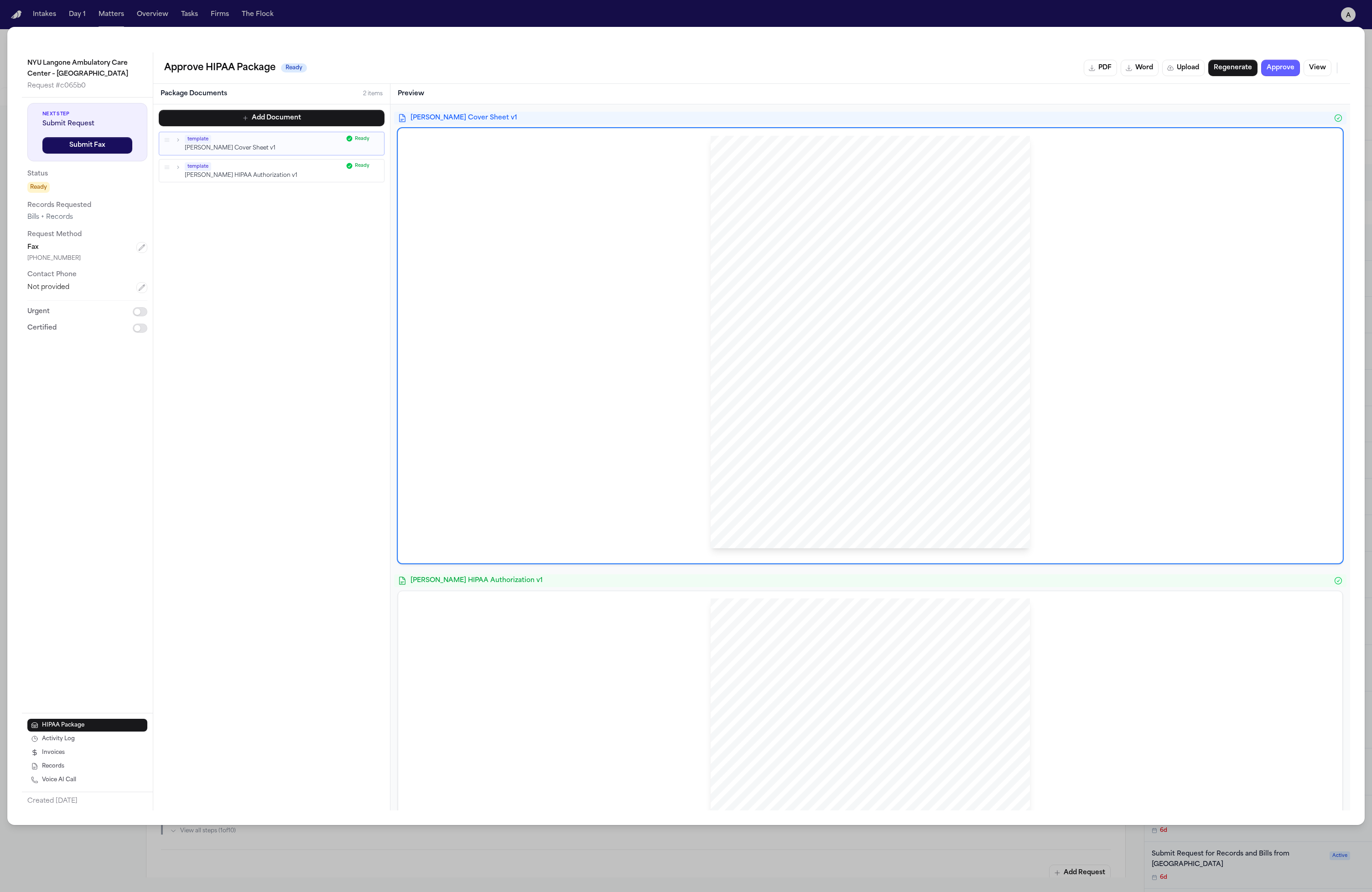
scroll to position [223, 0]
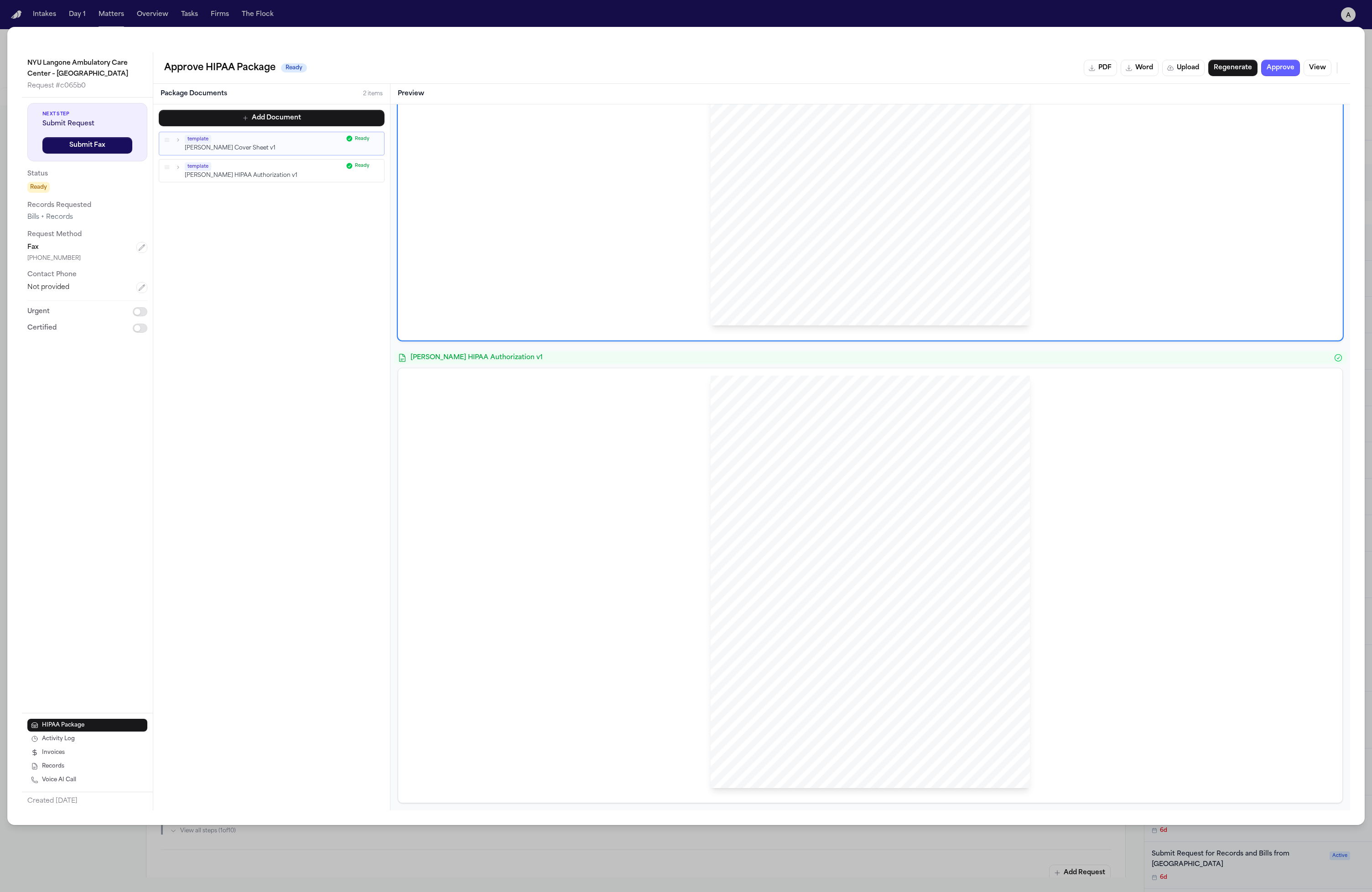
click at [769, 536] on span "protected under the regulatio" at bounding box center [778, 538] width 60 height 5
click at [815, 366] on div "[PERSON_NAME] HIPAA Authorization v1 HIPAA Privacy Authorization For Disclosure…" at bounding box center [870, 577] width 945 height 451
click at [813, 395] on div "HIPAA Privacy Authorization For Disclosure of Protected Health Information Rele…" at bounding box center [870, 582] width 319 height 413
click at [826, 360] on span "[PERSON_NAME] HIPAA Authorization v1" at bounding box center [870, 358] width 920 height 9
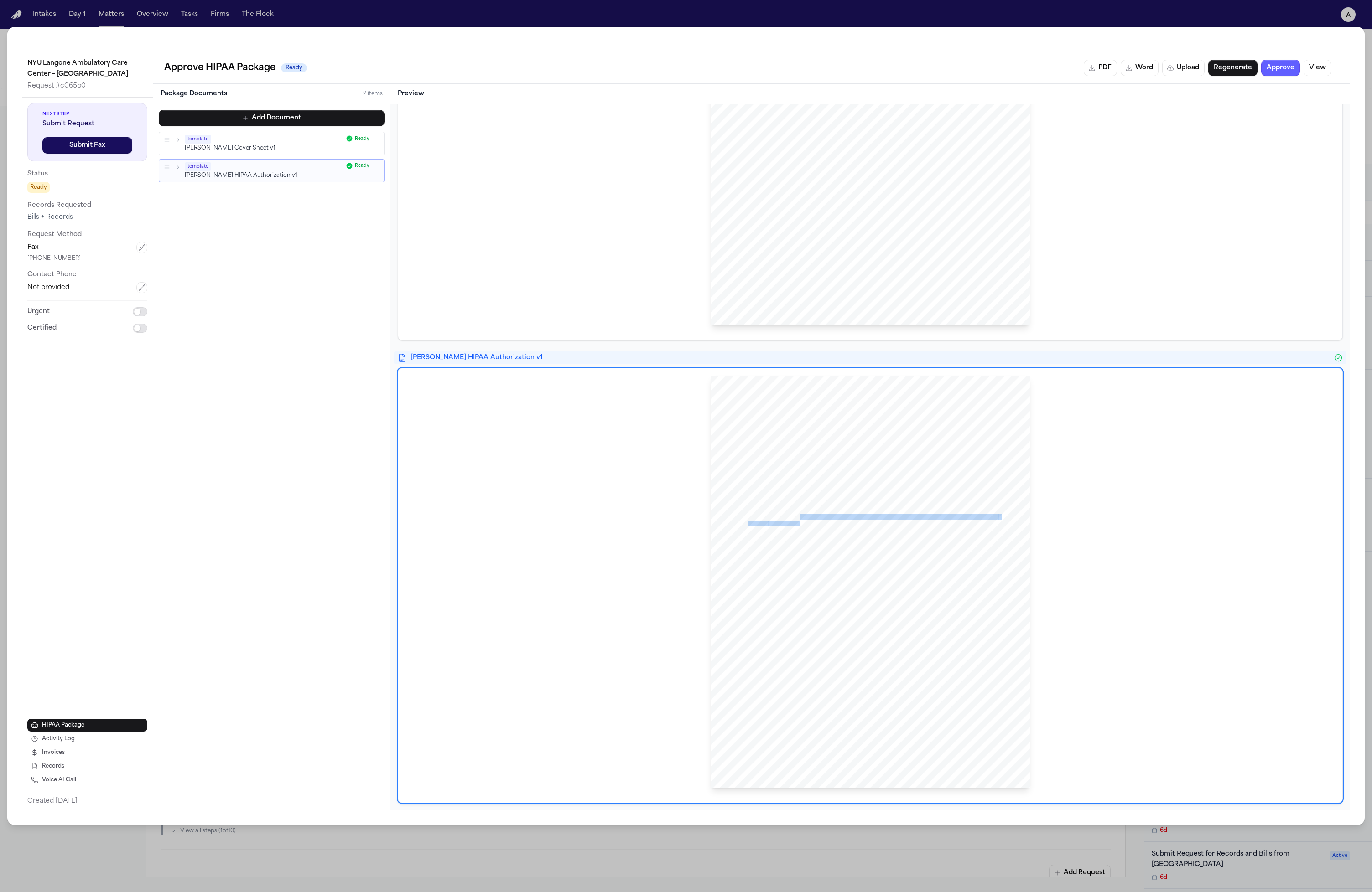
click at [796, 522] on div "HIPAA Privacy Authorization For Disclosure of Protected Health Information Rele…" at bounding box center [870, 582] width 319 height 413
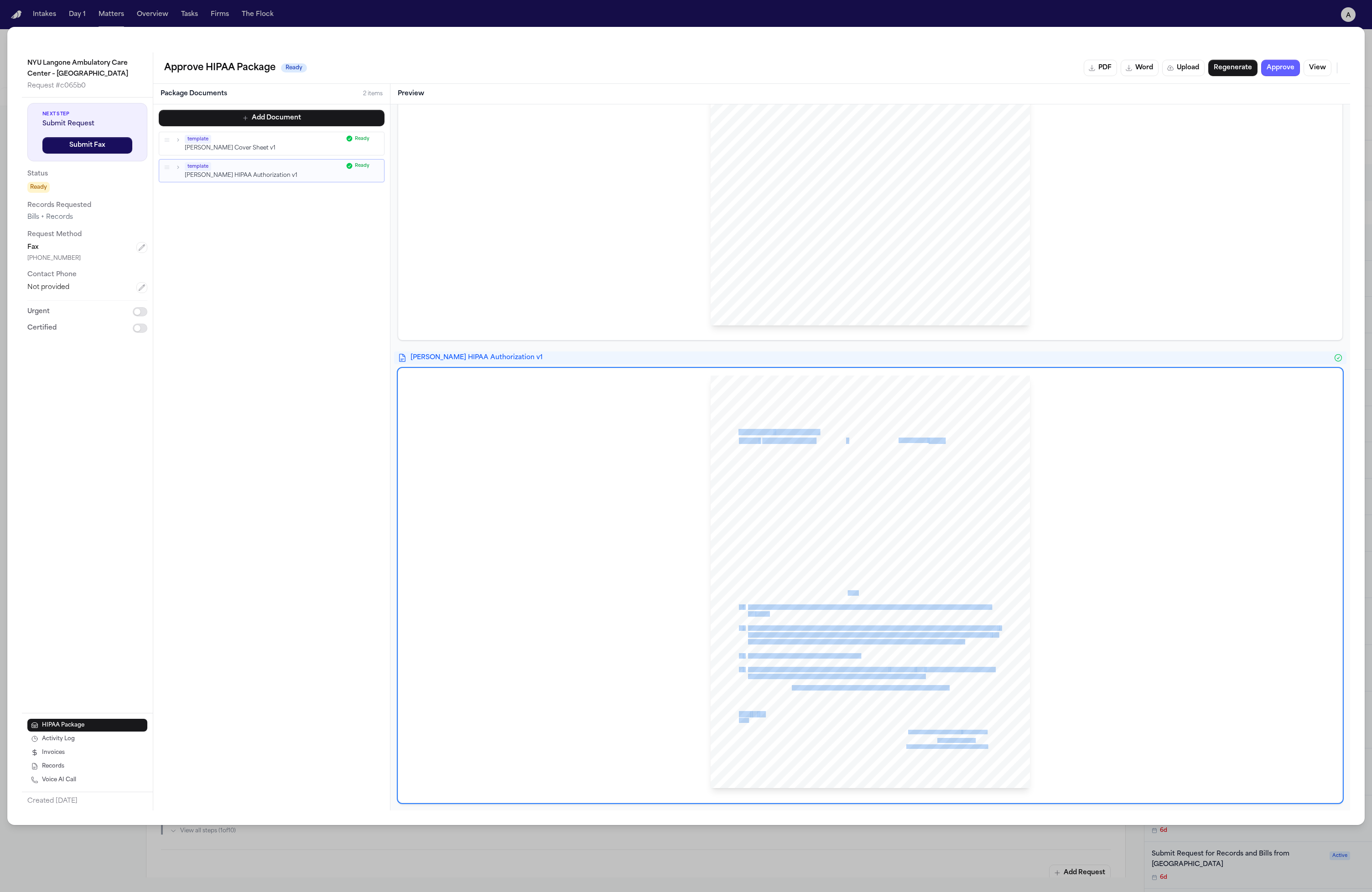
click at [846, 601] on div "HIPAA Privacy Authorization For Disclosure of Protected Health Information Rele…" at bounding box center [870, 582] width 319 height 413
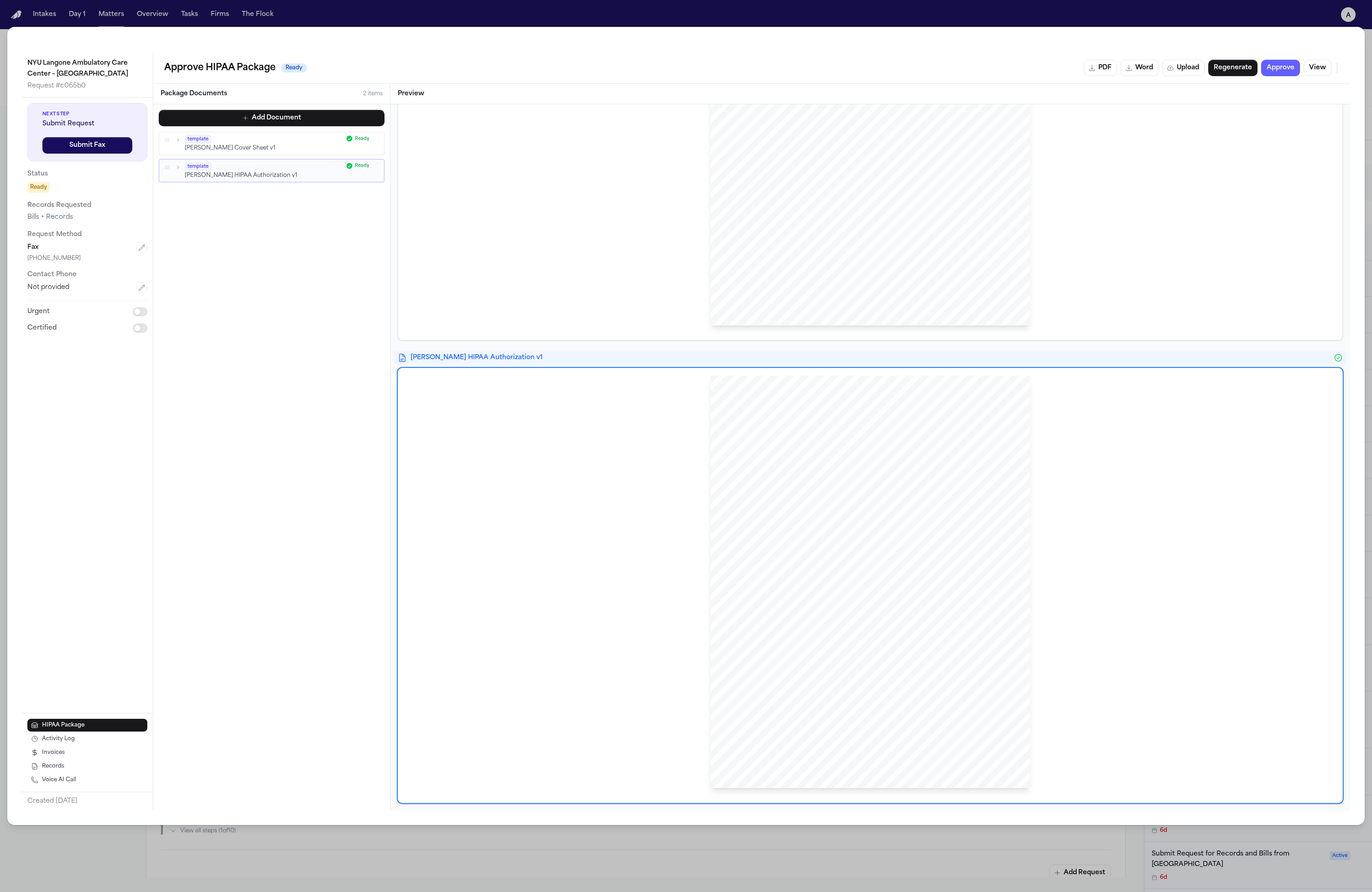
click at [909, 594] on div "HIPAA Privacy Authorization For Disclosure of Protected Health Information Rele…" at bounding box center [870, 582] width 319 height 413
drag, startPoint x: 906, startPoint y: 561, endPoint x: 775, endPoint y: 488, distance: 150.0
click at [775, 488] on div "HIPAA Privacy Authorization For Disclosure of Protected Health Information Rele…" at bounding box center [870, 582] width 319 height 413
click at [803, 550] on span "which can include tuberculosis, venereal diseases," at bounding box center [800, 552] width 104 height 5
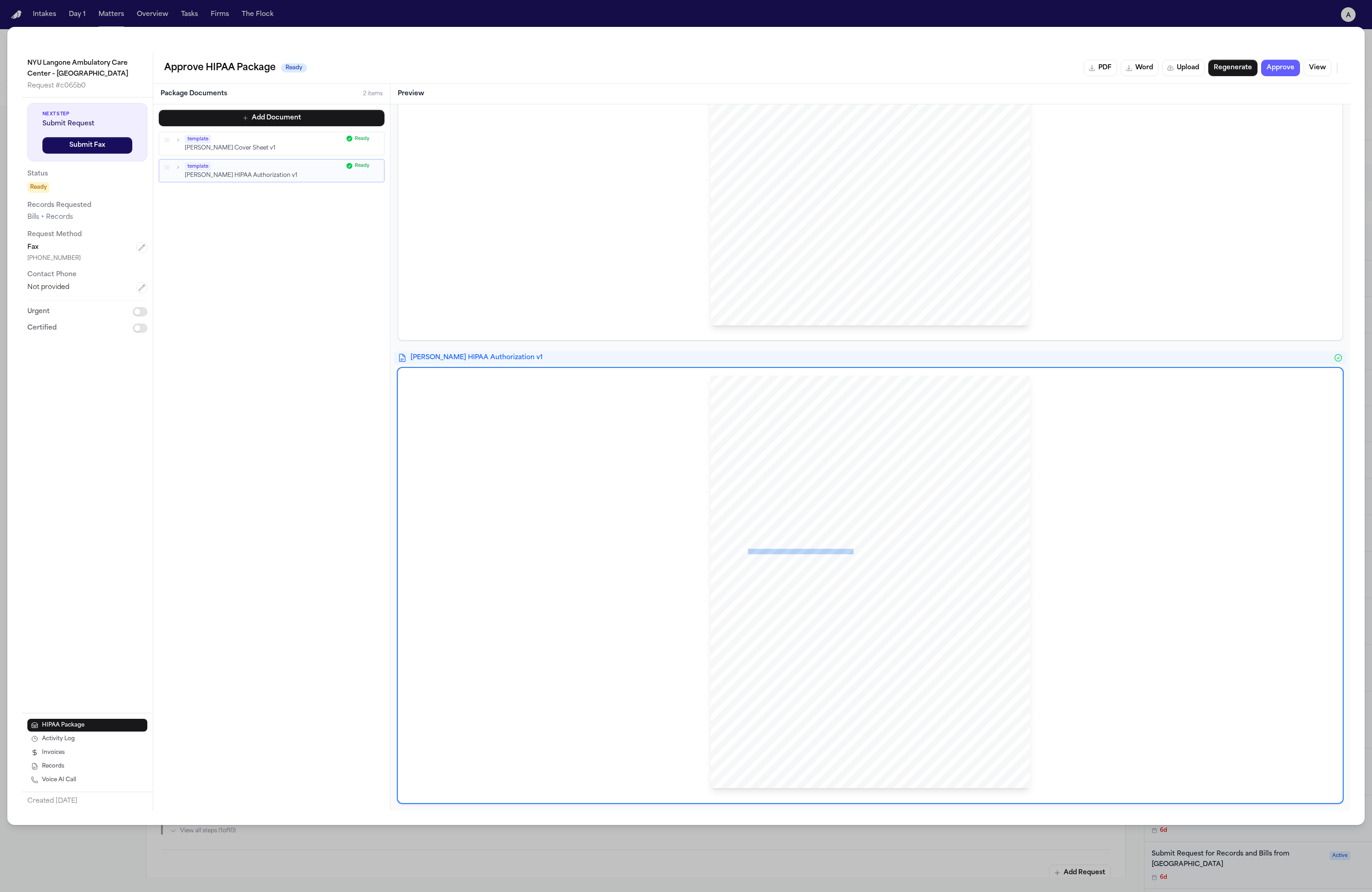
click at [803, 550] on span "which can include tuberculosis, venereal diseases," at bounding box center [800, 552] width 104 height 5
click at [866, 550] on span "sexually transmitted diseases, acquire [MEDICAL_DATA] syndrome" at bounding box center [924, 552] width 141 height 5
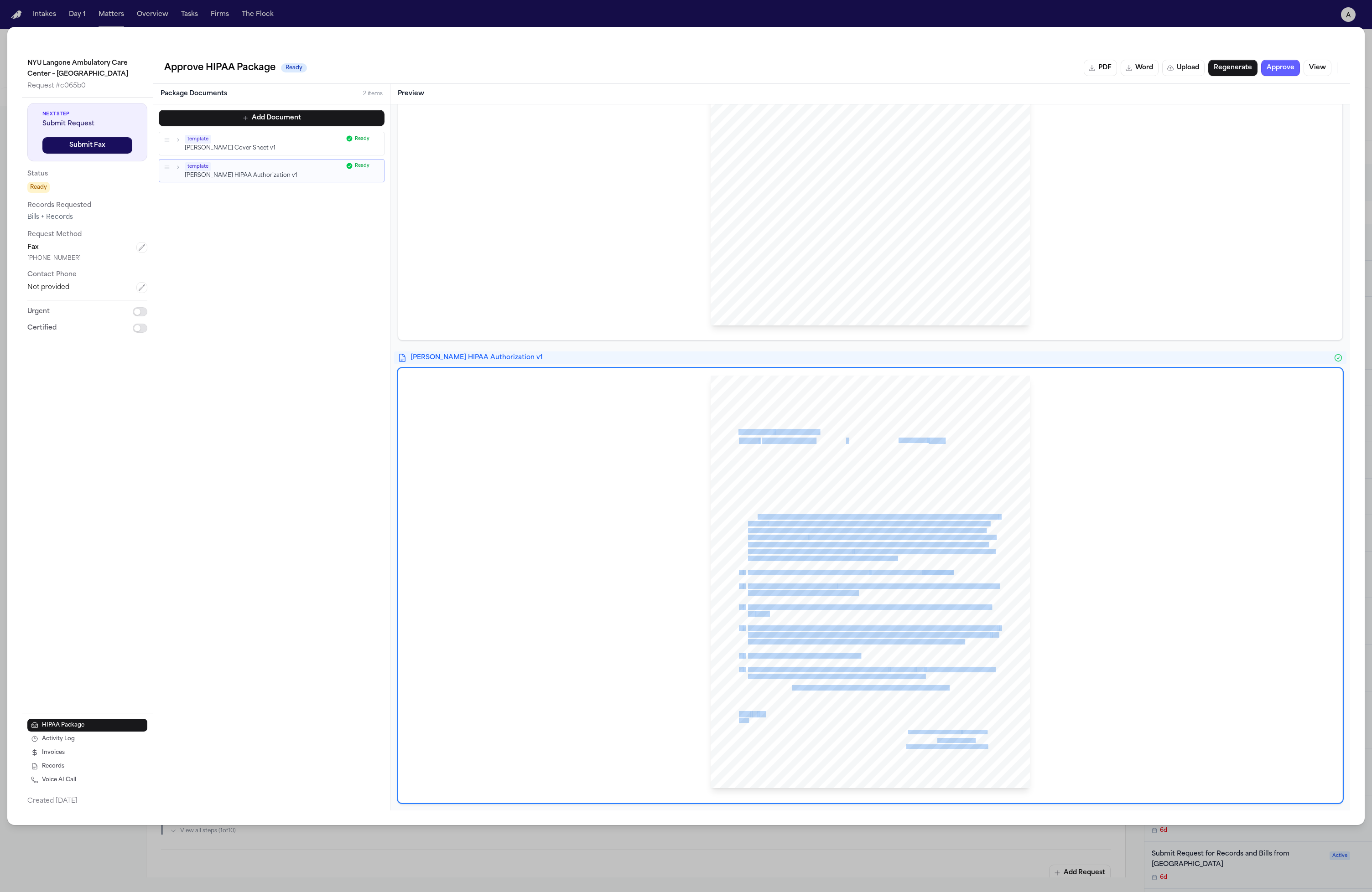
drag, startPoint x: 882, startPoint y: 558, endPoint x: 756, endPoint y: 516, distance: 132.8
click at [756, 516] on div "HIPAA Privacy Authorization For Disclosure of Protected Health Information Rele…" at bounding box center [870, 582] width 319 height 413
click at [756, 516] on span "billing departments to release any and all medical records and information rela…" at bounding box center [873, 517] width 250 height 5
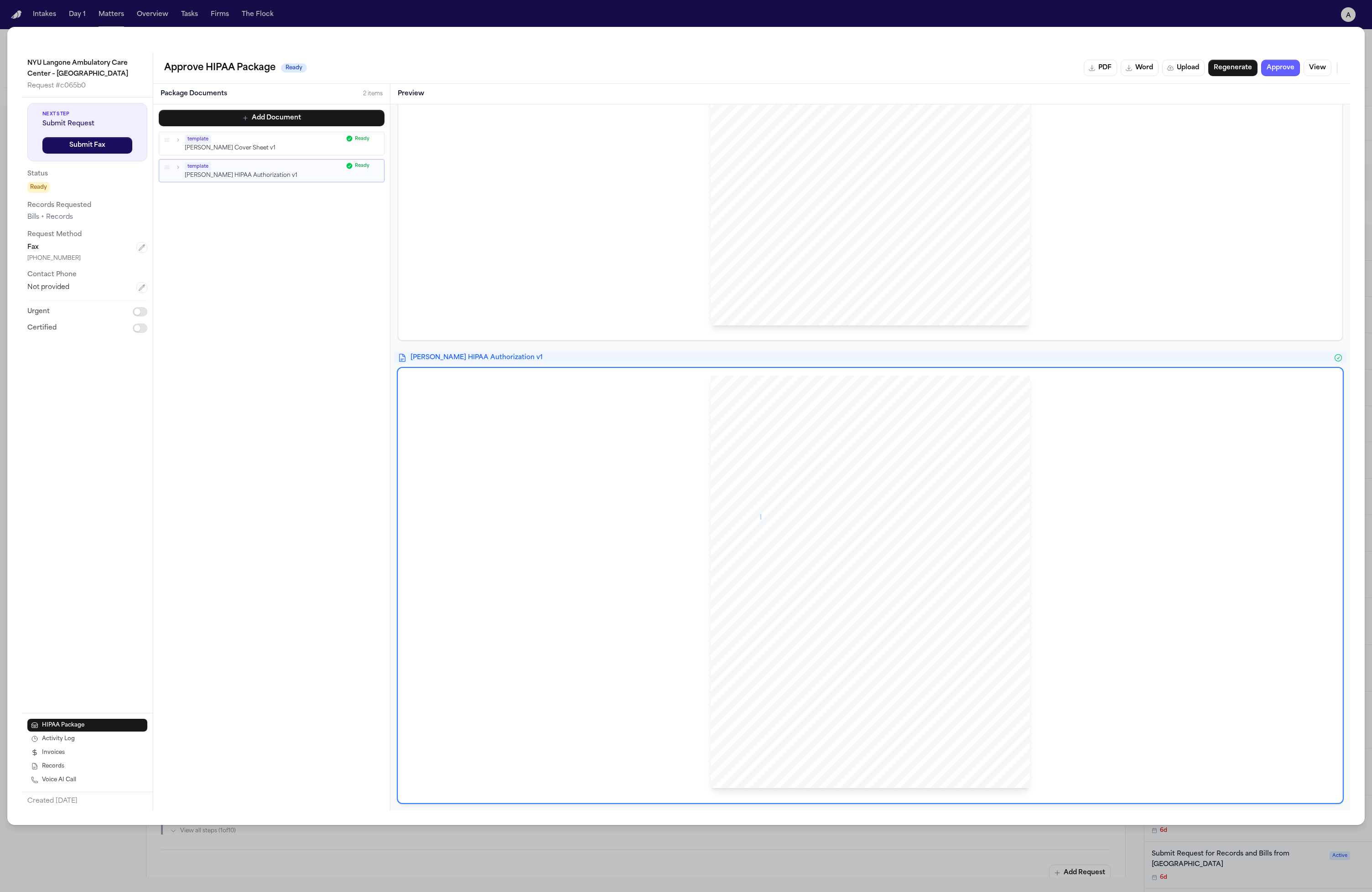
click at [756, 516] on span "billing departments to release any and all medical records and information rela…" at bounding box center [873, 517] width 250 height 5
click at [748, 511] on span "I hereby authorize the above, its director, administrative and clinical staff o…" at bounding box center [873, 510] width 251 height 5
drag, startPoint x: 742, startPoint y: 511, endPoint x: 887, endPoint y: 558, distance: 152.4
click at [887, 558] on div "HIPAA Privacy Authorization For Disclosure of Protected Health Information Rele…" at bounding box center [870, 582] width 319 height 413
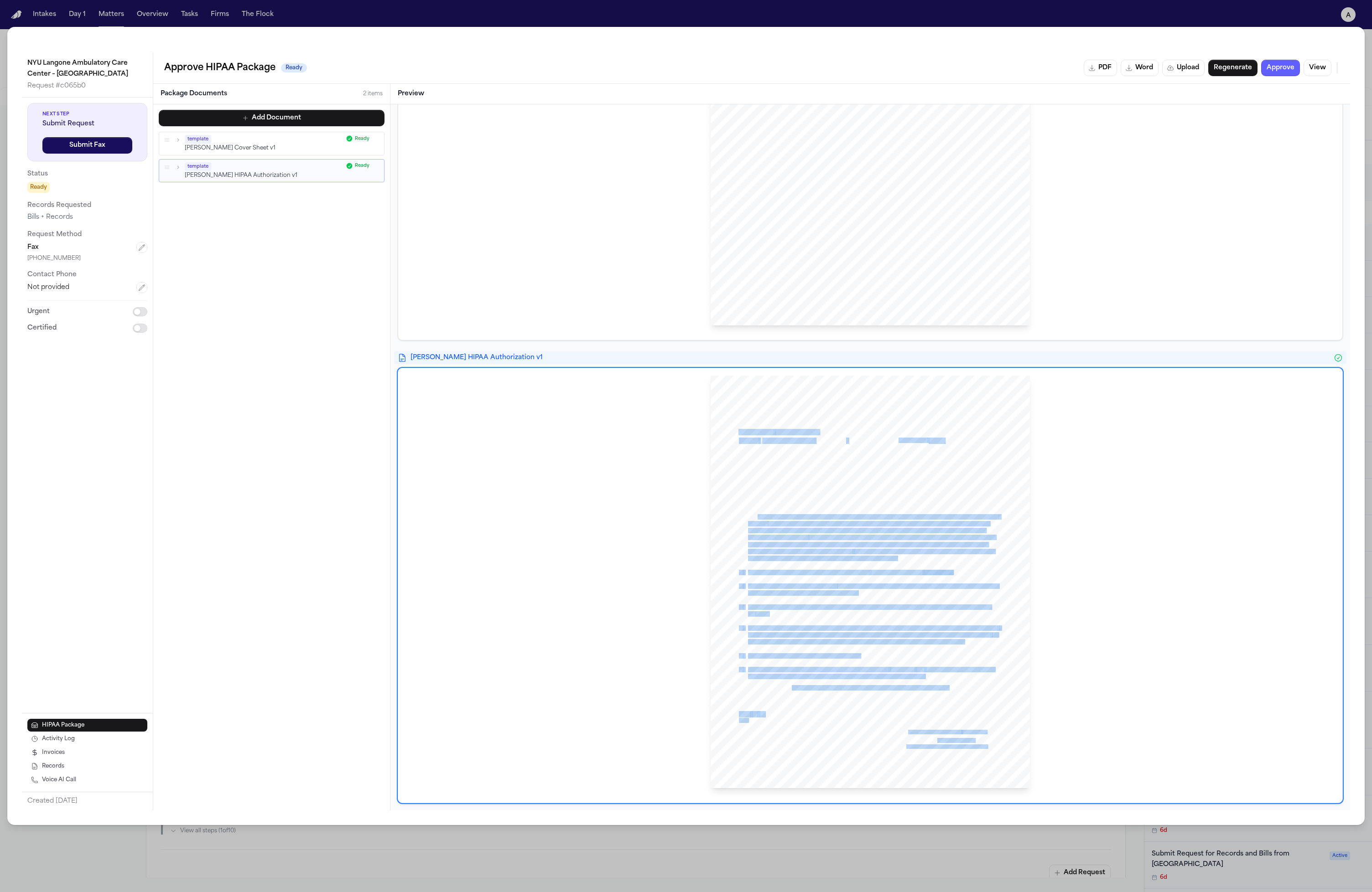
drag, startPoint x: 888, startPoint y: 558, endPoint x: 752, endPoint y: 514, distance: 142.9
click at [753, 514] on div "HIPAA Privacy Authorization For Disclosure of Protected Health Information Rele…" at bounding box center [870, 582] width 319 height 413
click at [752, 514] on span "billing departments to release any and all medical records and information rela…" at bounding box center [873, 517] width 250 height 5
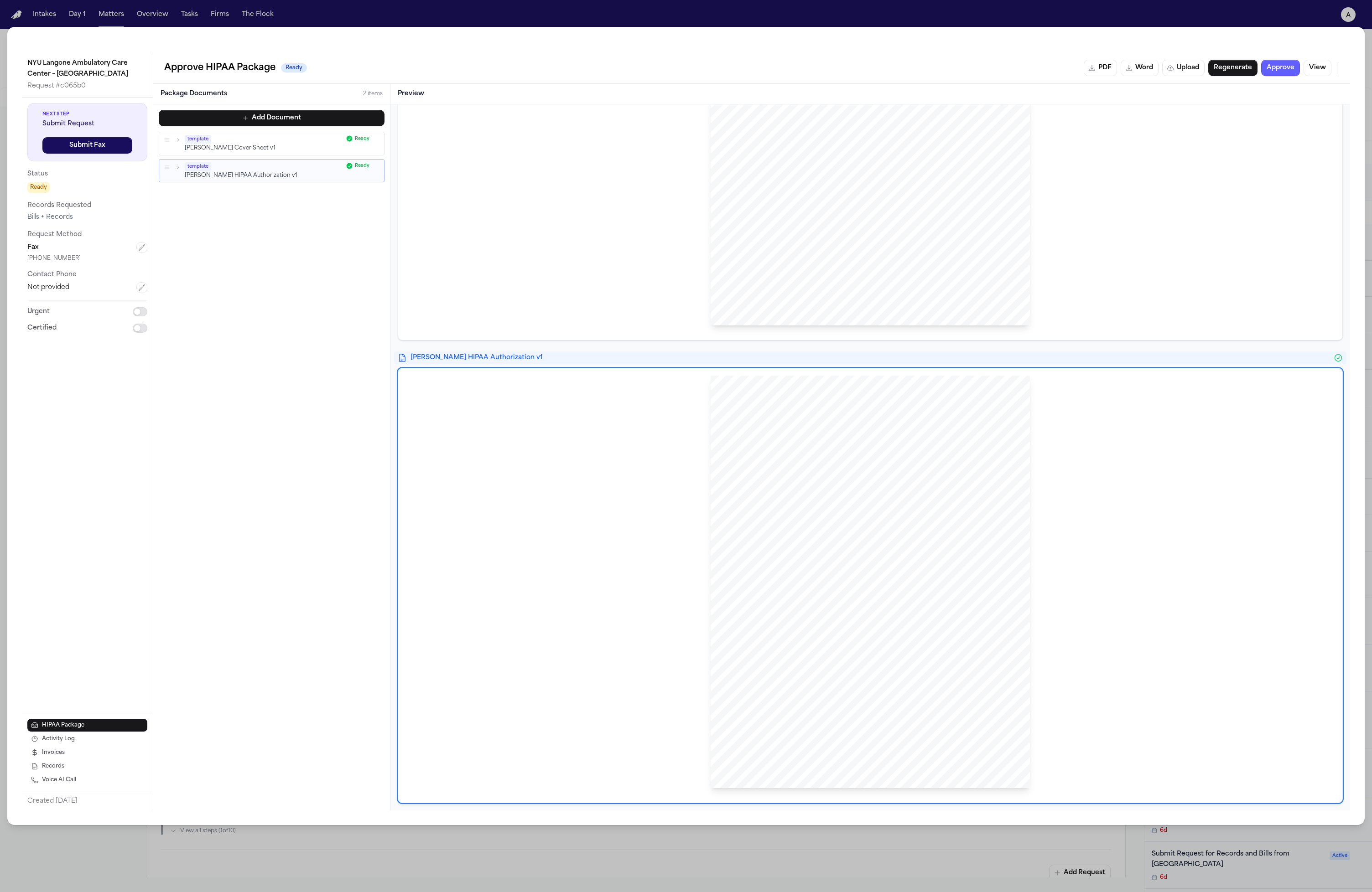
drag, startPoint x: 745, startPoint y: 509, endPoint x: 955, endPoint y: 562, distance: 216.6
click at [955, 562] on div "HIPAA Privacy Authorization For Disclosure of Protected Health Information Rele…" at bounding box center [870, 582] width 319 height 413
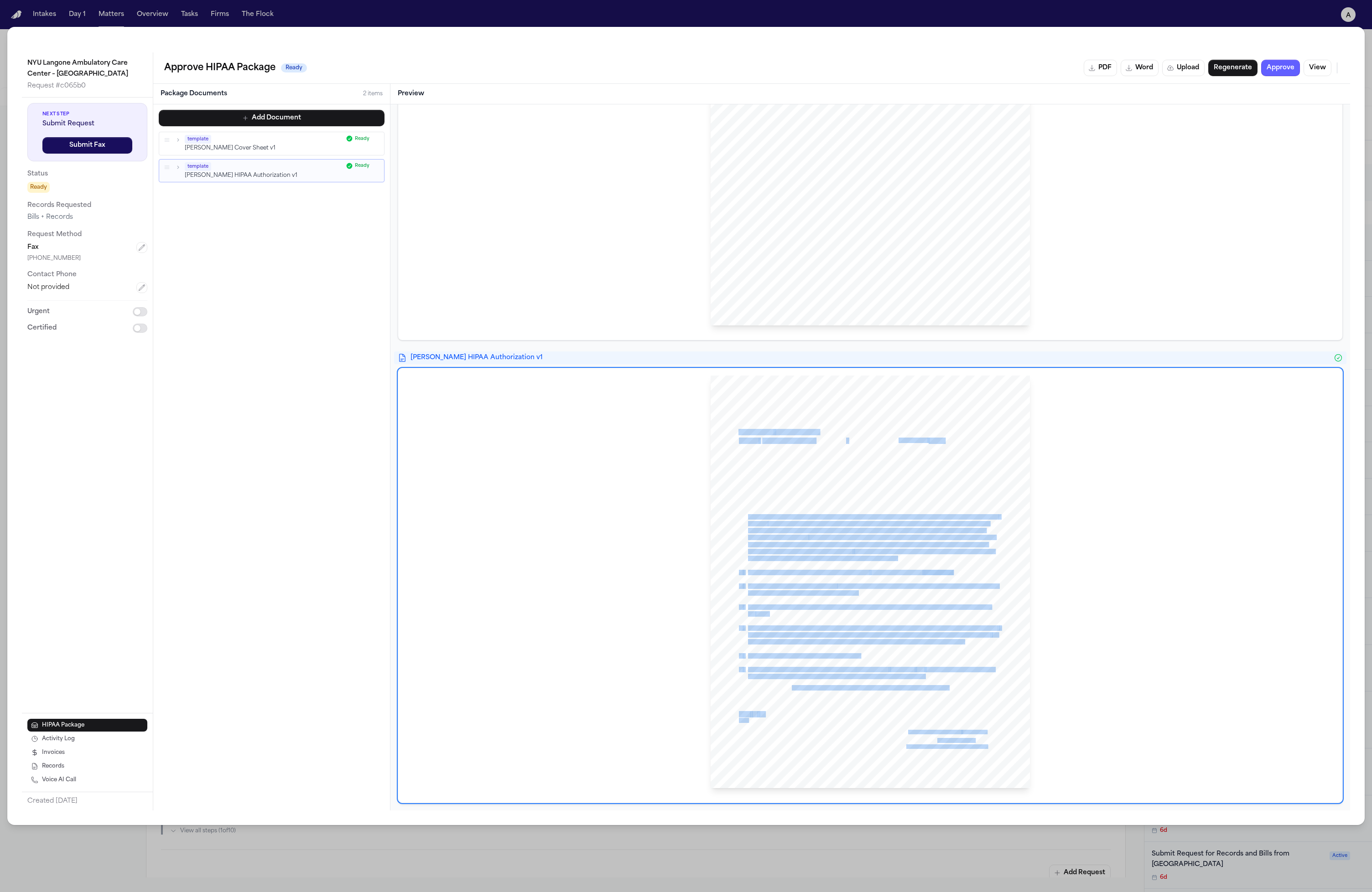
drag, startPoint x: 955, startPoint y: 562, endPoint x: 756, endPoint y: 514, distance: 204.7
click at [756, 514] on div "HIPAA Privacy Authorization For Disclosure of Protected Health Information Rele…" at bounding box center [870, 582] width 319 height 413
click at [766, 517] on span "billing departments to release any and all medical records and information rela…" at bounding box center [873, 517] width 250 height 5
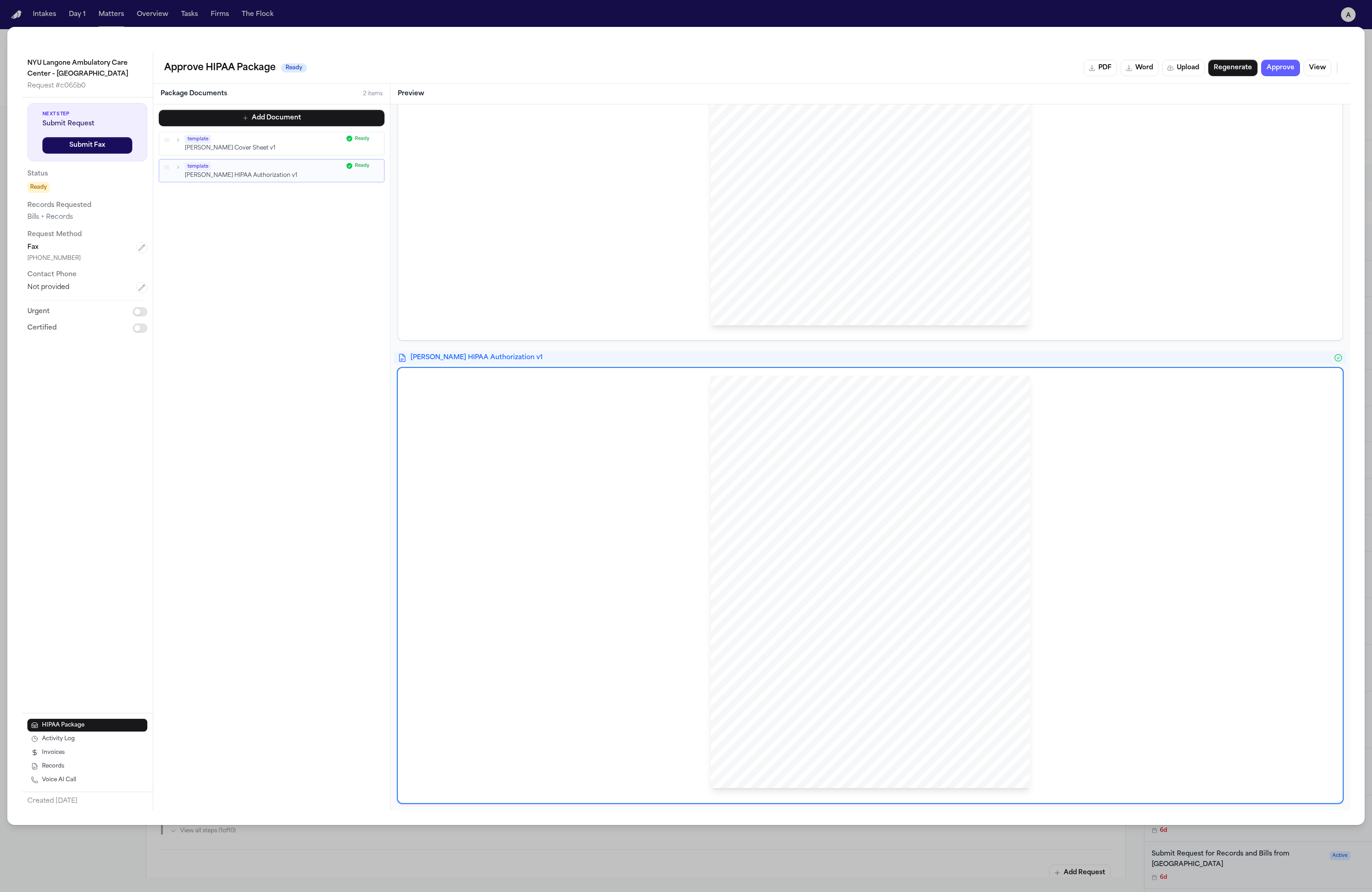
scroll to position [0, 0]
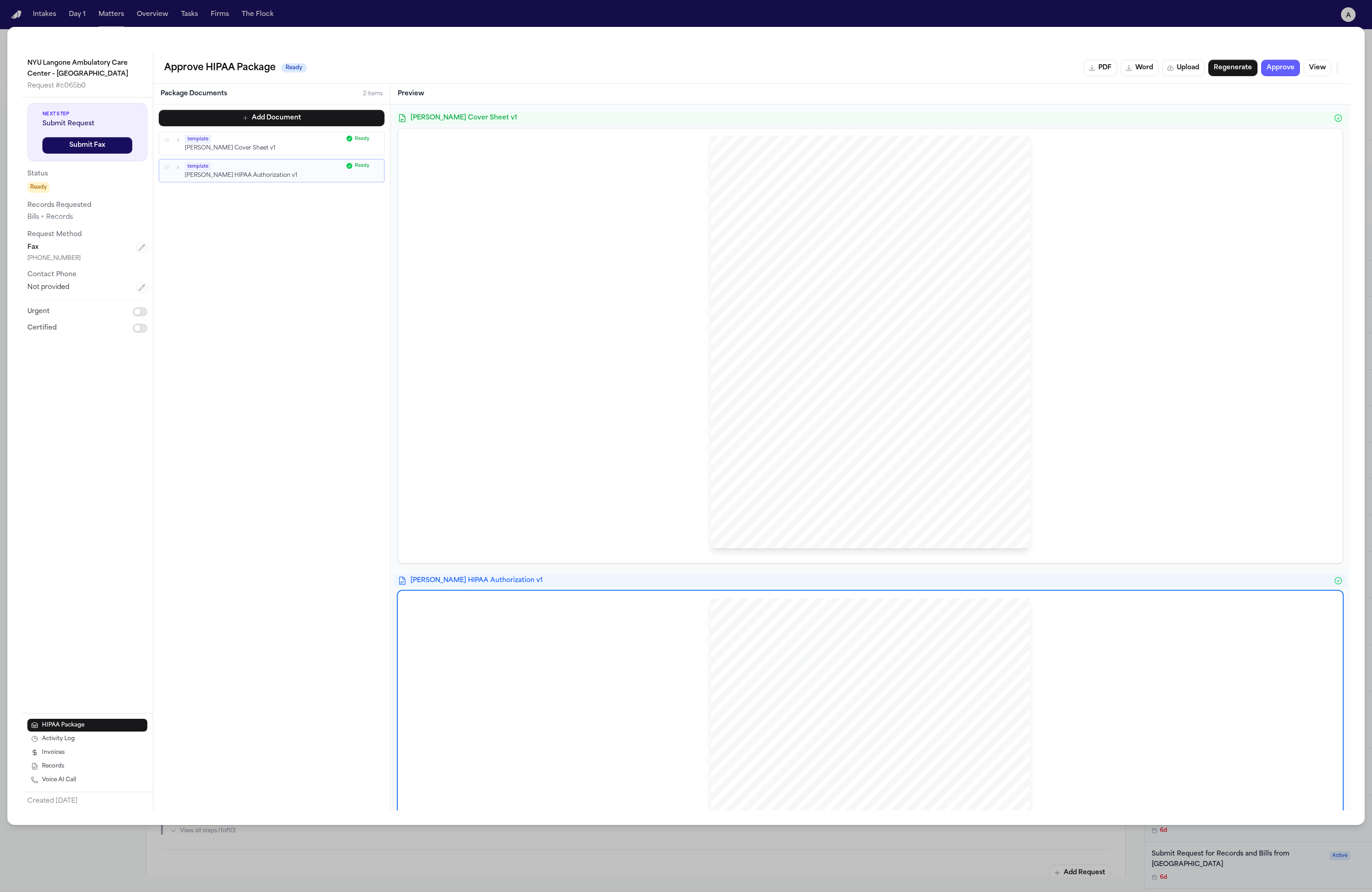
click at [611, 109] on div "[PERSON_NAME] Cover Sheet v1 [PERSON_NAME] Sent Via FAX: (212) 263 - 8917 NYU L…" at bounding box center [870, 457] width 960 height 706
click at [220, 133] on div "template [PERSON_NAME] Cover Sheet v1 Ready" at bounding box center [271, 143] width 225 height 23
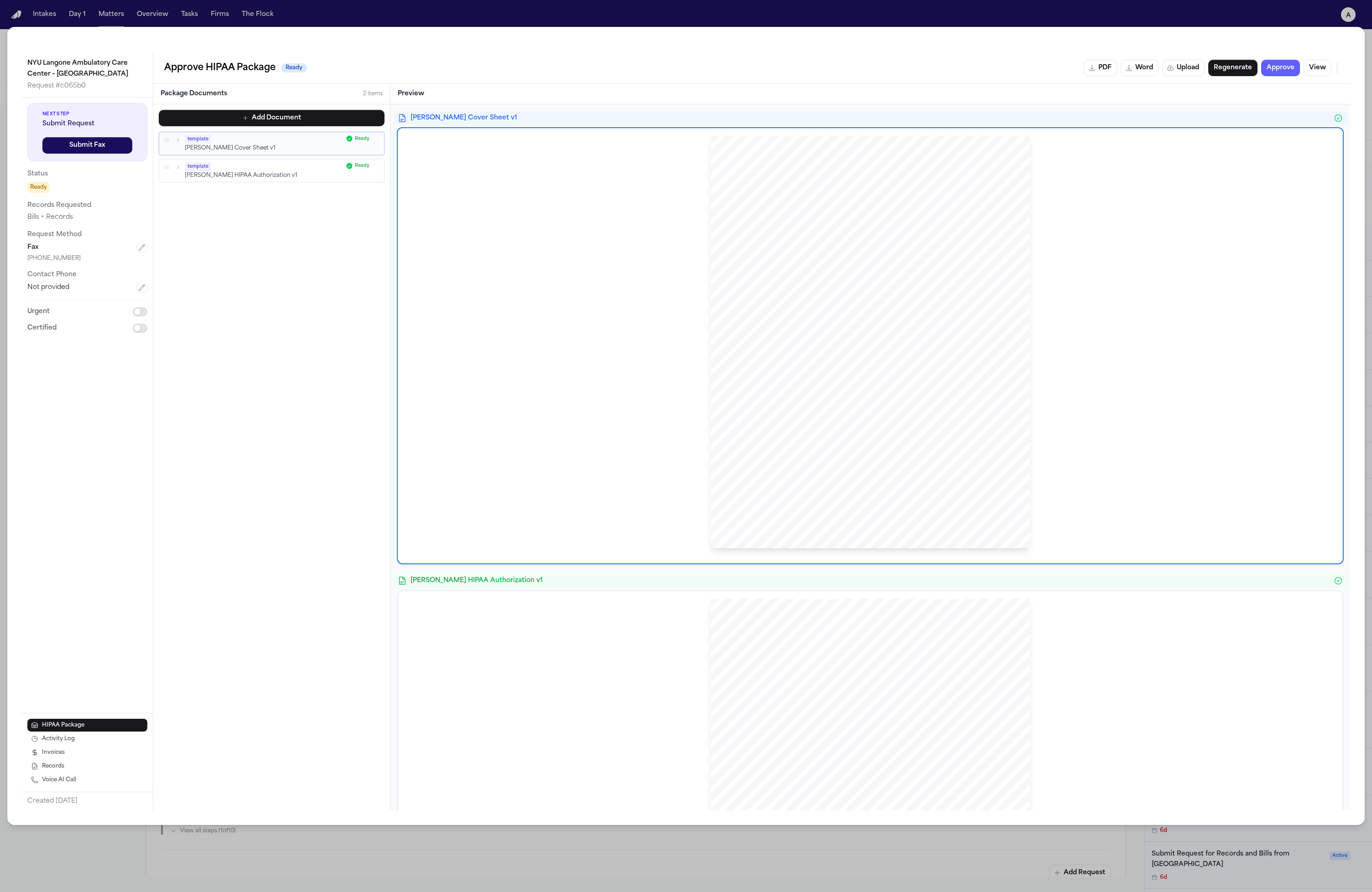
click at [176, 141] on icon "button" at bounding box center [178, 140] width 7 height 7
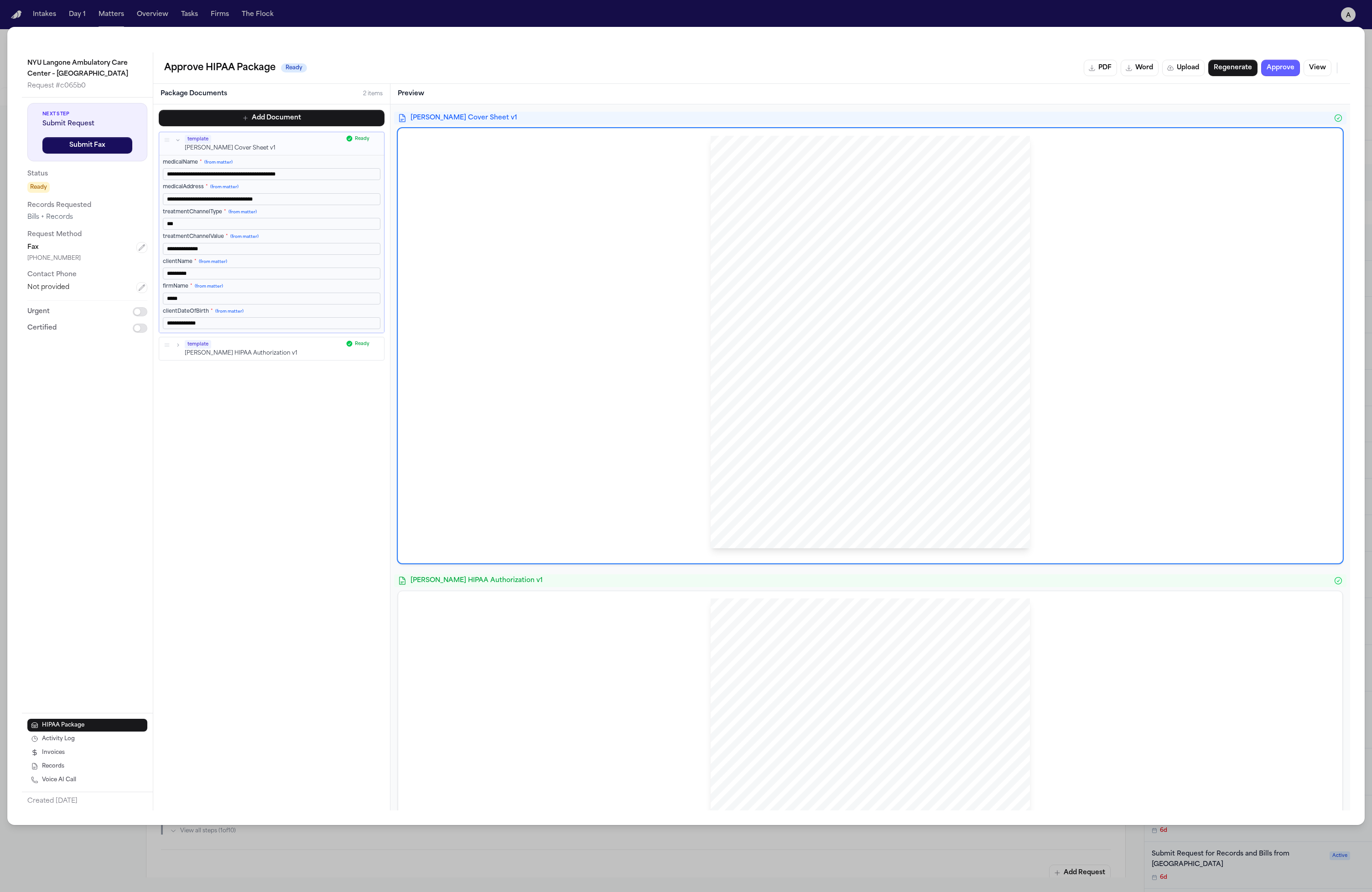
click at [176, 141] on icon "button" at bounding box center [178, 140] width 7 height 7
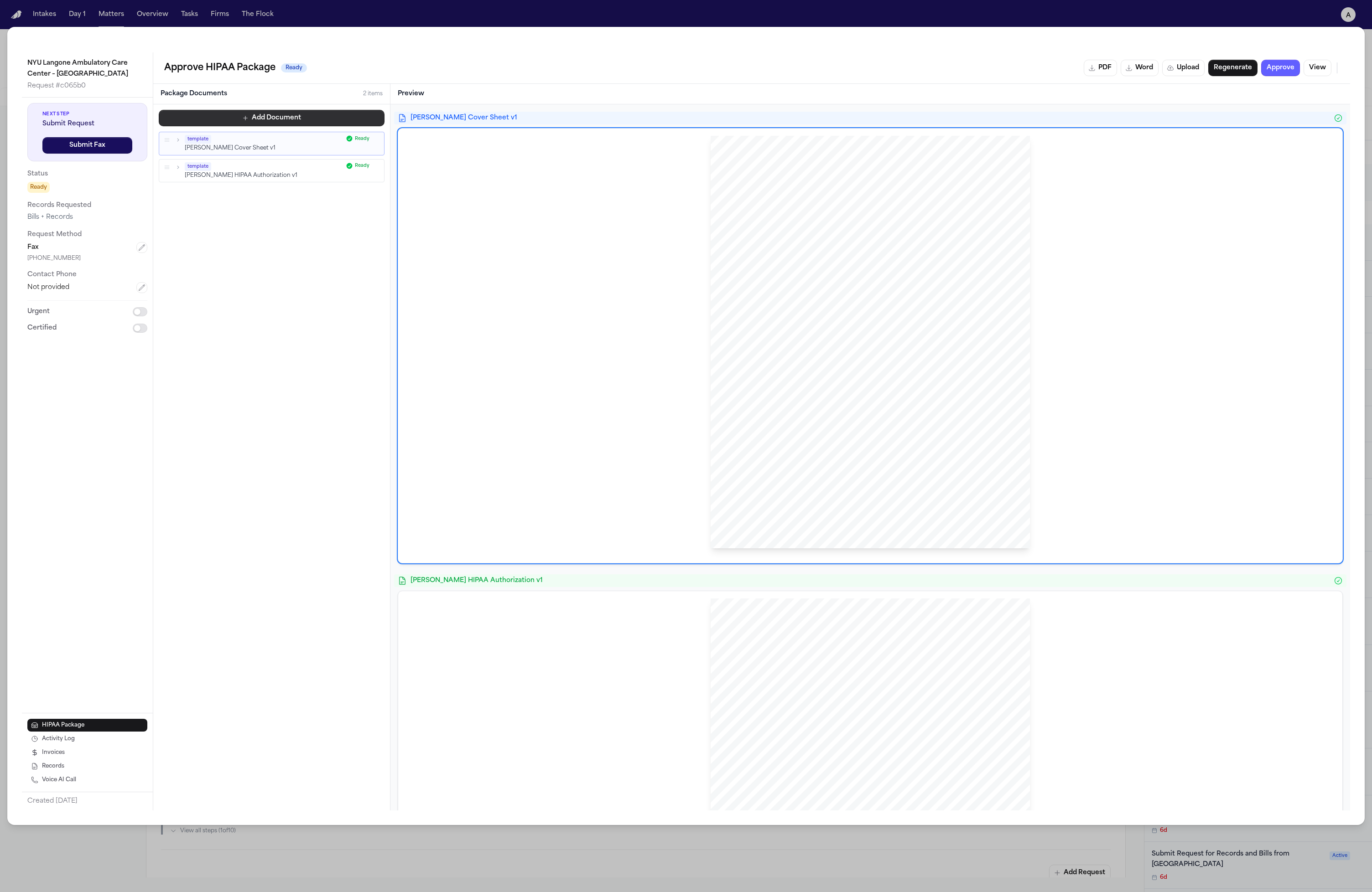
click at [239, 116] on button "Add Document" at bounding box center [272, 118] width 225 height 16
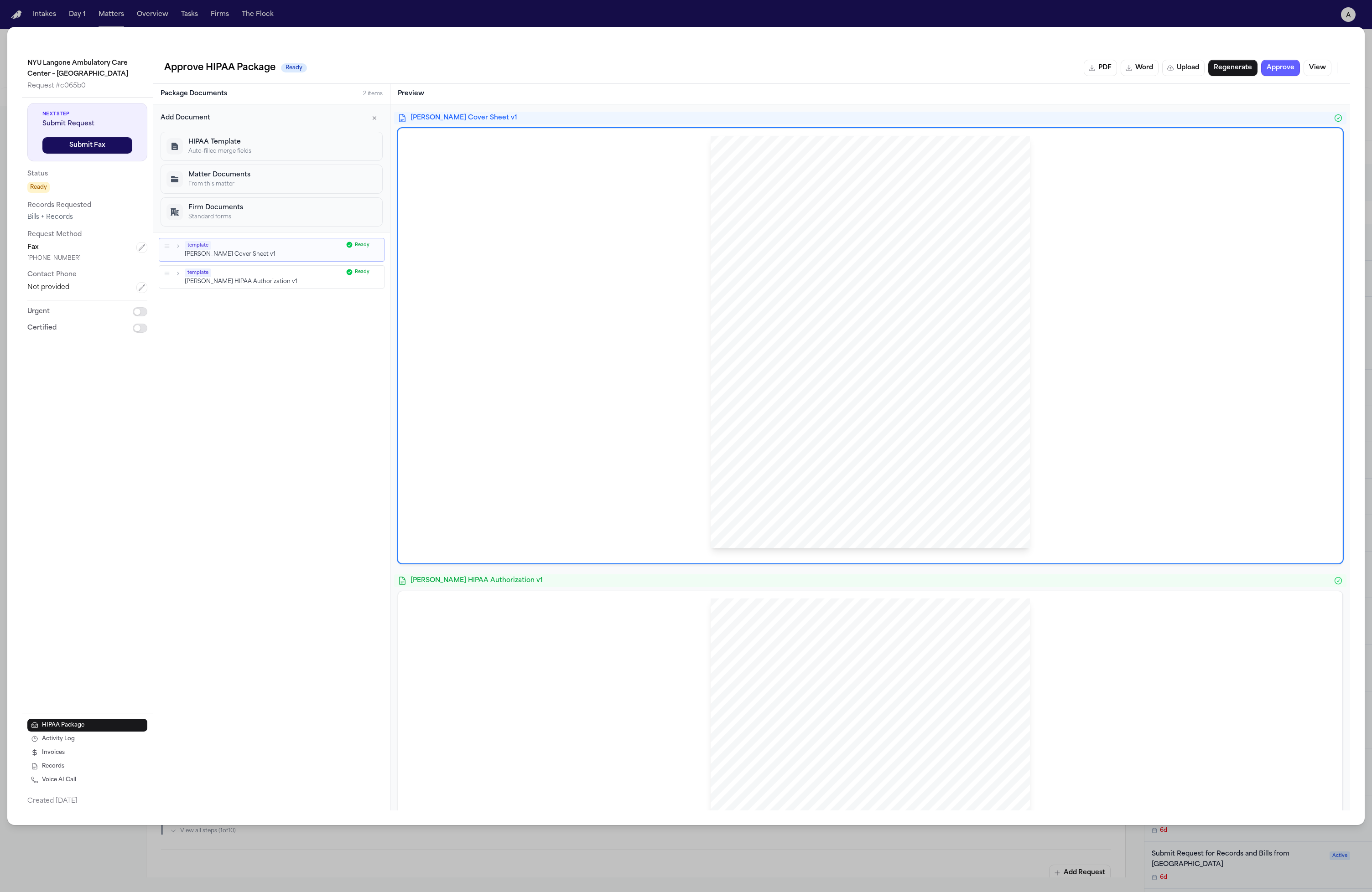
click at [253, 157] on button "HIPAA Template Auto-filled merge fields" at bounding box center [271, 146] width 222 height 29
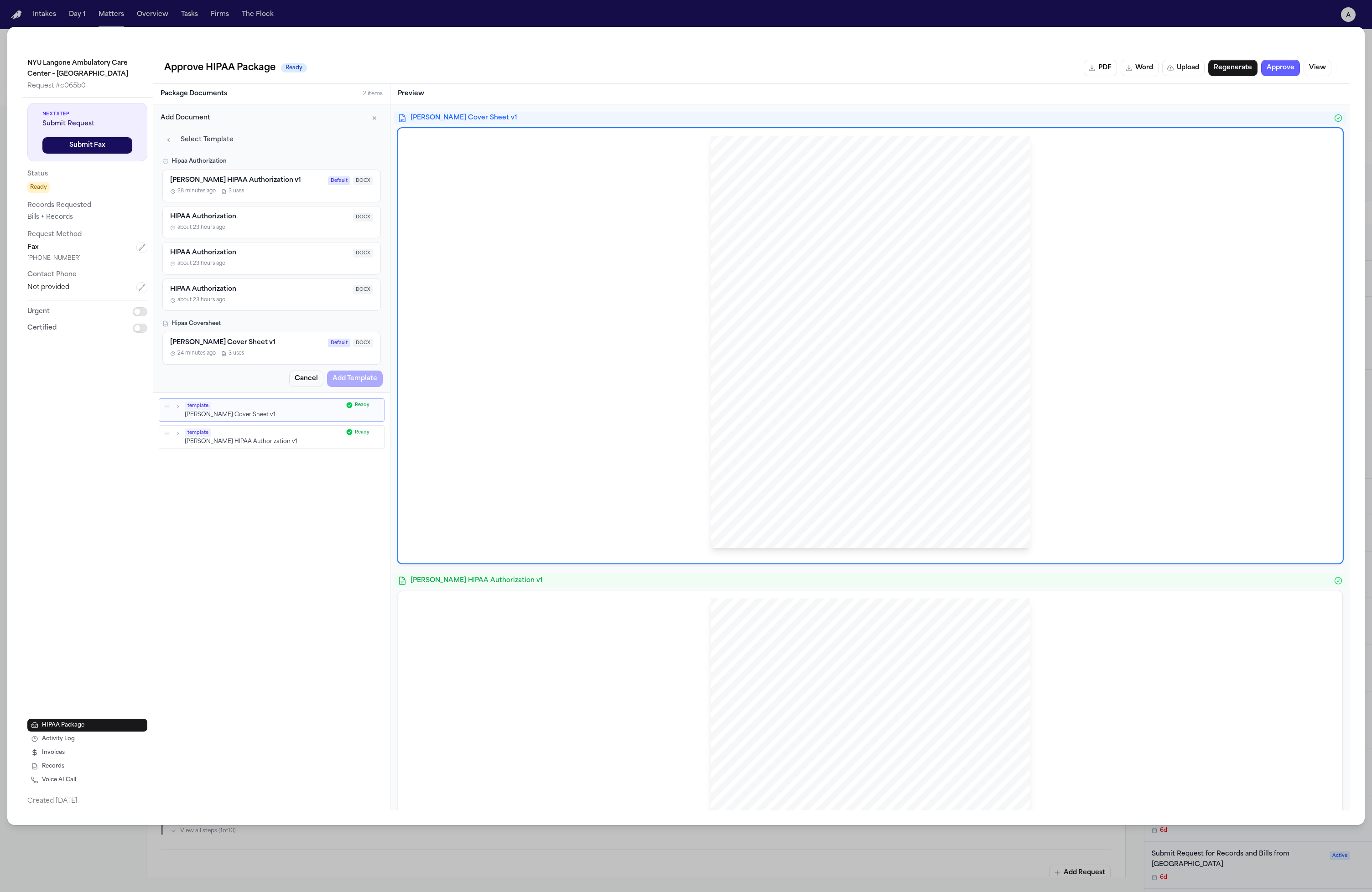
click at [214, 256] on h4 "HIPAA Authorization" at bounding box center [203, 252] width 66 height 8
click at [264, 217] on div "HIPAA Authorization DOCX" at bounding box center [271, 217] width 203 height 9
click at [274, 193] on div "28 minutes ago 3 uses" at bounding box center [271, 192] width 203 height 8
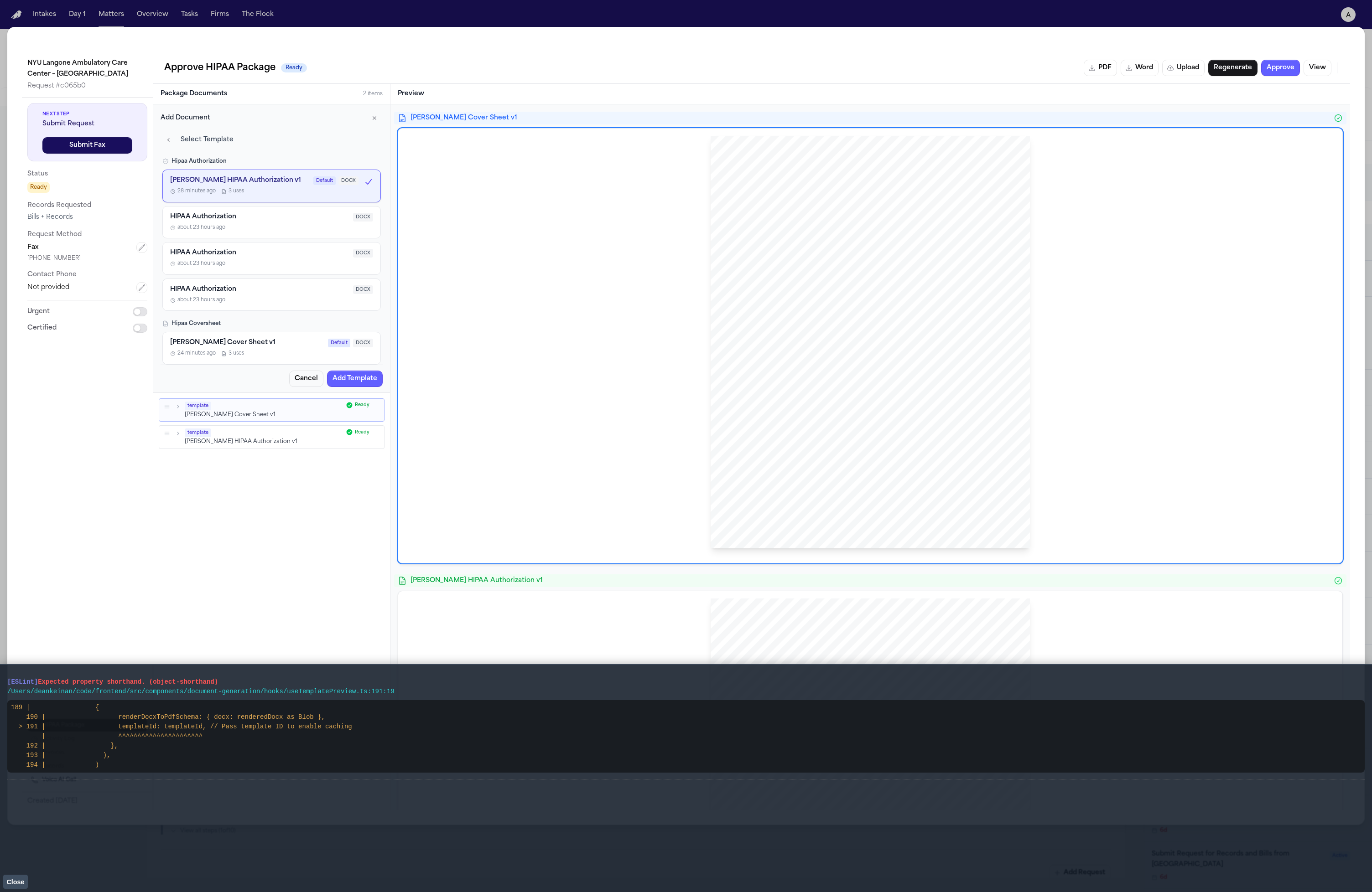
click at [273, 228] on div "about 23 hours ago" at bounding box center [271, 228] width 203 height 8
click at [277, 206] on button "HIPAA Authorization DOCX about 23 hours ago" at bounding box center [272, 222] width 218 height 33
click at [266, 282] on button "HIPAA Authorization DOCX about 23 hours ago" at bounding box center [272, 295] width 218 height 33
click at [269, 318] on div "Hipaa Authorization Hecht HIPAA Authorization v1 Default DOCX 28 minutes ago 3 …" at bounding box center [271, 261] width 222 height 207
click at [260, 361] on button "Hecht Cover Sheet v1 Default DOCX 24 minutes ago 3 uses" at bounding box center [272, 348] width 218 height 33
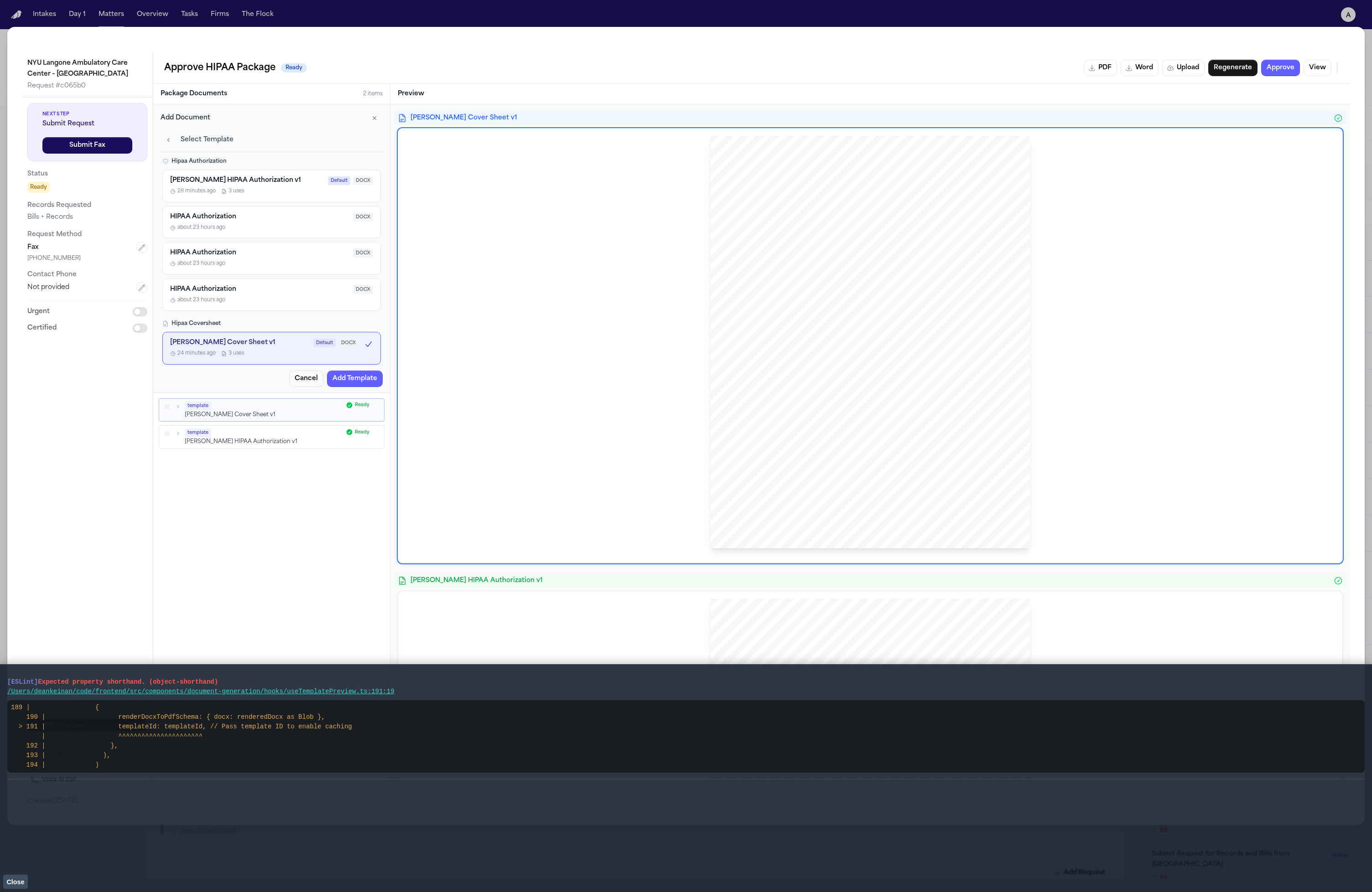
click at [288, 250] on div "HIPAA Authorization DOCX" at bounding box center [271, 253] width 203 height 9
click at [262, 340] on div "Hecht Cover Sheet v1 Default DOCX" at bounding box center [271, 343] width 203 height 9
click at [274, 265] on div "about 23 hours ago" at bounding box center [271, 264] width 203 height 8
click at [264, 214] on div "HIPAA Authorization DOCX" at bounding box center [271, 217] width 203 height 9
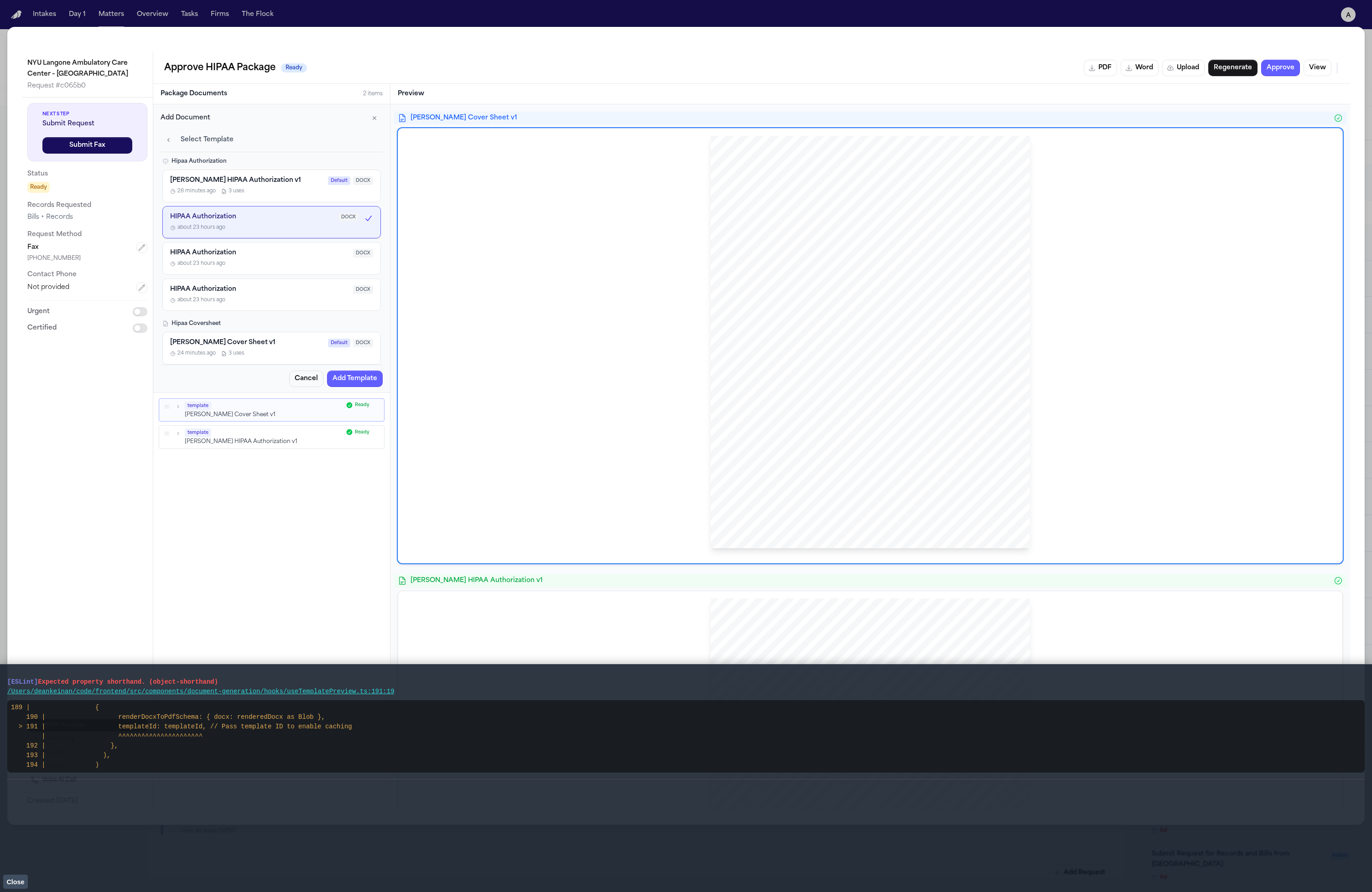
click at [187, 192] on span "28 minutes ago" at bounding box center [193, 192] width 45 height 8
click at [215, 228] on span "about 23 hours ago" at bounding box center [197, 228] width 55 height 8
click at [194, 201] on button "Hecht HIPAA Authorization v1 Default DOCX 28 minutes ago 3 uses" at bounding box center [272, 186] width 218 height 33
click at [246, 242] on button "HIPAA Authorization DOCX about 23 hours ago" at bounding box center [272, 258] width 218 height 33
click at [250, 318] on div "Hipaa Authorization Hecht HIPAA Authorization v1 Default DOCX 28 minutes ago 3 …" at bounding box center [271, 261] width 222 height 207
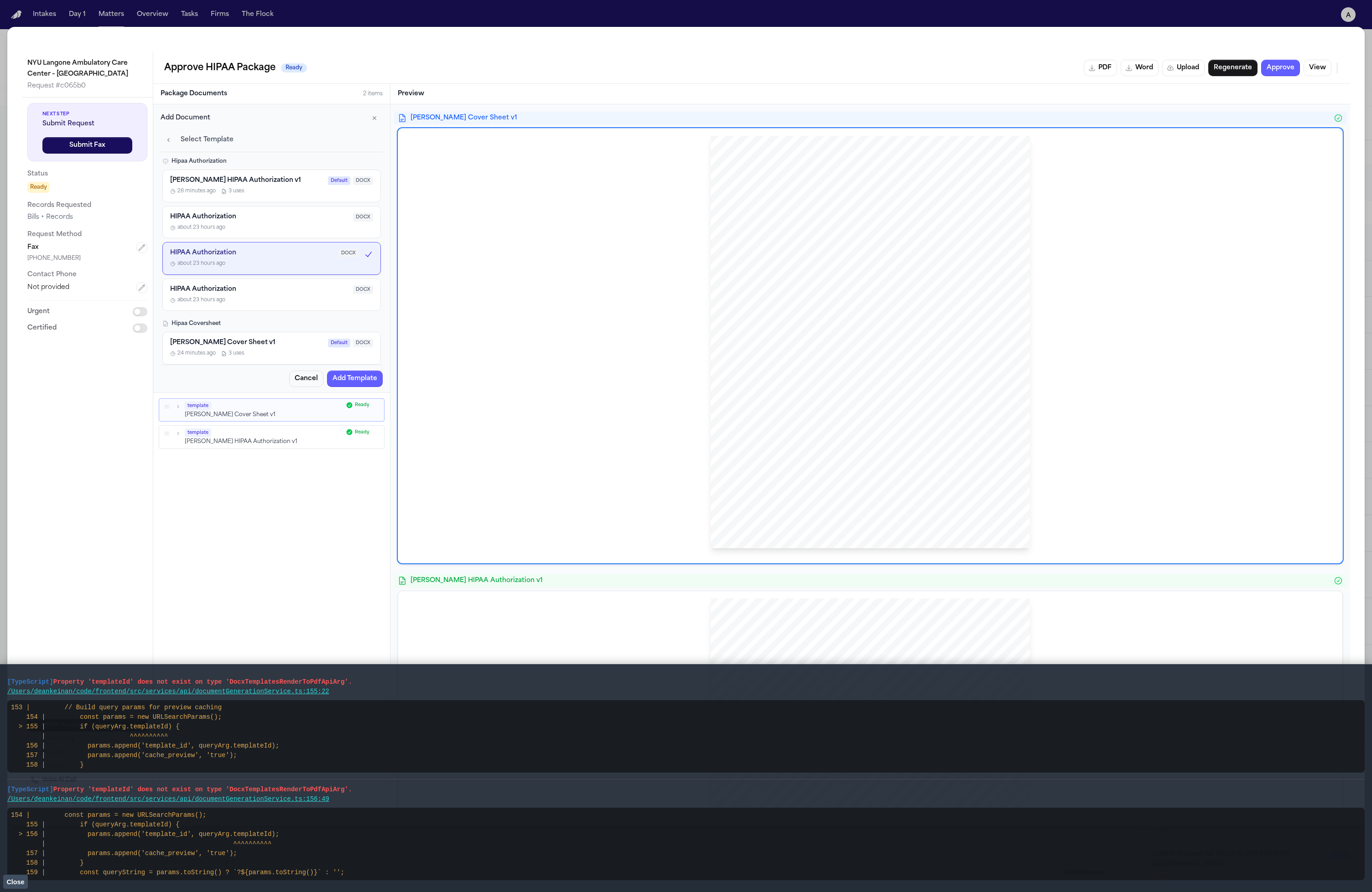
click at [251, 331] on div "Hipaa Coversheet Hecht Cover Sheet v1 Default DOCX 24 minutes ago 3 uses" at bounding box center [272, 342] width 218 height 45
click at [247, 347] on div "Hecht Cover Sheet v1 Default DOCX" at bounding box center [271, 343] width 203 height 9
click at [273, 303] on div "about 23 hours ago" at bounding box center [271, 301] width 203 height 8
click at [260, 335] on button "Hecht Cover Sheet v1 Default DOCX 24 minutes ago 3 uses" at bounding box center [272, 348] width 218 height 33
click at [256, 269] on button "HIPAA Authorization DOCX about 23 hours ago" at bounding box center [272, 258] width 218 height 33
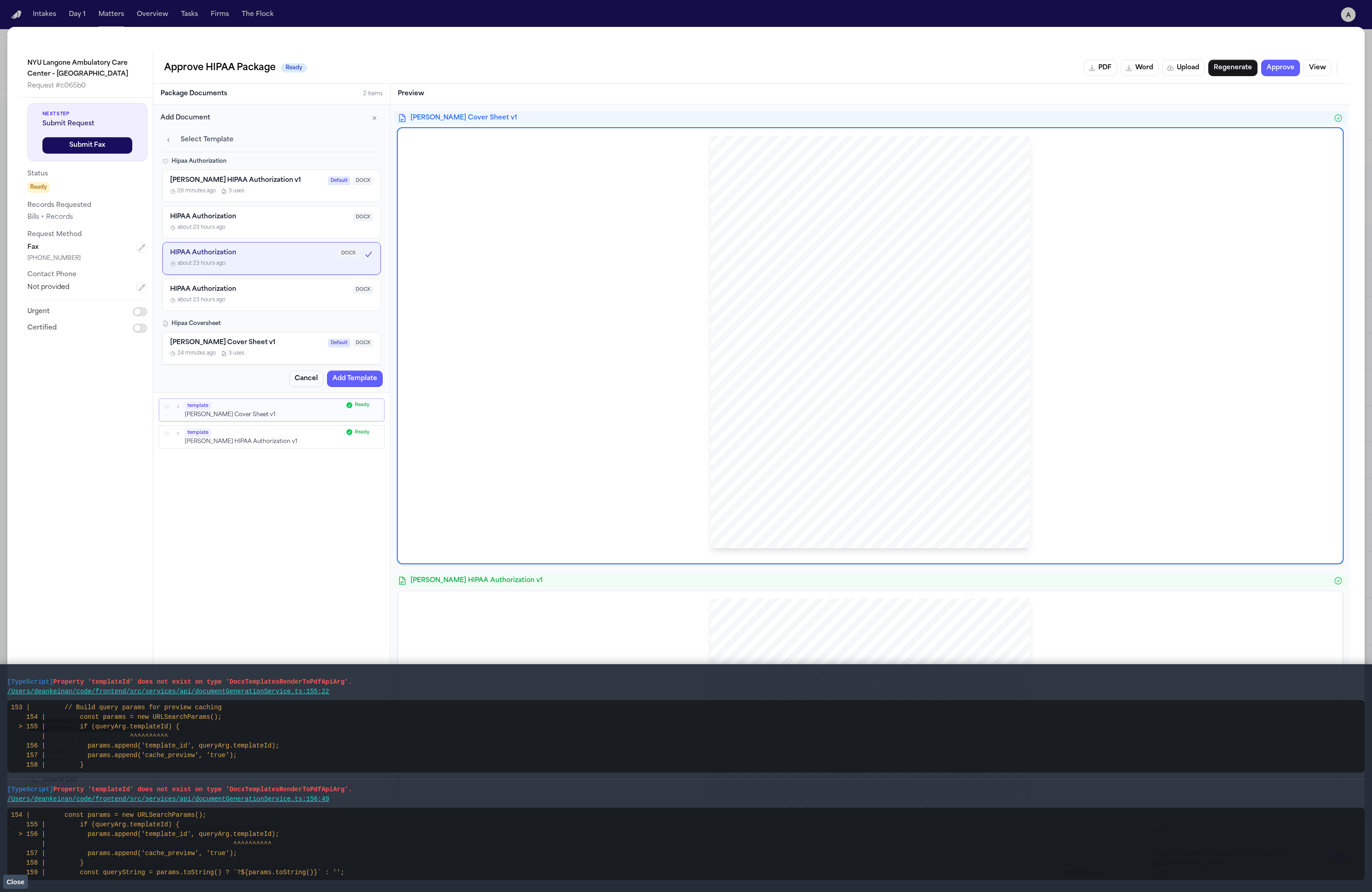
click at [257, 244] on button "HIPAA Authorization DOCX about 23 hours ago" at bounding box center [272, 258] width 218 height 33
click at [269, 222] on div "HIPAA Authorization DOCX about 23 hours ago" at bounding box center [271, 222] width 203 height 19
click at [283, 184] on div "Hecht HIPAA Authorization v1 Default DOCX" at bounding box center [271, 181] width 203 height 9
click at [266, 250] on div "HIPAA Authorization DOCX" at bounding box center [271, 253] width 203 height 9
click at [297, 310] on button "HIPAA Authorization DOCX about 23 hours ago" at bounding box center [272, 295] width 218 height 33
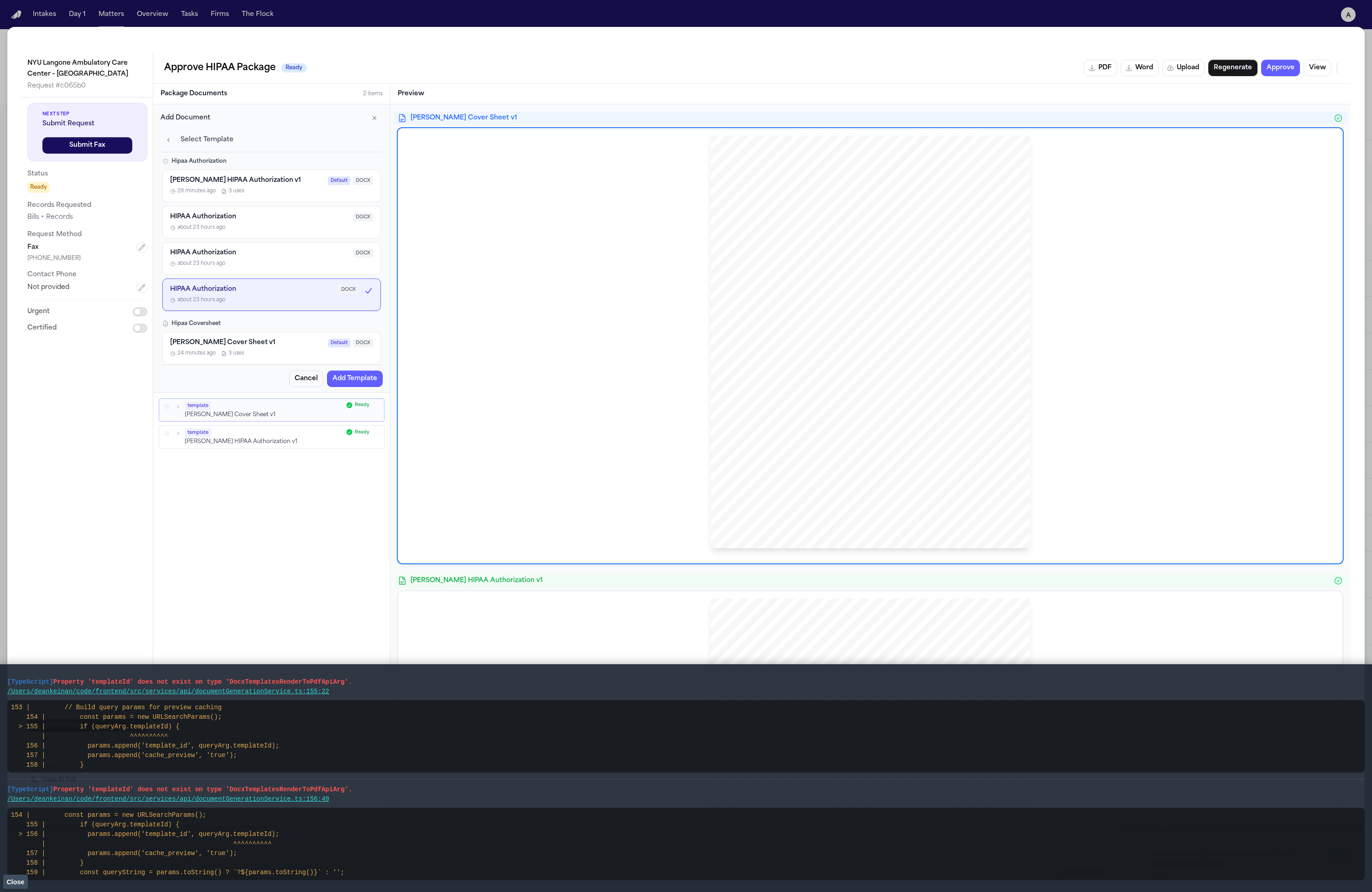
click at [242, 222] on div "HIPAA Authorization DOCX about 23 hours ago" at bounding box center [271, 222] width 203 height 19
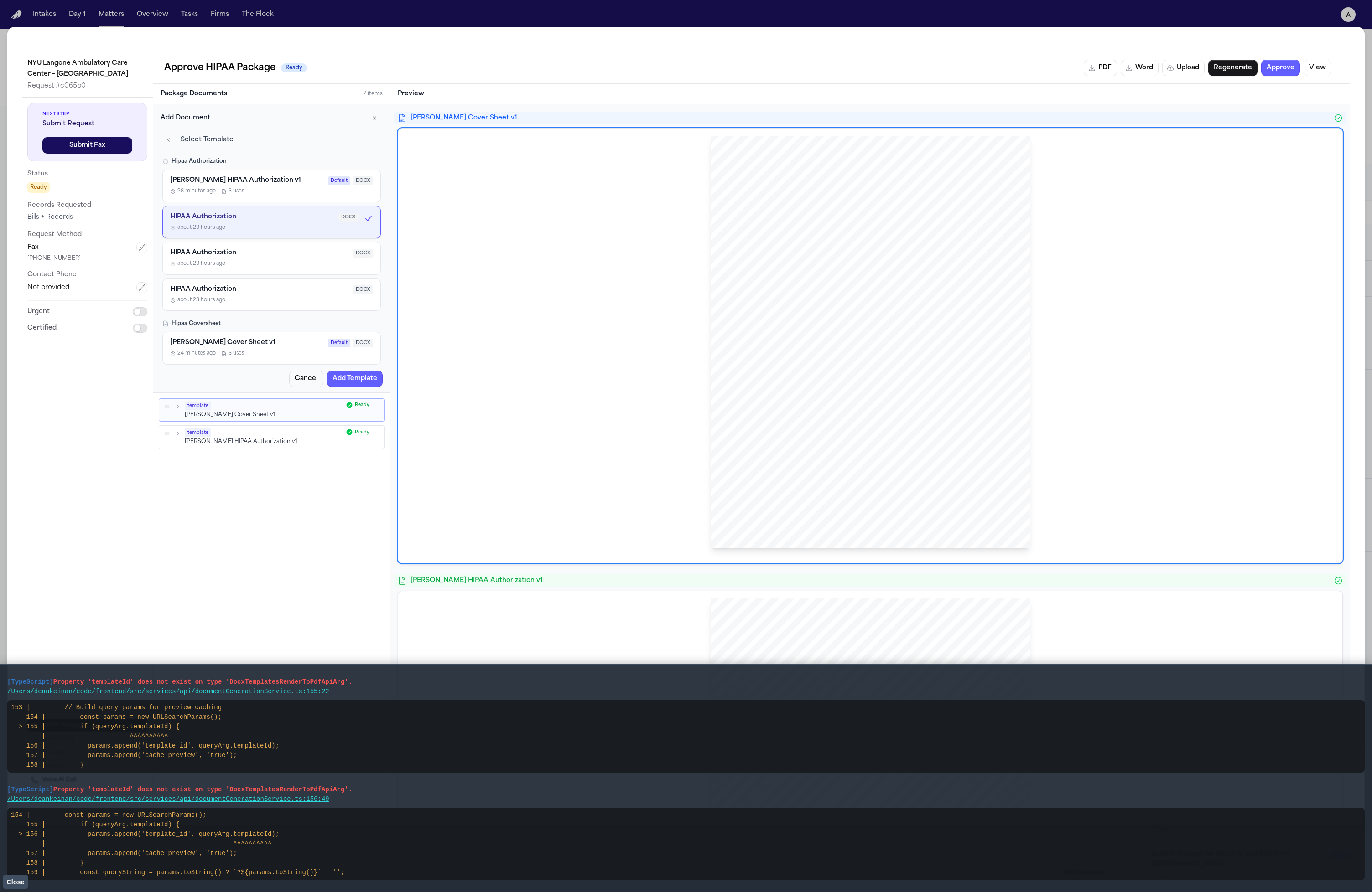
click at [275, 183] on div "Hecht HIPAA Authorization v1 Default DOCX" at bounding box center [271, 181] width 203 height 9
click at [238, 165] on h4 "Hipaa Authorization" at bounding box center [272, 162] width 218 height 7
click at [253, 343] on div "Hecht Cover Sheet v1 Default DOCX" at bounding box center [271, 343] width 203 height 9
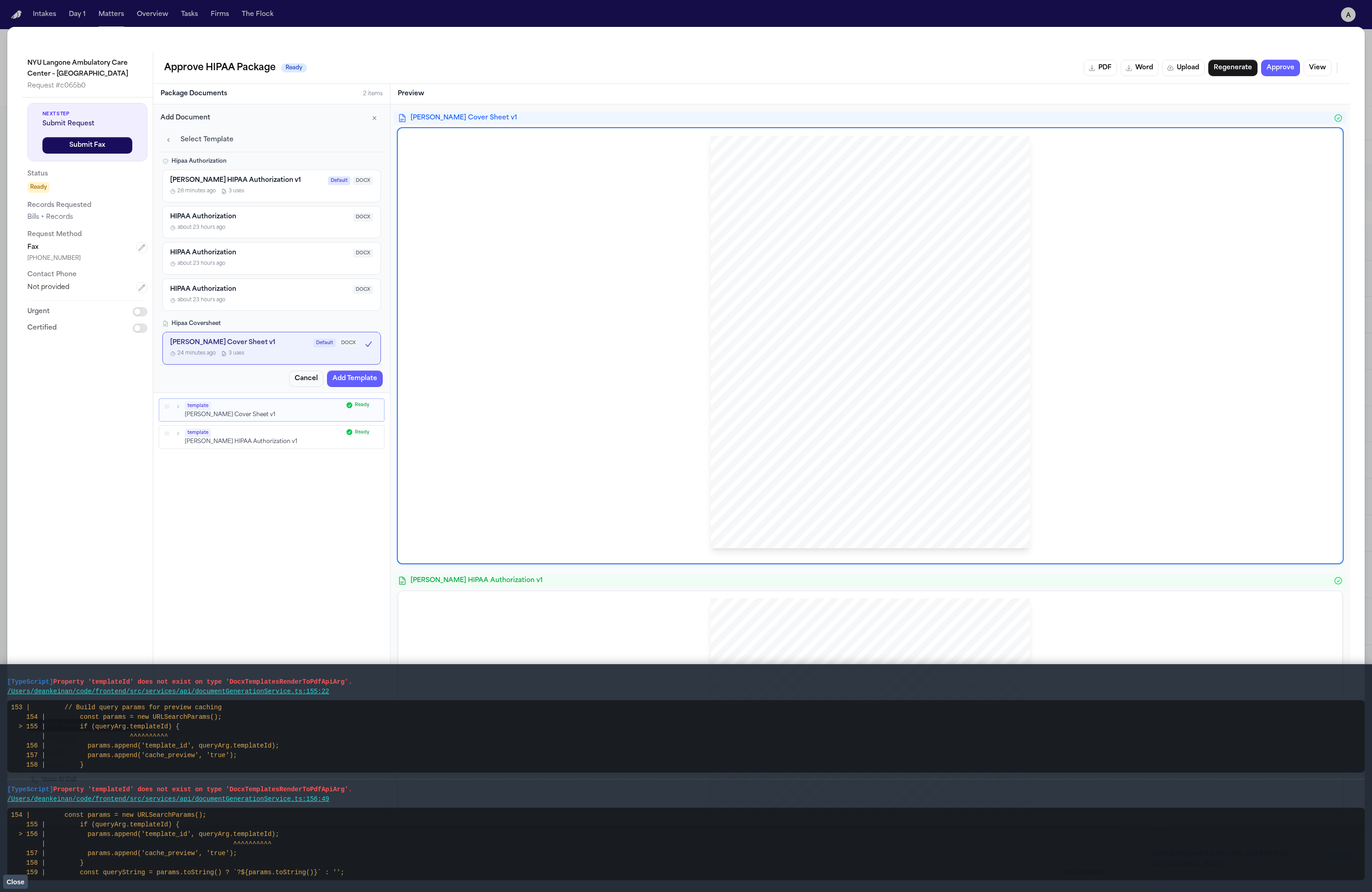
click at [257, 344] on div "Hecht Cover Sheet v1 Default DOCX" at bounding box center [264, 343] width 188 height 9
click at [225, 176] on h4 "Hecht HIPAA Authorization v1" at bounding box center [235, 180] width 131 height 8
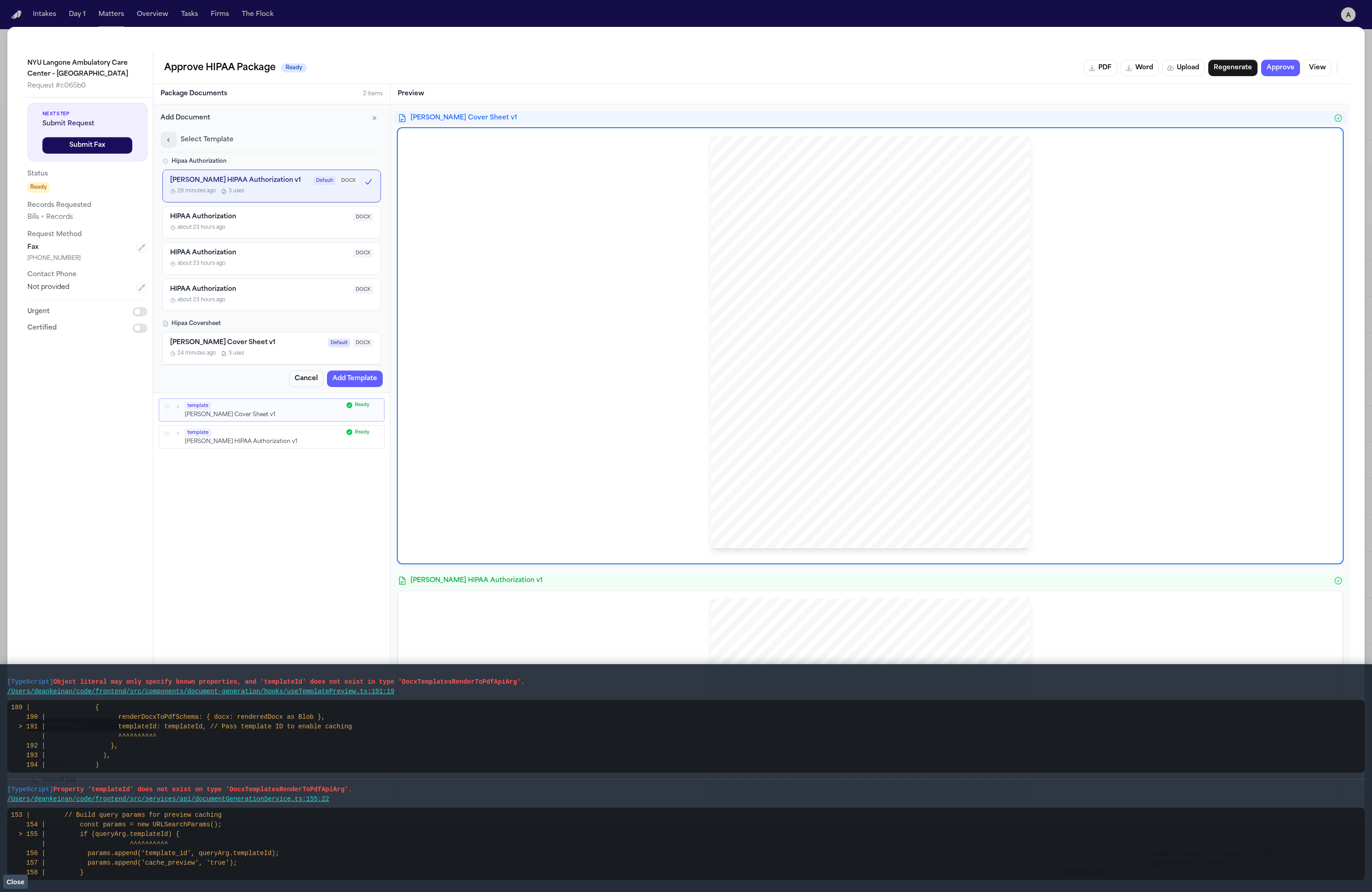
click at [176, 138] on button "button" at bounding box center [168, 140] width 16 height 16
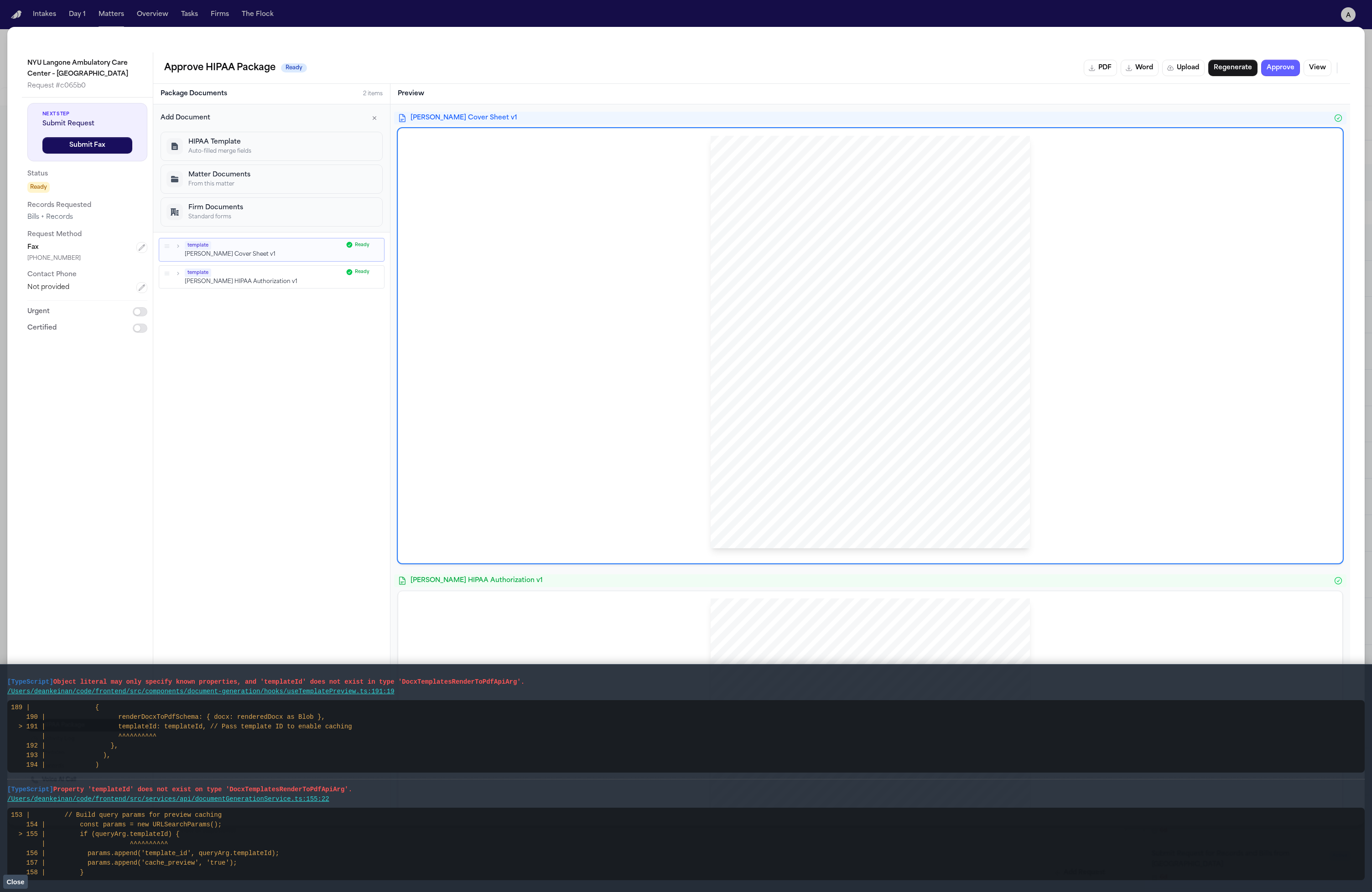
click at [259, 198] on button "Firm Documents Standard forms" at bounding box center [271, 212] width 222 height 29
click at [258, 239] on p "Standard client identification requirement form" at bounding box center [278, 243] width 195 height 7
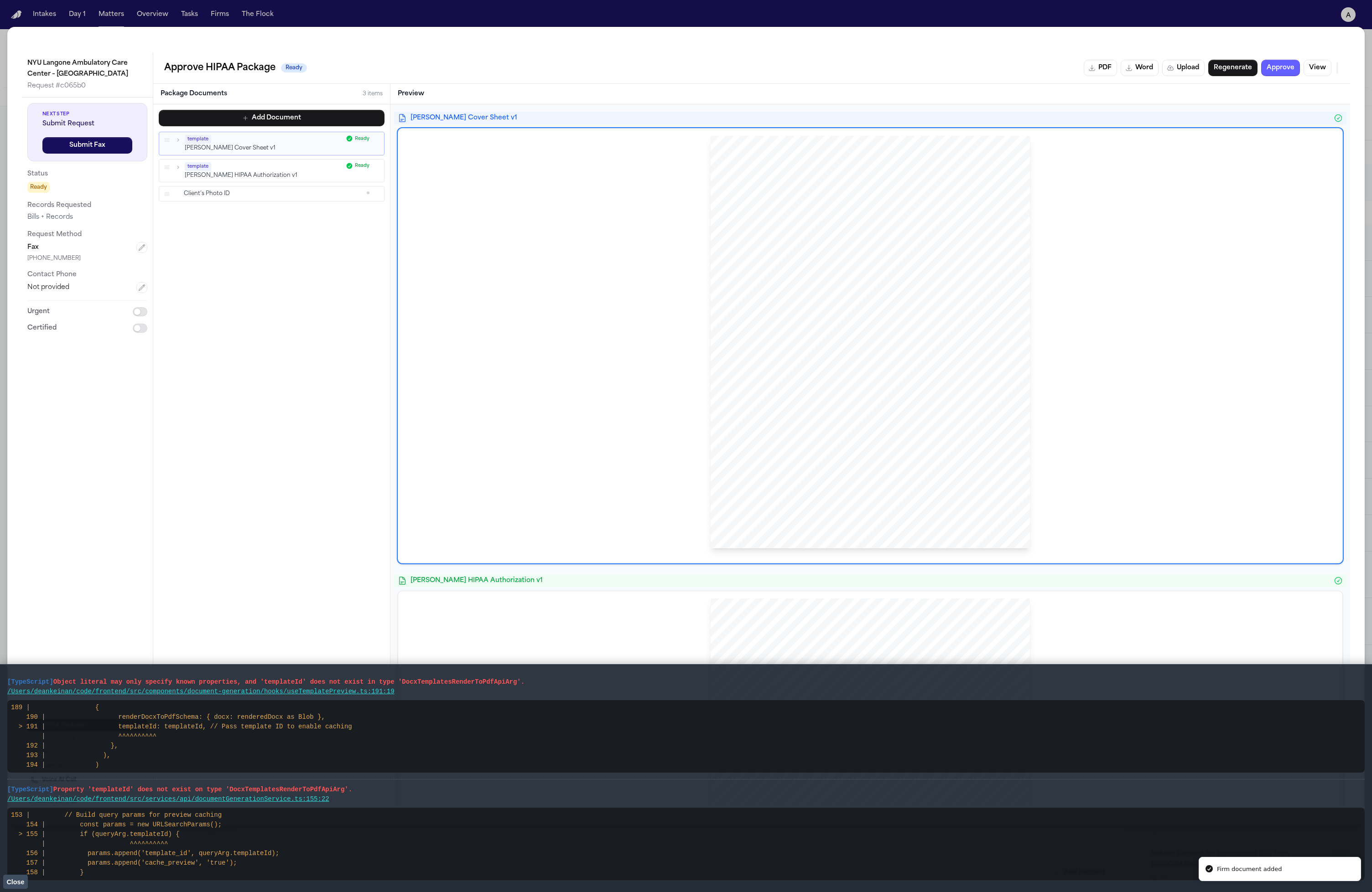
click at [277, 193] on p "Client's Photo ID" at bounding box center [274, 194] width 180 height 8
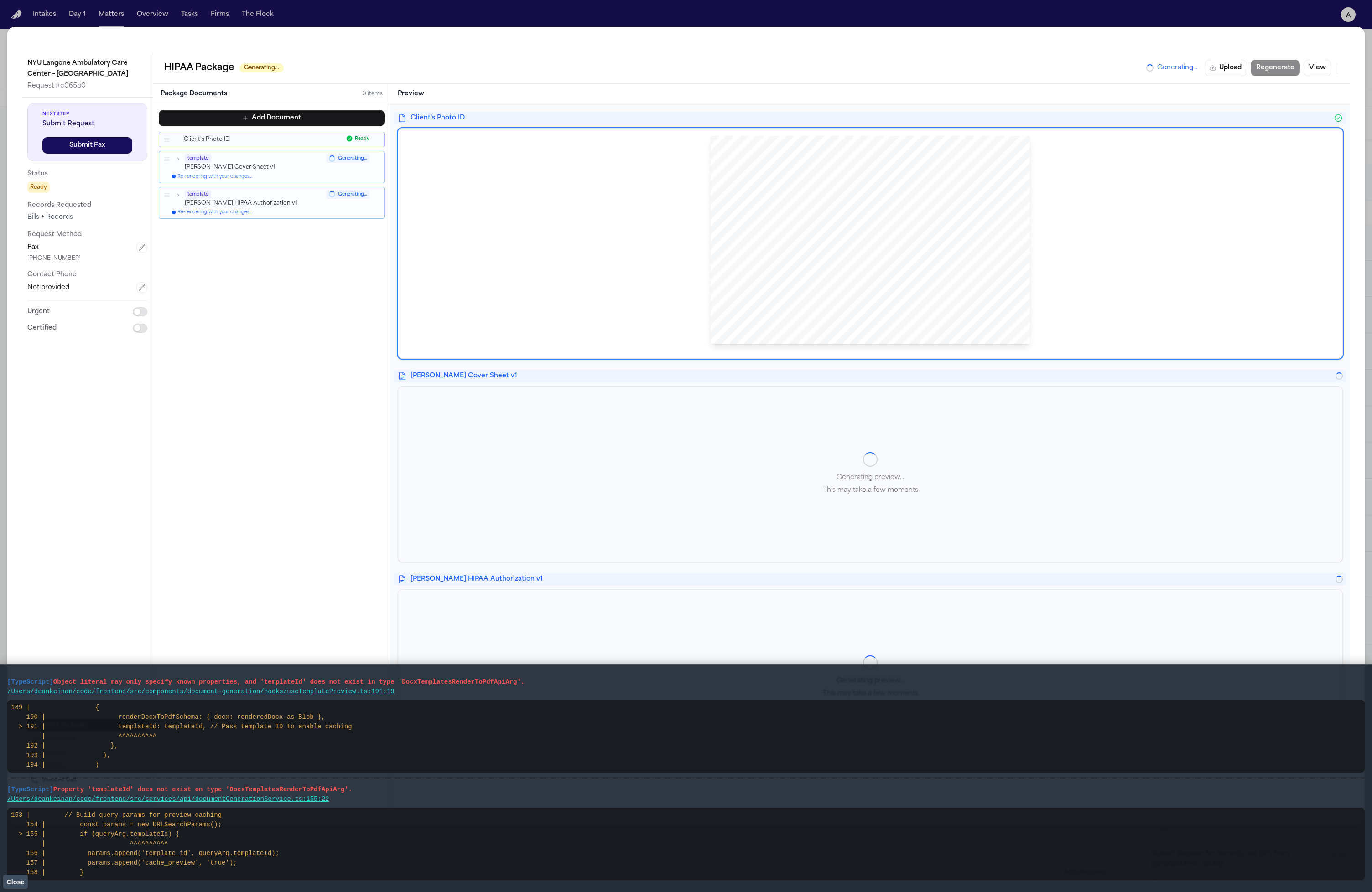
click at [26, 881] on button "Close" at bounding box center [15, 882] width 25 height 14
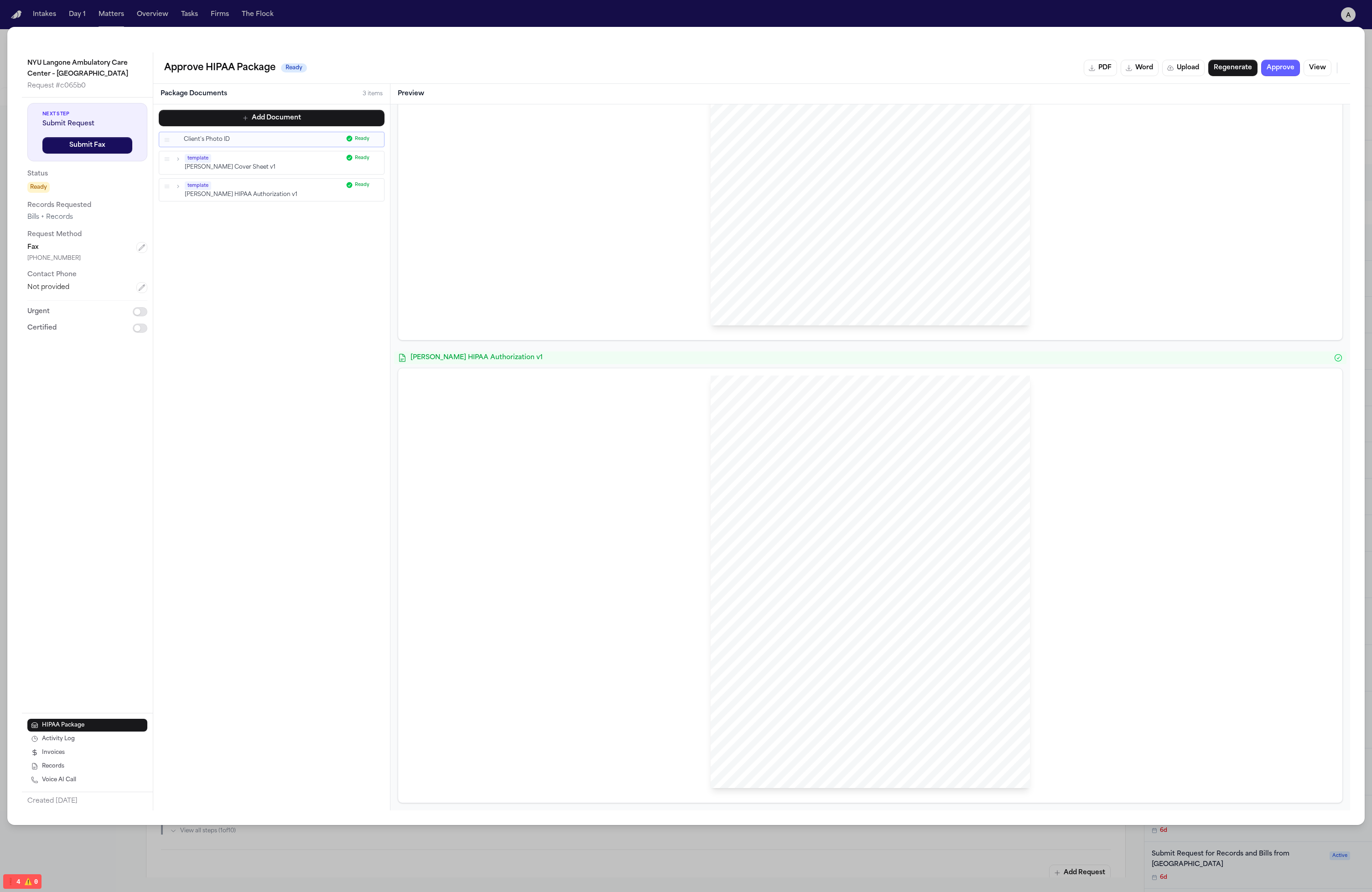
scroll to position [213, 0]
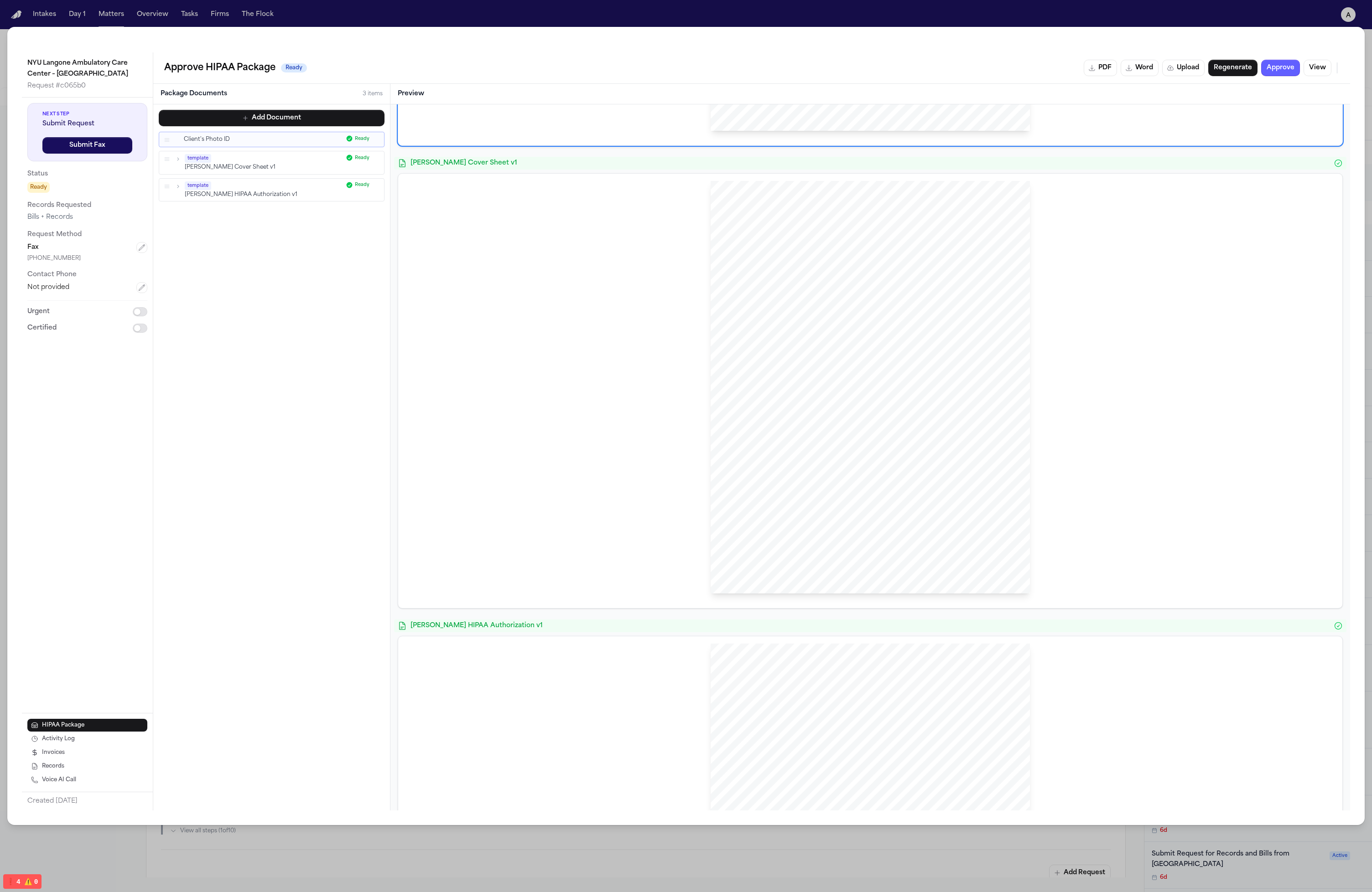
click at [862, 629] on span "Hecht HIPAA Authorization v1" at bounding box center [870, 626] width 920 height 9
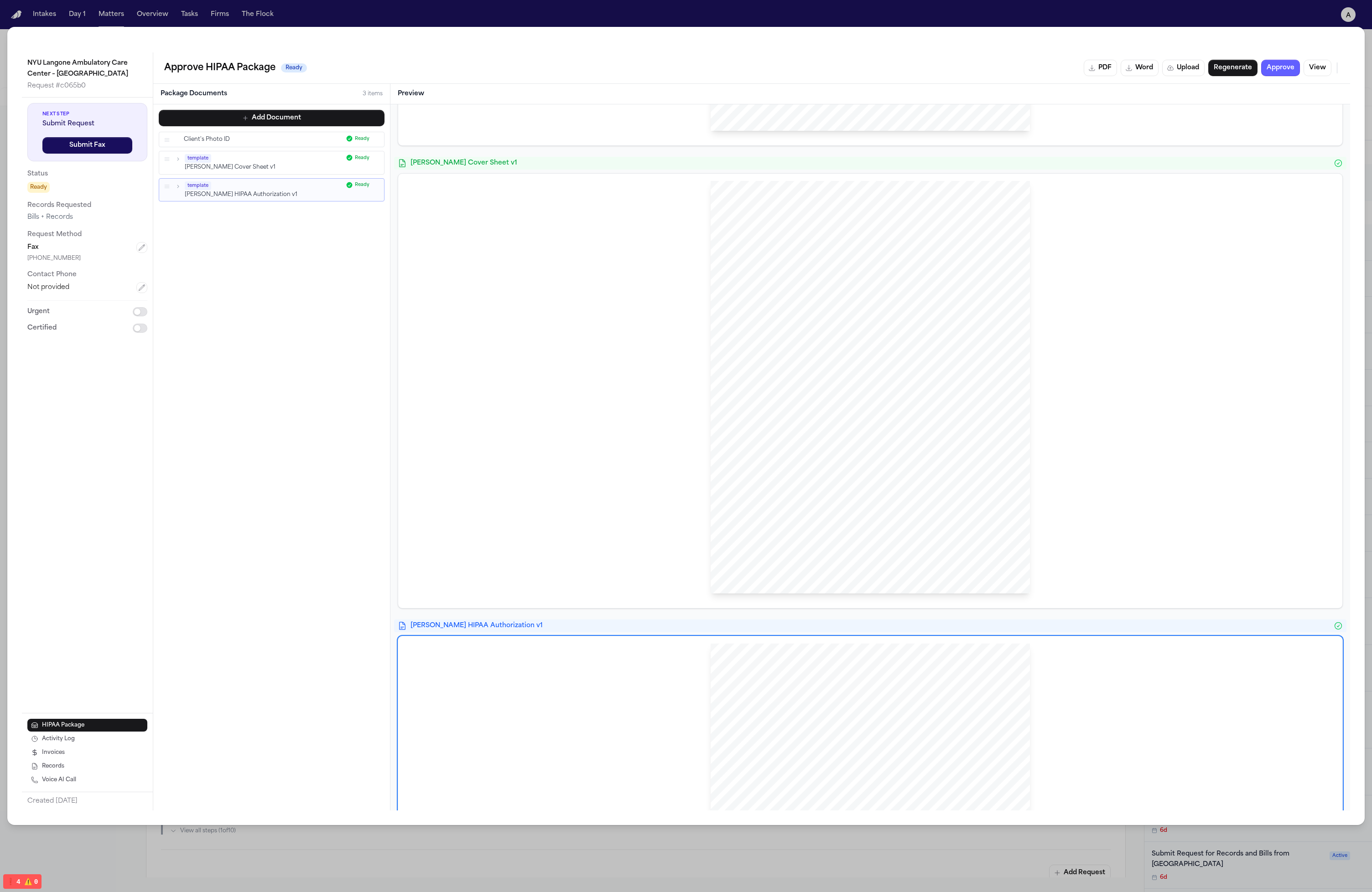
scroll to position [0, 0]
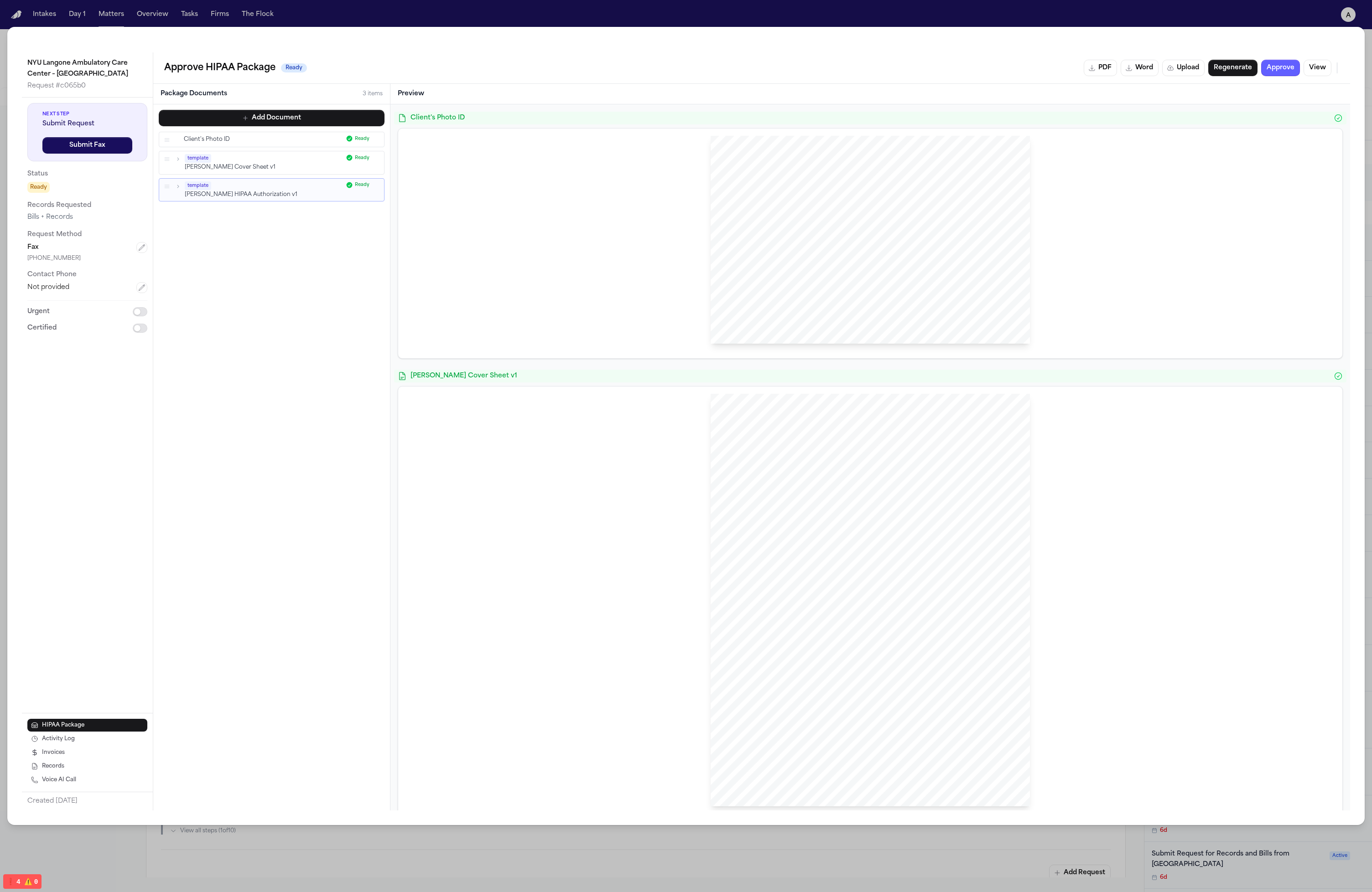
click at [233, 160] on div "template" at bounding box center [264, 159] width 158 height 9
click at [284, 144] on div "Client's Photo ID Ready" at bounding box center [271, 140] width 225 height 15
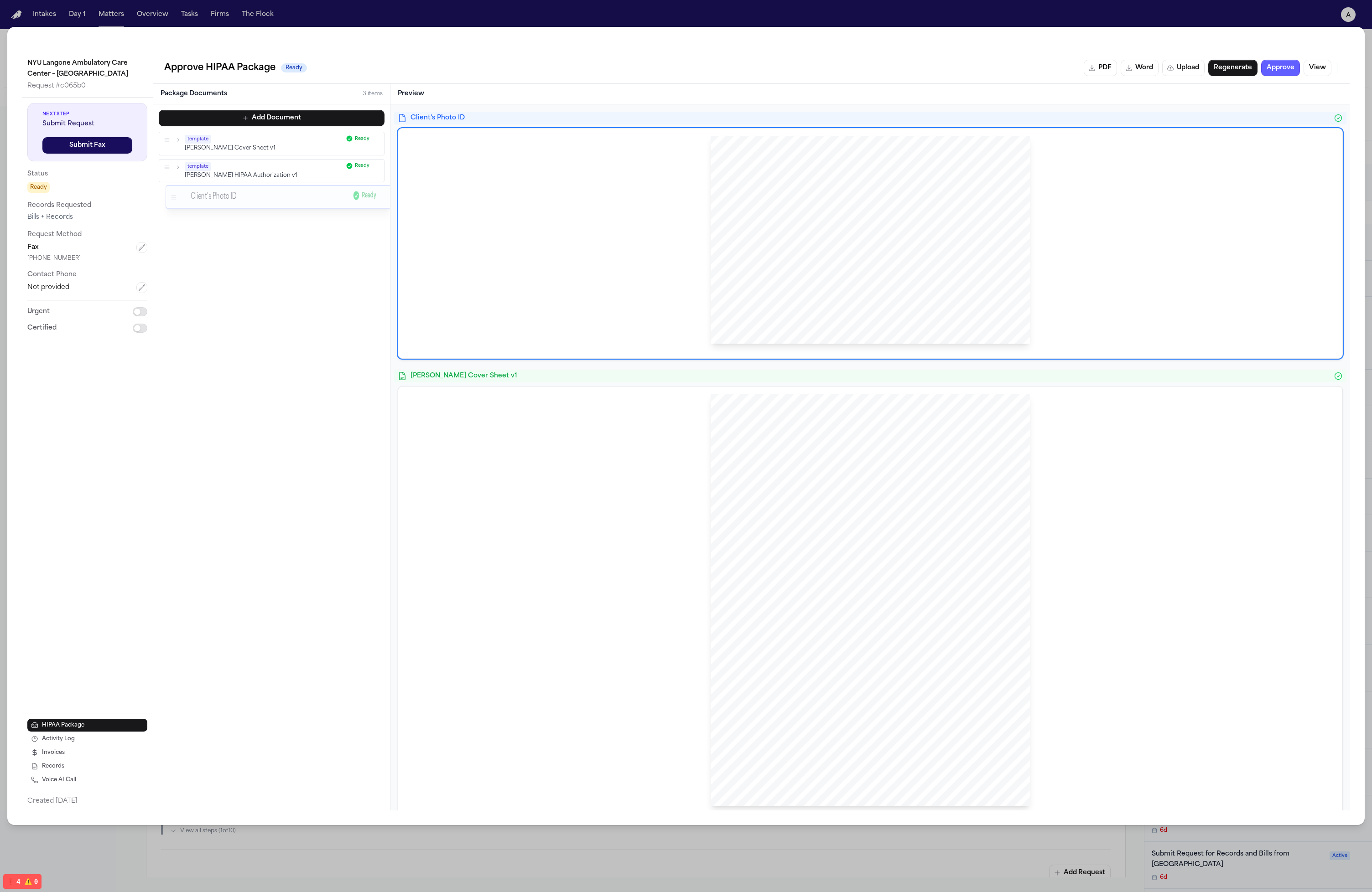
drag, startPoint x: 165, startPoint y: 140, endPoint x: 171, endPoint y: 197, distance: 57.3
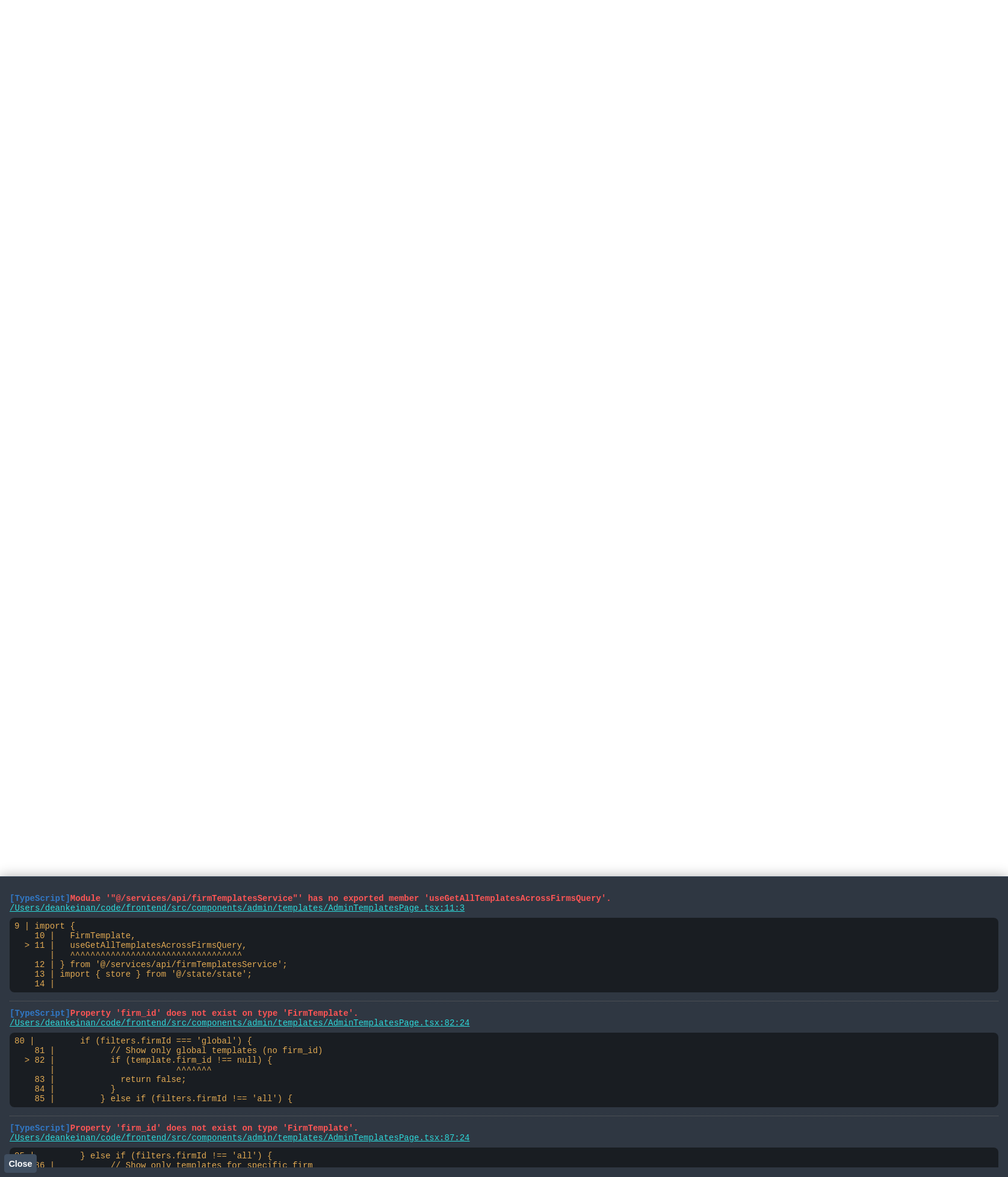
click at [807, 5] on html at bounding box center [504, 2] width 1008 height 5
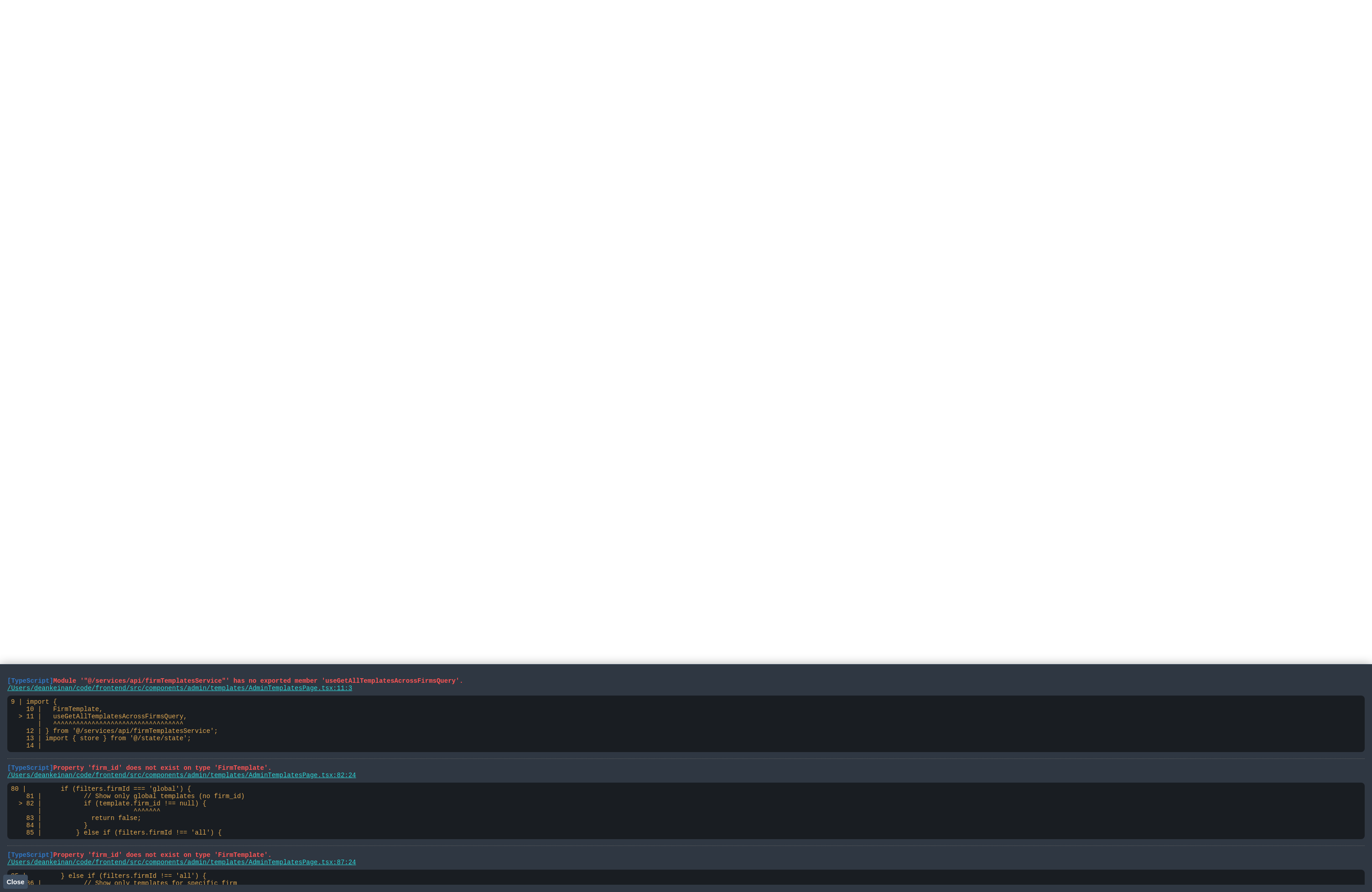
click at [225, 4] on html at bounding box center [686, 1] width 1372 height 4
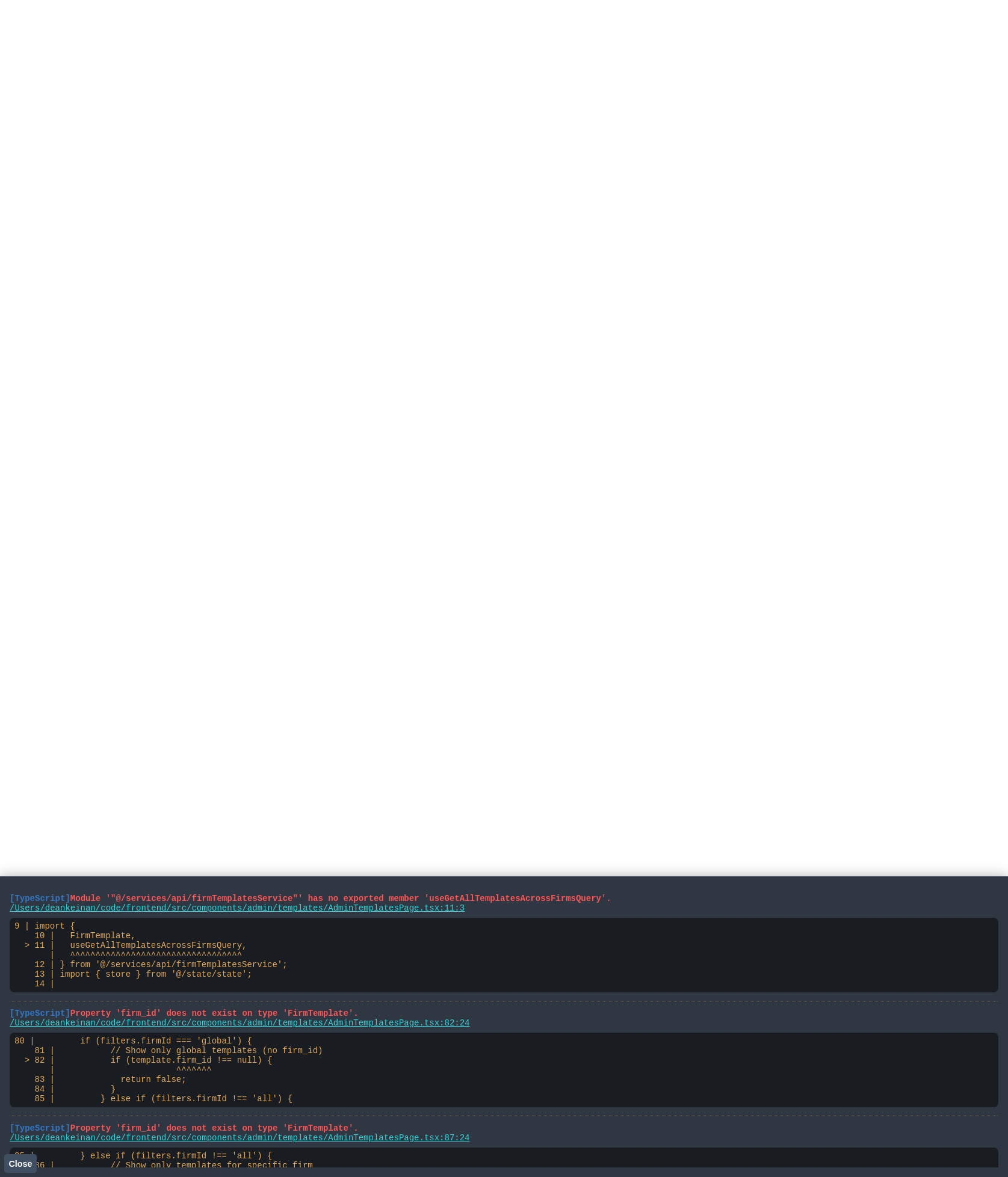
click at [21, 1162] on span "Close" at bounding box center [20, 1164] width 23 height 10
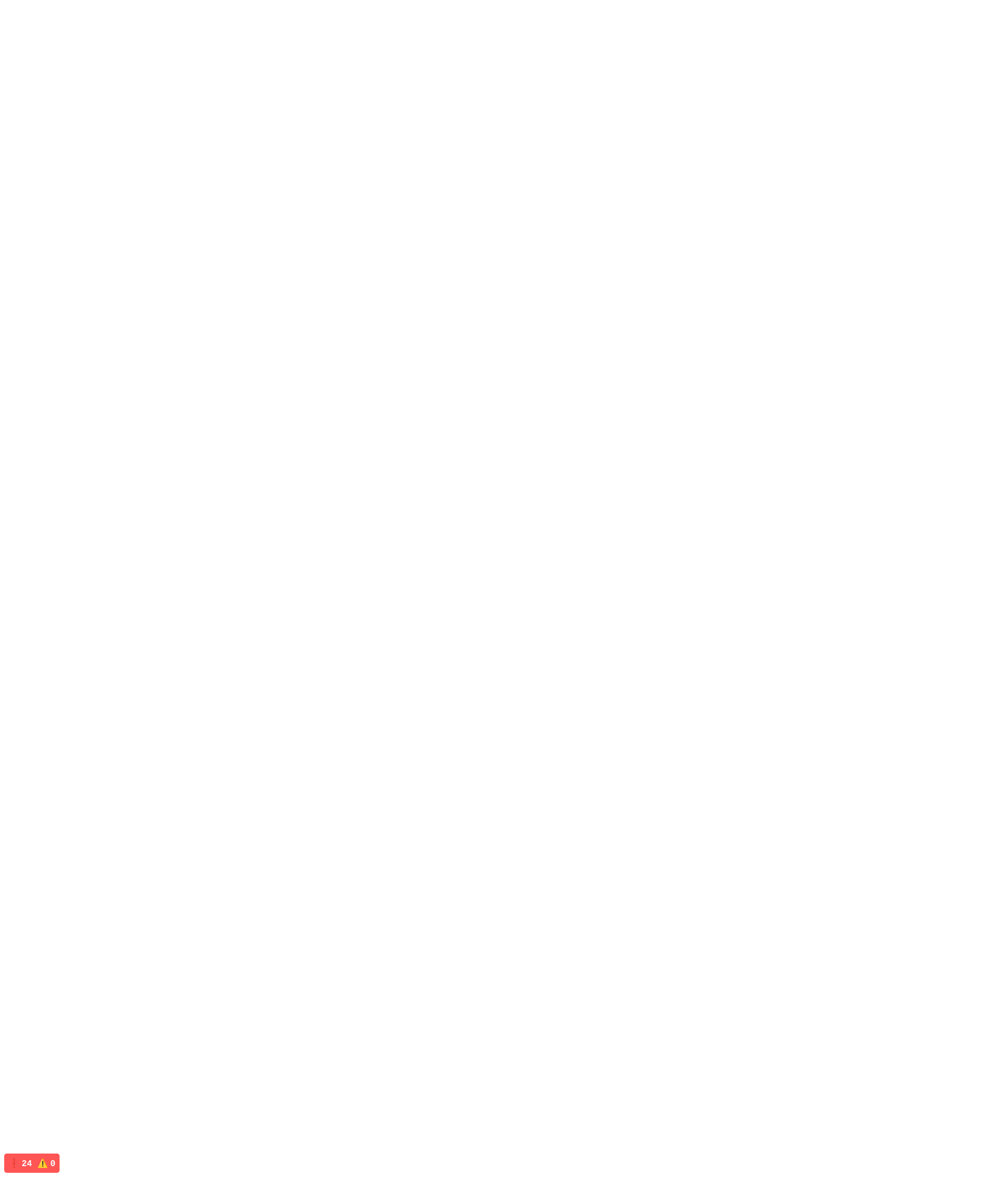
click at [328, 5] on html at bounding box center [504, 2] width 1008 height 5
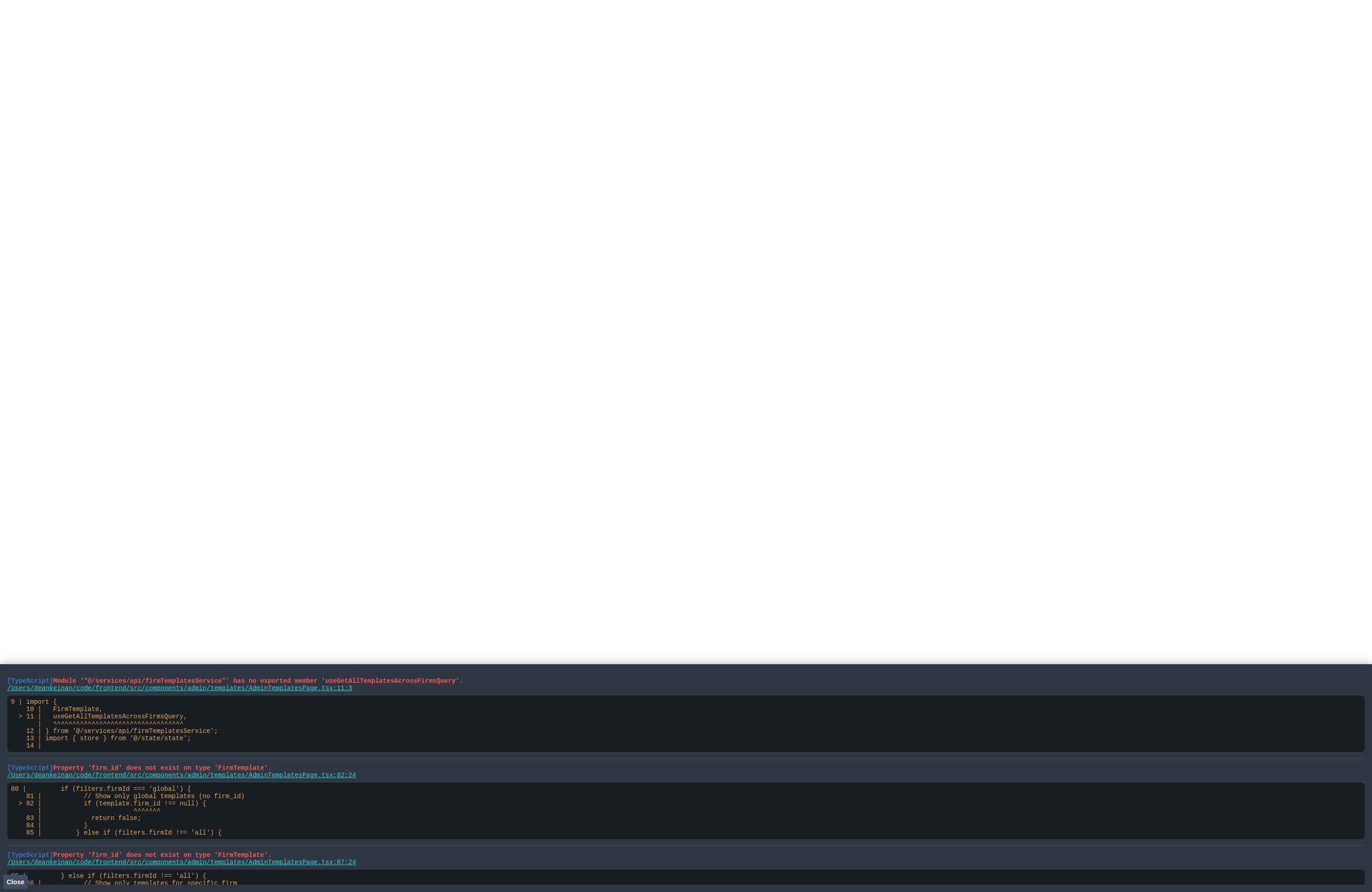
click at [387, 692] on li "[TypeScript] Module '"@/services/api/firmTemplatesService"' has no exported mem…" at bounding box center [686, 715] width 1357 height 87
drag, startPoint x: 379, startPoint y: 692, endPoint x: 231, endPoint y: 686, distance: 148.1
click at [231, 686] on li "[TypeScript] Module '"@/services/api/firmTemplatesService"' has no exported mem…" at bounding box center [686, 715] width 1357 height 87
click at [383, 689] on pre "/Users/deankeinan/code/frontend/src/components/admin/templates/AdminTemplatesPa…" at bounding box center [686, 689] width 1357 height 7
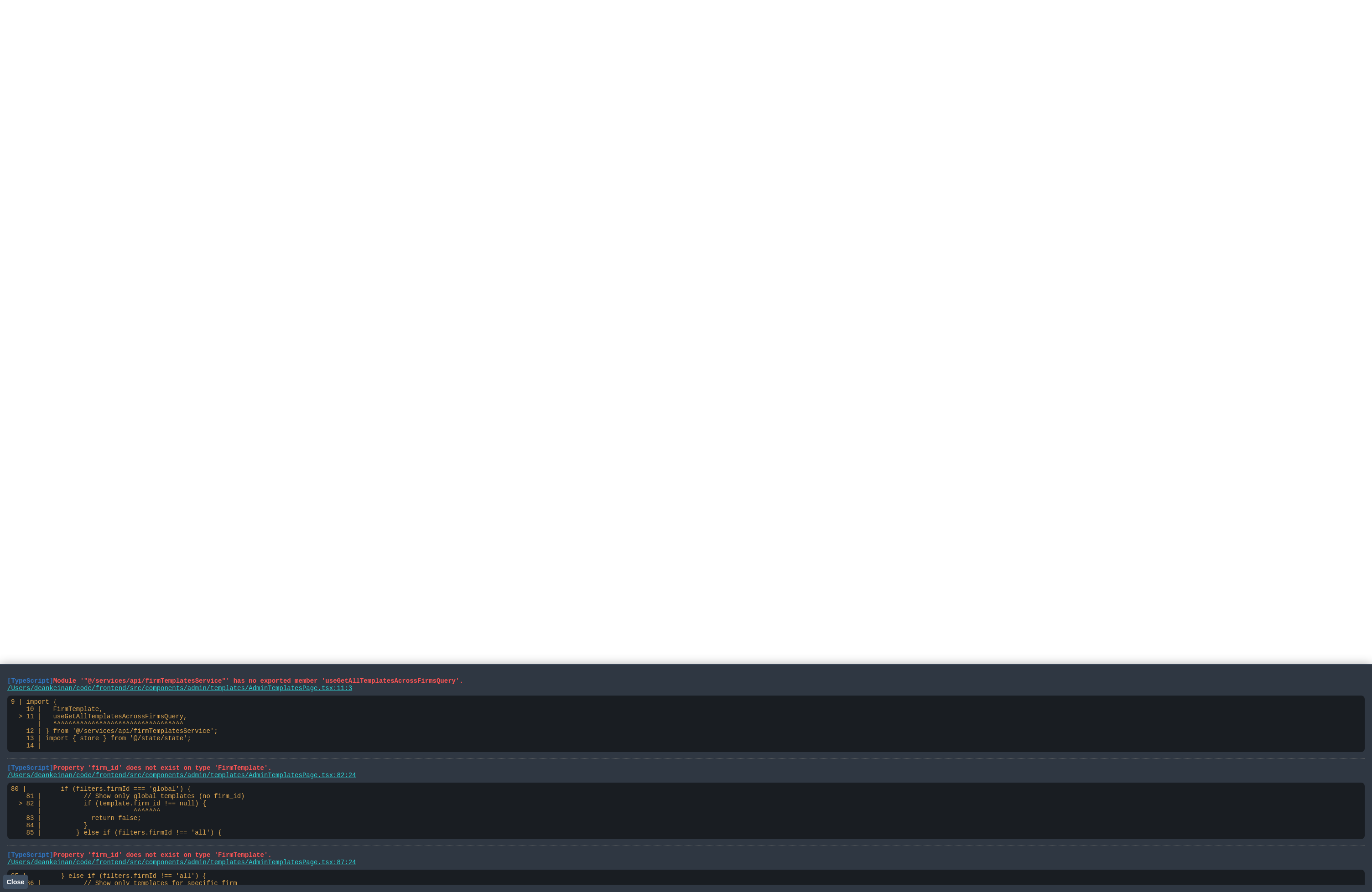
click at [288, 776] on link "/Users/deankeinan/code/frontend/src/components/admin/templates/AdminTemplatesPa…" at bounding box center [182, 776] width 349 height 7
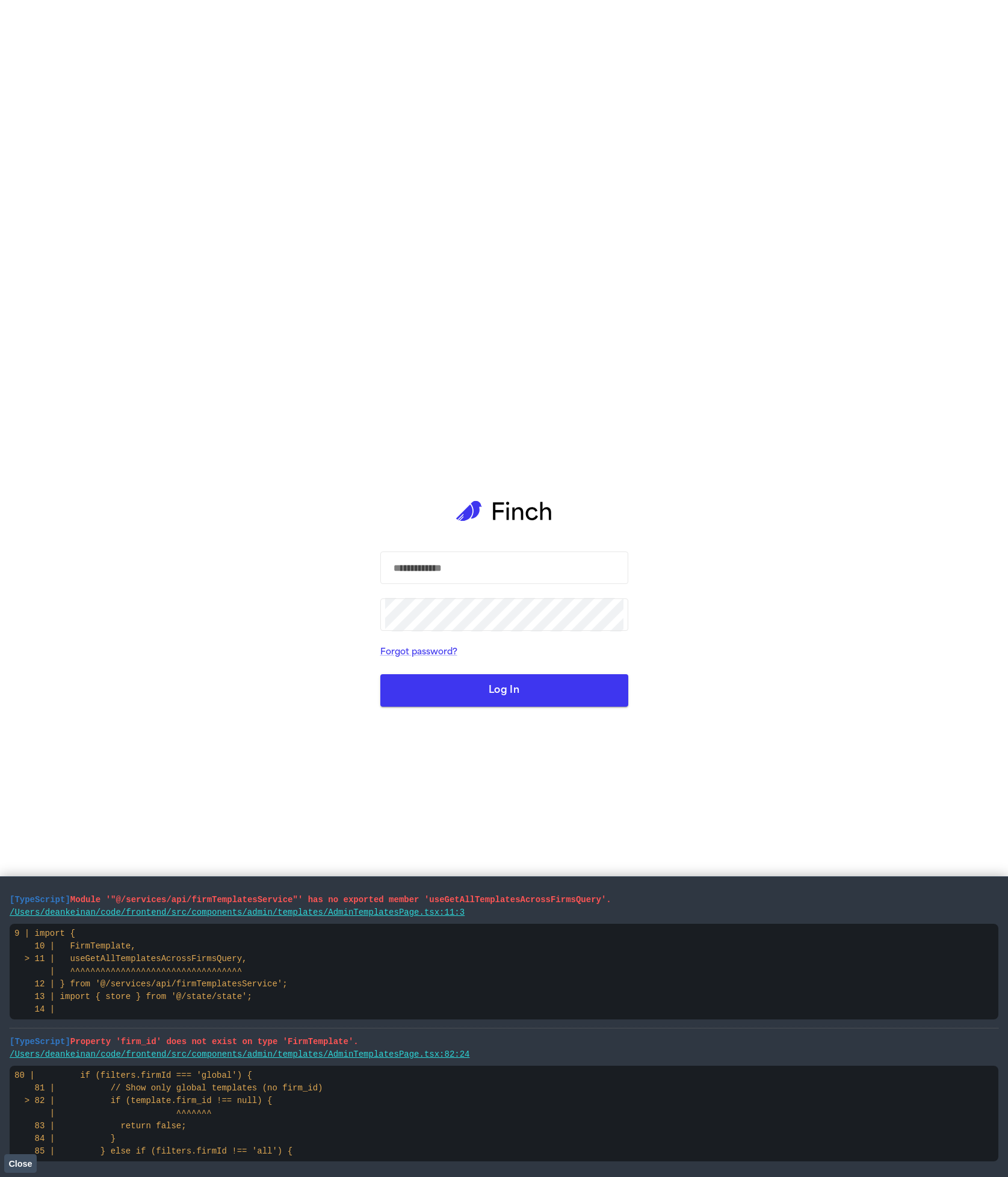
click at [790, 486] on div "​ ​ Forgot password? Log In" at bounding box center [504, 588] width 1008 height 1177
click at [674, 565] on div "​ ​ Forgot password? Log In" at bounding box center [504, 588] width 1008 height 1177
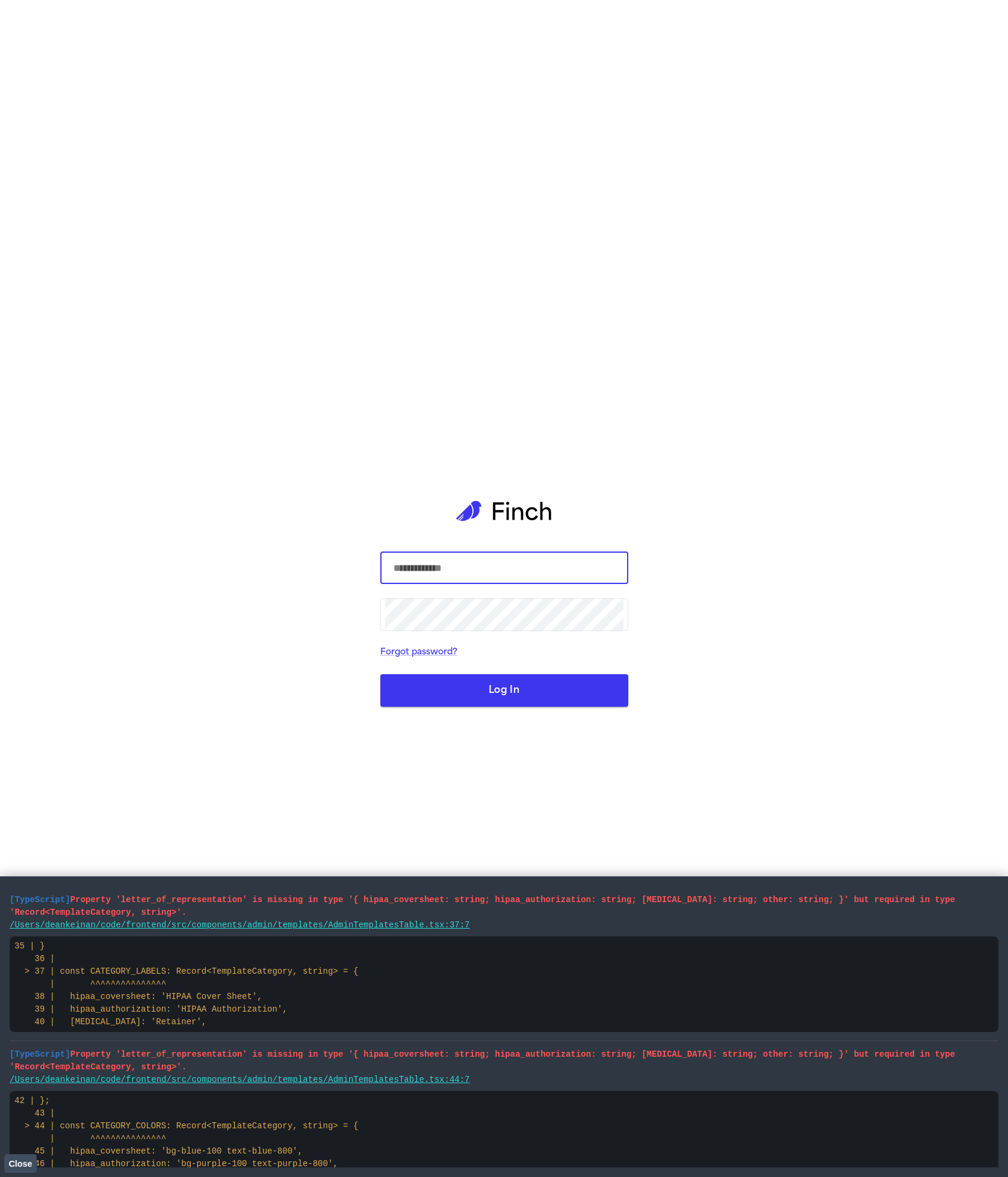
drag, startPoint x: 619, startPoint y: 582, endPoint x: 622, endPoint y: 571, distance: 11.4
click at [619, 581] on input "text" at bounding box center [504, 568] width 238 height 34
click at [0, 1177] on com-1password-button at bounding box center [0, 1177] width 0 height 0
type input "**********"
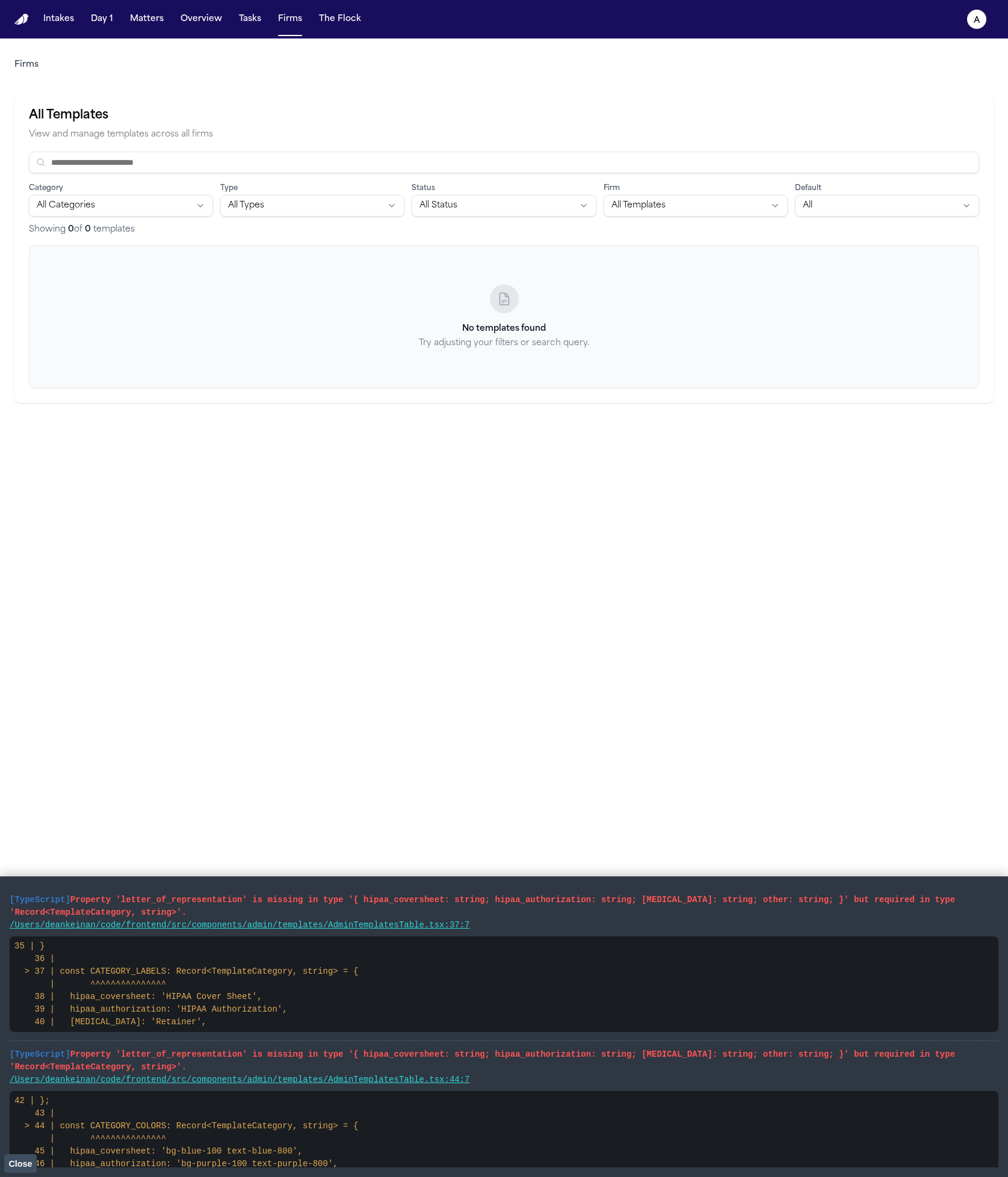
click at [285, 925] on link "/Users/deankeinan/code/frontend/src/components/admin/templates/AdminTemplatesTa…" at bounding box center [239, 925] width 461 height 10
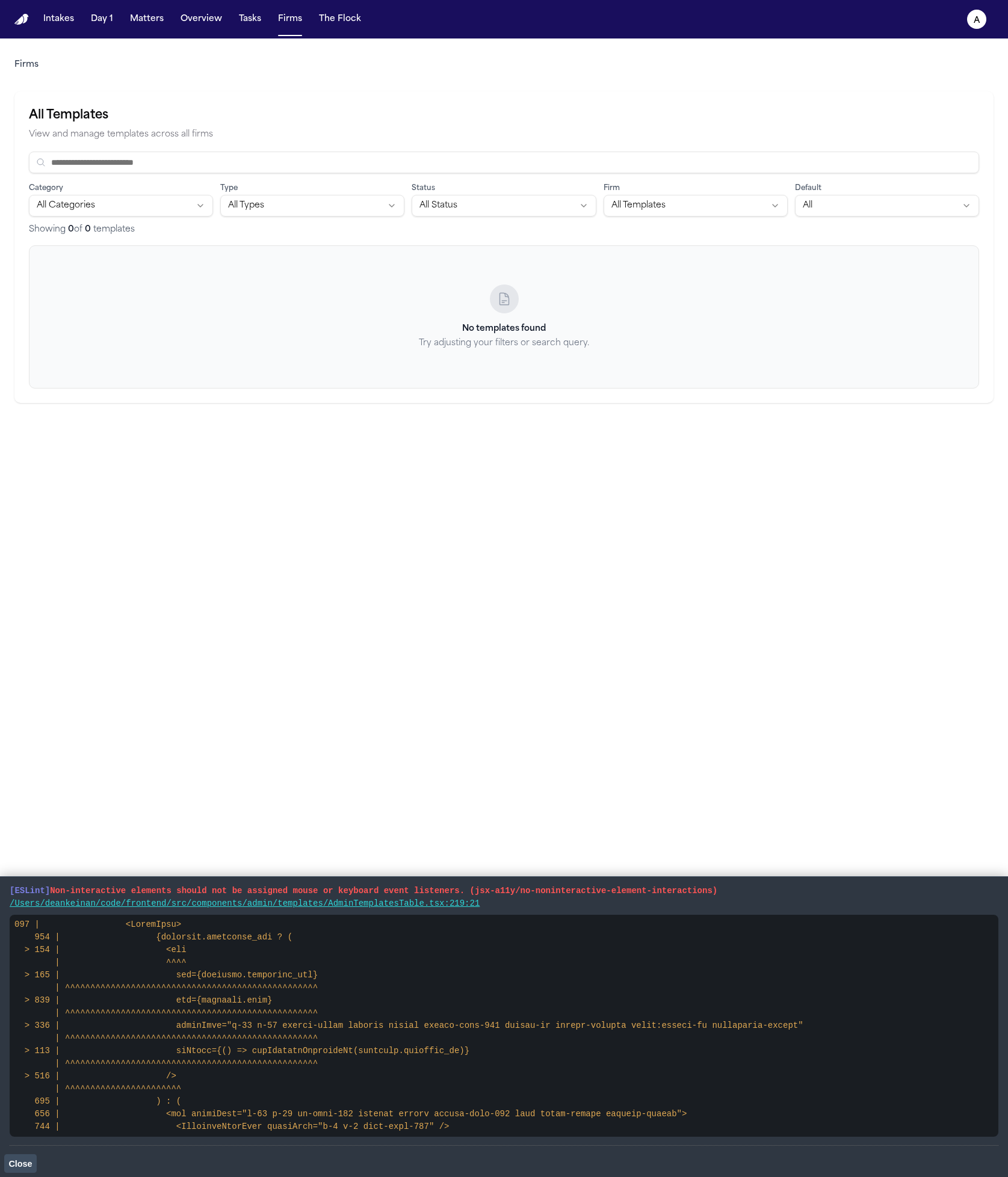
scroll to position [1759, 0]
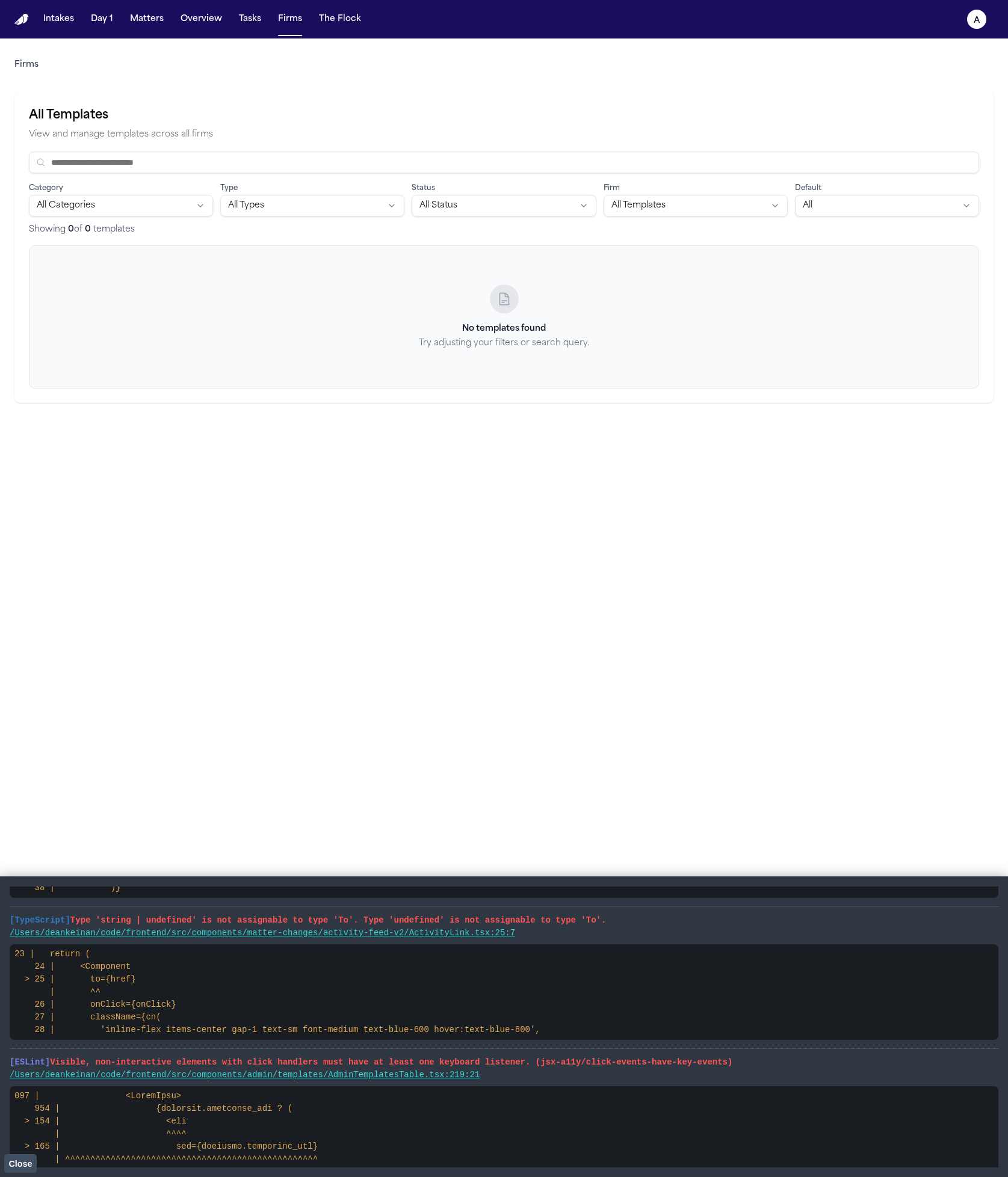
click at [446, 587] on main "Firms All Templates View and manage templates across all firms Category All Cat…" at bounding box center [504, 607] width 1008 height 1138
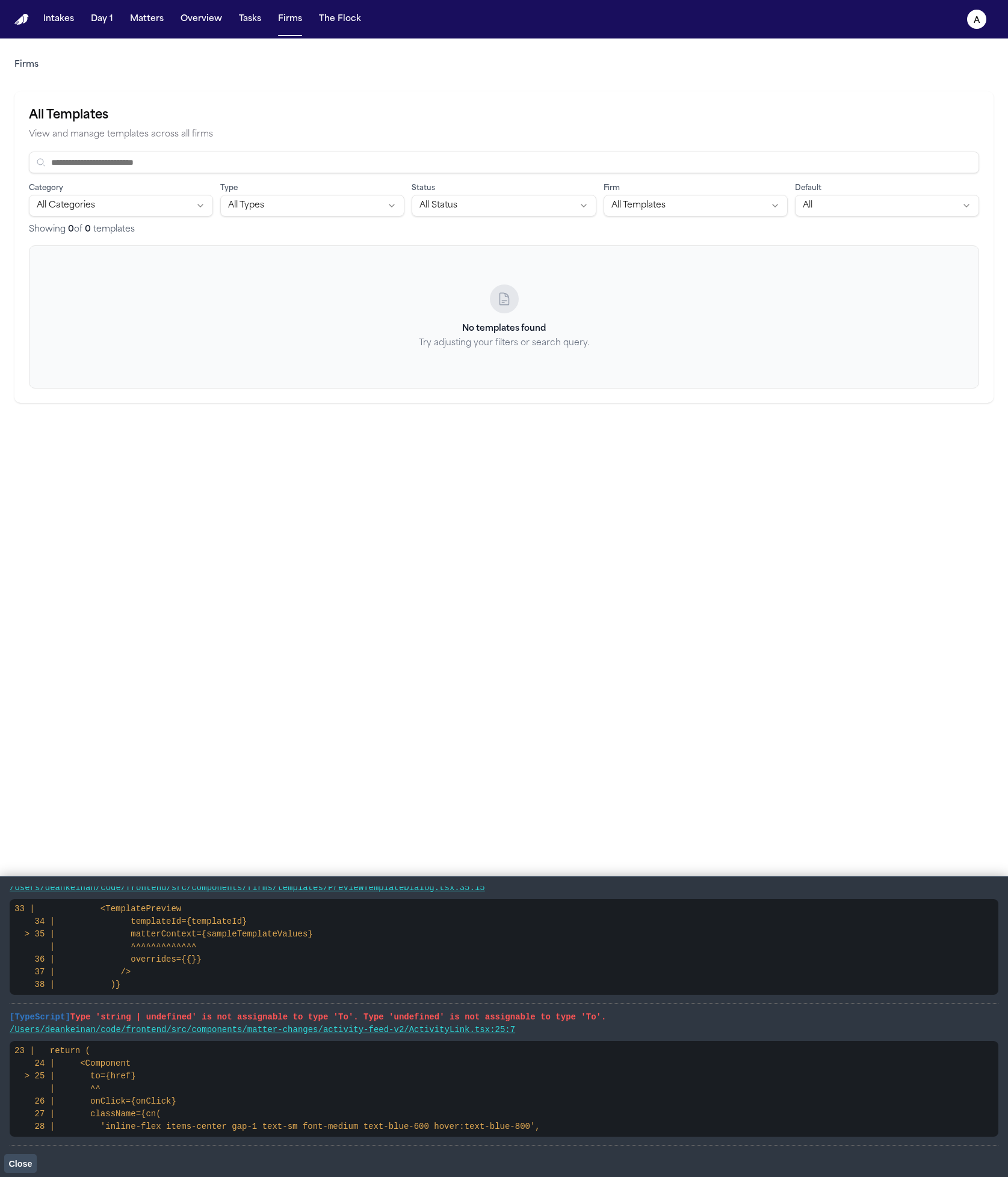
scroll to position [0, 0]
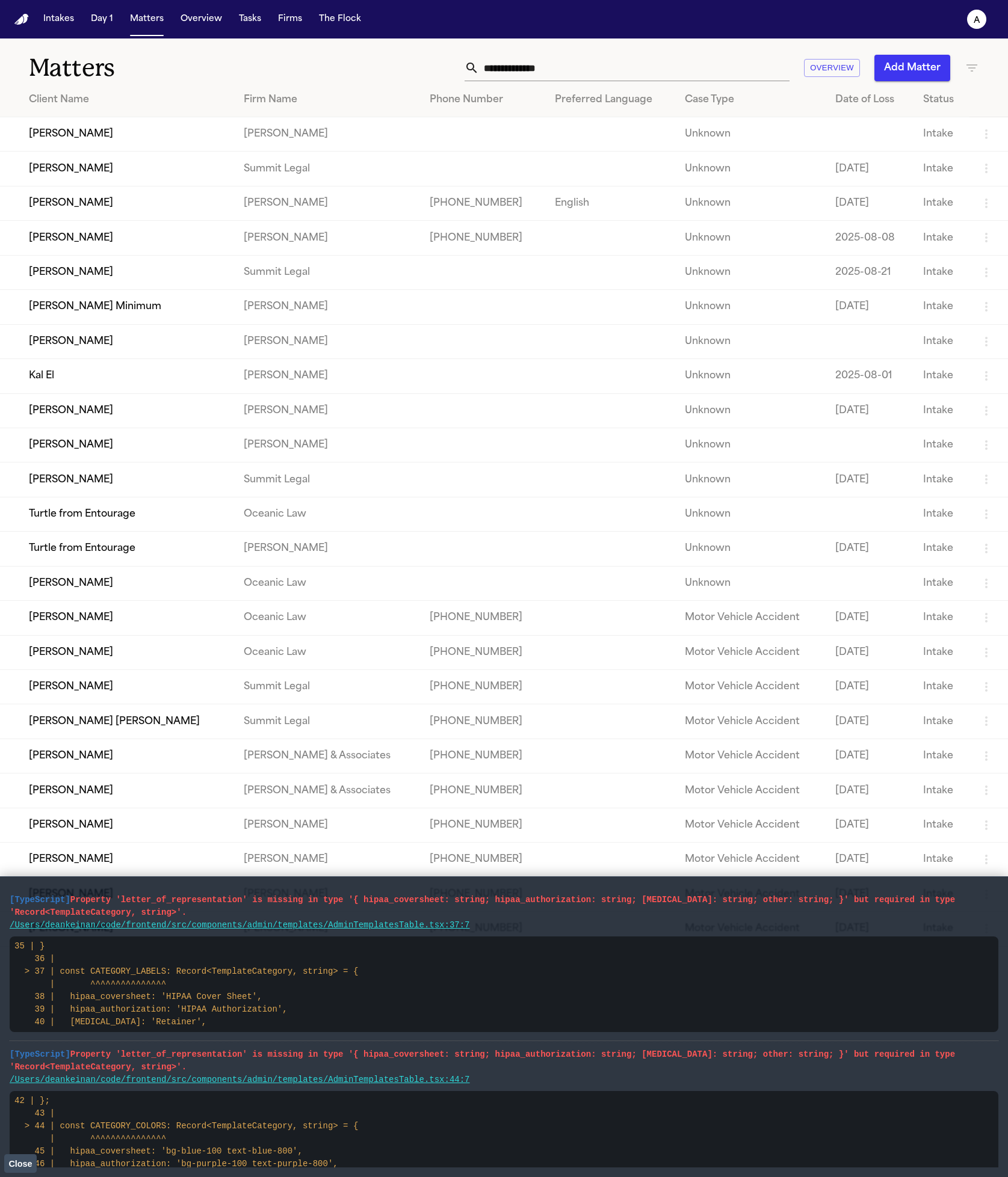
click at [243, 927] on link "/Users/deankeinan/code/frontend/src/components/admin/templates/AdminTemplatesTa…" at bounding box center [239, 925] width 461 height 10
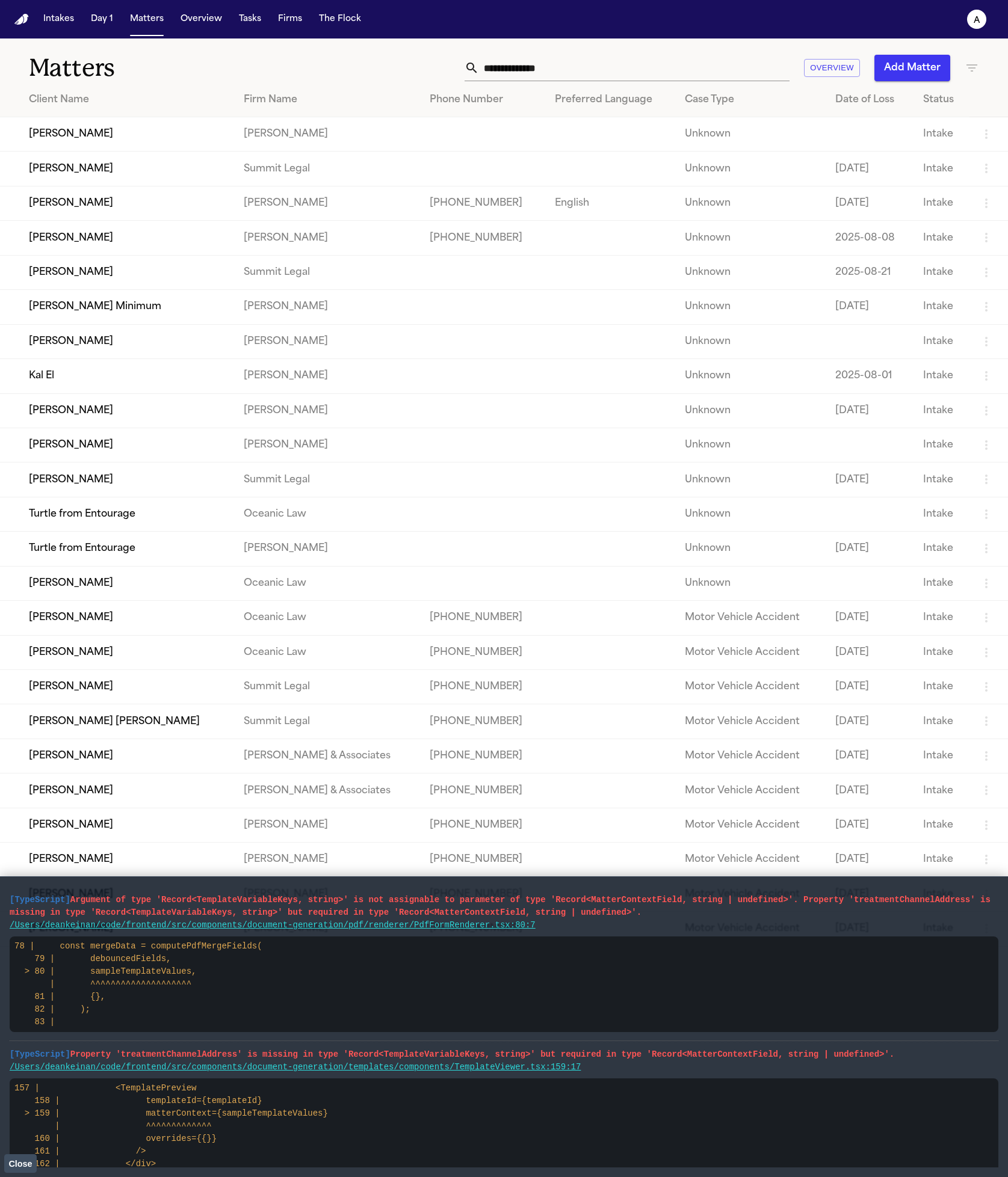
click at [392, 1071] on link "/Users/deankeinan/code/frontend/src/components/document-generation/templates/co…" at bounding box center [294, 1067] width 571 height 10
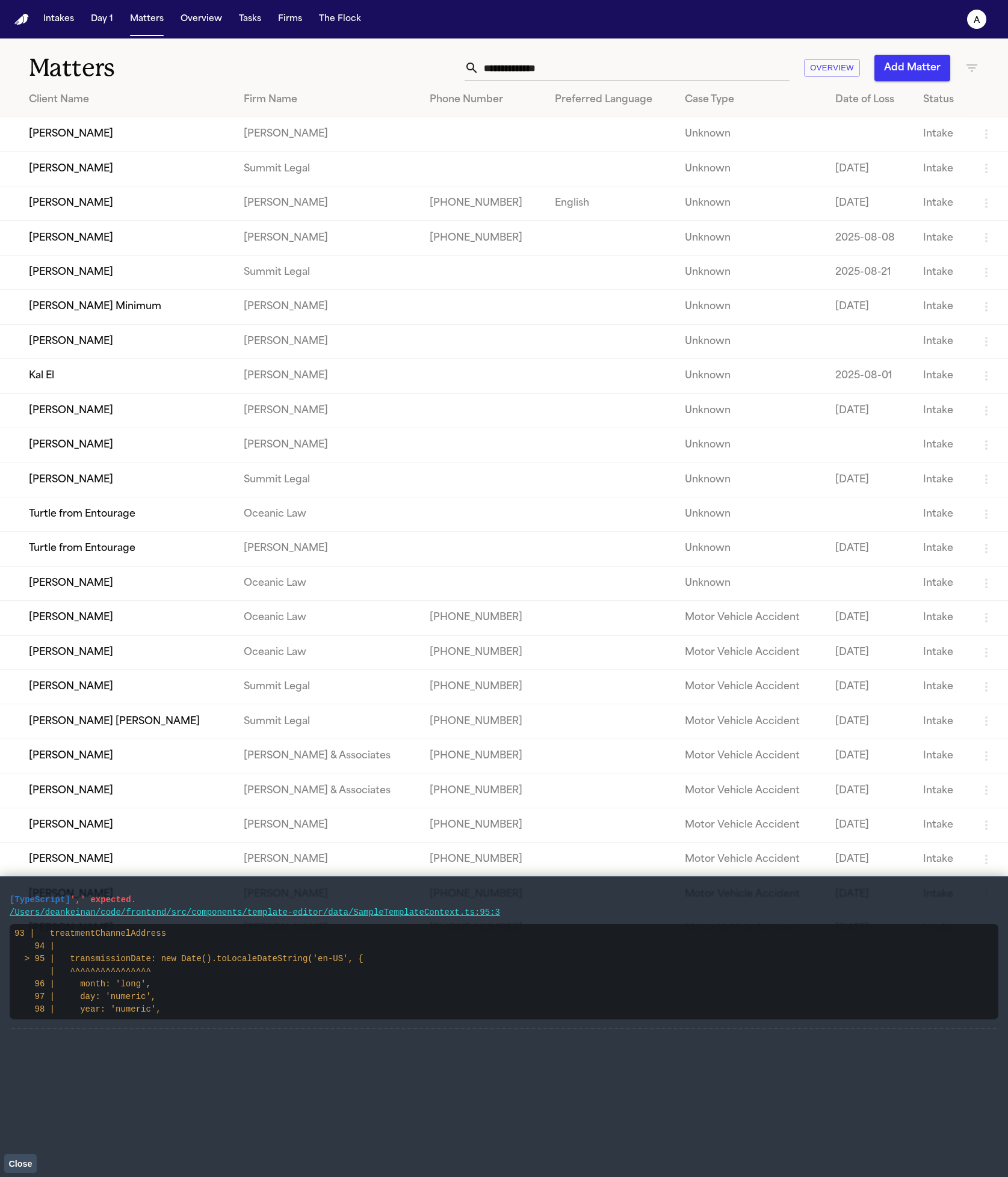
click at [412, 911] on link "/Users/deankeinan/code/frontend/src/components/template-editor/data/SampleTempl…" at bounding box center [255, 912] width 490 height 10
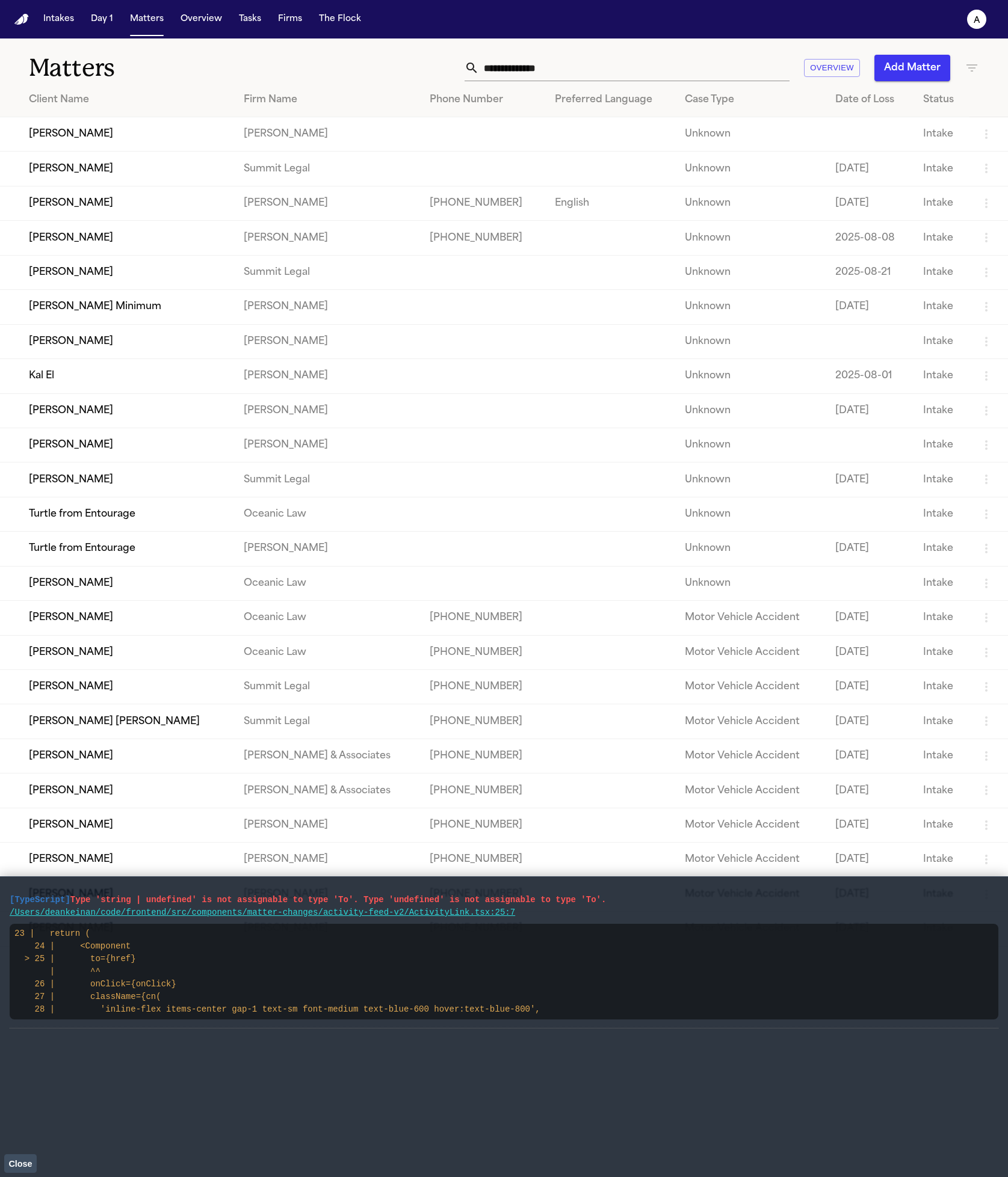
click at [485, 915] on link "/Users/deankeinan/code/frontend/src/components/matter-changes/activity-feed-v2/…" at bounding box center [262, 912] width 505 height 10
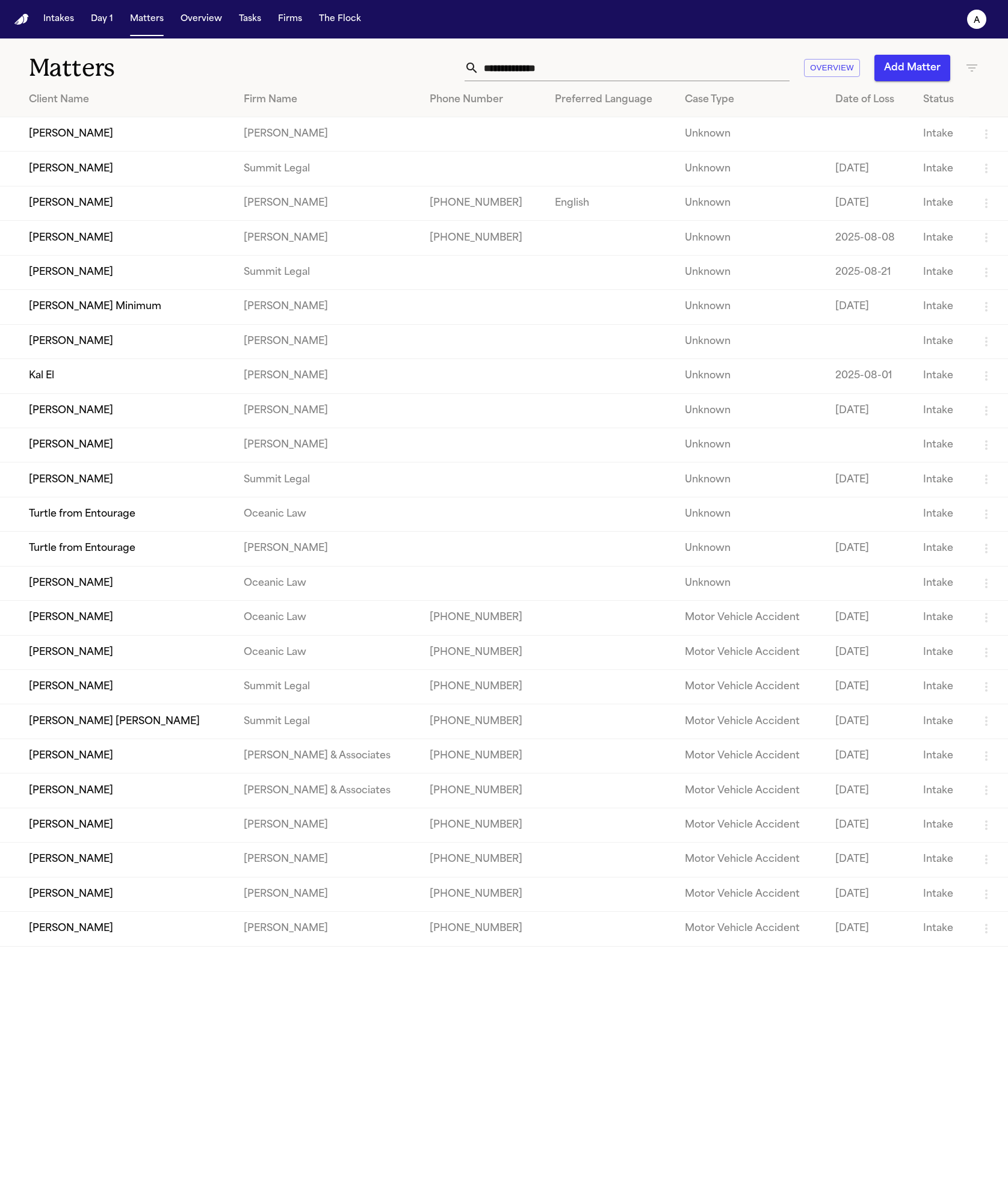
click at [292, 151] on td "[PERSON_NAME]" at bounding box center [326, 134] width 186 height 35
click at [163, 134] on td "Leah Zulkoski" at bounding box center [117, 134] width 234 height 35
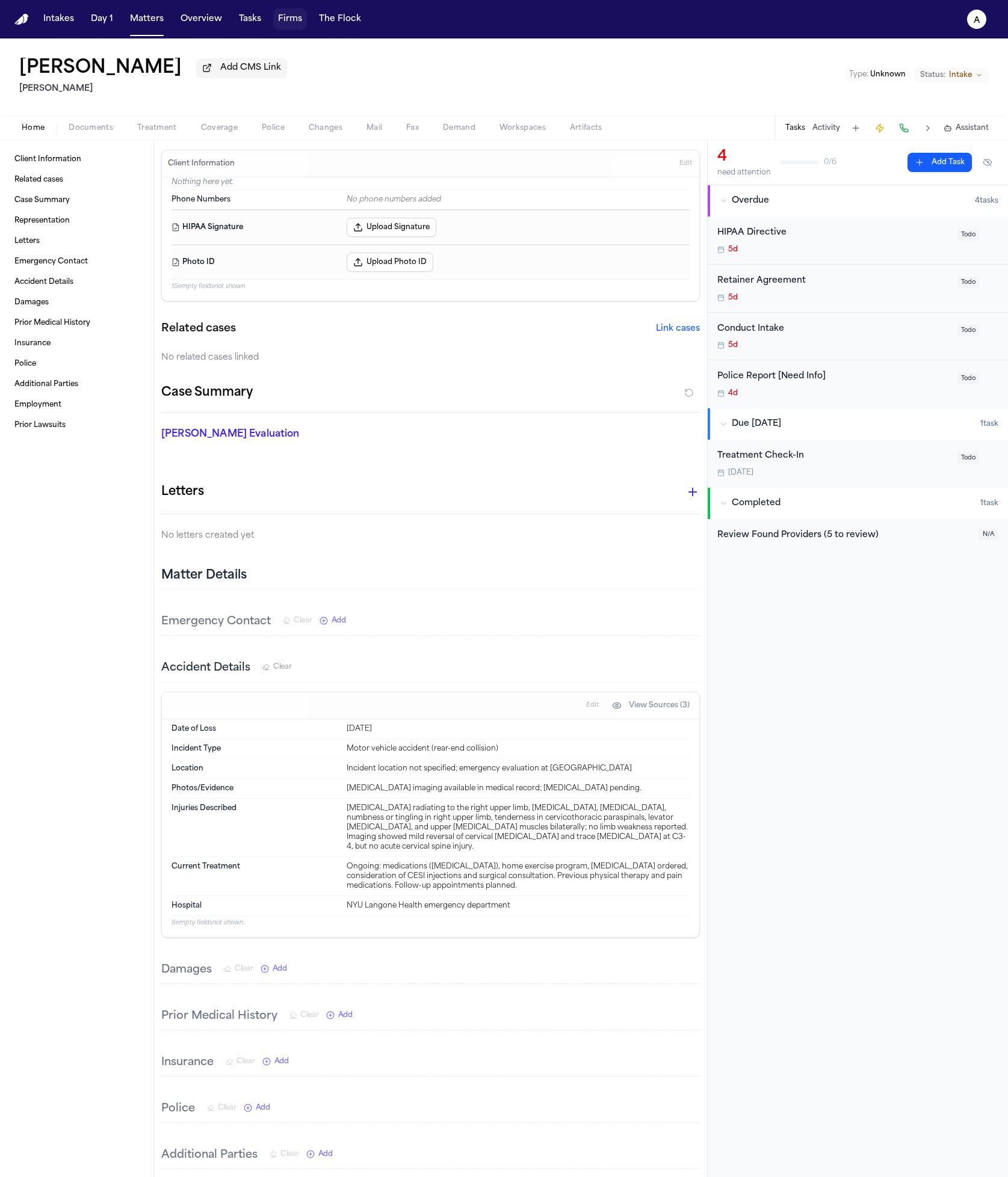
click at [278, 25] on button "Firms" at bounding box center [290, 19] width 34 height 21
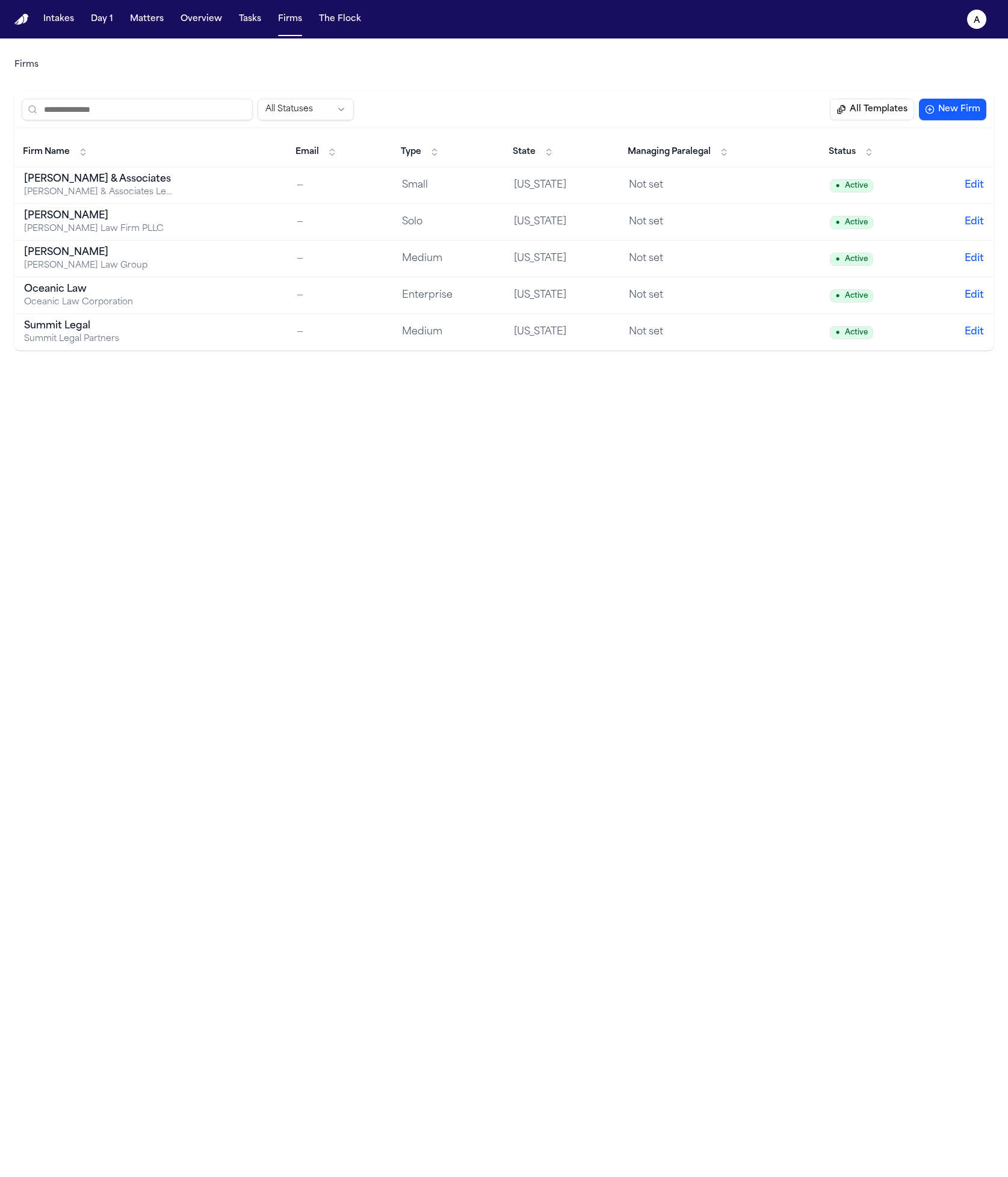
click at [213, 182] on td "Baker & Associates Baker & Associates Legal Services" at bounding box center [151, 185] width 272 height 37
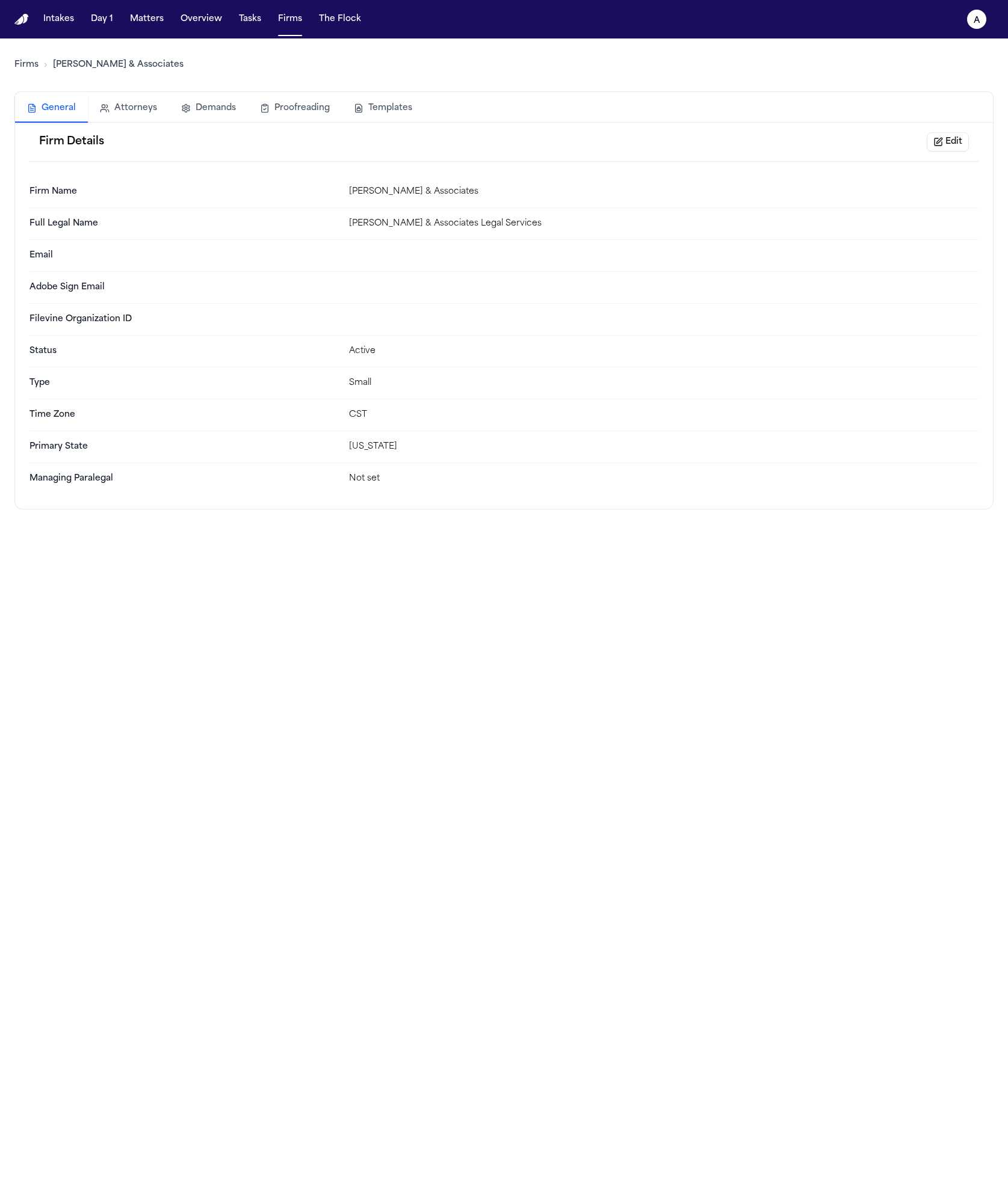
click at [395, 99] on button "Templates" at bounding box center [382, 107] width 82 height 26
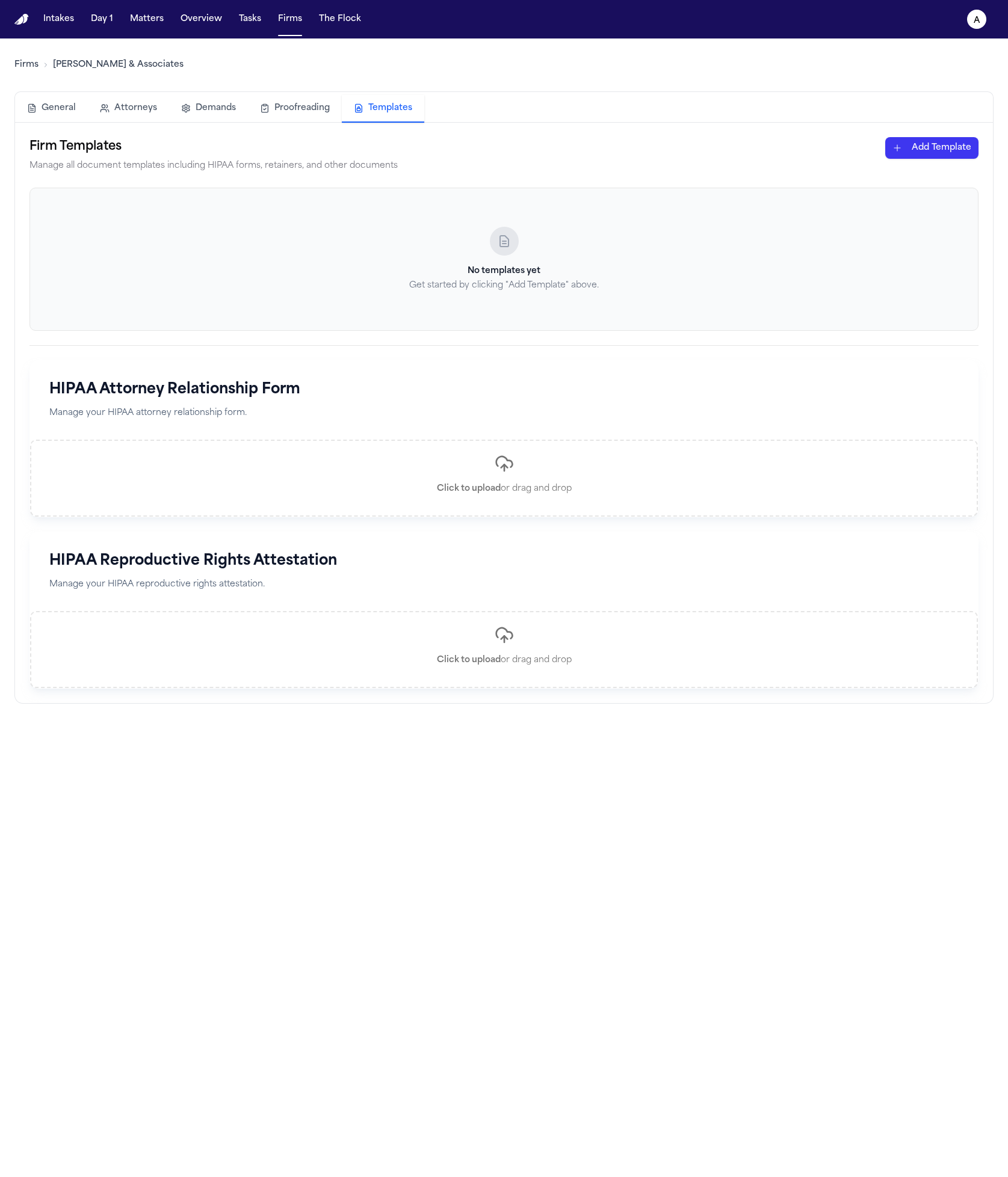
click at [791, 214] on div "No templates yet Get started by clicking "Add Template" above." at bounding box center [504, 259] width 949 height 143
click at [25, 68] on link "Firms" at bounding box center [26, 65] width 24 height 12
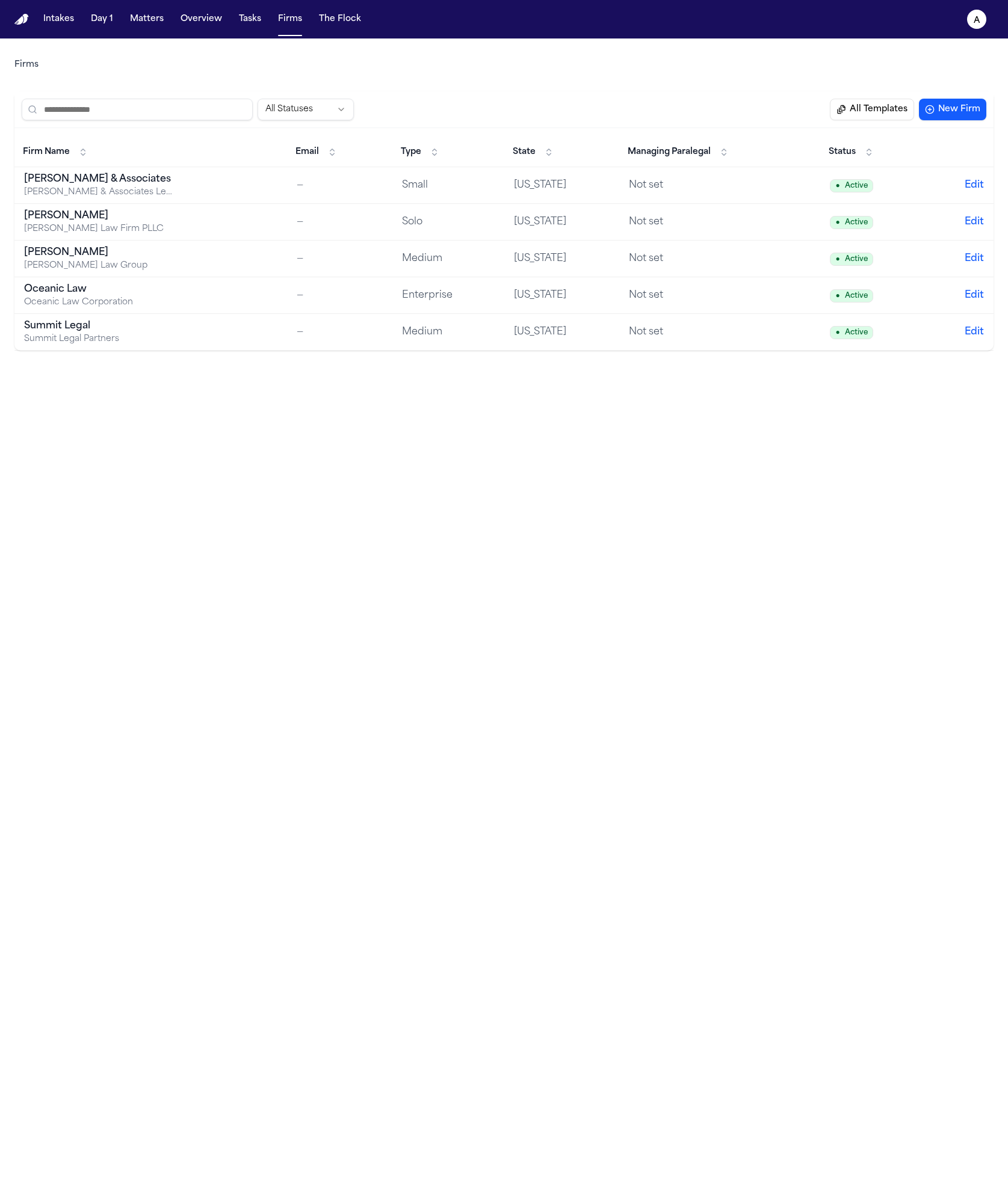
click at [124, 234] on div "Hecht Law Firm PLLC" at bounding box center [99, 229] width 151 height 12
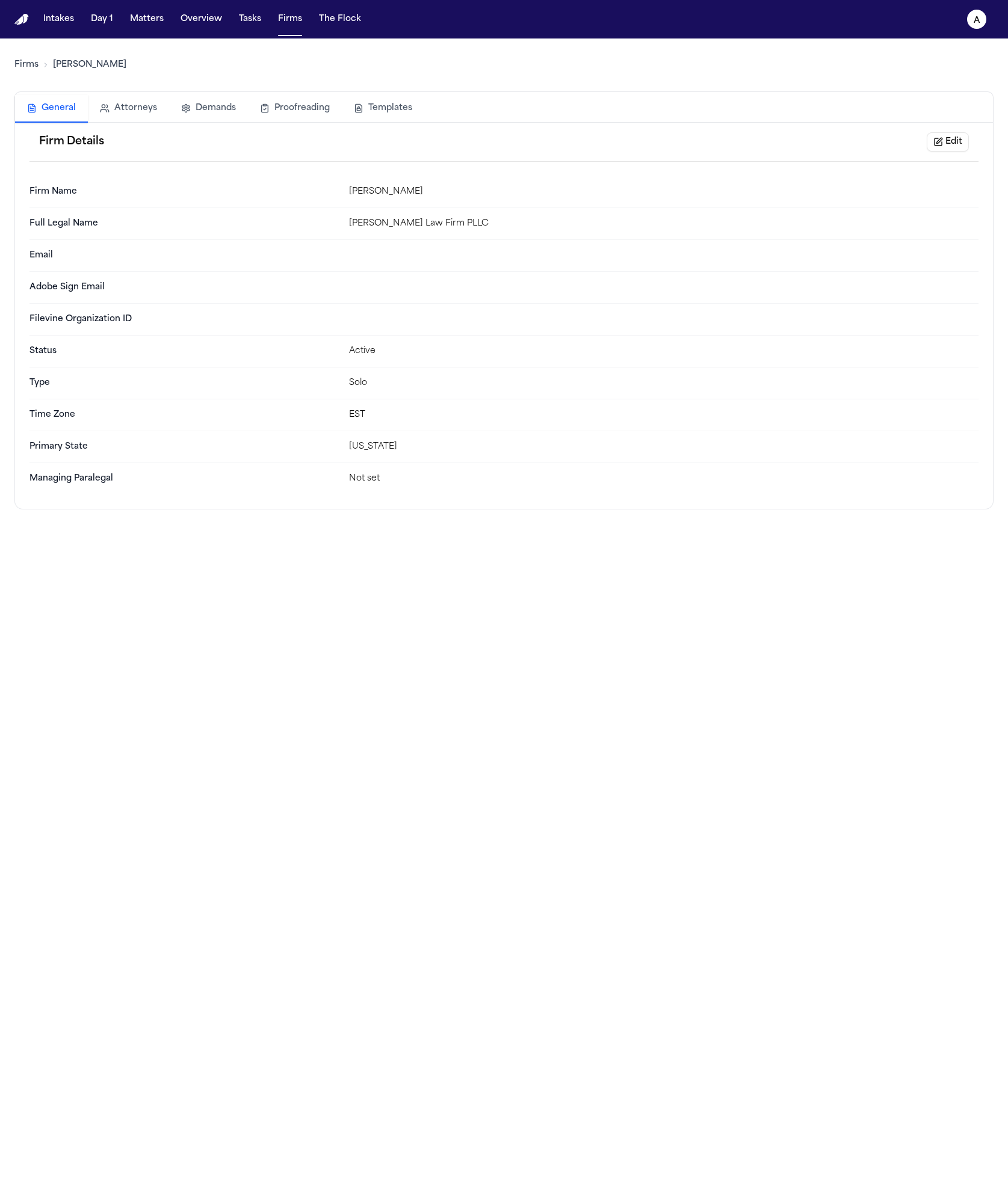
click at [384, 106] on button "Templates" at bounding box center [382, 107] width 82 height 26
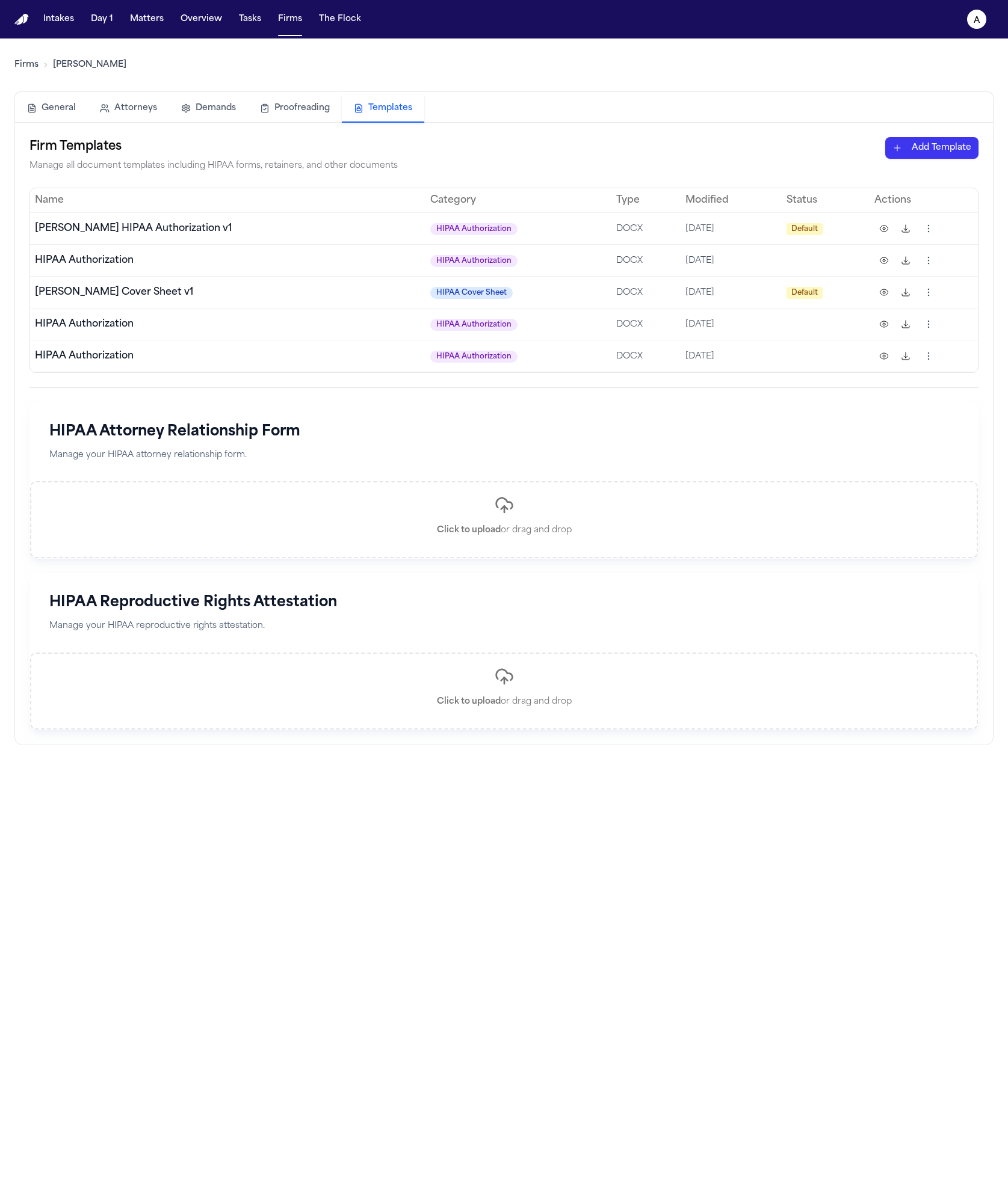
click at [938, 141] on html "Intakes Day 1 Matters Overview Tasks Firms The Flock a Firms Hecht General Atto…" at bounding box center [504, 588] width 1008 height 1177
click at [684, 144] on html "Intakes Day 1 Matters Overview Tasks Firms The Flock a Firms Hecht General Atto…" at bounding box center [504, 588] width 1008 height 1177
click at [688, 335] on td "10/5/2025" at bounding box center [731, 323] width 101 height 32
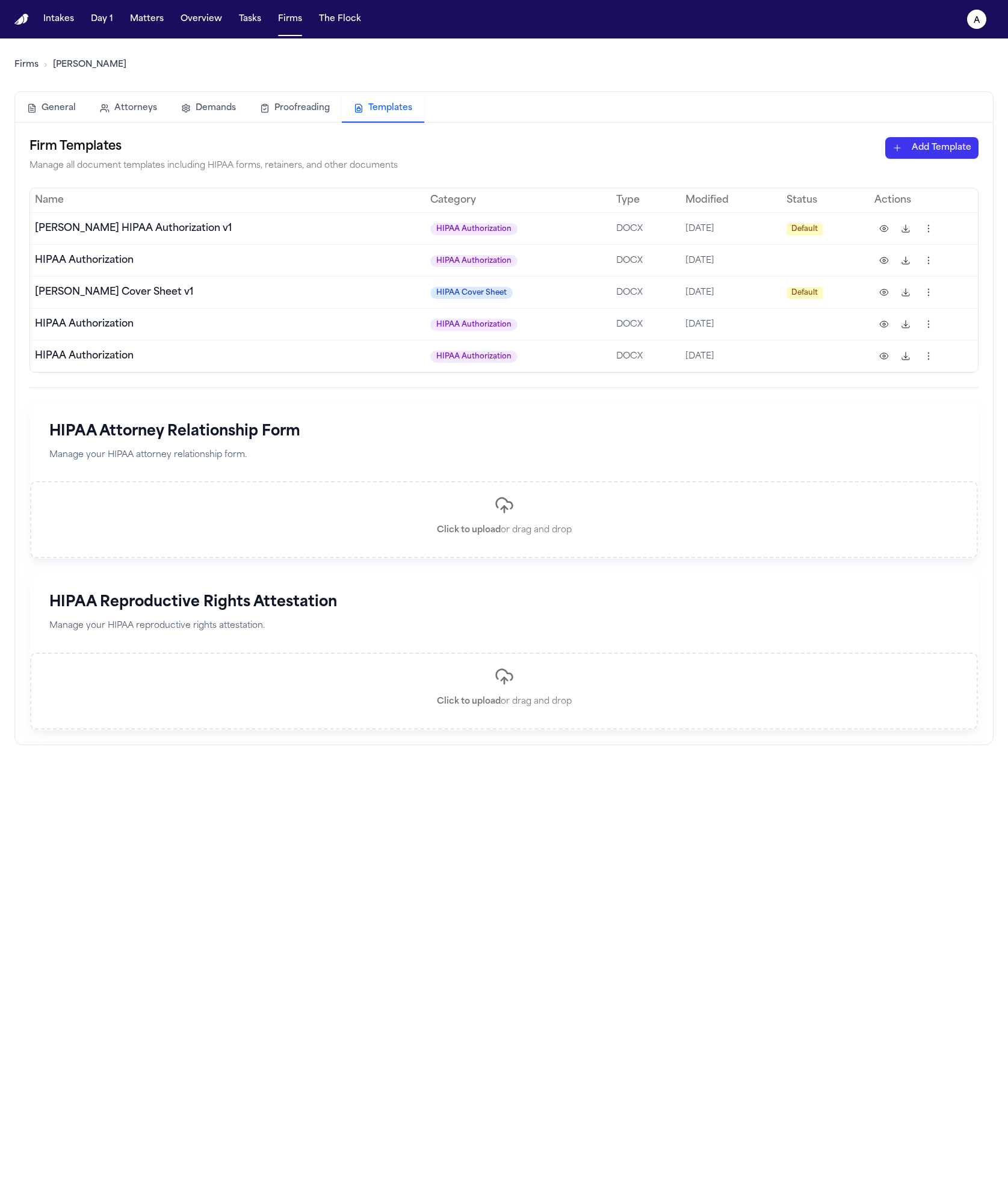
click at [762, 358] on td "10/5/2025" at bounding box center [731, 355] width 101 height 32
click at [884, 323] on button at bounding box center [883, 324] width 19 height 19
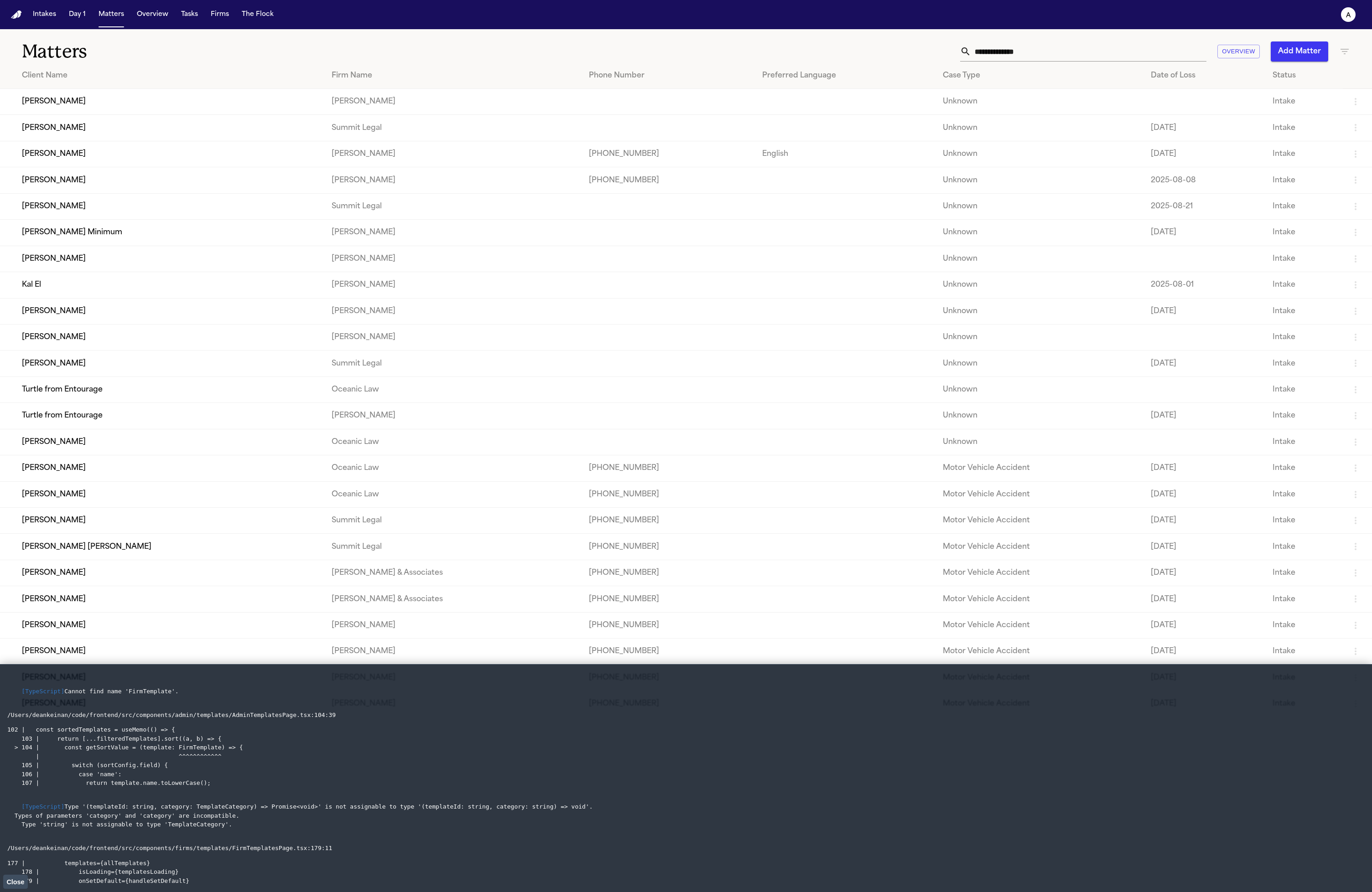
click at [89, 96] on td "[PERSON_NAME]" at bounding box center [162, 102] width 324 height 26
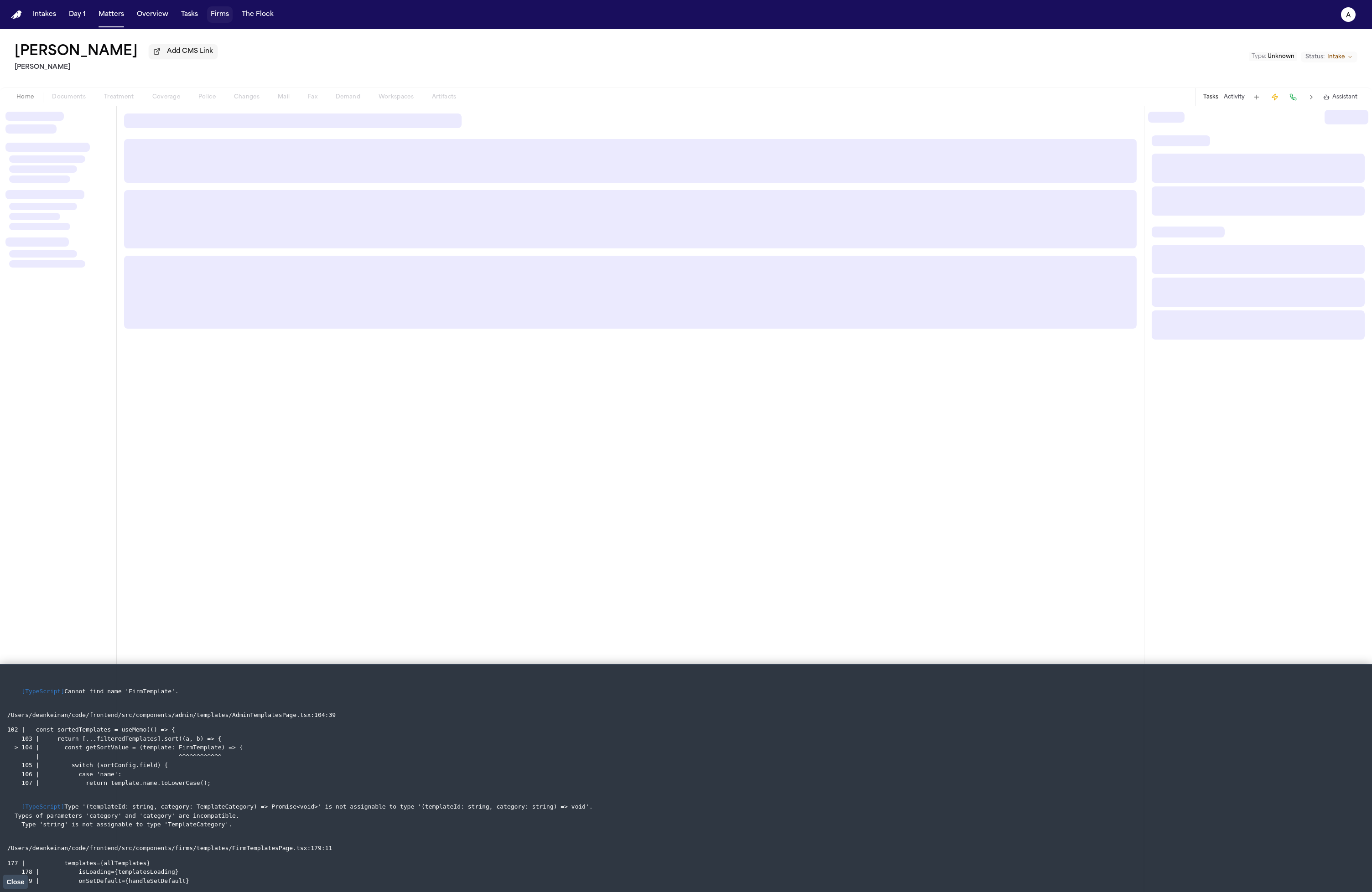
click at [222, 18] on button "Firms" at bounding box center [220, 15] width 26 height 16
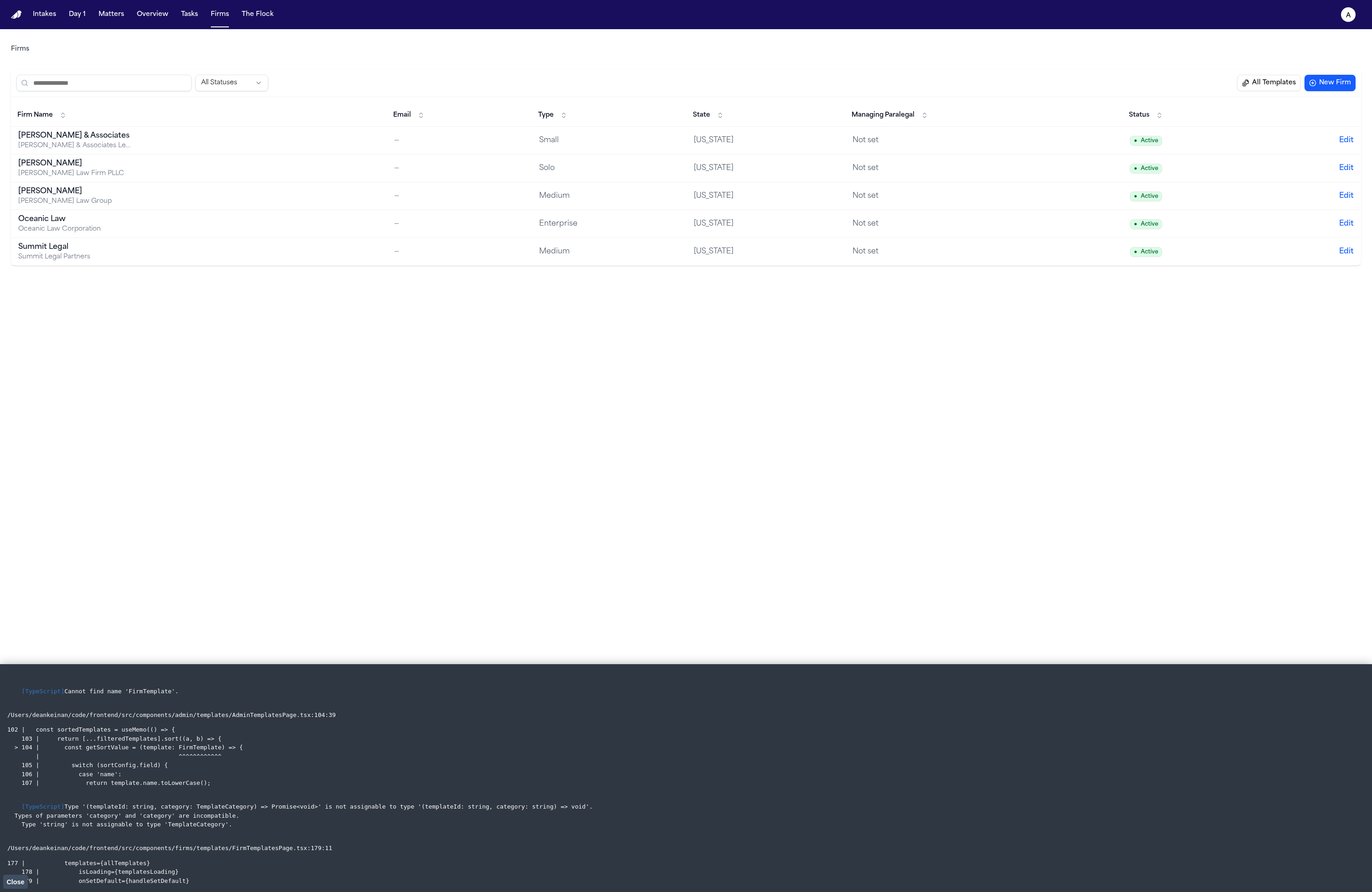
click at [1275, 80] on button "All Templates" at bounding box center [1269, 83] width 64 height 16
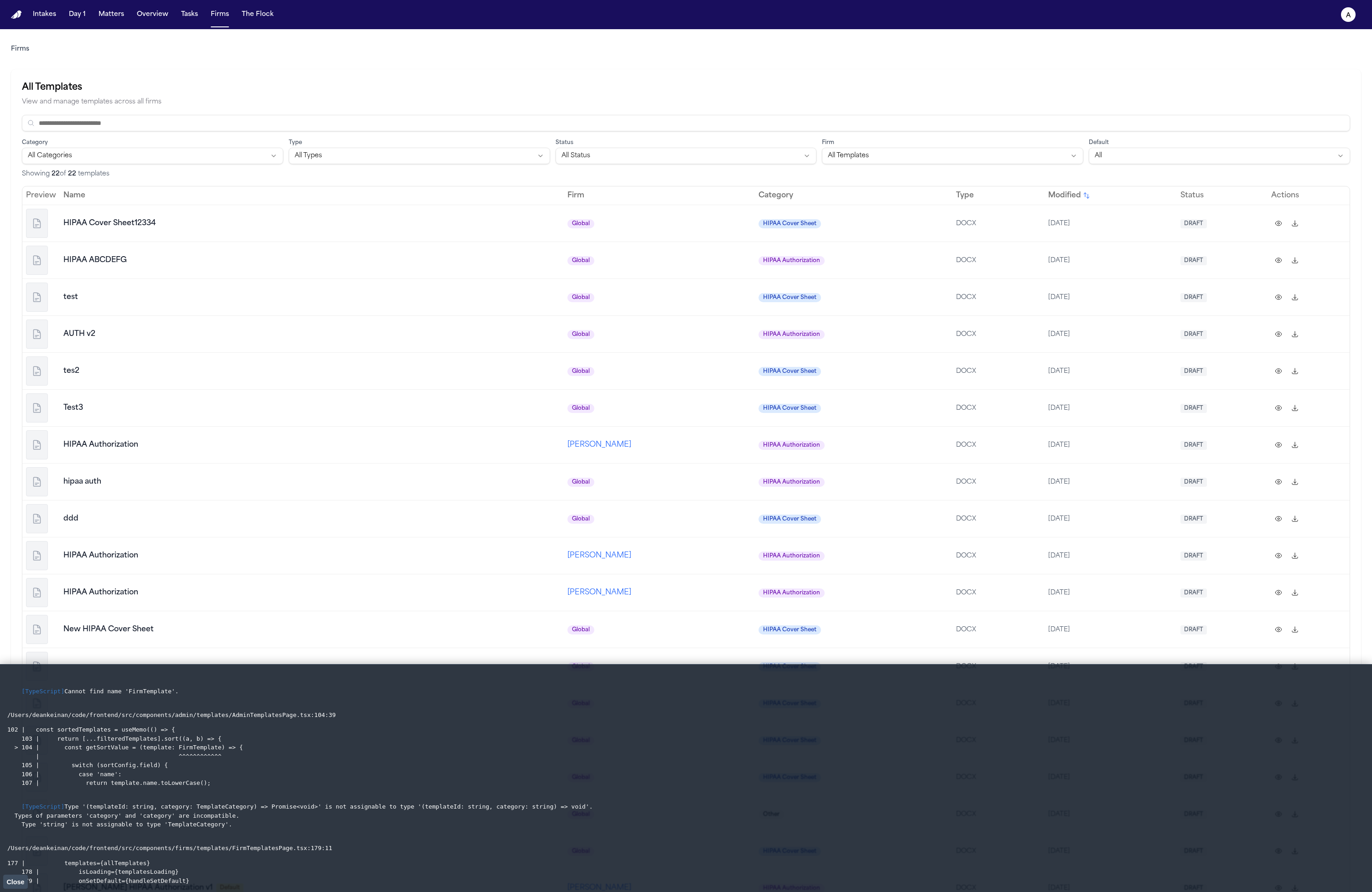
scroll to position [137, 0]
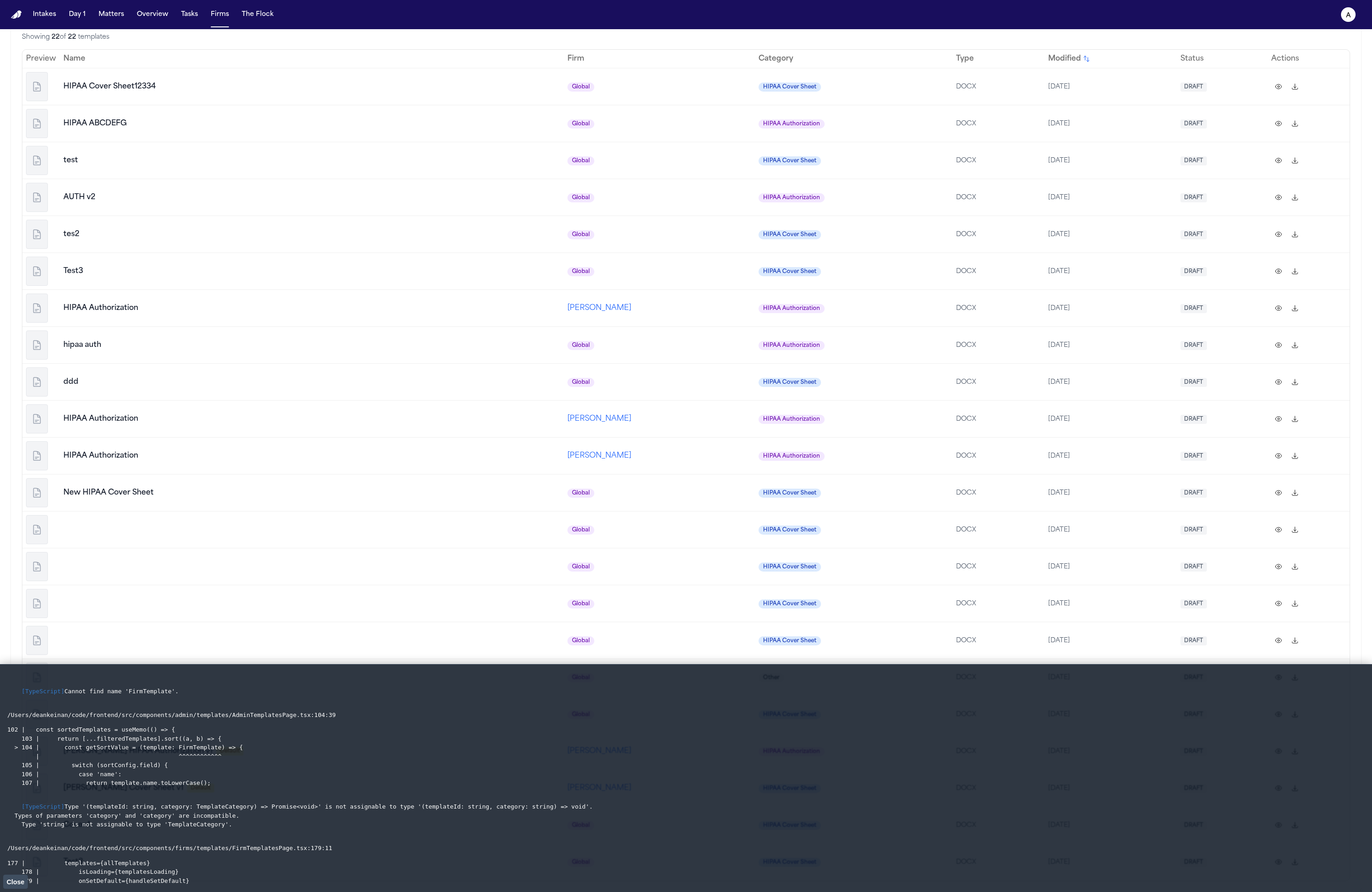
click at [567, 423] on span "[PERSON_NAME]" at bounding box center [599, 419] width 64 height 7
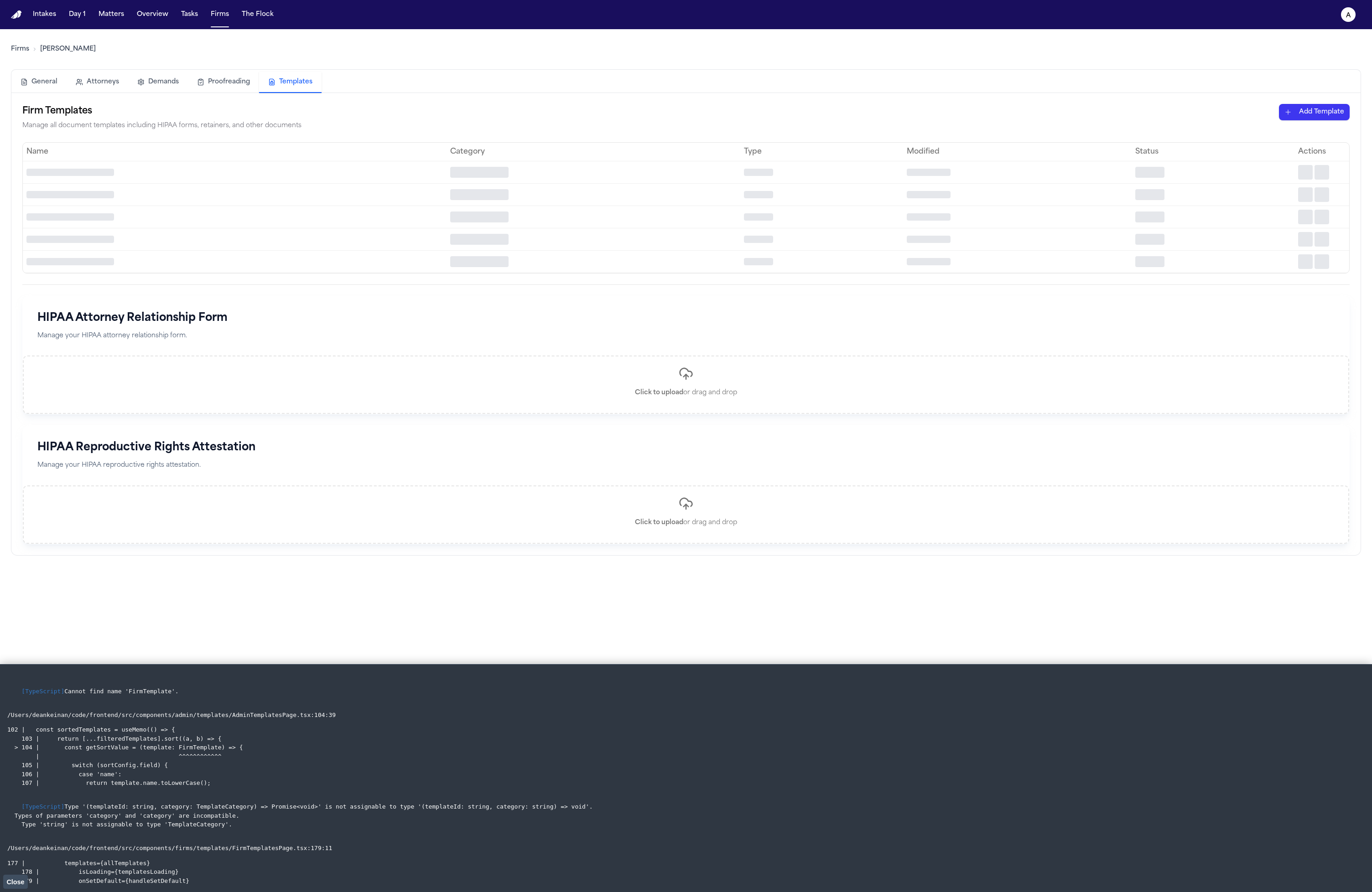
click at [287, 87] on button "Templates" at bounding box center [290, 82] width 62 height 21
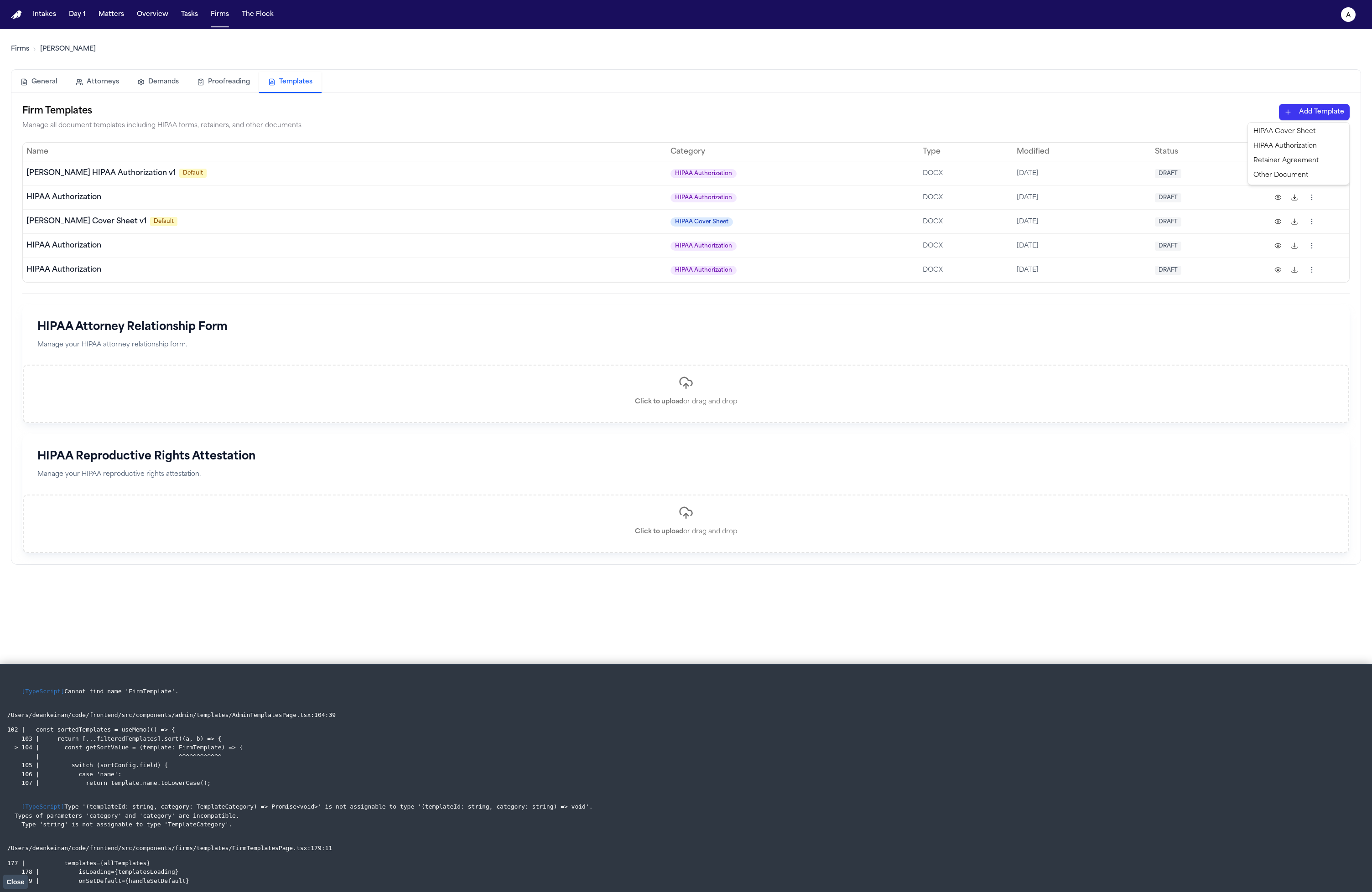
click at [1317, 118] on html "Intakes Day 1 Matters Overview Tasks Firms The Flock a Firms Hecht General Atto…" at bounding box center [686, 446] width 1372 height 892
click at [1021, 143] on html "Intakes Day 1 Matters Overview Tasks Firms The Flock a Firms Hecht General Atto…" at bounding box center [686, 446] width 1372 height 892
click at [1303, 110] on html "Intakes Day 1 Matters Overview Tasks Firms The Flock a Firms Hecht General Atto…" at bounding box center [686, 446] width 1372 height 892
click at [1287, 154] on div "Retainer Agreement" at bounding box center [1298, 161] width 97 height 15
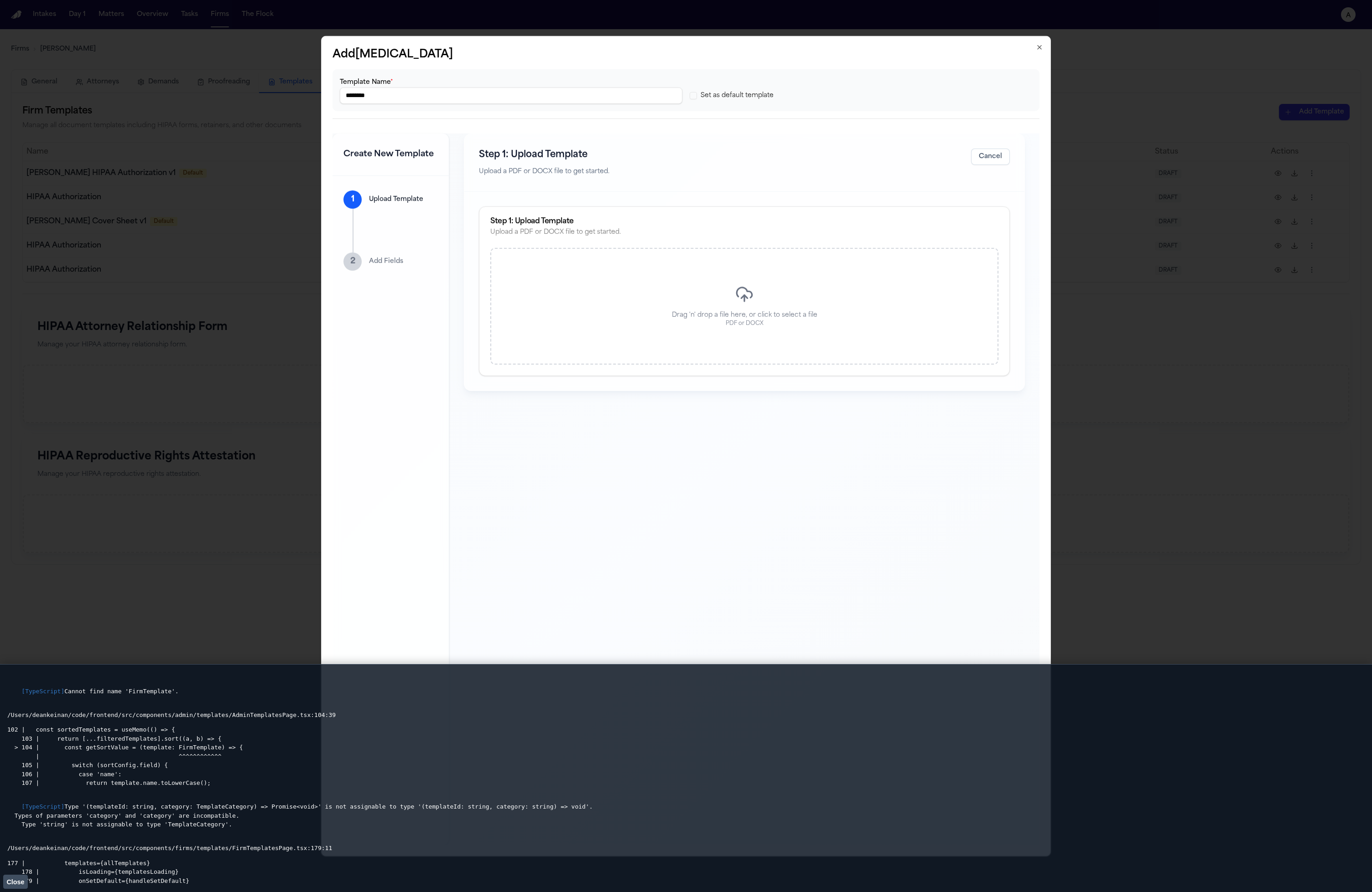
click at [874, 182] on div "Step 1: Upload Template Upload a PDF or DOCX file to get started. Cancel" at bounding box center [744, 163] width 560 height 59
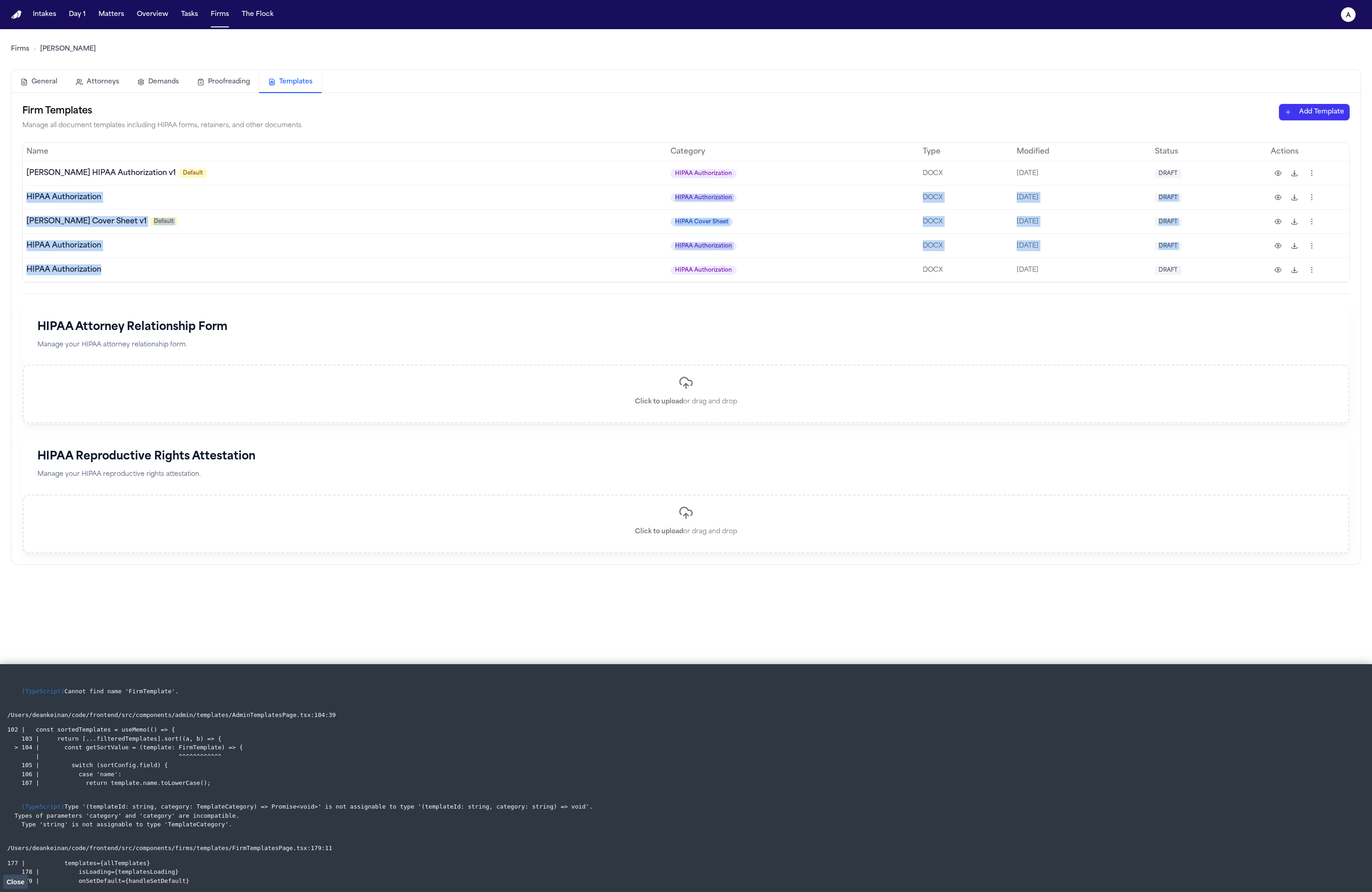
drag, startPoint x: 308, startPoint y: 269, endPoint x: 223, endPoint y: 190, distance: 116.0
click at [223, 189] on tbody "Hecht HIPAA Authorization v1 Default HIPAA Authorization DOCX 10/5/2025 DRAFT H…" at bounding box center [686, 221] width 1327 height 121
click at [287, 278] on td "HIPAA Authorization" at bounding box center [345, 269] width 644 height 24
drag, startPoint x: 376, startPoint y: 263, endPoint x: 229, endPoint y: 225, distance: 151.8
click at [229, 225] on tbody "Hecht HIPAA Authorization v1 Default HIPAA Authorization DOCX 10/5/2025 DRAFT H…" at bounding box center [686, 221] width 1327 height 121
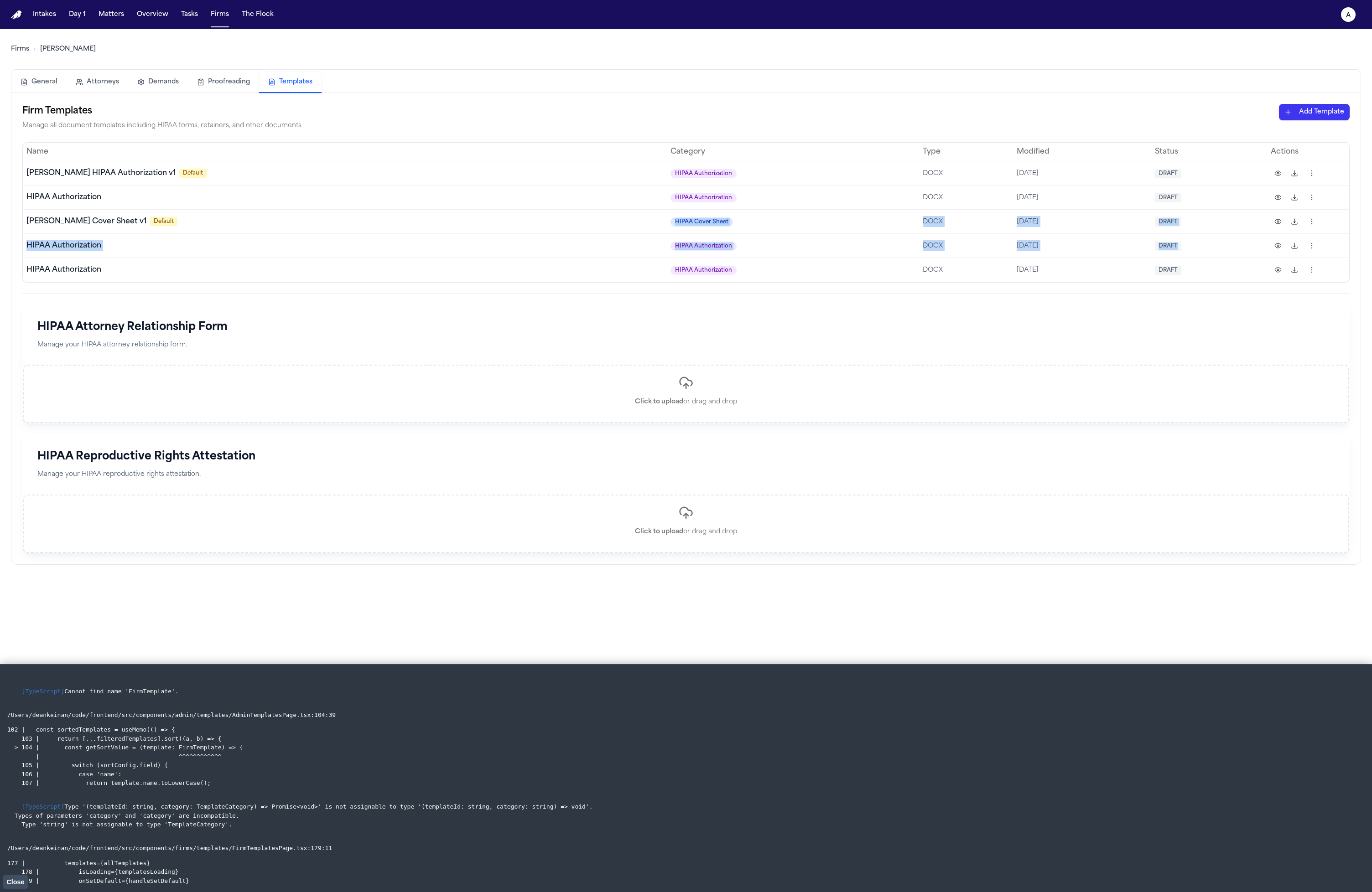
click at [324, 258] on td "HIPAA Authorization" at bounding box center [345, 269] width 644 height 24
click at [131, 689] on span "Cannot find name 'FirmTemplate'." at bounding box center [122, 691] width 114 height 7
click at [168, 694] on span "Cannot find name 'FirmTemplate'." at bounding box center [122, 691] width 114 height 7
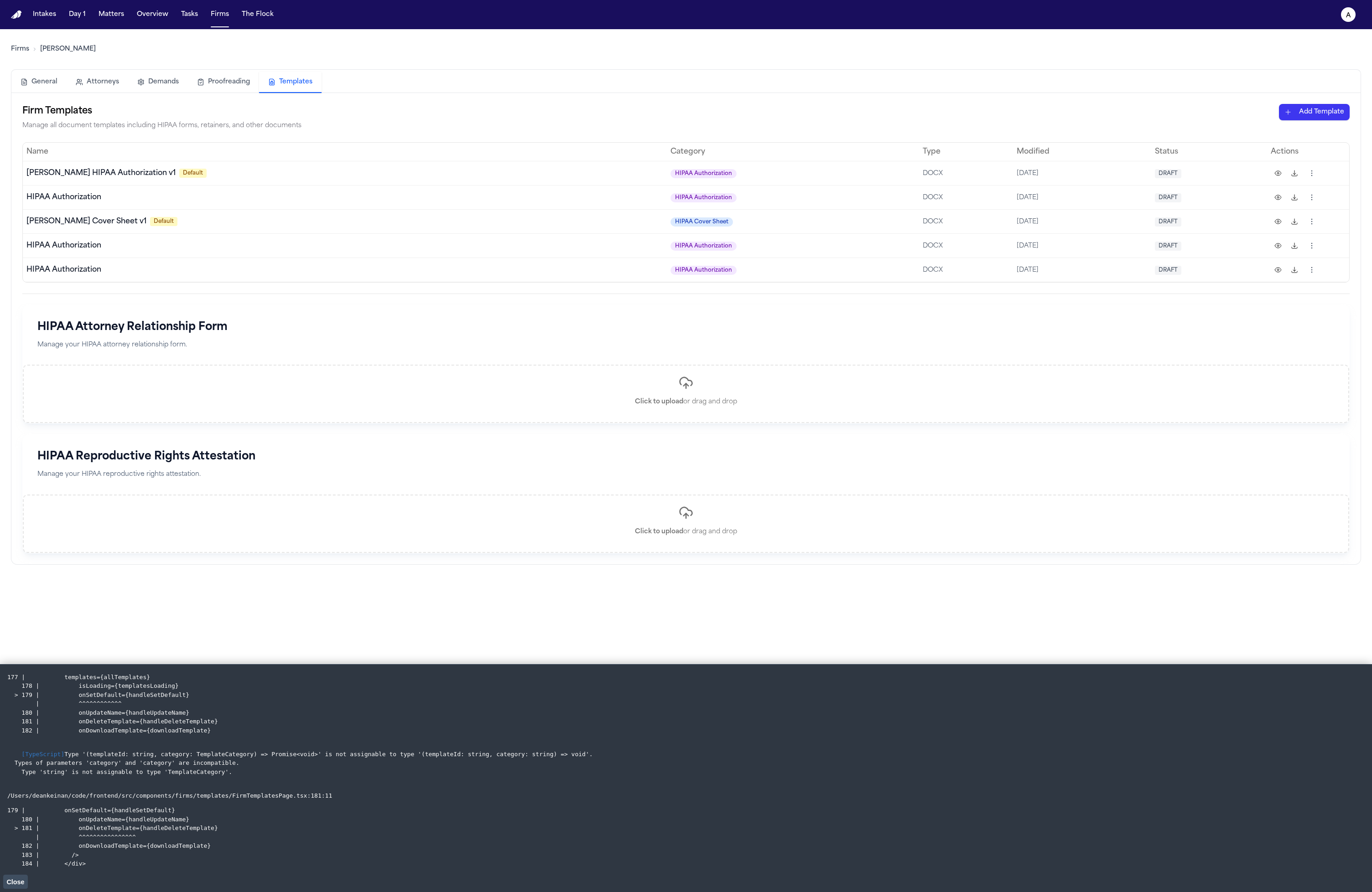
click at [20, 882] on span "Close" at bounding box center [15, 882] width 18 height 7
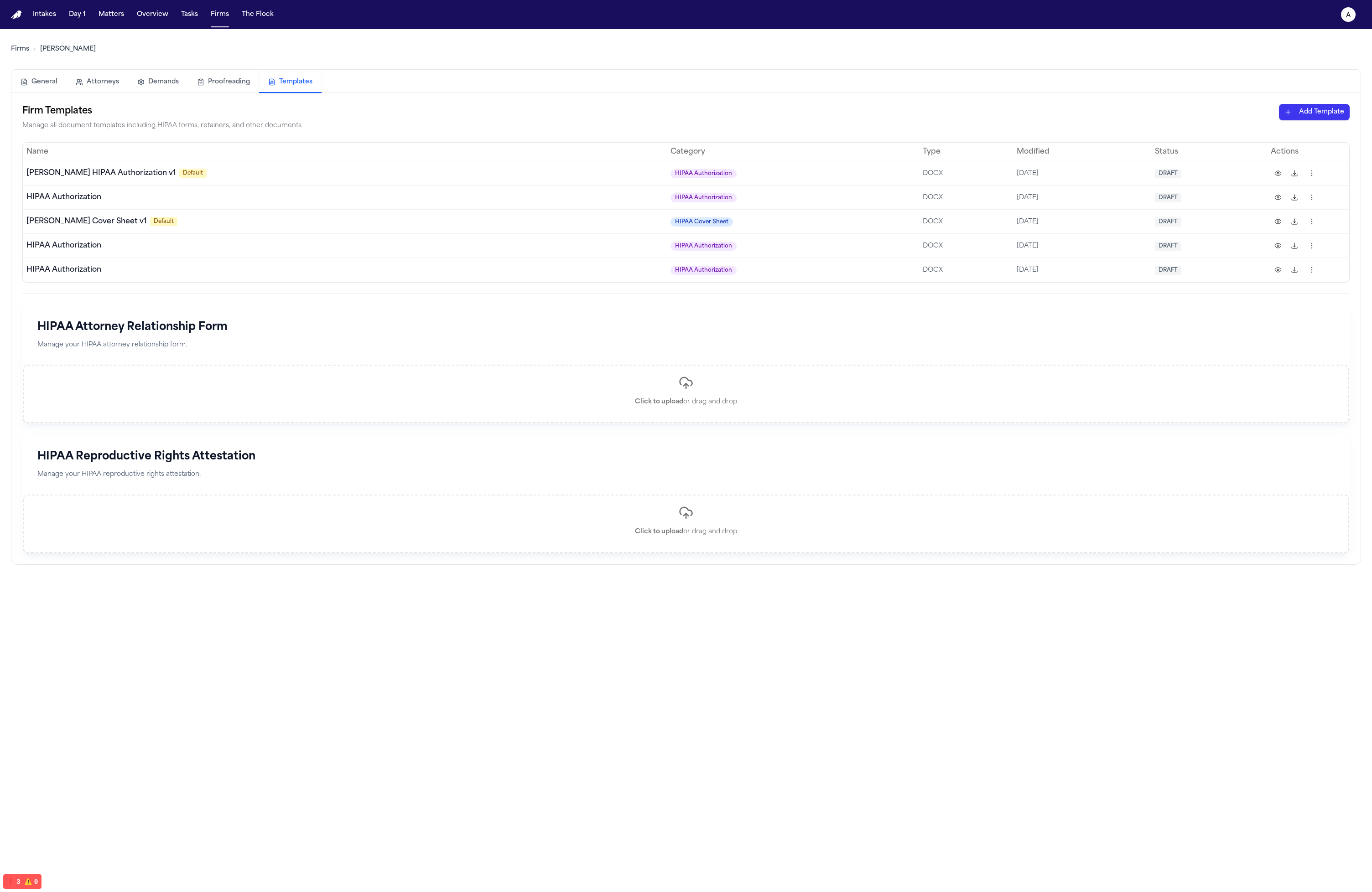
click at [269, 659] on main "Firms Hecht General Attorneys Demands Proofreading Templates Firm Templates Man…" at bounding box center [686, 460] width 1372 height 863
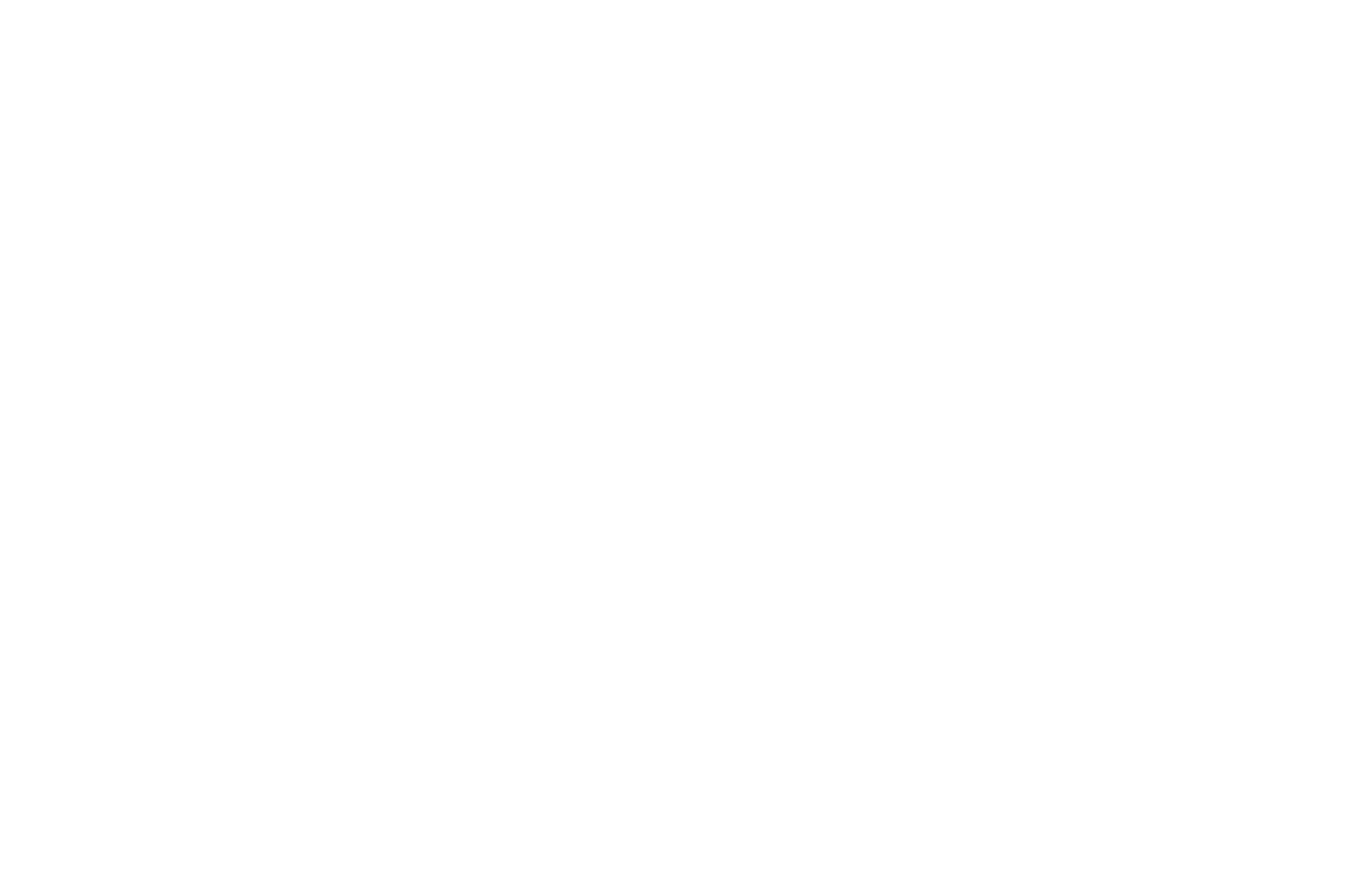
click at [442, 4] on html at bounding box center [686, 1] width 1372 height 4
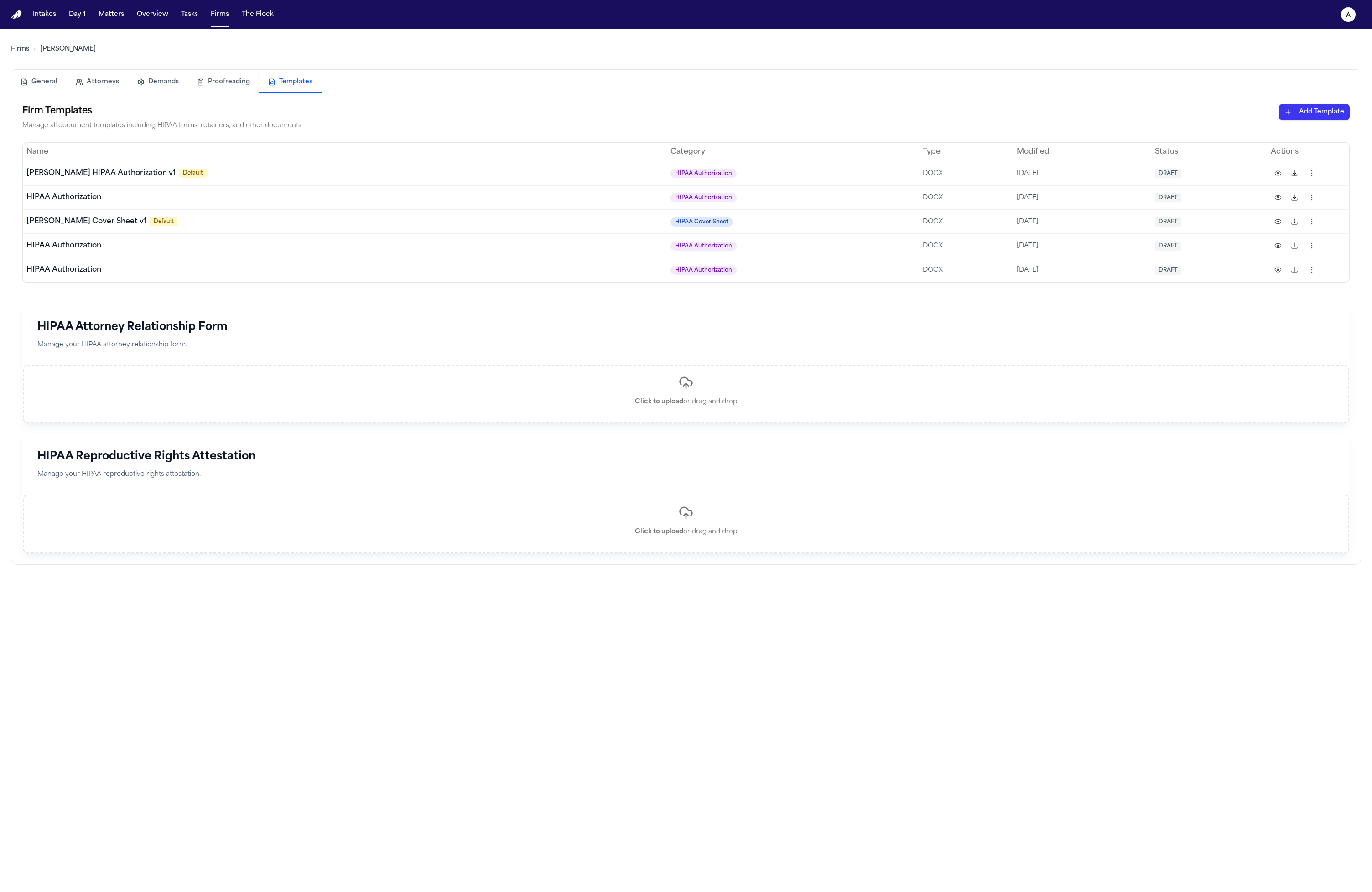
click at [130, 157] on th "Name" at bounding box center [345, 151] width 644 height 18
click at [122, 170] on span "[PERSON_NAME] HIPAA Authorization v1" at bounding box center [101, 173] width 149 height 7
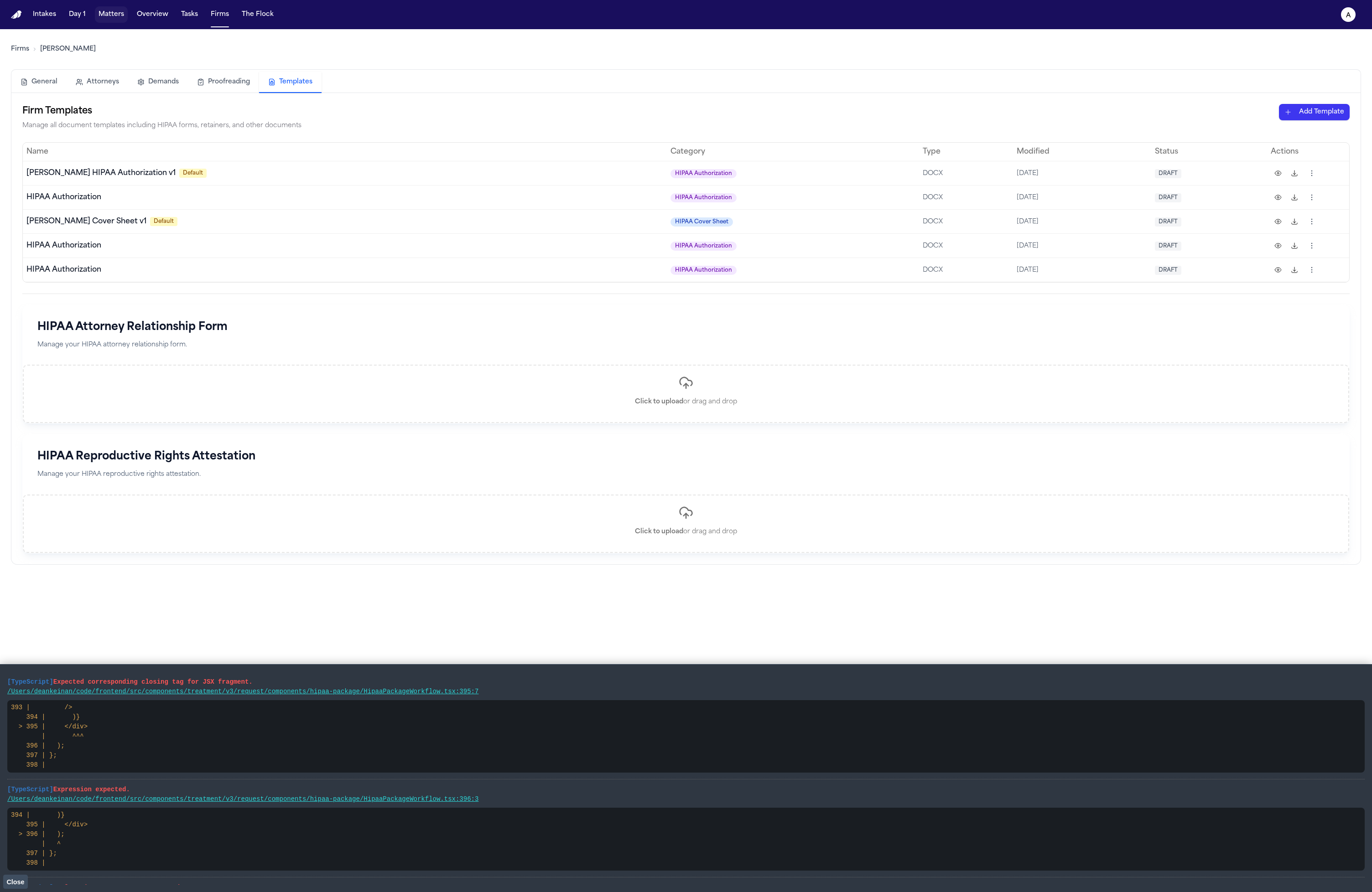
click at [102, 22] on button "Matters" at bounding box center [111, 15] width 33 height 16
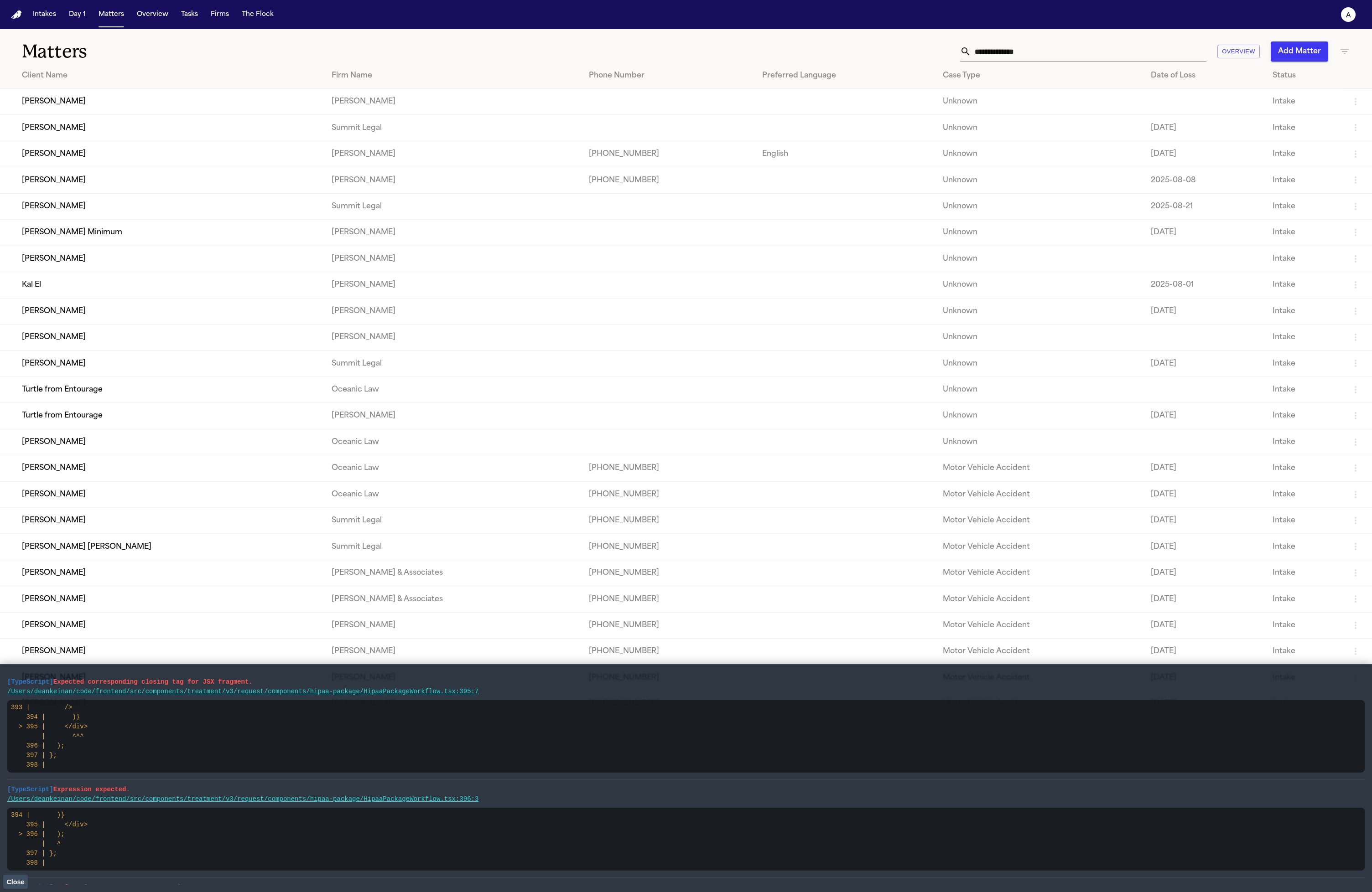
click at [84, 193] on td "[PERSON_NAME]" at bounding box center [162, 181] width 324 height 26
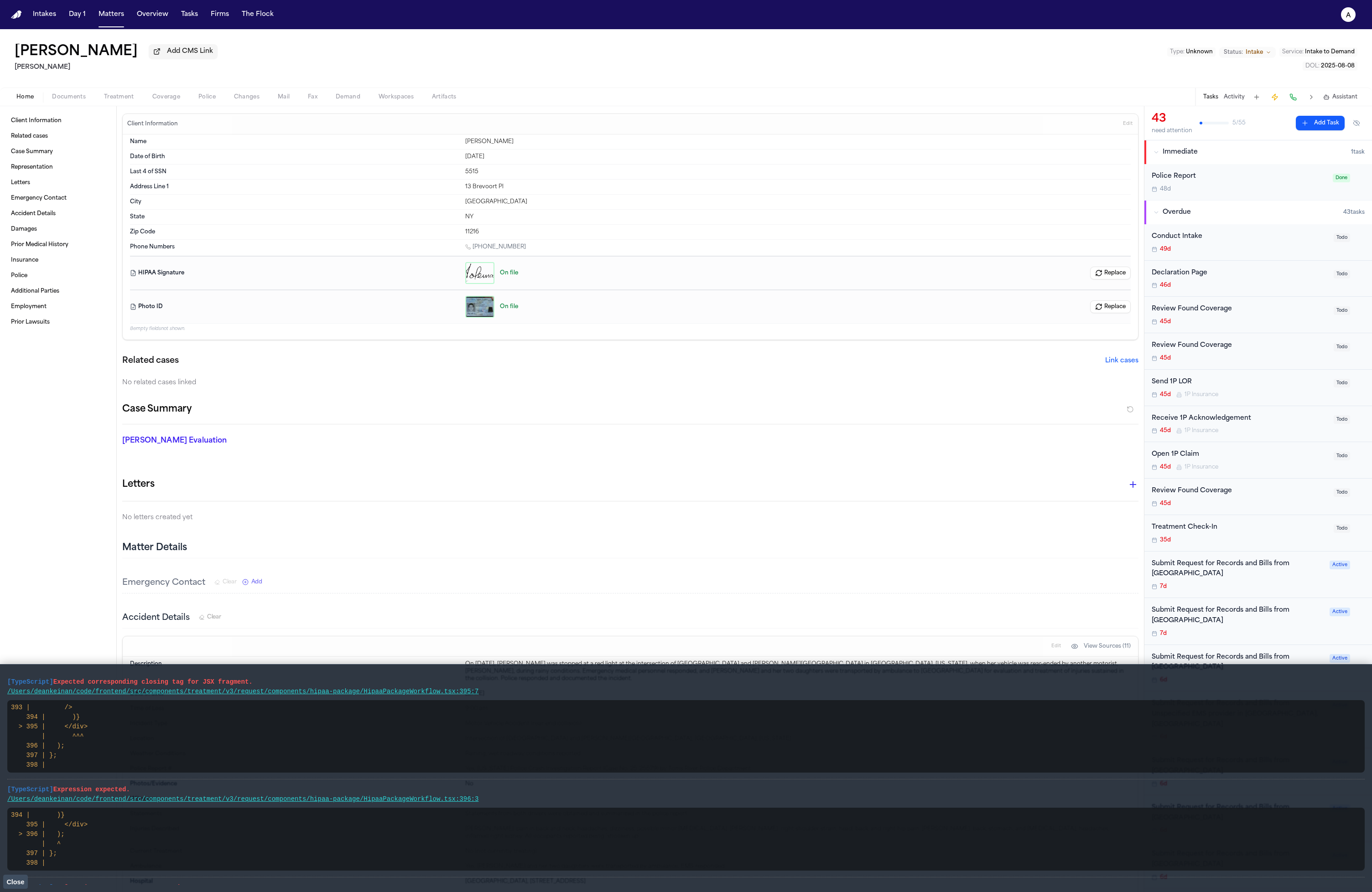
click at [122, 105] on div "Home Documents Treatment Coverage Police Changes Mail Fax Demand Workspaces Art…" at bounding box center [686, 97] width 1372 height 18
click at [123, 101] on span "Treatment" at bounding box center [119, 97] width 30 height 7
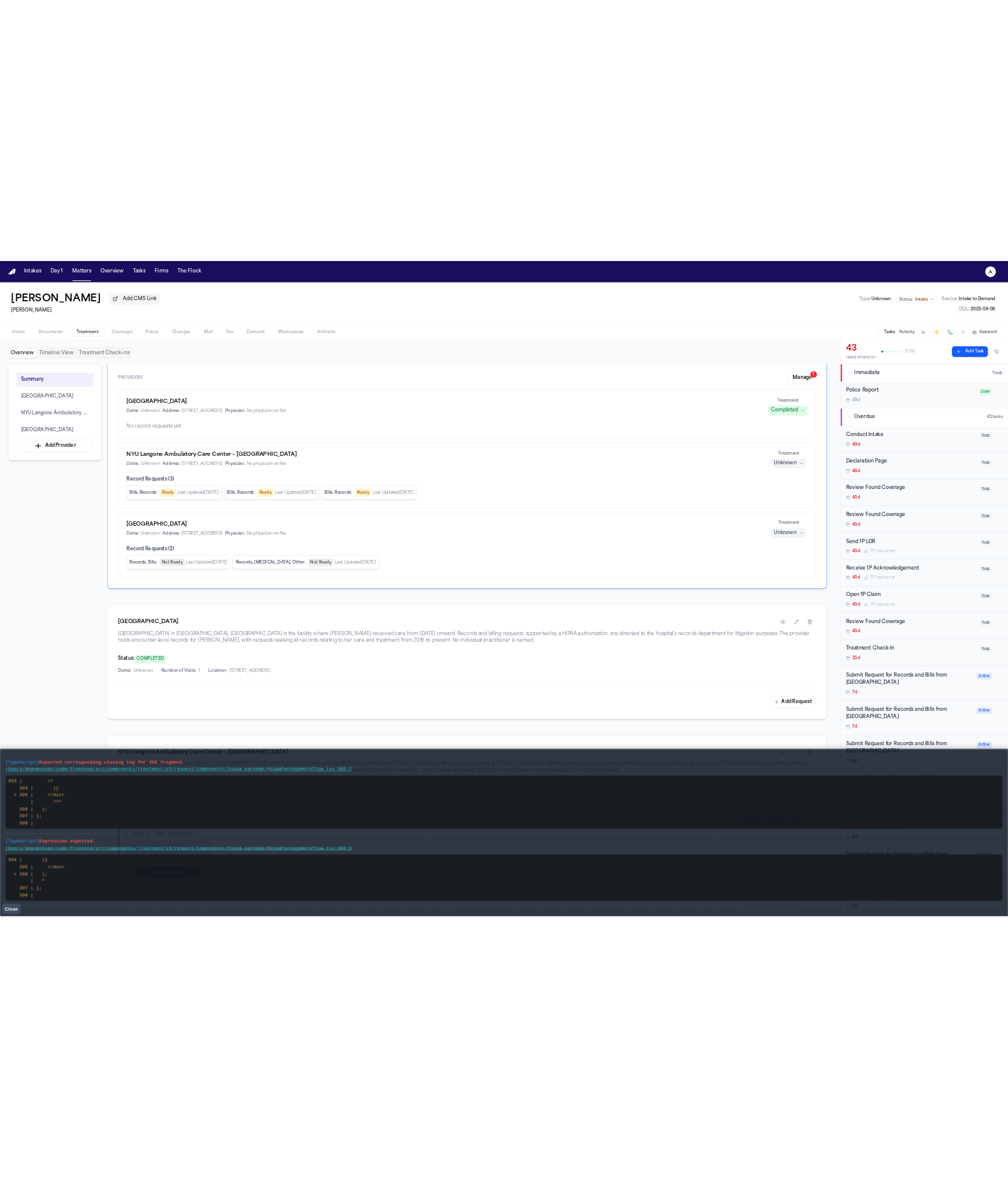
scroll to position [337, 0]
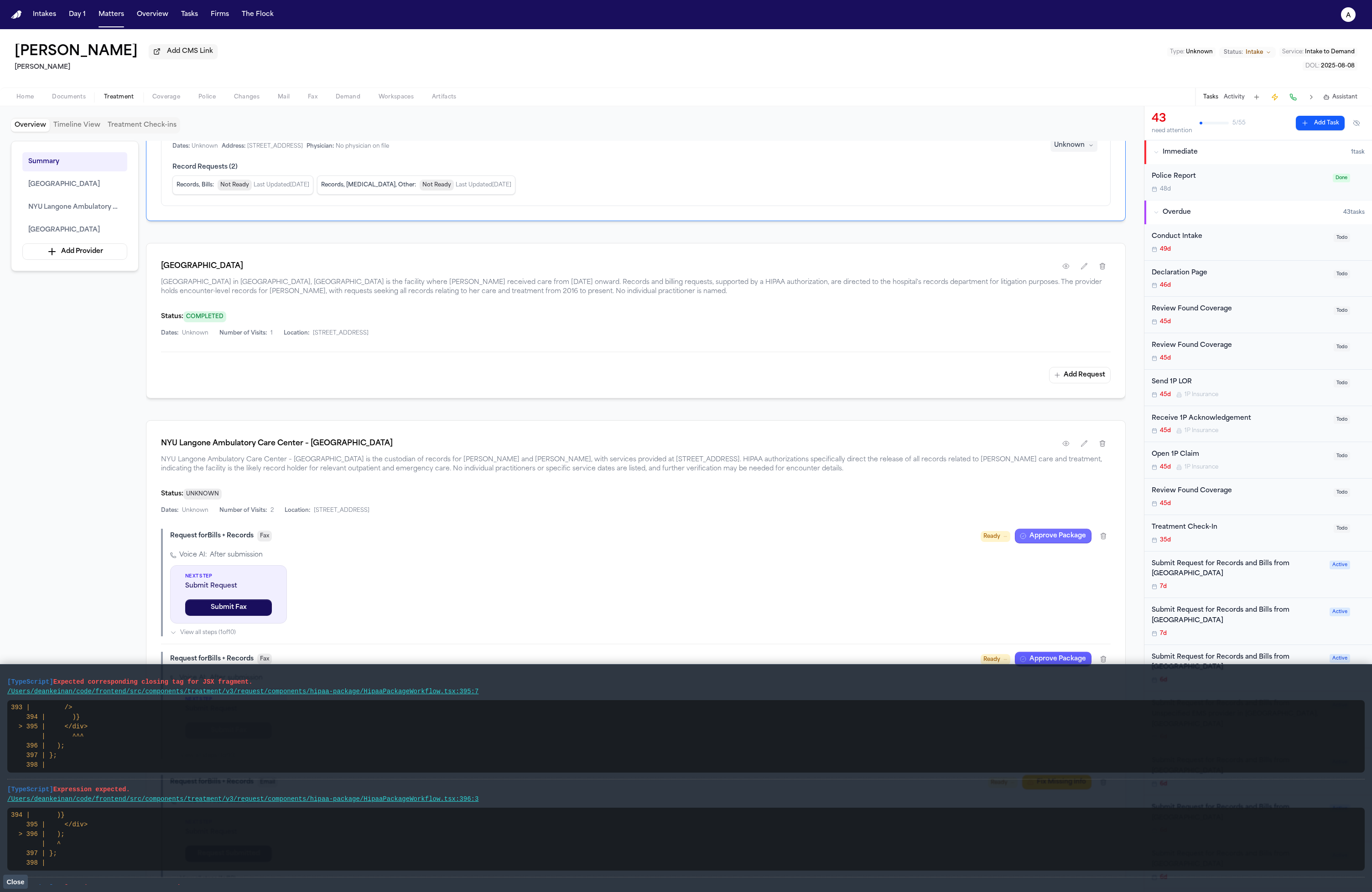
click at [1052, 544] on button "Approve Package" at bounding box center [1053, 536] width 77 height 15
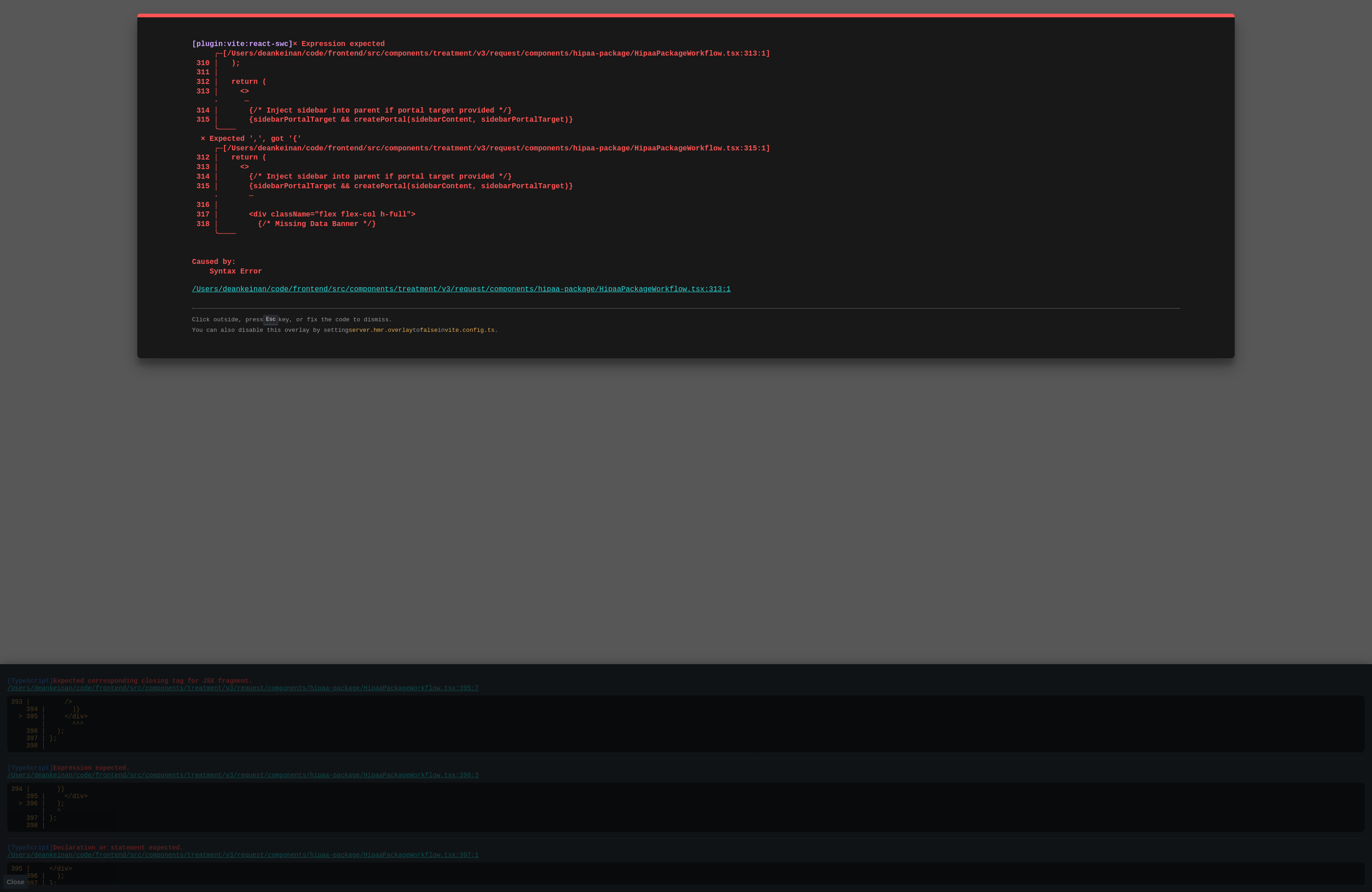
click at [486, 285] on link "/Users/deankeinan/code/frontend/src/components/treatment/v3/request/components/…" at bounding box center [461, 289] width 539 height 8
click at [485, 289] on link "/Users/deankeinan/code/frontend/src/components/treatment/v3/request/components/…" at bounding box center [461, 289] width 539 height 8
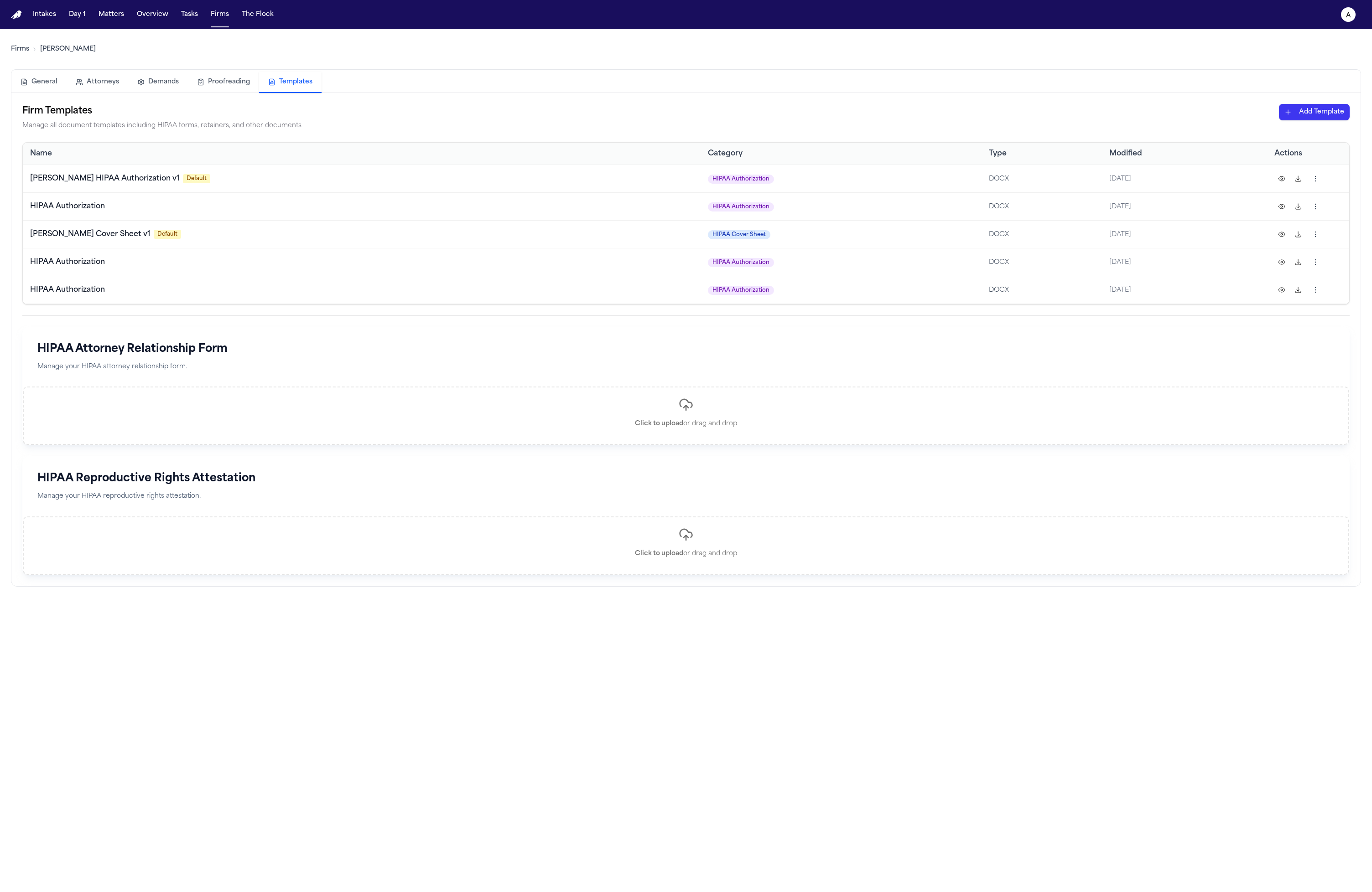
click at [1294, 153] on th "Actions" at bounding box center [1308, 154] width 82 height 22
click at [1283, 179] on button at bounding box center [1282, 179] width 15 height 15
click at [215, 13] on button "Firms" at bounding box center [220, 15] width 26 height 16
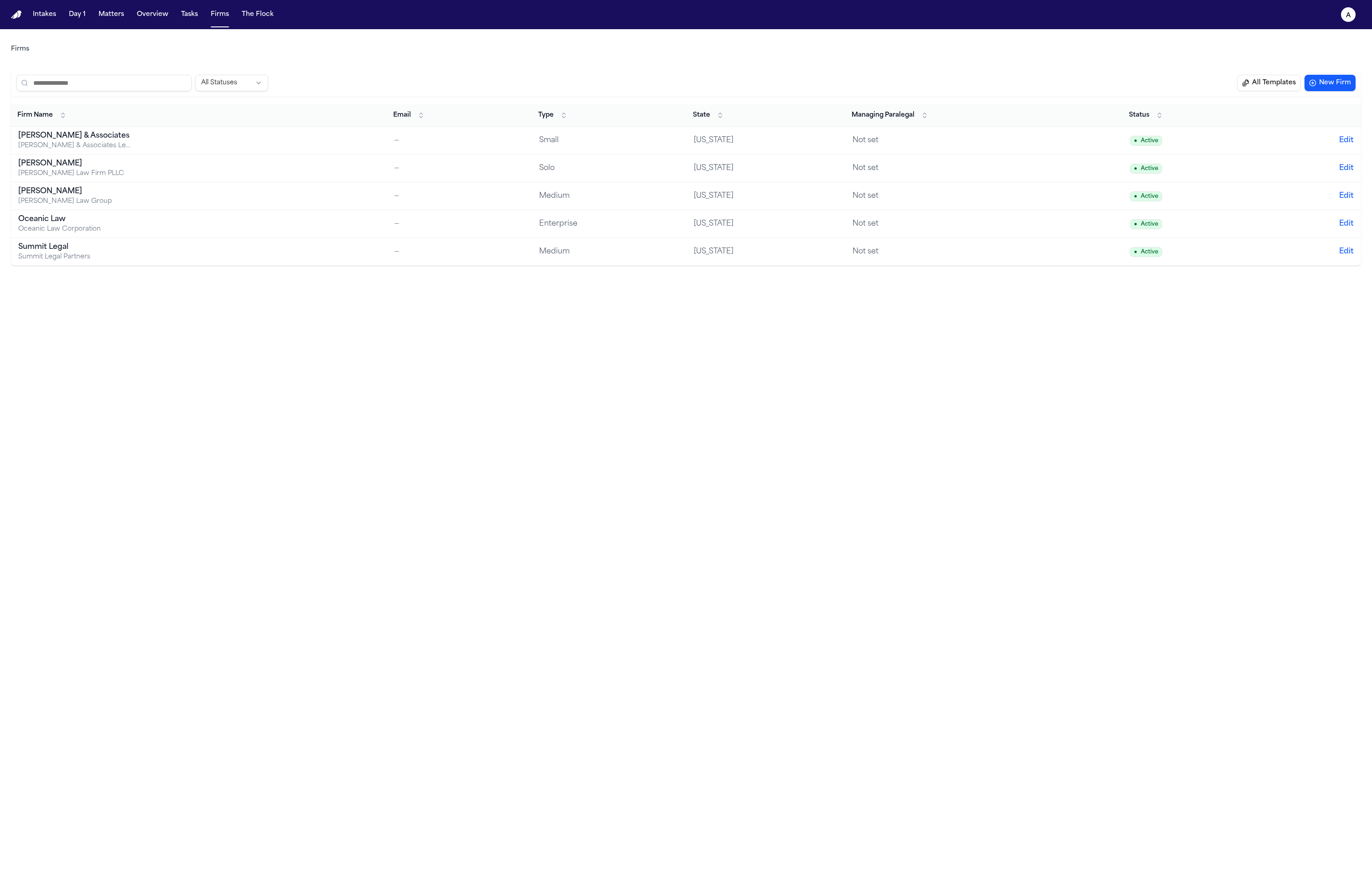
click at [1275, 85] on button "All Templates" at bounding box center [1269, 83] width 64 height 16
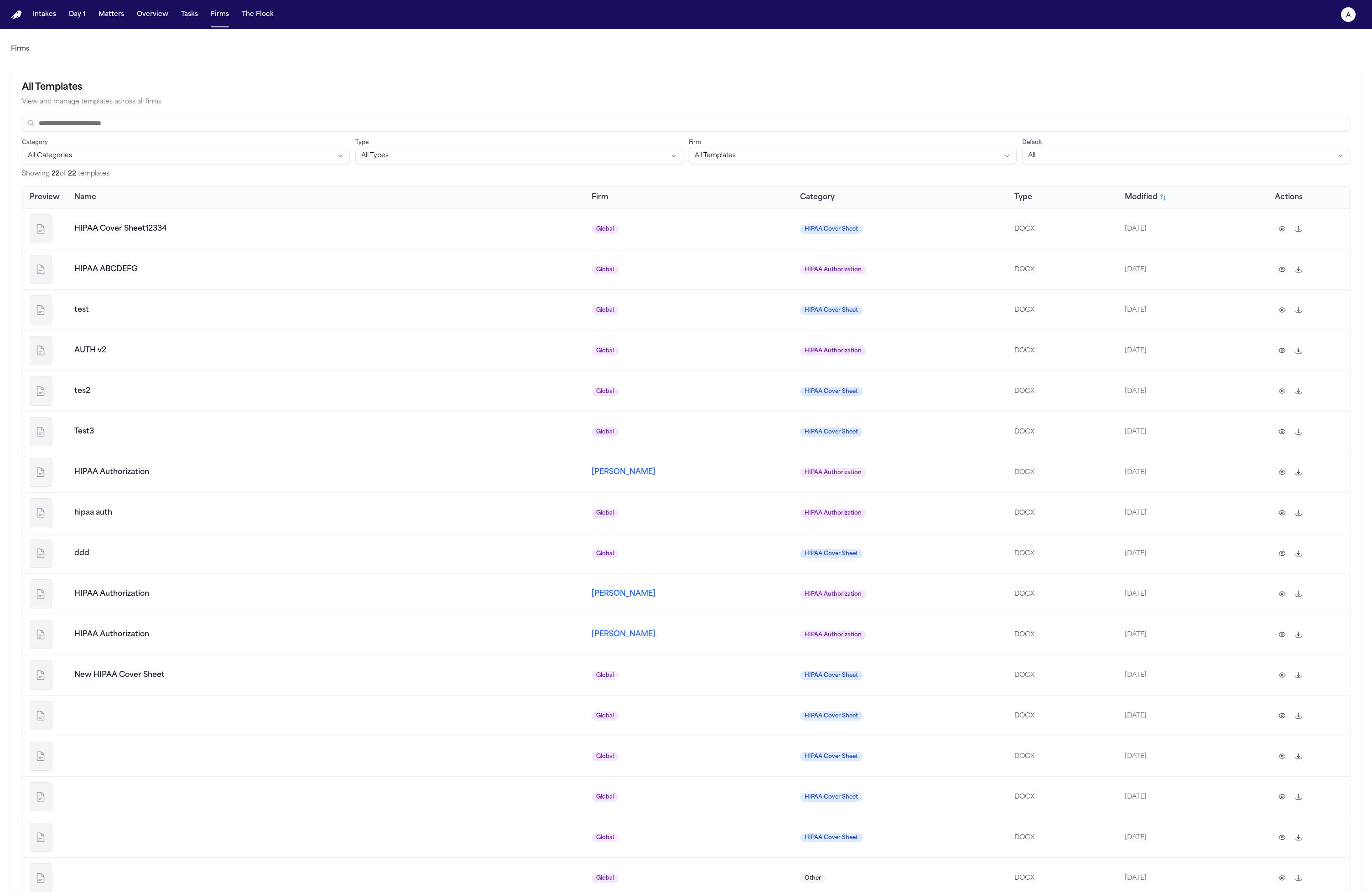
click at [1125, 197] on span "Modified" at bounding box center [1141, 197] width 33 height 11
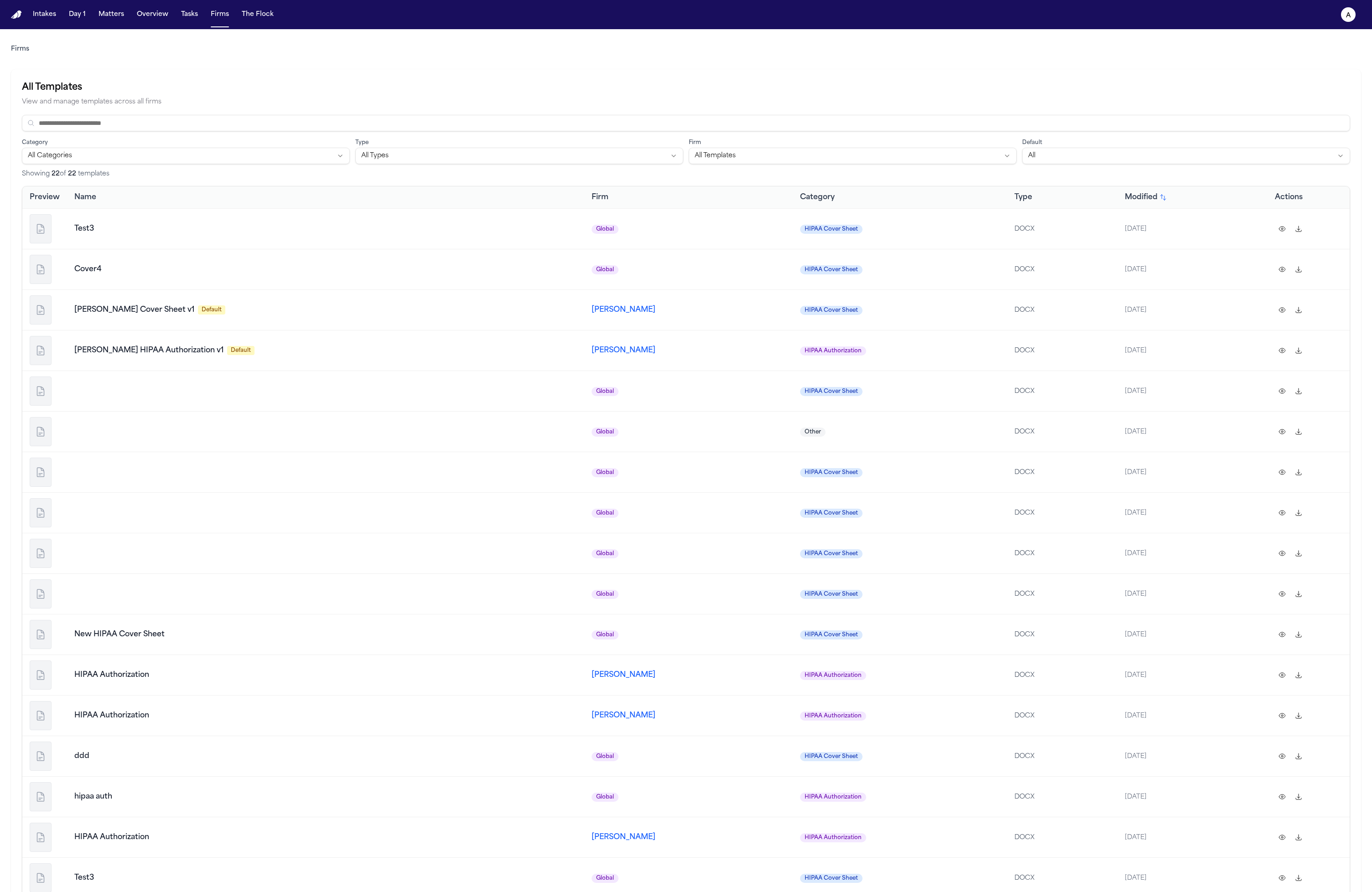
click at [1125, 197] on span "Modified" at bounding box center [1141, 197] width 33 height 11
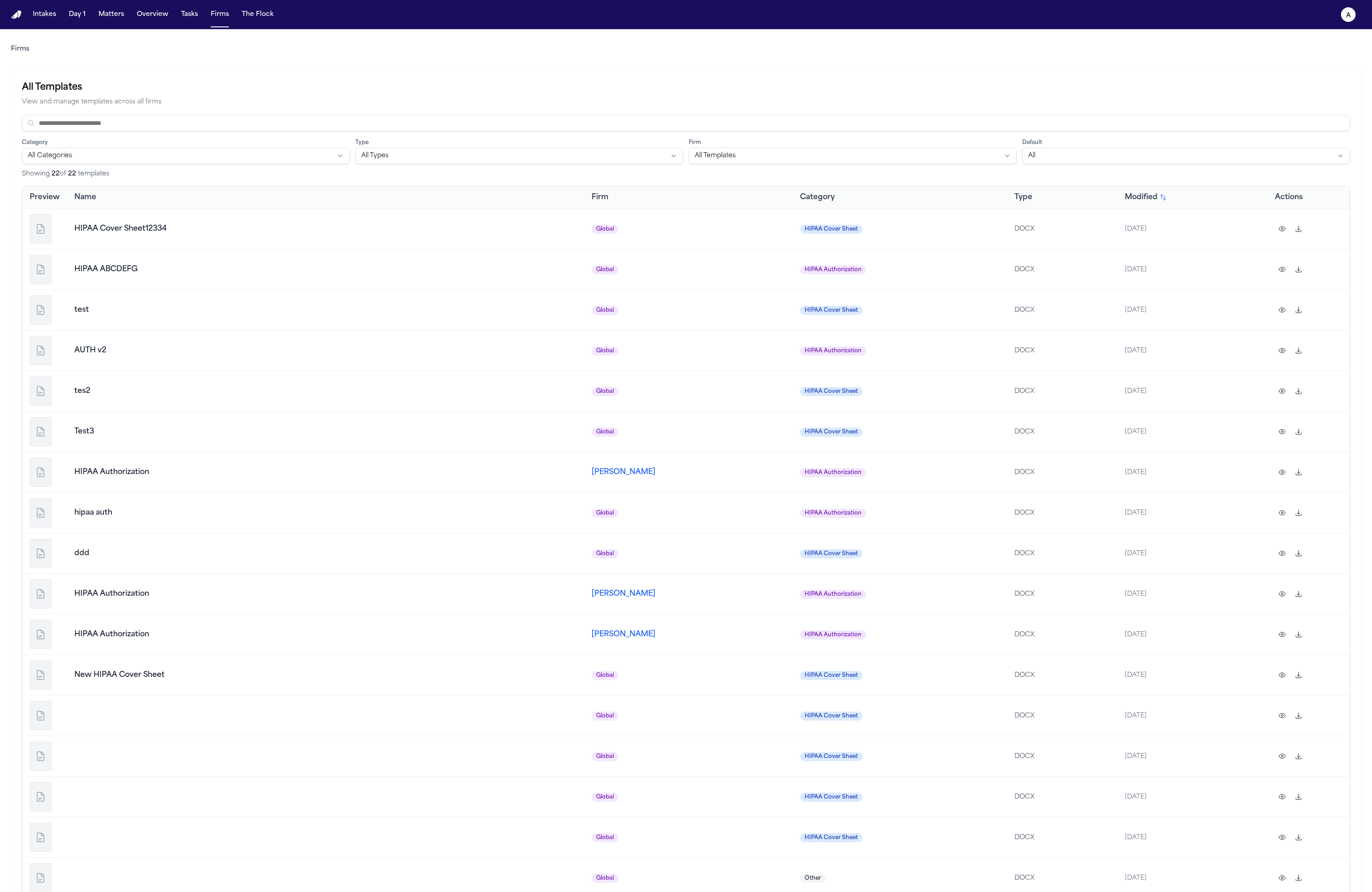
click at [611, 199] on icon "button" at bounding box center [614, 198] width 7 height 7
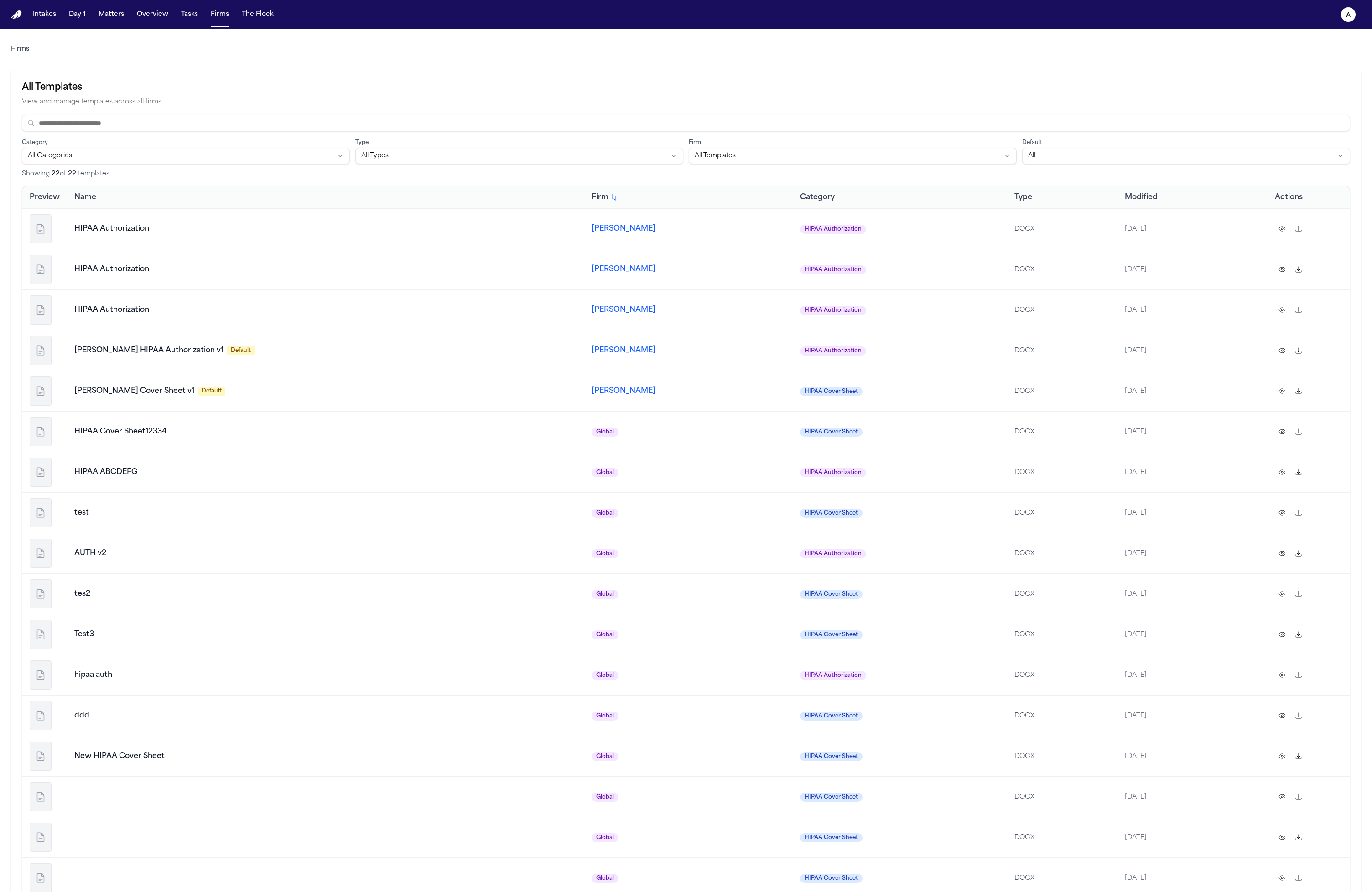
click at [1015, 198] on span "Type" at bounding box center [1024, 197] width 18 height 11
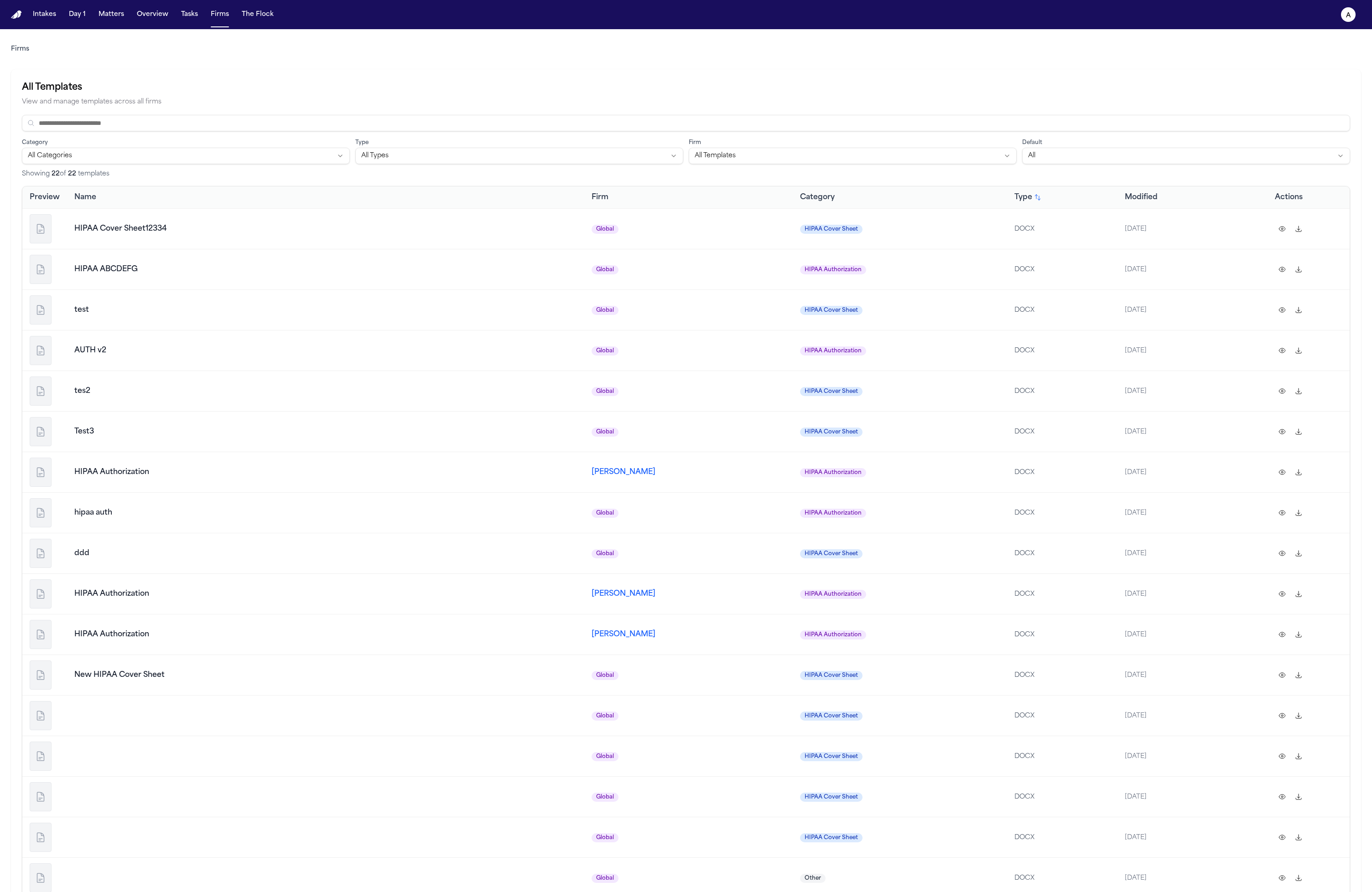
click at [1015, 199] on span "Type" at bounding box center [1024, 197] width 18 height 11
click at [800, 200] on span "Category" at bounding box center [817, 197] width 34 height 11
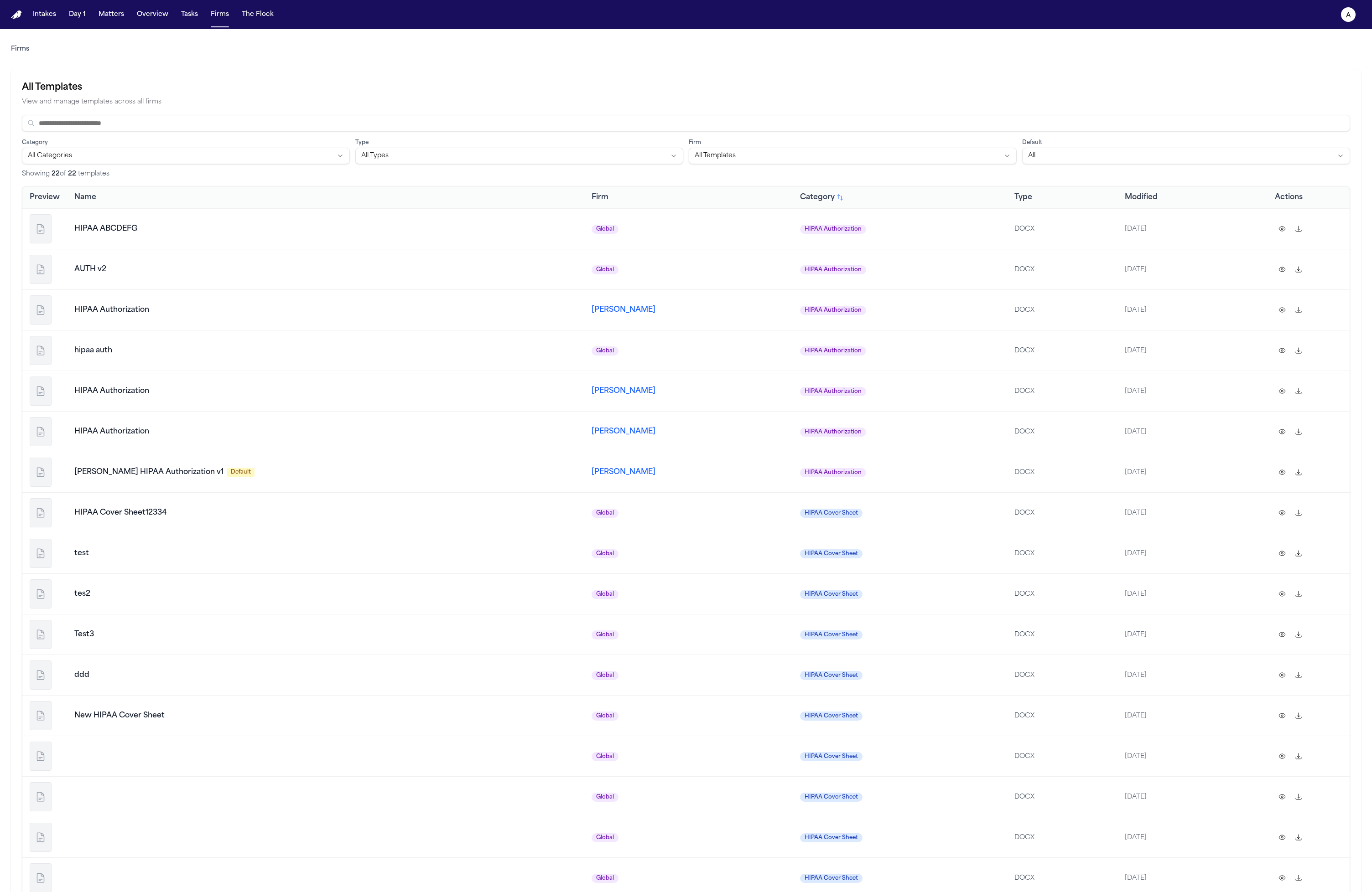
click at [800, 200] on span "Category" at bounding box center [817, 197] width 34 height 11
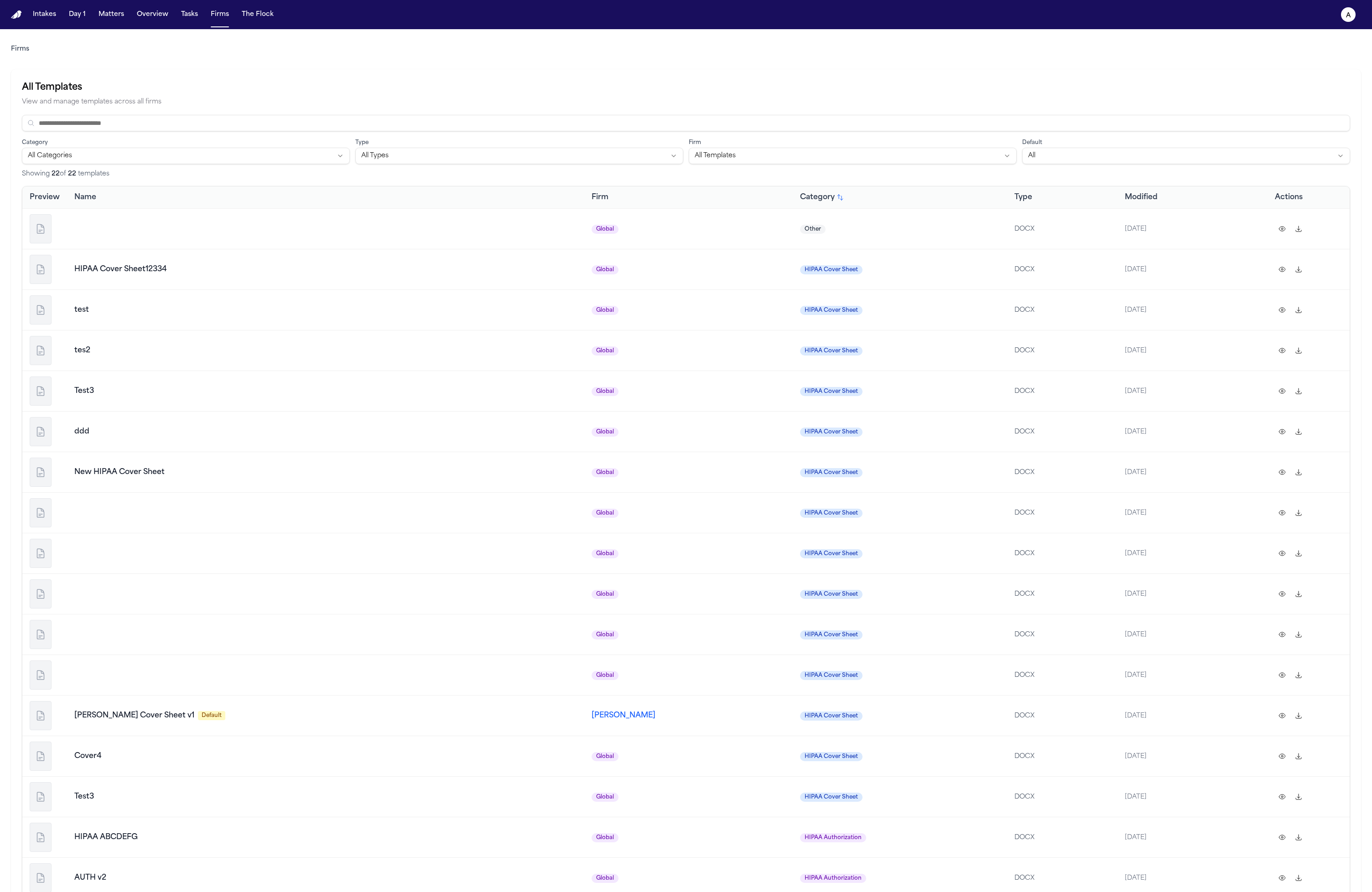
click at [793, 197] on th "Category" at bounding box center [900, 198] width 215 height 22
click at [800, 199] on span "Category" at bounding box center [817, 197] width 34 height 11
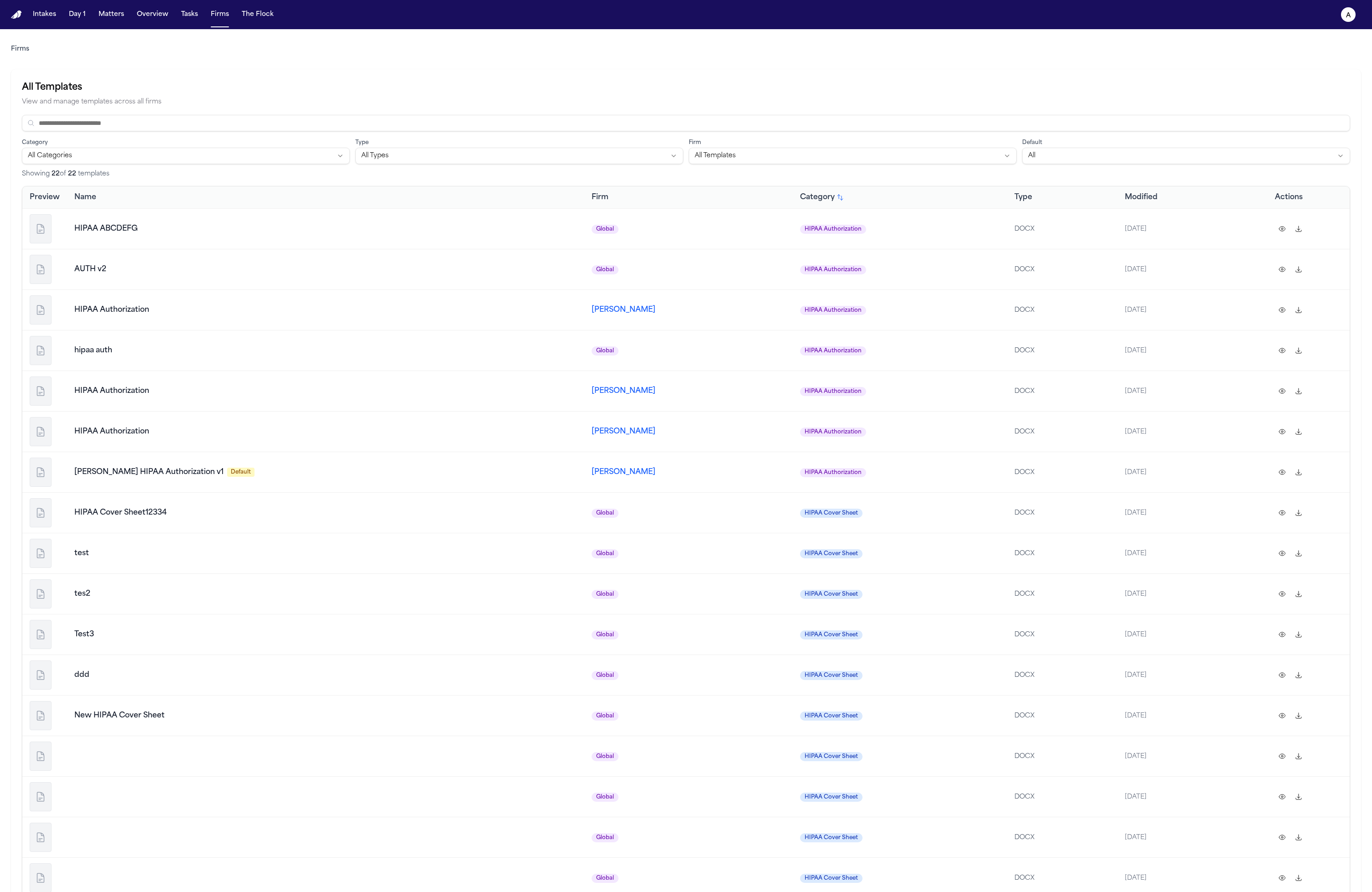
click at [800, 199] on span "Category" at bounding box center [817, 197] width 34 height 11
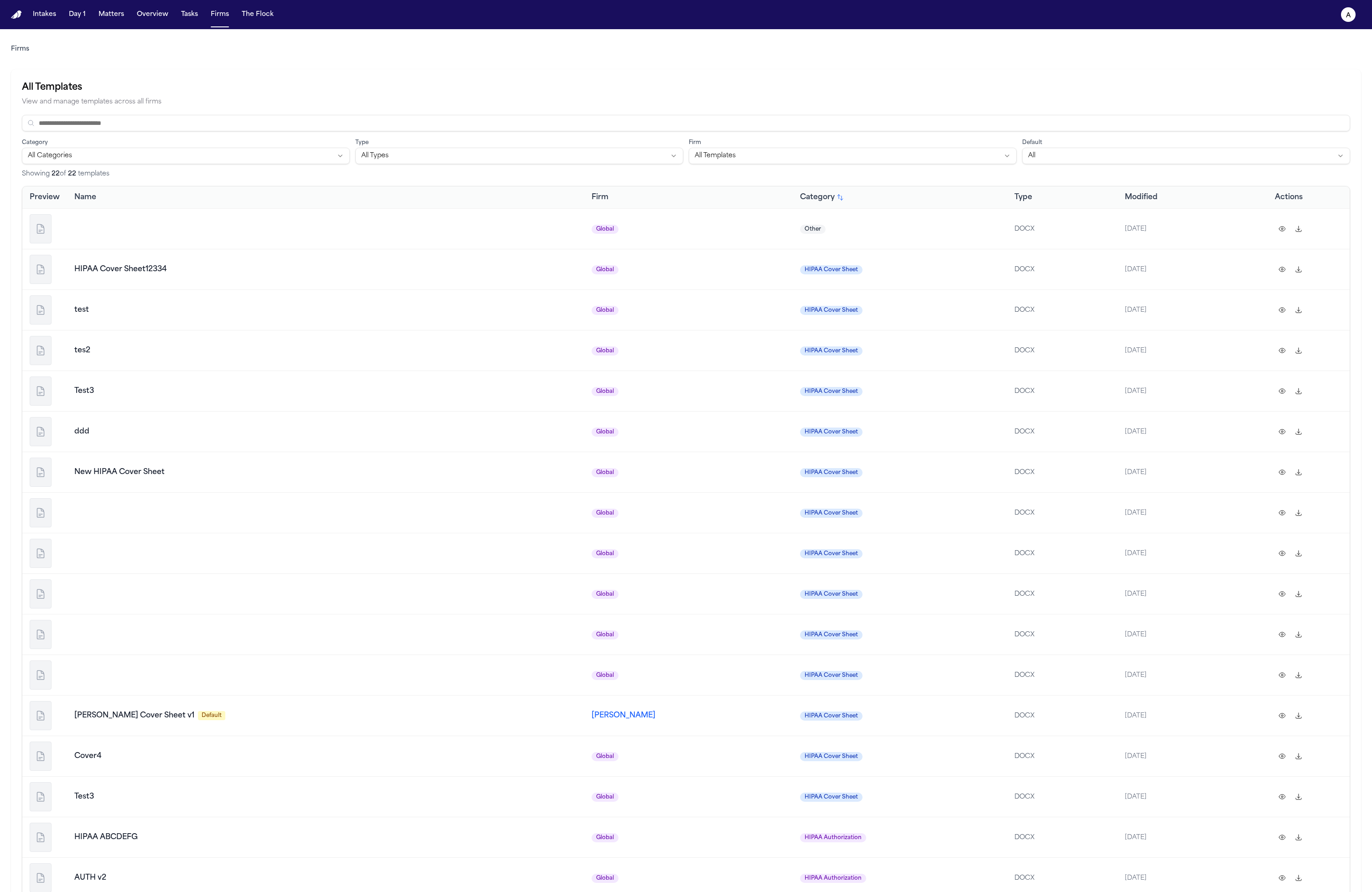
click at [81, 200] on span "Name" at bounding box center [86, 197] width 22 height 11
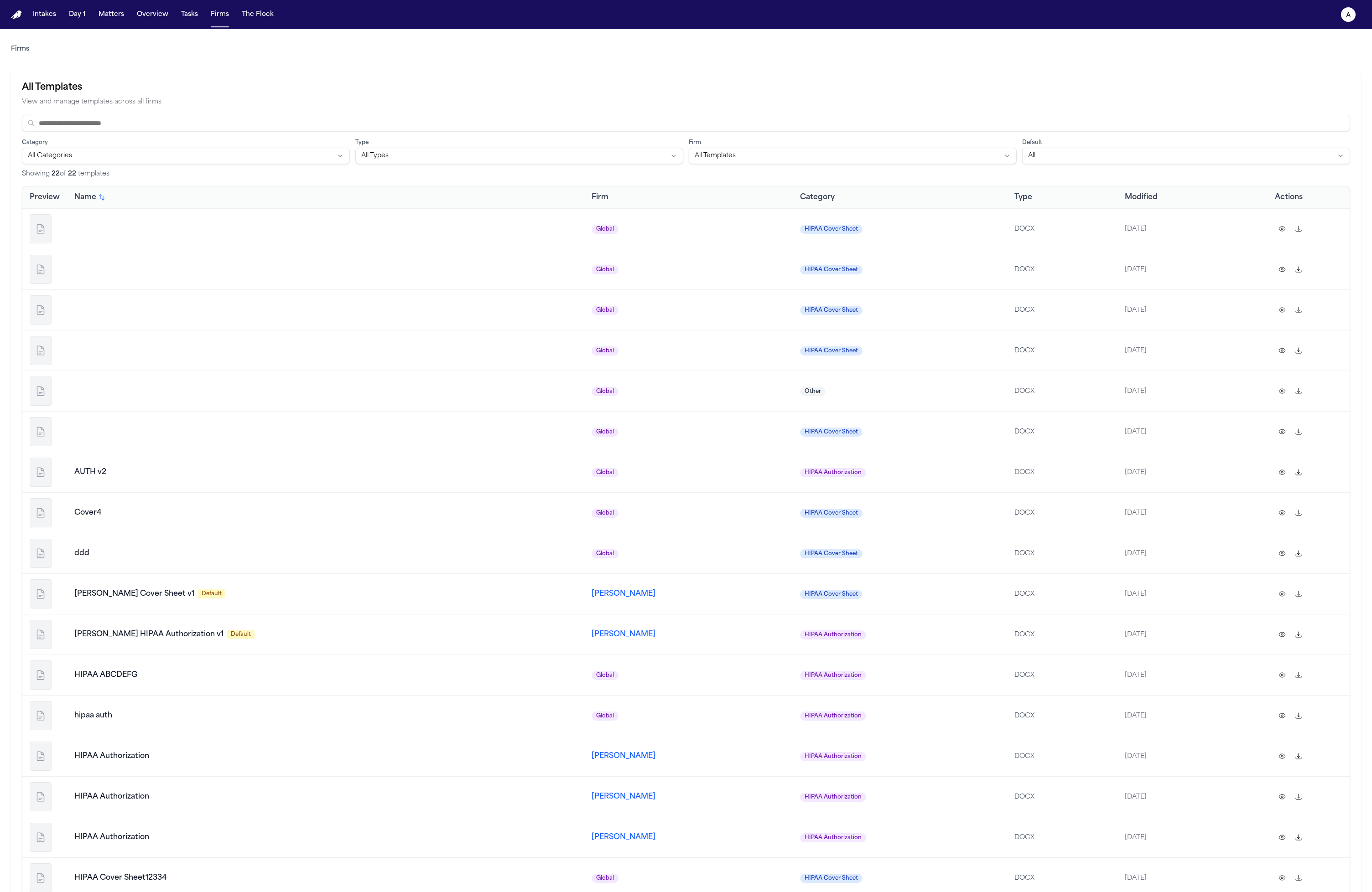
click at [81, 200] on span "Name" at bounding box center [86, 197] width 22 height 11
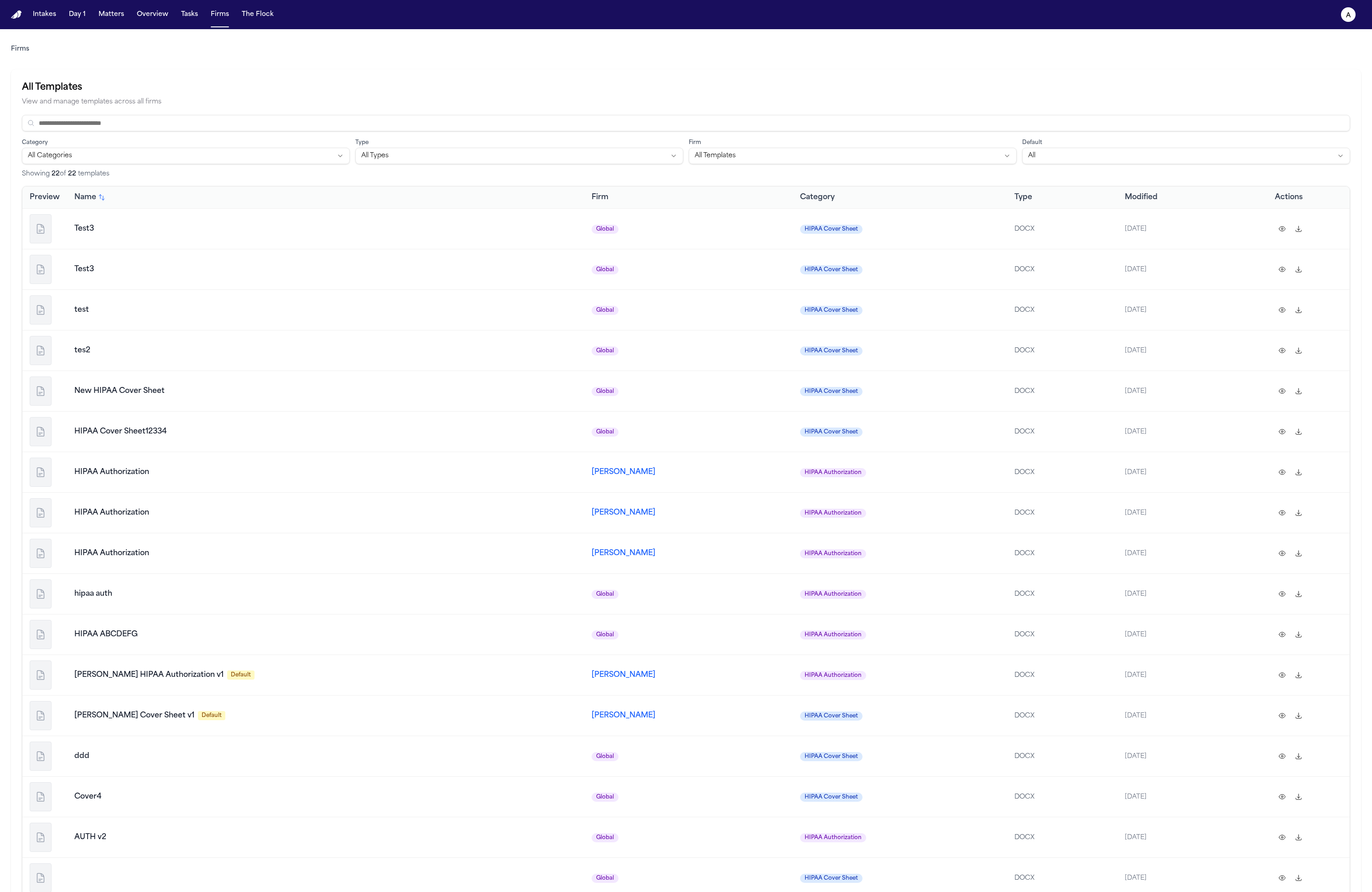
click at [40, 197] on th "Preview" at bounding box center [45, 198] width 45 height 22
click at [110, 196] on th "Name" at bounding box center [326, 198] width 518 height 22
click at [611, 200] on icon "button" at bounding box center [614, 198] width 7 height 7
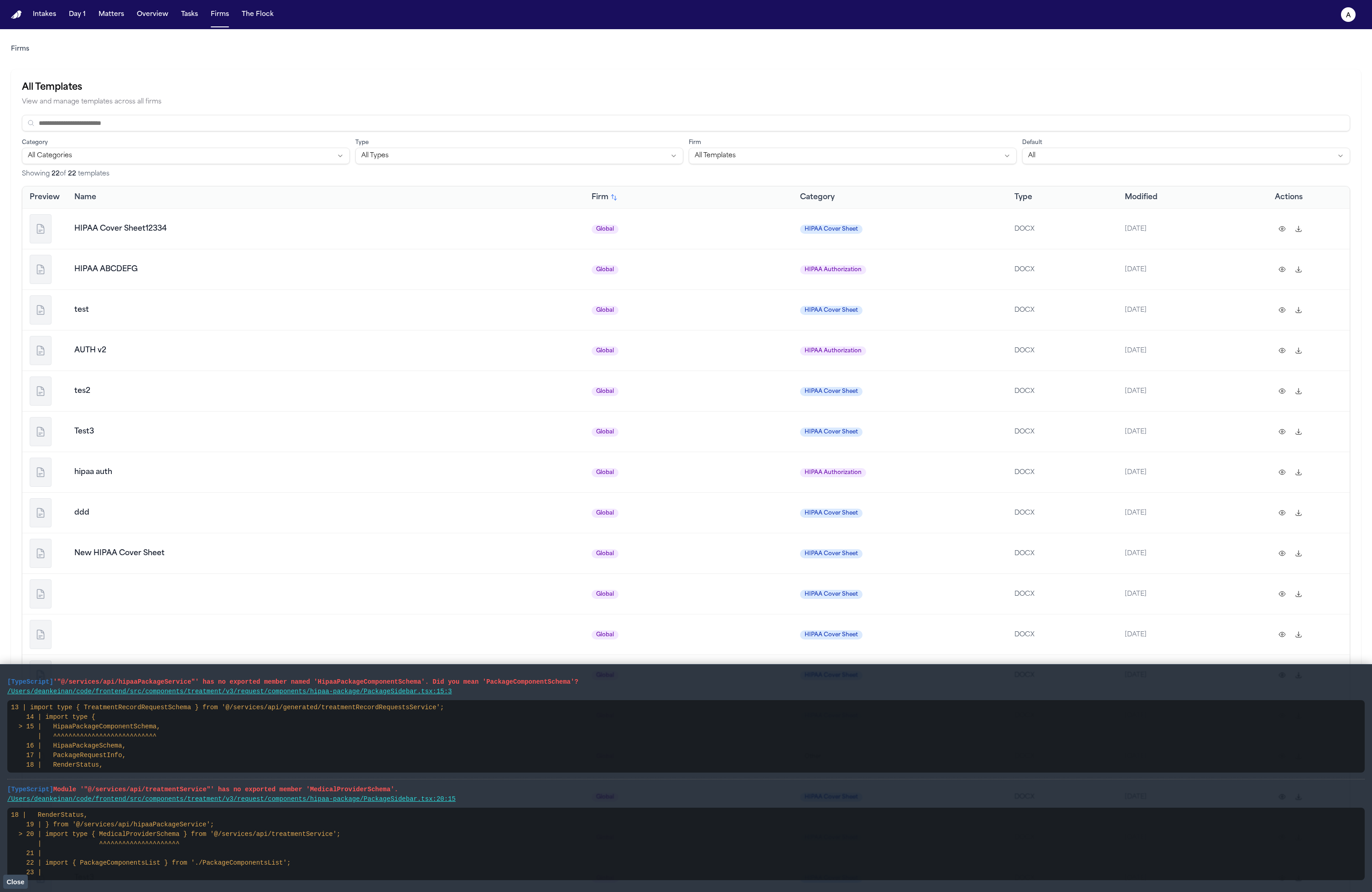
click at [1015, 199] on span "Type" at bounding box center [1024, 197] width 18 height 11
click at [1125, 197] on span "Modified" at bounding box center [1141, 197] width 33 height 11
click at [1309, 198] on th "Actions" at bounding box center [1309, 198] width 82 height 22
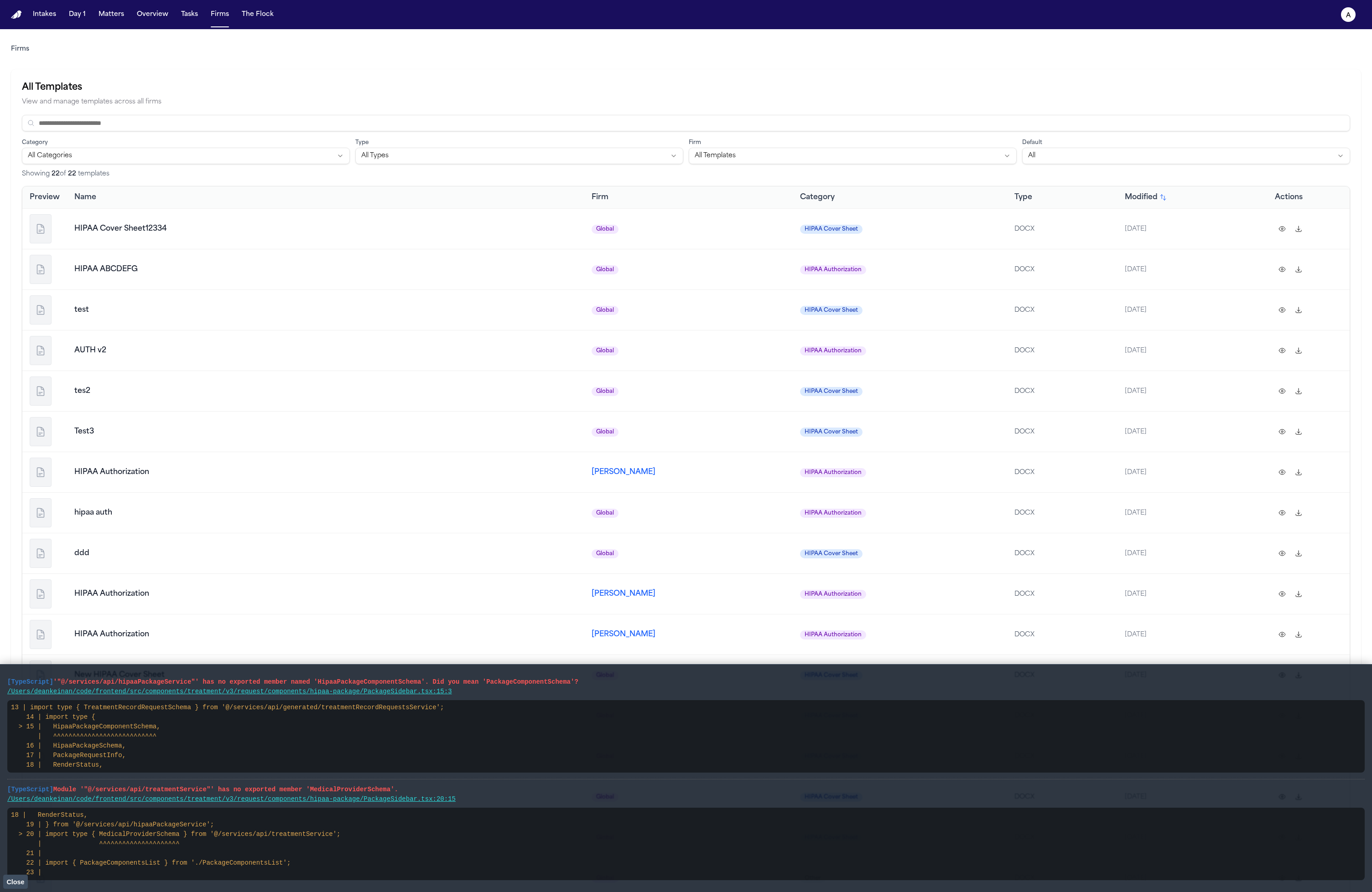
click at [1300, 198] on th "Actions" at bounding box center [1309, 198] width 82 height 22
click at [188, 369] on td "AUTH v2" at bounding box center [326, 350] width 518 height 40
click at [146, 292] on td "test" at bounding box center [326, 310] width 518 height 40
click at [590, 474] on td "[PERSON_NAME]" at bounding box center [688, 471] width 209 height 40
click at [592, 475] on span "[PERSON_NAME]" at bounding box center [623, 473] width 64 height 7
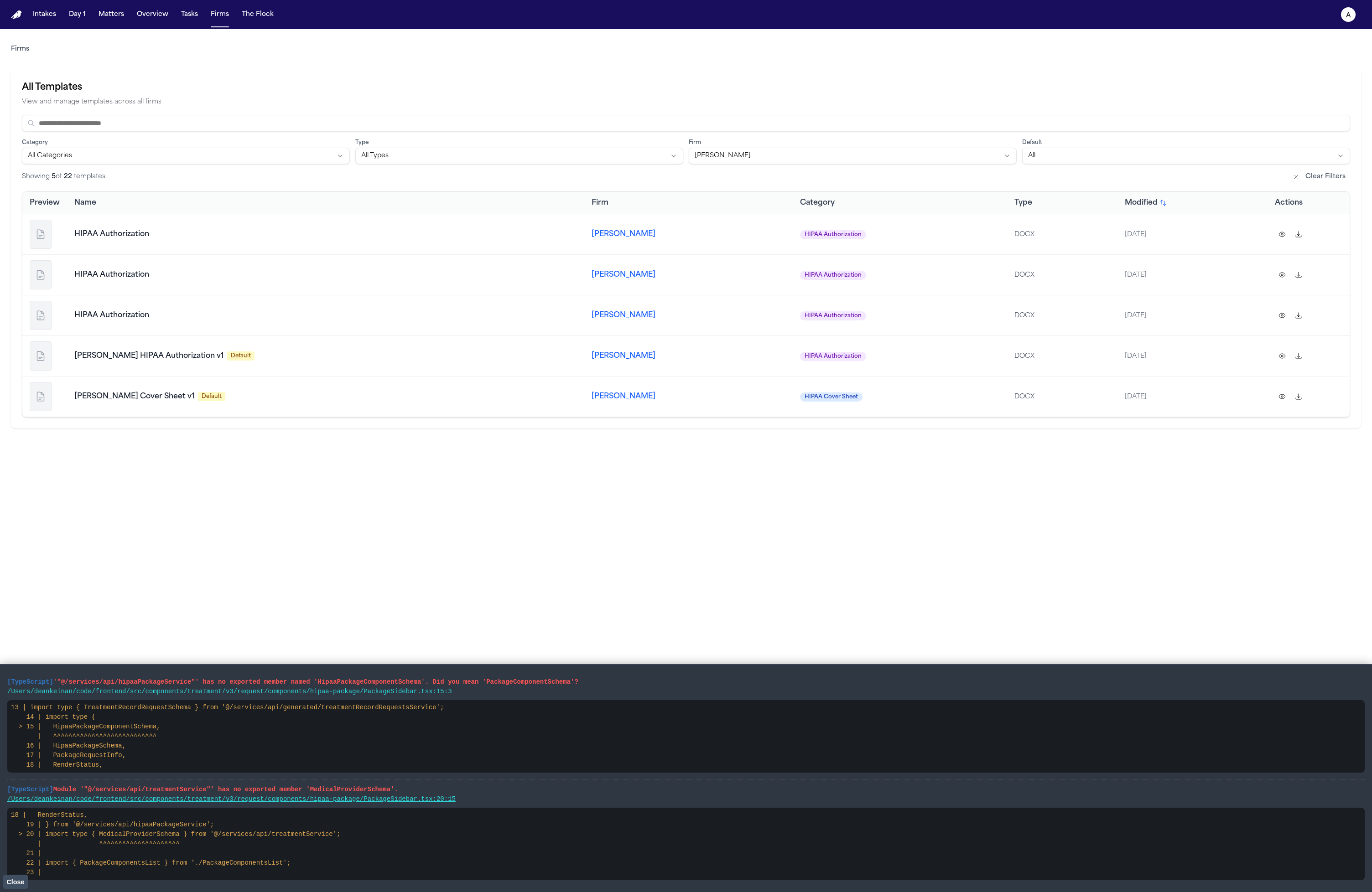
drag, startPoint x: 1337, startPoint y: 228, endPoint x: 1201, endPoint y: 247, distance: 137.3
click at [1233, 244] on tr "HIPAA Authorization Hecht HIPAA Authorization DOCX 10/5/2025" at bounding box center [686, 233] width 1327 height 40
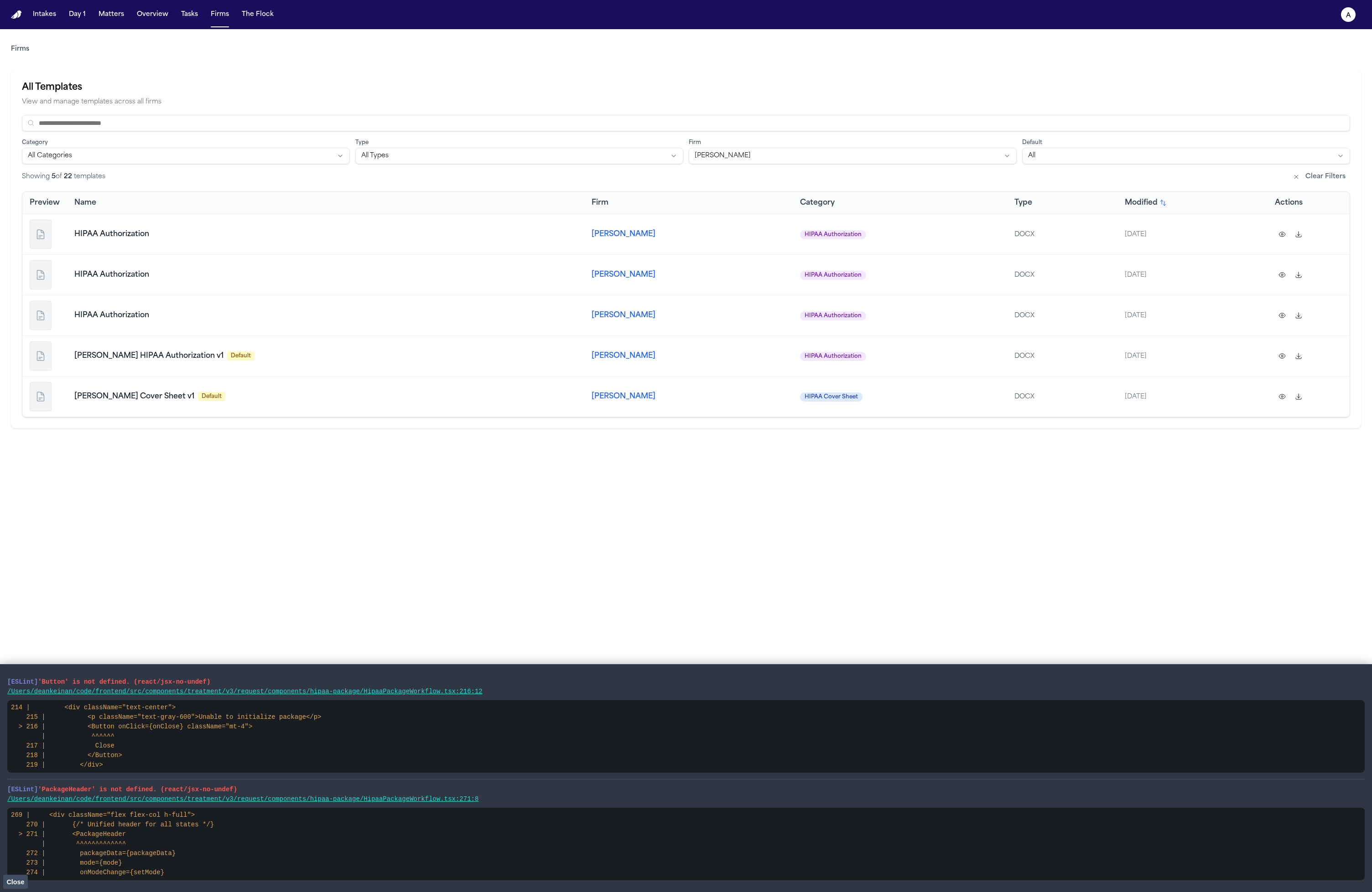
click at [1319, 179] on button "Clear Filters" at bounding box center [1319, 177] width 62 height 15
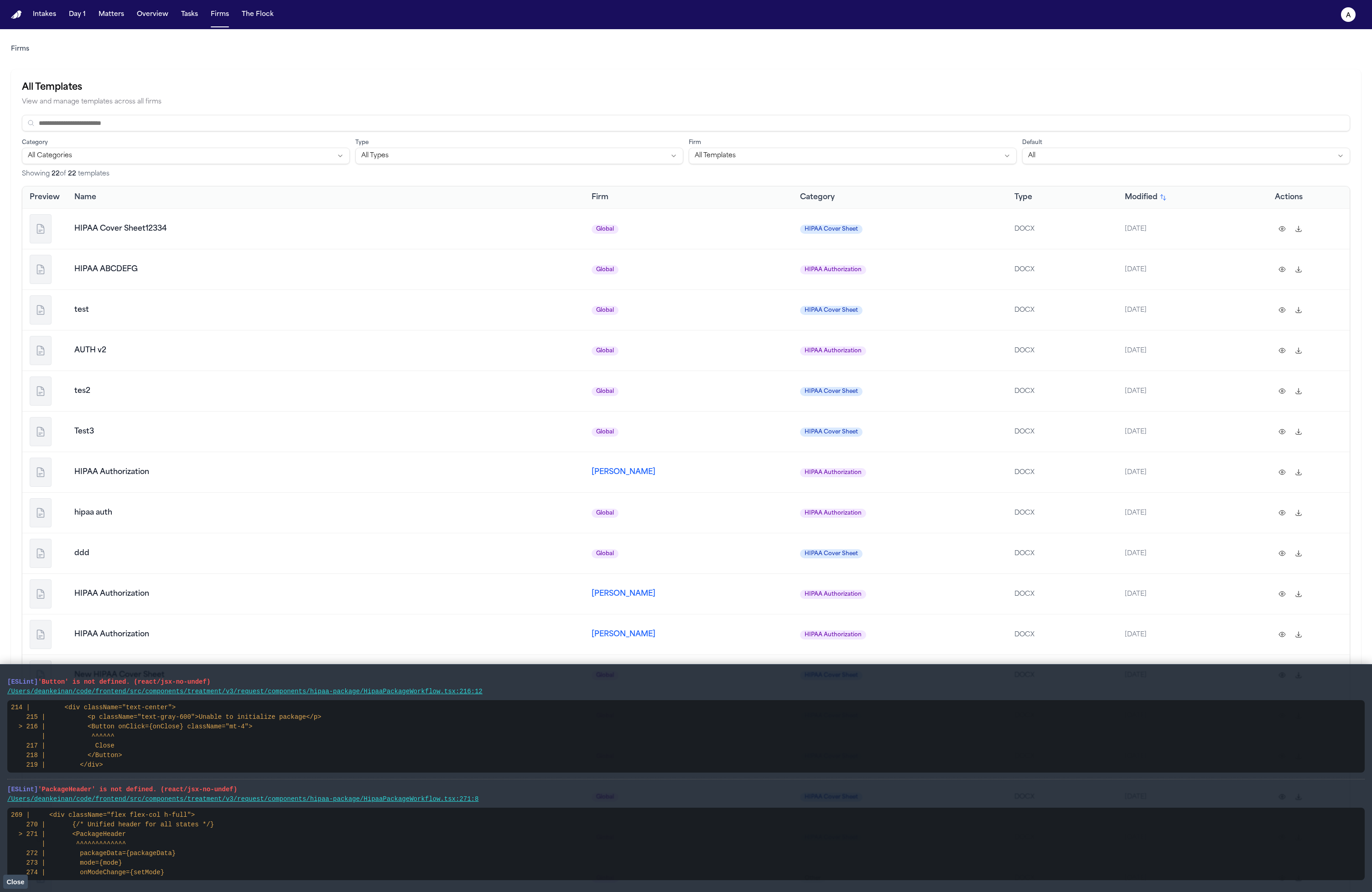
click at [592, 353] on button "Global" at bounding box center [605, 351] width 27 height 9
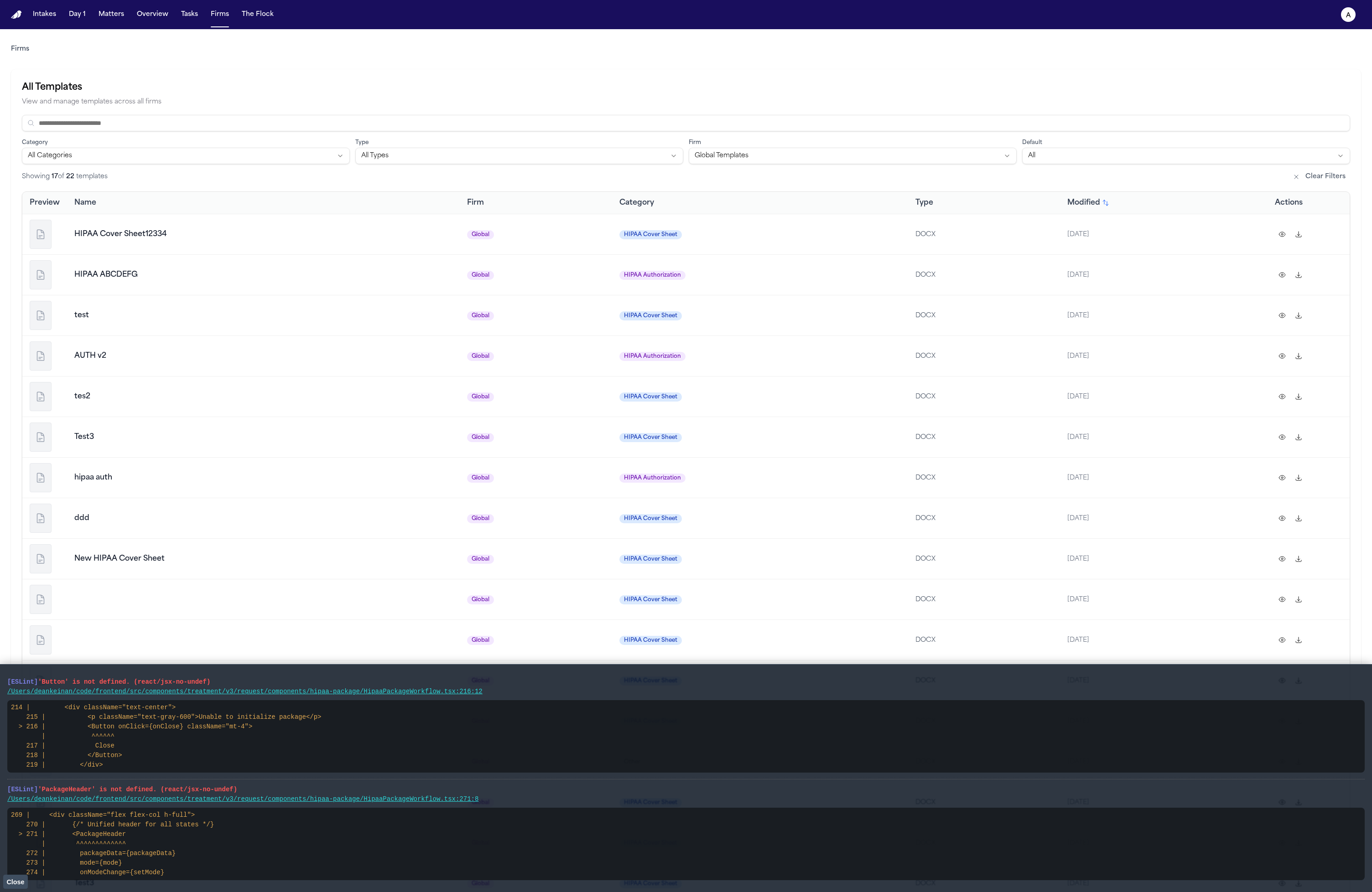
scroll to position [23, 0]
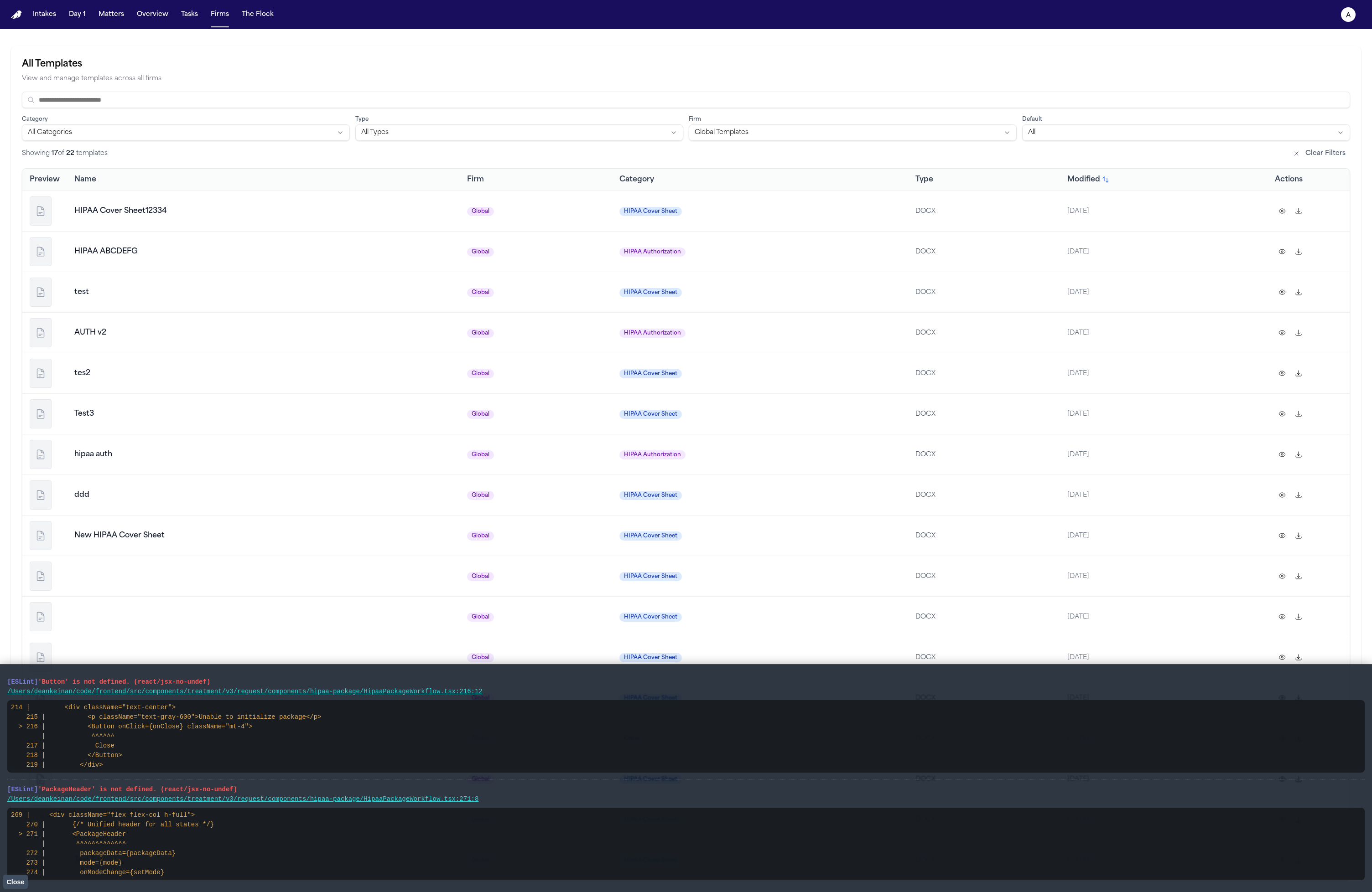
click at [768, 525] on td "HIPAA Cover Sheet" at bounding box center [760, 535] width 296 height 40
click at [13, 880] on span "Close" at bounding box center [15, 882] width 18 height 7
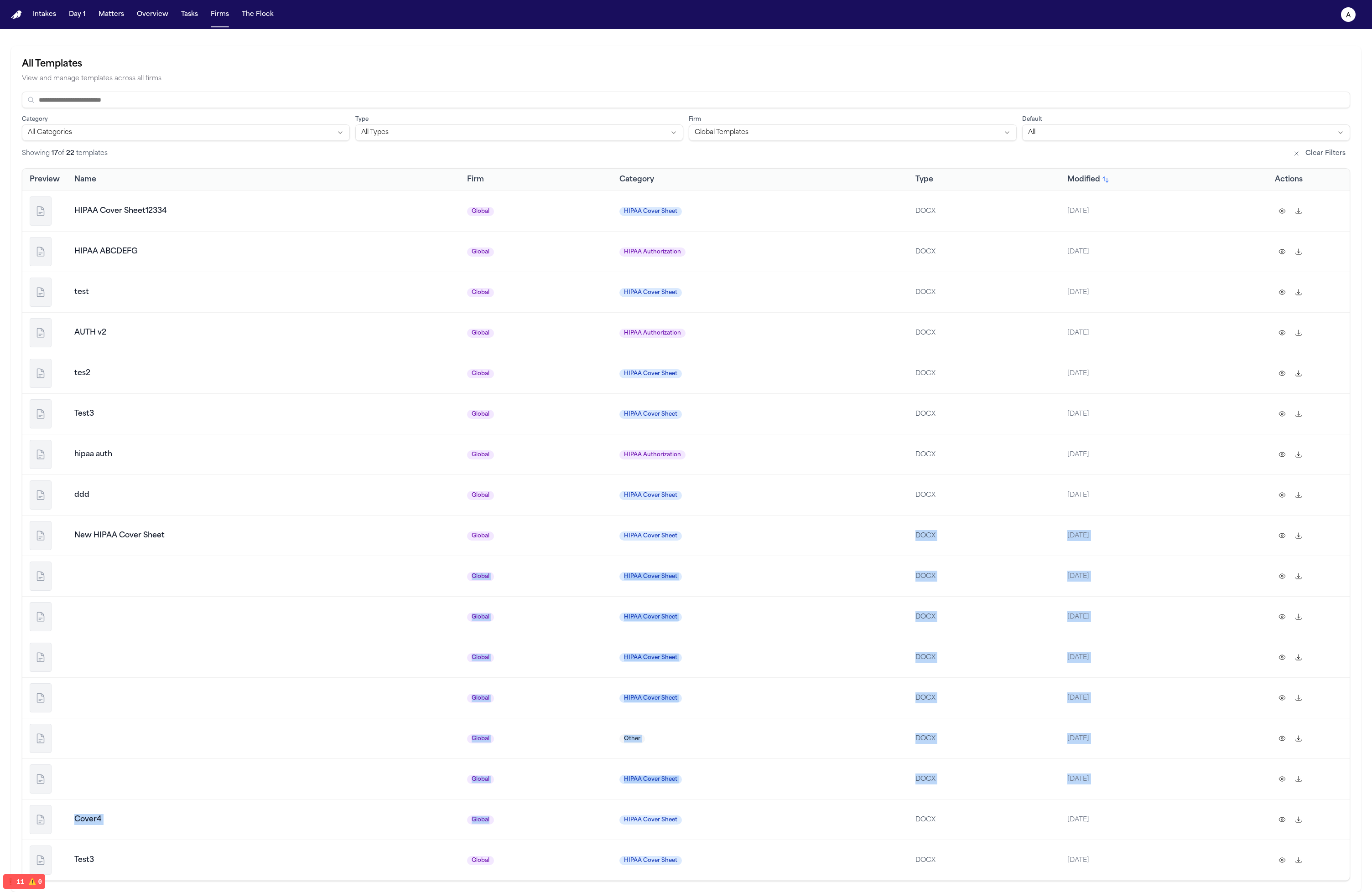
drag, startPoint x: 709, startPoint y: 809, endPoint x: 728, endPoint y: 528, distance: 281.6
click at [720, 550] on tbody "HIPAA Cover Sheet12334 Global HIPAA Cover Sheet DOCX 10/6/2025 HIPAA ABCDEFG Gl…" at bounding box center [686, 535] width 1327 height 690
click at [728, 528] on td "HIPAA Cover Sheet" at bounding box center [760, 535] width 296 height 40
drag, startPoint x: 723, startPoint y: 603, endPoint x: 761, endPoint y: 723, distance: 125.9
click at [760, 722] on tbody "HIPAA Cover Sheet12334 Global HIPAA Cover Sheet DOCX 10/6/2025 HIPAA ABCDEFG Gl…" at bounding box center [686, 535] width 1327 height 690
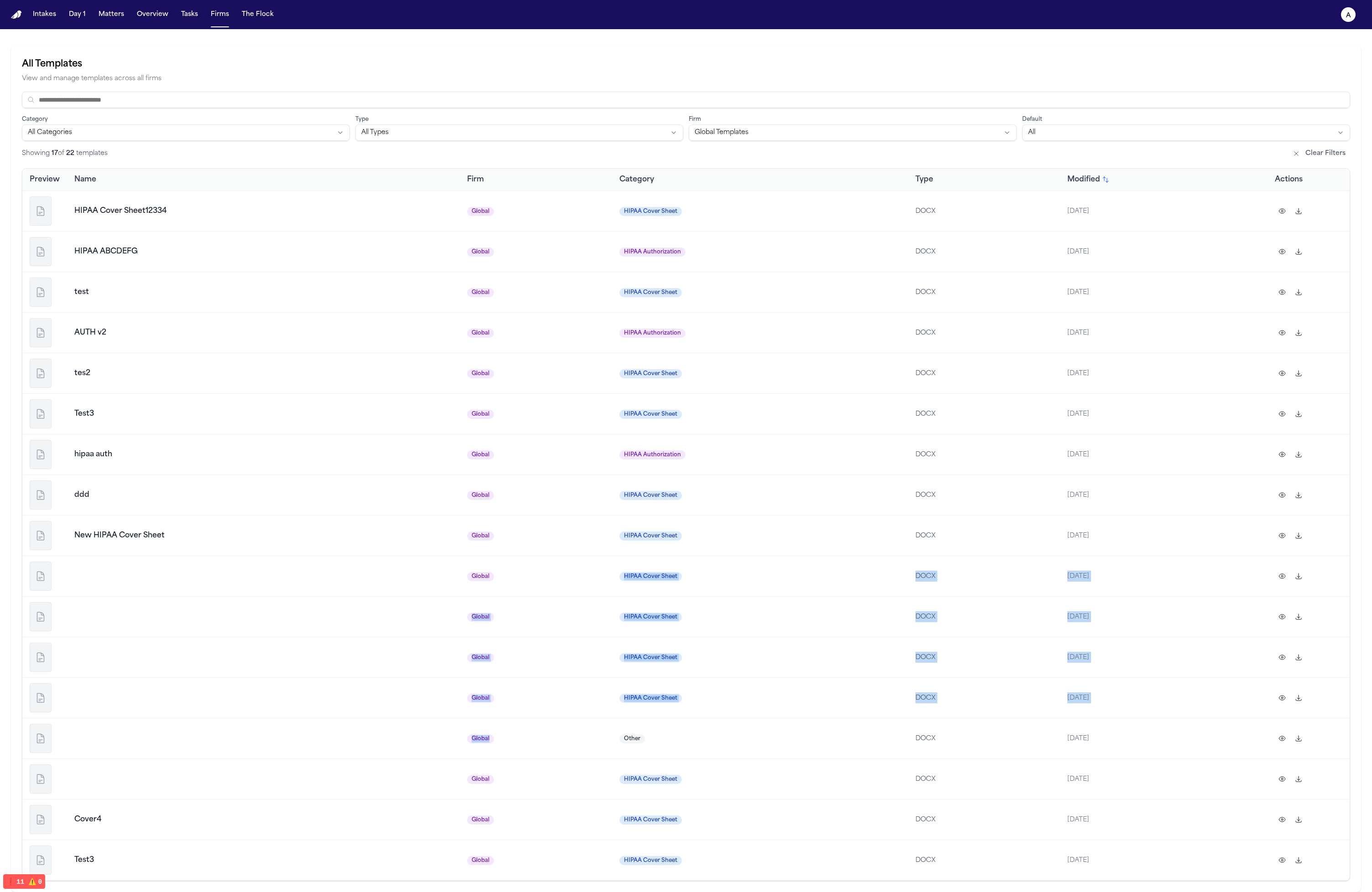
click at [761, 723] on td "Other" at bounding box center [760, 738] width 296 height 40
drag, startPoint x: 195, startPoint y: 604, endPoint x: 183, endPoint y: 588, distance: 20.0
click at [183, 588] on tbody "HIPAA Cover Sheet12334 Global HIPAA Cover Sheet DOCX 10/6/2025 HIPAA ABCDEFG Gl…" at bounding box center [686, 535] width 1327 height 690
click at [119, 599] on td at bounding box center [264, 616] width 392 height 40
click at [116, 623] on td at bounding box center [264, 616] width 392 height 40
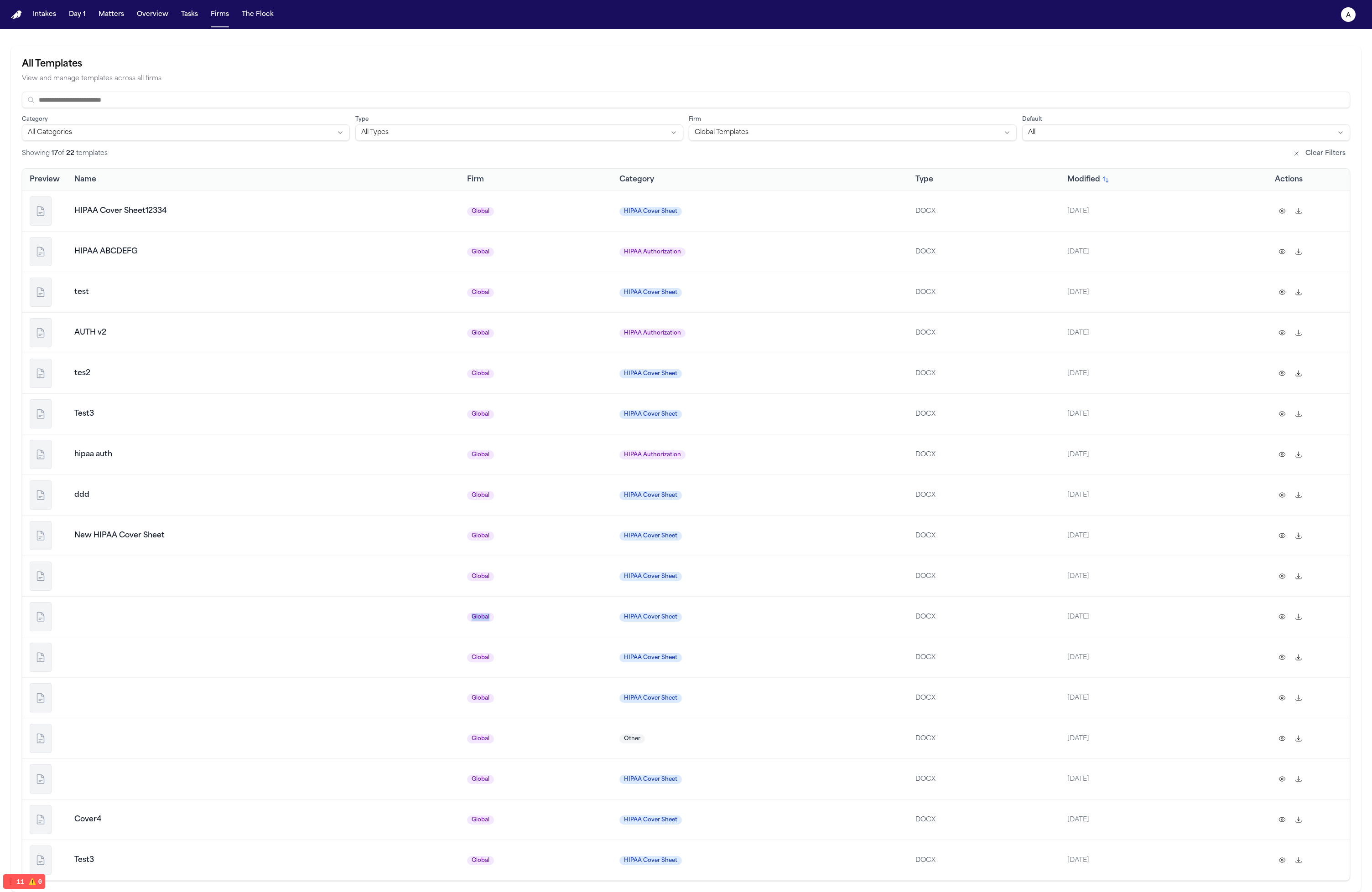
click at [116, 623] on td at bounding box center [264, 616] width 392 height 40
click at [143, 593] on td at bounding box center [264, 576] width 392 height 40
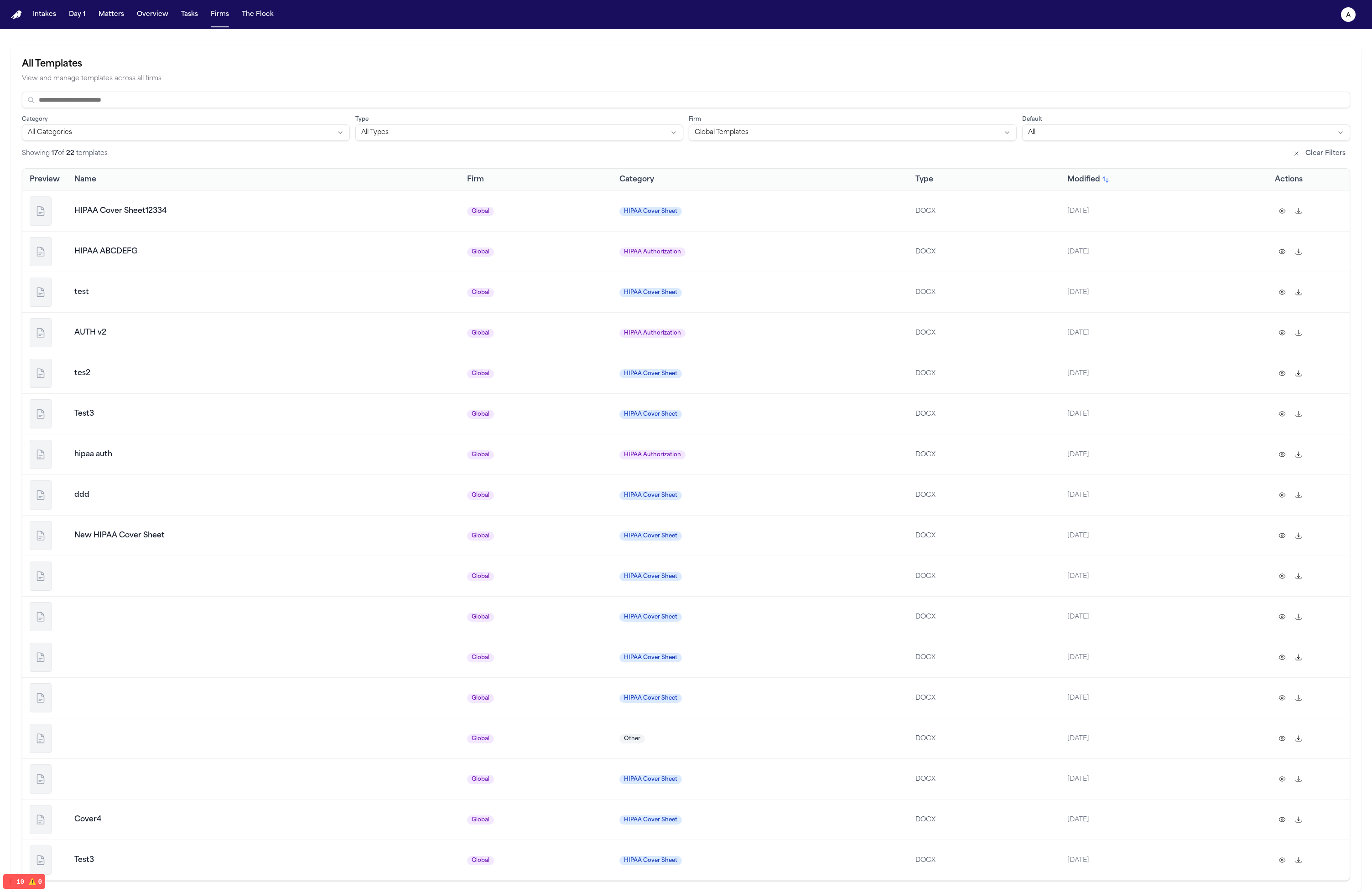
click at [187, 681] on td at bounding box center [264, 697] width 392 height 40
click at [220, 788] on td at bounding box center [264, 779] width 392 height 40
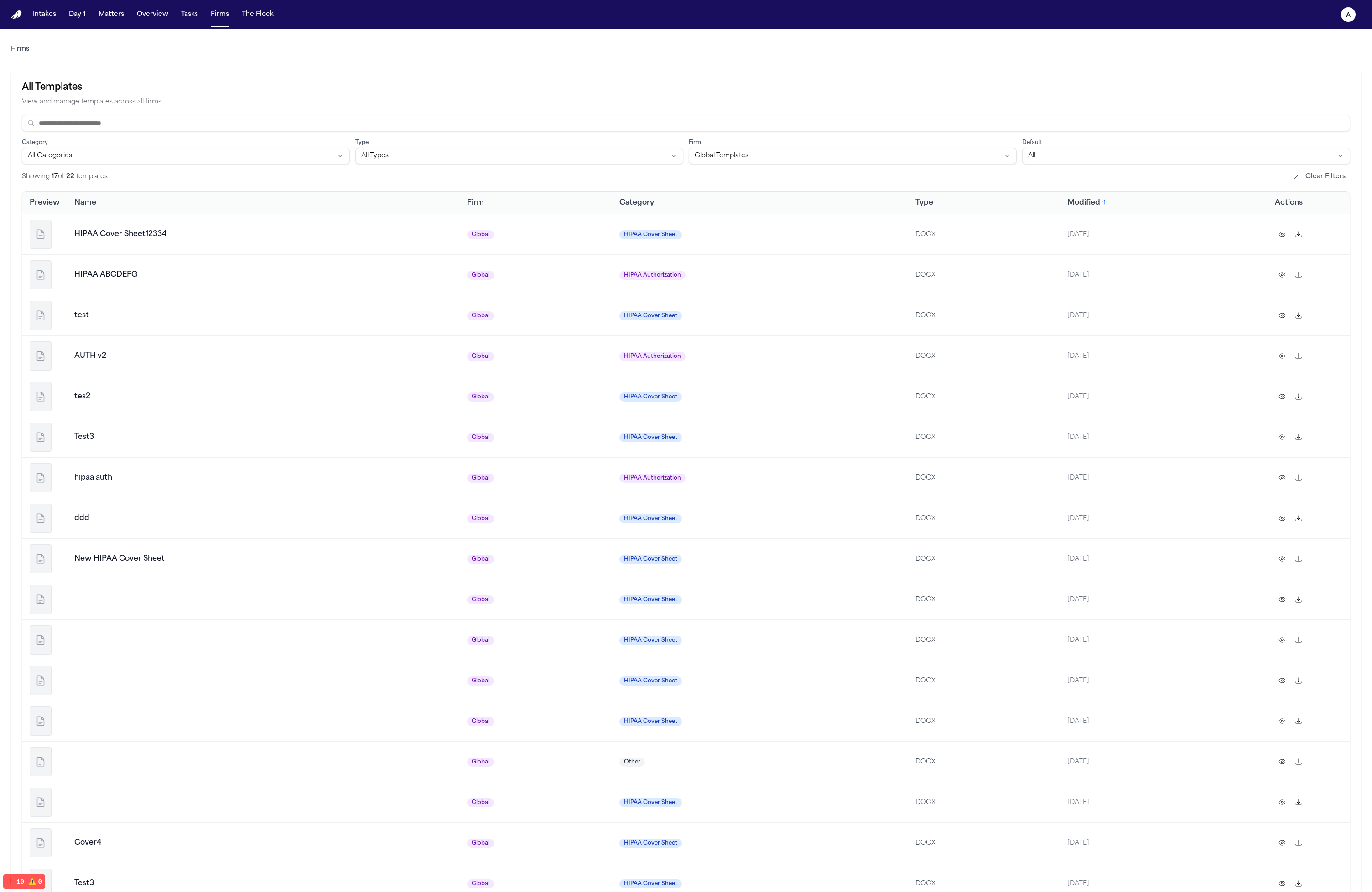
click at [692, 748] on td "Other" at bounding box center [760, 761] width 296 height 40
click at [184, 621] on td at bounding box center [264, 640] width 392 height 40
click at [218, 594] on td at bounding box center [264, 599] width 392 height 40
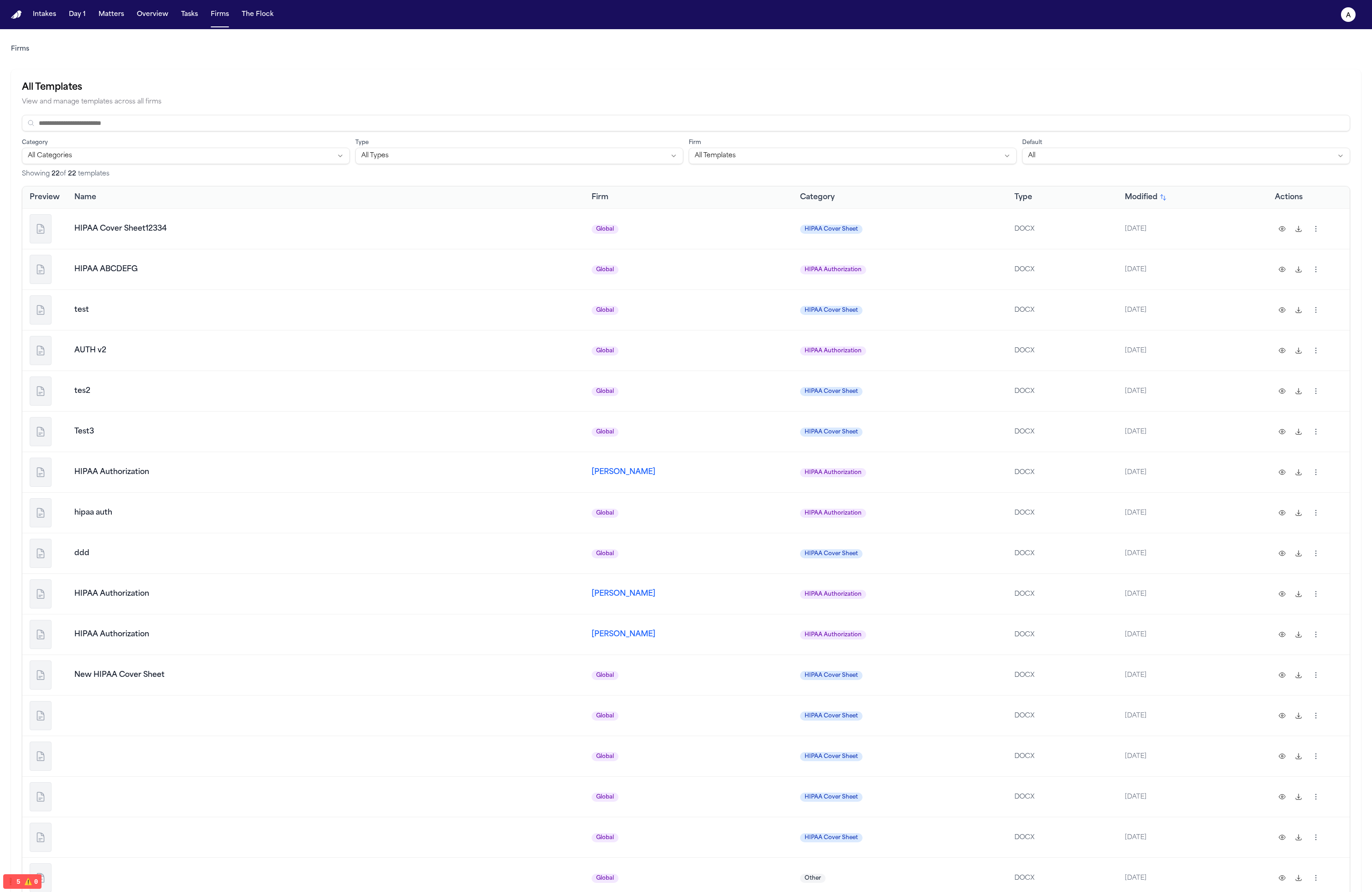
click at [1316, 227] on html "Intakes Day 1 Matters Overview Tasks Firms The Flock a Firms All Templates View…" at bounding box center [686, 446] width 1372 height 892
click at [1353, 231] on html "Intakes Day 1 Matters Overview Tasks Firms The Flock a Firms All Templates View…" at bounding box center [686, 446] width 1372 height 892
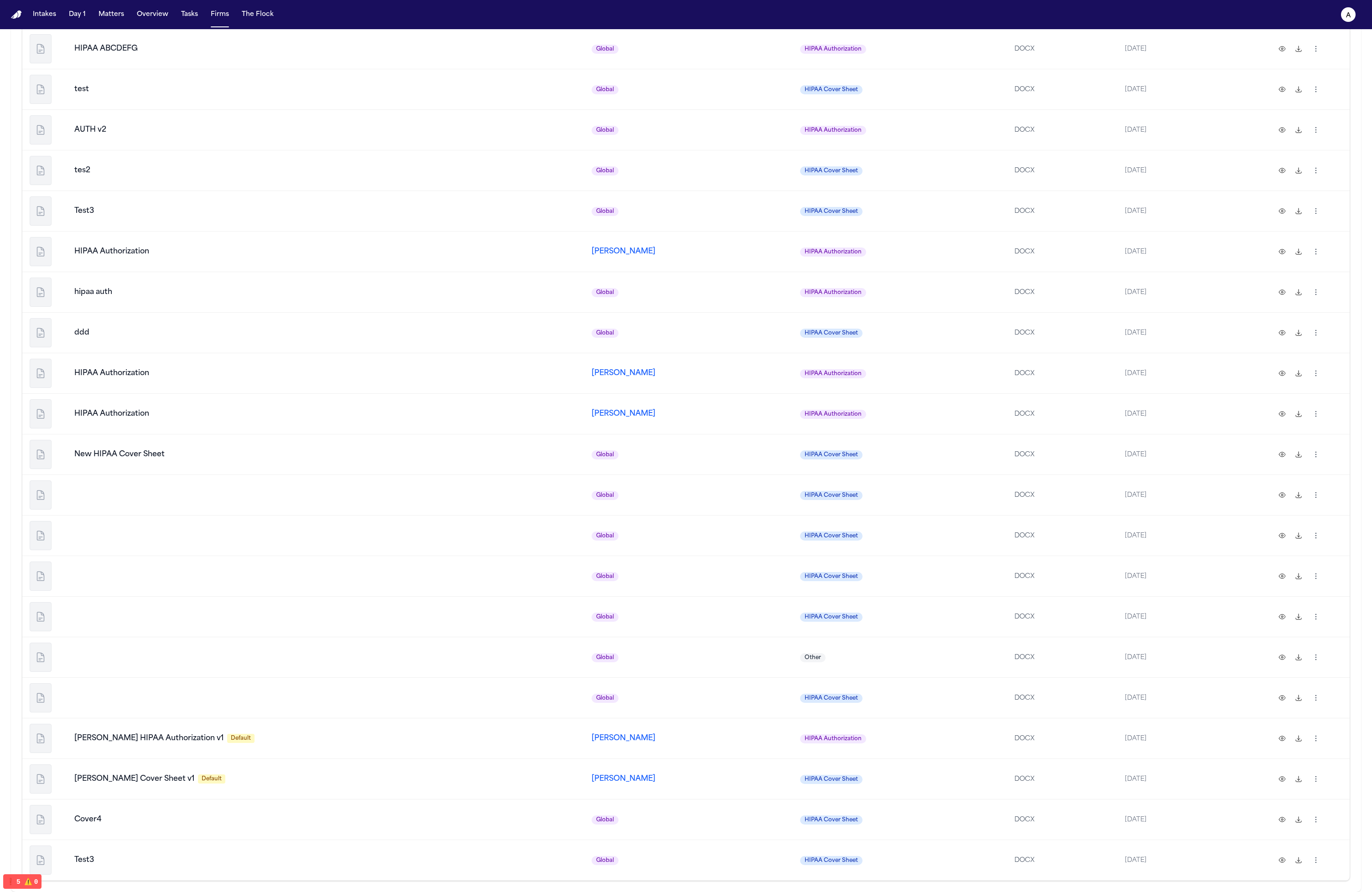
scroll to position [0, 0]
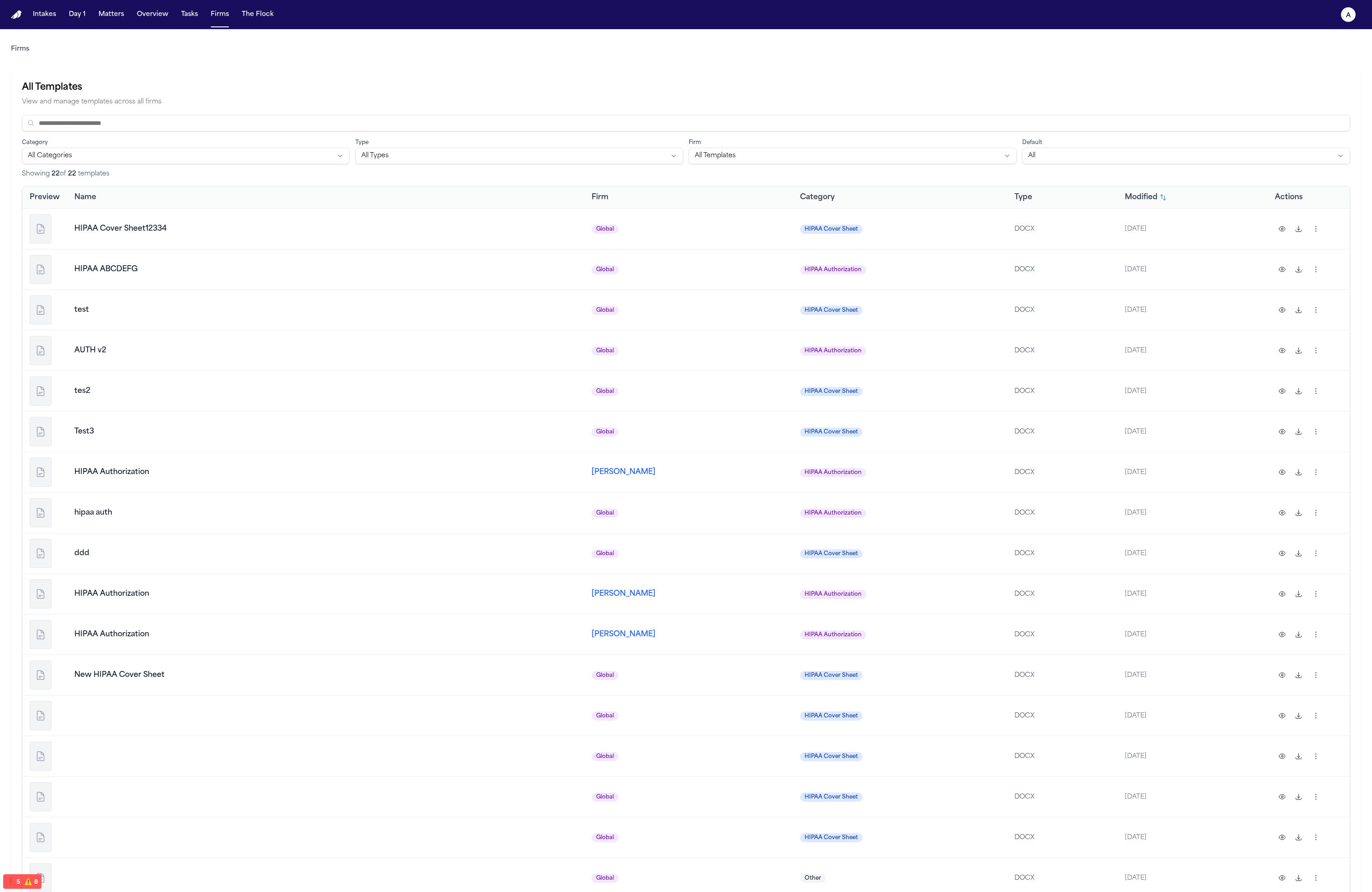
click at [592, 469] on span "[PERSON_NAME]" at bounding box center [623, 473] width 64 height 7
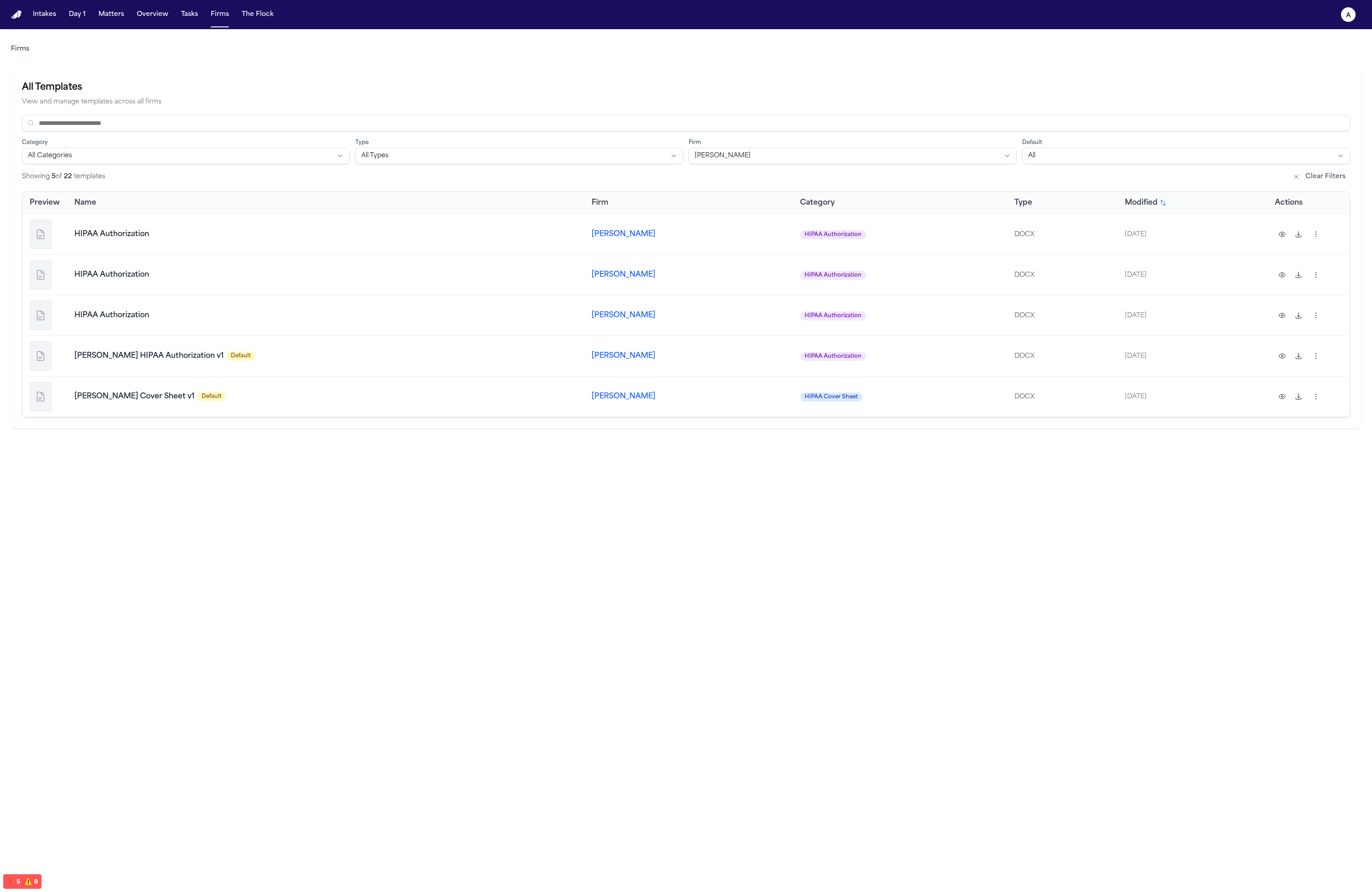
click at [1314, 271] on html "Intakes Day 1 Matters Overview Tasks Firms The Flock a Firms All Templates View…" at bounding box center [686, 446] width 1372 height 892
click at [1320, 315] on html "Intakes Day 1 Matters Overview Tasks Firms The Flock a Firms All Templates View…" at bounding box center [686, 446] width 1372 height 892
click at [1341, 286] on html "Intakes Day 1 Matters Overview Tasks Firms The Flock a Firms All Templates View…" at bounding box center [686, 446] width 1372 height 892
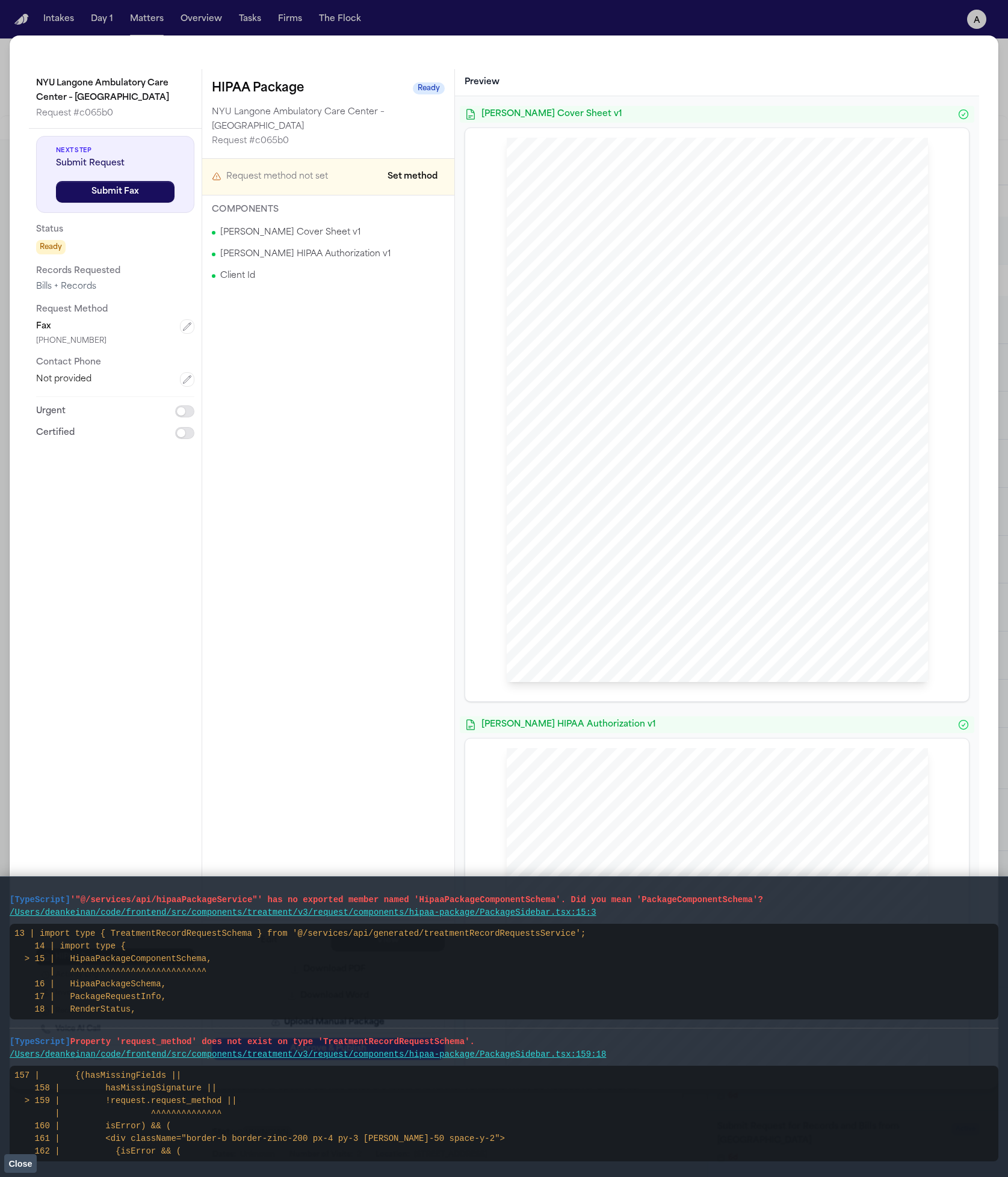
click at [31, 1169] on button "Close" at bounding box center [20, 1163] width 33 height 18
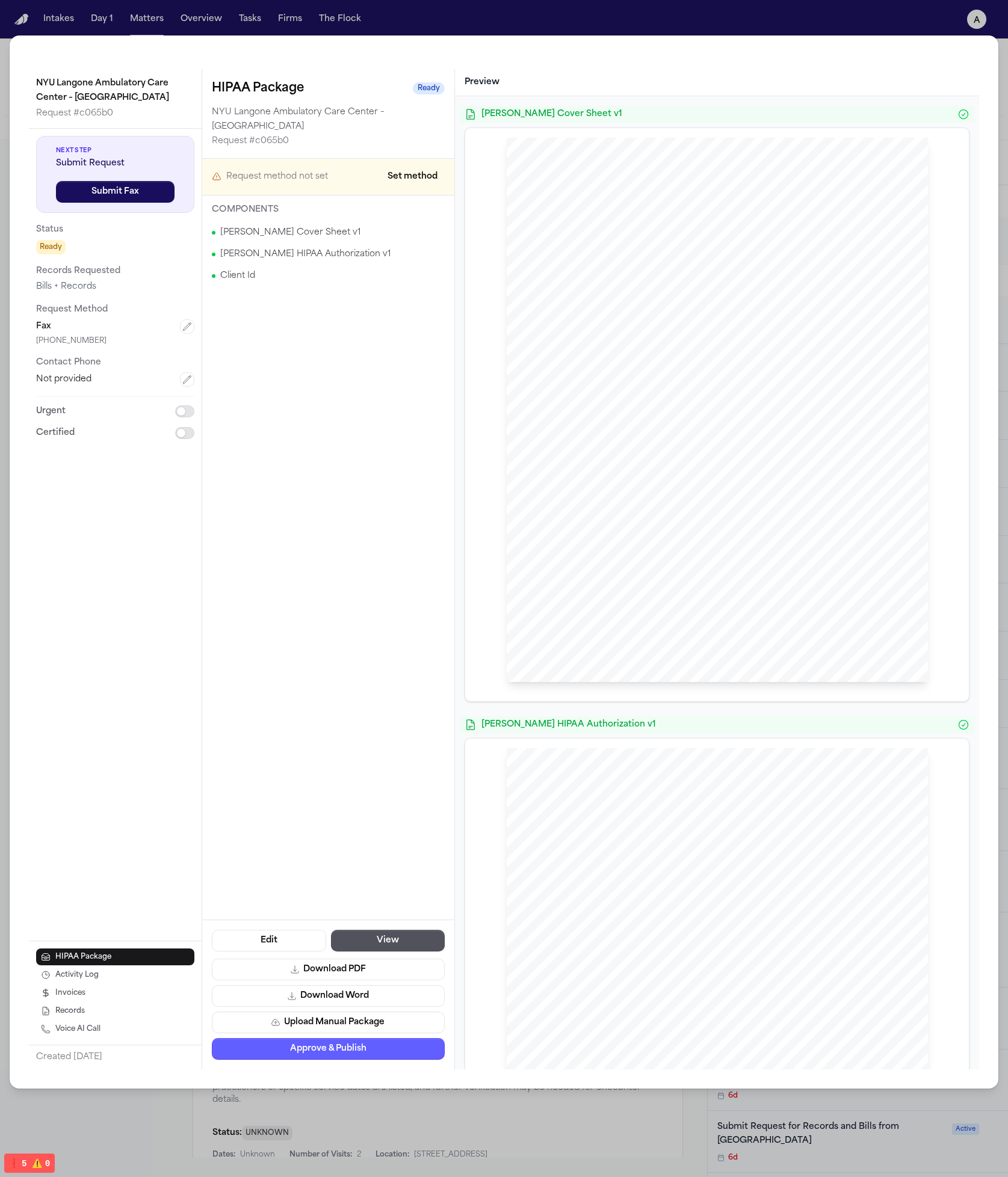
click at [661, 375] on div "Hecht Sent Via FAX: (212) 263 - 8917 NYU Langone Ambulatory Care Center – Cobbl…" at bounding box center [717, 410] width 421 height 546
click at [345, 570] on div "Components Hecht Cover Sheet v1 Hecht HIPAA Authorization v1 Client Id" at bounding box center [327, 557] width 252 height 724
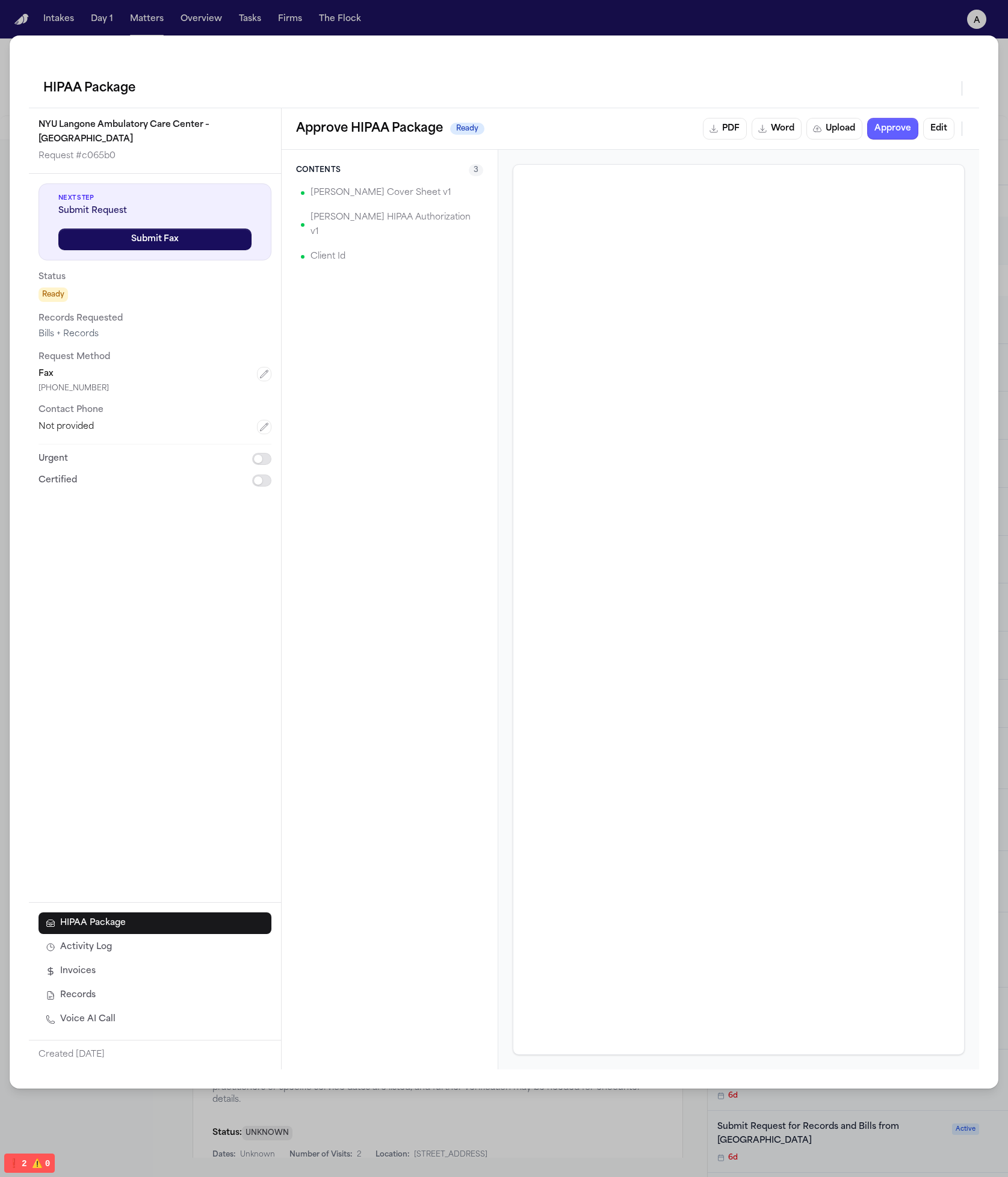
drag, startPoint x: 339, startPoint y: 782, endPoint x: 348, endPoint y: 400, distance: 382.1
click at [353, 412] on div "Contents 3 Hecht Cover Sheet v1 Hecht HIPAA Authorization v1 Client Id" at bounding box center [390, 609] width 216 height 920
click at [930, 131] on button "Edit" at bounding box center [938, 128] width 31 height 21
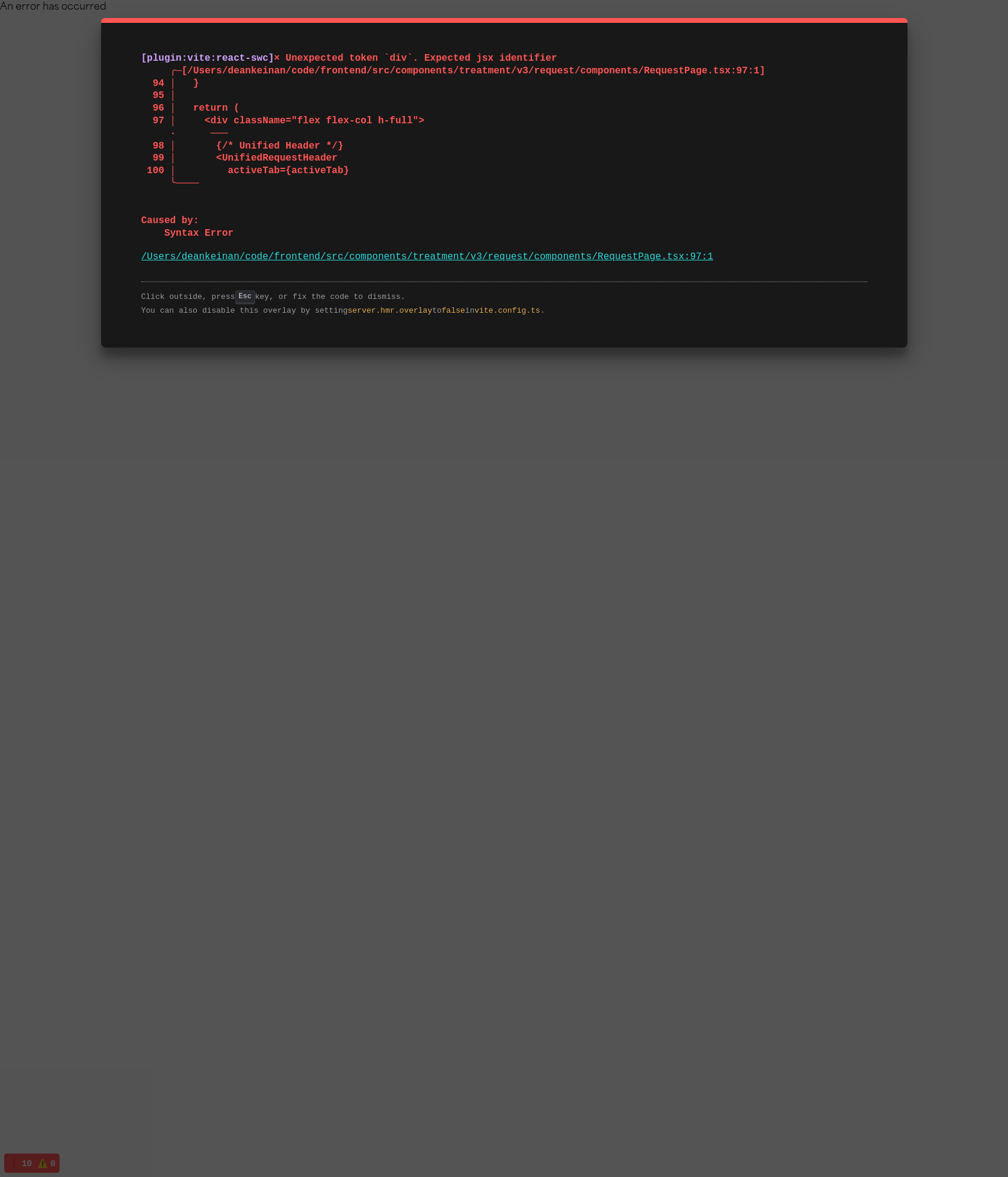
click at [627, 258] on link "/Users/deankeinan/code/frontend/src/components/treatment/v3/request/components/…" at bounding box center [427, 256] width 573 height 11
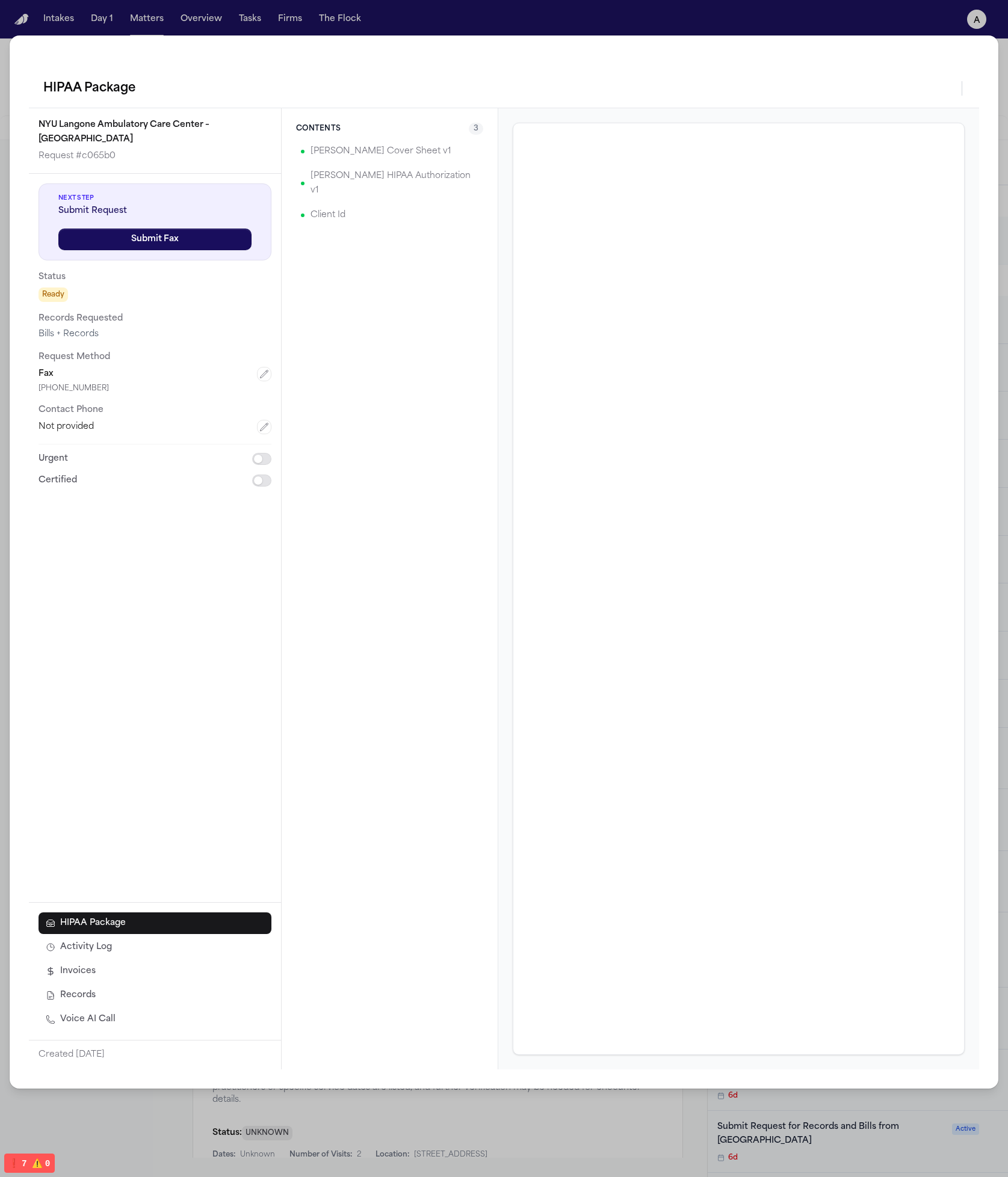
click at [328, 671] on div "Contents 3 Hecht Cover Sheet v1 Hecht HIPAA Authorization v1 Client Id" at bounding box center [390, 589] width 216 height 962
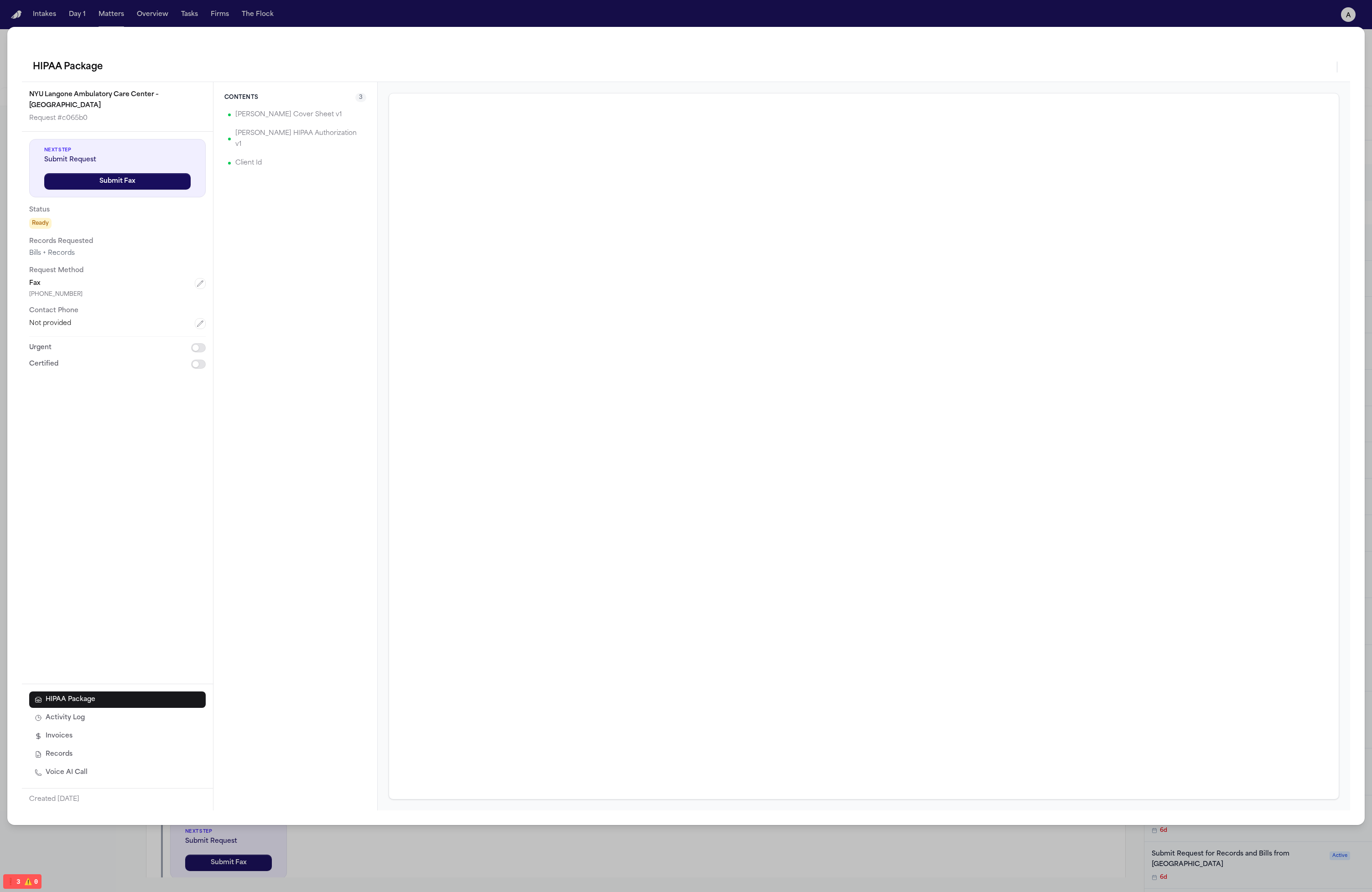
click at [764, 78] on div "HIPAA Package" at bounding box center [686, 67] width 1328 height 29
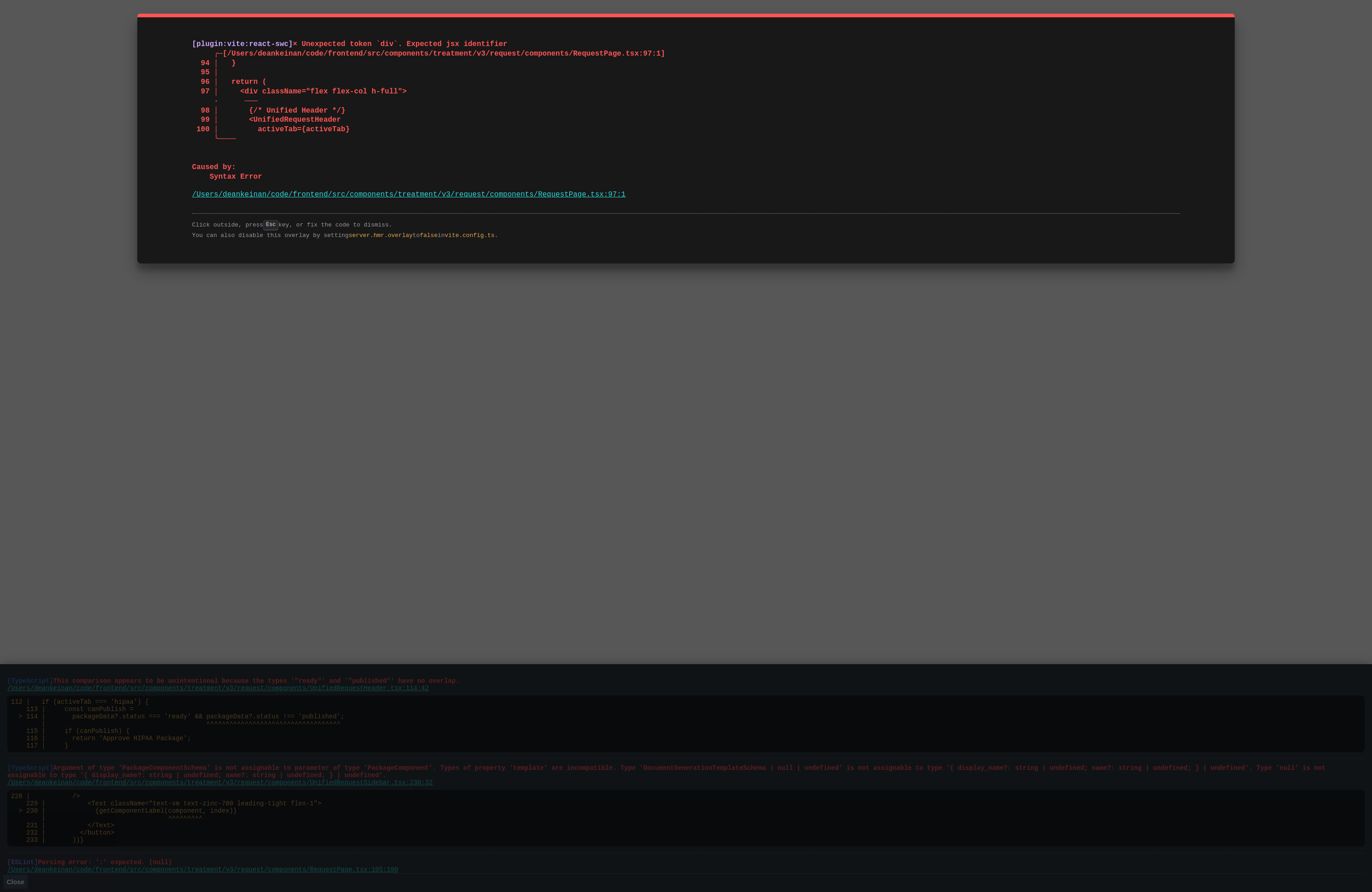
click at [905, 293] on div "[plugin:vite:react-swc] × Unexpected token `div`. Expected jsx identifier ╭─[/U…" at bounding box center [686, 446] width 1372 height 892
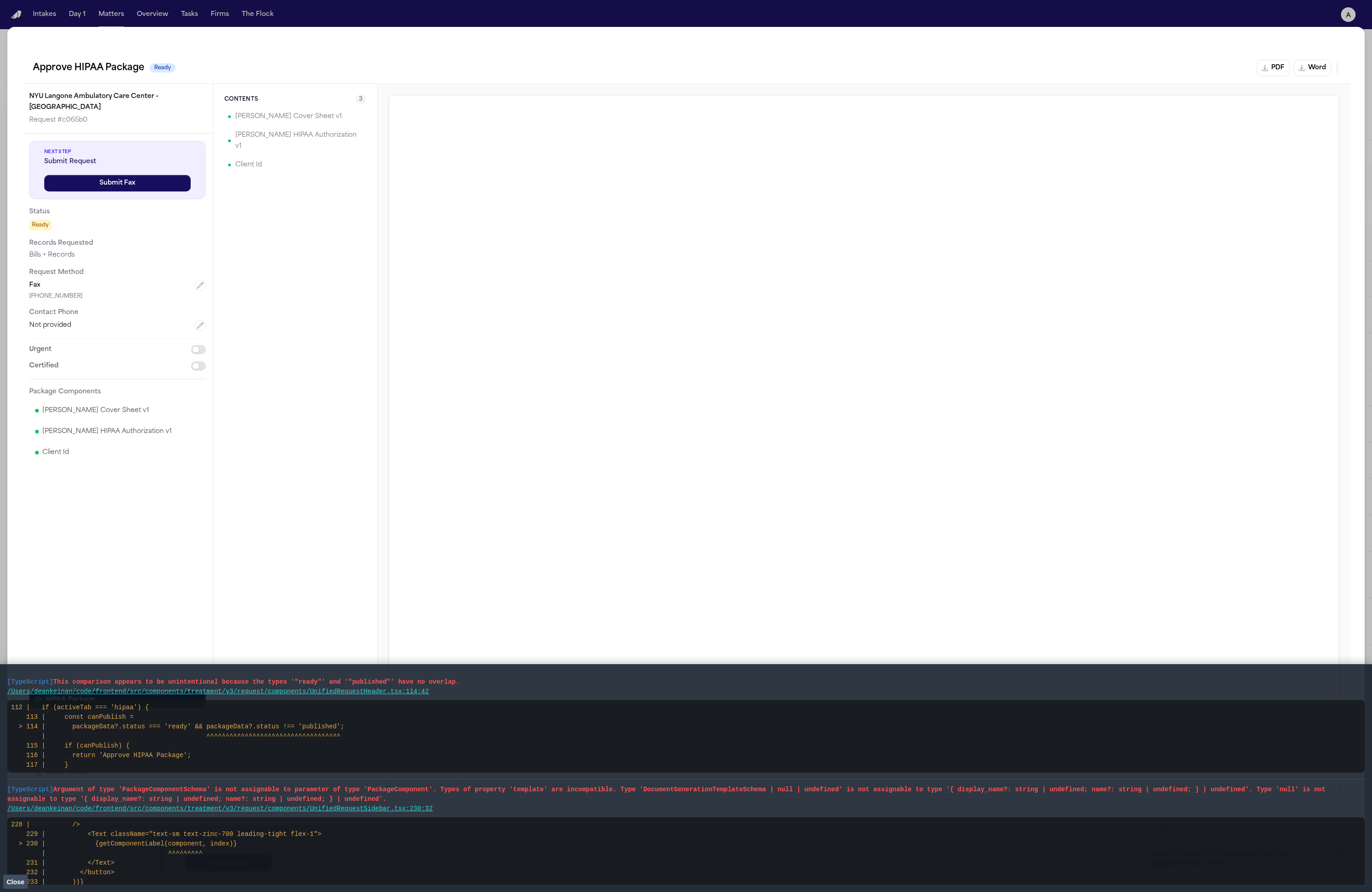
click at [175, 458] on div "Next Step Submit Request Submit Fax Status Ready Records Requested Bills + Reco…" at bounding box center [117, 301] width 191 height 336
drag, startPoint x: 125, startPoint y: 427, endPoint x: 97, endPoint y: 419, distance: 29.1
click at [97, 411] on div "Next Step Submit Request Submit Fax Status Ready Records Requested Bills + Reco…" at bounding box center [117, 409] width 191 height 550
click at [13, 877] on button "Close" at bounding box center [15, 882] width 25 height 14
